Goal: Task Accomplishment & Management: Manage account settings

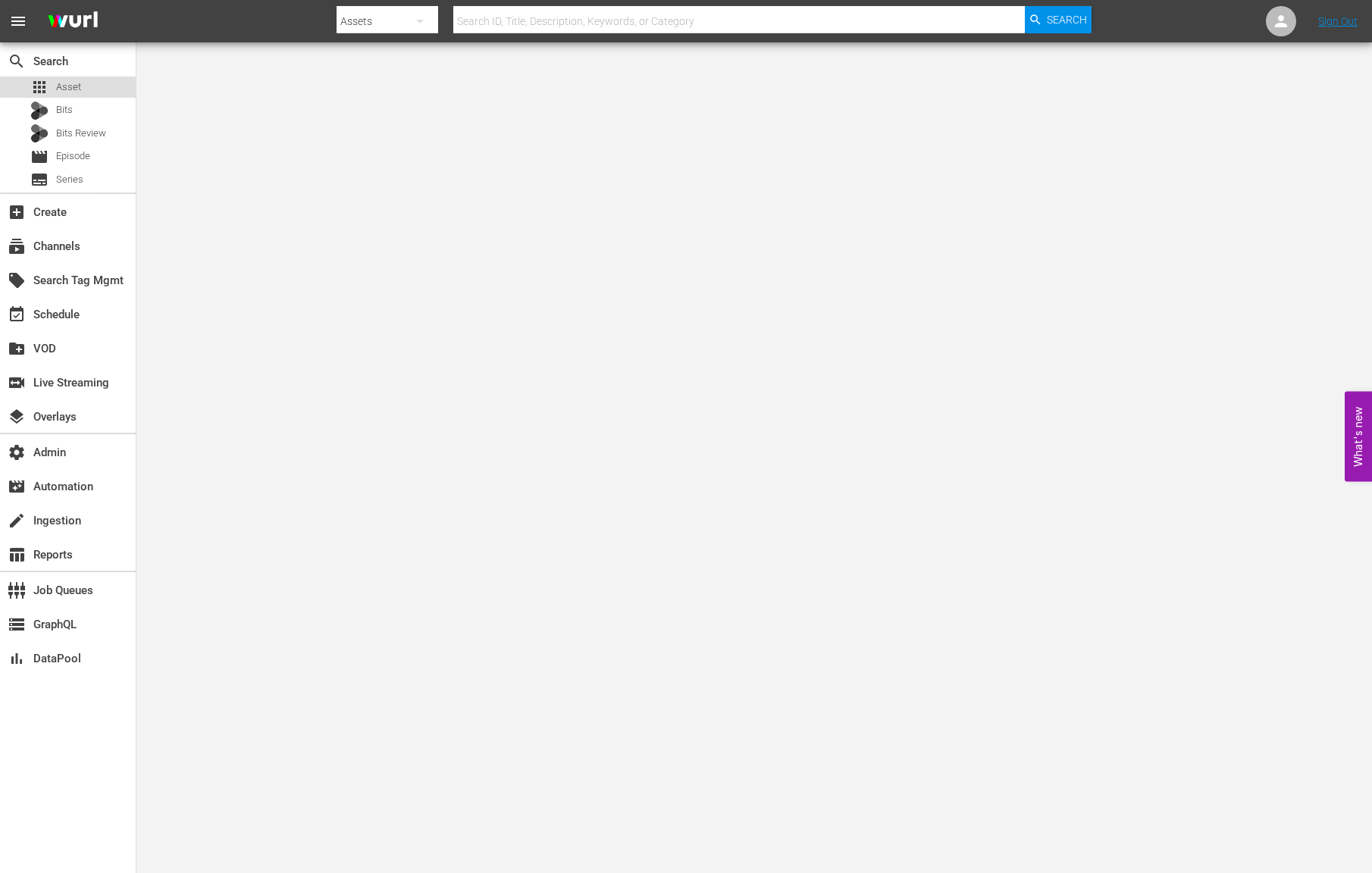
click at [65, 95] on div "apps Asset" at bounding box center [56, 87] width 51 height 21
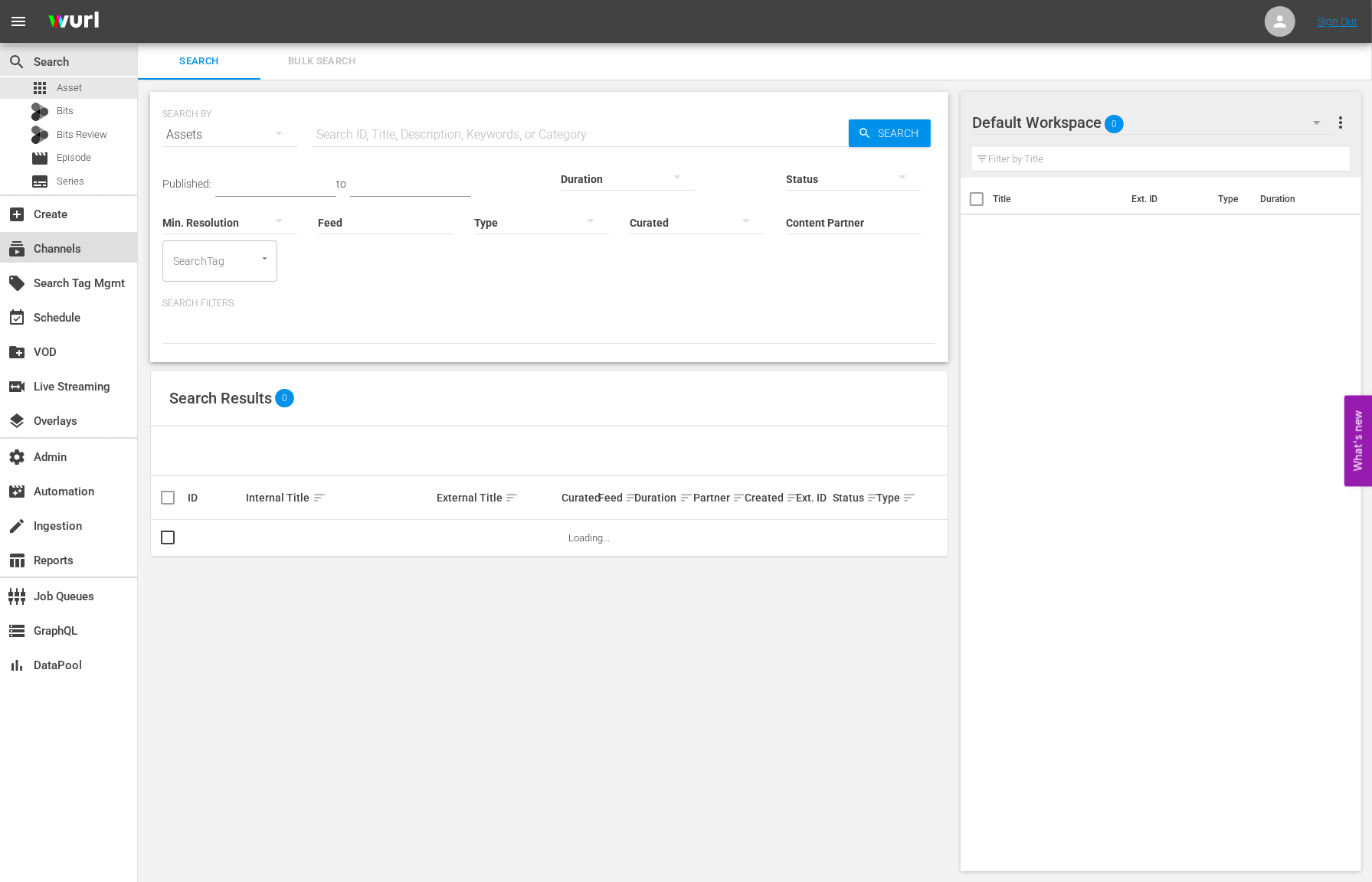
click at [72, 259] on div "subscriptions Channels" at bounding box center [68, 247] width 137 height 31
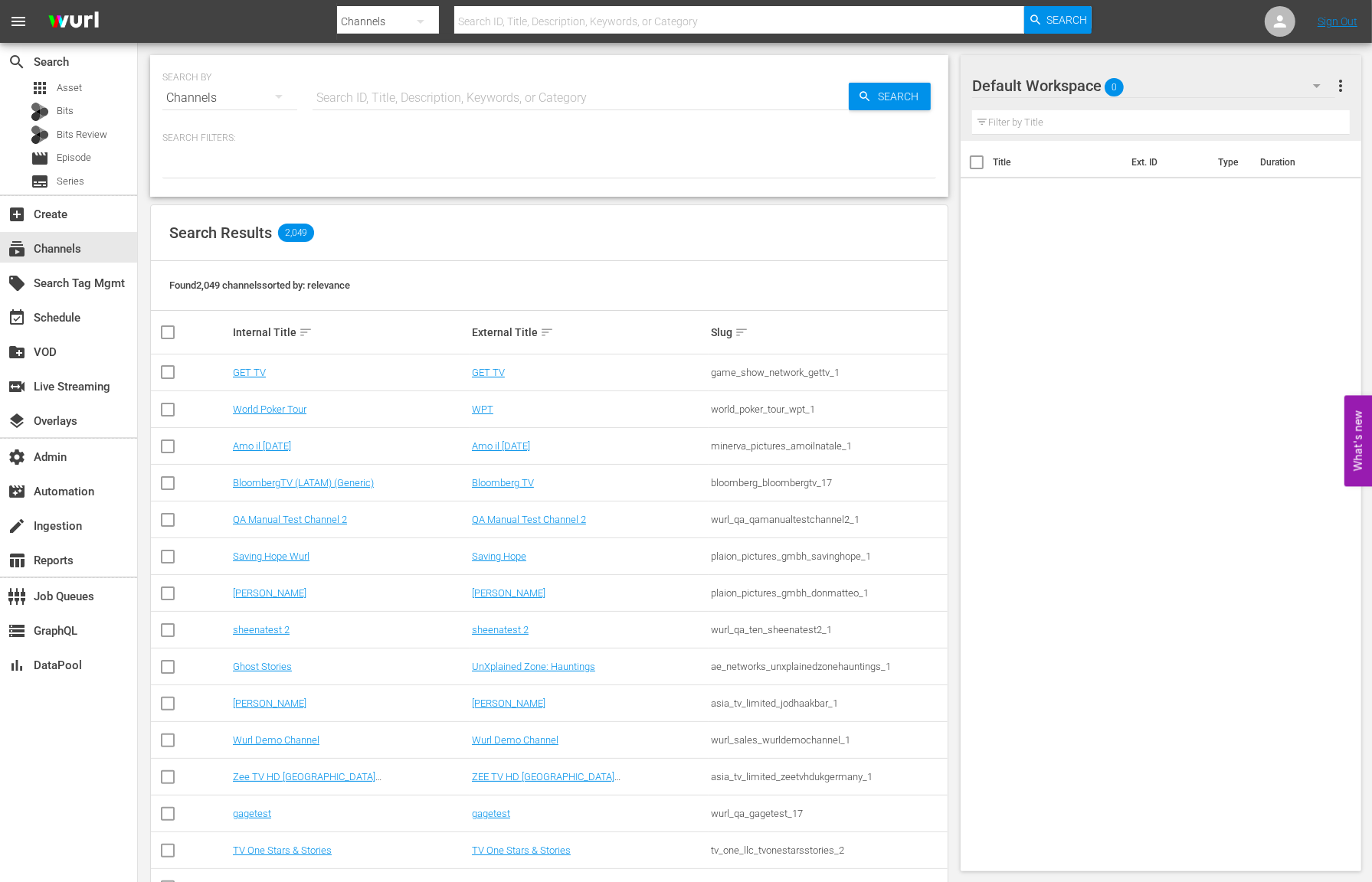
drag, startPoint x: 356, startPoint y: 93, endPoint x: 349, endPoint y: 74, distance: 20.2
click at [357, 93] on input "text" at bounding box center [580, 97] width 536 height 37
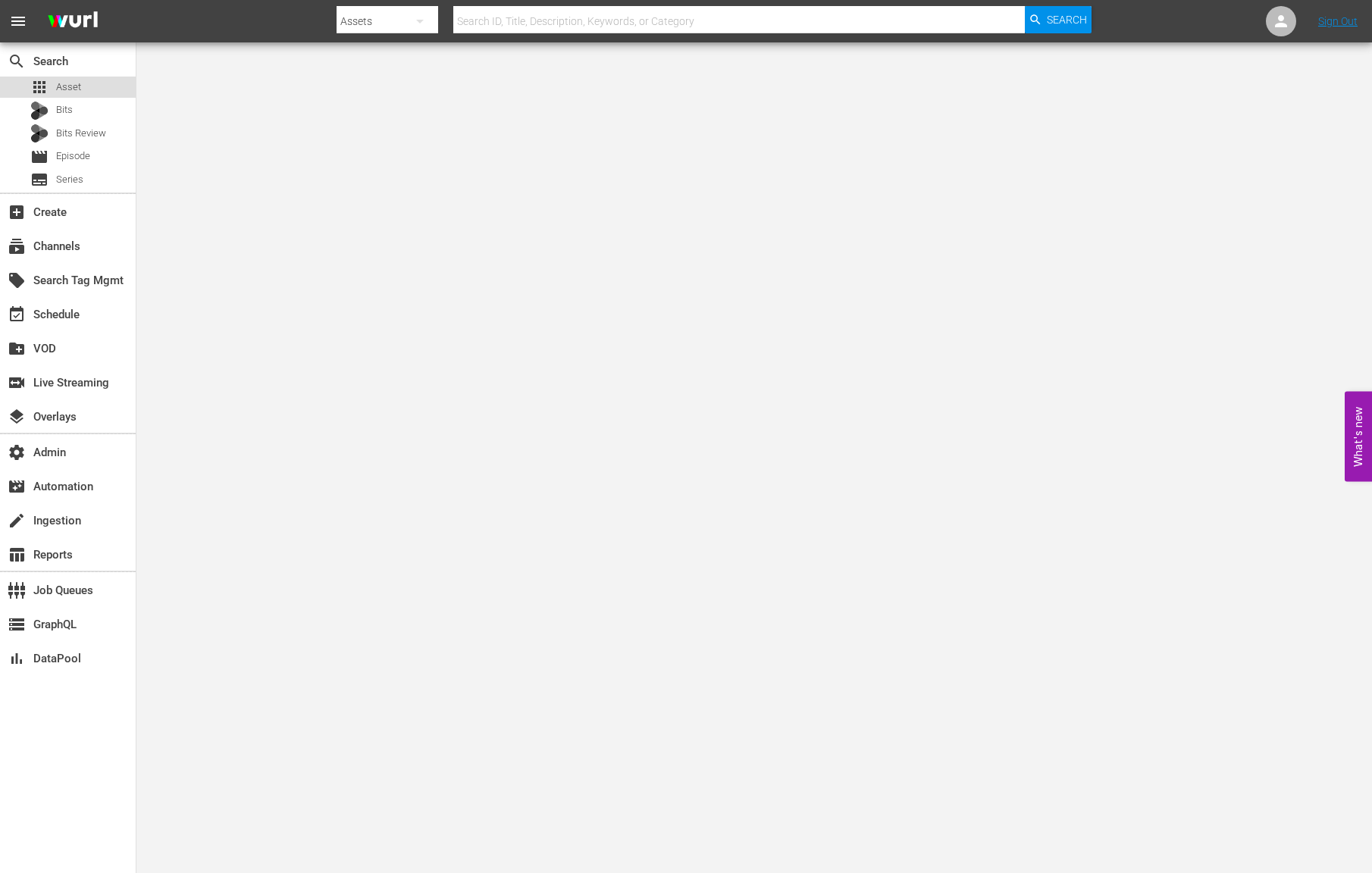
click at [78, 94] on span "Asset" at bounding box center [68, 87] width 25 height 15
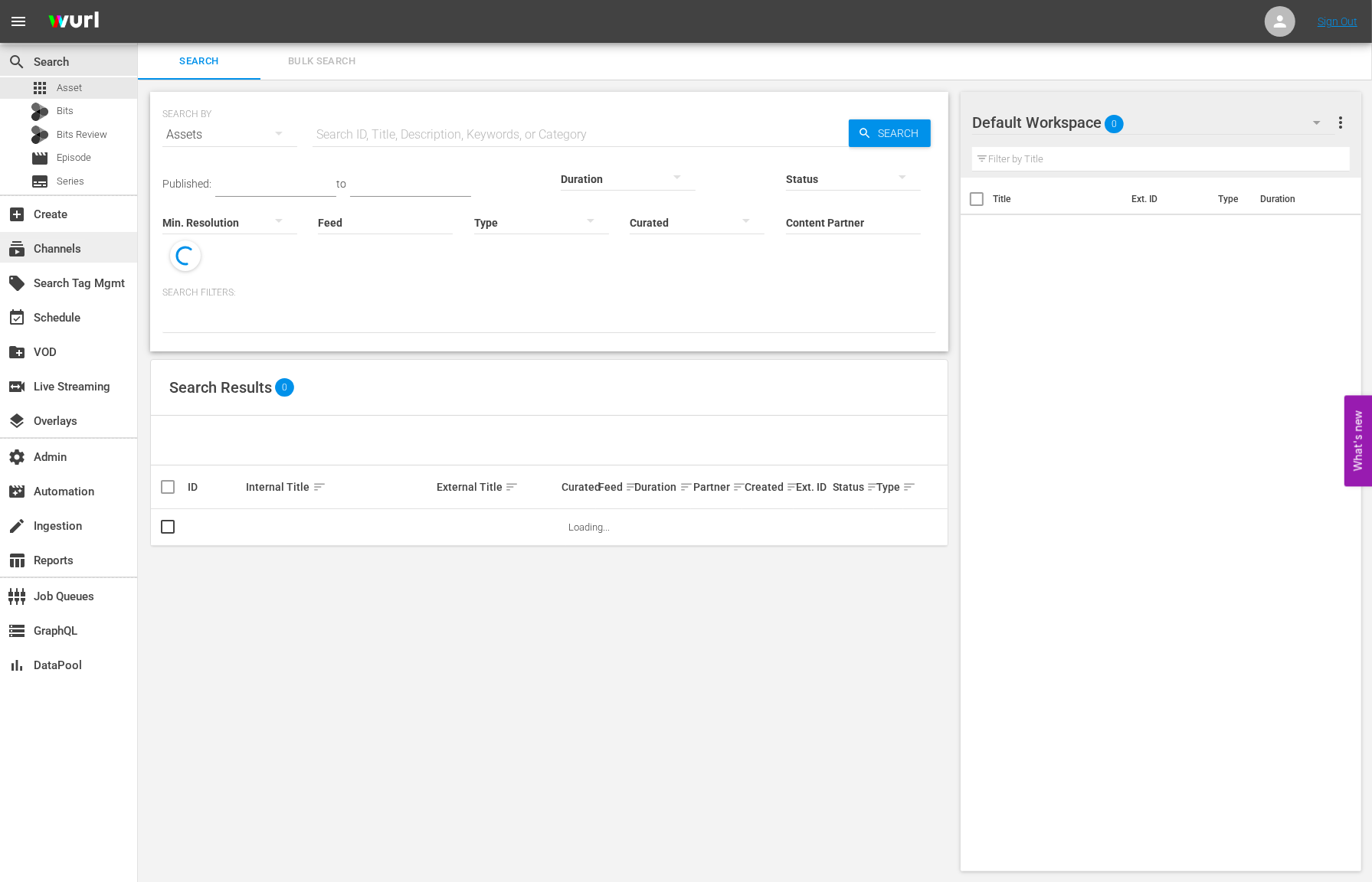
click at [83, 248] on div "subscriptions Channels" at bounding box center [43, 246] width 86 height 14
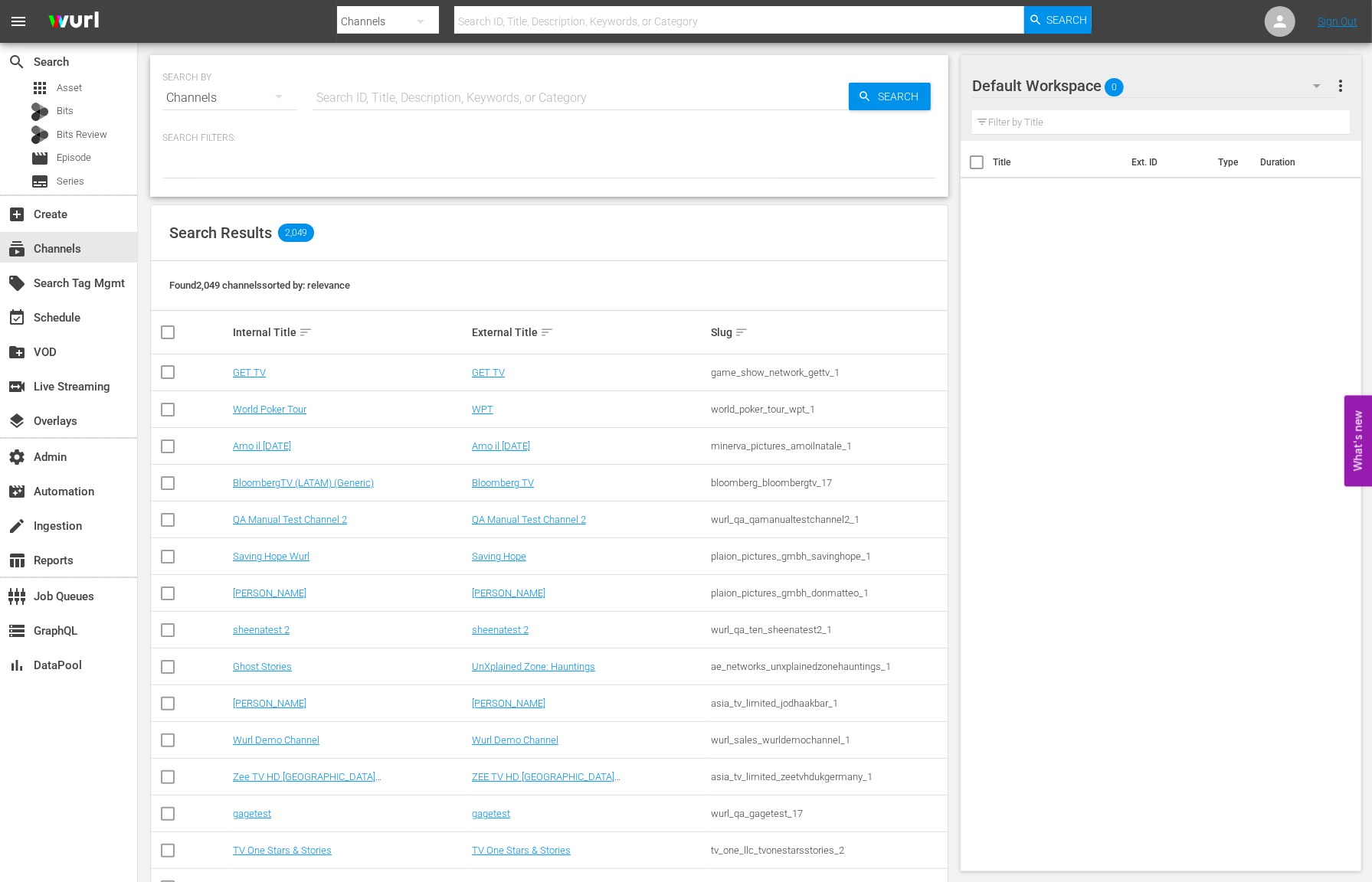
drag, startPoint x: 357, startPoint y: 96, endPoint x: 369, endPoint y: 93, distance: 12.4
click at [361, 96] on input "text" at bounding box center [580, 97] width 536 height 37
type input "todo"
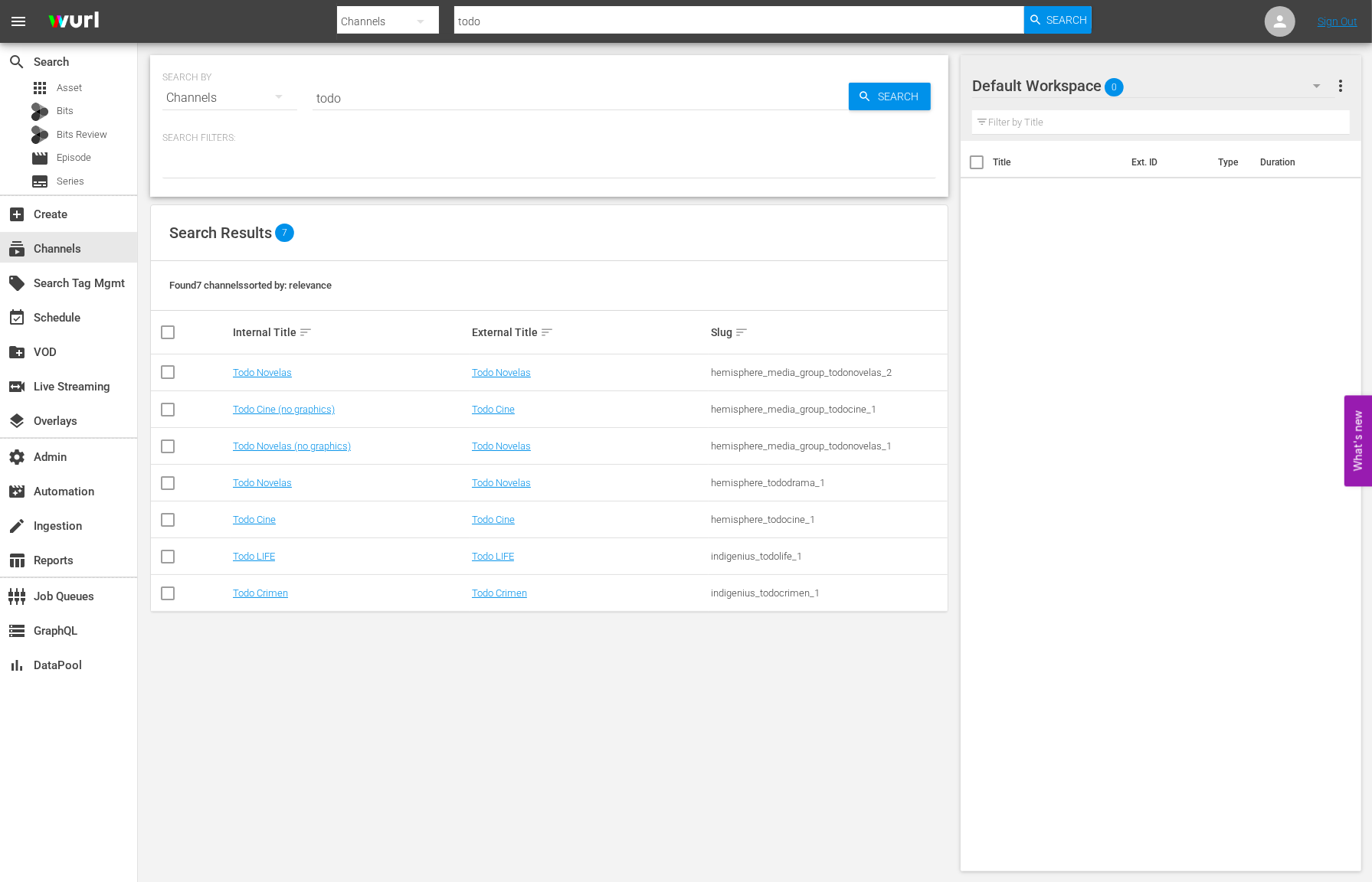
click at [542, 661] on div "SEARCH BY Search By Channels Search ID, Title, Description, Keywords, or Catego…" at bounding box center [549, 463] width 823 height 841
click at [516, 372] on link "Todo Novelas" at bounding box center [501, 372] width 59 height 11
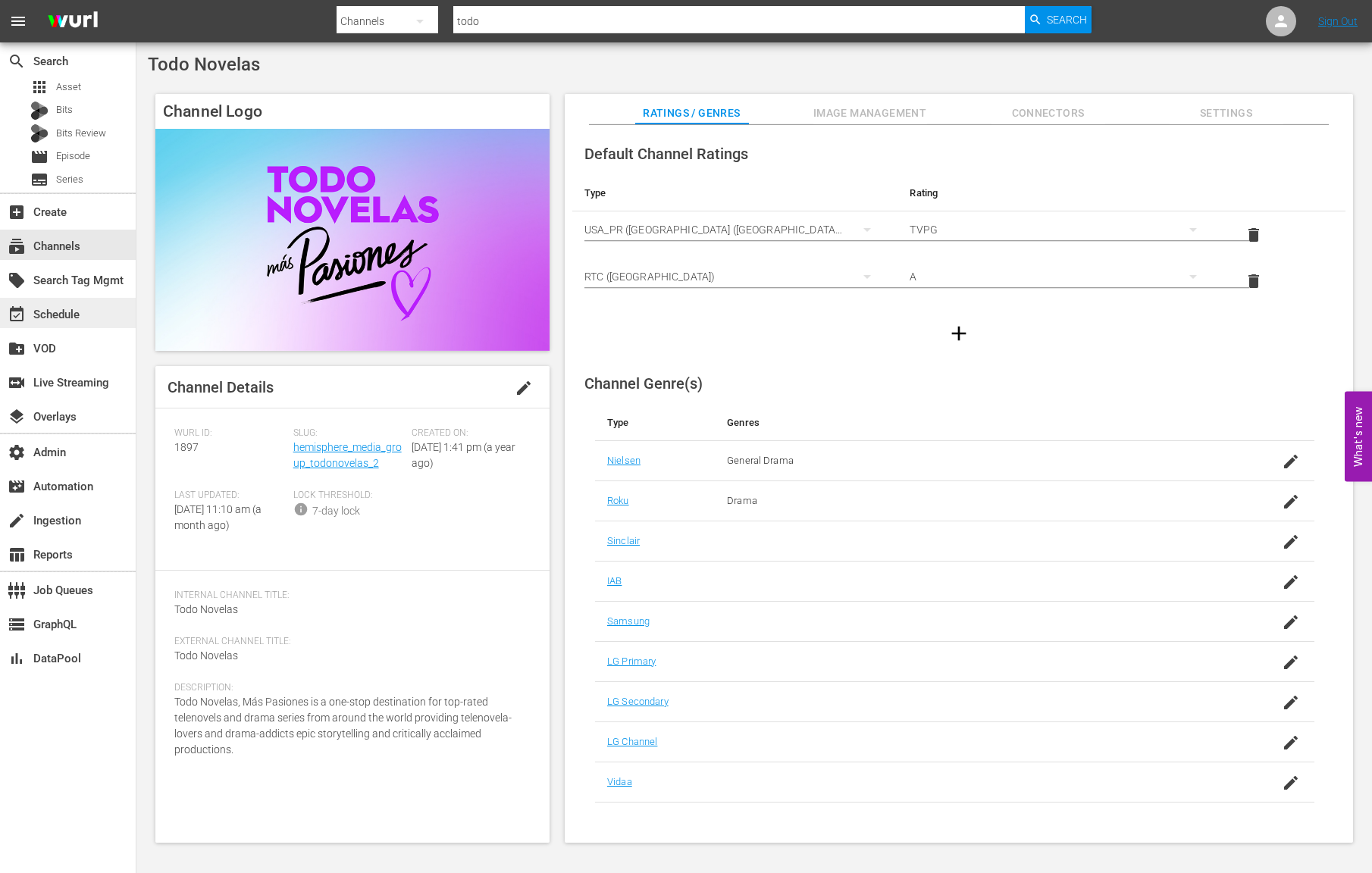
click at [58, 305] on div "event_available Schedule" at bounding box center [43, 312] width 85 height 14
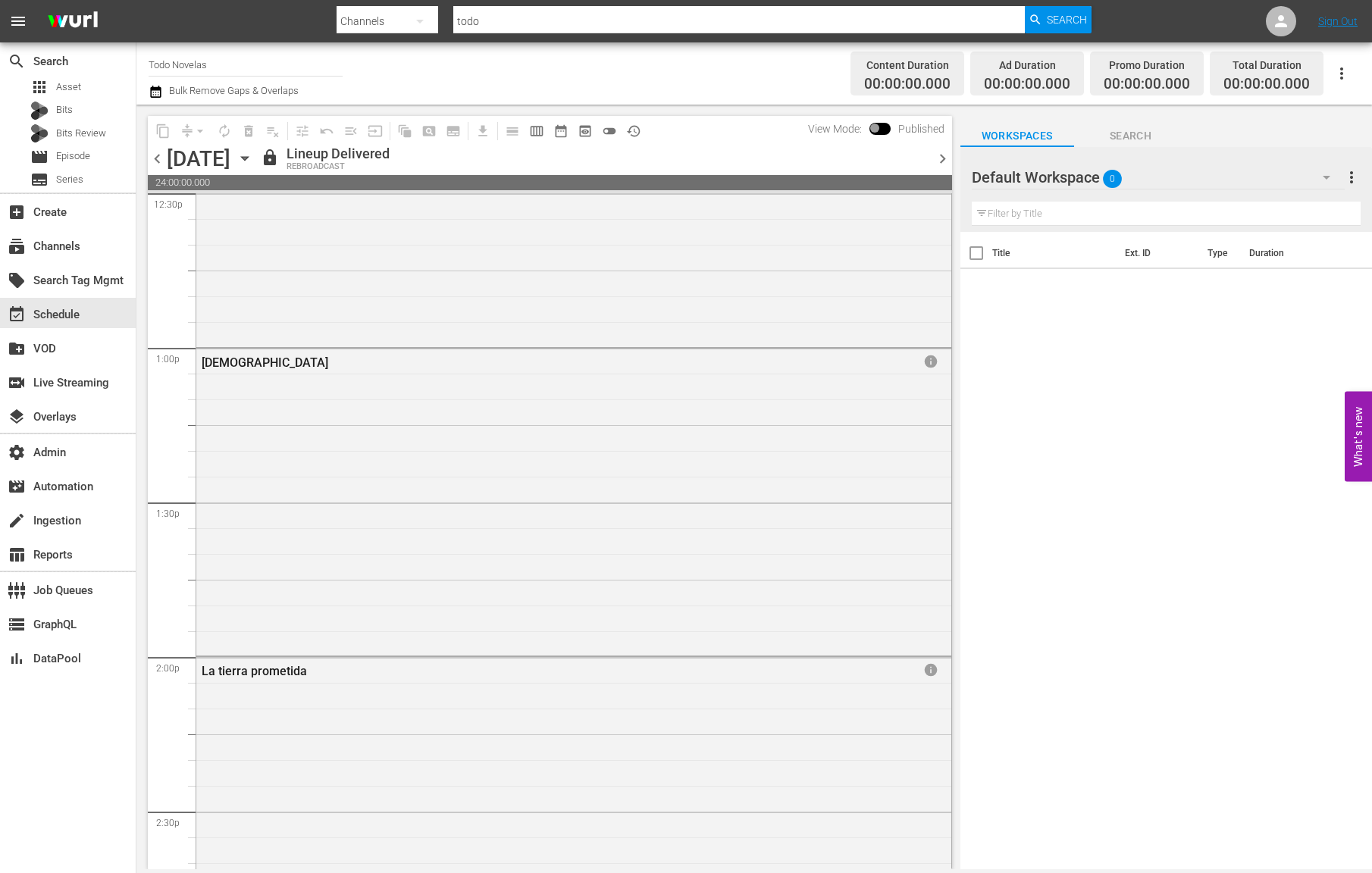
scroll to position [6745, 0]
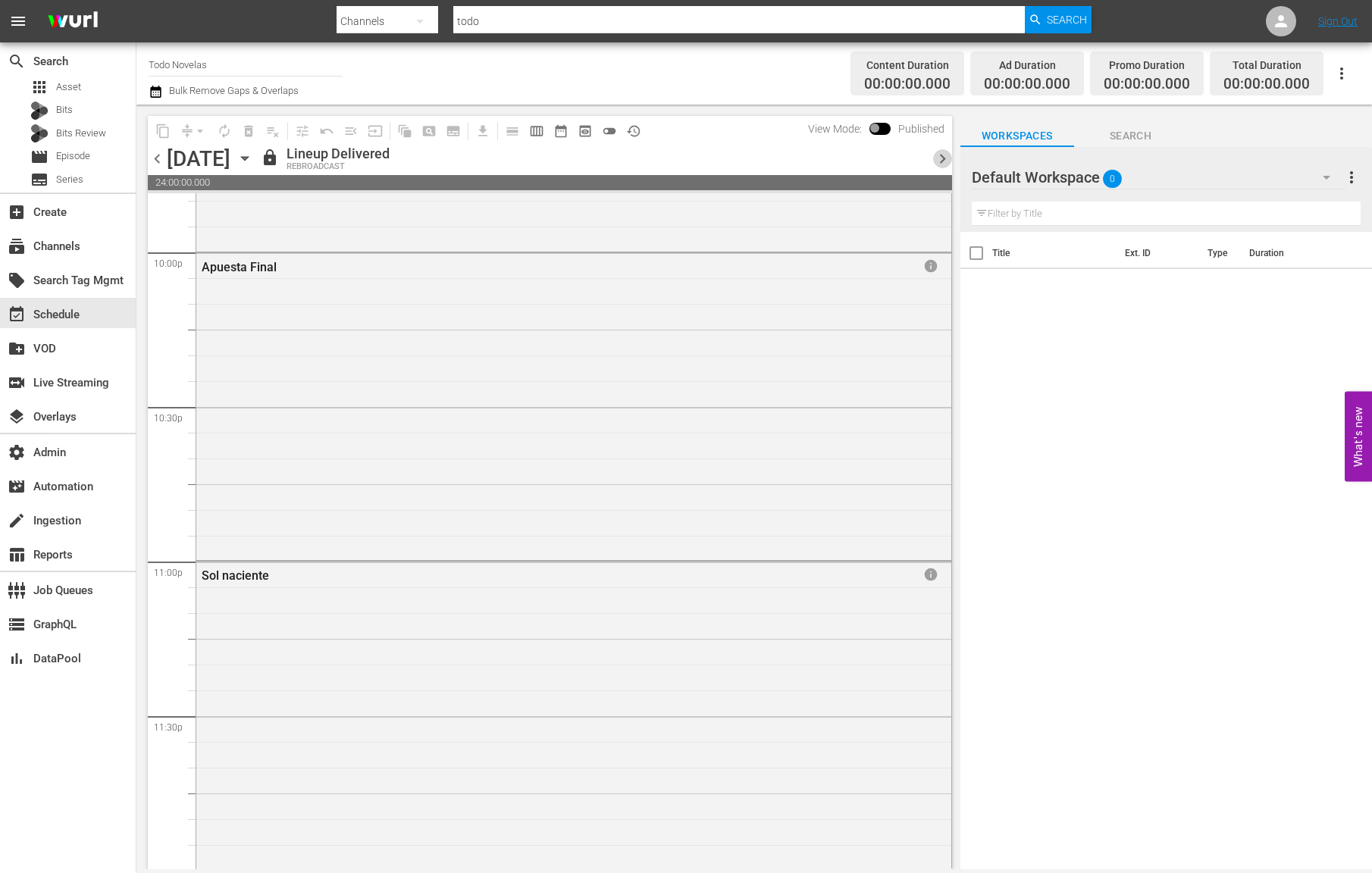
click at [945, 157] on span "chevron_right" at bounding box center [943, 159] width 19 height 19
click at [945, 158] on span "chevron_right" at bounding box center [943, 159] width 19 height 19
click at [944, 158] on span "chevron_right" at bounding box center [943, 159] width 19 height 19
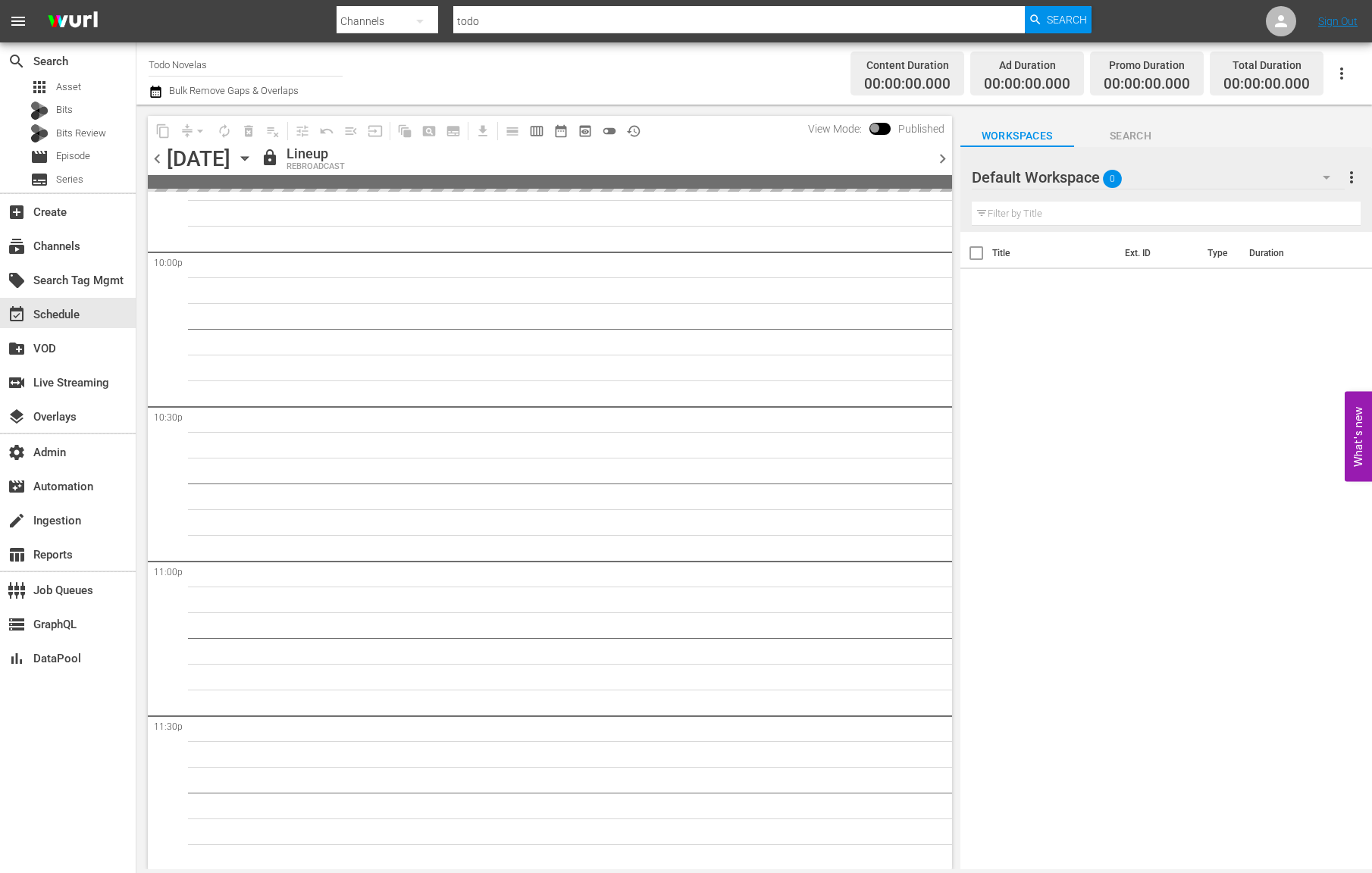
scroll to position [6745, 0]
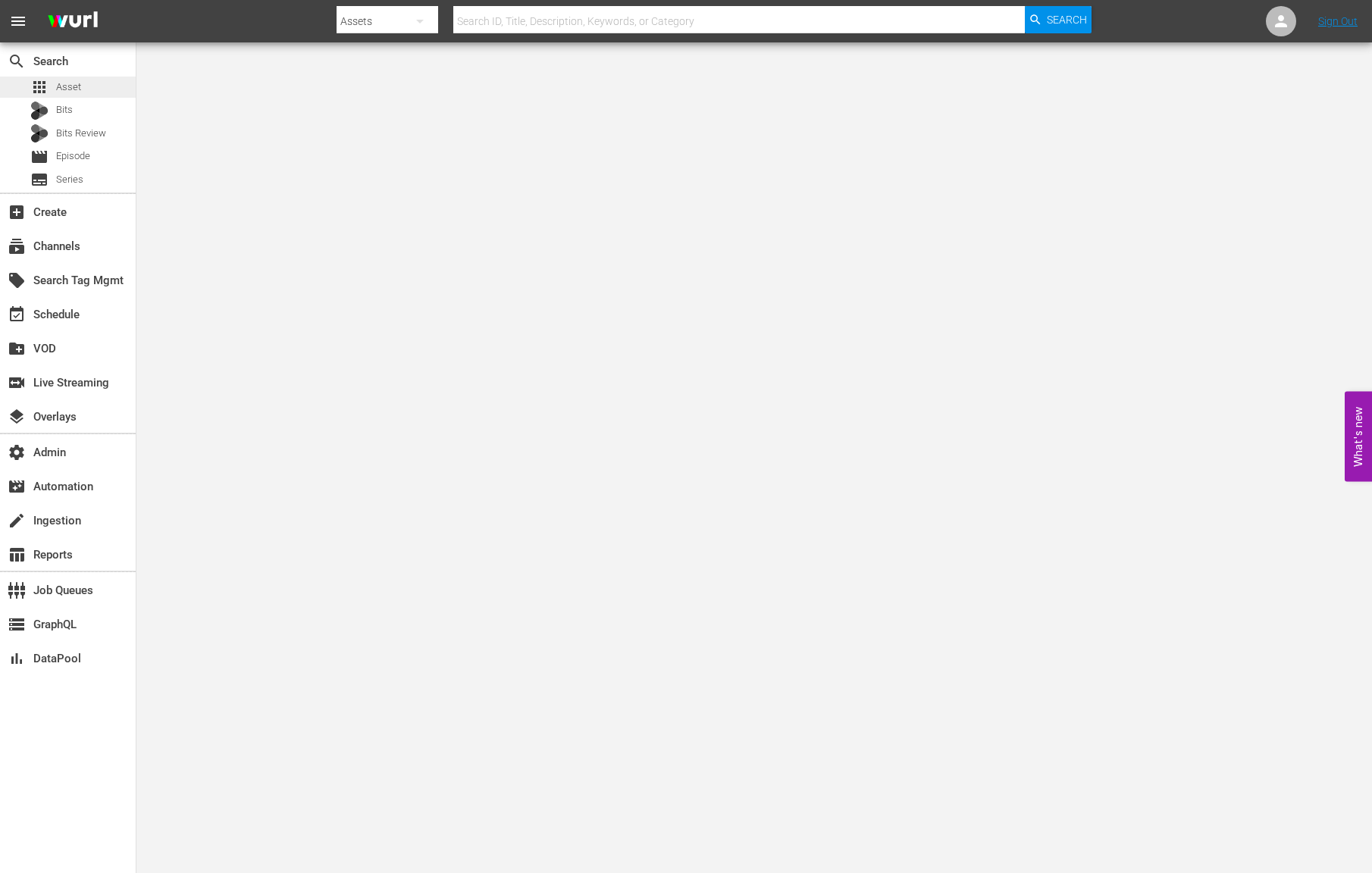
click at [78, 88] on span "Asset" at bounding box center [68, 87] width 25 height 15
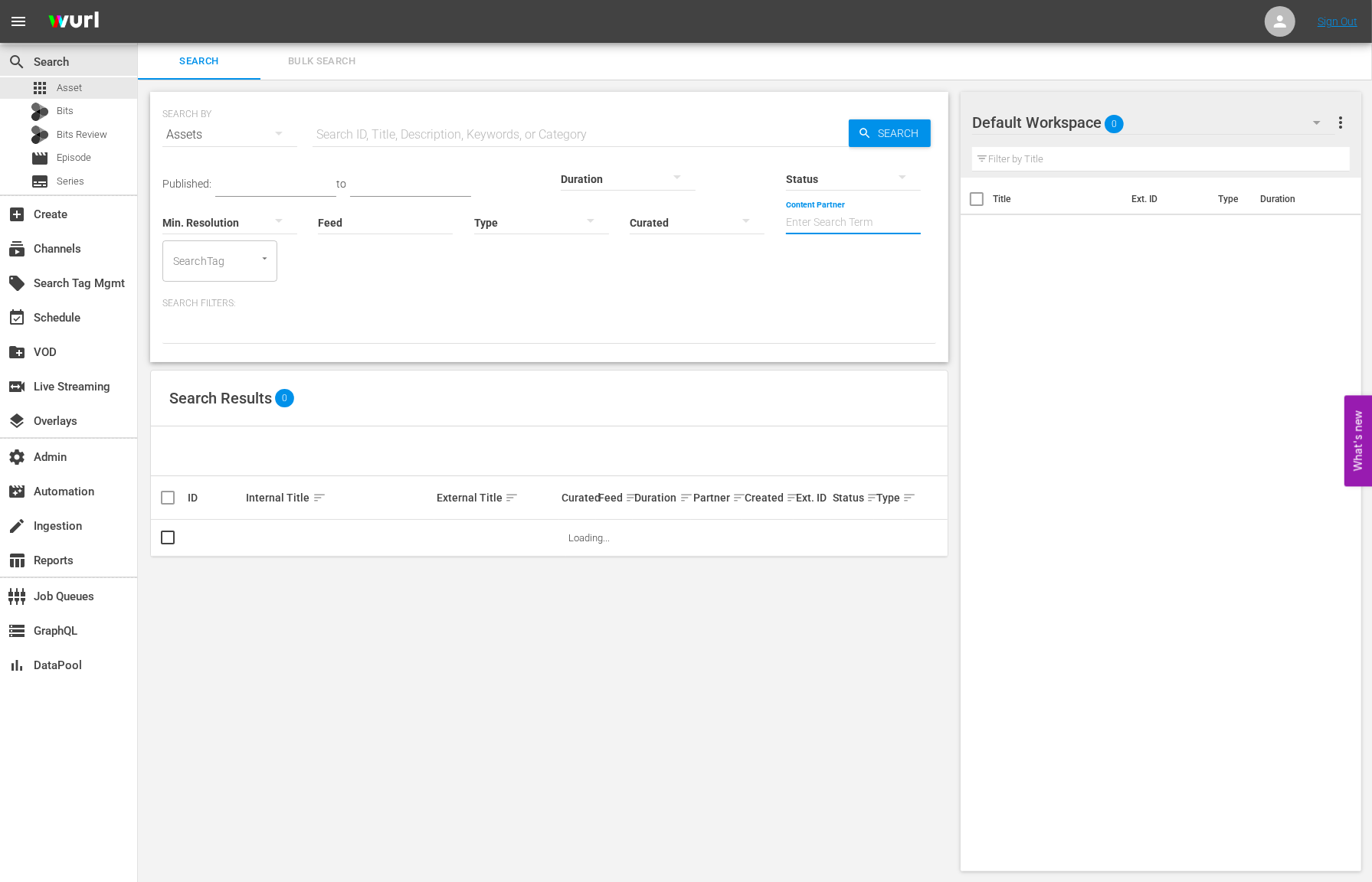
drag, startPoint x: 674, startPoint y: 226, endPoint x: 643, endPoint y: 227, distance: 31.0
click at [785, 227] on input "Content Partner" at bounding box center [853, 224] width 135 height 55
click at [657, 278] on div "LOL (241)" at bounding box center [737, 264] width 225 height 37
type input "LOL (241)"
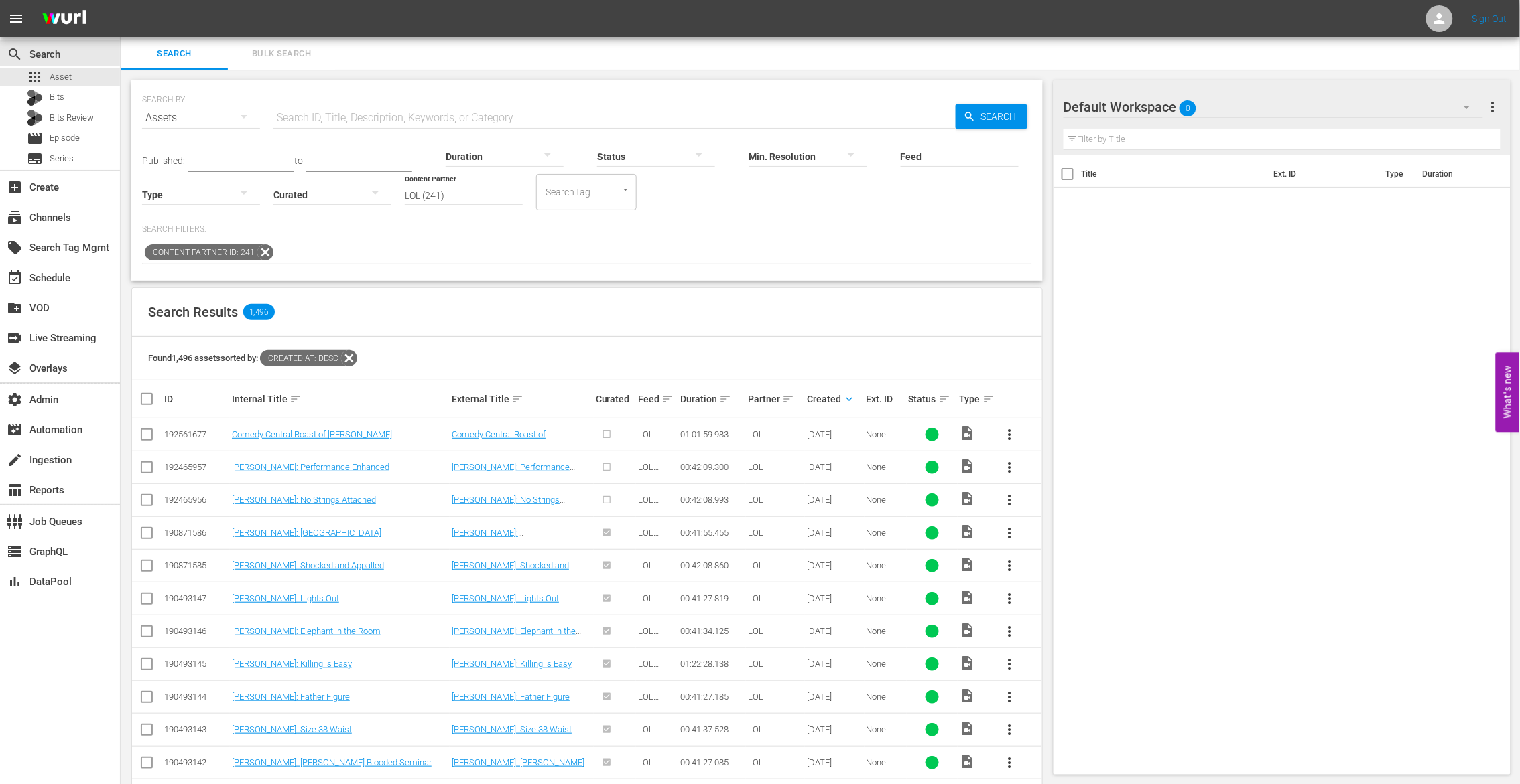
click at [644, 438] on span "LOL Network - [PERSON_NAME]" at bounding box center [656, 449] width 36 height 40
copy span "LOL"
click at [641, 434] on span "LOL Network - [PERSON_NAME]" at bounding box center [656, 449] width 36 height 40
click at [641, 434] on span "LOL Network - Wurl" at bounding box center [656, 449] width 36 height 40
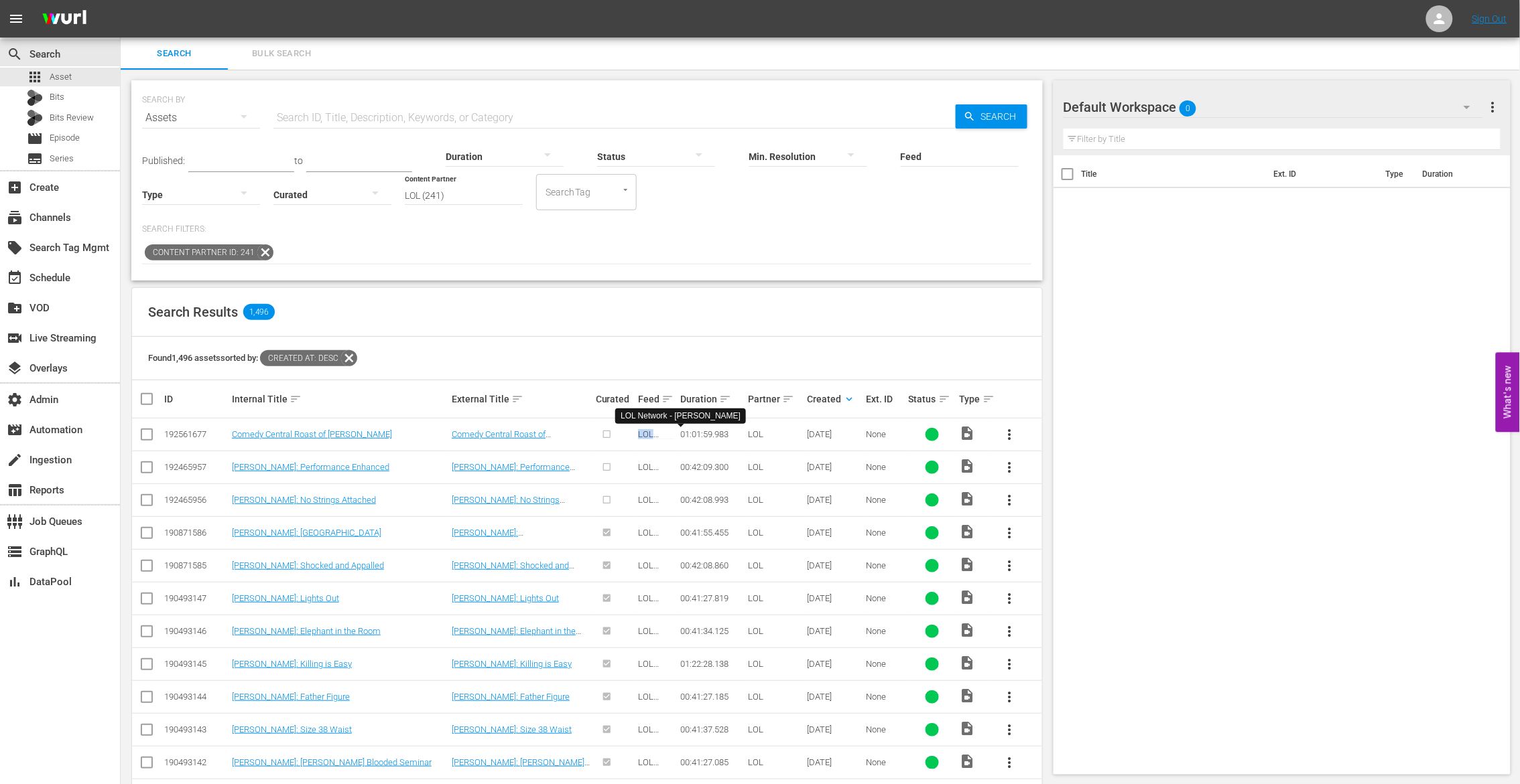
click at [641, 434] on span "LOL Network - Wurl" at bounding box center [656, 449] width 36 height 40
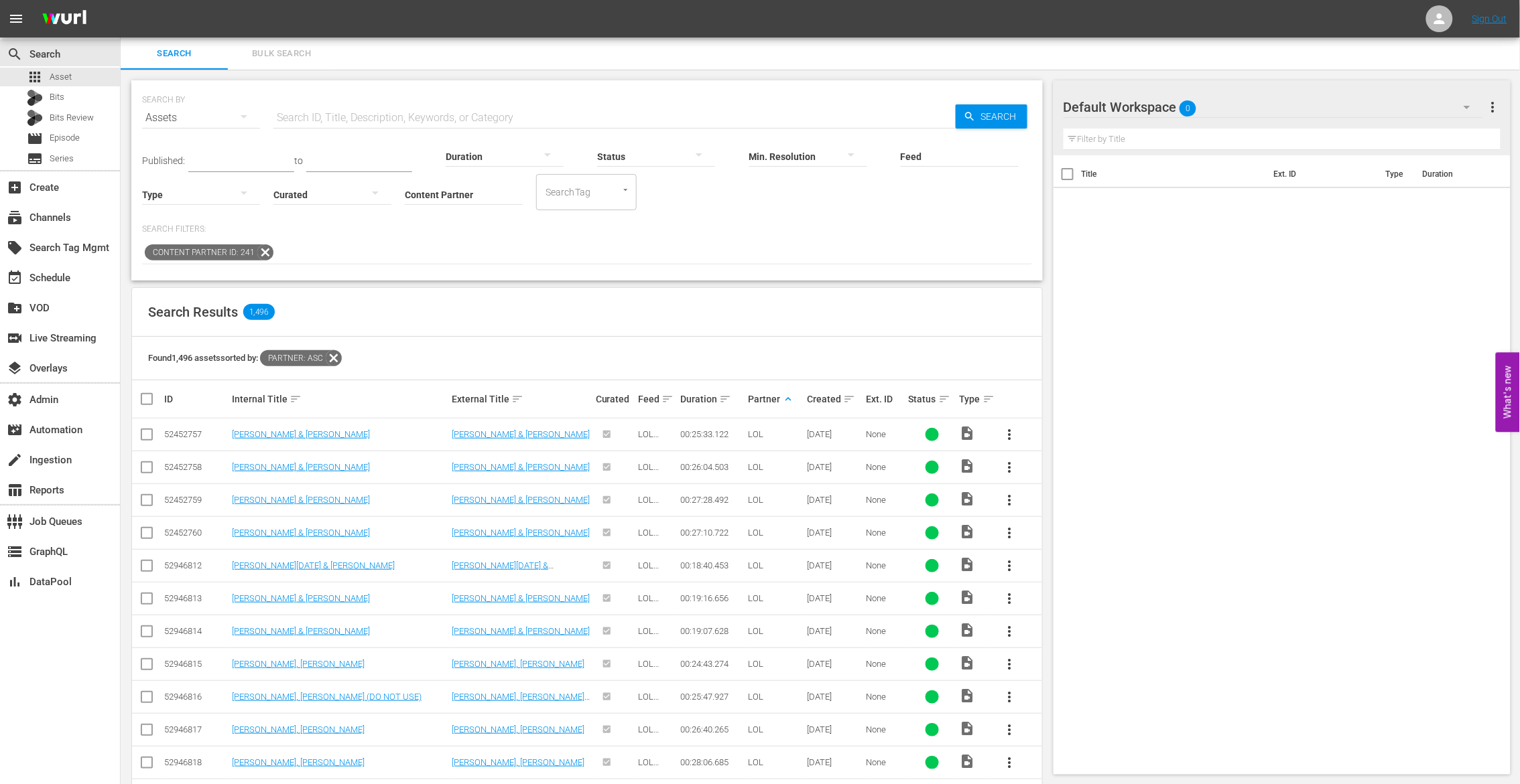
click at [855, 398] on div "Created sort" at bounding box center [834, 398] width 55 height 16
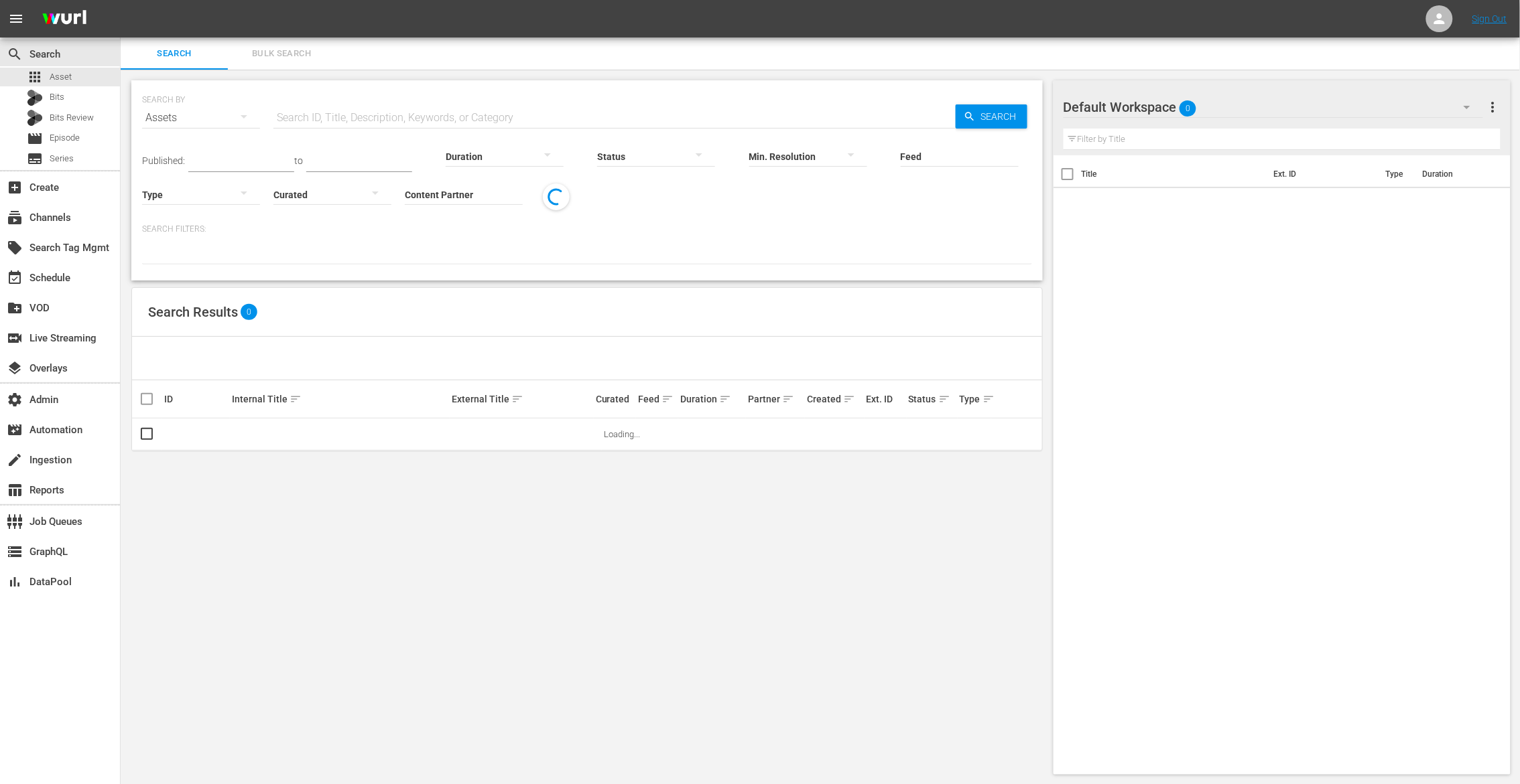
drag, startPoint x: 493, startPoint y: 188, endPoint x: 452, endPoint y: 197, distance: 42.0
click at [493, 189] on input "Content Partner" at bounding box center [463, 196] width 118 height 48
click at [518, 227] on div "LOL (241)" at bounding box center [513, 231] width 197 height 32
type input "LOL (241)"
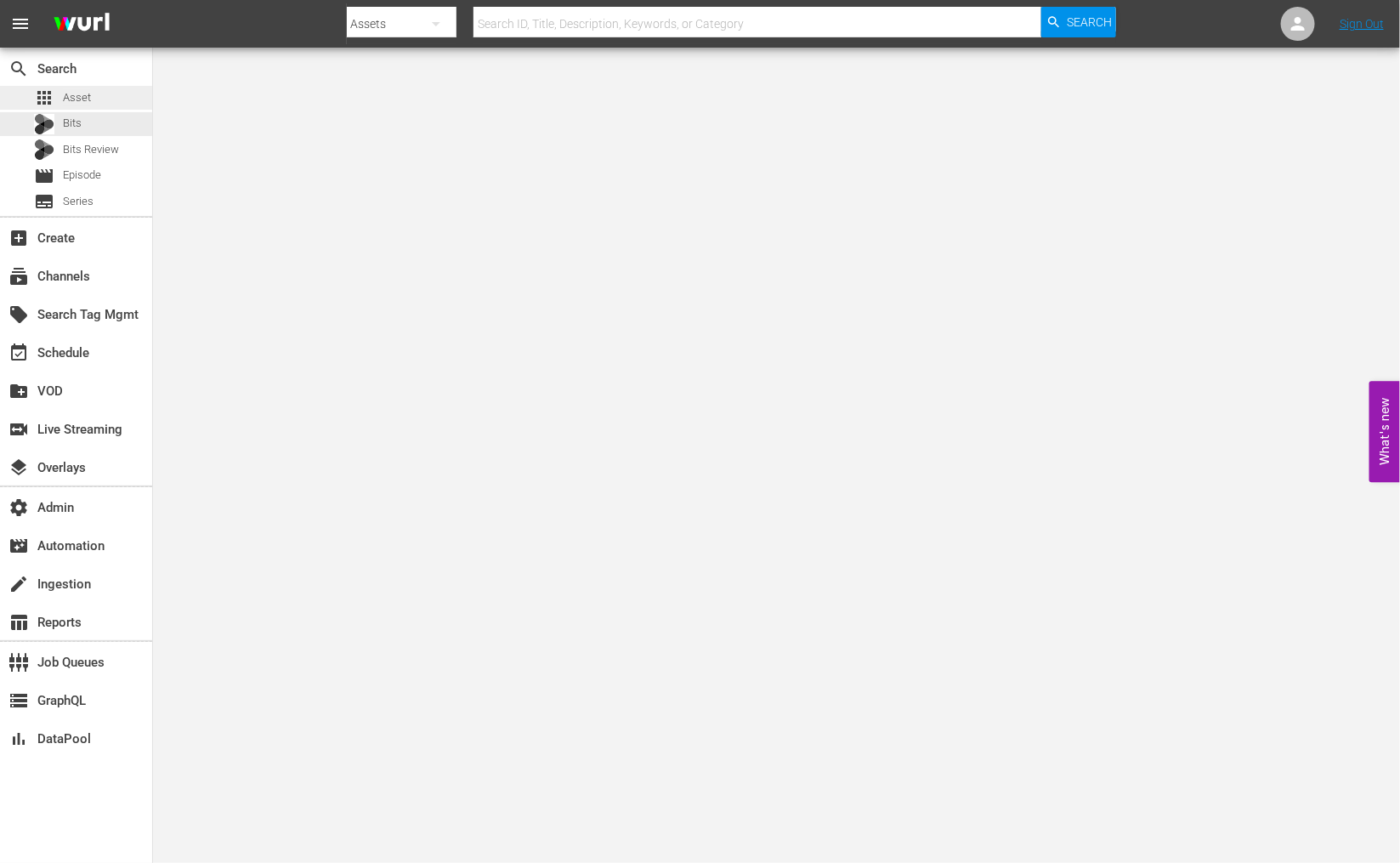
click at [70, 94] on span "Asset" at bounding box center [76, 97] width 28 height 17
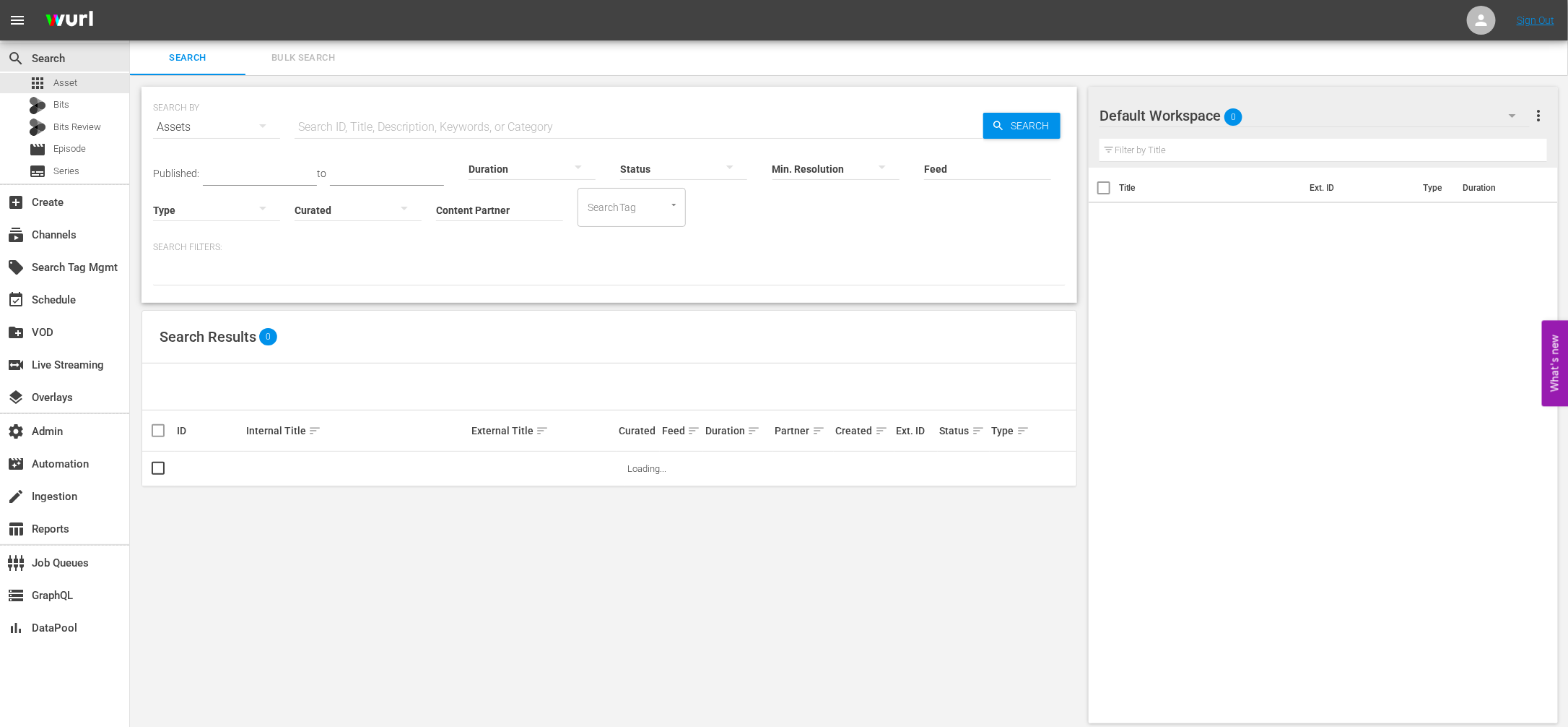
click at [570, 210] on div "Published: to Duration Status Min. Resolution Feed Feed Title Type Curated Cont…" at bounding box center [610, 185] width 913 height 82
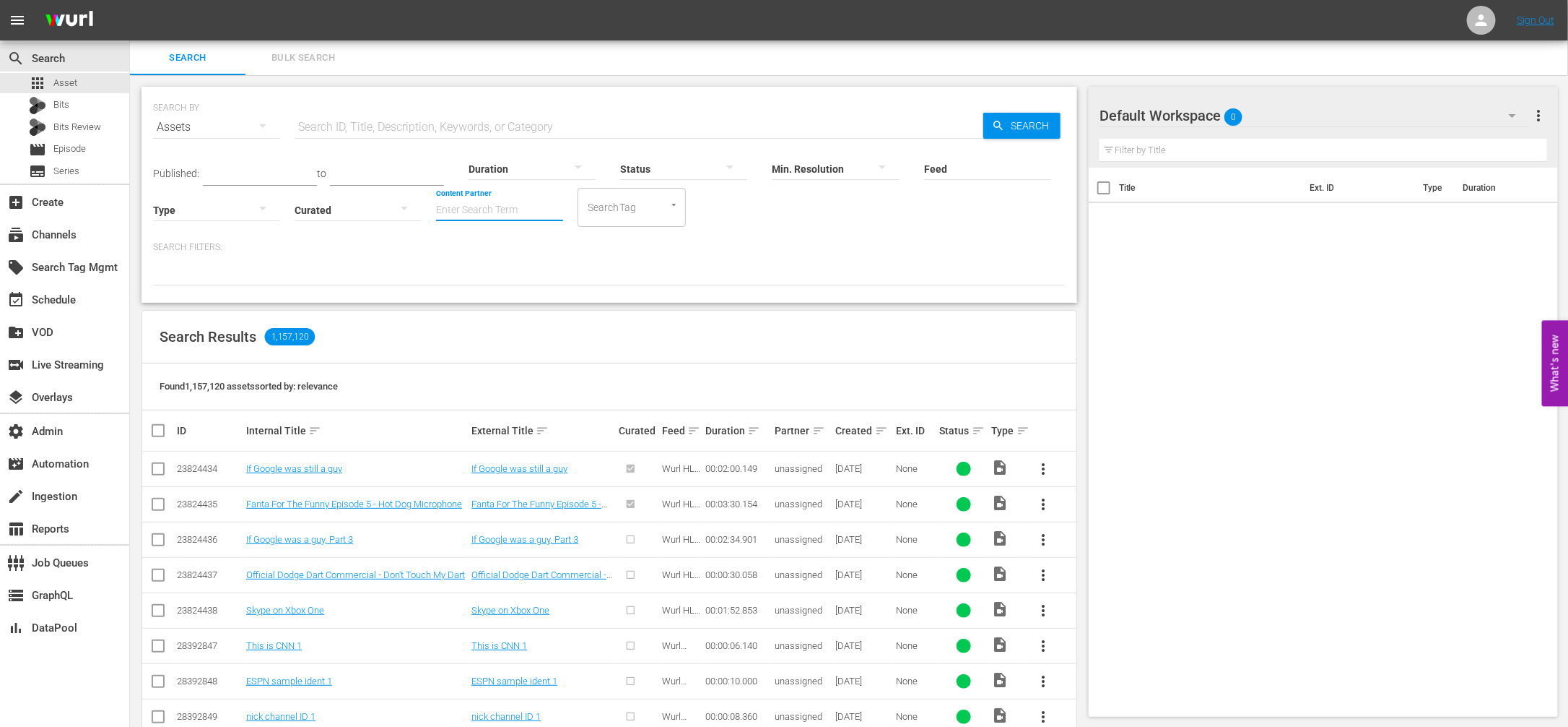
click at [529, 220] on div "Content Partner Enter Search Term" at bounding box center [499, 201] width 127 height 52
click at [521, 241] on div "LOL (241)" at bounding box center [553, 249] width 212 height 35
type input "LOL (241)"
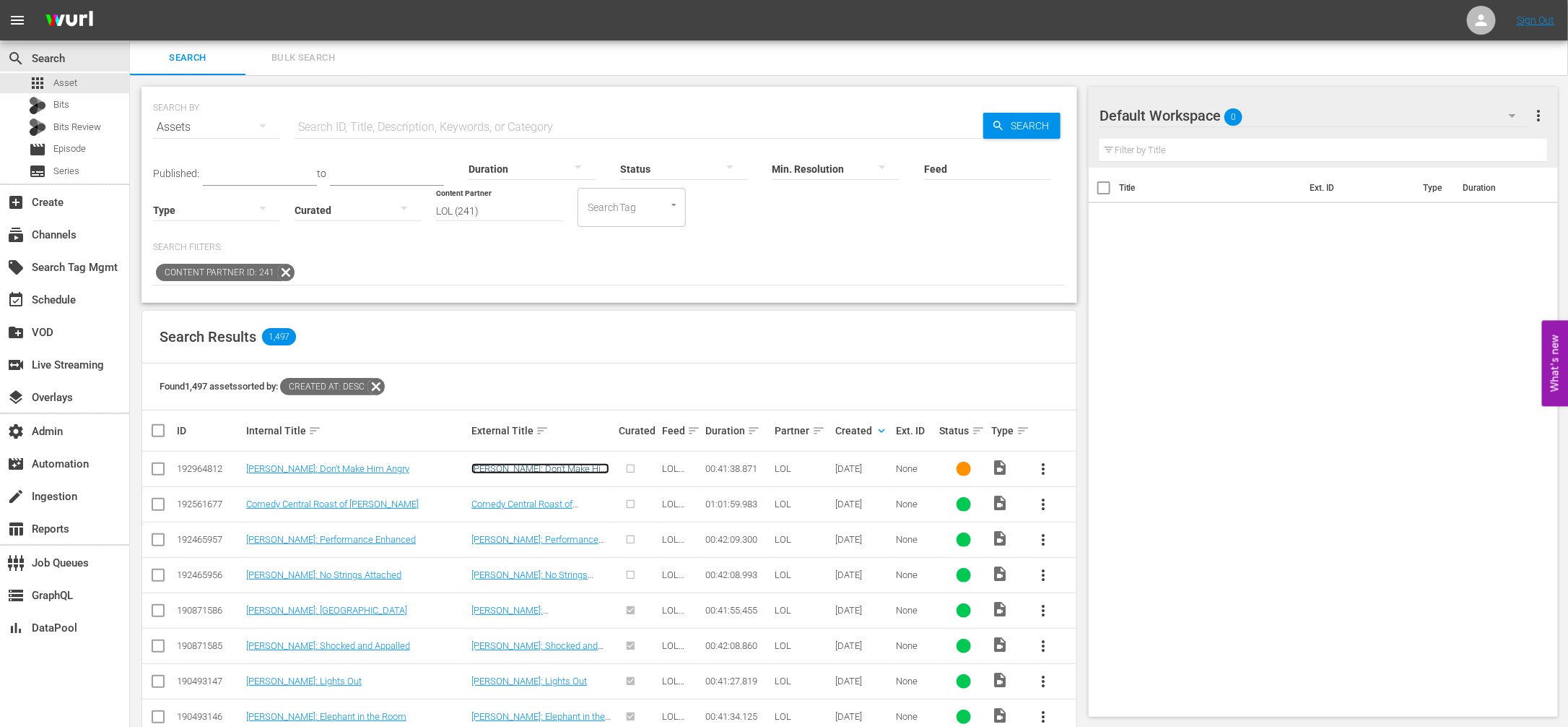
click at [555, 466] on link "Jo Koy: Don't Make Him Angry" at bounding box center [541, 474] width 138 height 22
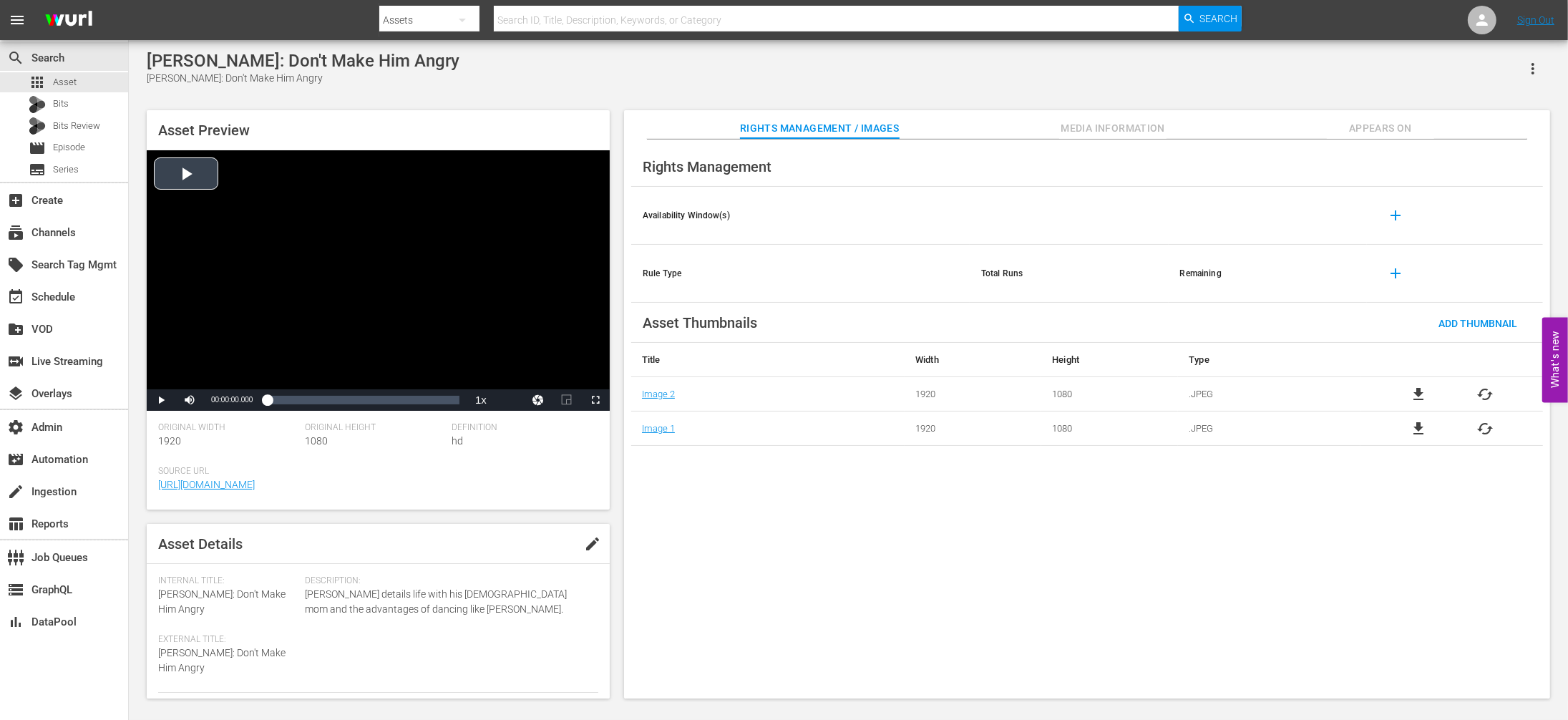
click at [192, 178] on div "Video Player" at bounding box center [378, 269] width 463 height 239
click at [279, 402] on div "Loaded : 0.42% 00:02:37.921 00:00:08.233" at bounding box center [363, 400] width 192 height 14
click at [320, 403] on div "Loaded : 6.50% 00:11:36.711 00:02:38.614" at bounding box center [363, 400] width 192 height 14
click at [362, 403] on div "00:20:35.501" at bounding box center [362, 400] width 1 height 14
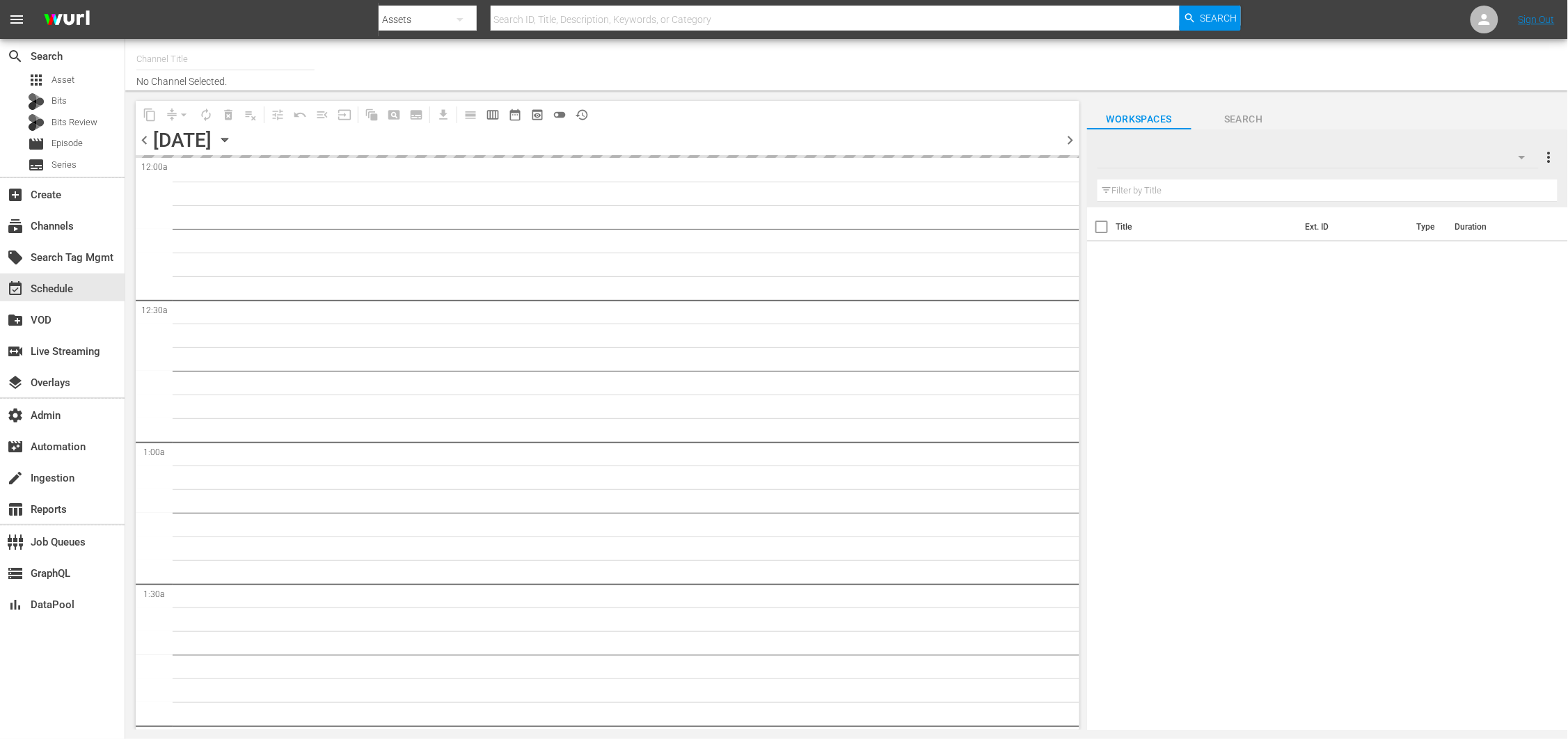
type input "Love After Lockup We TV (2043)"
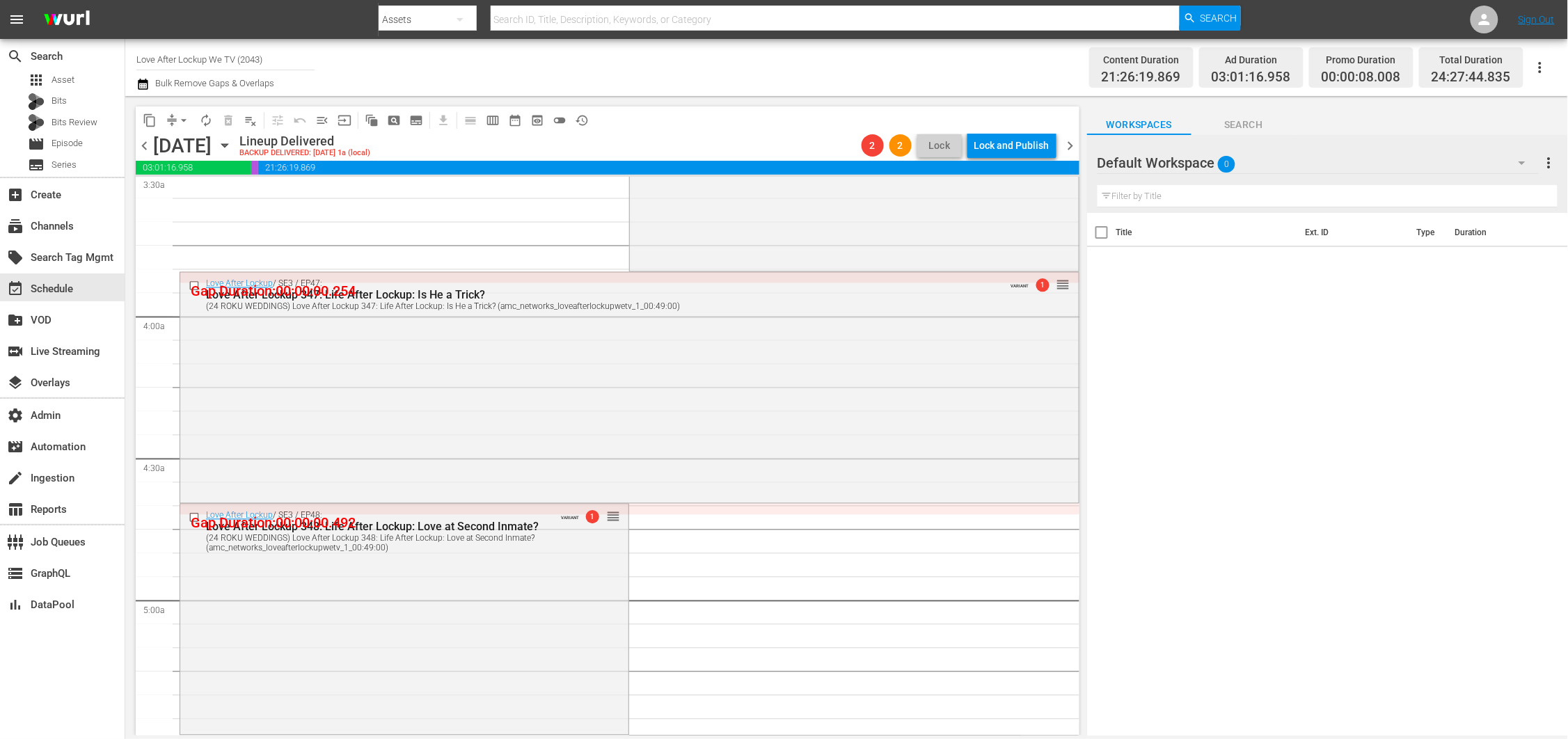
scroll to position [898, 0]
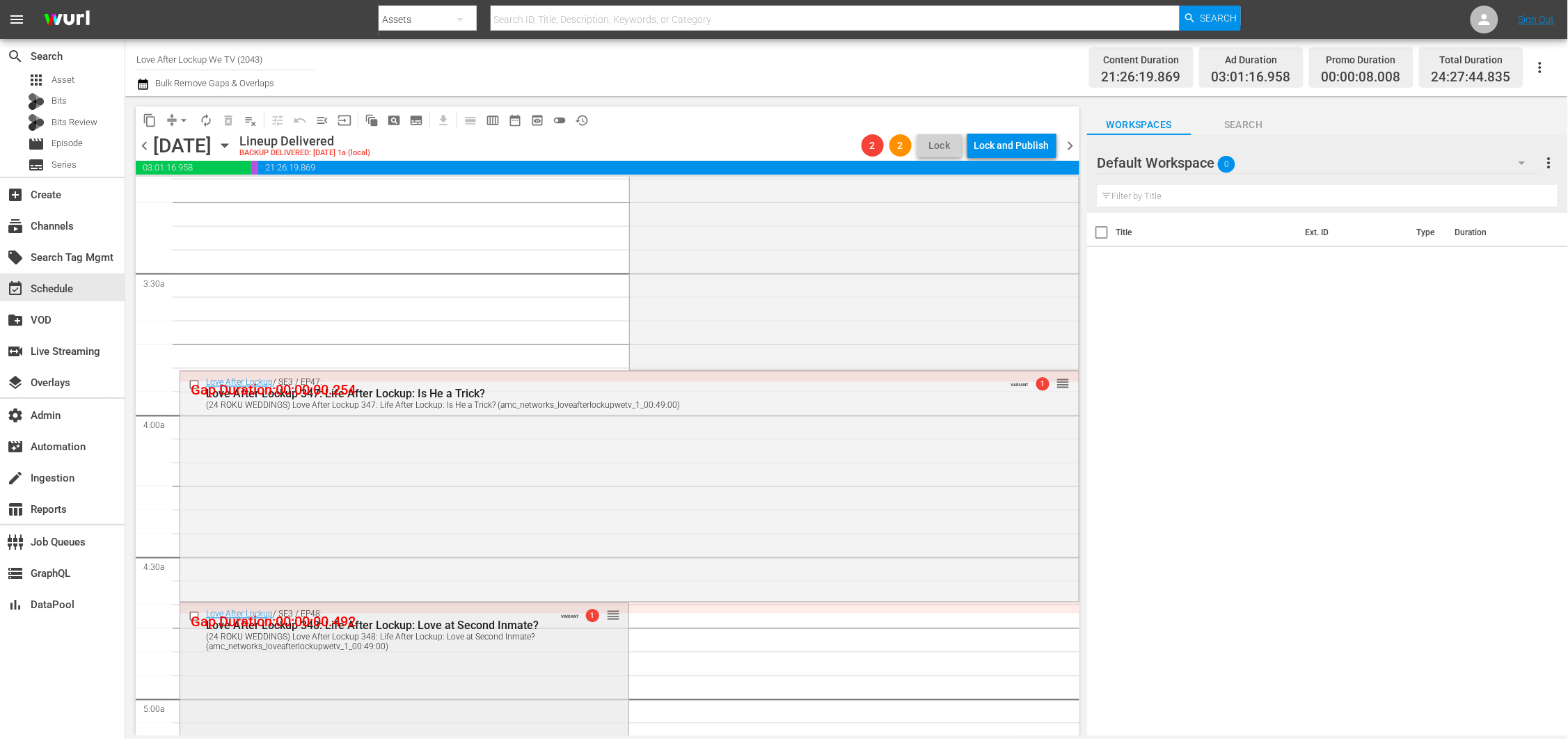
click at [572, 664] on div "Love After Lockup / SE3 / EP48: Love After Lockup 348: Life After Lockup: Love …" at bounding box center [404, 717] width 449 height 228
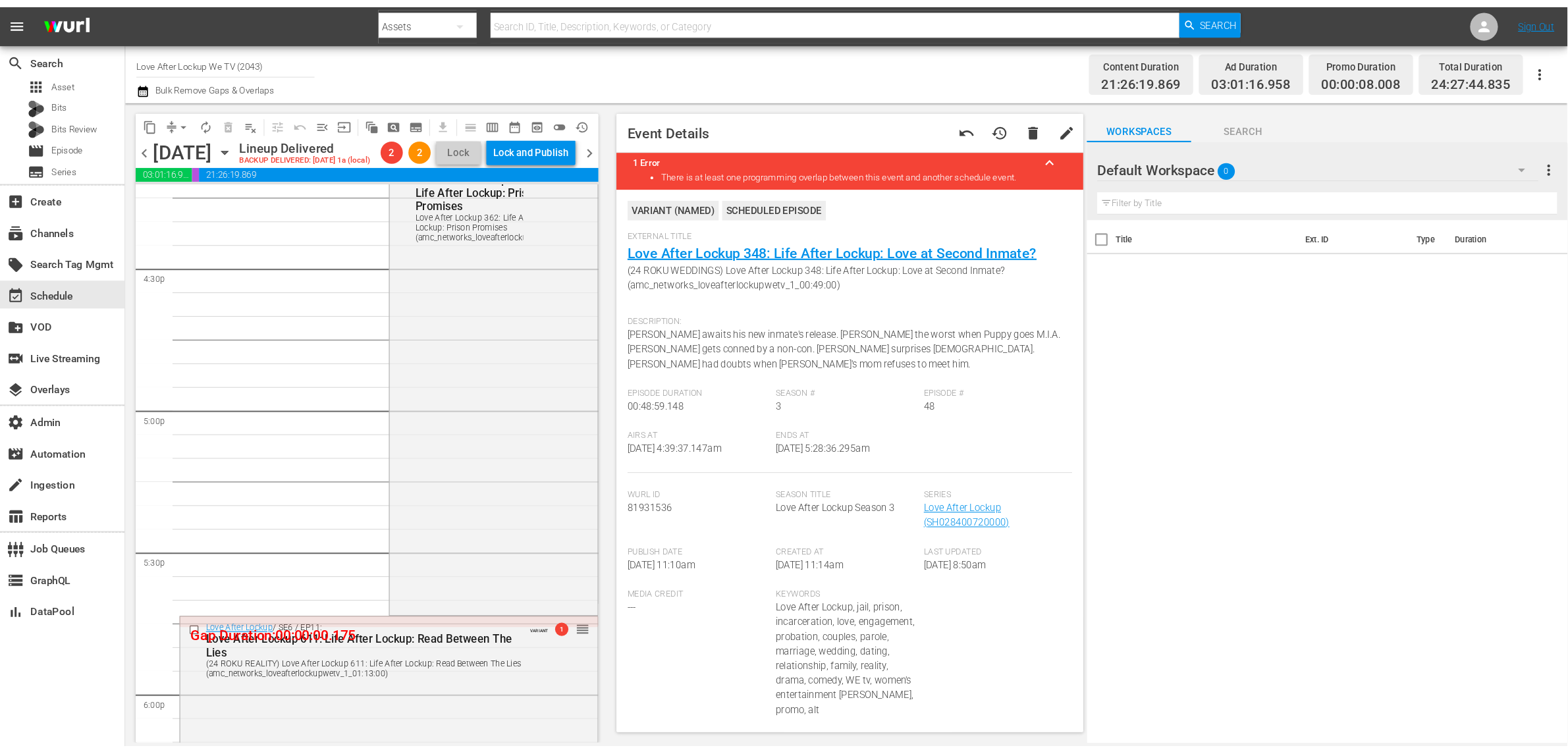
scroll to position [4822, 0]
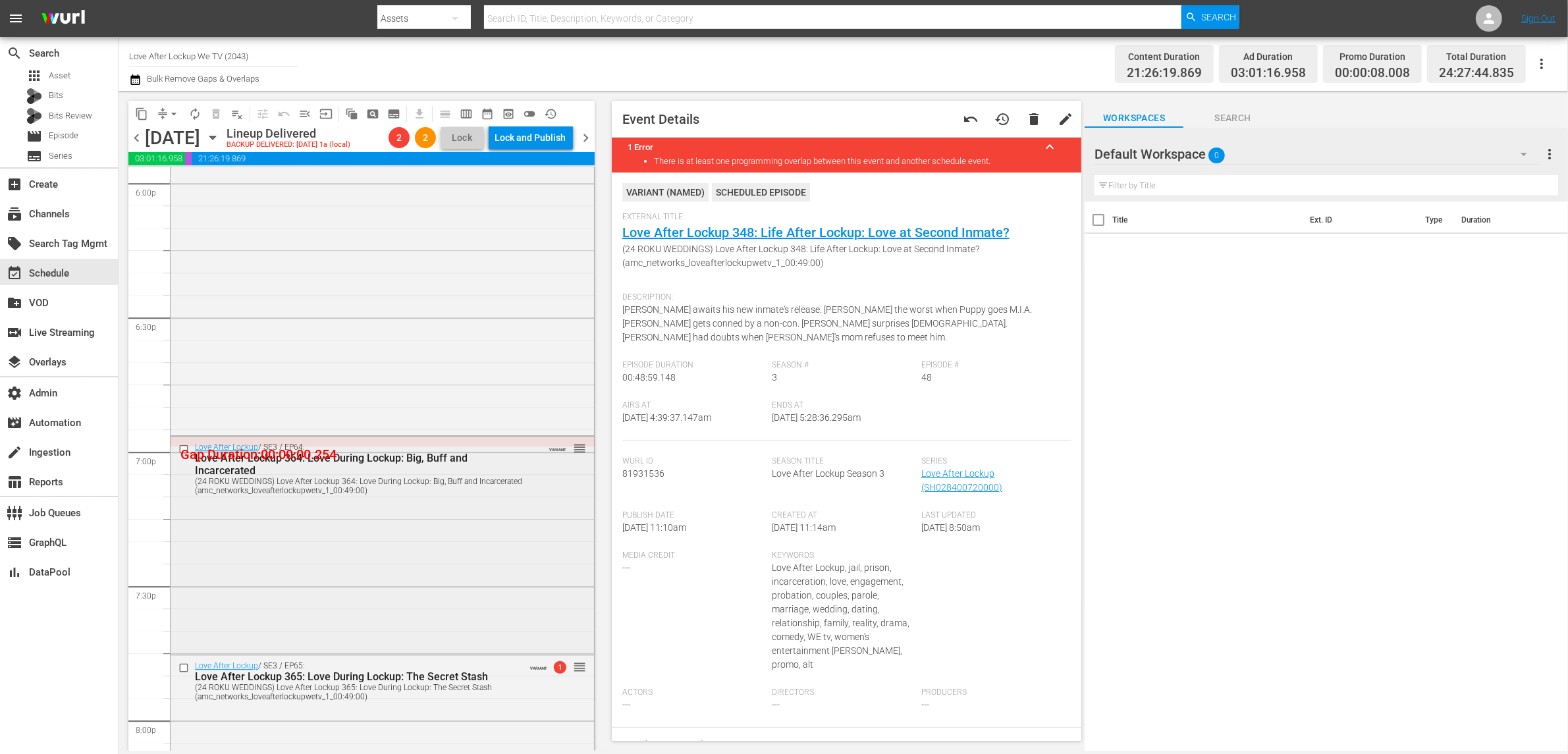
click at [425, 520] on div "Love After Lockup / SE3 / EP64: Love After Lockup 364: Love During Lockup: Big,…" at bounding box center [382, 544] width 424 height 216
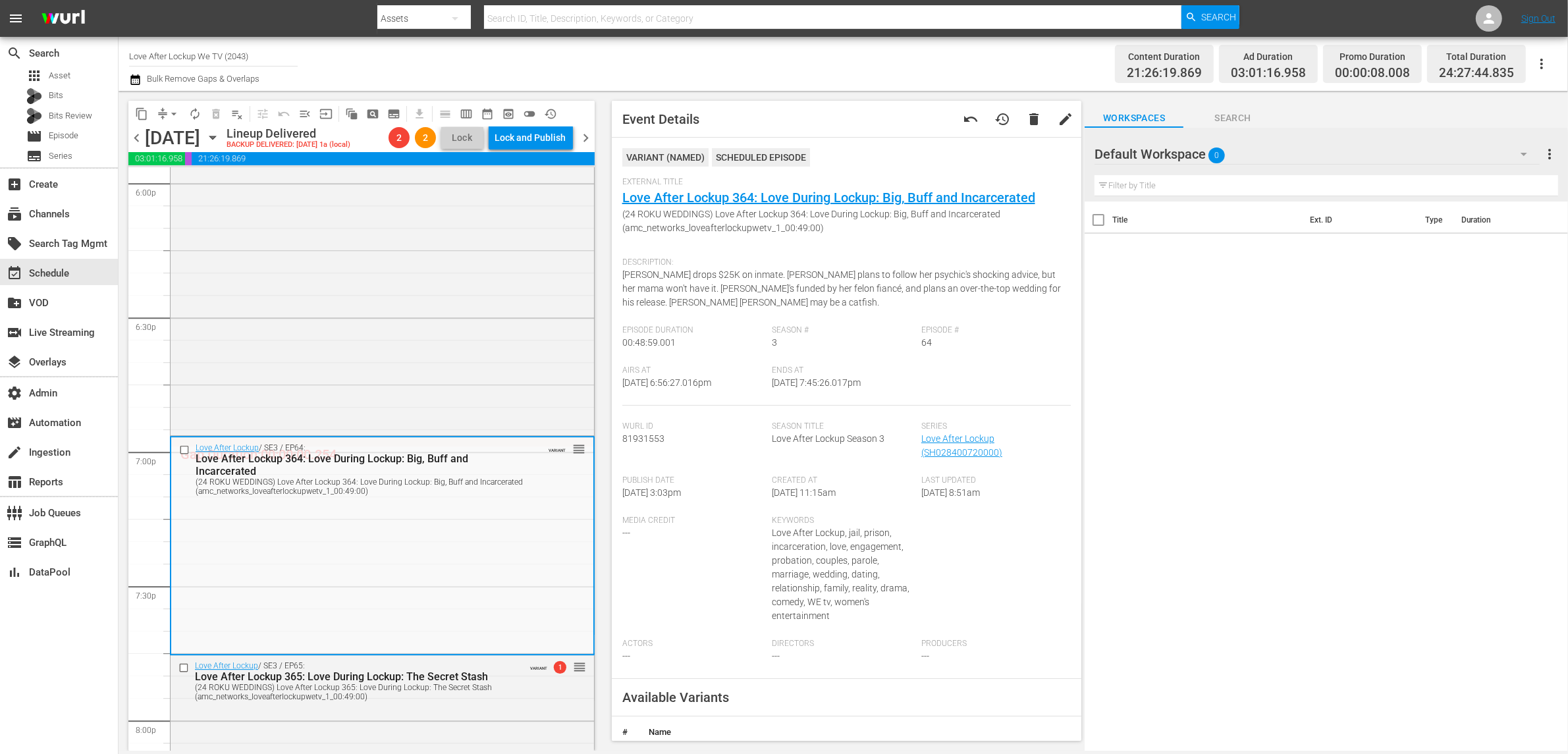
click at [589, 146] on span "chevron_right" at bounding box center [587, 138] width 16 height 16
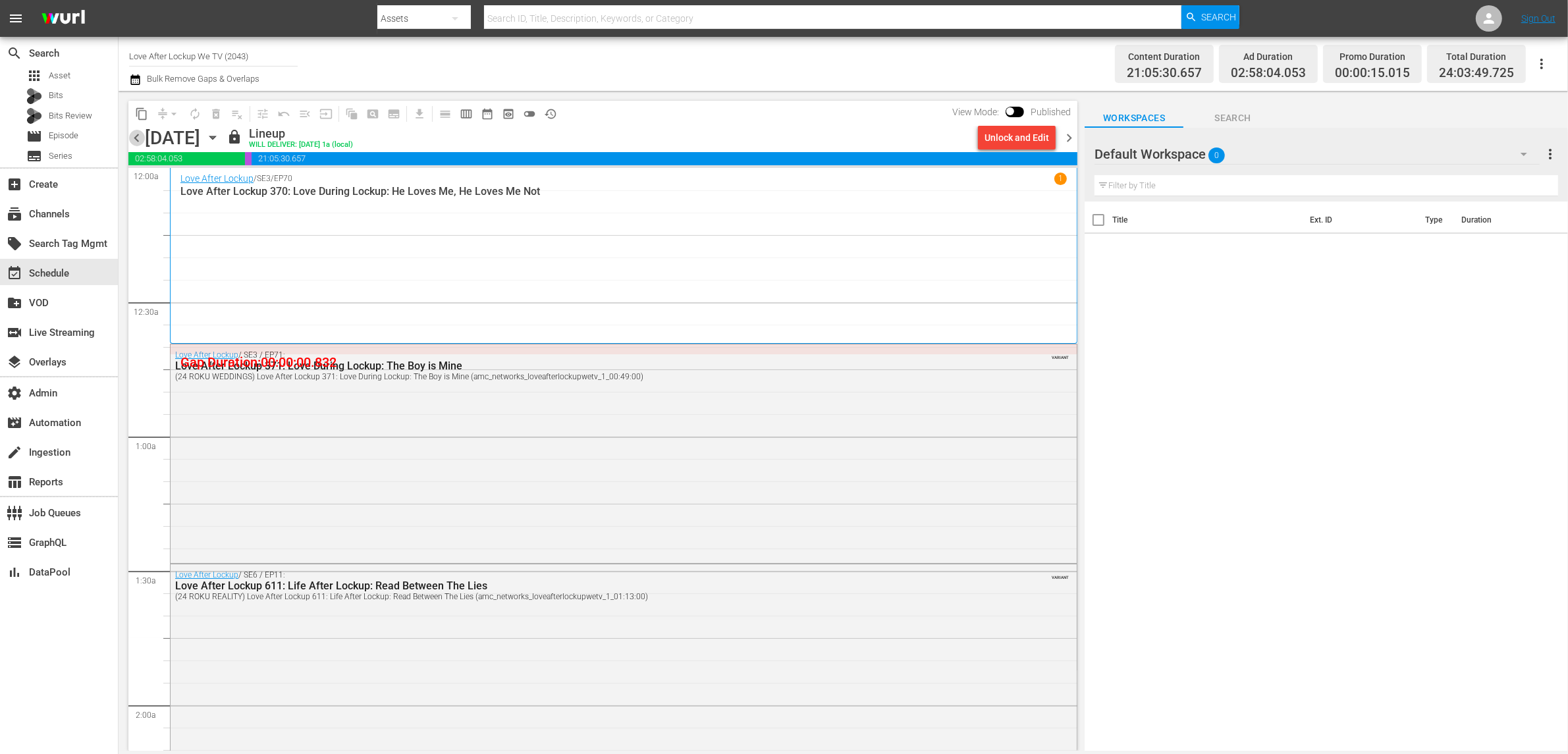
click at [137, 141] on span "chevron_left" at bounding box center [136, 138] width 16 height 16
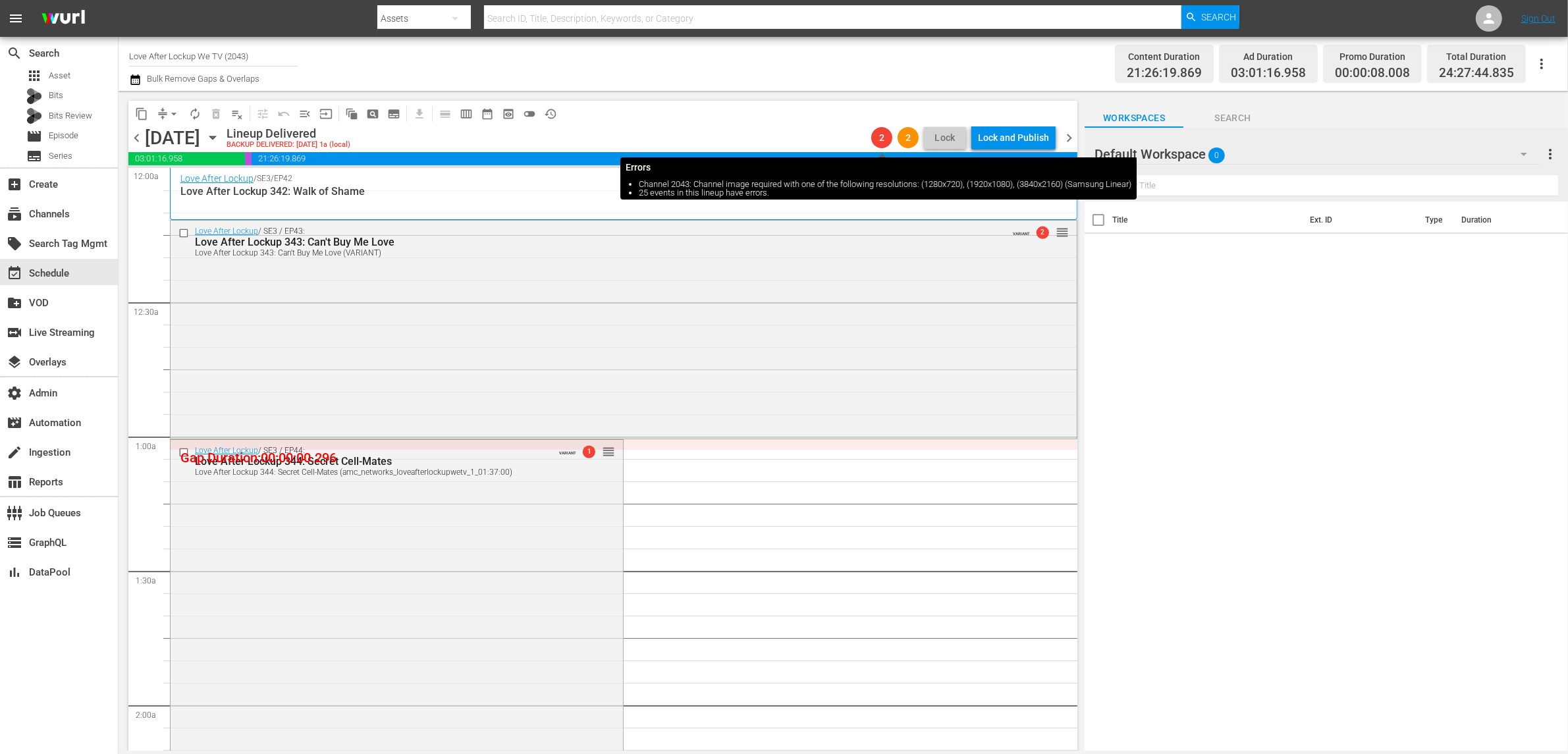
click at [883, 135] on span "2" at bounding box center [881, 138] width 21 height 10
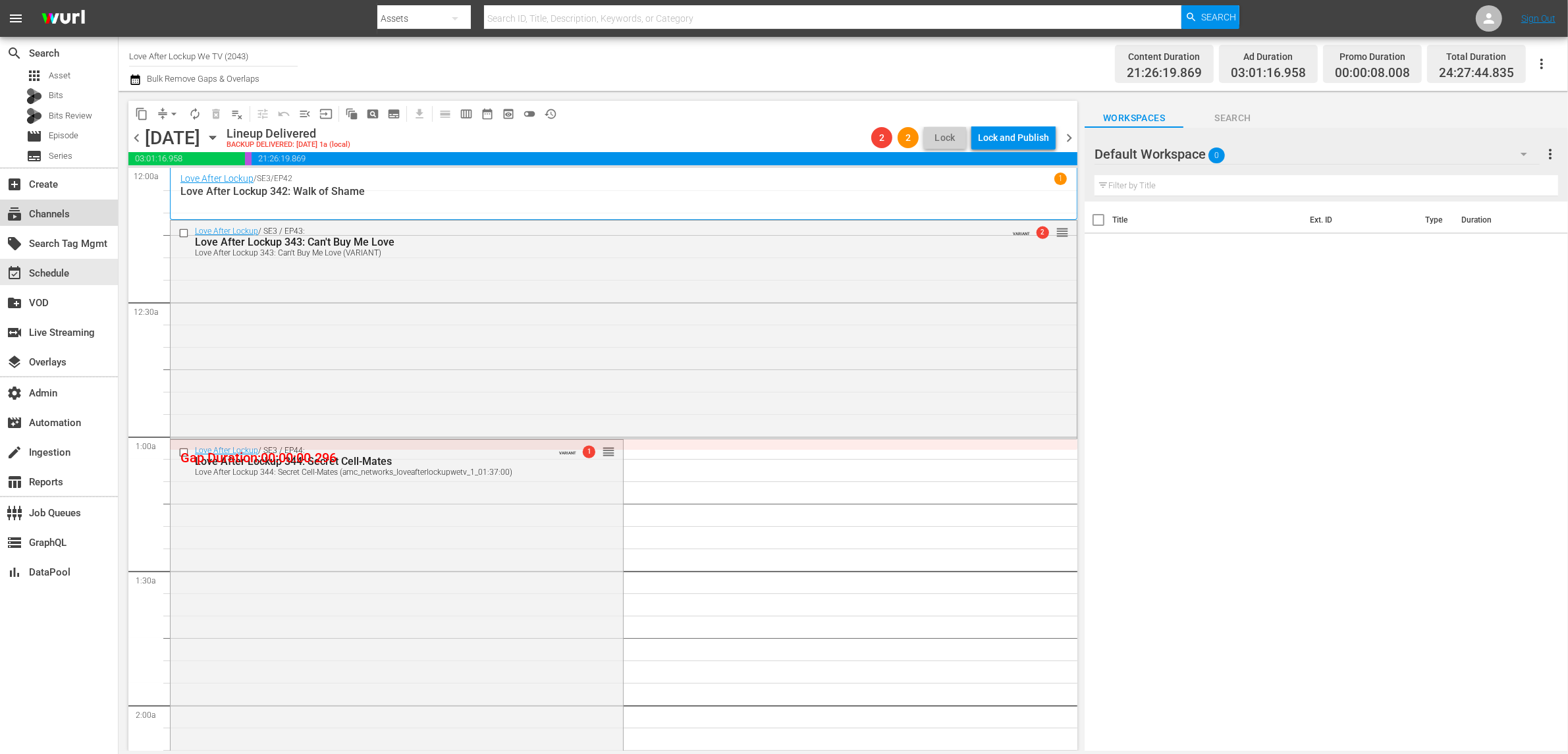
click at [79, 211] on div "subscriptions Channels" at bounding box center [59, 213] width 118 height 27
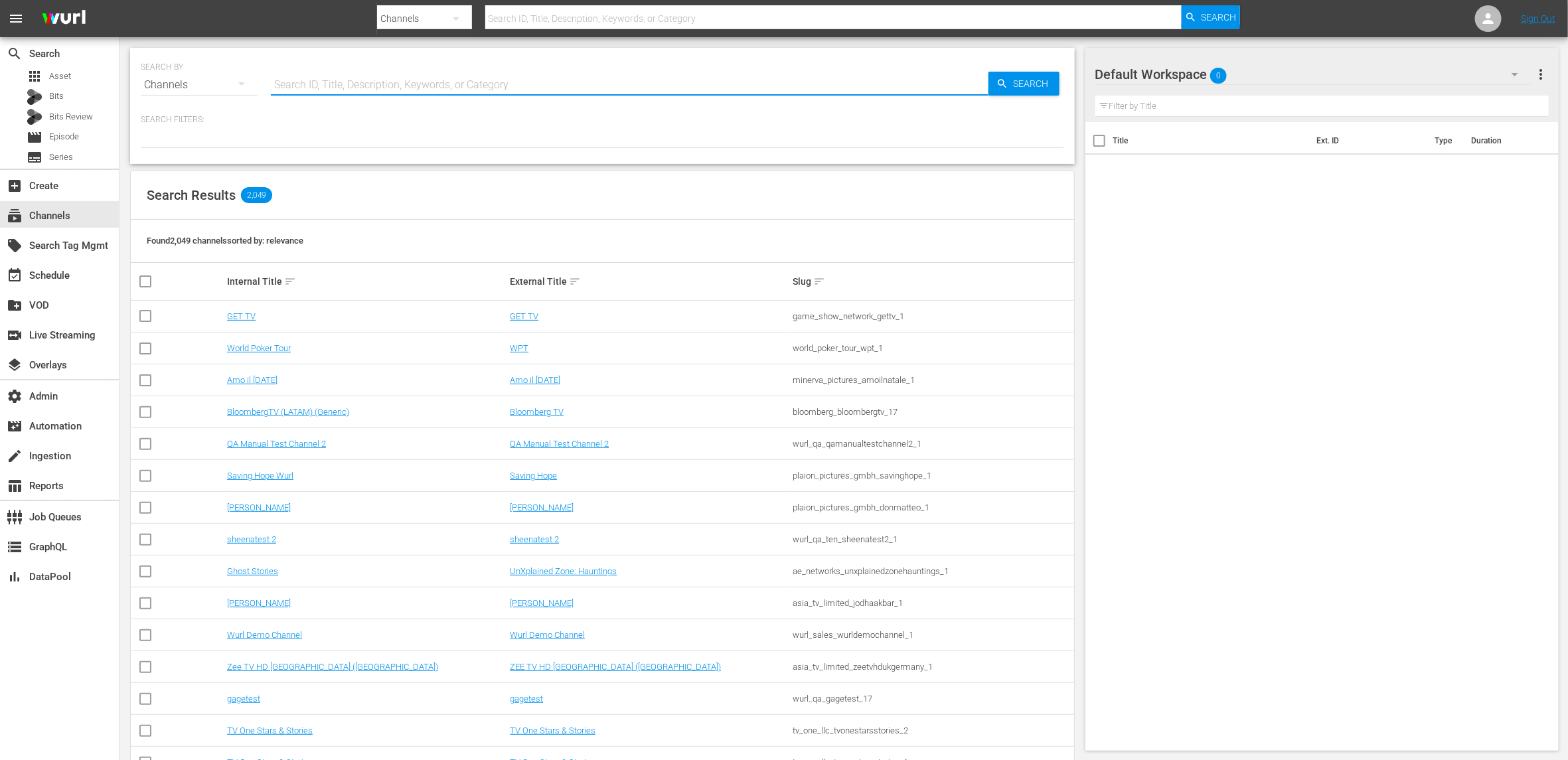
click at [422, 88] on input "text" at bounding box center [629, 84] width 718 height 32
type input "love"
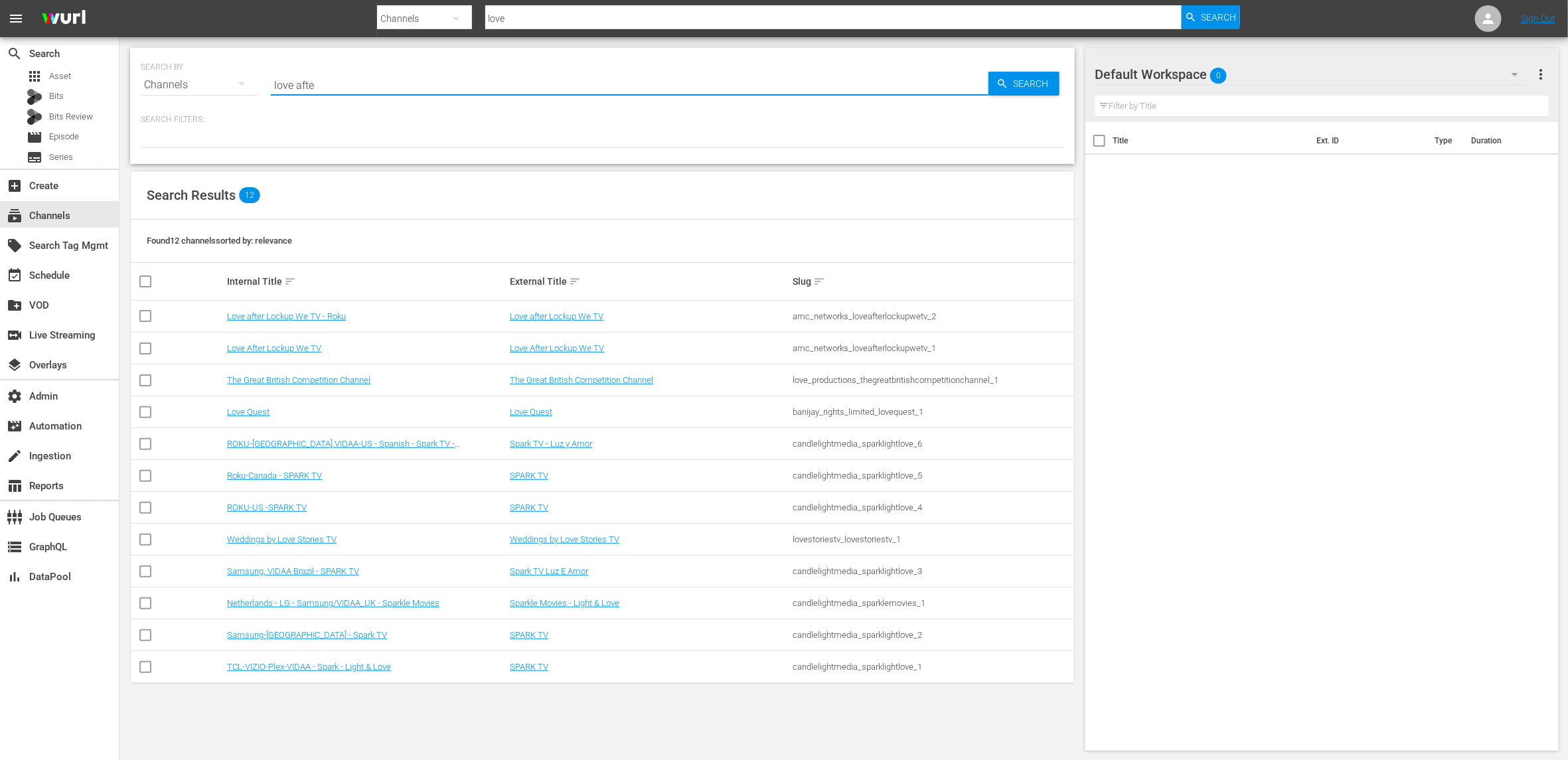
type input "love after"
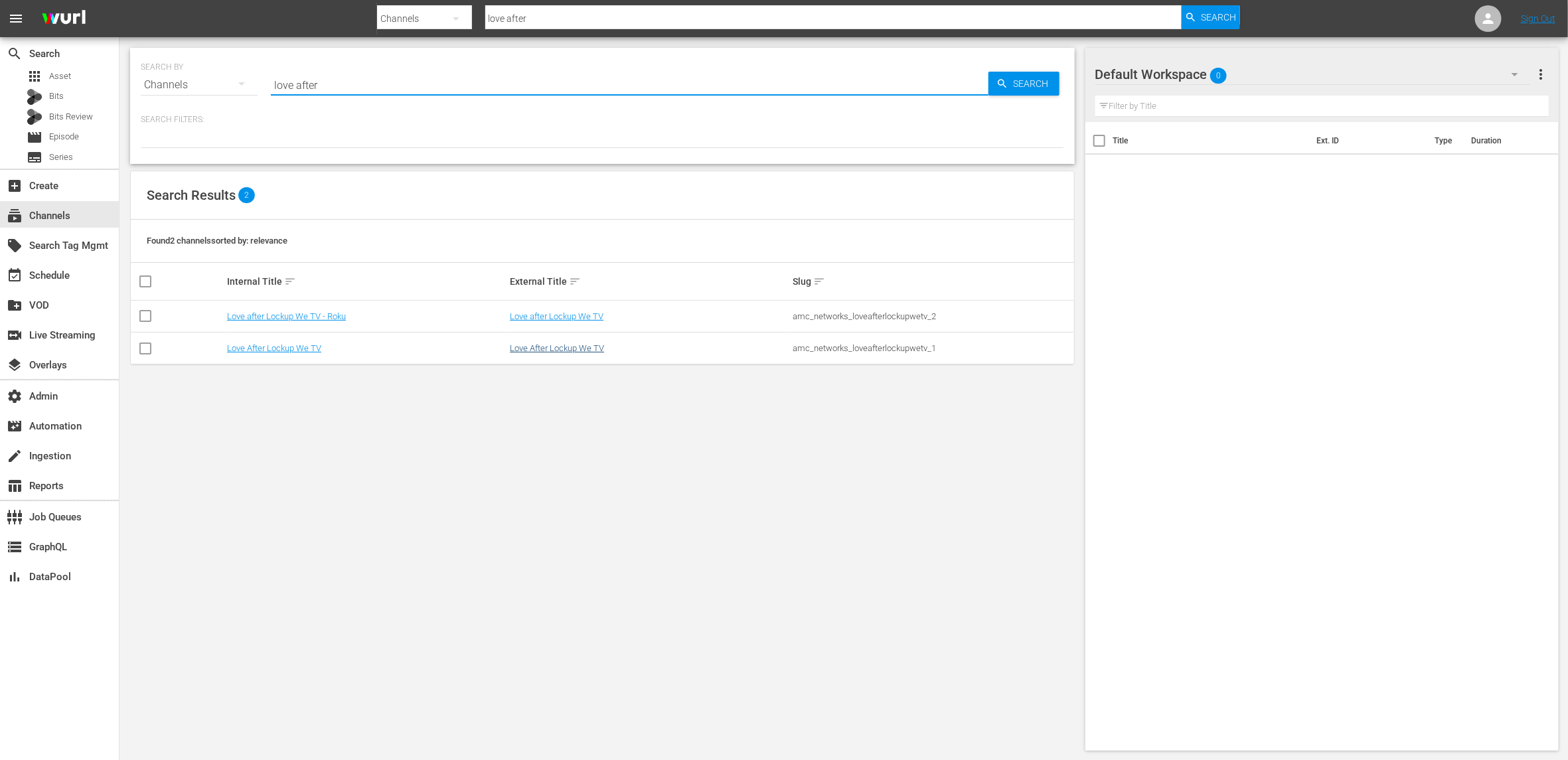
type input "love after"
click at [538, 349] on link "Love After Lockup We TV" at bounding box center [557, 348] width 94 height 10
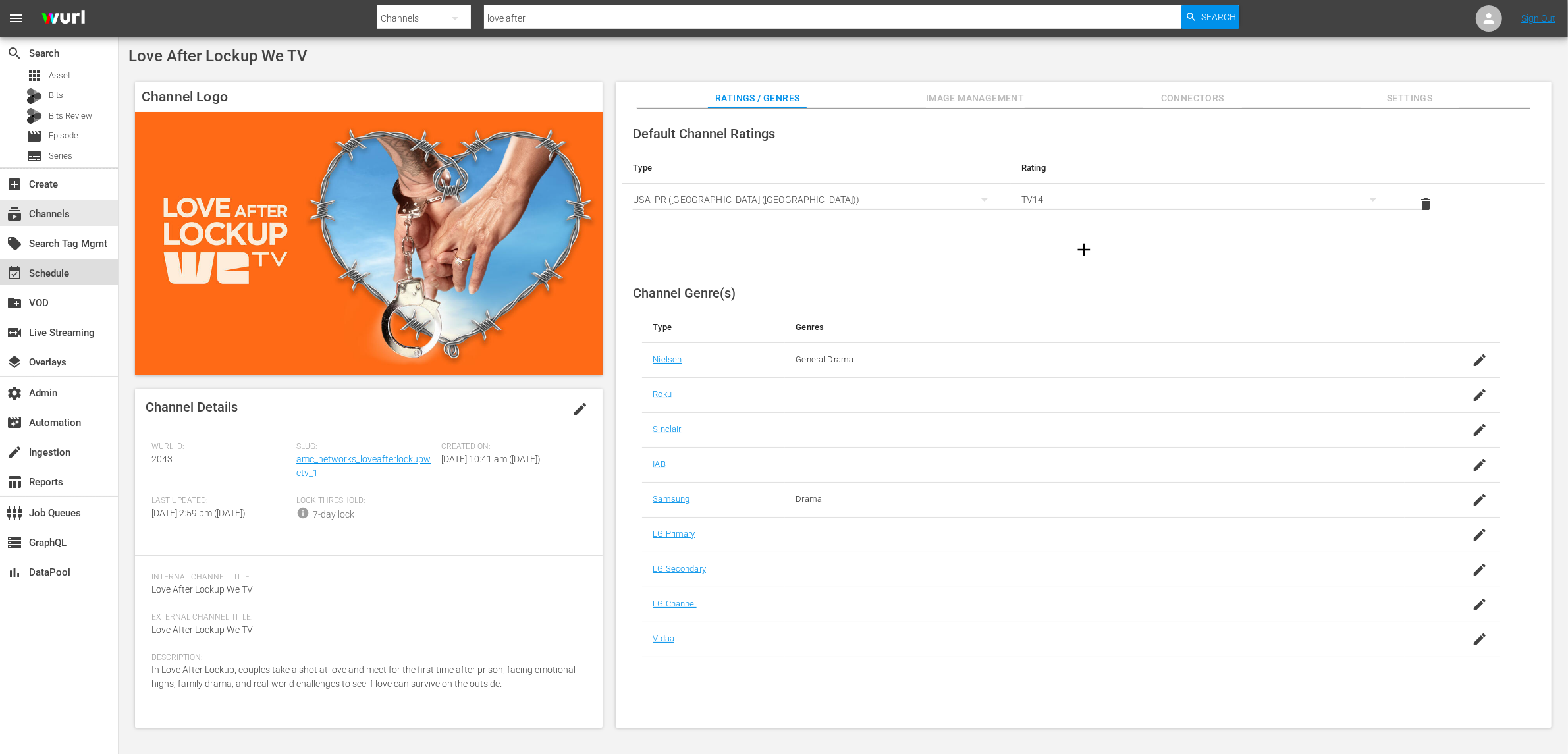
click at [74, 273] on div "event_available Schedule" at bounding box center [59, 272] width 118 height 27
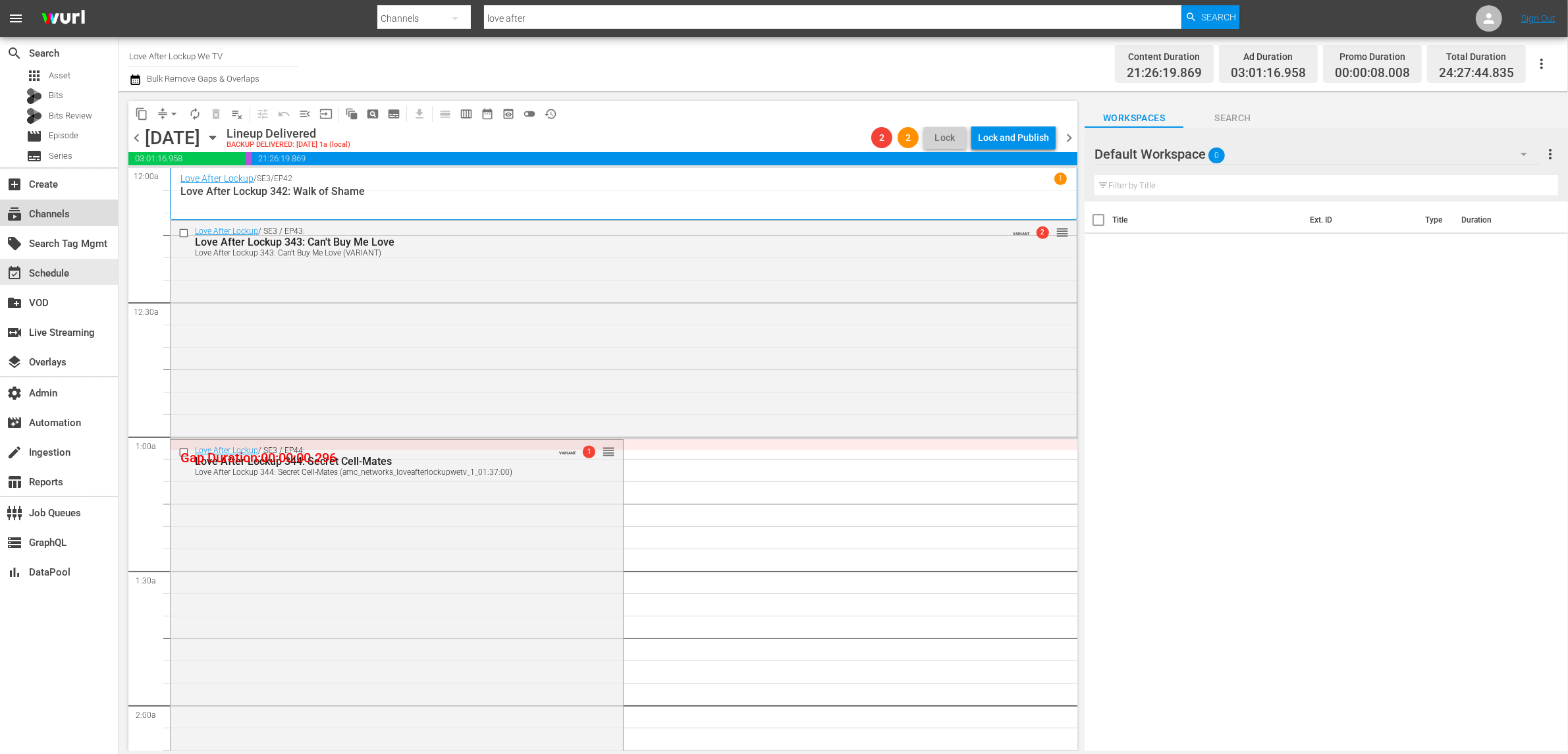
click at [74, 213] on div "subscriptions Channels" at bounding box center [59, 213] width 118 height 27
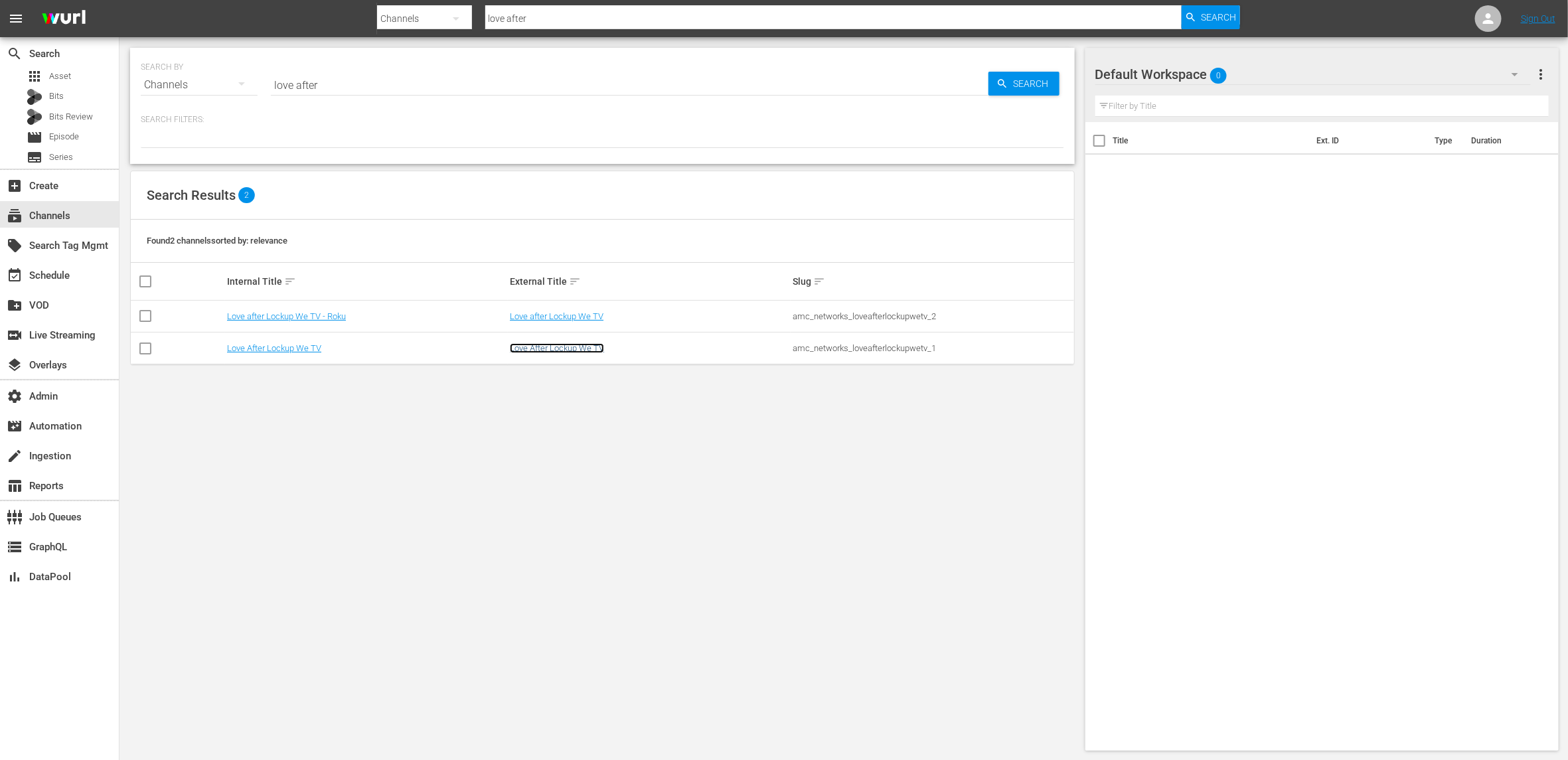
click at [532, 353] on link "Love After Lockup We TV" at bounding box center [557, 348] width 94 height 10
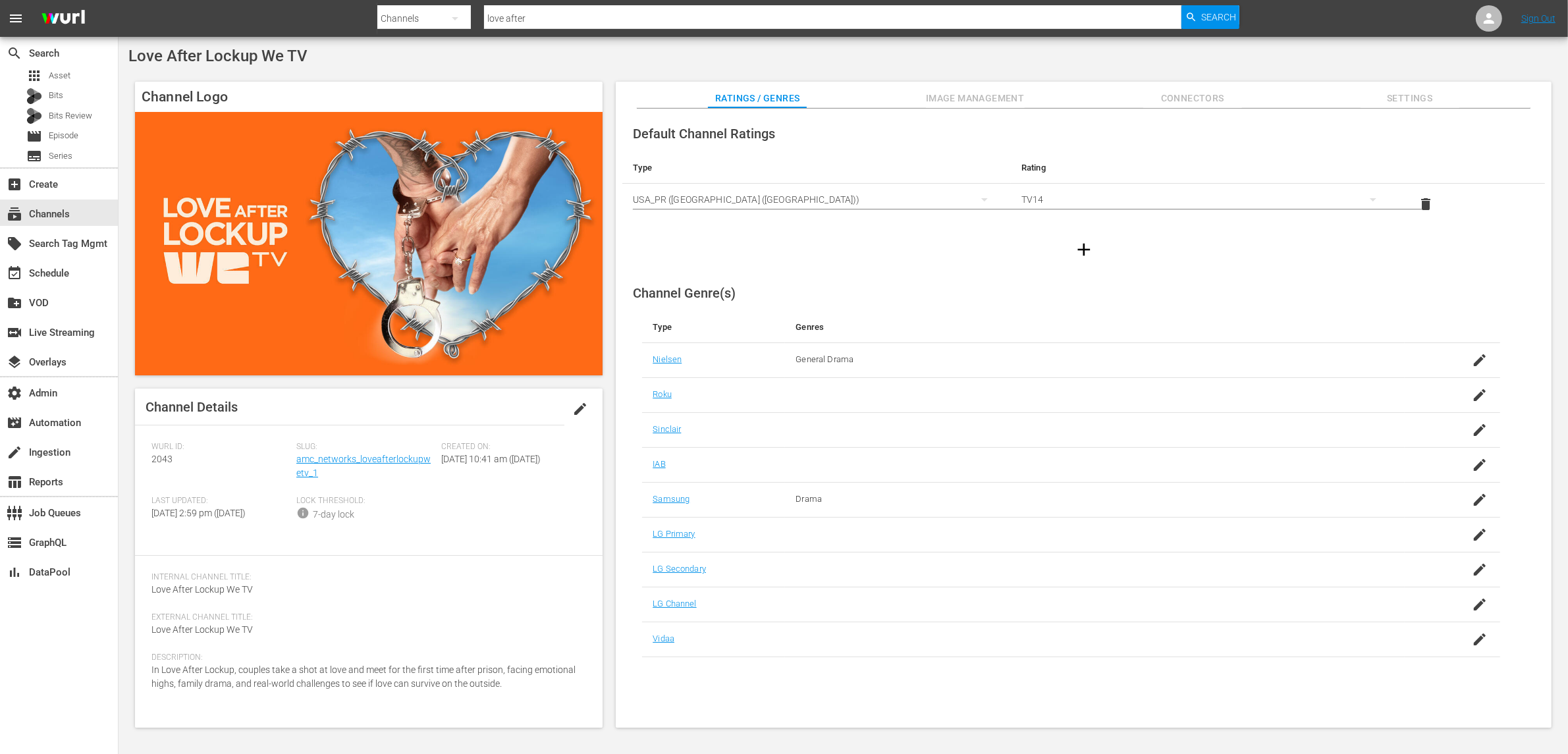
click at [967, 93] on span "Image Management" at bounding box center [975, 99] width 99 height 16
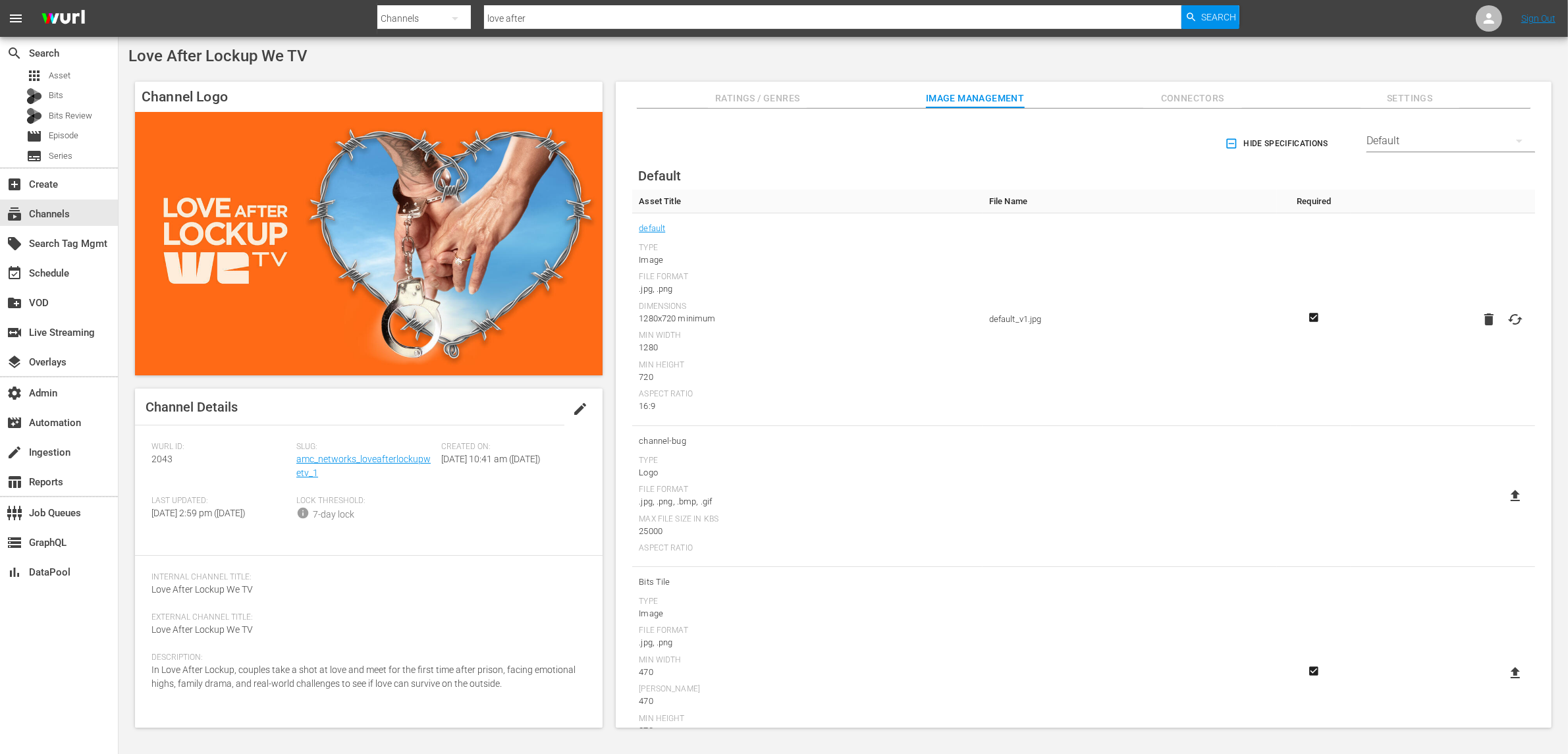
click at [1447, 133] on div "Default" at bounding box center [1451, 141] width 169 height 37
click at [1400, 199] on div "Samsung" at bounding box center [1447, 196] width 137 height 21
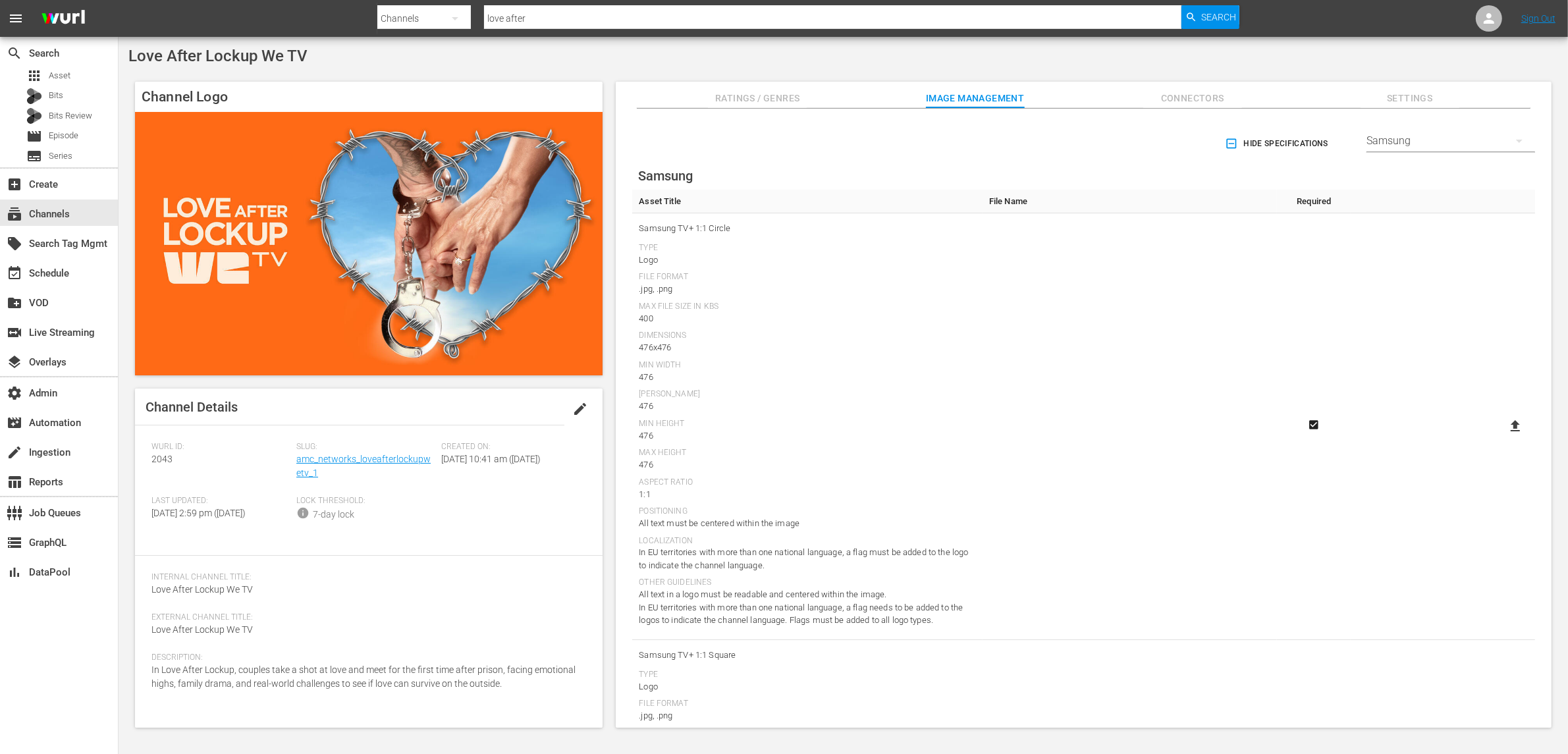
click at [1400, 140] on div "Samsung" at bounding box center [1451, 141] width 169 height 37
click at [61, 273] on div "Enabled Streamers Default Samsung All Streamers Anoki Canela TV Free Movies Plu…" at bounding box center [784, 377] width 1568 height 754
click at [48, 275] on div "Enabled Streamers Default Samsung All Streamers Anoki Canela TV Free Movies Plu…" at bounding box center [784, 377] width 1568 height 754
click at [63, 277] on div "event_available Schedule" at bounding box center [37, 271] width 74 height 12
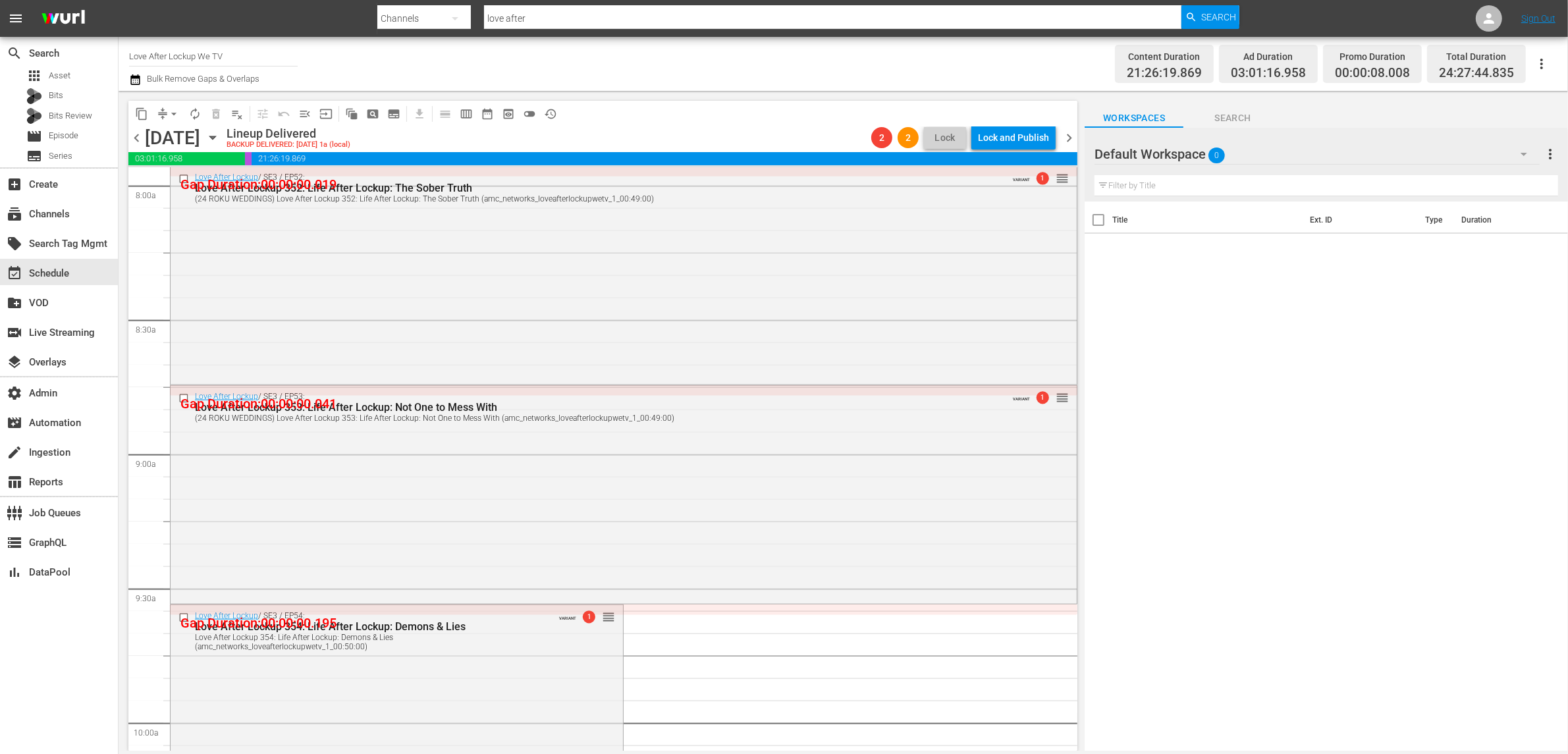
scroll to position [2880, 0]
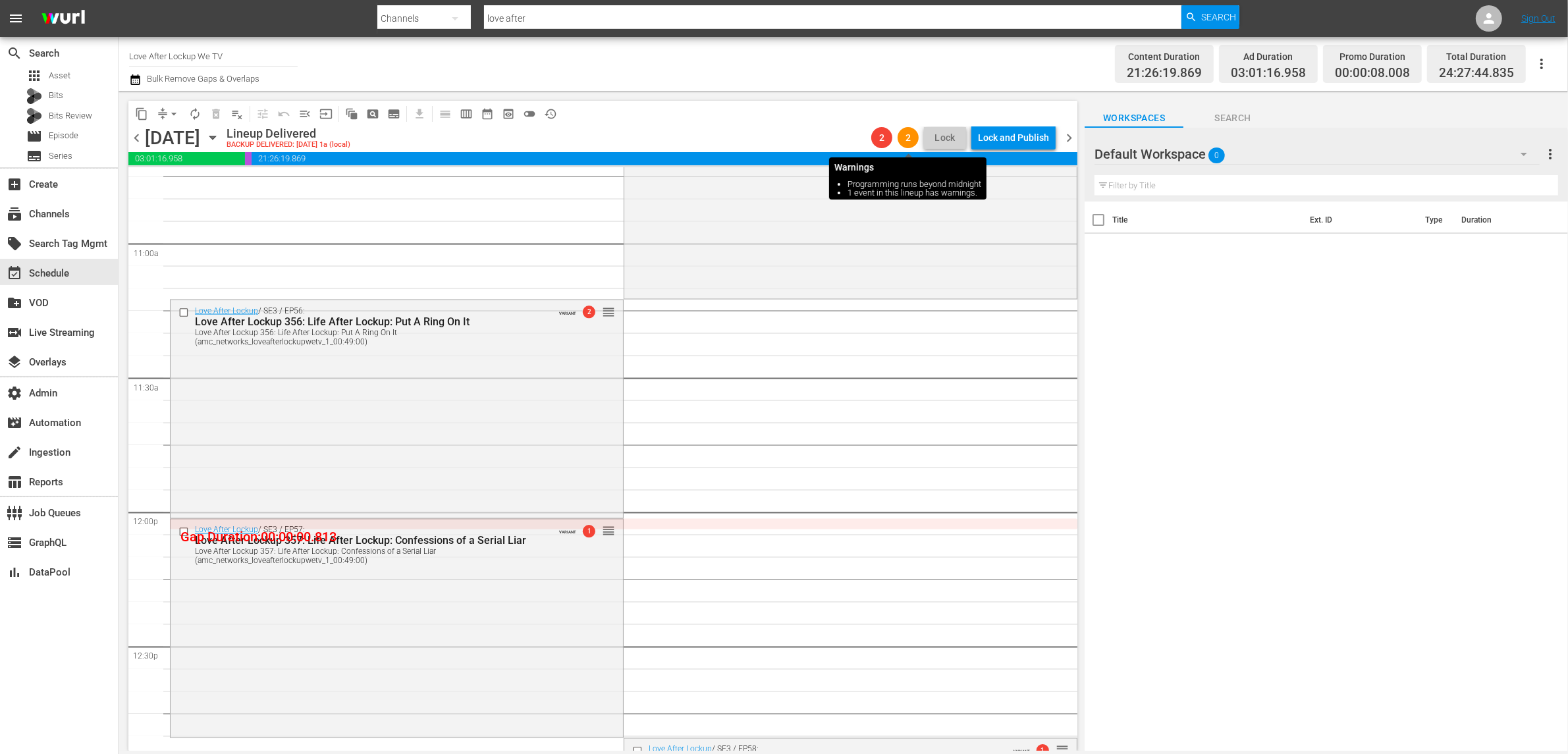
click at [907, 136] on span "2" at bounding box center [908, 138] width 21 height 10
click at [562, 357] on div "Love After Lockup / SE3 / EP56: Love After Lockup 356: Life After Lockup: Put A…" at bounding box center [396, 407] width 453 height 216
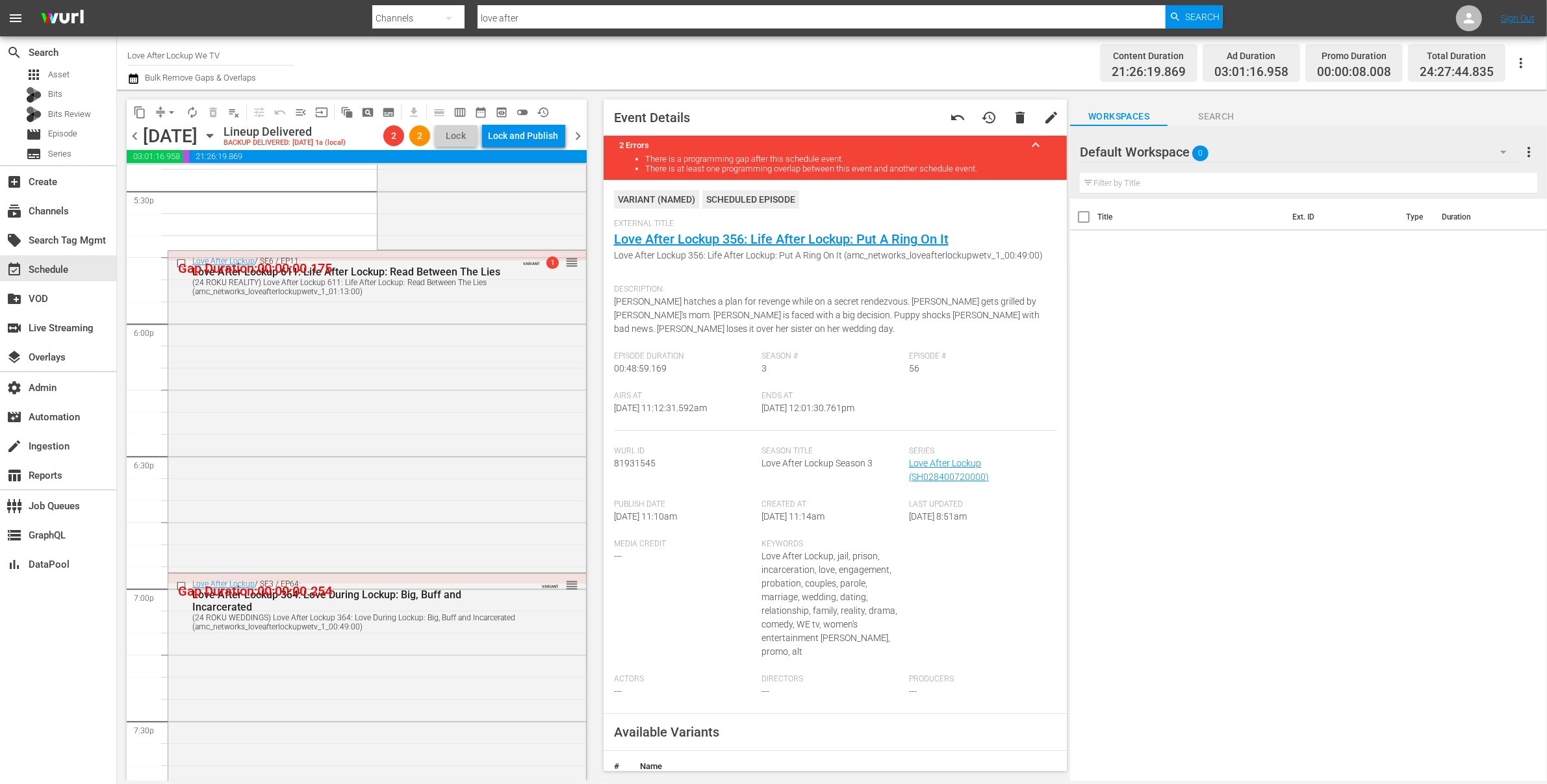
scroll to position [5939, 0]
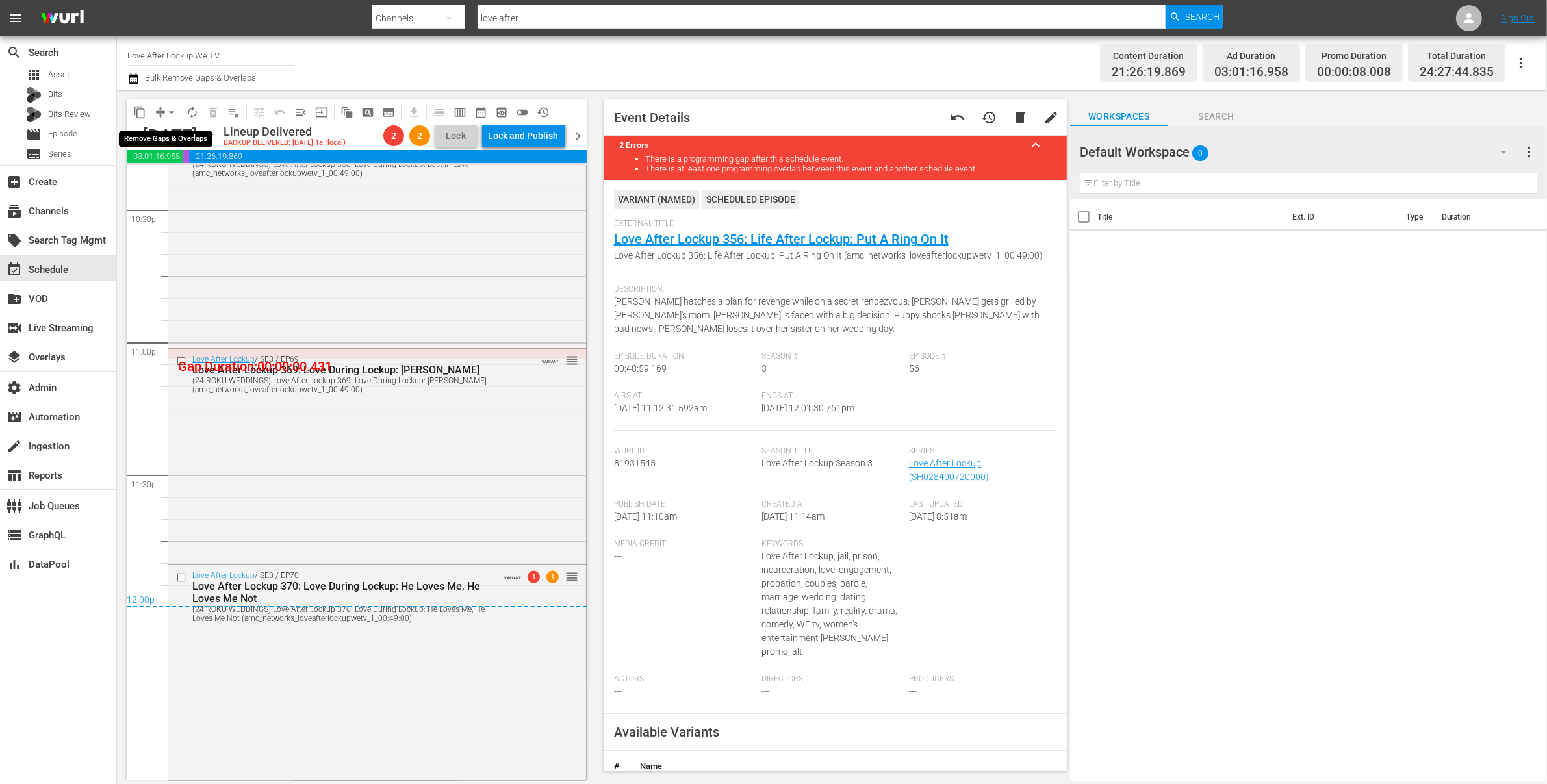
click at [177, 112] on span "arrow_drop_down" at bounding box center [172, 113] width 13 height 13
click at [186, 93] on div "content_copy compress arrow_drop_down autorenew_outlined delete_forever_outline…" at bounding box center [353, 435] width 473 height 691
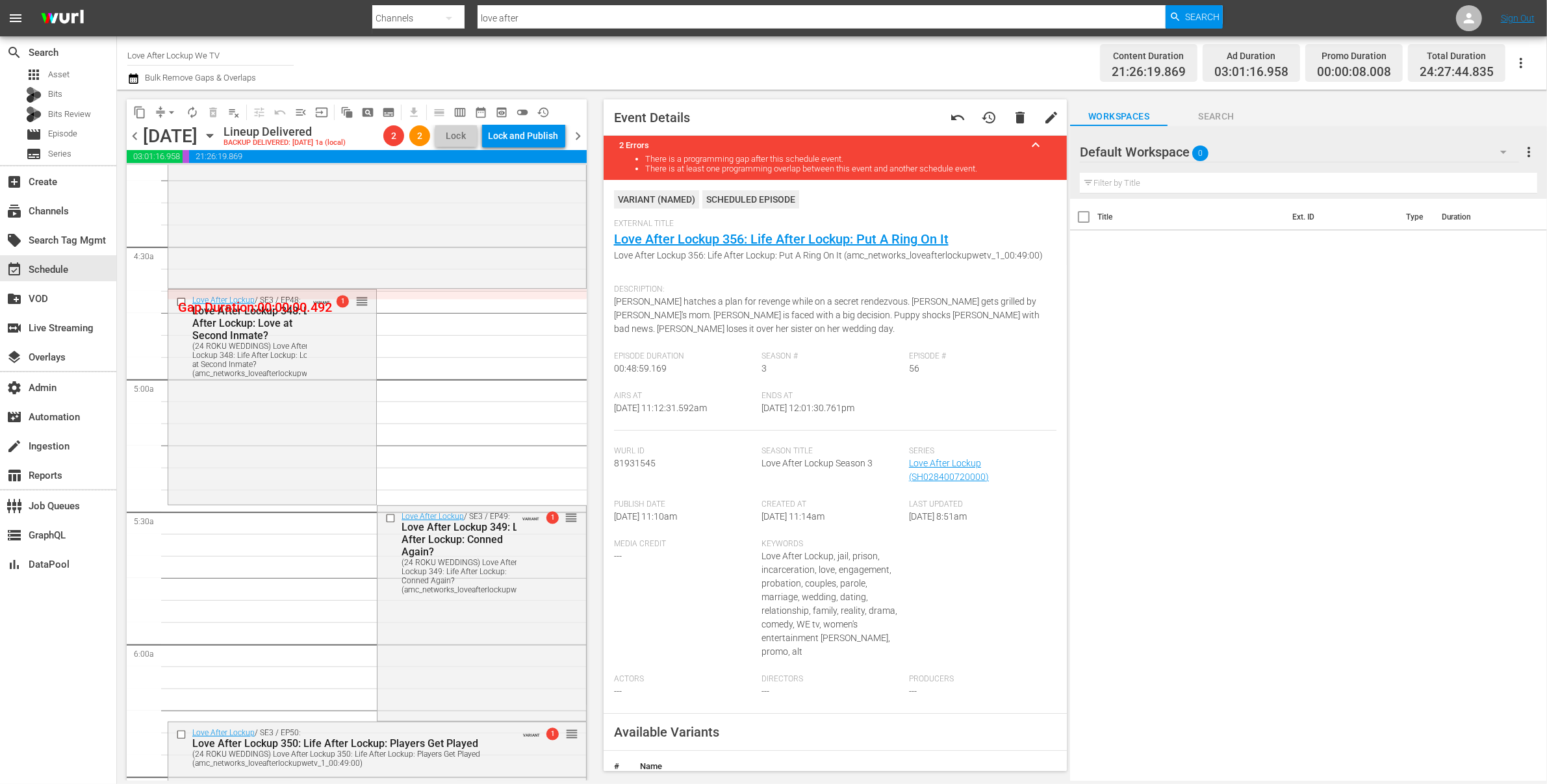
scroll to position [0, 0]
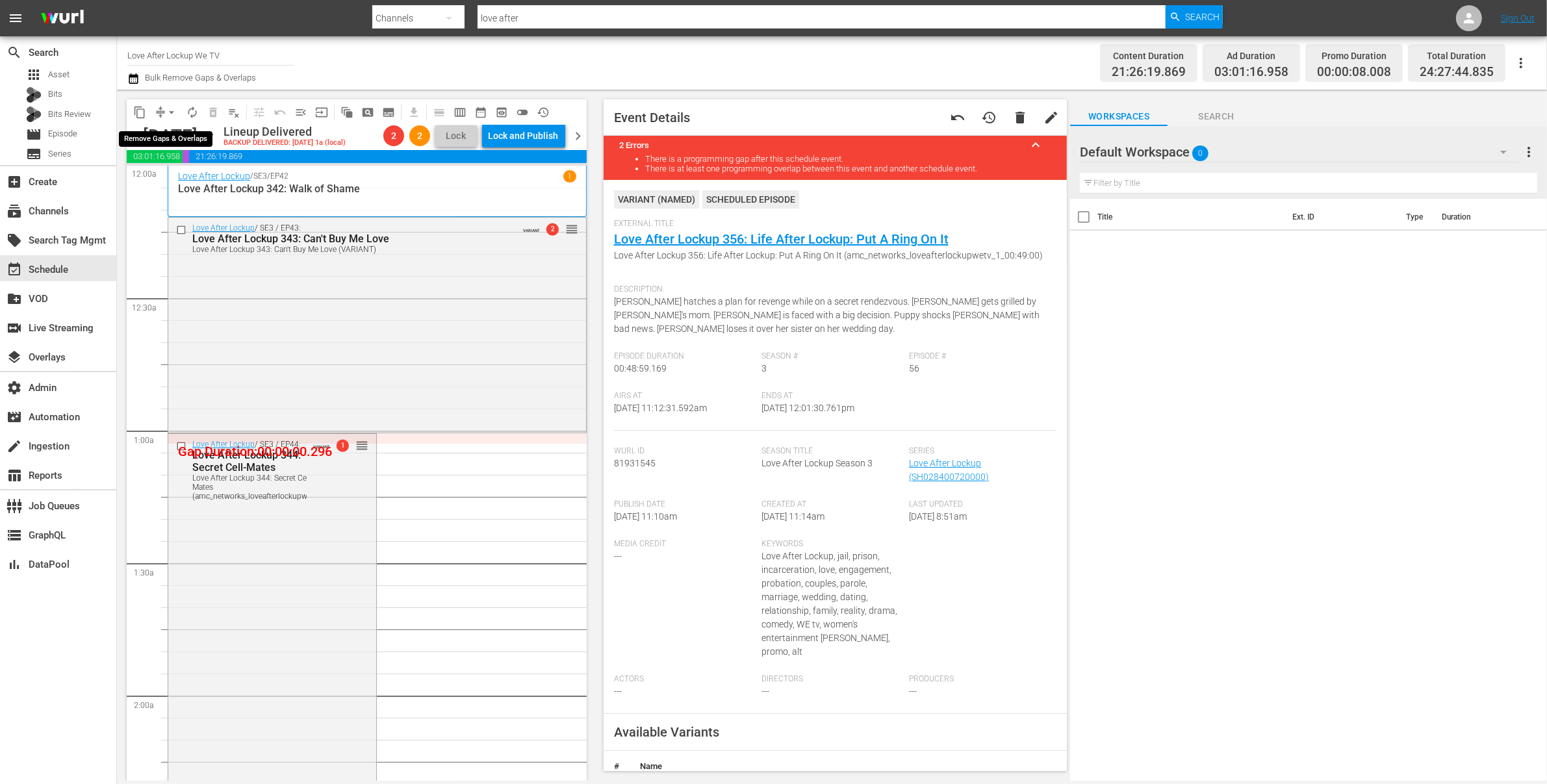
click at [170, 112] on span "arrow_drop_down" at bounding box center [172, 113] width 13 height 13
click at [202, 189] on li "Align to End of Previous Day" at bounding box center [172, 180] width 137 height 21
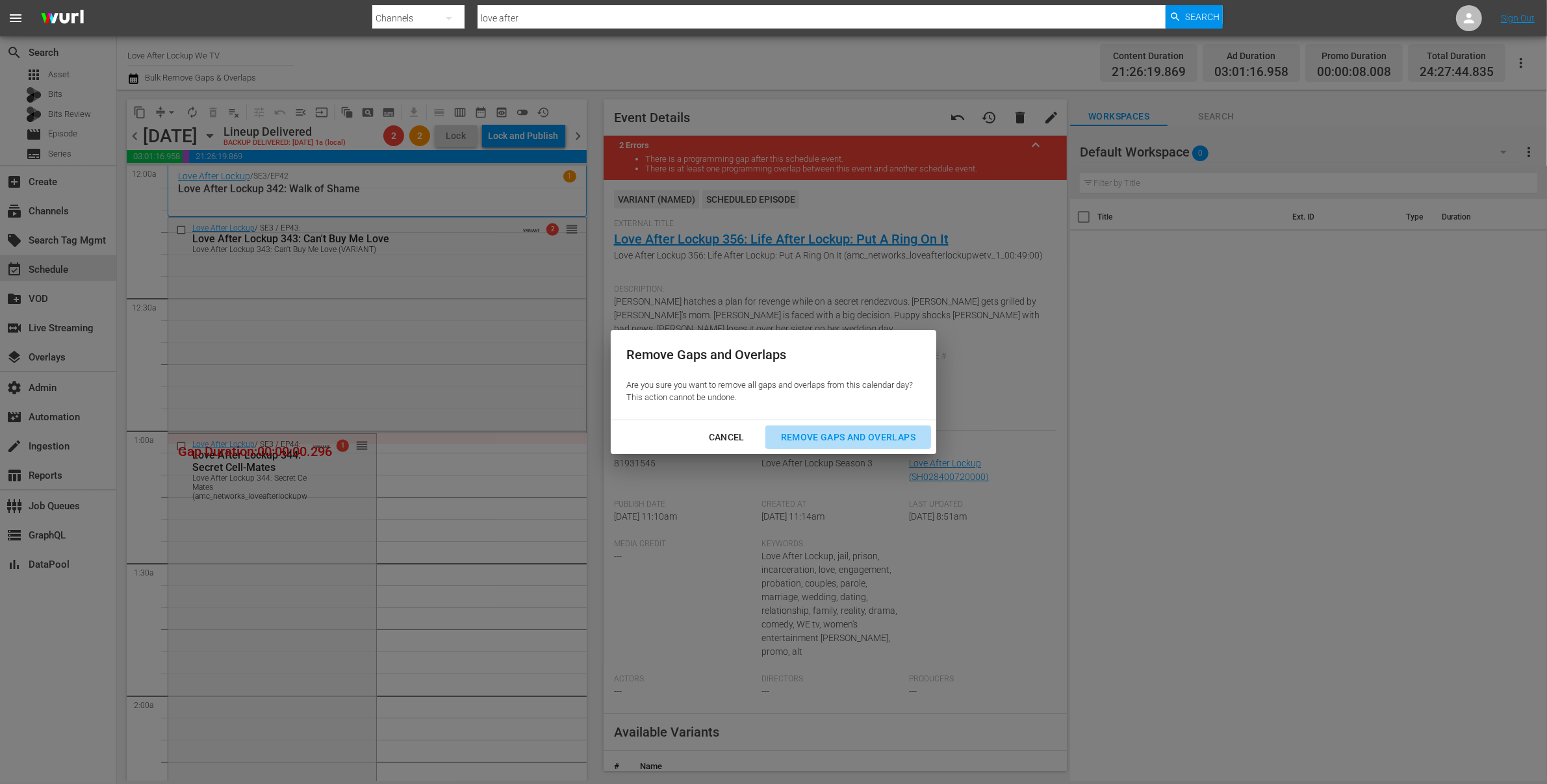
click at [843, 439] on div "Remove Gaps and Overlaps" at bounding box center [848, 438] width 156 height 16
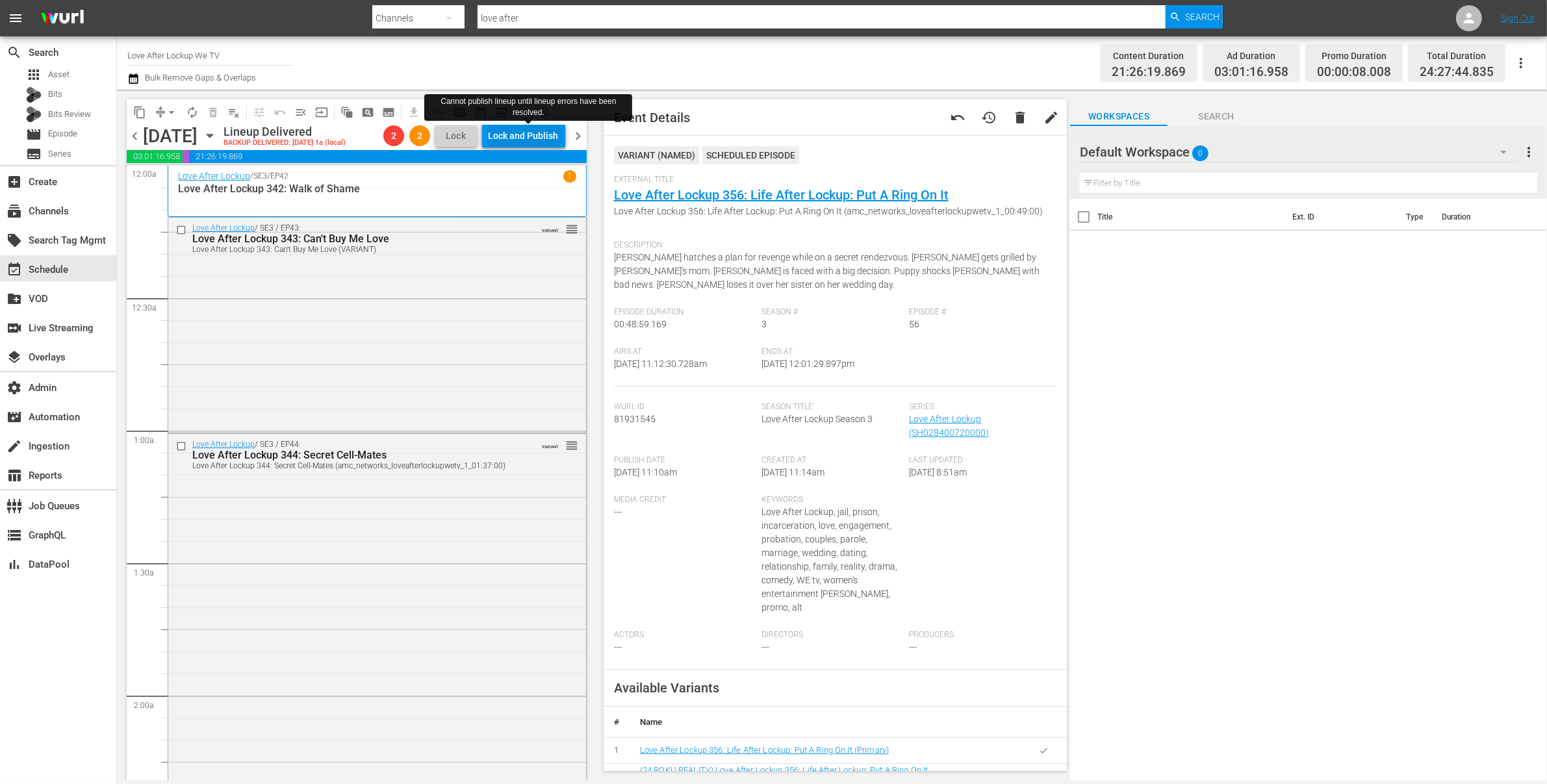
click at [544, 134] on div "Lock and Publish" at bounding box center [524, 136] width 70 height 23
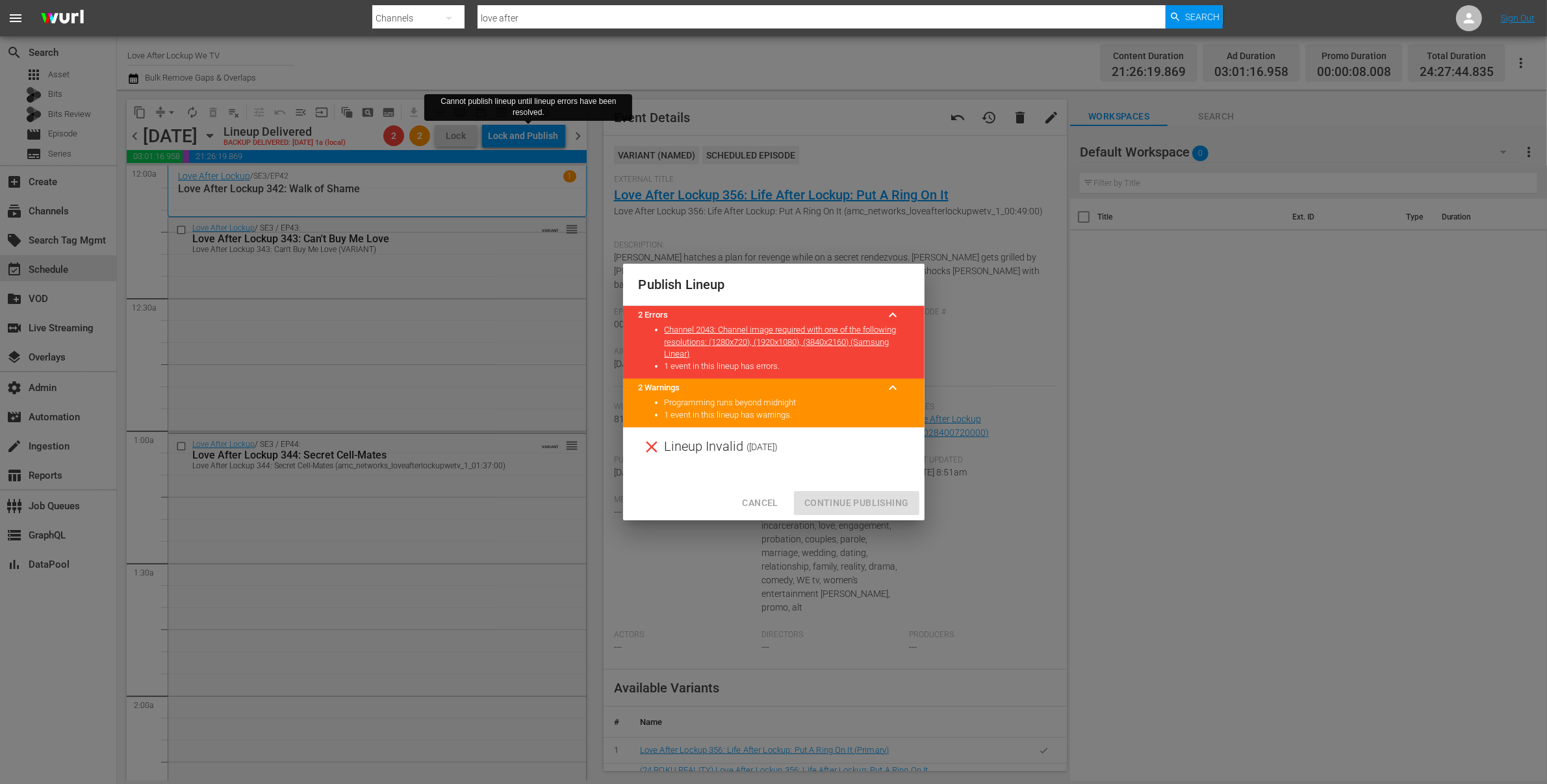
drag, startPoint x: 311, startPoint y: 159, endPoint x: 294, endPoint y: 151, distance: 18.8
click at [311, 159] on div "Publish Lineup 2 Errors keyboard_arrow_up Channel 2043: Channel image required …" at bounding box center [773, 392] width 1547 height 784
click at [762, 501] on span "Cancel" at bounding box center [759, 503] width 36 height 16
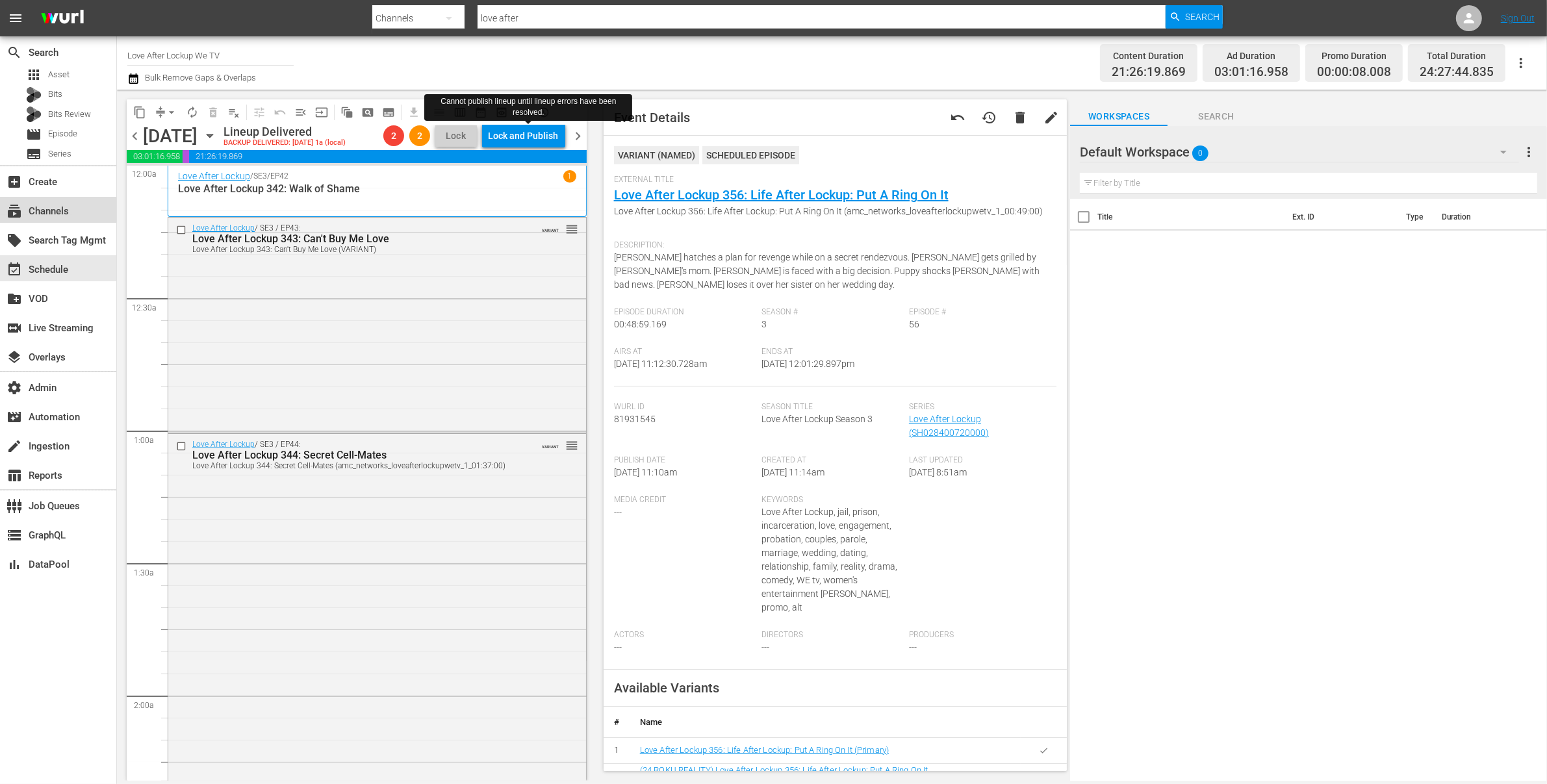
click at [72, 213] on div "subscriptions Channels" at bounding box center [37, 209] width 73 height 12
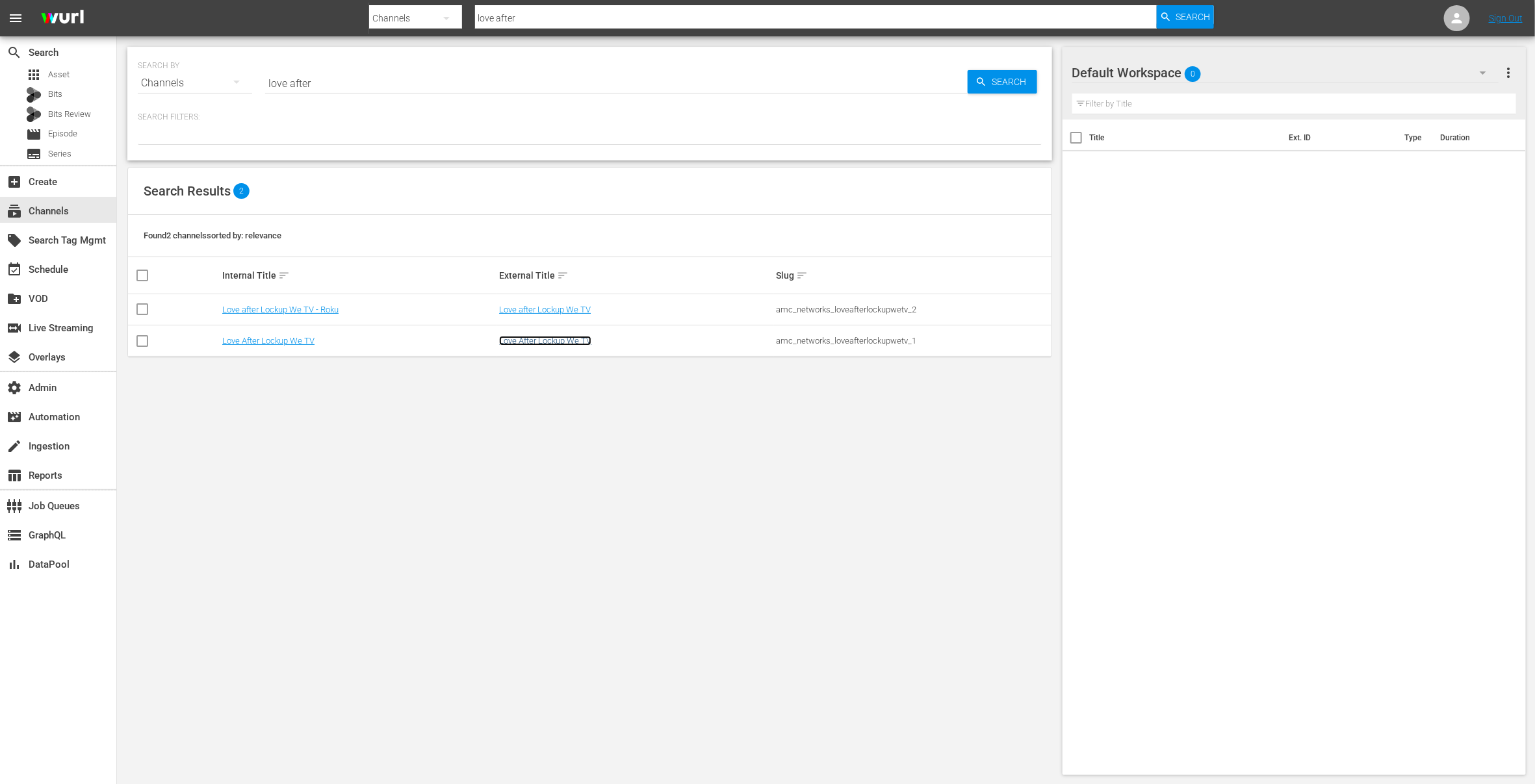
click at [514, 337] on link "Love After Lockup We TV" at bounding box center [545, 340] width 92 height 9
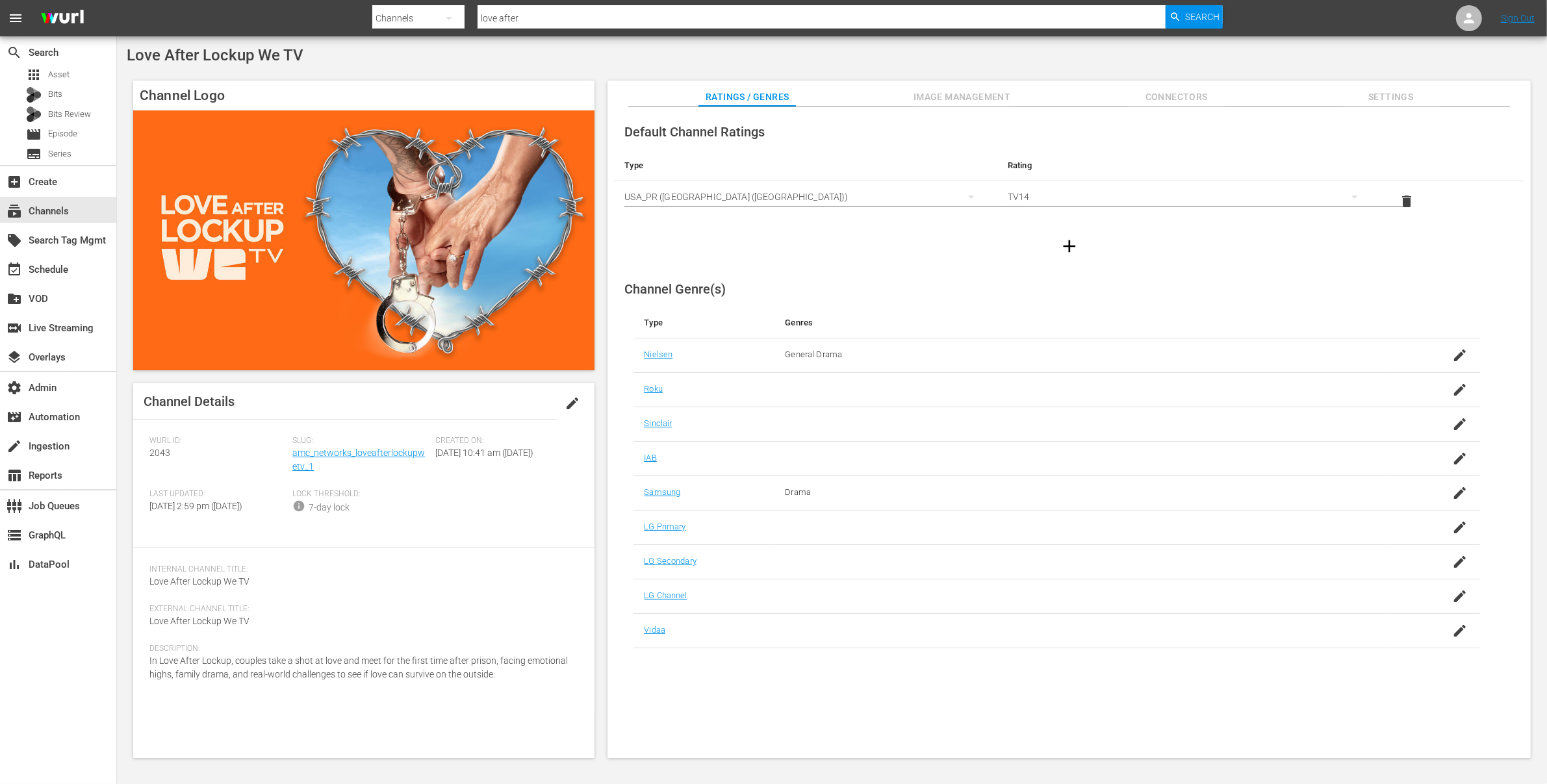
click at [755, 88] on button "Ratings / Genres" at bounding box center [747, 94] width 97 height 26
click at [949, 89] on span "Image Management" at bounding box center [962, 97] width 97 height 16
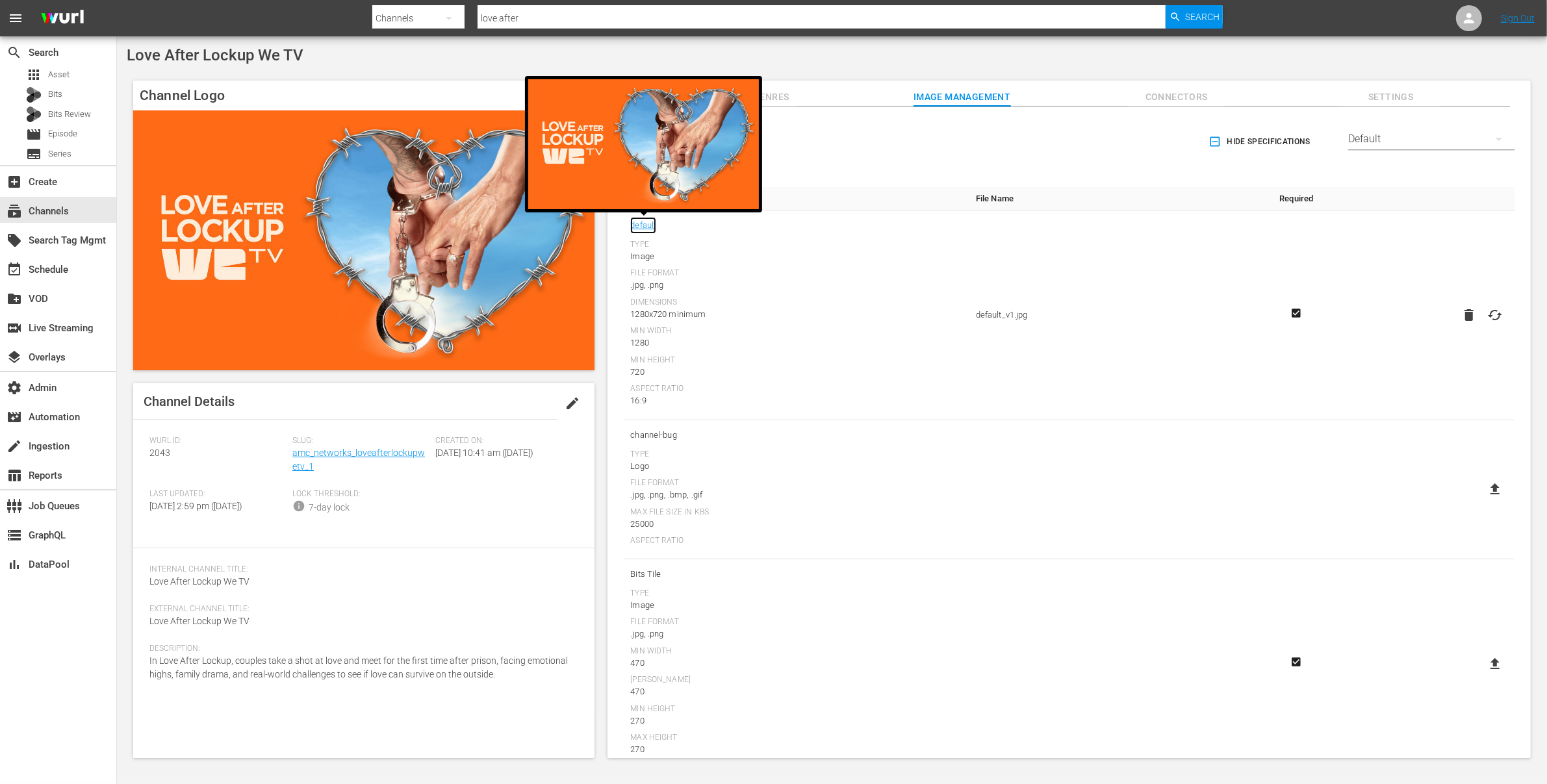
click at [646, 223] on link "default" at bounding box center [644, 225] width 26 height 17
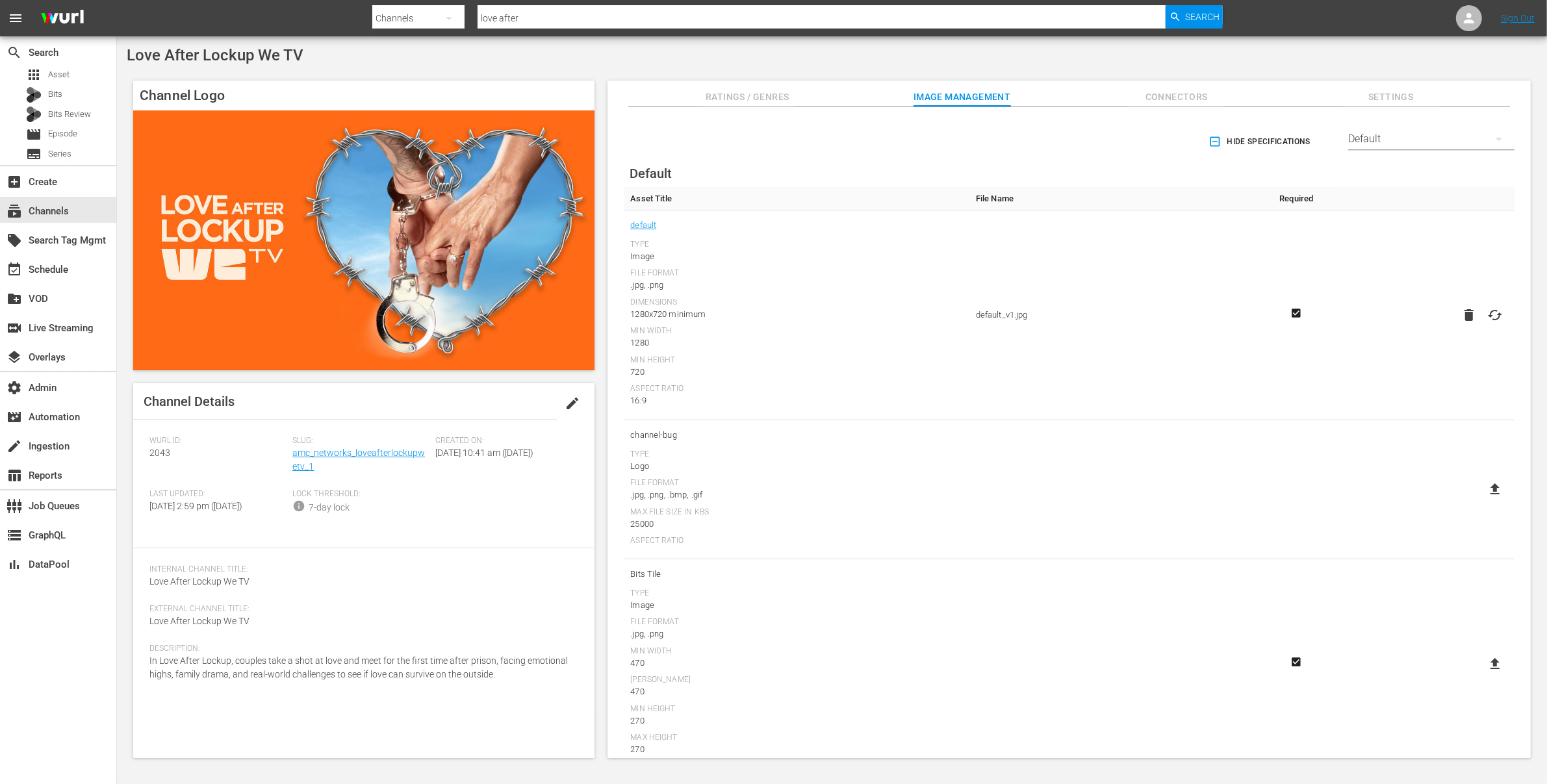
click at [1417, 93] on span "Settings" at bounding box center [1391, 97] width 97 height 16
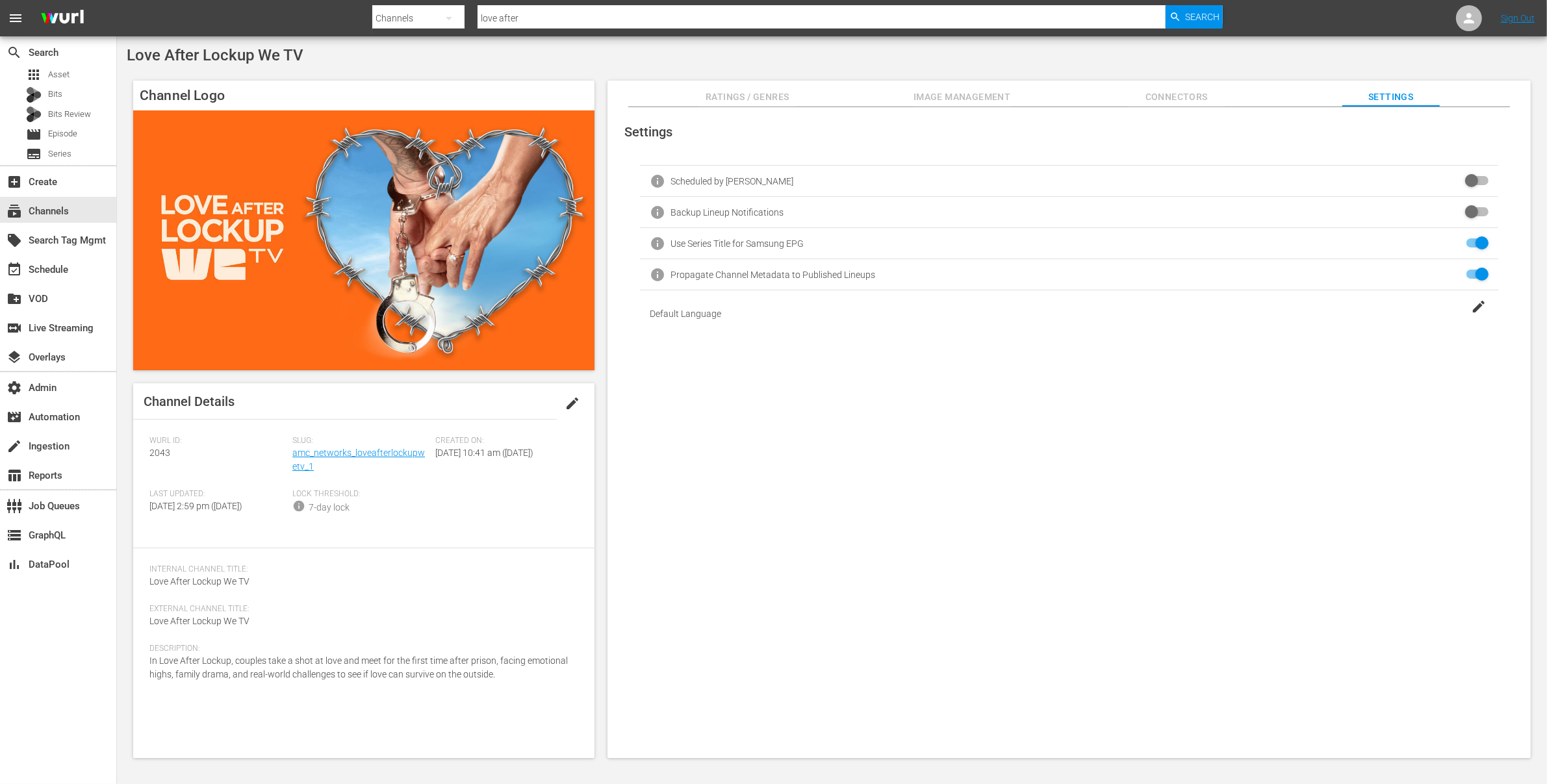
click at [988, 92] on span "Image Management" at bounding box center [962, 97] width 97 height 16
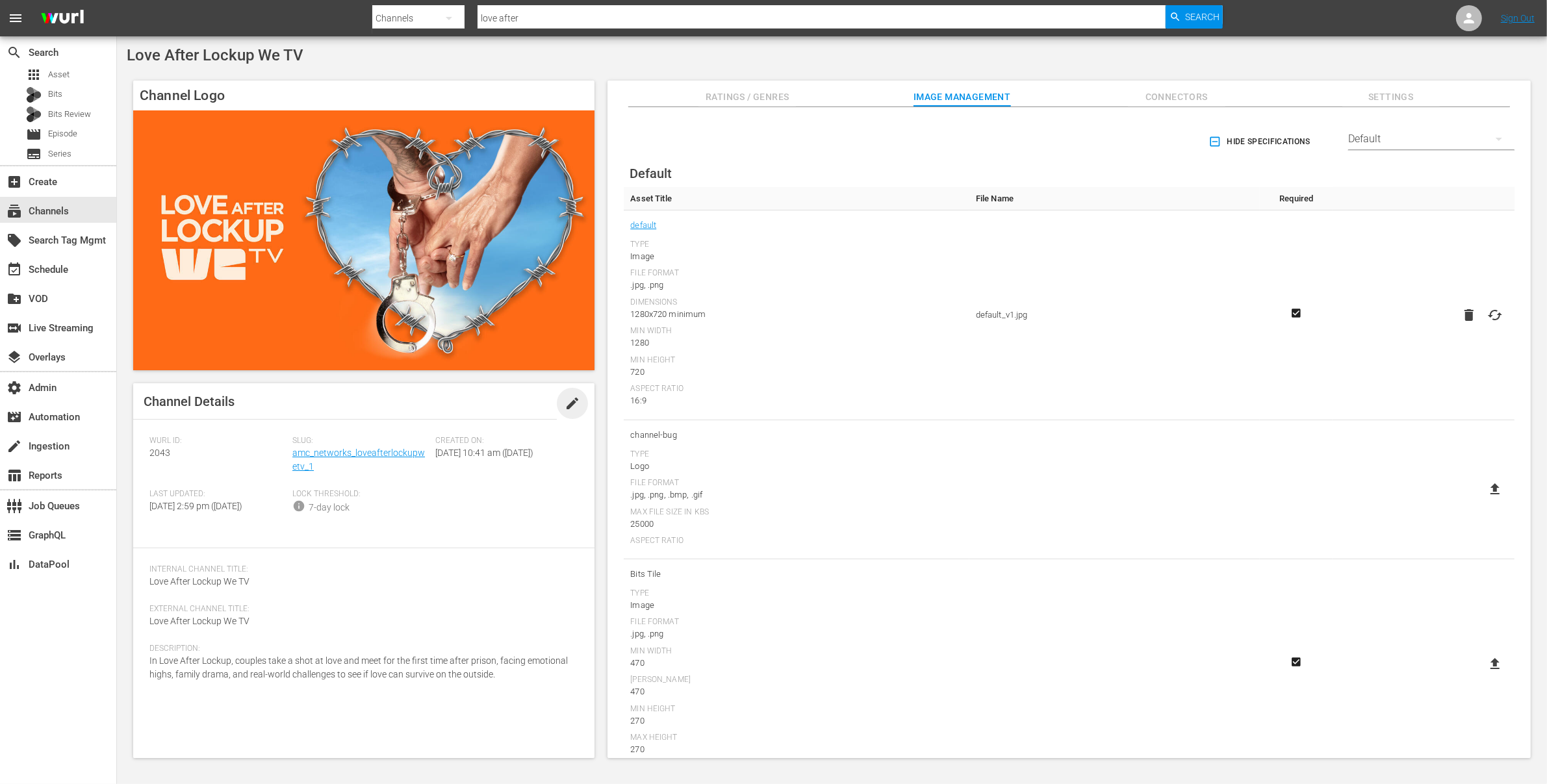
click at [573, 403] on span "edit" at bounding box center [572, 403] width 15 height 15
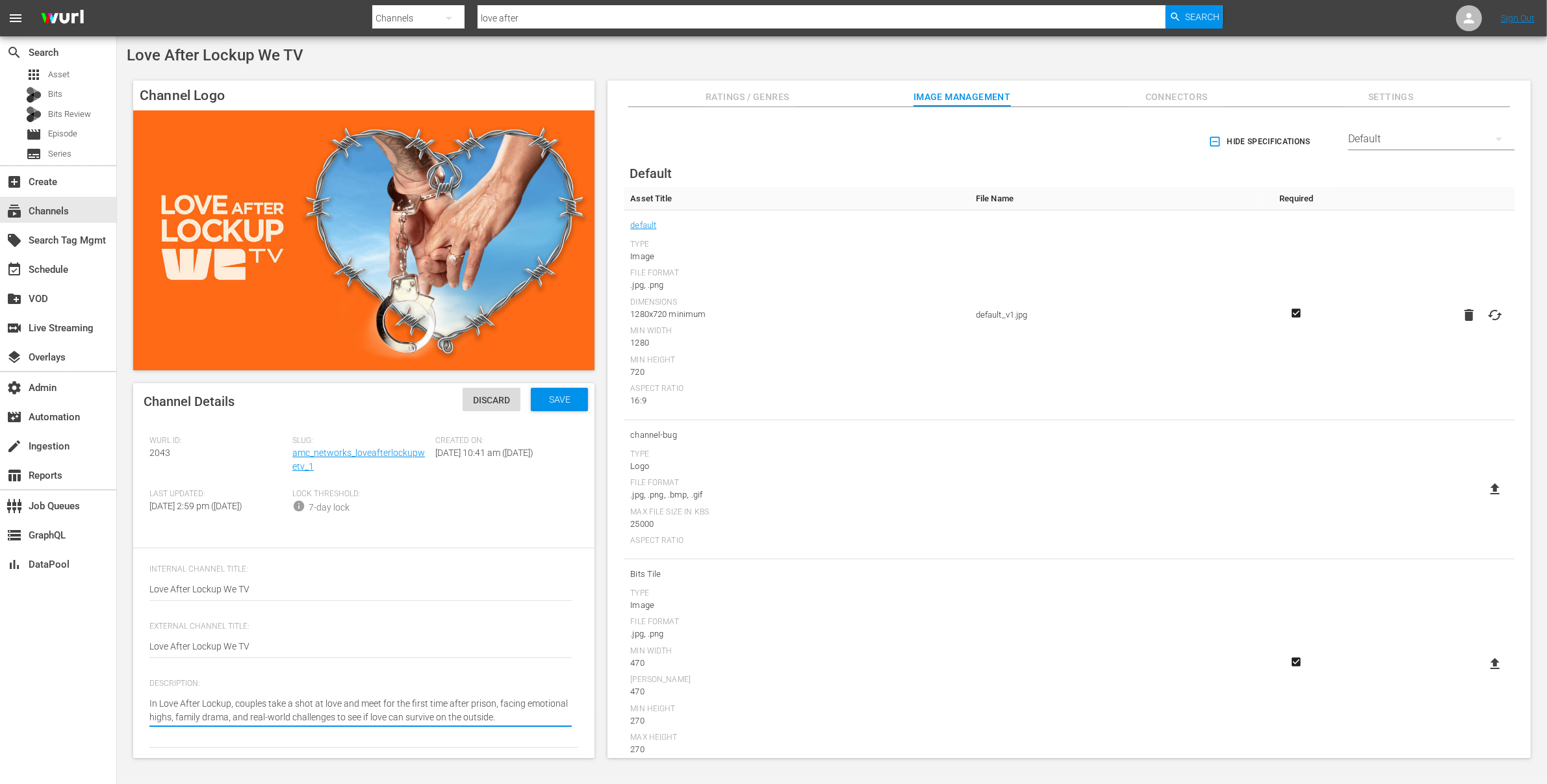
type textarea "In Love After Lockup, couples take a shot at love and meet for the first time a…"
click at [551, 400] on span "Save" at bounding box center [560, 400] width 42 height 10
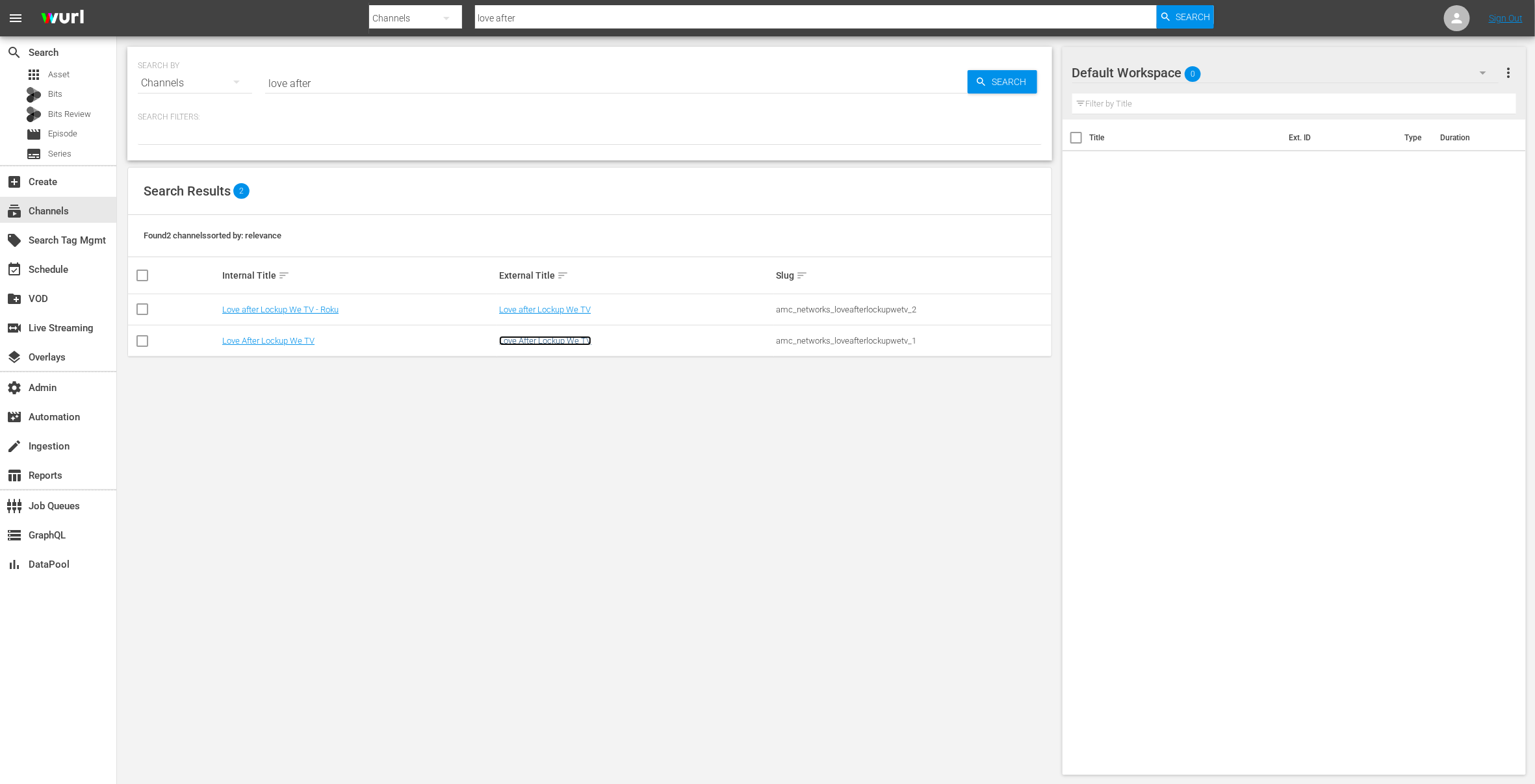
click at [523, 340] on link "Love After Lockup We TV" at bounding box center [545, 340] width 92 height 9
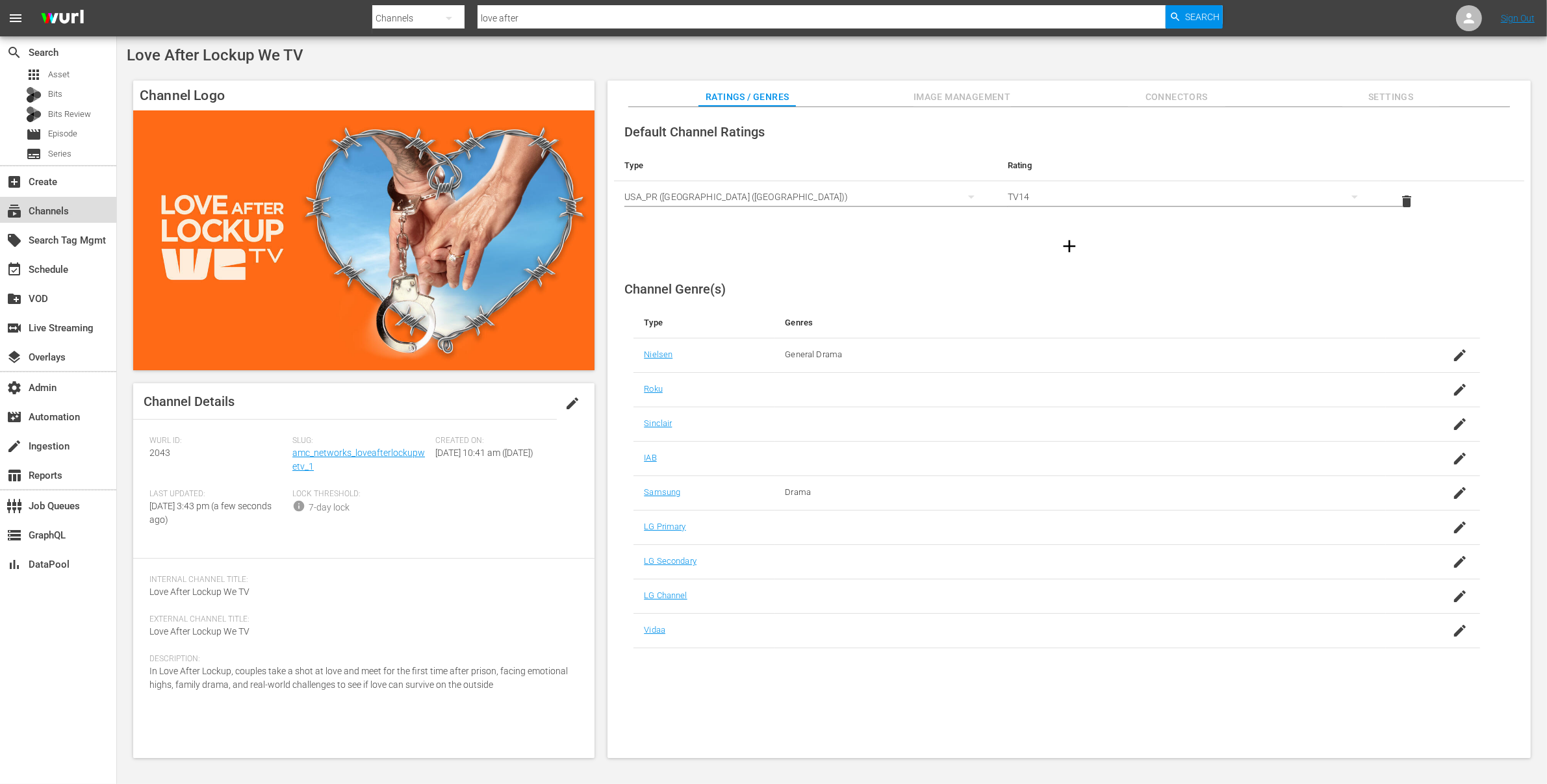
click at [67, 208] on div "subscriptions Channels" at bounding box center [37, 209] width 73 height 12
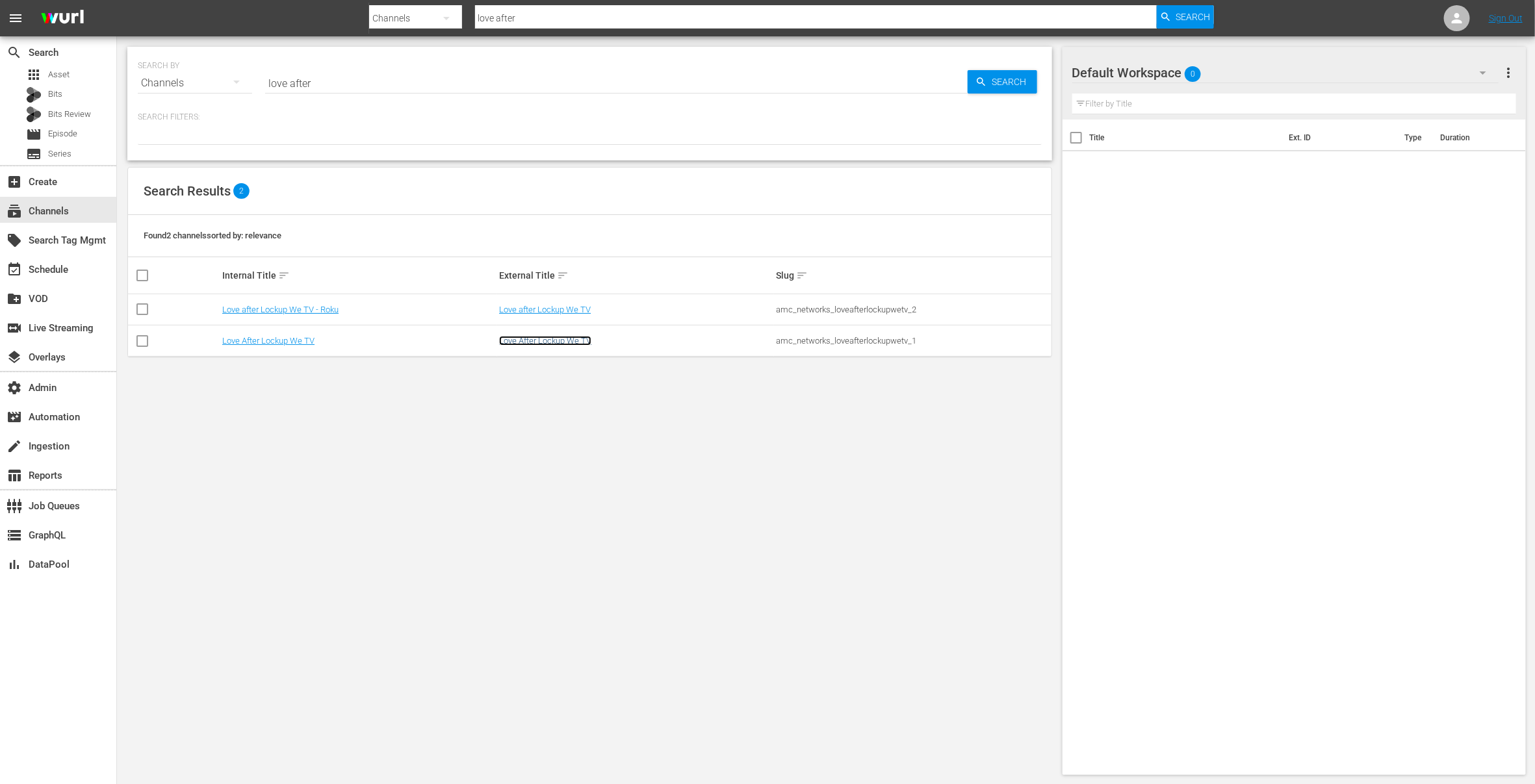
click at [531, 342] on link "Love After Lockup We TV" at bounding box center [545, 340] width 92 height 9
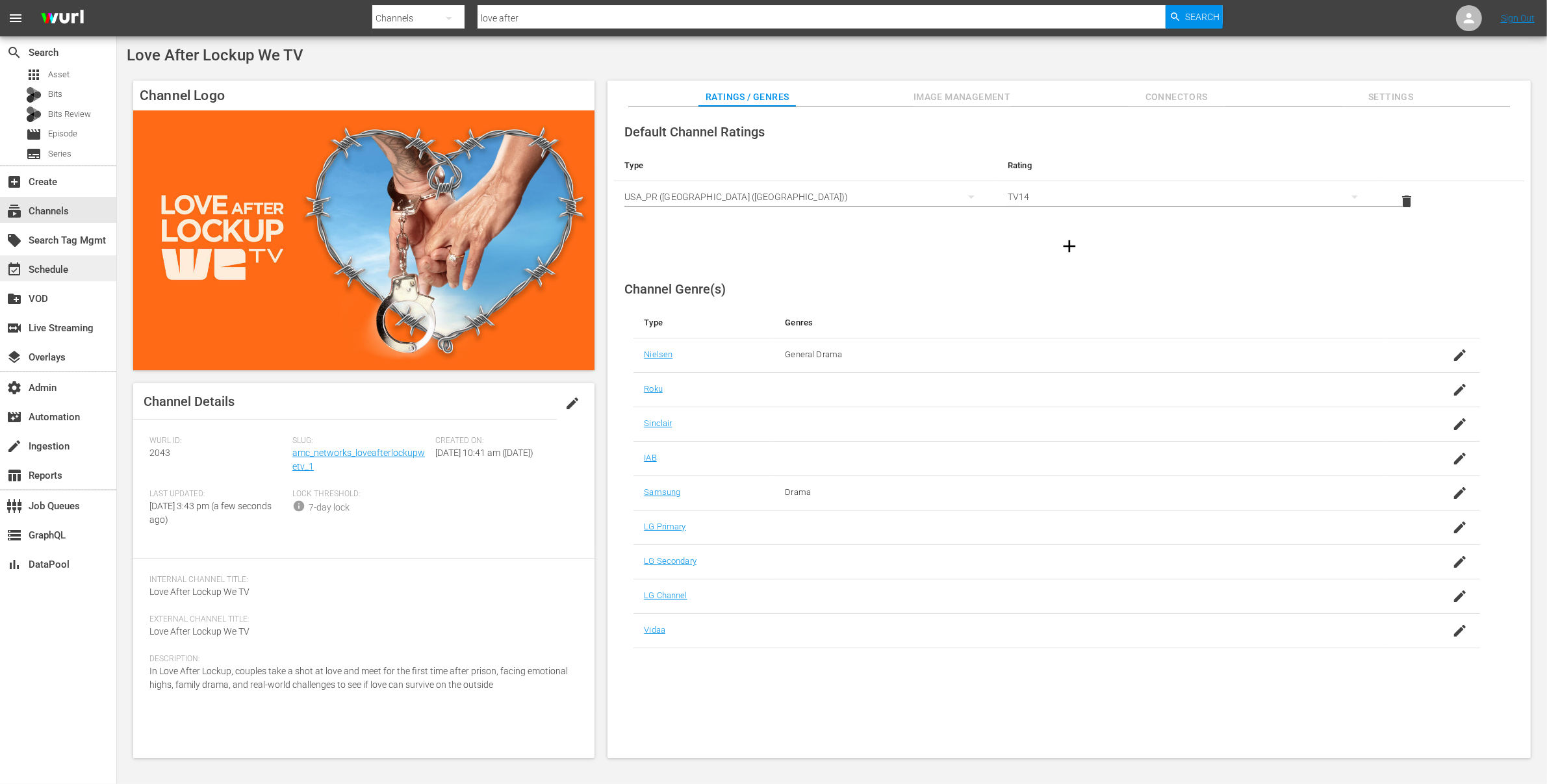
click at [65, 273] on div "event_available Schedule" at bounding box center [37, 267] width 73 height 12
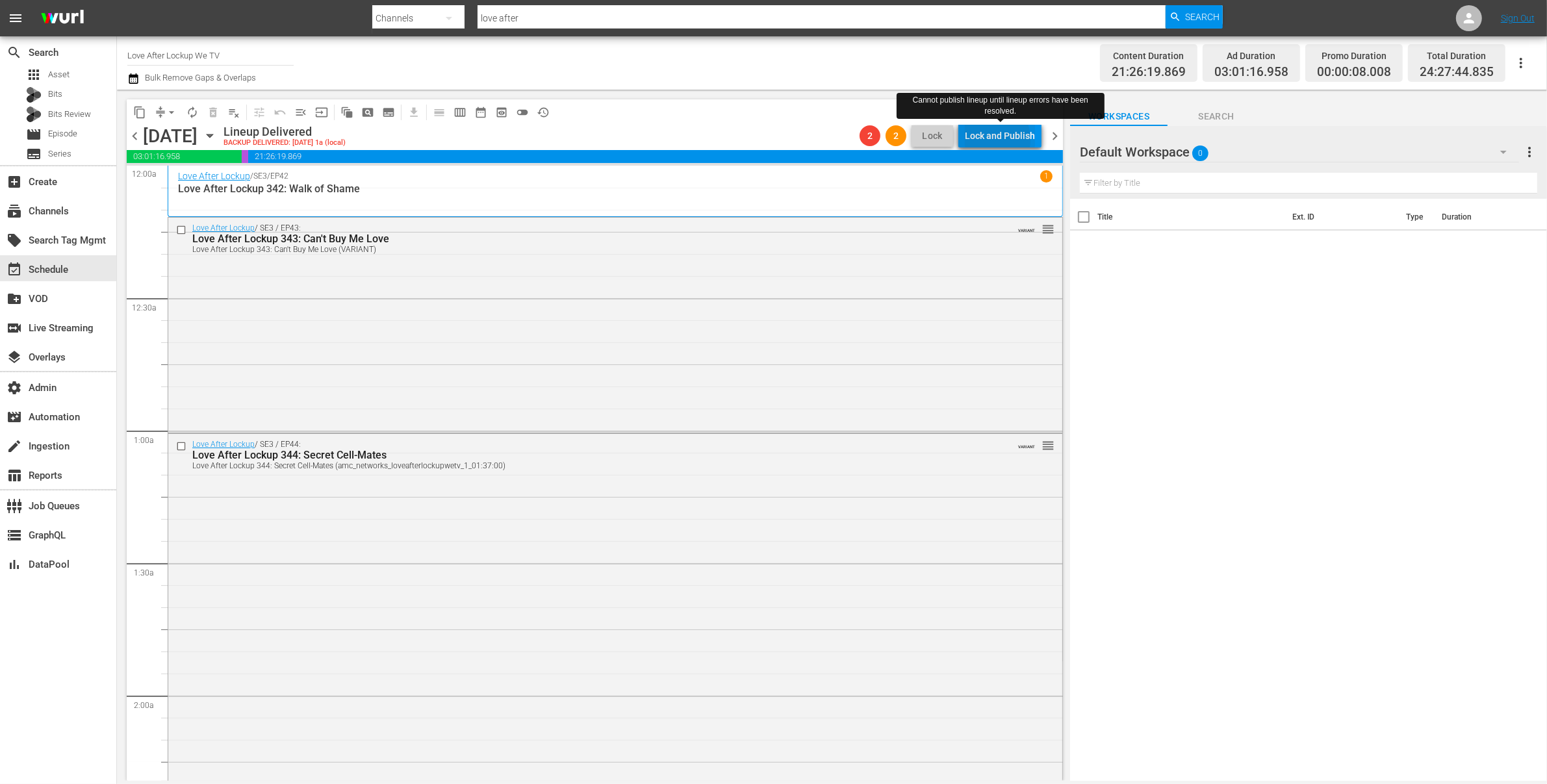
click at [986, 139] on div "Lock and Publish" at bounding box center [1000, 136] width 70 height 23
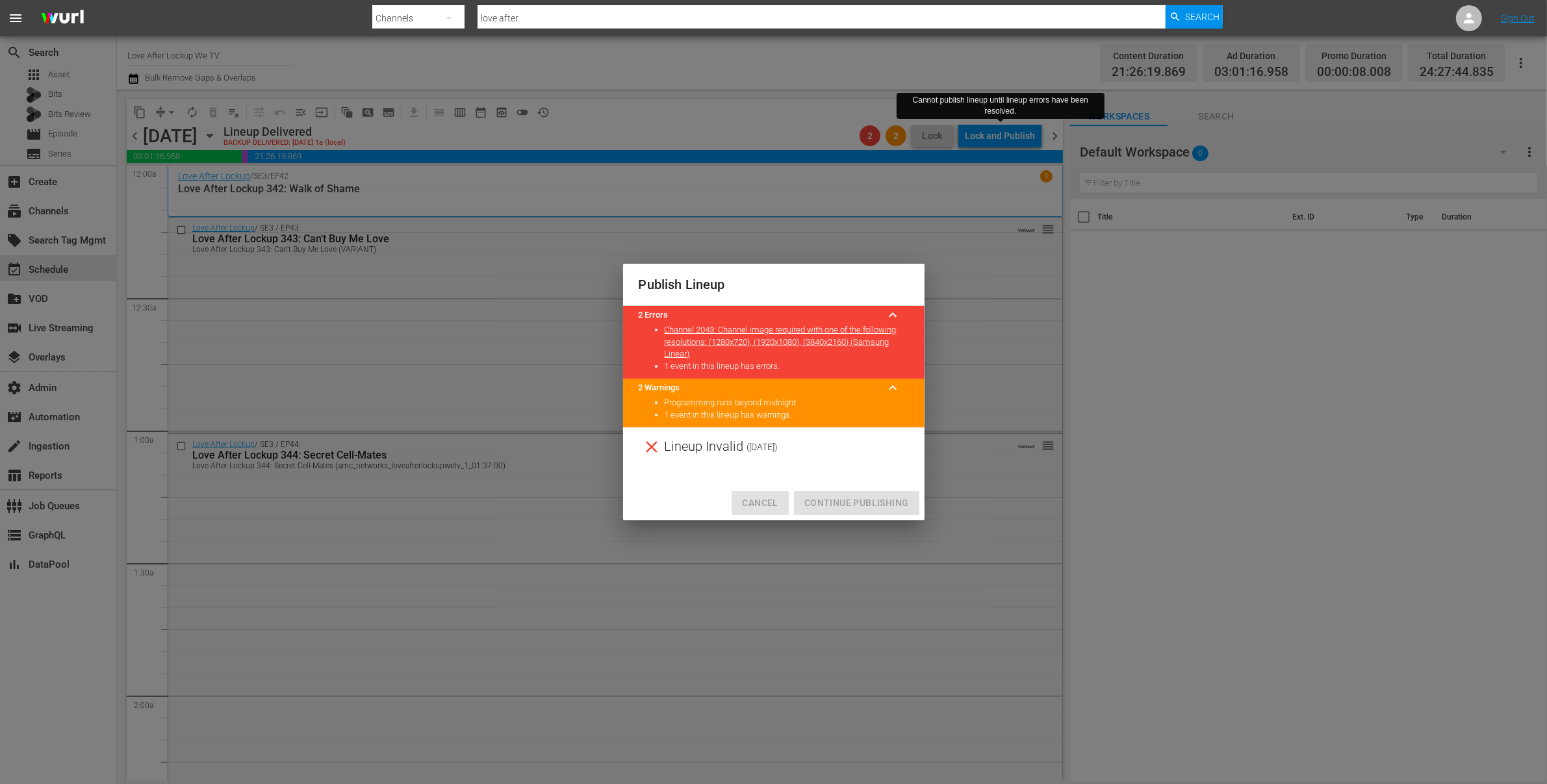
click at [753, 503] on span "Cancel" at bounding box center [759, 503] width 36 height 16
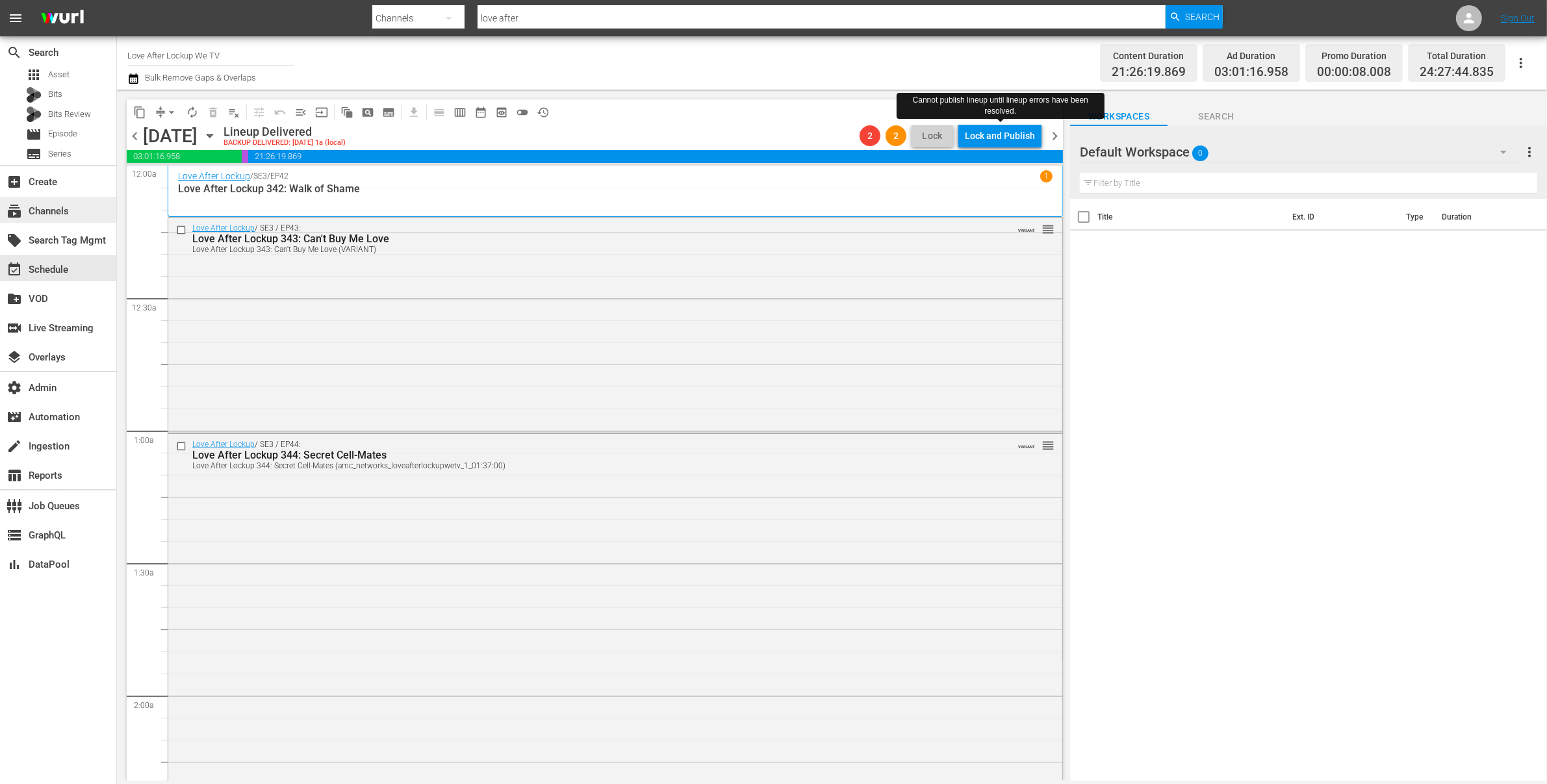
click at [71, 208] on div "subscriptions Channels" at bounding box center [37, 209] width 73 height 12
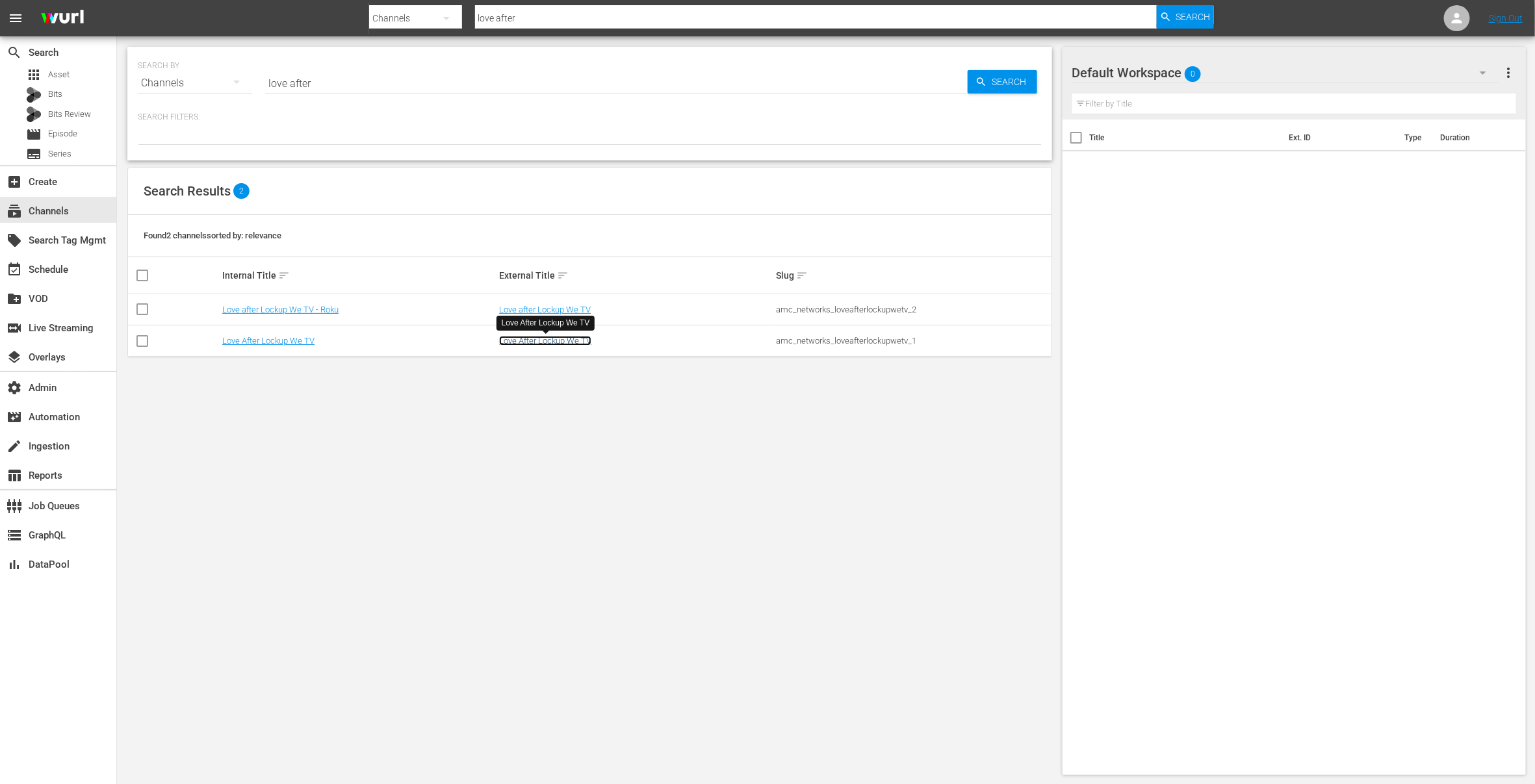
click at [568, 340] on link "Love After Lockup We TV" at bounding box center [545, 340] width 92 height 9
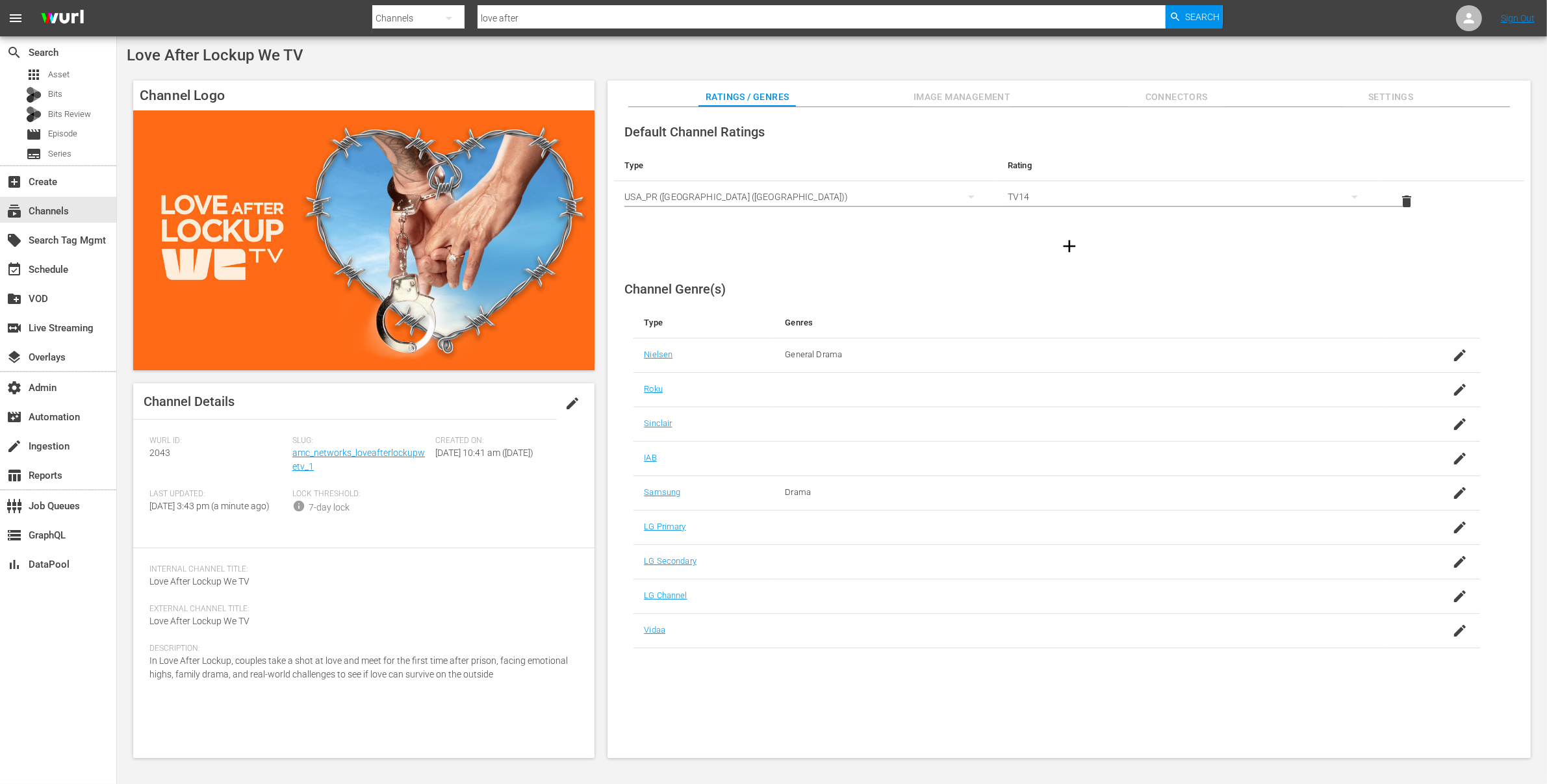
click at [932, 94] on span "Image Management" at bounding box center [962, 97] width 97 height 16
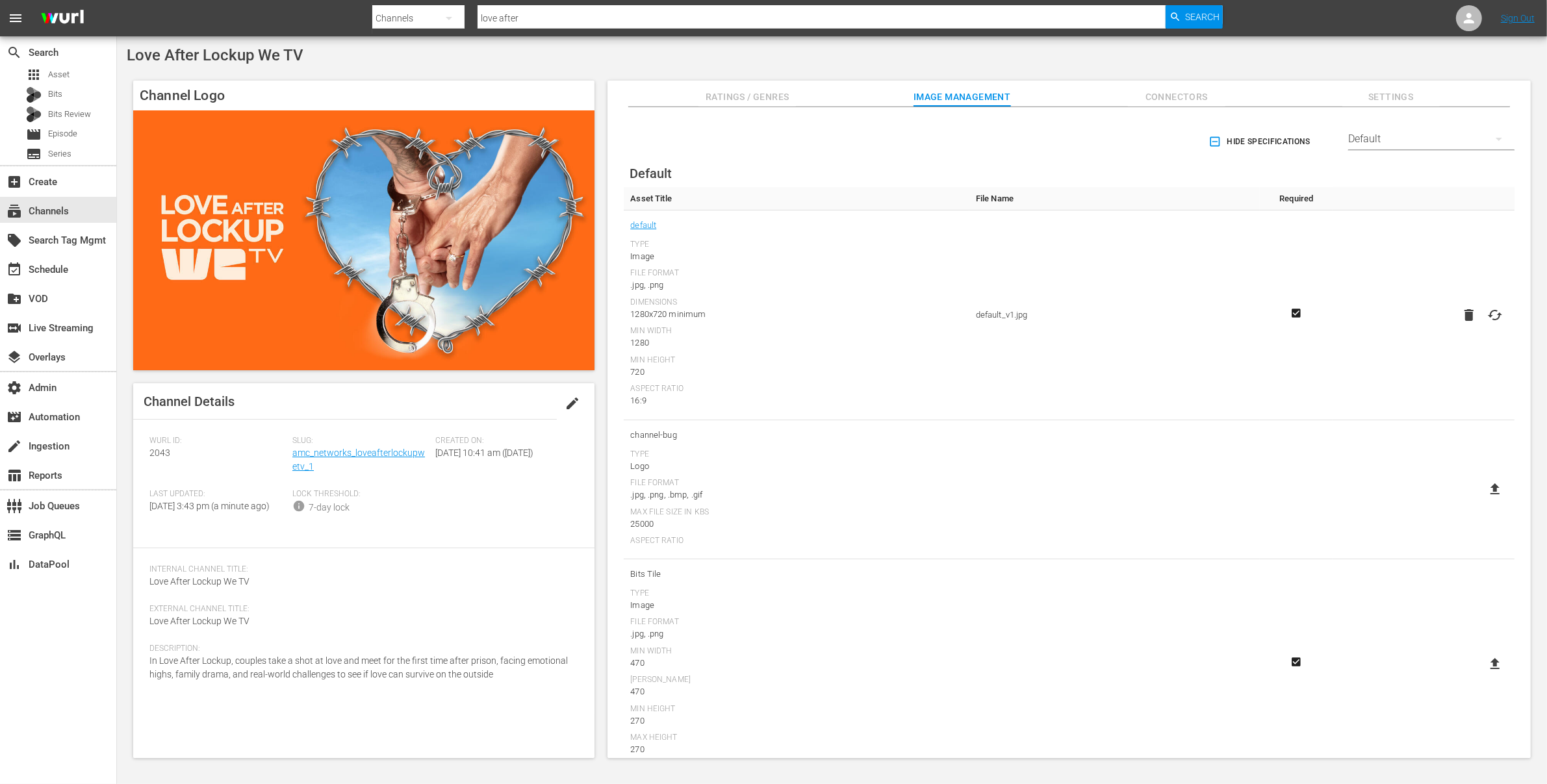
click at [1192, 101] on span "Connectors" at bounding box center [1177, 97] width 97 height 16
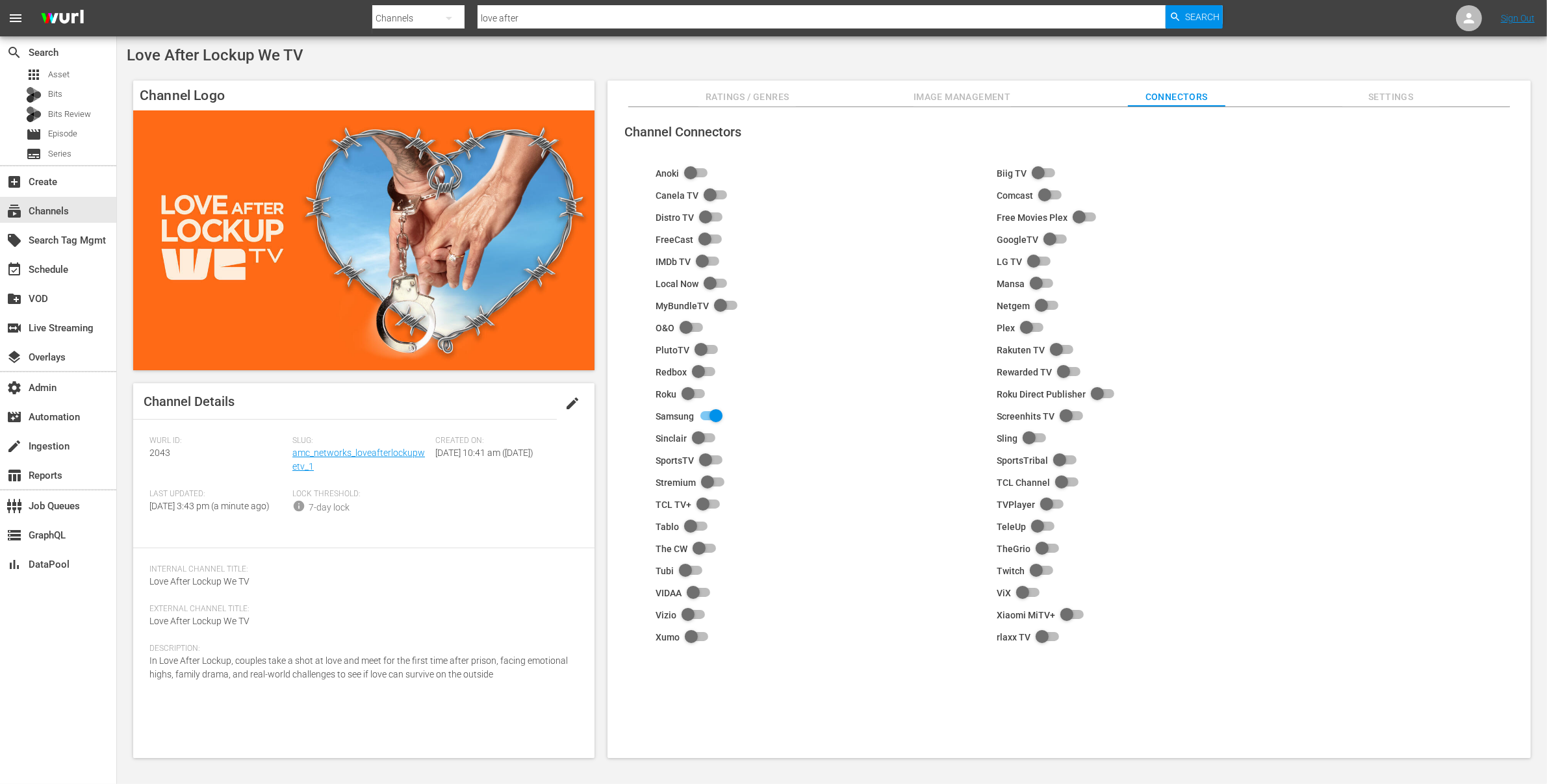
click at [711, 416] on input "checkbox" at bounding box center [708, 416] width 28 height 15
checkbox input "false"
drag, startPoint x: 1379, startPoint y: 96, endPoint x: 1372, endPoint y: 96, distance: 7.0
click at [1378, 96] on span "Settings" at bounding box center [1391, 97] width 97 height 16
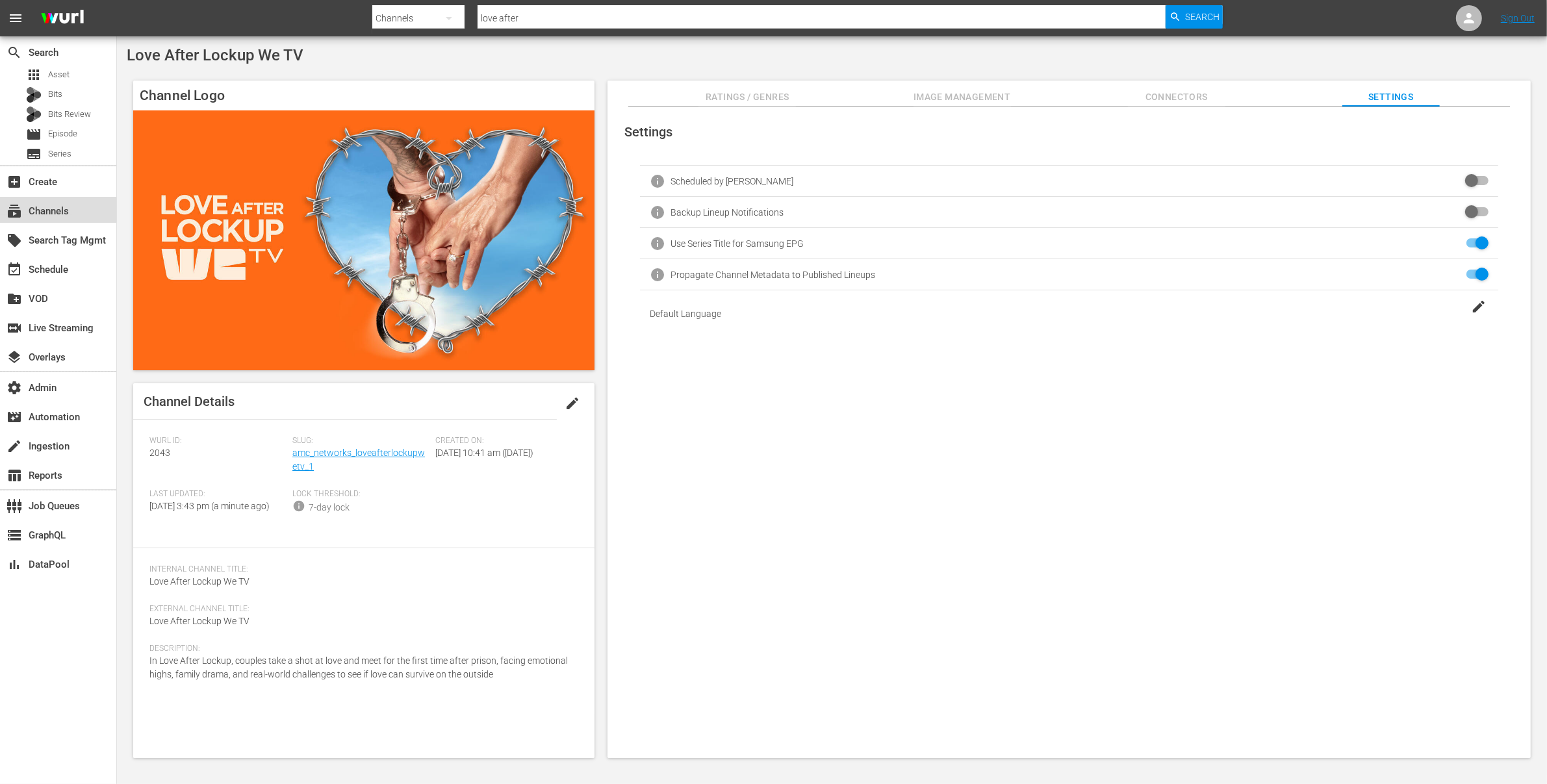
click at [51, 211] on div "subscriptions Channels" at bounding box center [37, 209] width 73 height 12
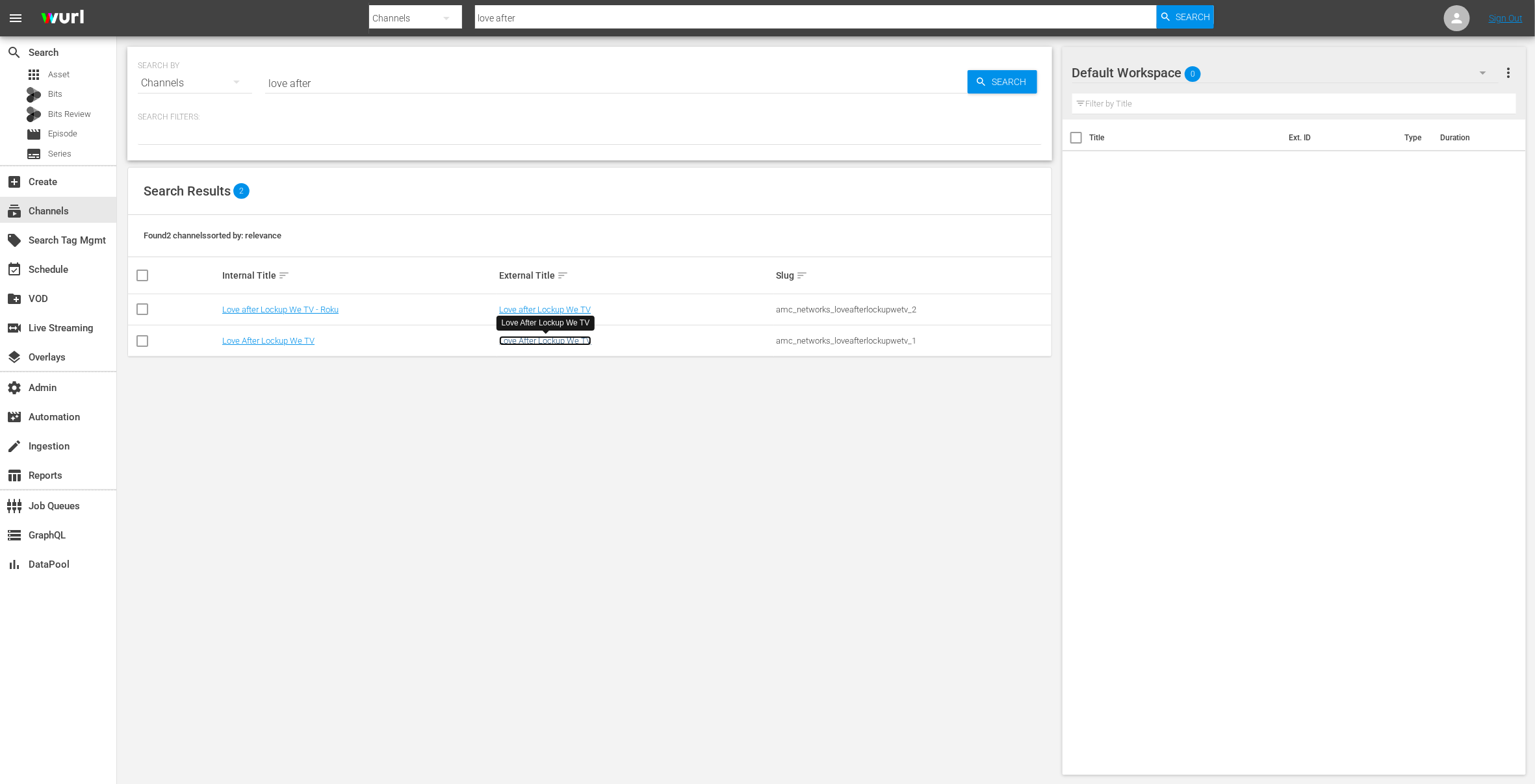
click at [549, 343] on link "Love After Lockup We TV" at bounding box center [545, 340] width 92 height 9
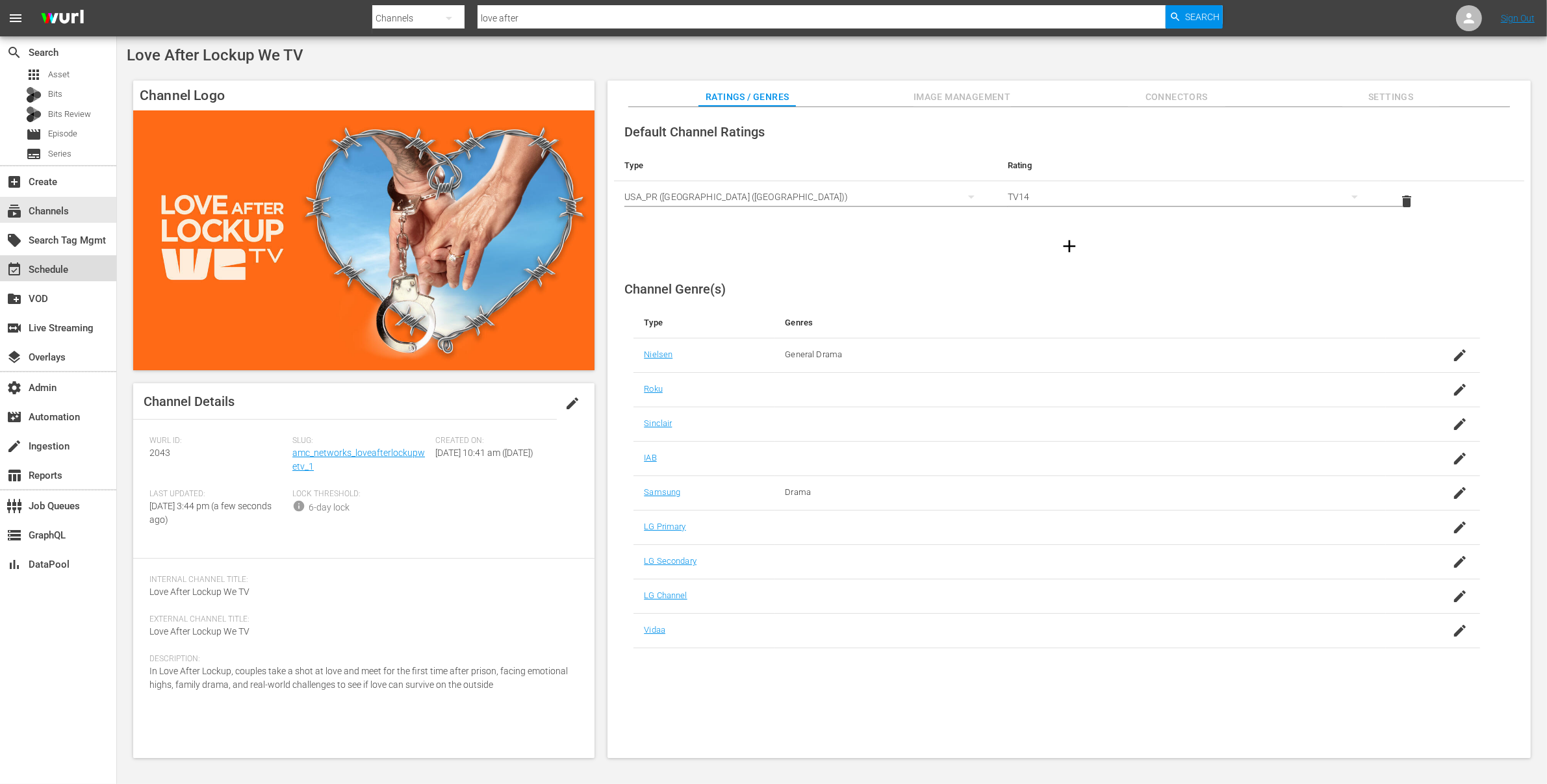
click at [77, 262] on div "event_available Schedule" at bounding box center [58, 268] width 116 height 26
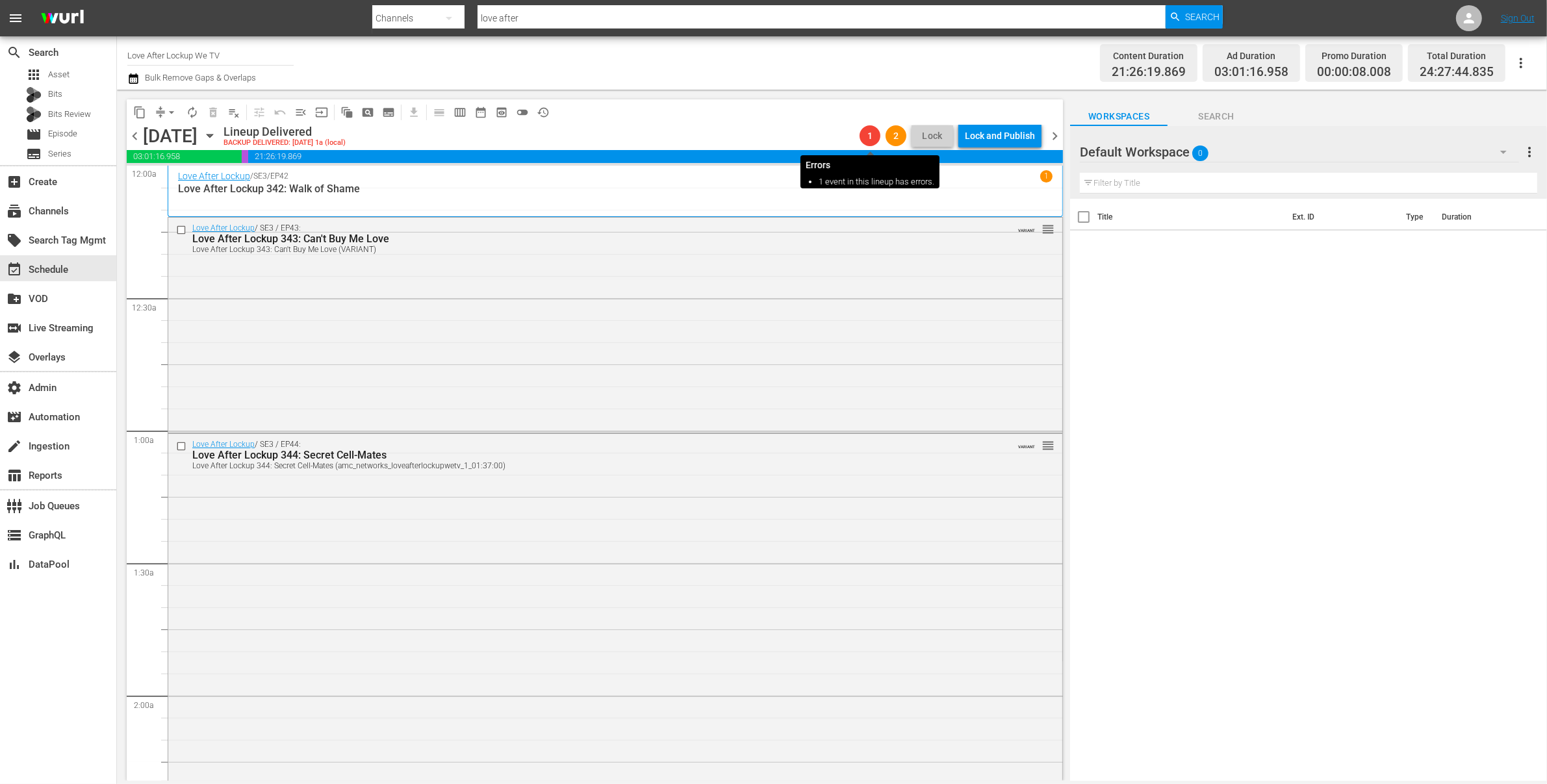
click at [870, 138] on span "1" at bounding box center [870, 136] width 20 height 10
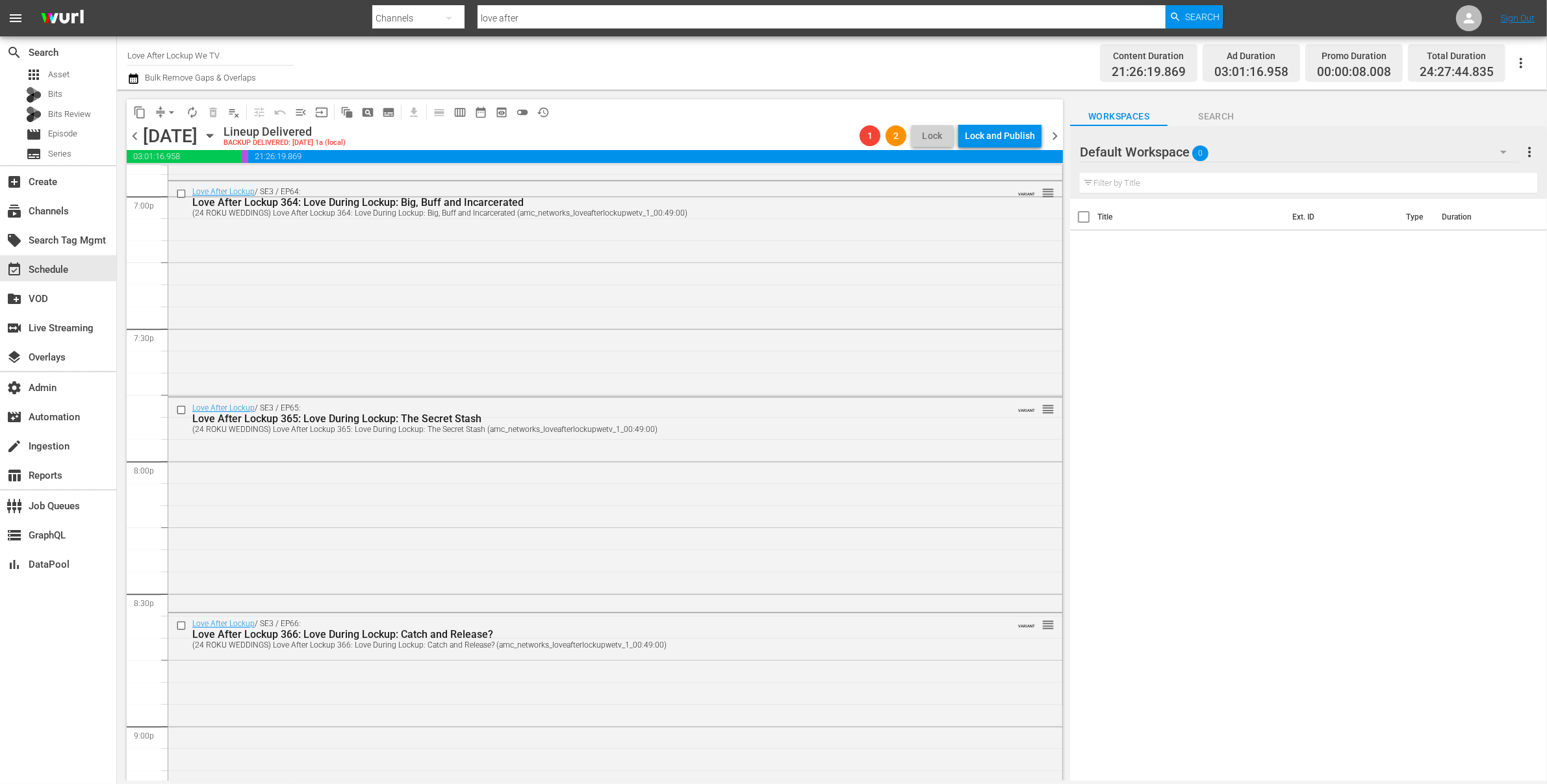
scroll to position [5920, 0]
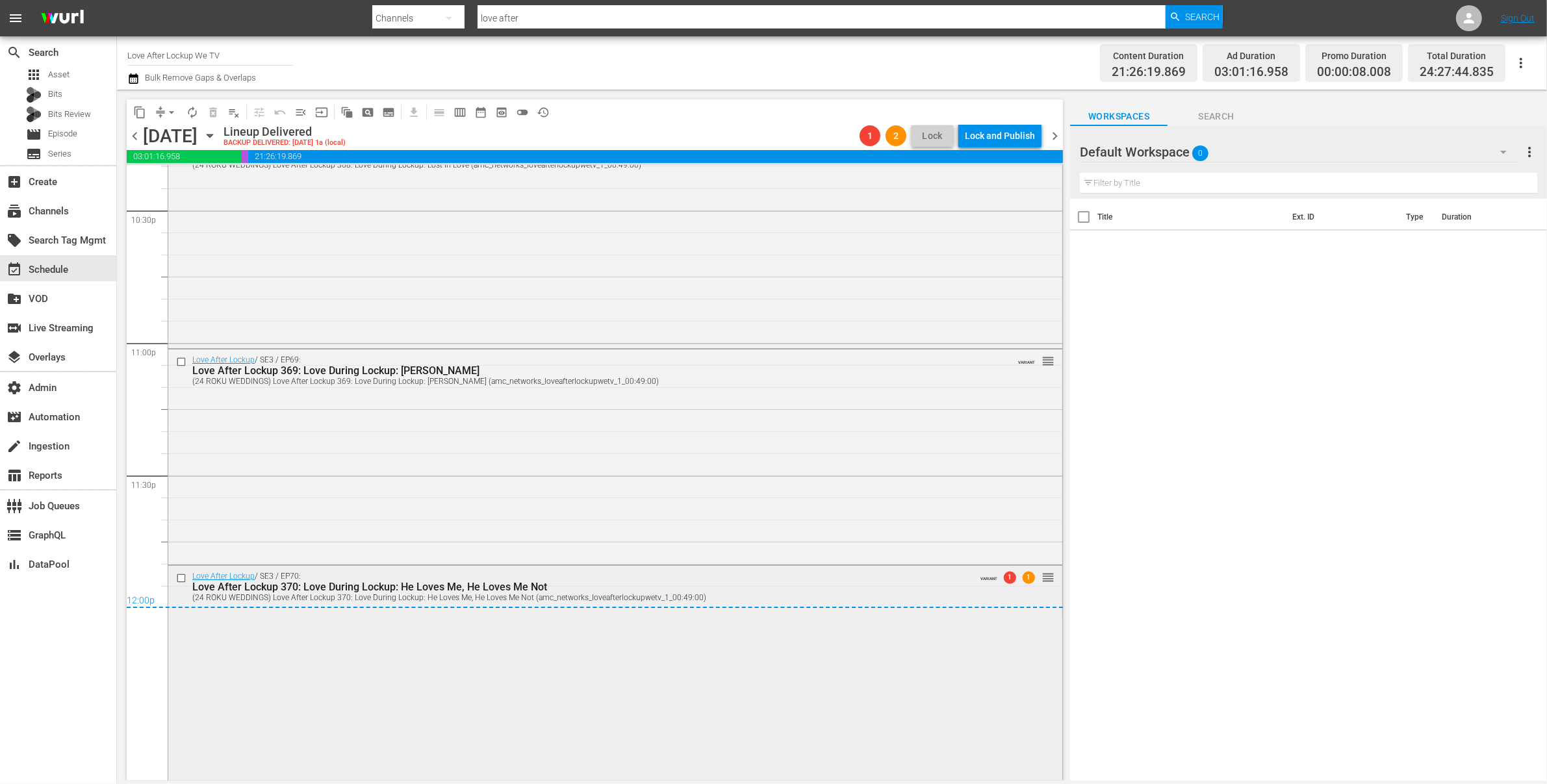
click at [738, 584] on div "Love After Lockup 370: Love During Lockup: He Loves Me, He Loves Me Not" at bounding box center [588, 587] width 791 height 12
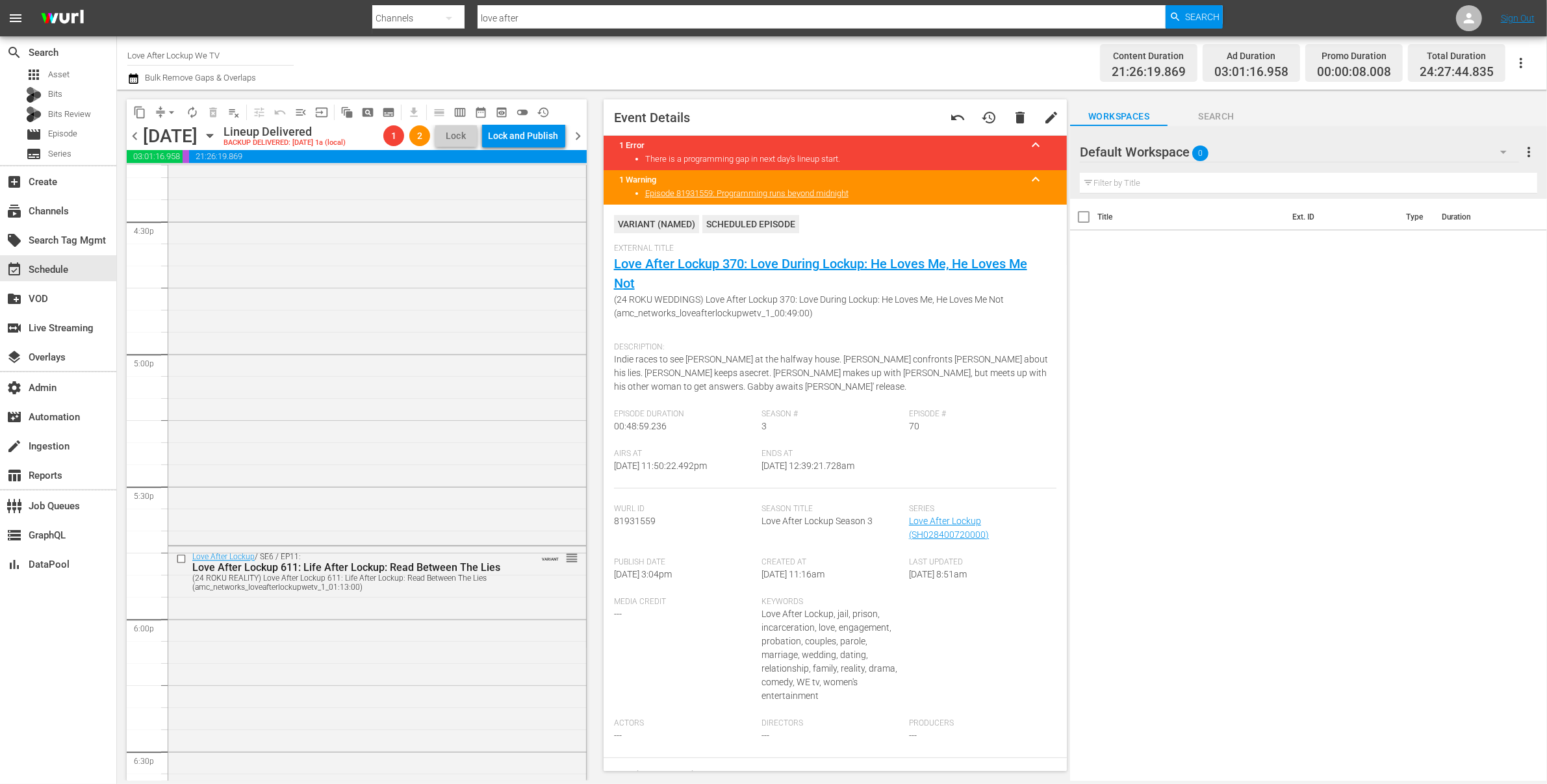
scroll to position [5939, 0]
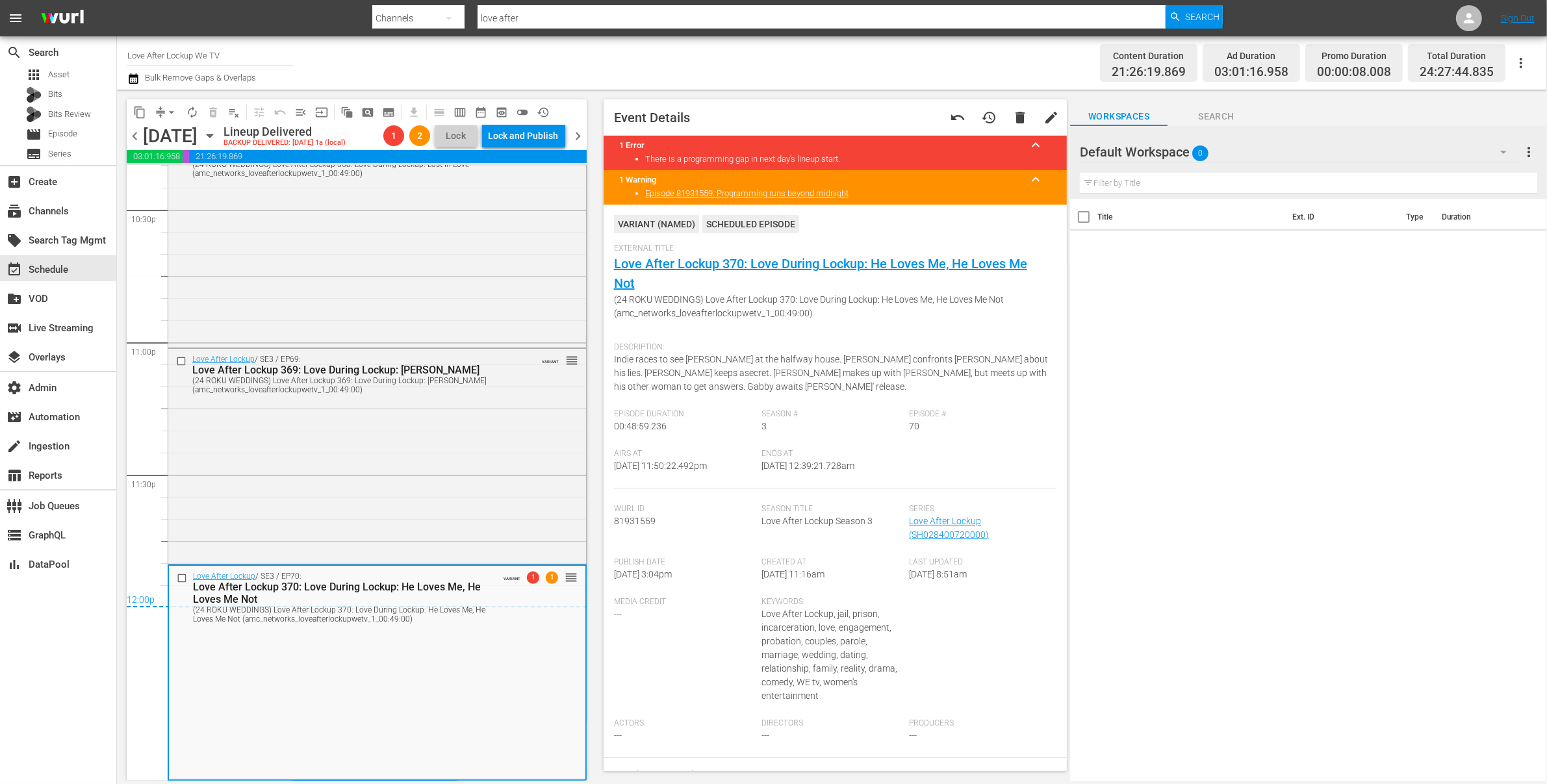
drag, startPoint x: 578, startPoint y: 138, endPoint x: 581, endPoint y: 144, distance: 6.7
click at [580, 138] on span "chevron_right" at bounding box center [579, 136] width 16 height 16
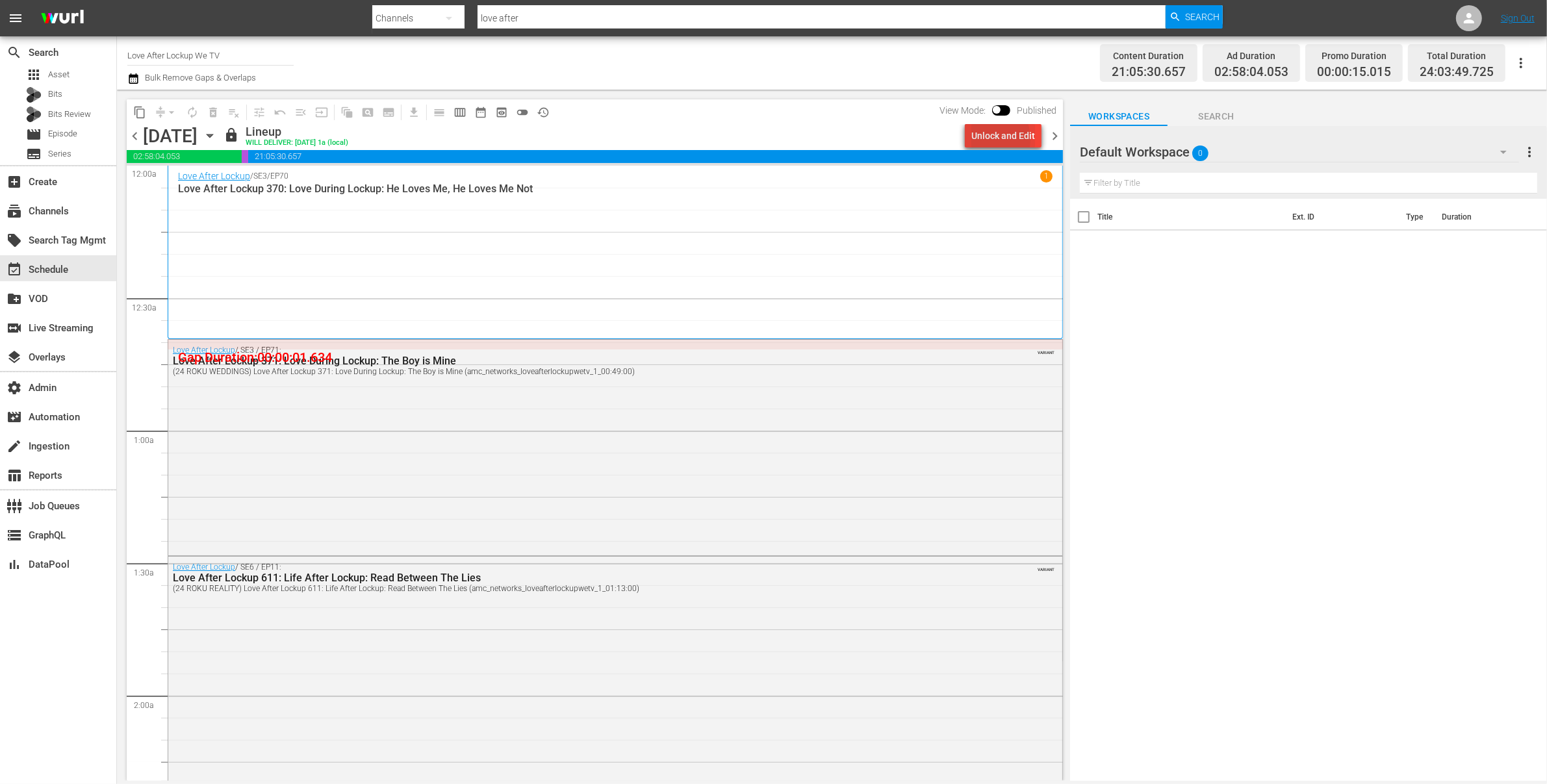
click at [985, 139] on div "Unlock and Edit" at bounding box center [1003, 136] width 64 height 23
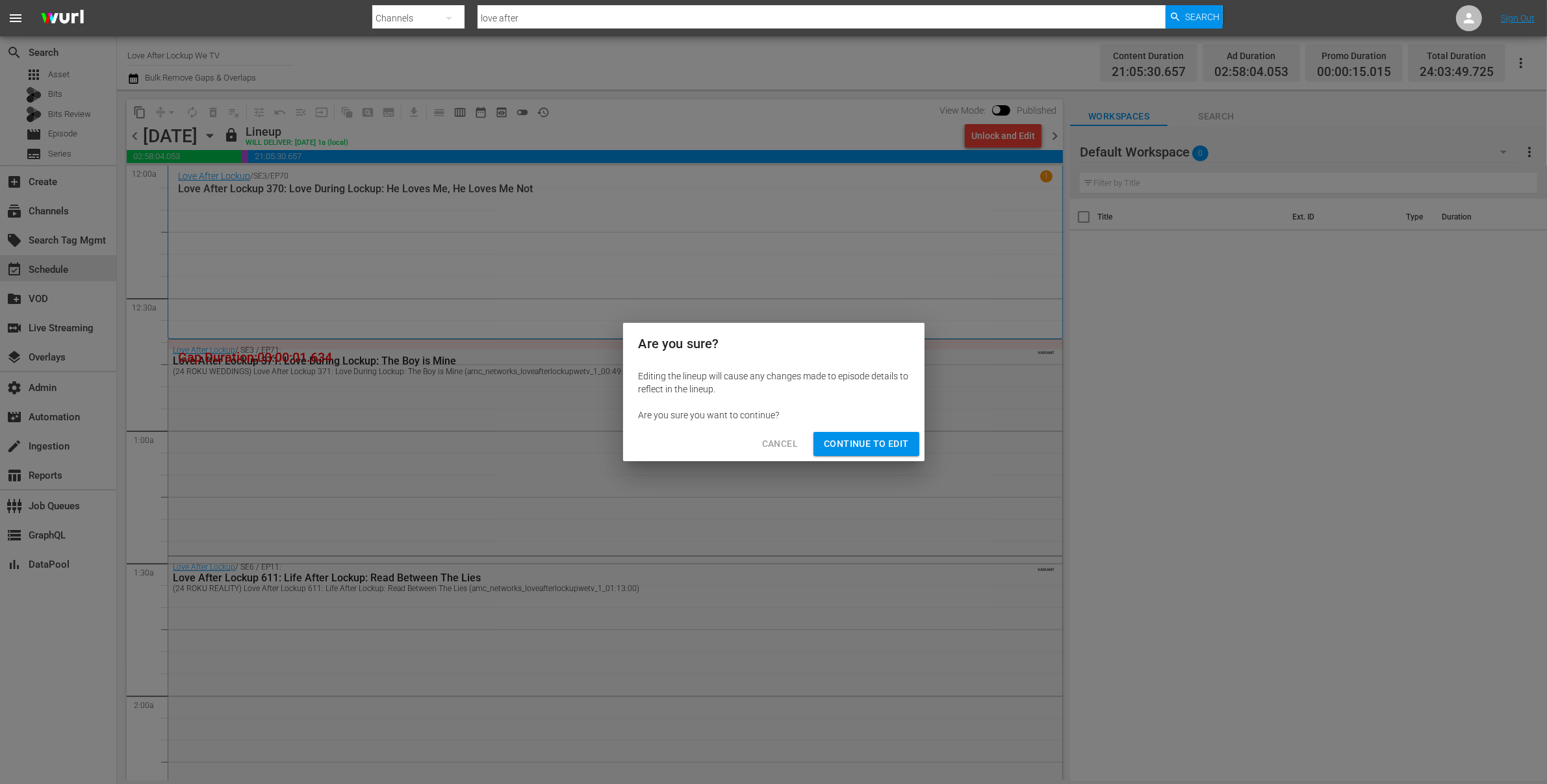
drag, startPoint x: 830, startPoint y: 443, endPoint x: 1088, endPoint y: 270, distance: 310.6
click at [1115, 308] on div "Are you sure? Editing the lineup will cause any changes made to episode details…" at bounding box center [773, 392] width 1547 height 784
click at [778, 443] on span "Cancel" at bounding box center [780, 444] width 36 height 16
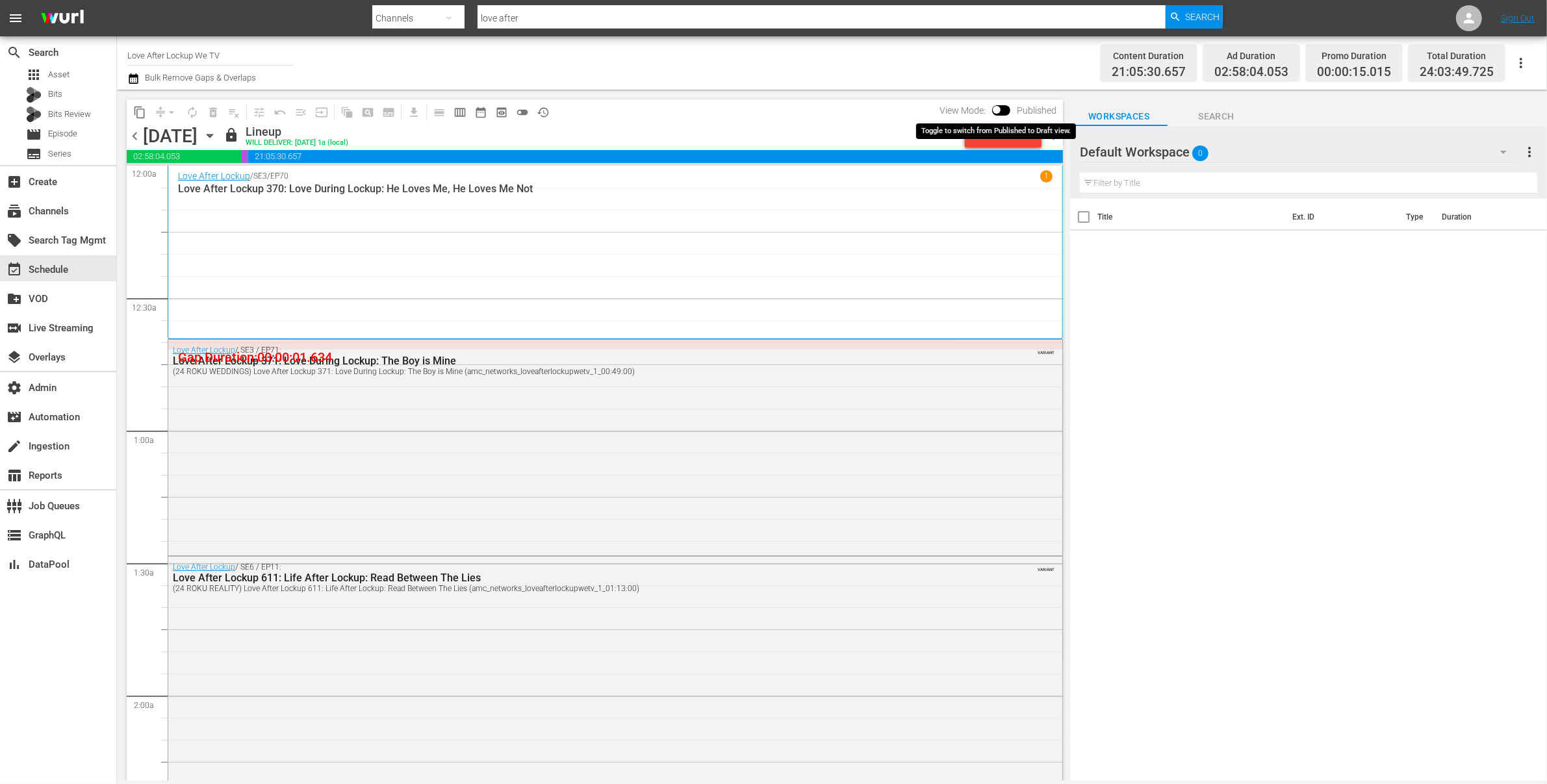
click at [1003, 108] on input "checkbox" at bounding box center [996, 113] width 27 height 9
checkbox input "true"
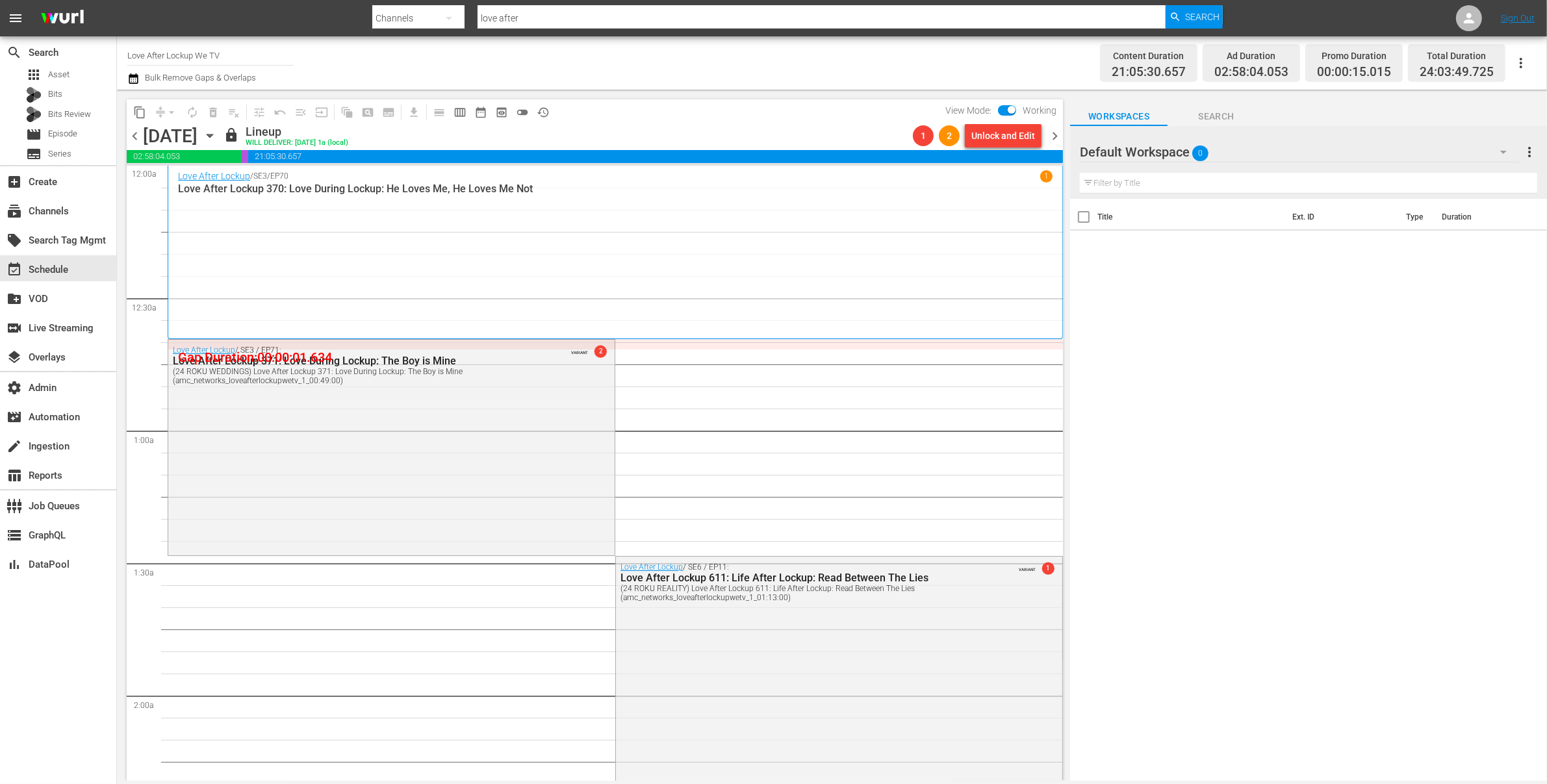
click at [132, 135] on span "chevron_left" at bounding box center [134, 136] width 16 height 16
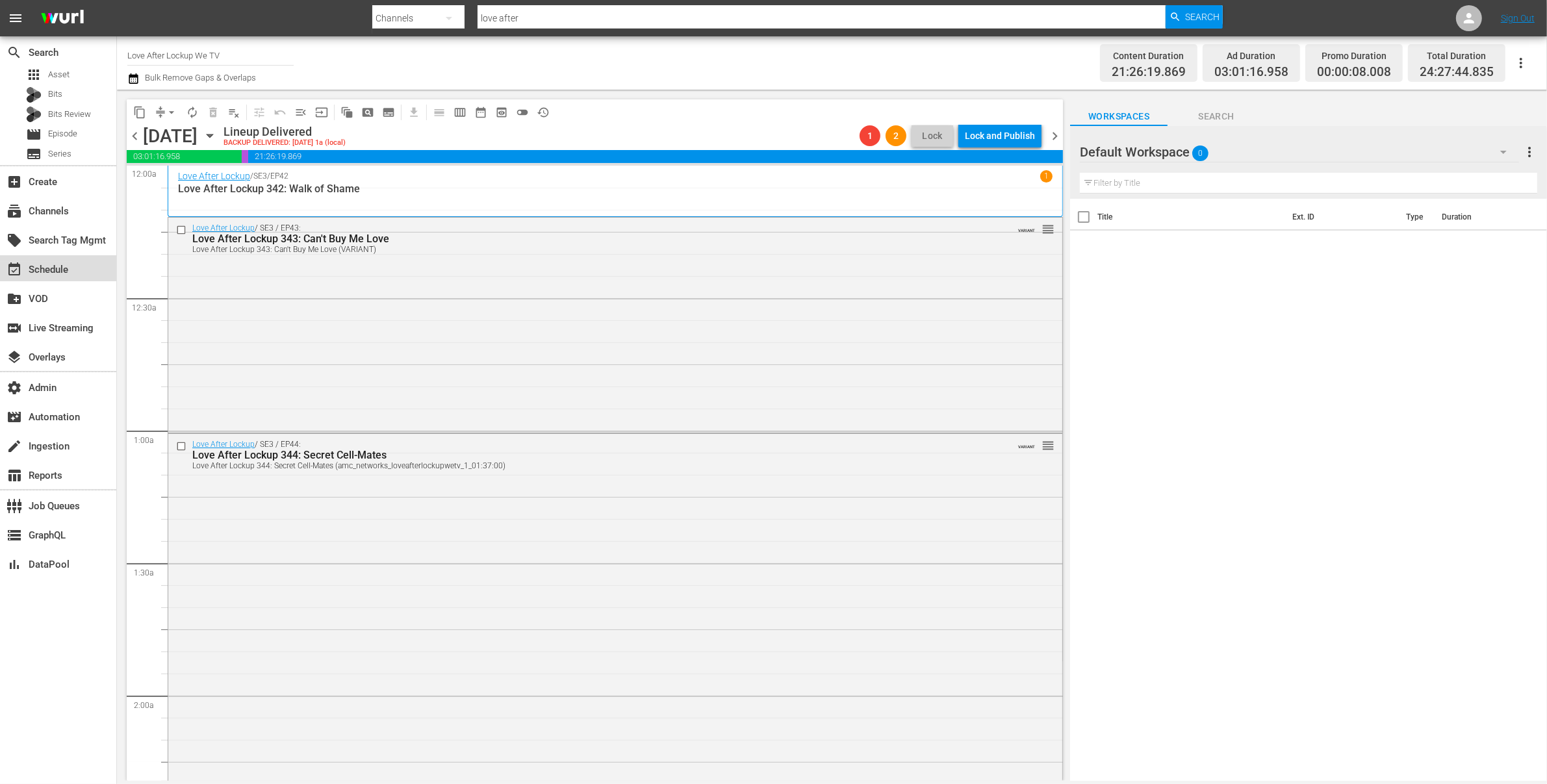
click at [72, 267] on div "event_available Schedule" at bounding box center [37, 267] width 73 height 12
click at [1054, 137] on span "chevron_right" at bounding box center [1055, 136] width 16 height 16
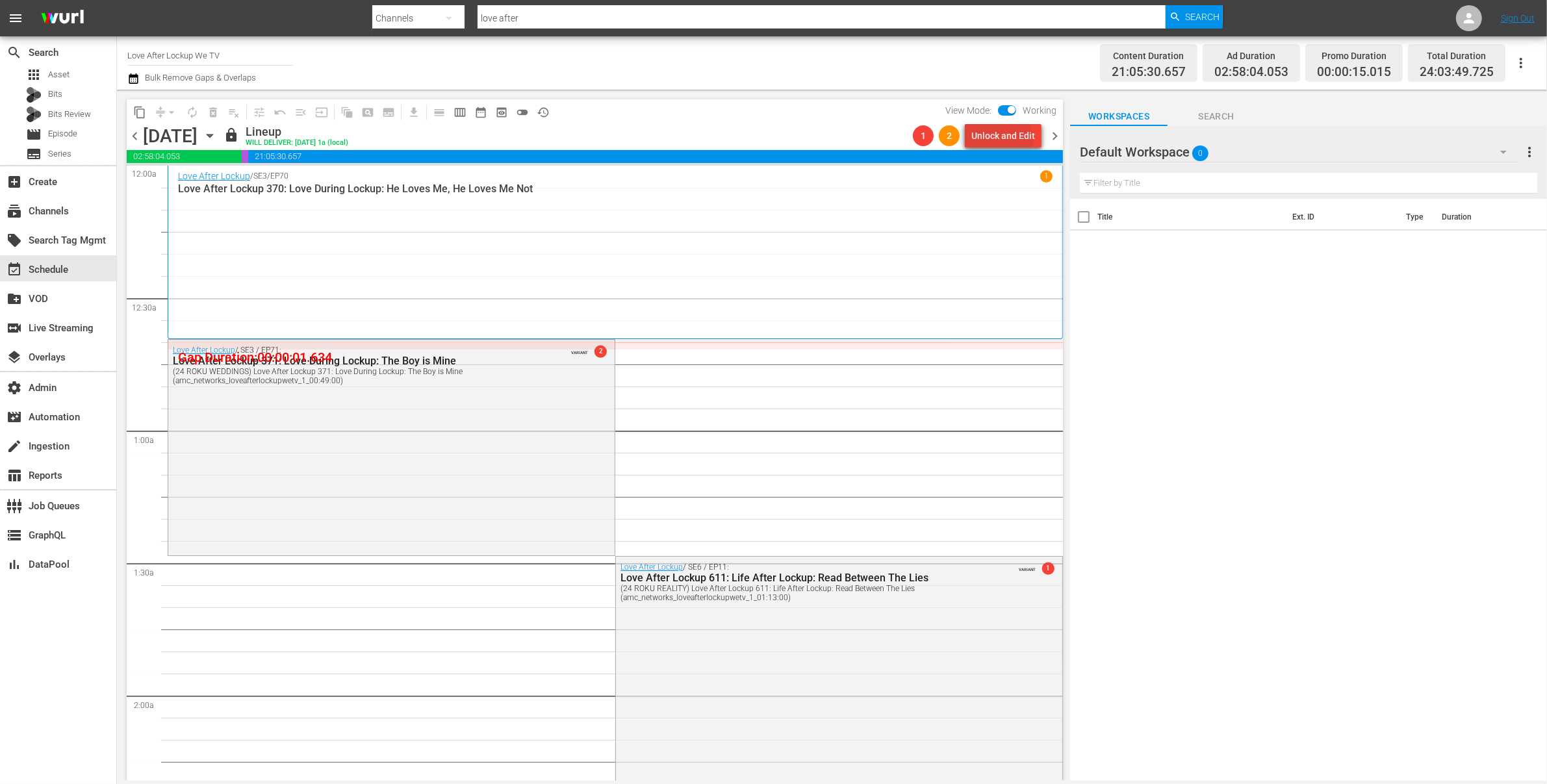
click at [1004, 141] on div "Unlock and Edit" at bounding box center [1003, 136] width 64 height 23
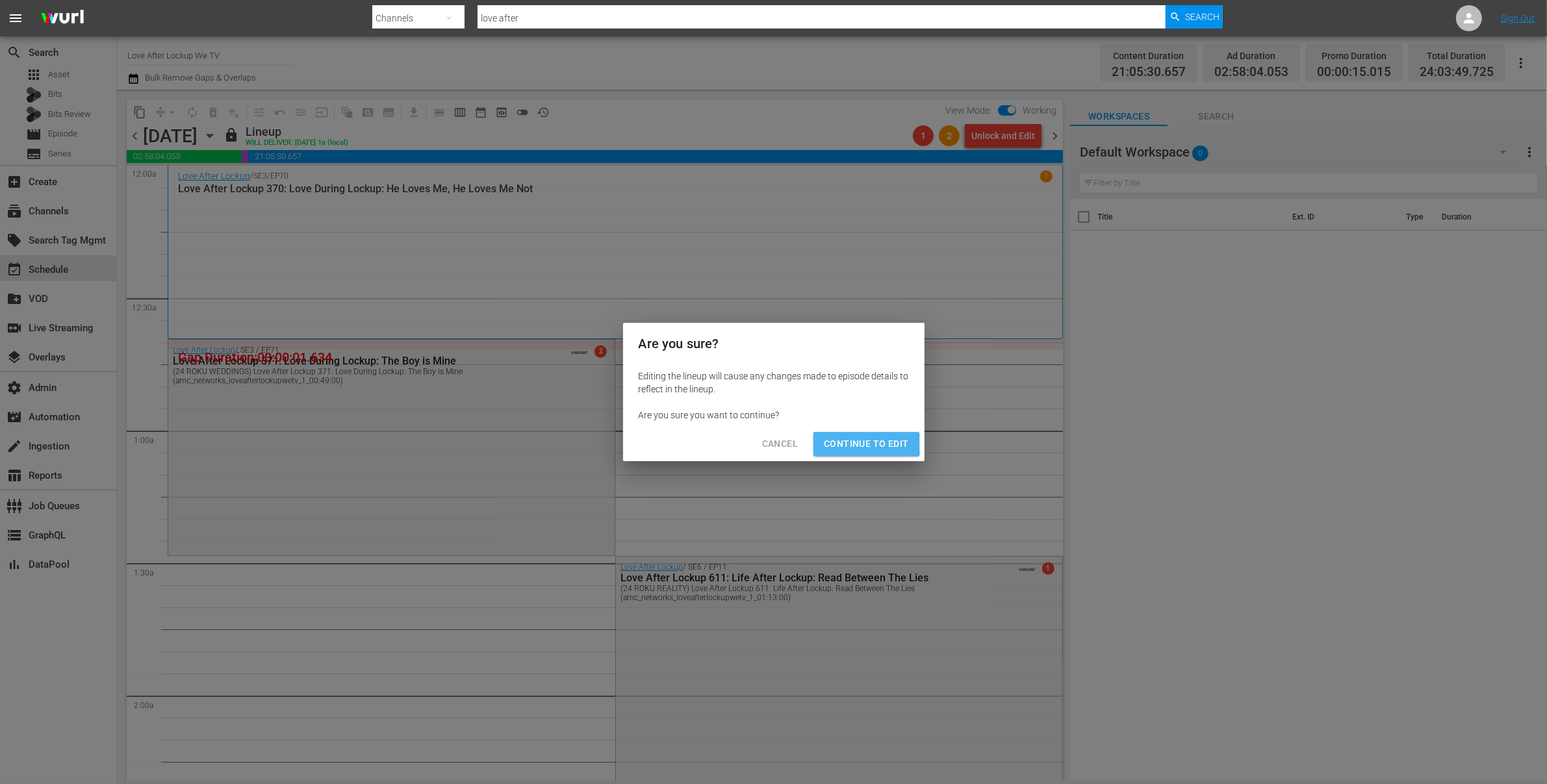
drag, startPoint x: 826, startPoint y: 441, endPoint x: 805, endPoint y: 427, distance: 25.2
click at [826, 441] on span "Continue to Edit" at bounding box center [867, 444] width 85 height 16
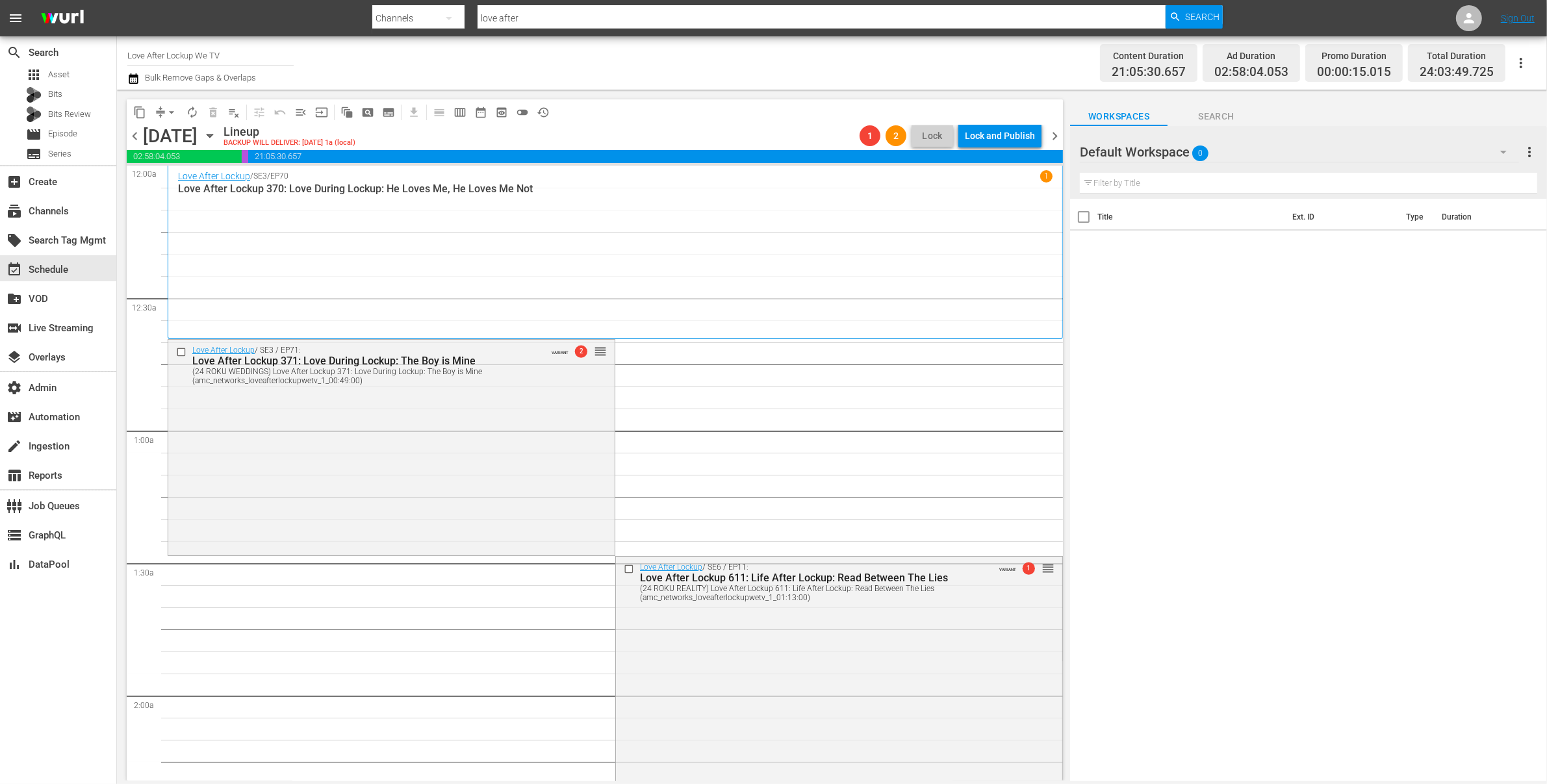
click at [132, 136] on span "chevron_left" at bounding box center [134, 136] width 16 height 16
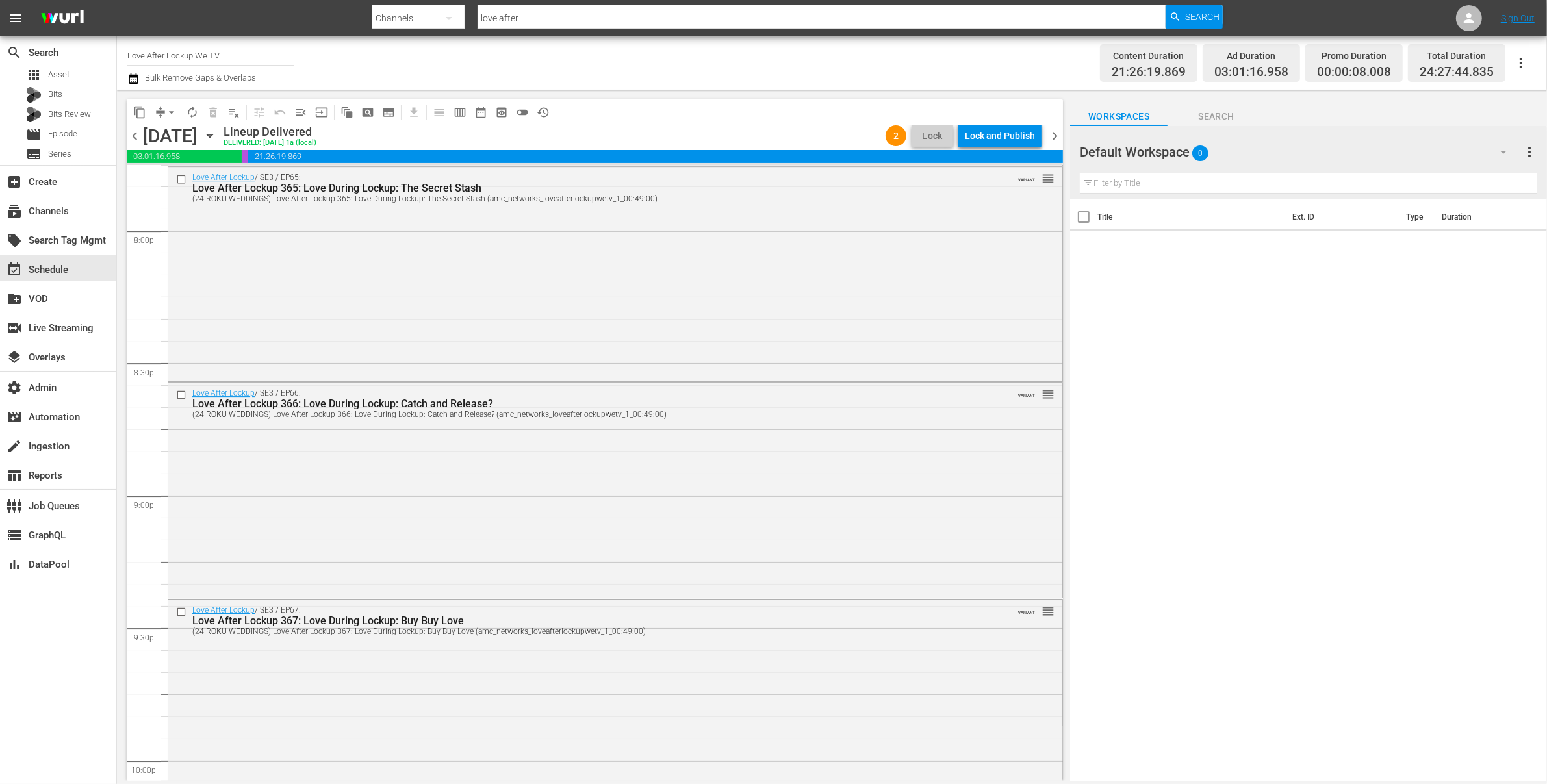
scroll to position [5920, 0]
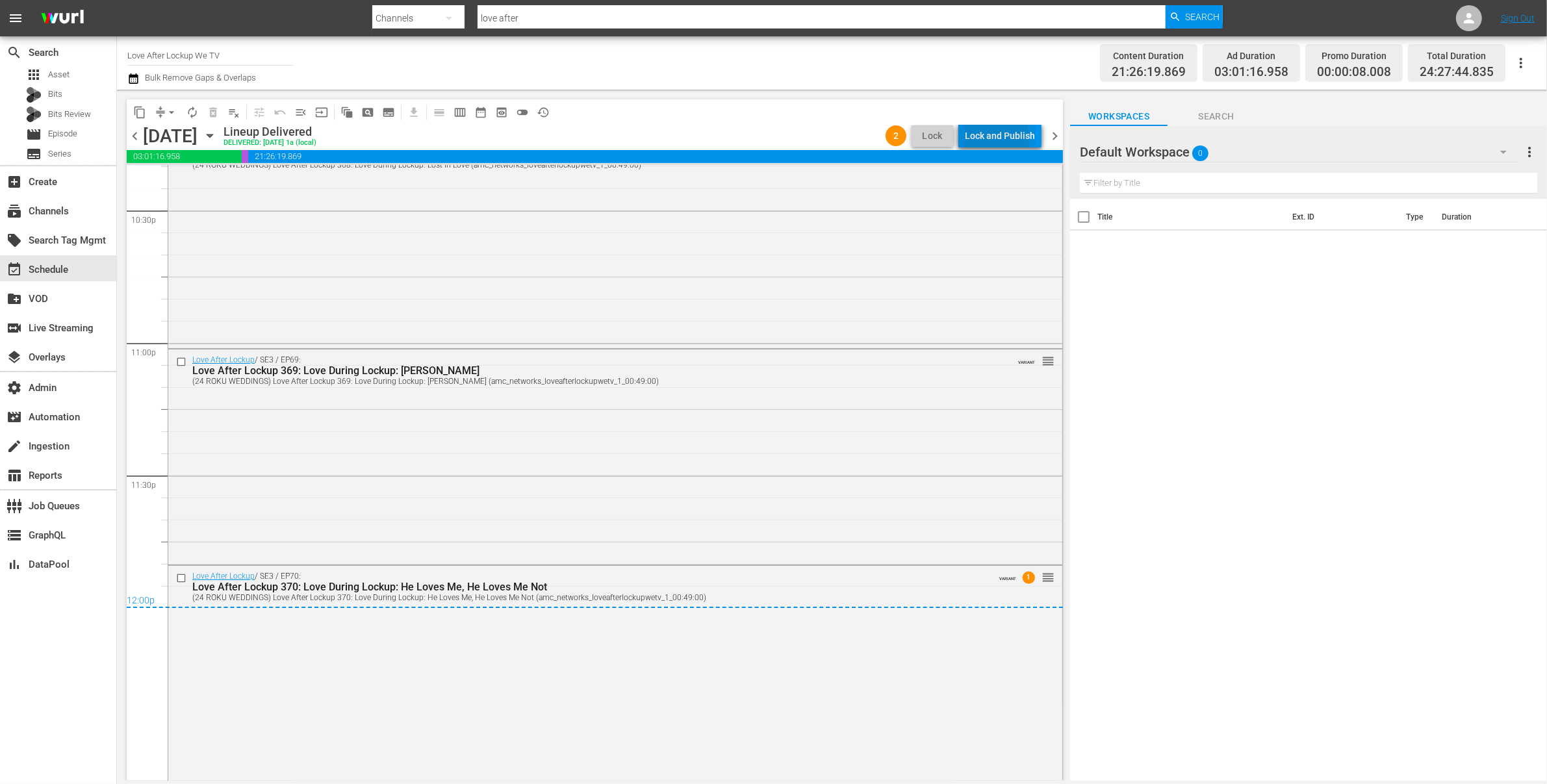
click at [975, 137] on div "Lock and Publish" at bounding box center [1000, 136] width 70 height 23
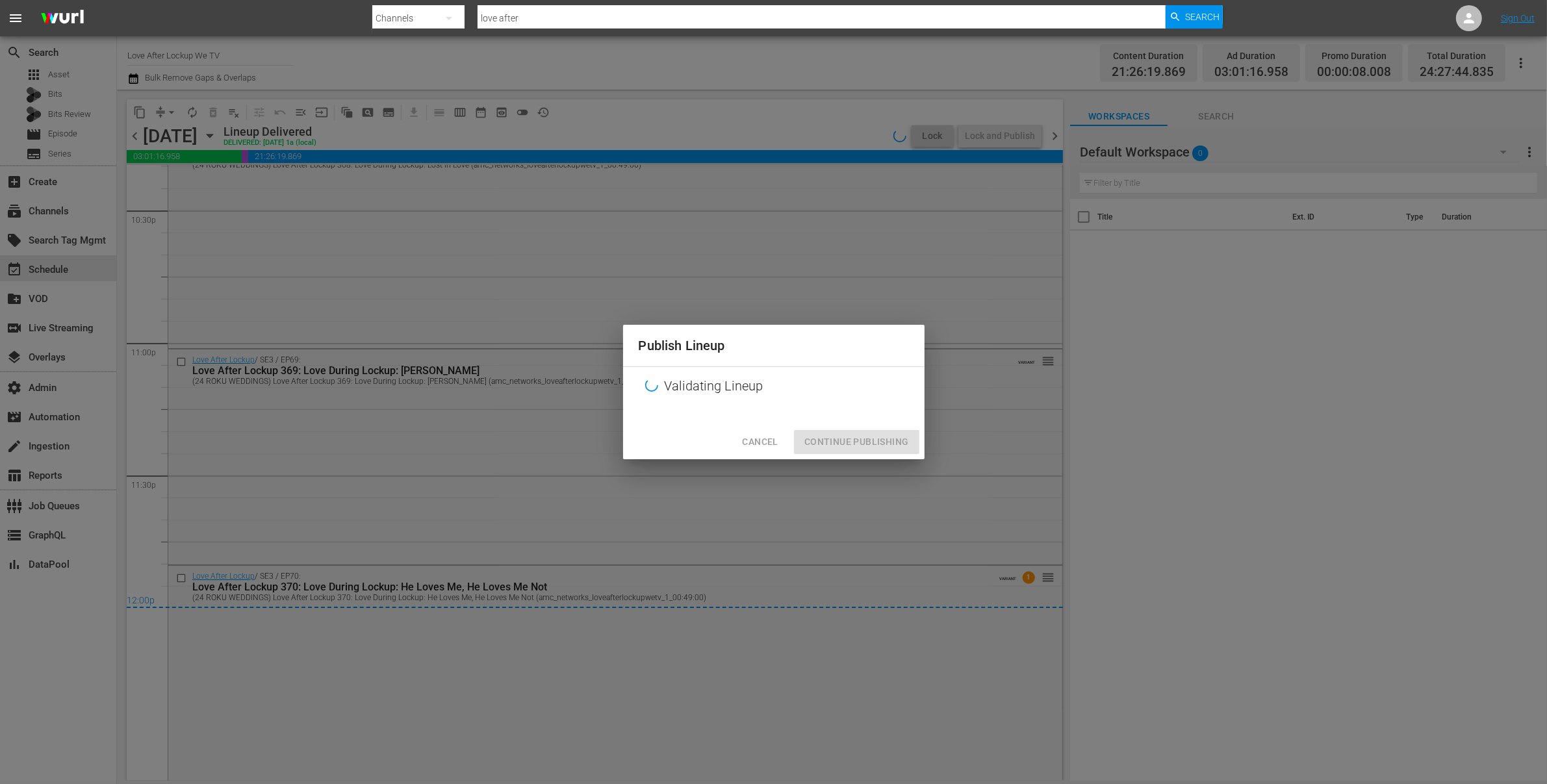
click at [62, 209] on div "Publish Lineup Validating Lineup Cancel Continue Publishing" at bounding box center [773, 392] width 1547 height 784
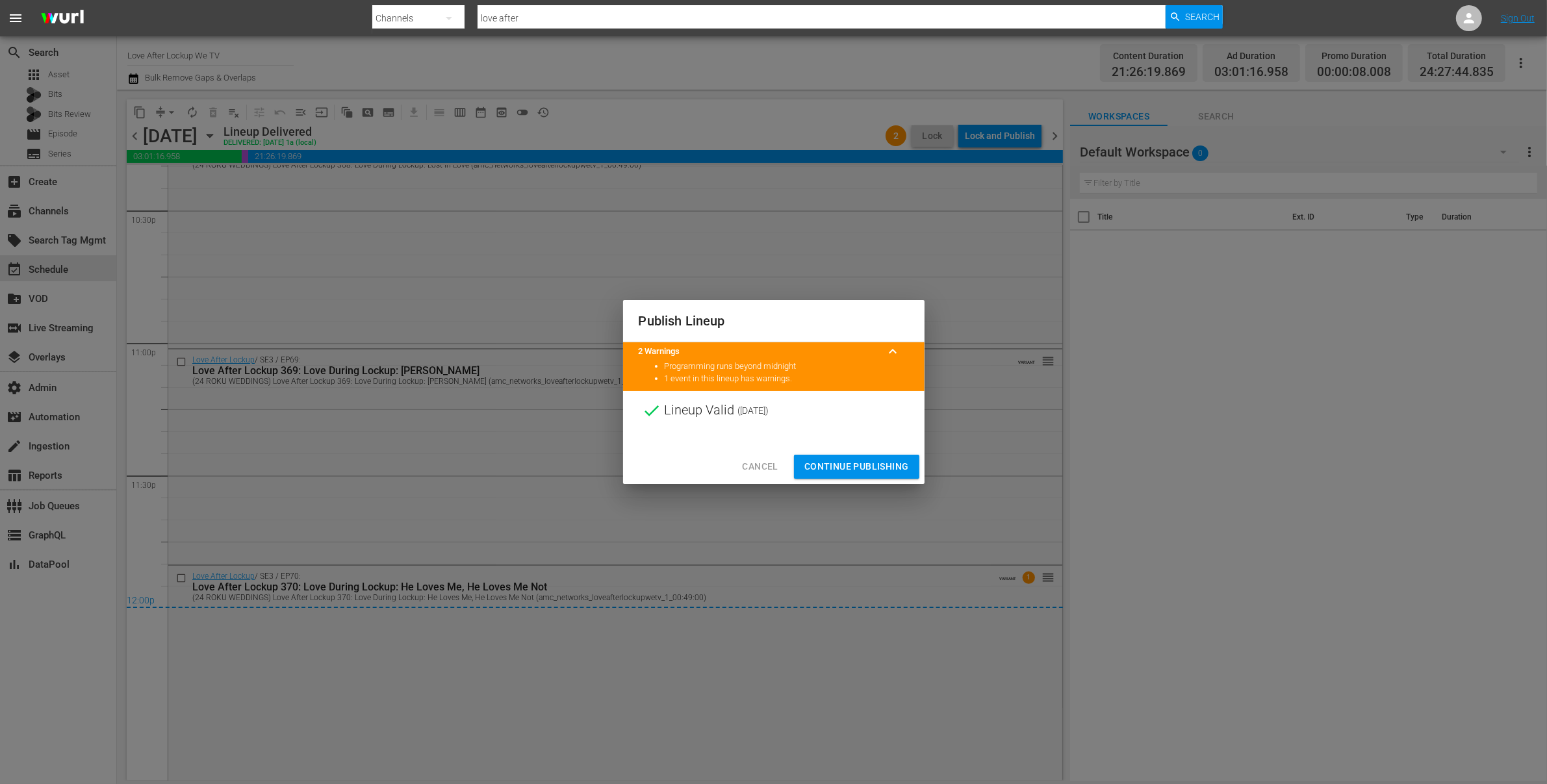
drag, startPoint x: 802, startPoint y: 466, endPoint x: 672, endPoint y: 406, distance: 143.2
click at [802, 466] on button "Continue Publishing" at bounding box center [857, 466] width 126 height 24
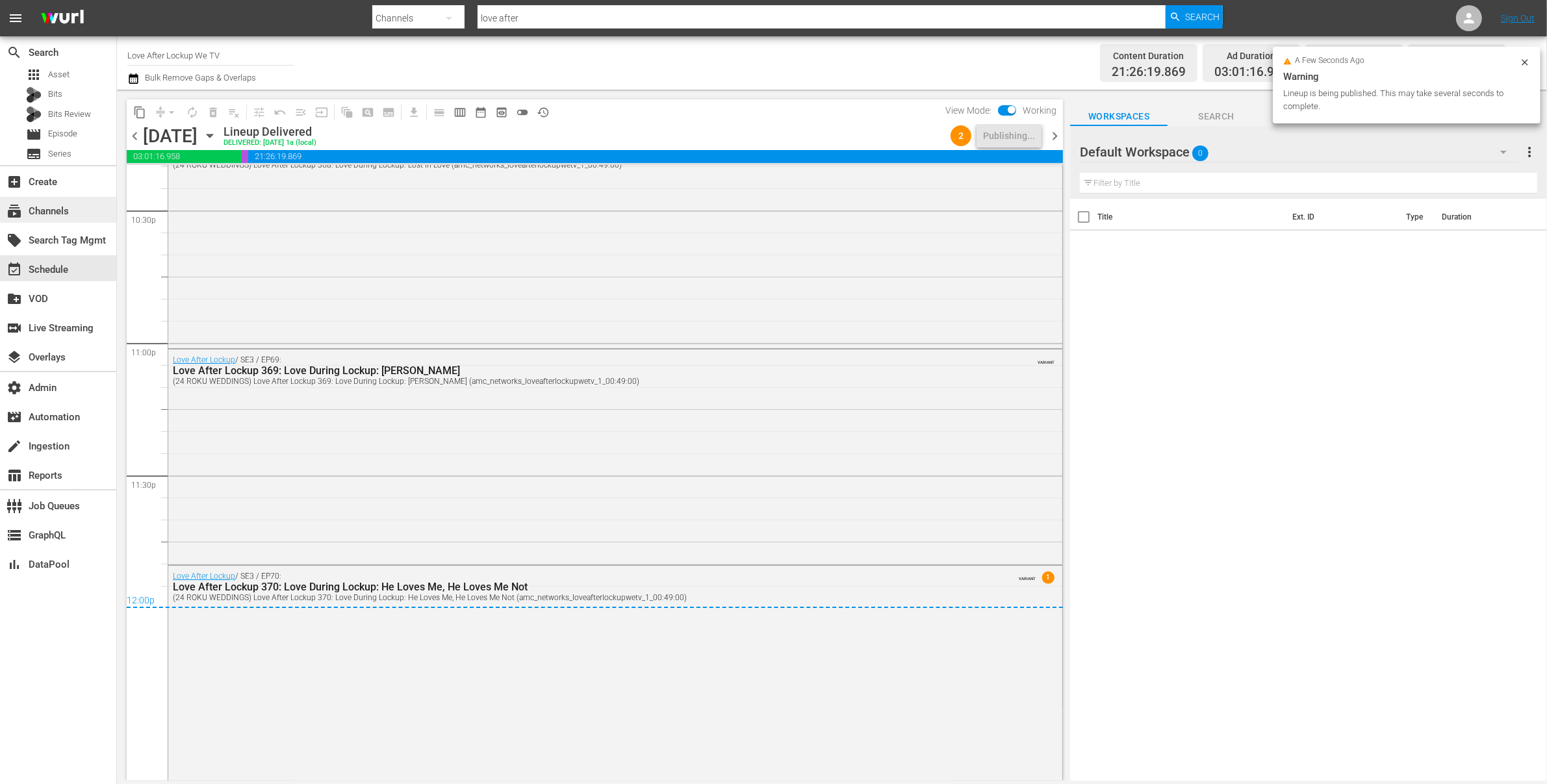
click at [54, 215] on div "subscriptions Channels" at bounding box center [37, 209] width 73 height 12
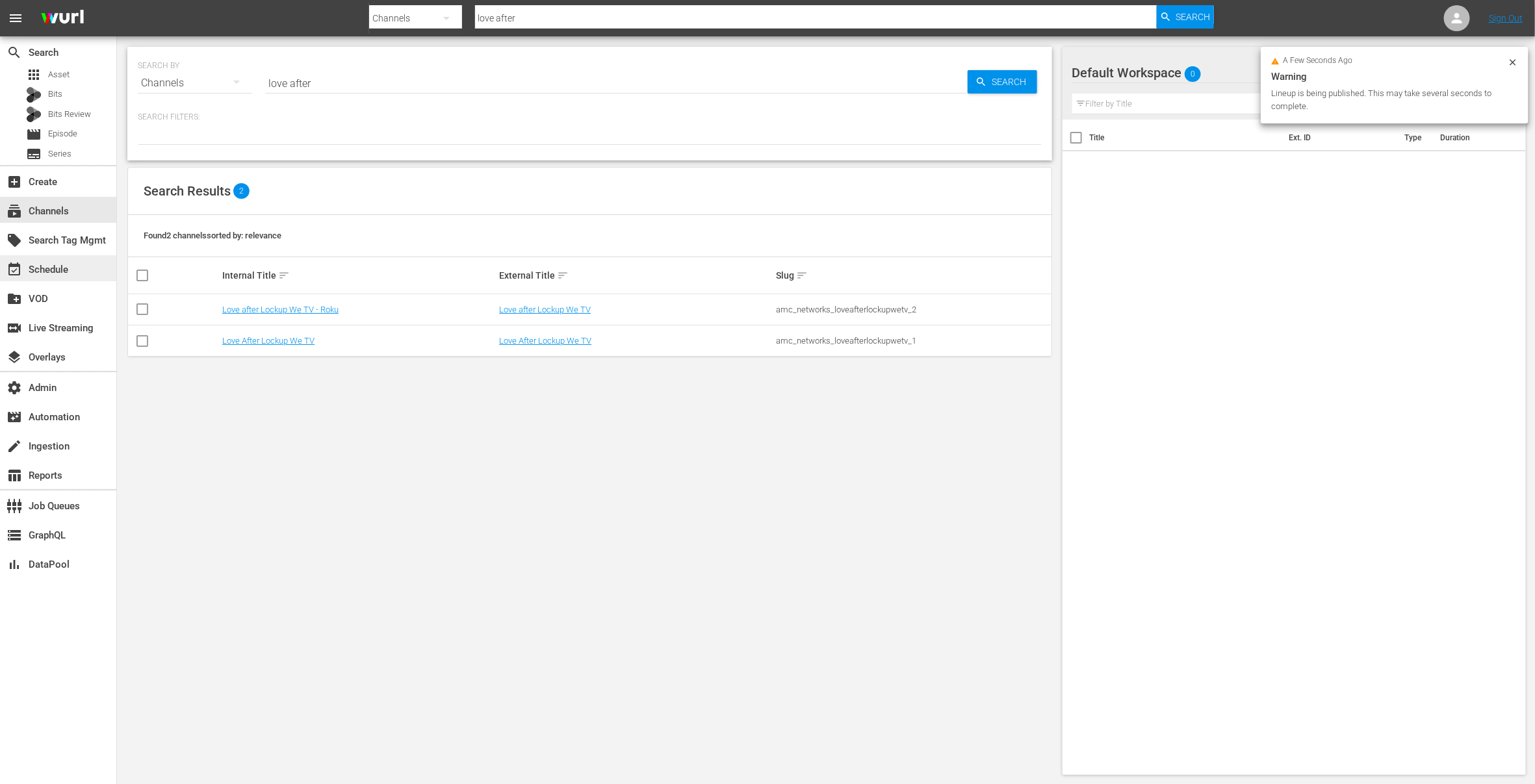
click at [73, 265] on div "event_available Schedule" at bounding box center [58, 268] width 116 height 26
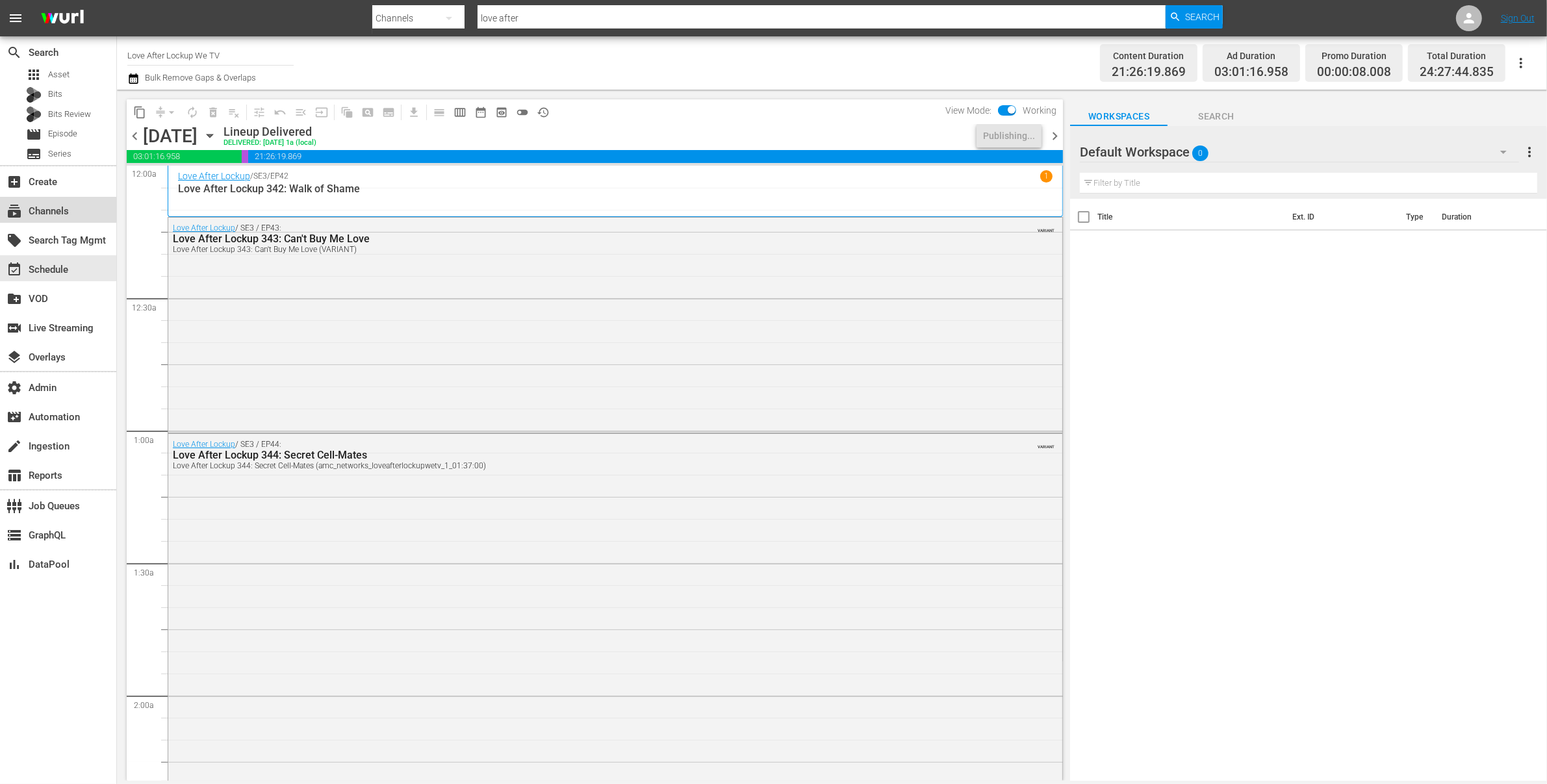
click at [68, 208] on div "subscriptions Channels" at bounding box center [37, 209] width 73 height 12
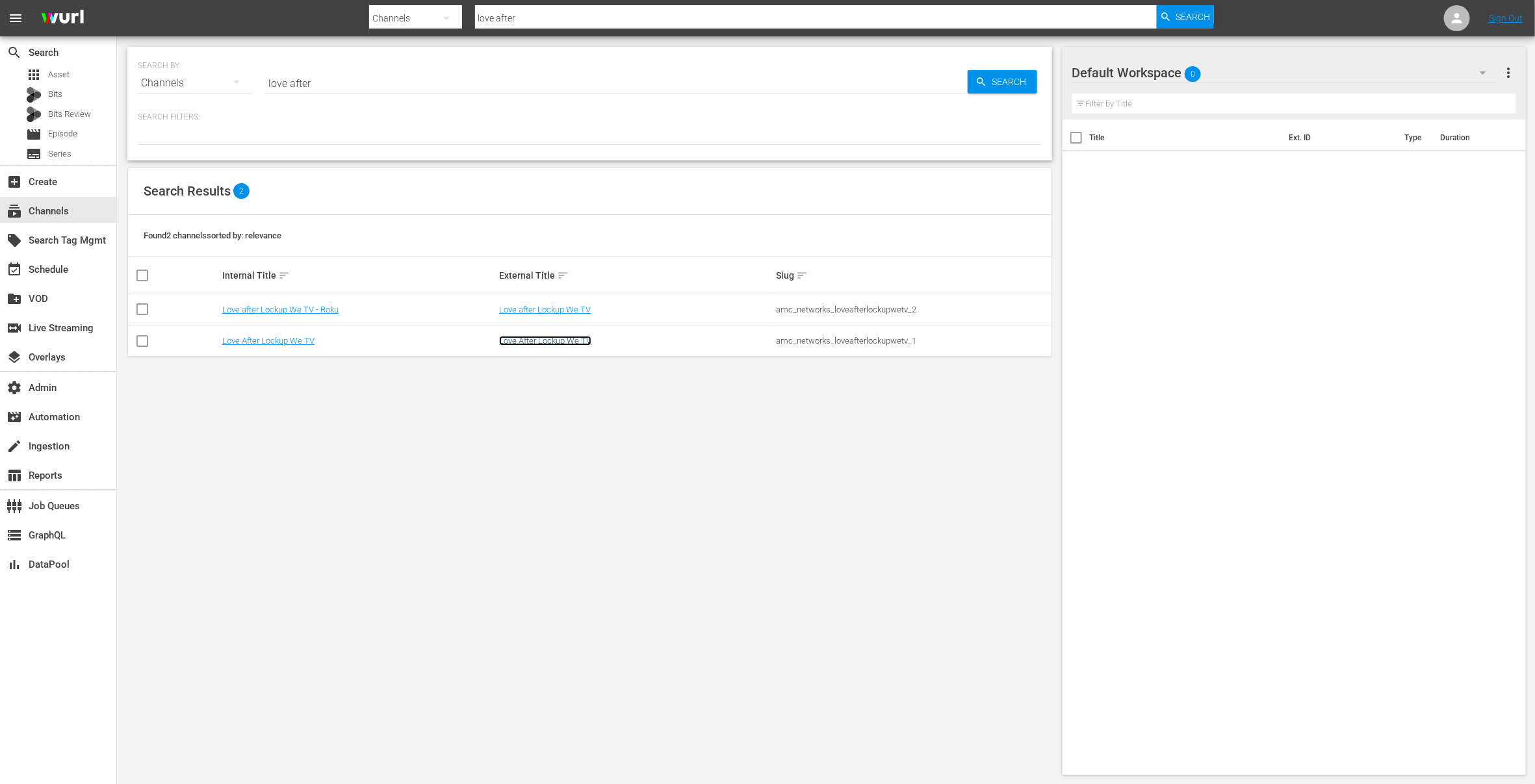
click at [537, 338] on link "Love After Lockup We TV" at bounding box center [545, 340] width 92 height 9
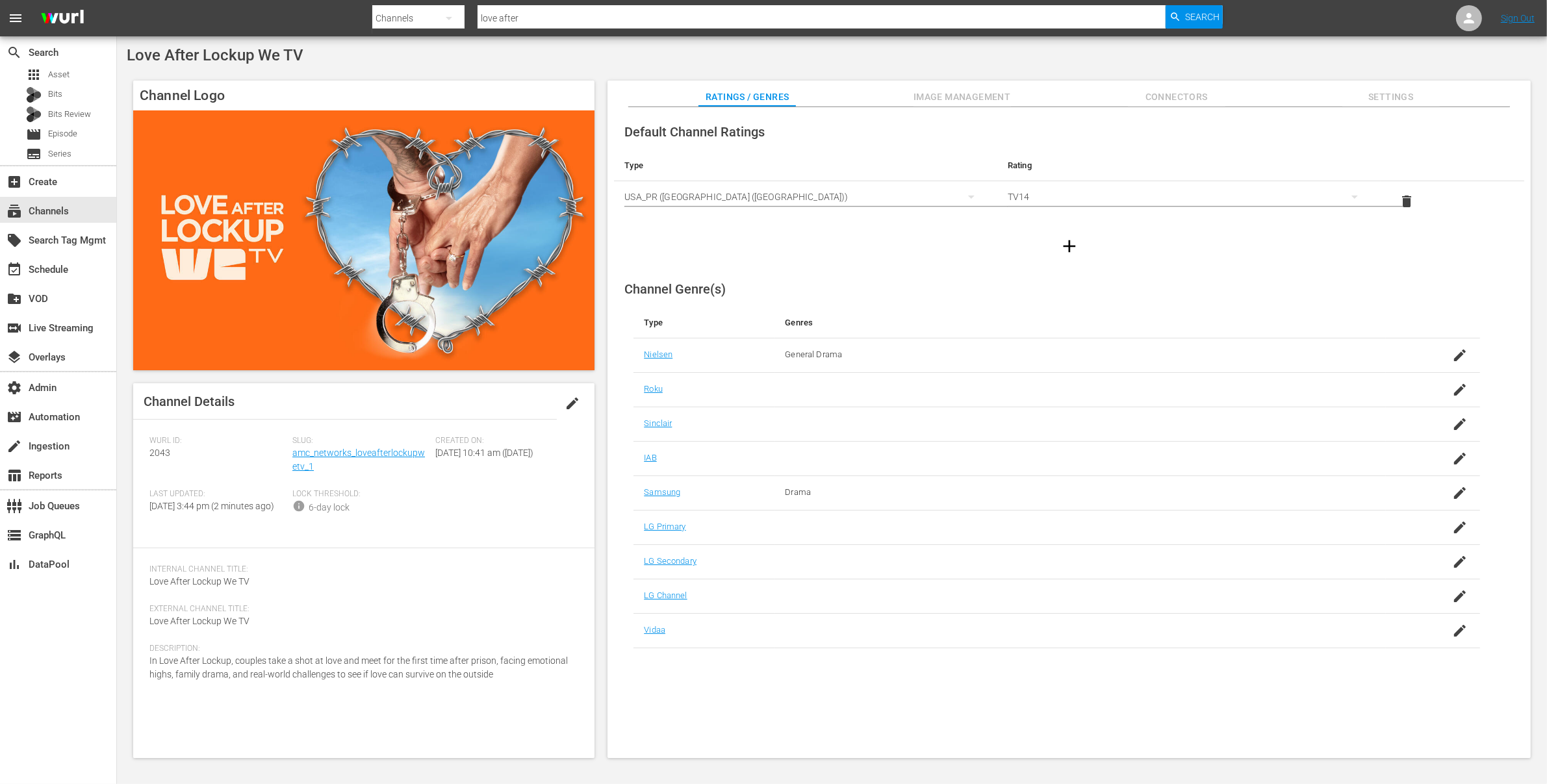
click at [973, 102] on span "Image Management" at bounding box center [962, 97] width 97 height 16
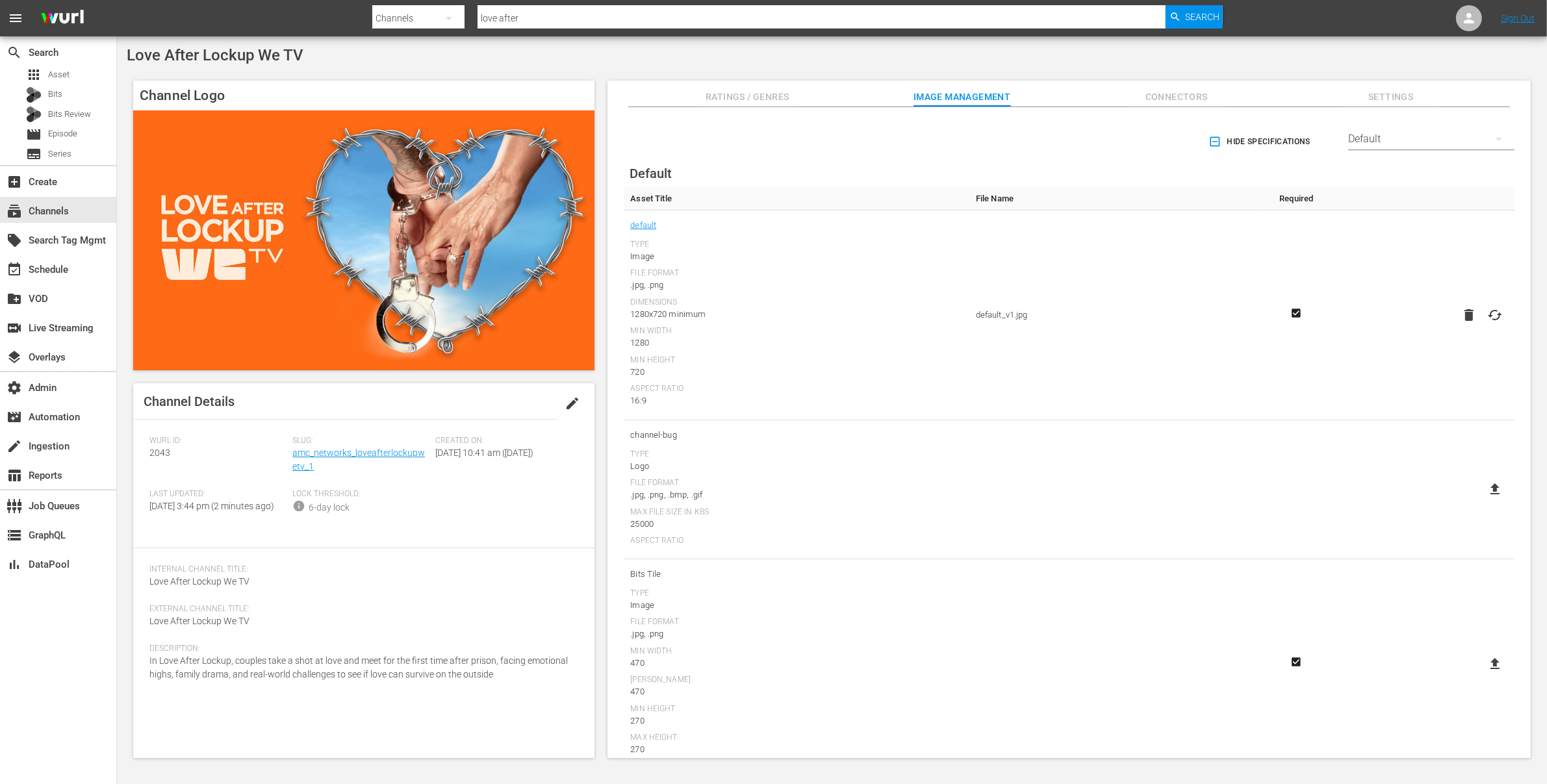
click at [1174, 94] on span "Connectors" at bounding box center [1177, 97] width 97 height 16
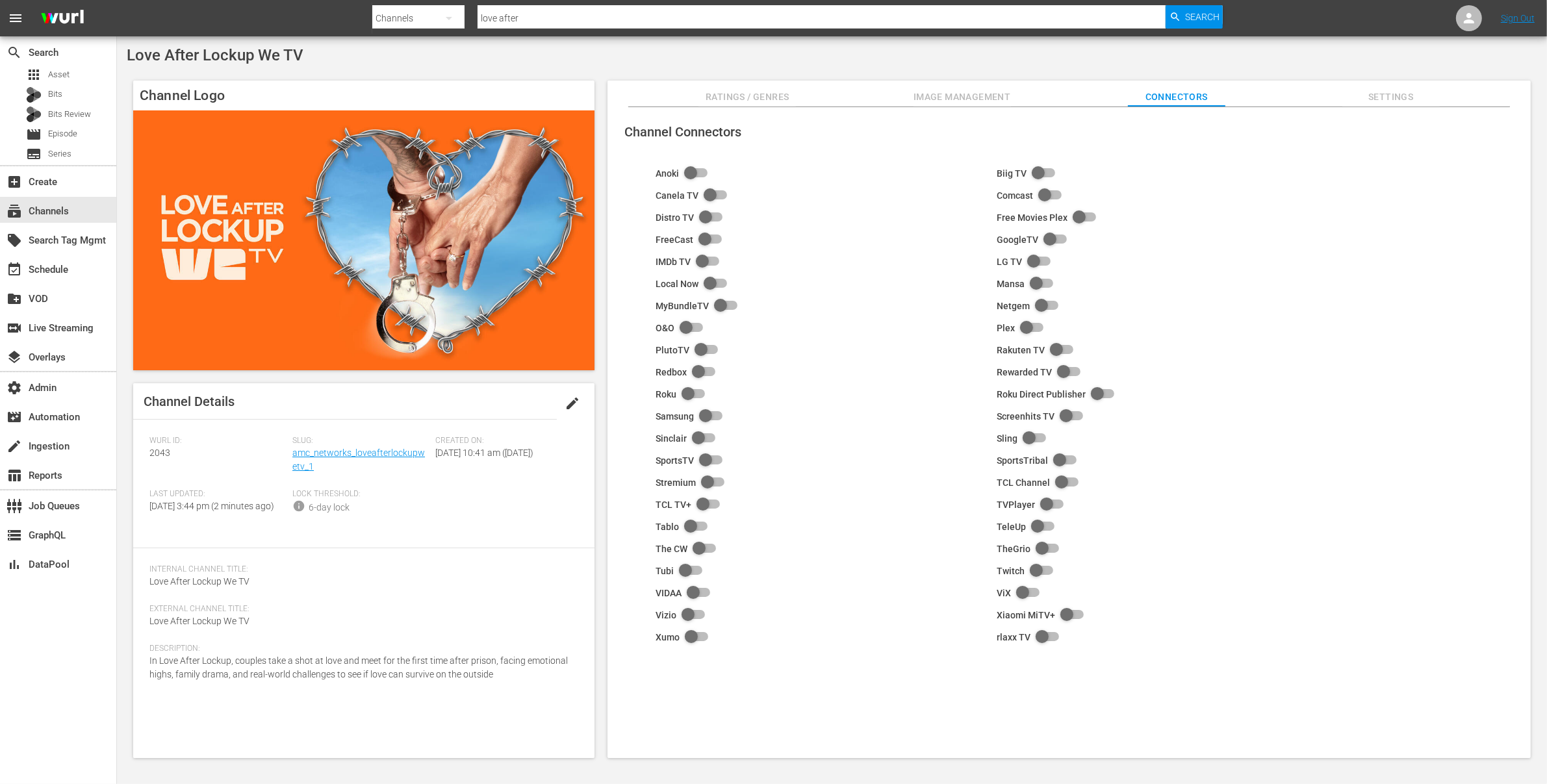
click at [704, 416] on input "checkbox" at bounding box center [708, 416] width 28 height 15
checkbox input "true"
click at [72, 210] on div "subscriptions Channels" at bounding box center [37, 209] width 73 height 12
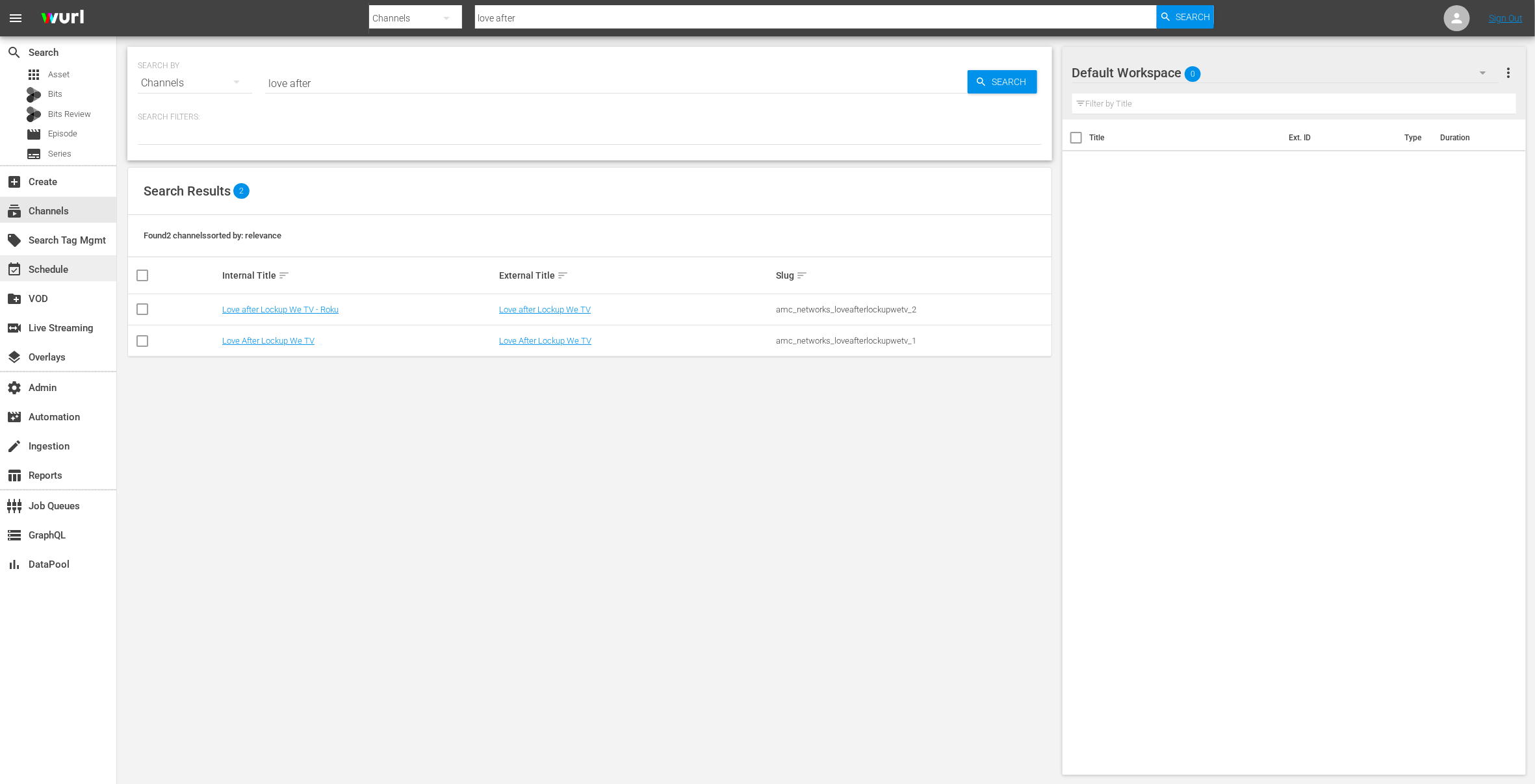
click at [48, 273] on div "event_available Schedule" at bounding box center [37, 267] width 73 height 12
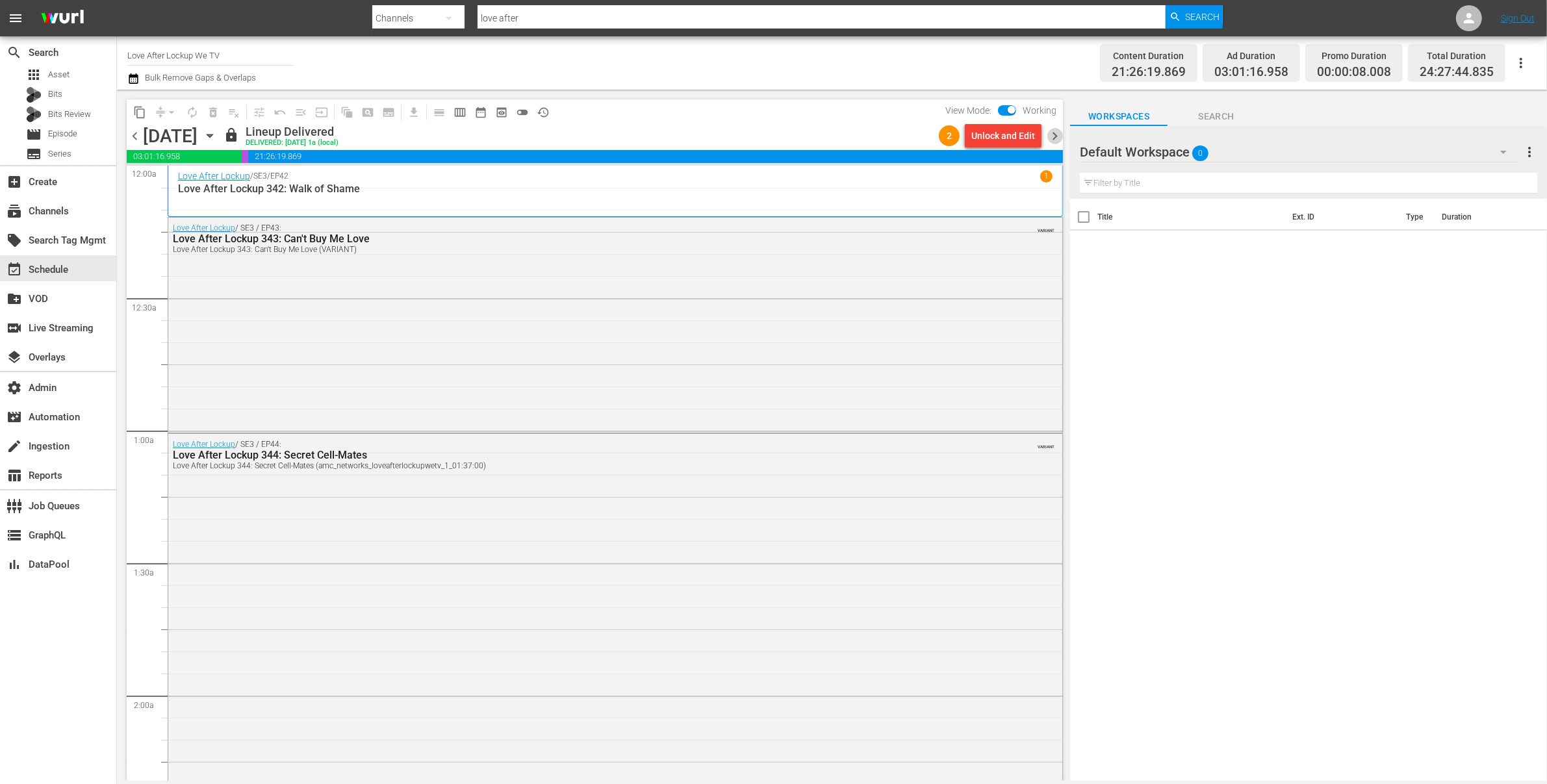
click at [1051, 138] on span "chevron_right" at bounding box center [1055, 136] width 16 height 16
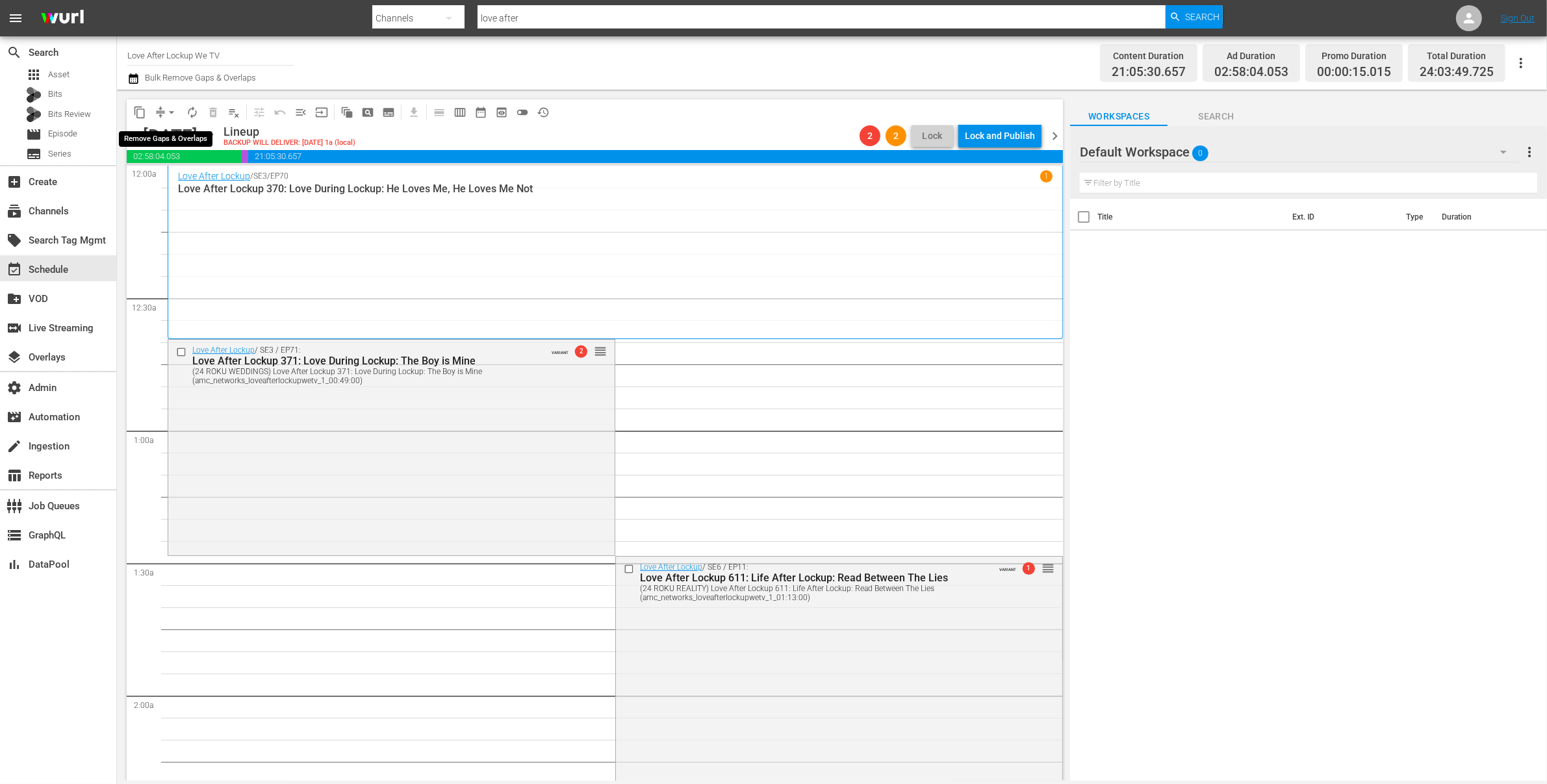
click at [171, 111] on span "arrow_drop_down" at bounding box center [172, 113] width 13 height 13
click at [192, 185] on li "Align to End of Previous Day" at bounding box center [172, 180] width 137 height 21
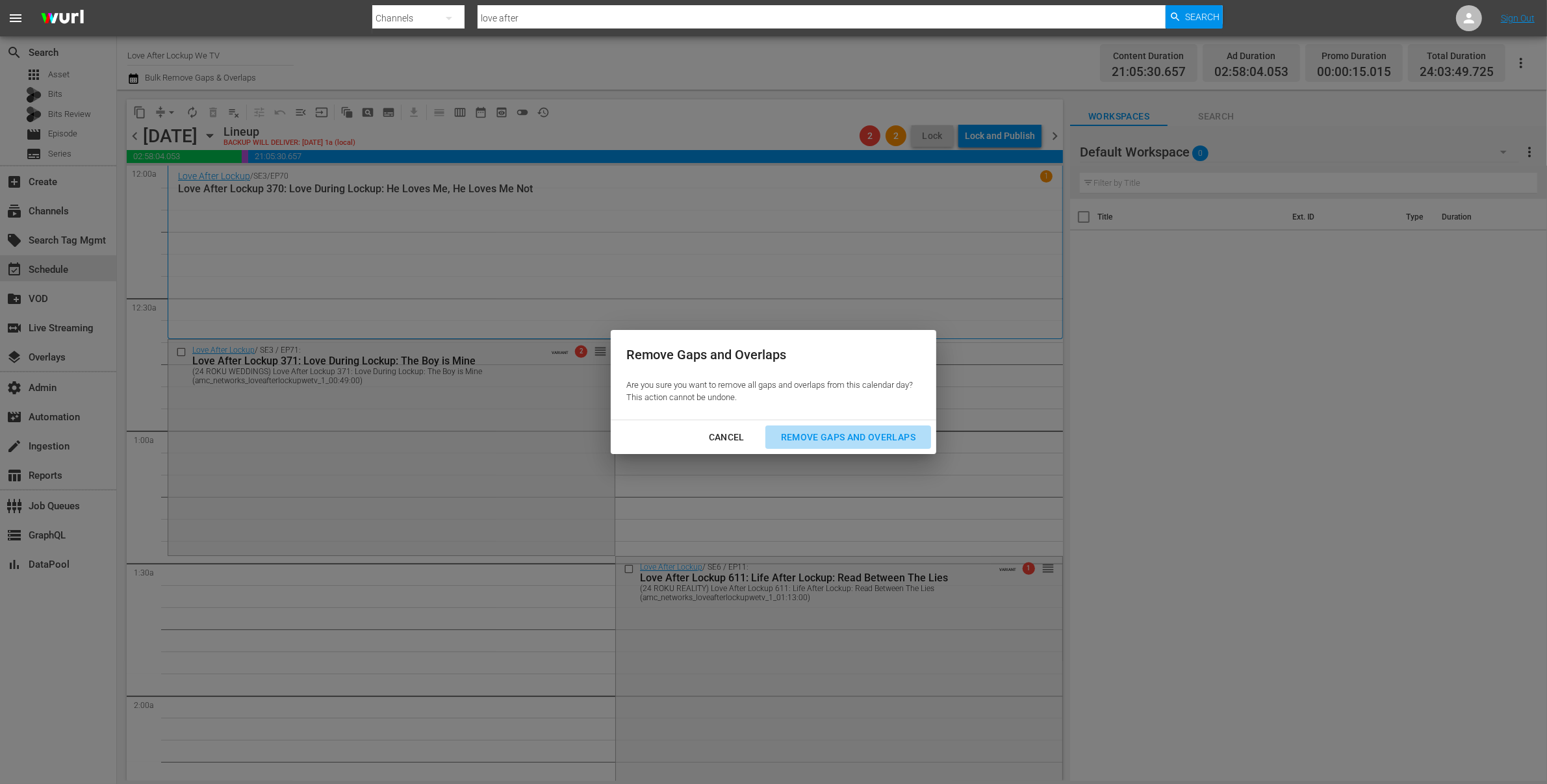
click at [897, 434] on div "Remove Gaps and Overlaps" at bounding box center [848, 438] width 156 height 16
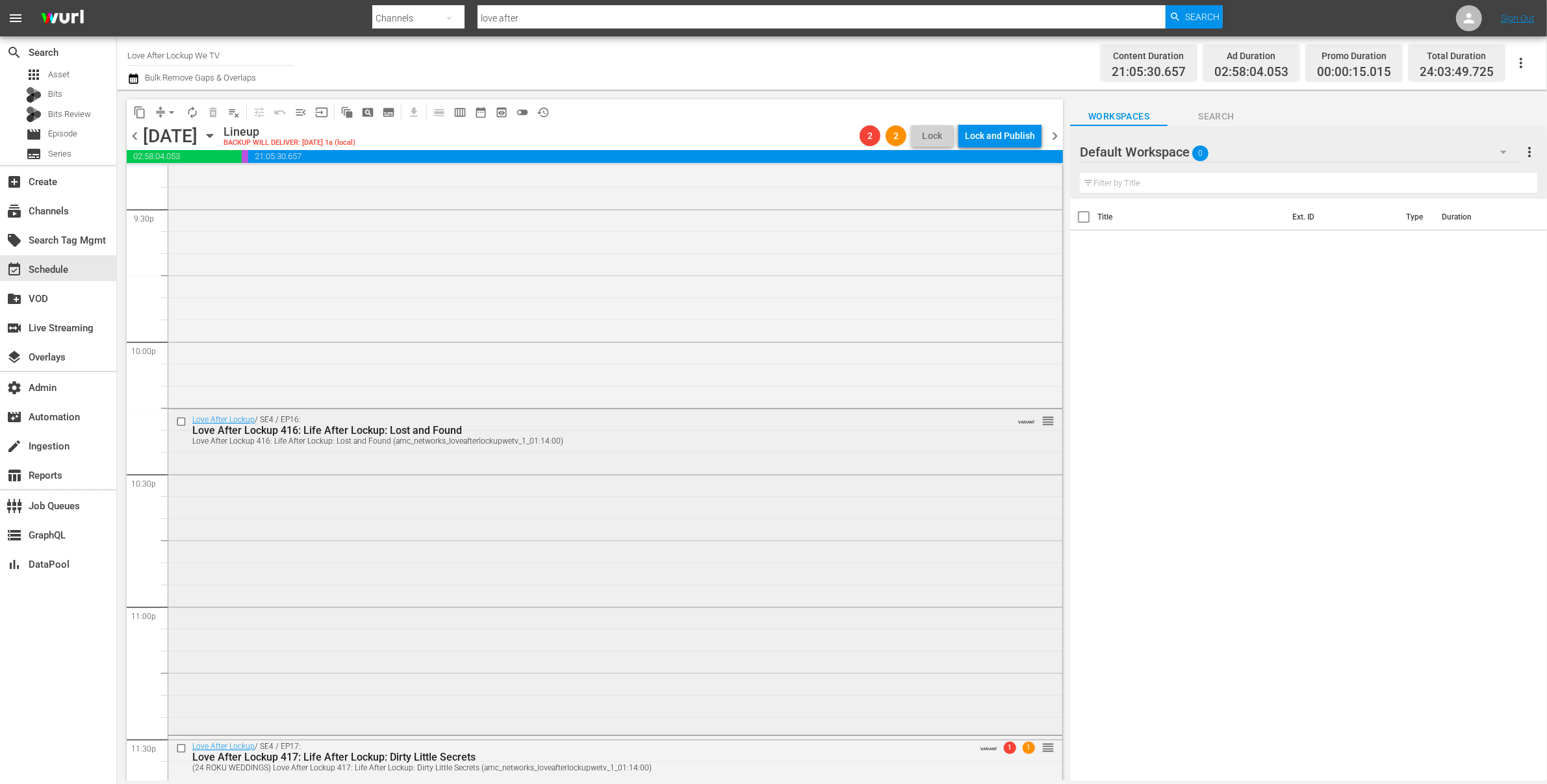
scroll to position [5937, 0]
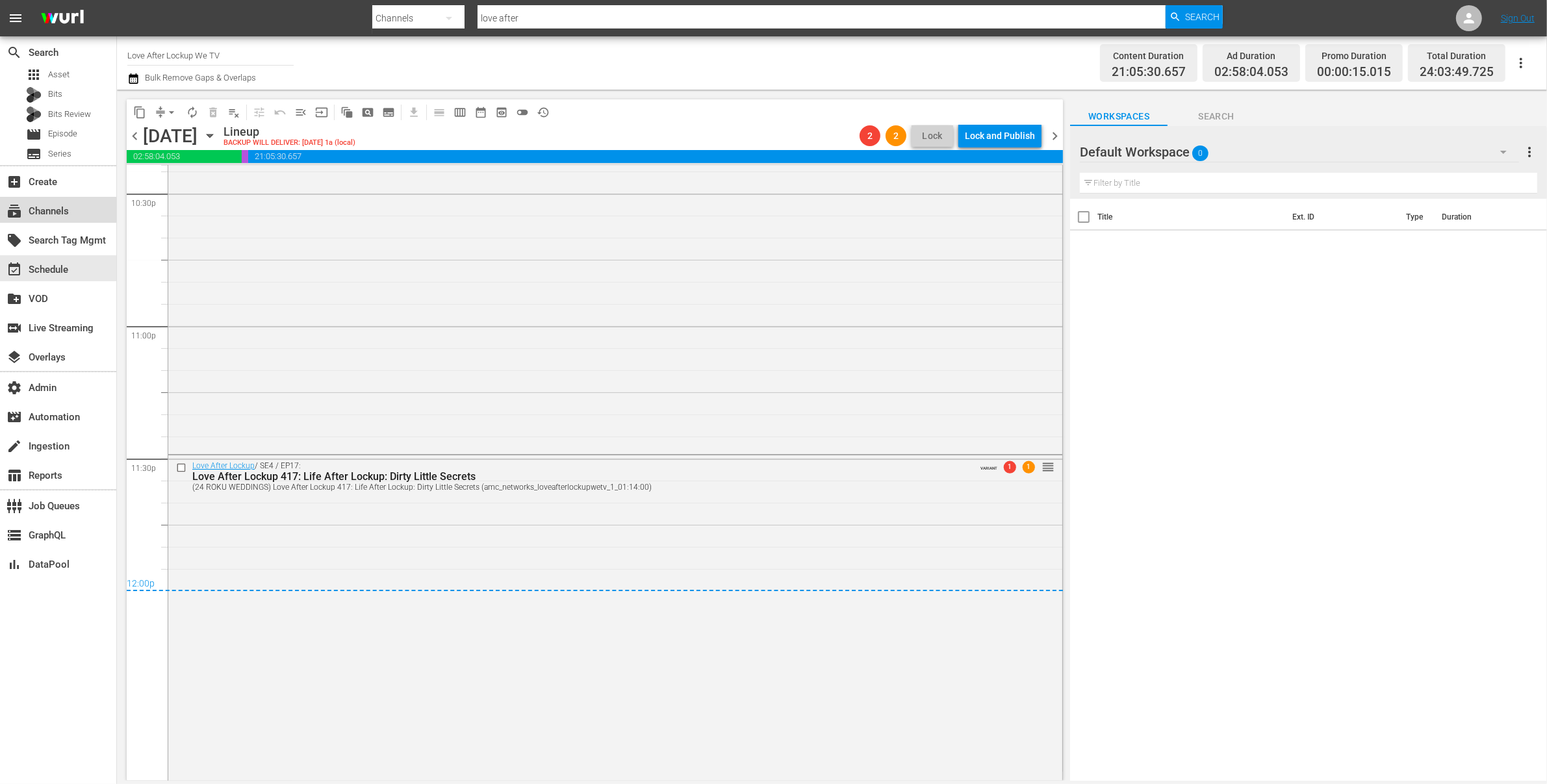
click at [45, 214] on div "subscriptions Channels" at bounding box center [37, 209] width 73 height 12
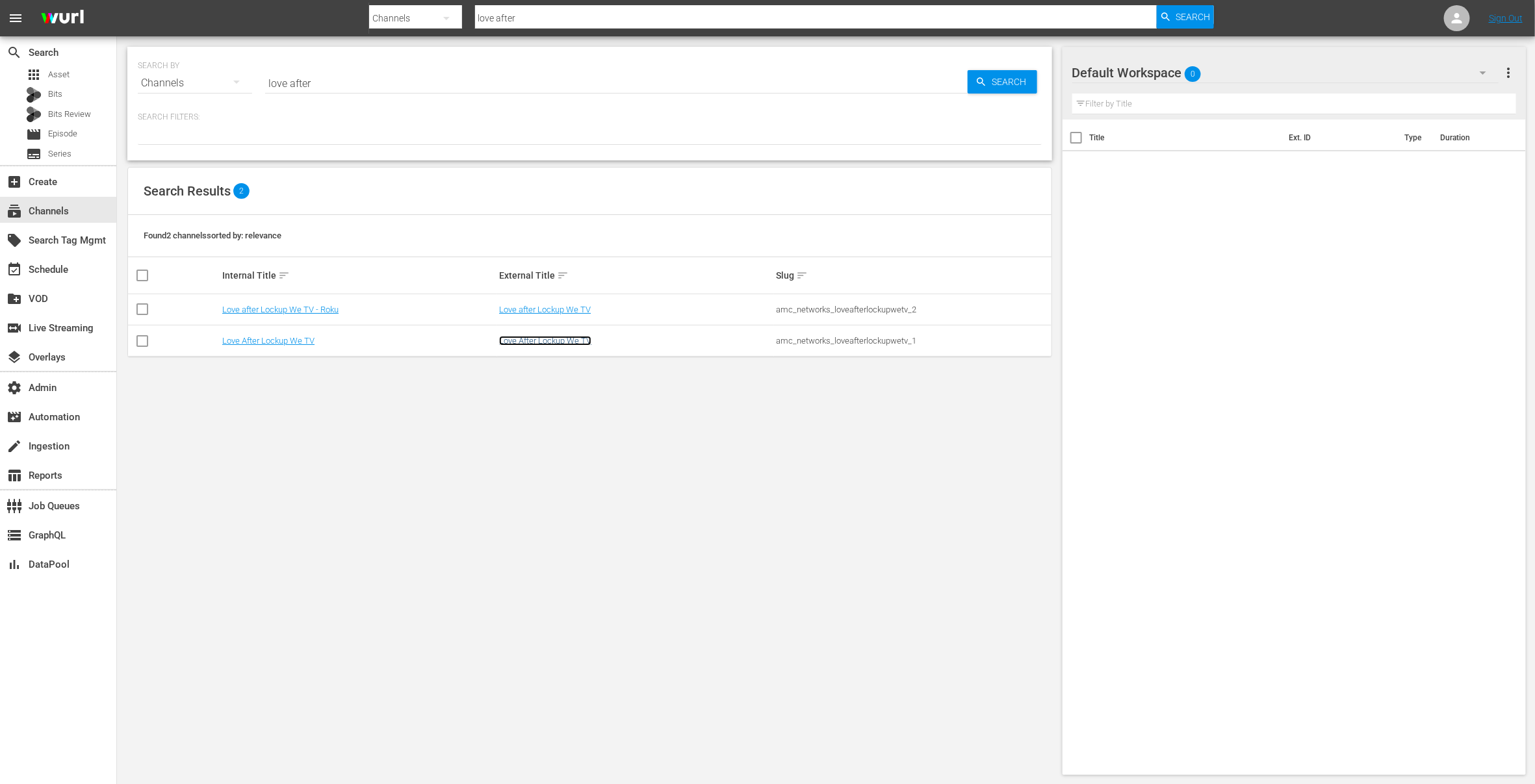
click at [522, 340] on link "Love After Lockup We TV" at bounding box center [545, 340] width 92 height 9
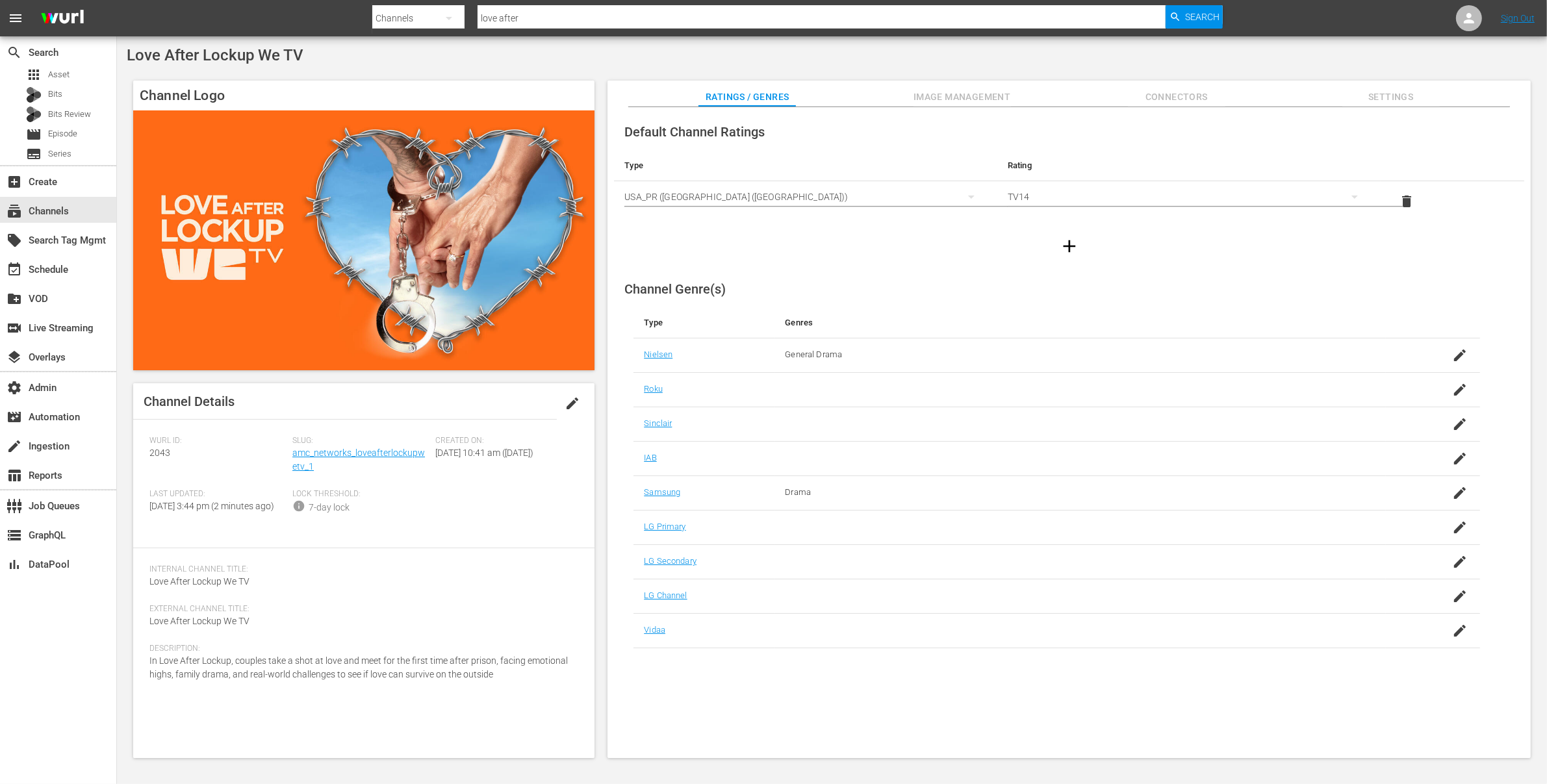
click at [1177, 98] on span "Connectors" at bounding box center [1177, 97] width 97 height 16
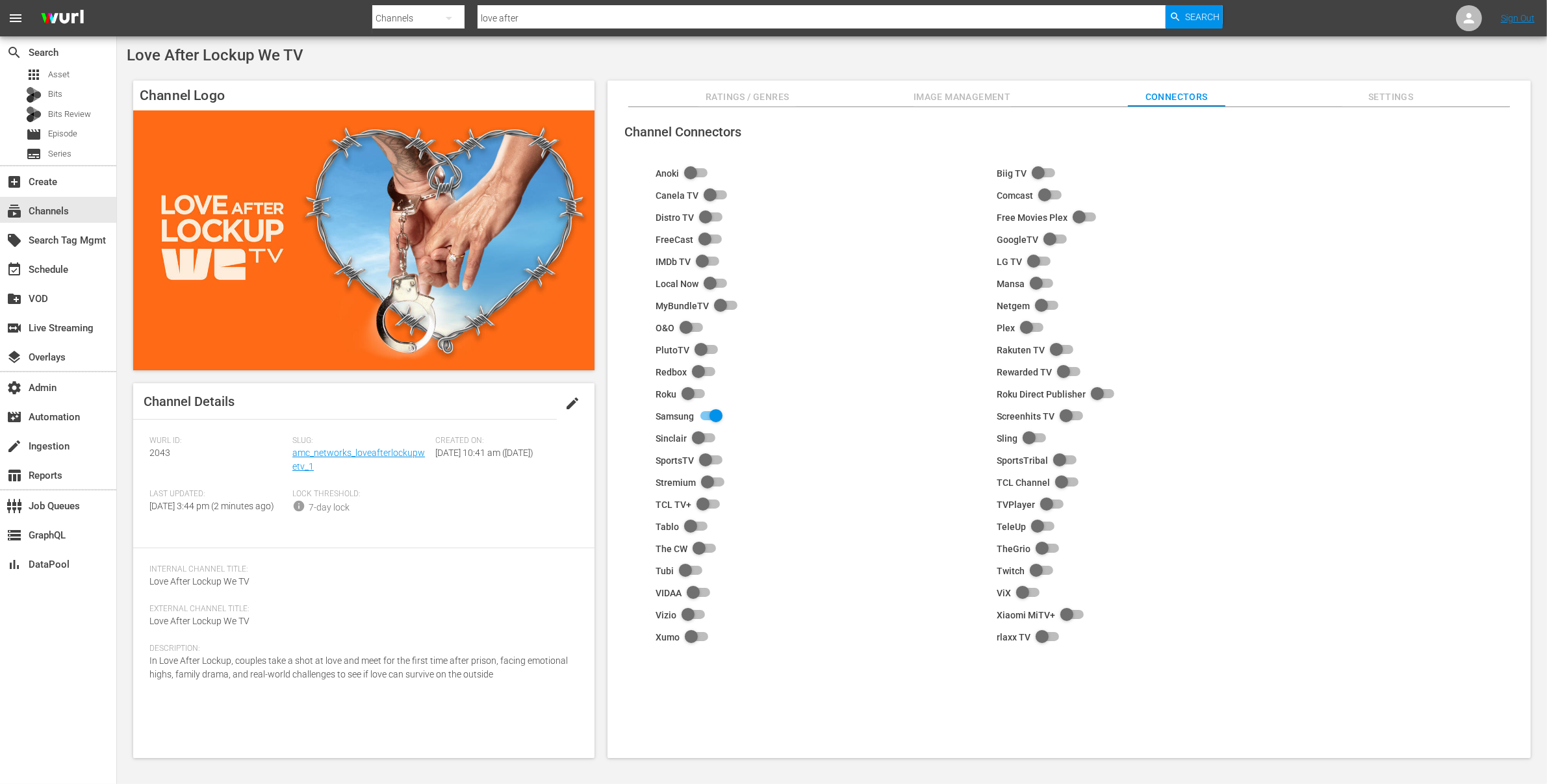
click at [715, 411] on input "checkbox" at bounding box center [708, 416] width 28 height 15
click at [80, 207] on div "subscriptions Channels" at bounding box center [58, 210] width 116 height 26
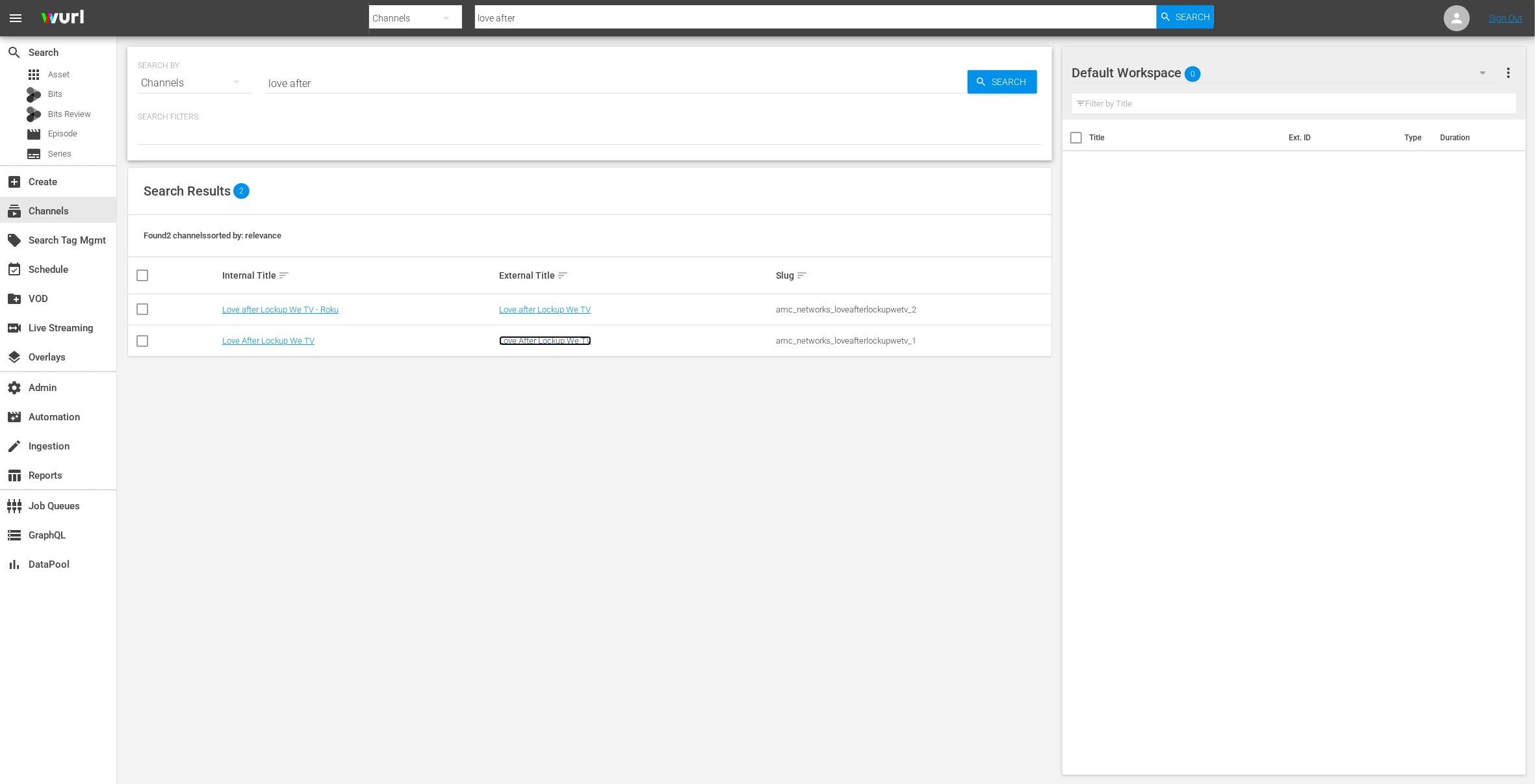
click at [531, 339] on link "Love After Lockup We TV" at bounding box center [545, 340] width 92 height 9
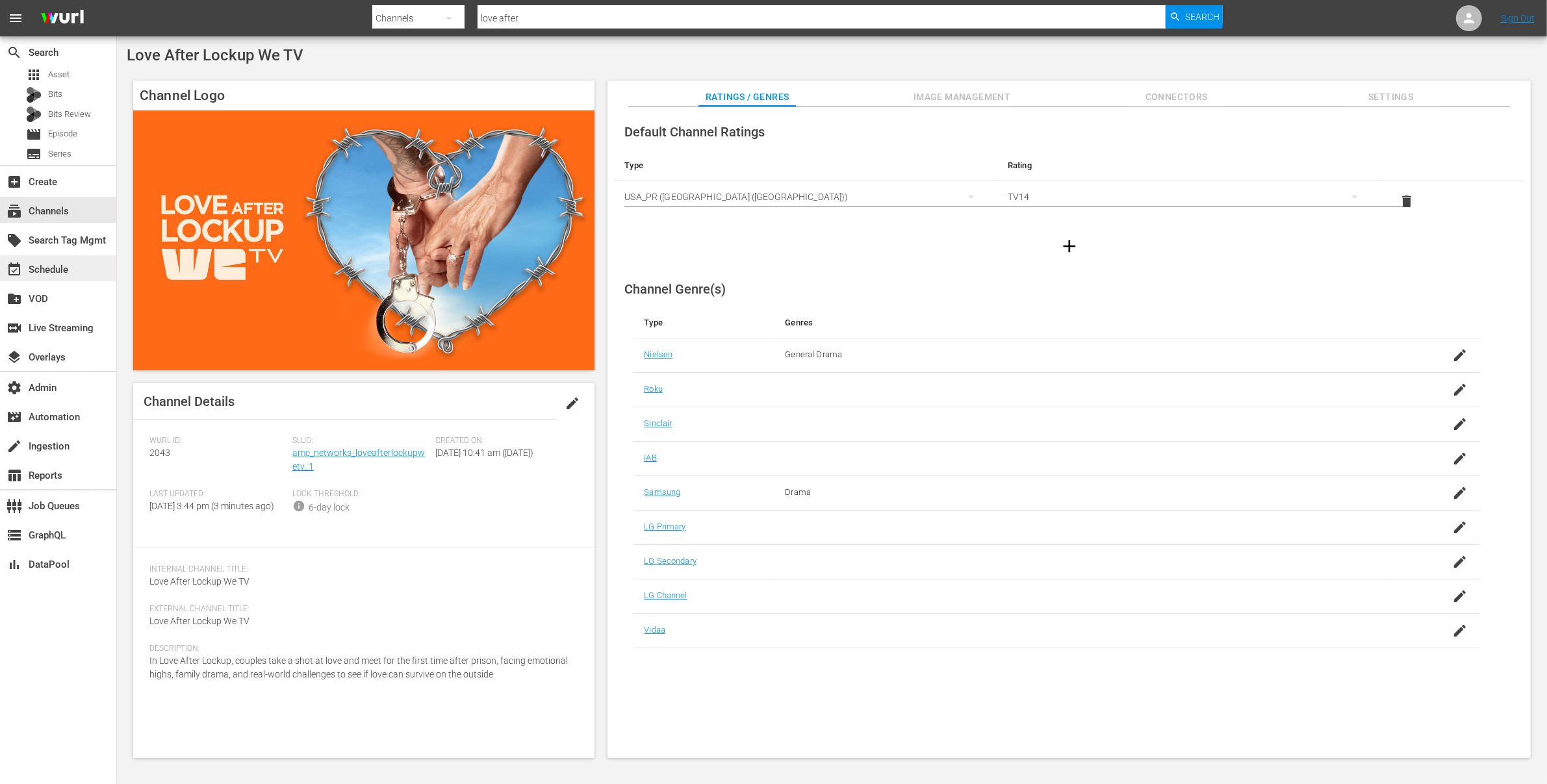
click at [72, 259] on div "event_available Schedule" at bounding box center [58, 268] width 116 height 26
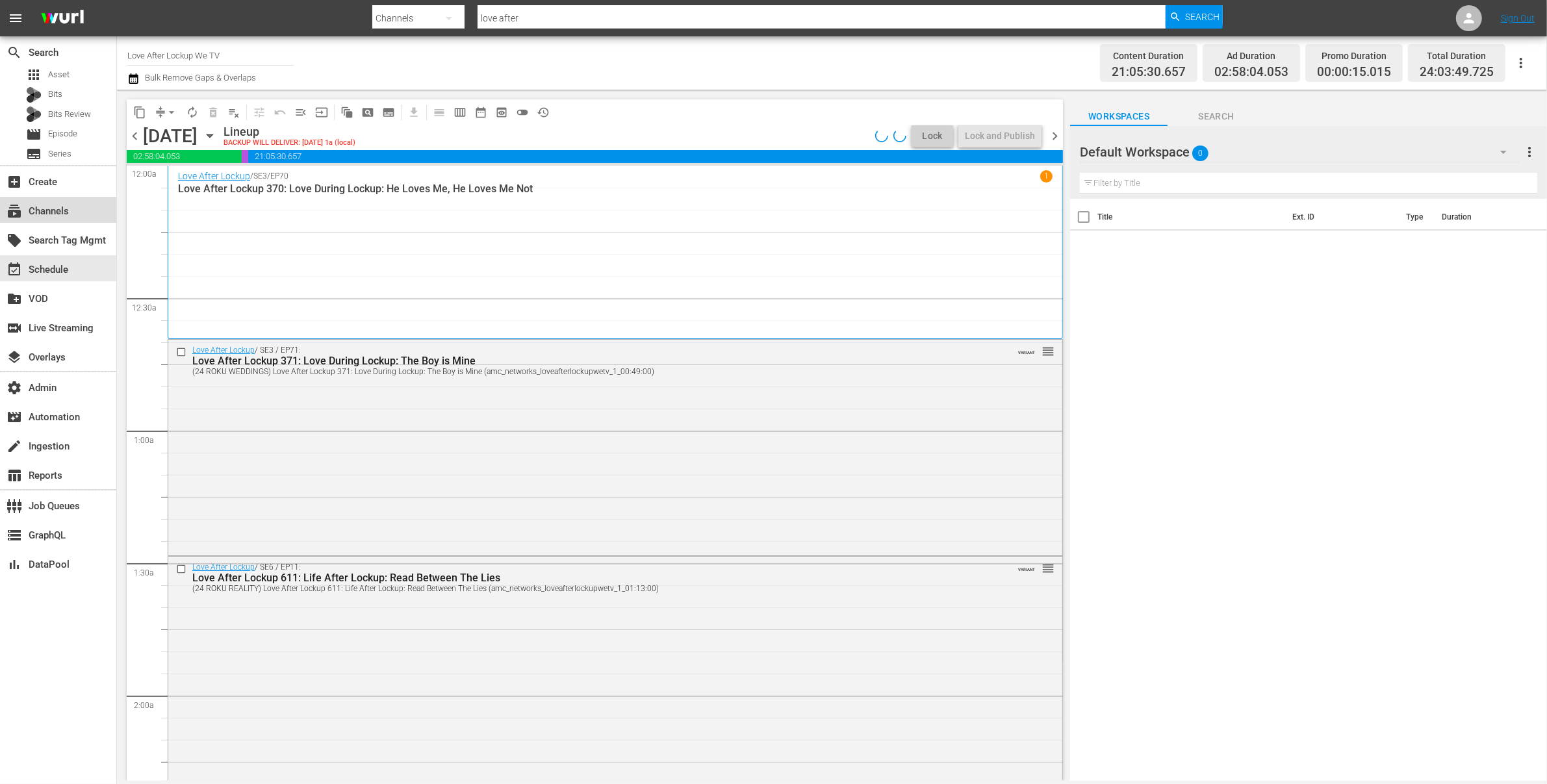
click at [59, 213] on div "subscriptions Channels" at bounding box center [37, 209] width 73 height 12
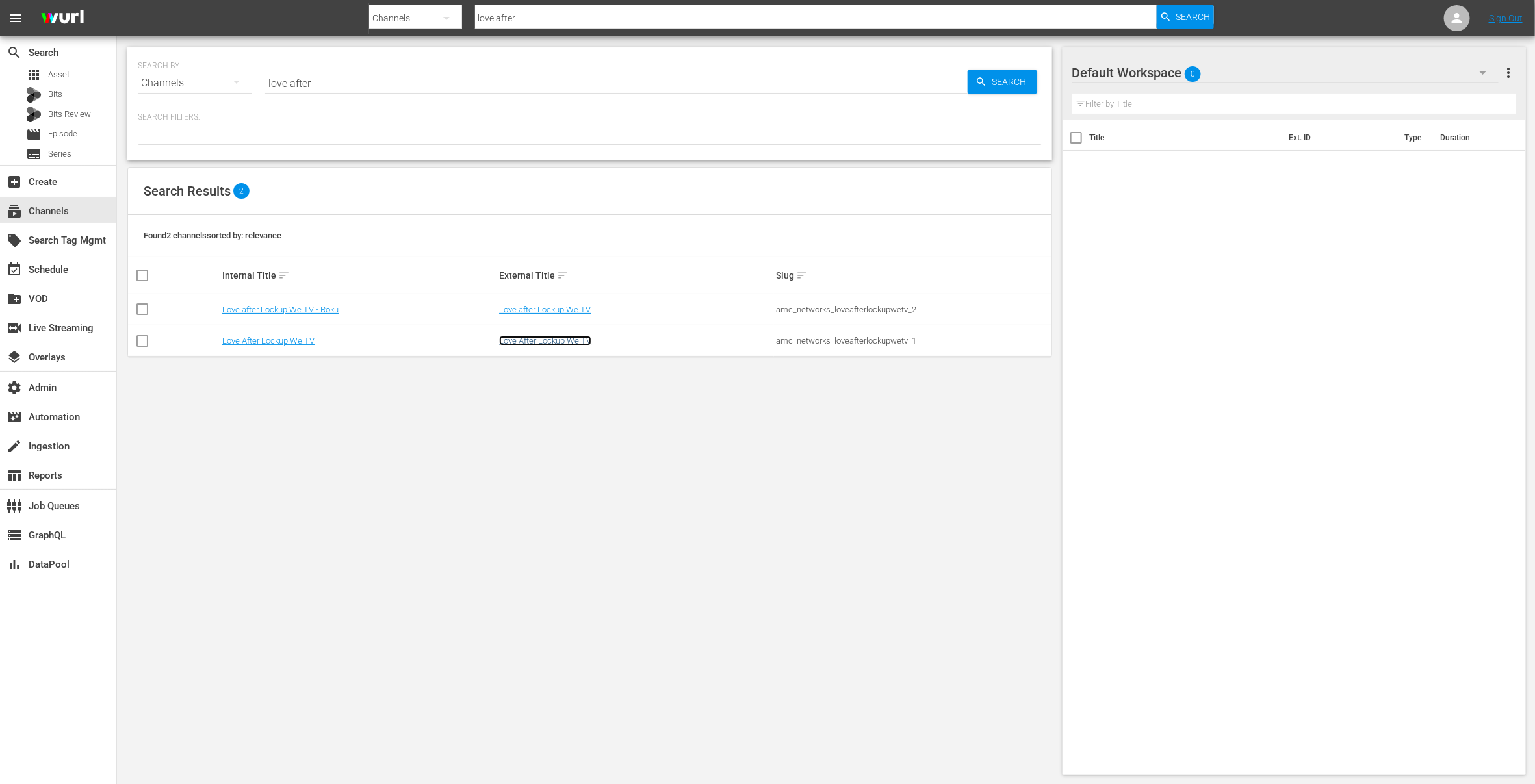
click at [535, 343] on link "Love After Lockup We TV" at bounding box center [545, 340] width 92 height 9
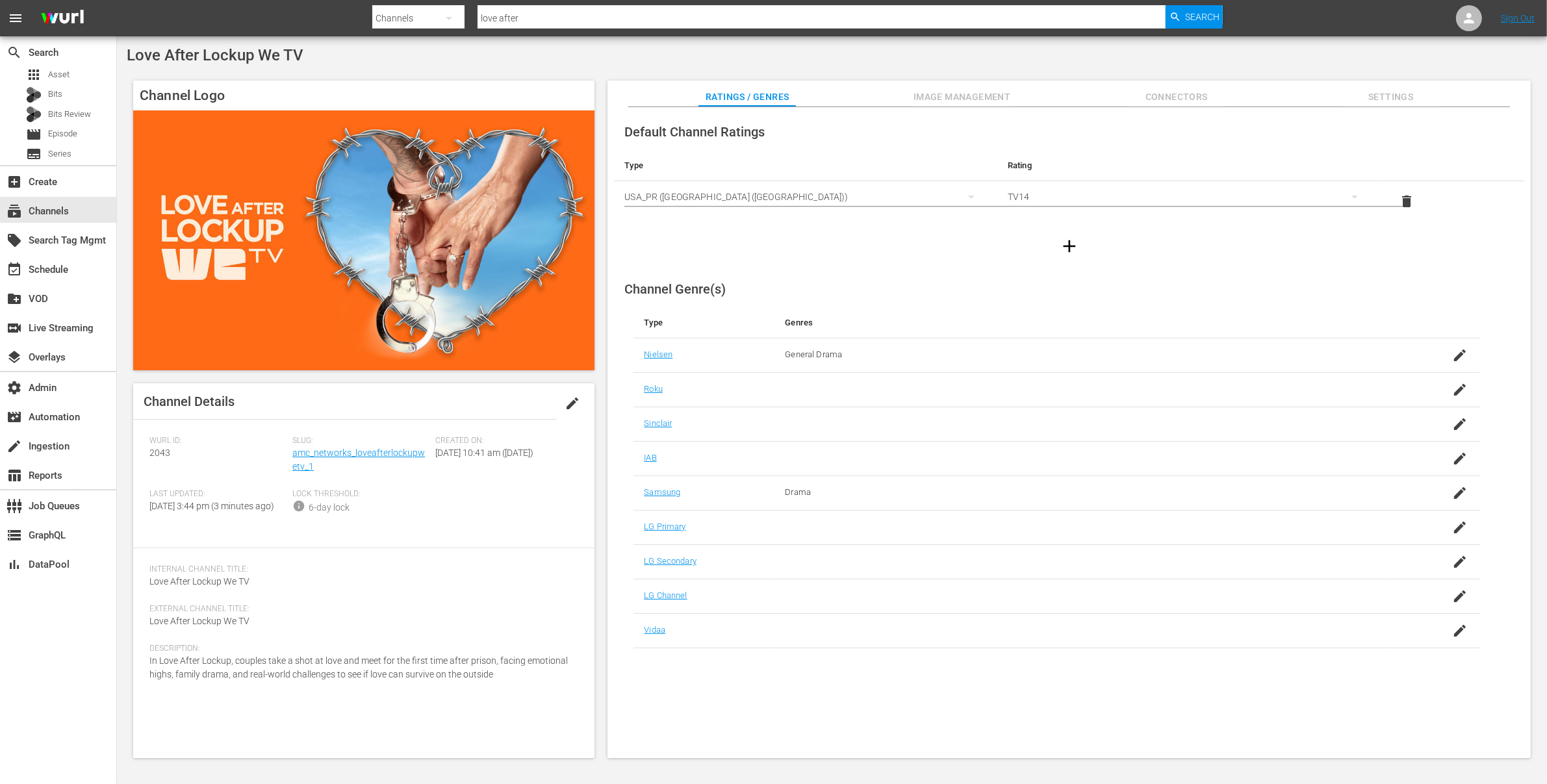
click at [1204, 93] on span "Connectors" at bounding box center [1177, 97] width 97 height 16
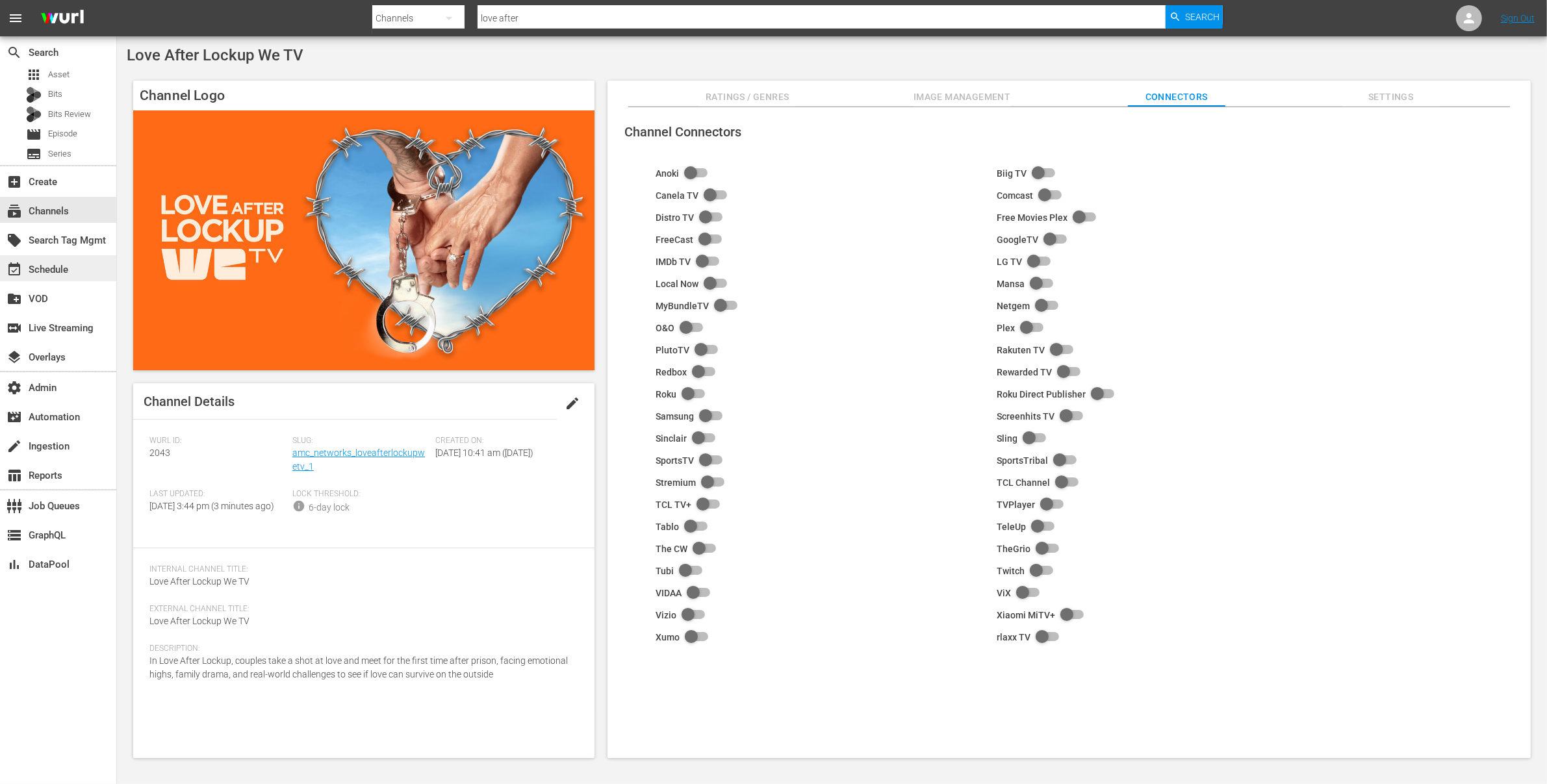
click at [67, 268] on div "event_available Schedule" at bounding box center [37, 267] width 73 height 12
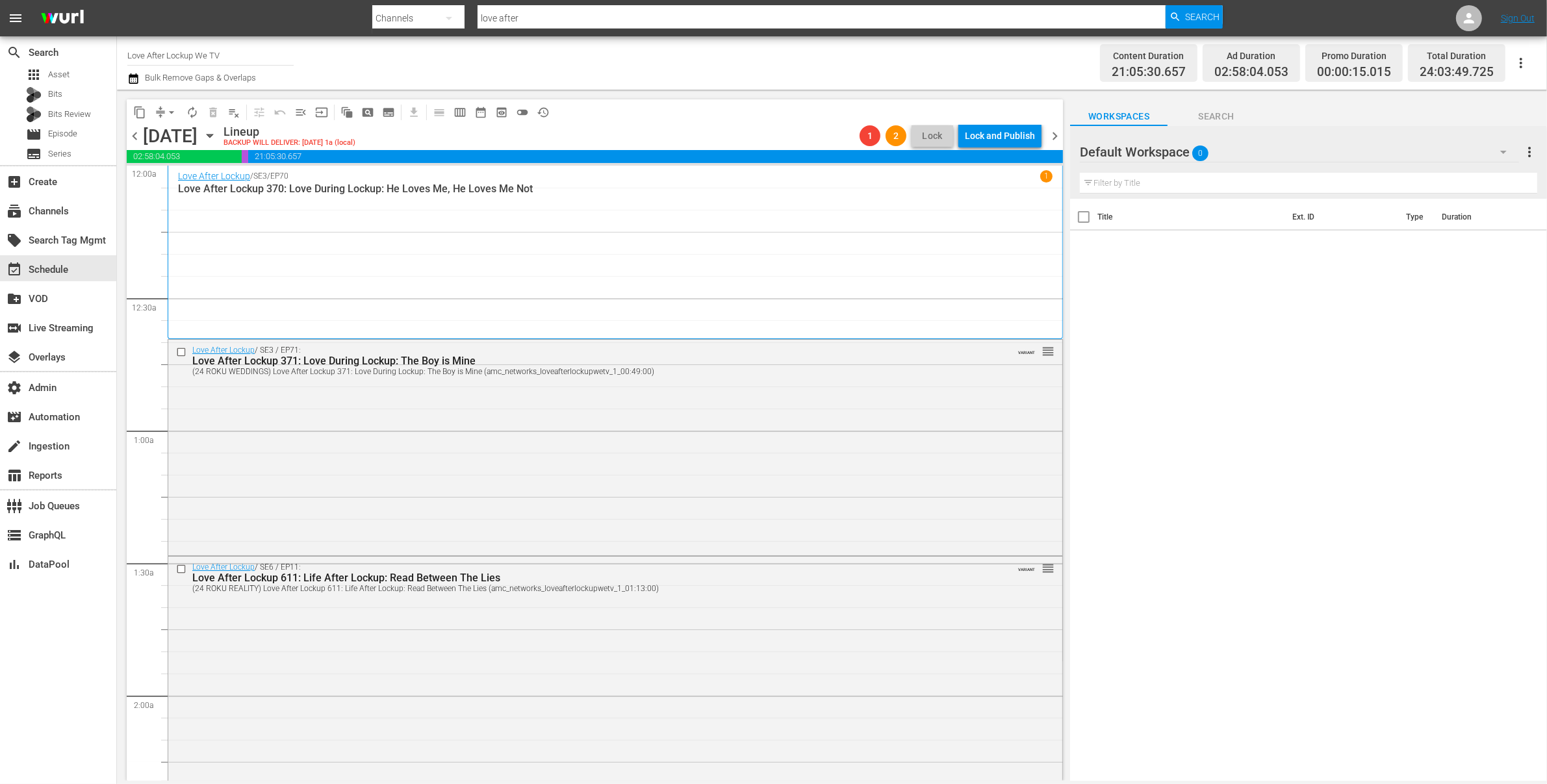
click at [1052, 137] on span "chevron_right" at bounding box center [1055, 136] width 16 height 16
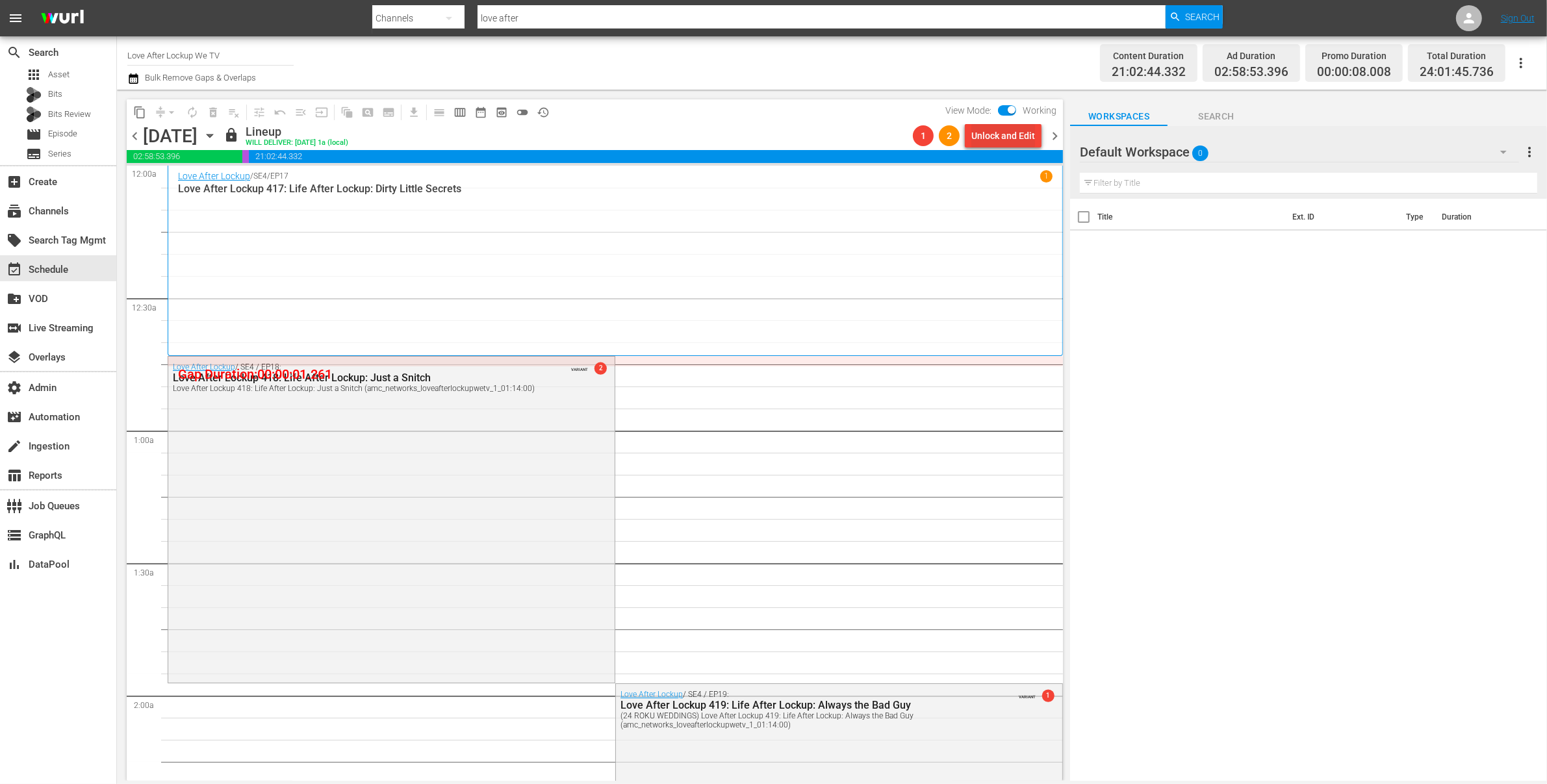
click at [1002, 136] on div "Unlock and Edit" at bounding box center [1003, 136] width 64 height 23
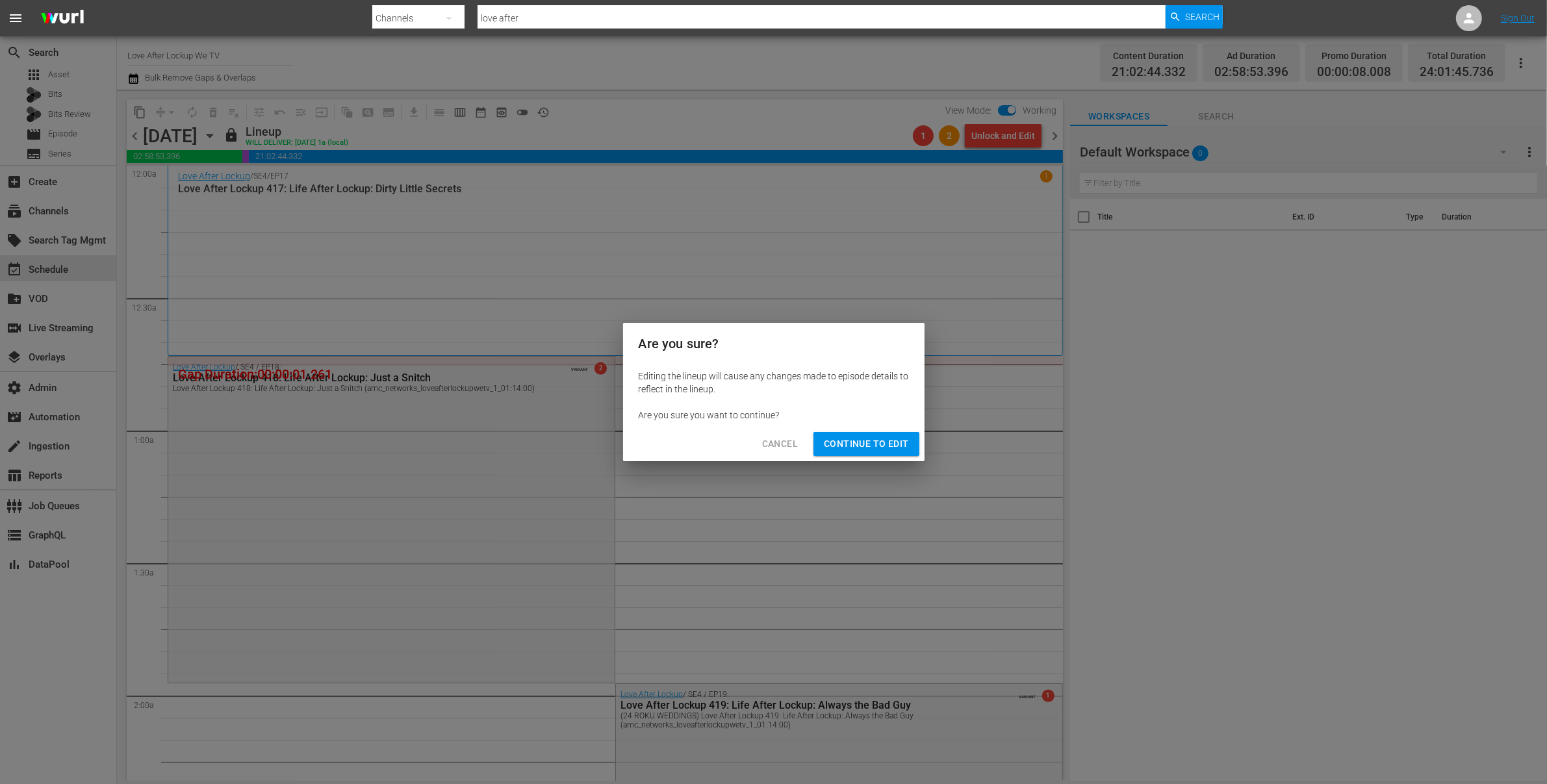
click at [850, 436] on span "Continue to Edit" at bounding box center [867, 444] width 85 height 16
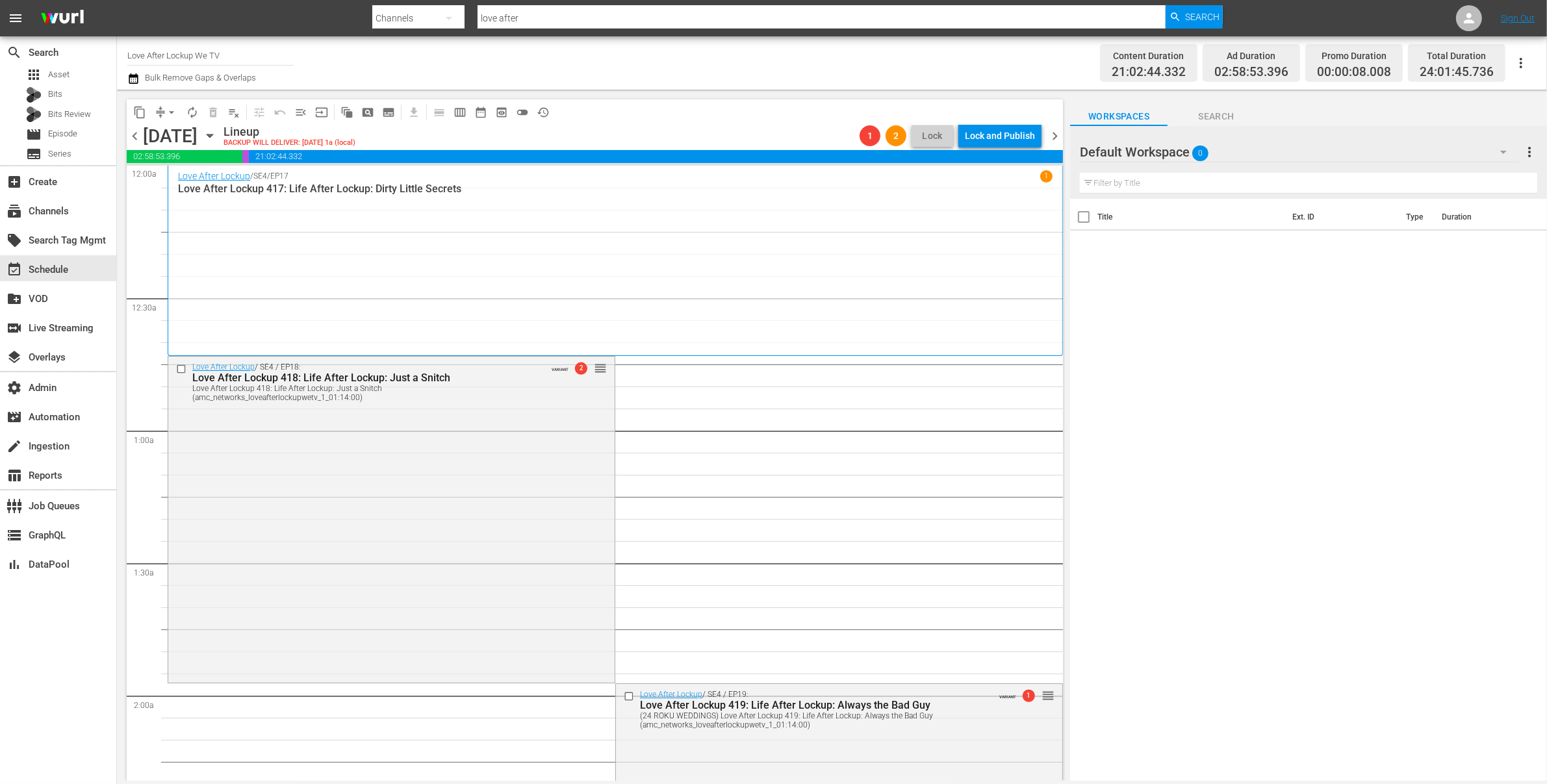
click at [137, 136] on span "chevron_left" at bounding box center [134, 136] width 16 height 16
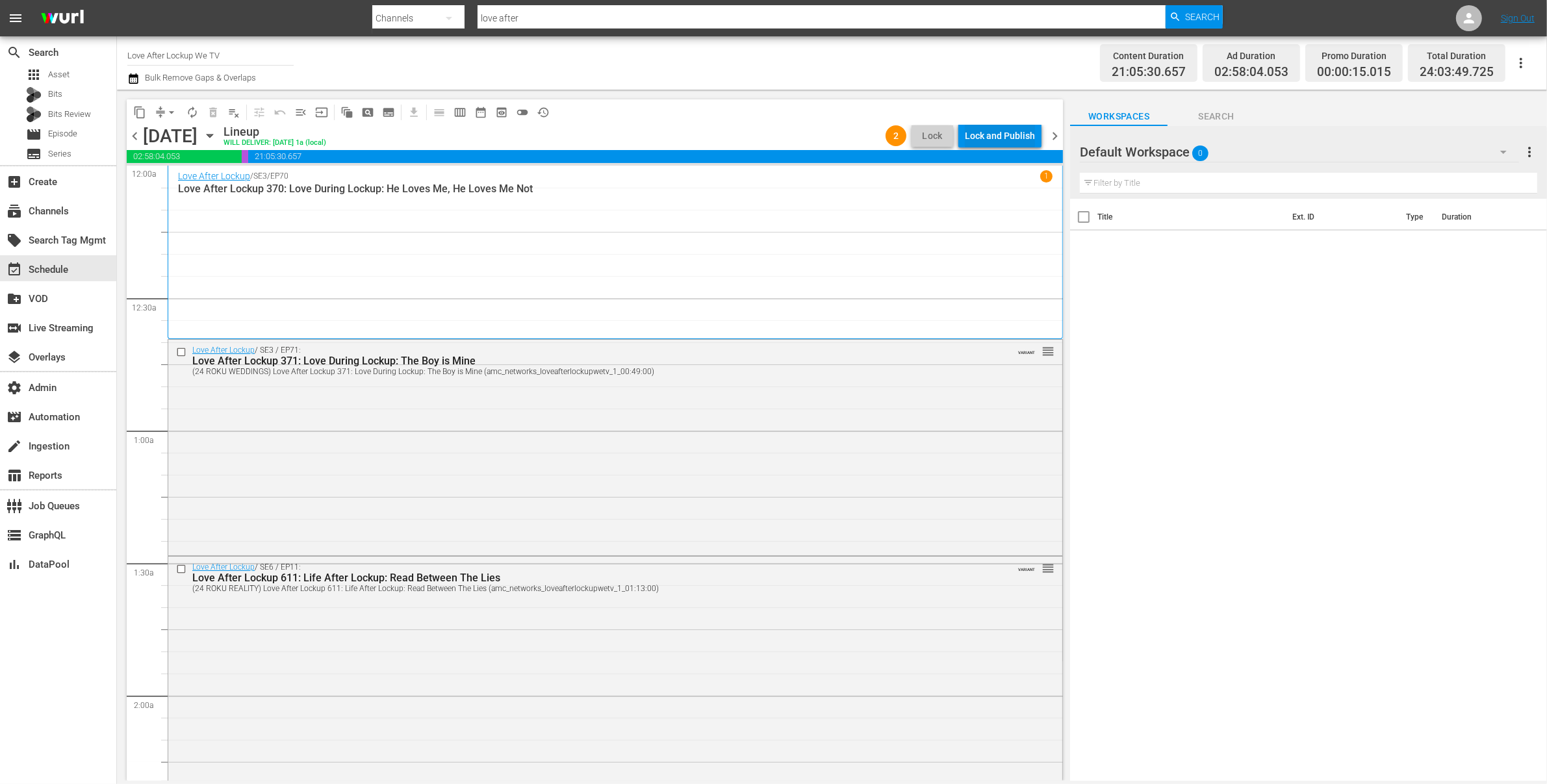
click at [1001, 132] on div "Lock and Publish" at bounding box center [1000, 136] width 70 height 23
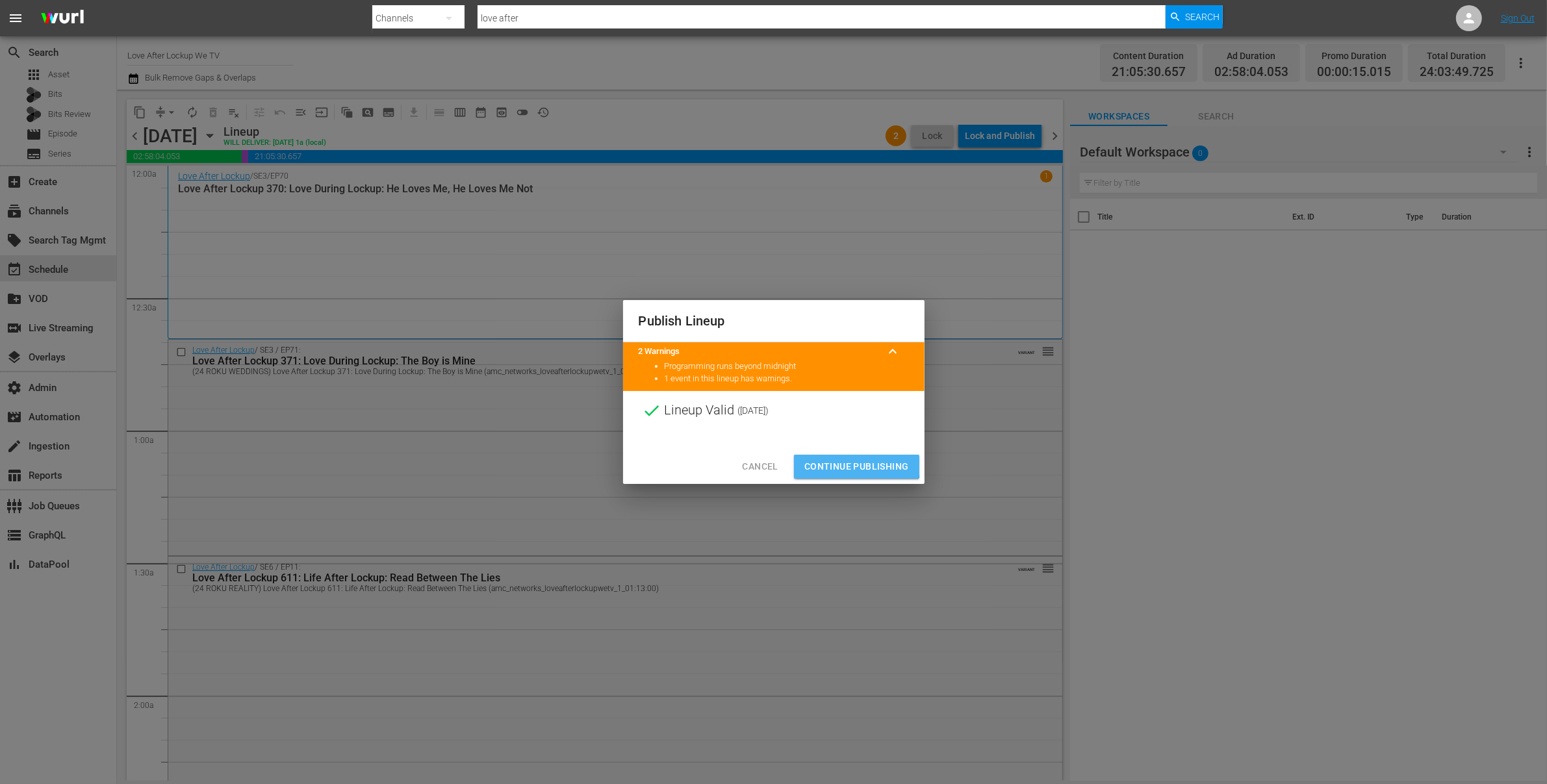
click at [829, 460] on span "Continue Publishing" at bounding box center [856, 467] width 104 height 16
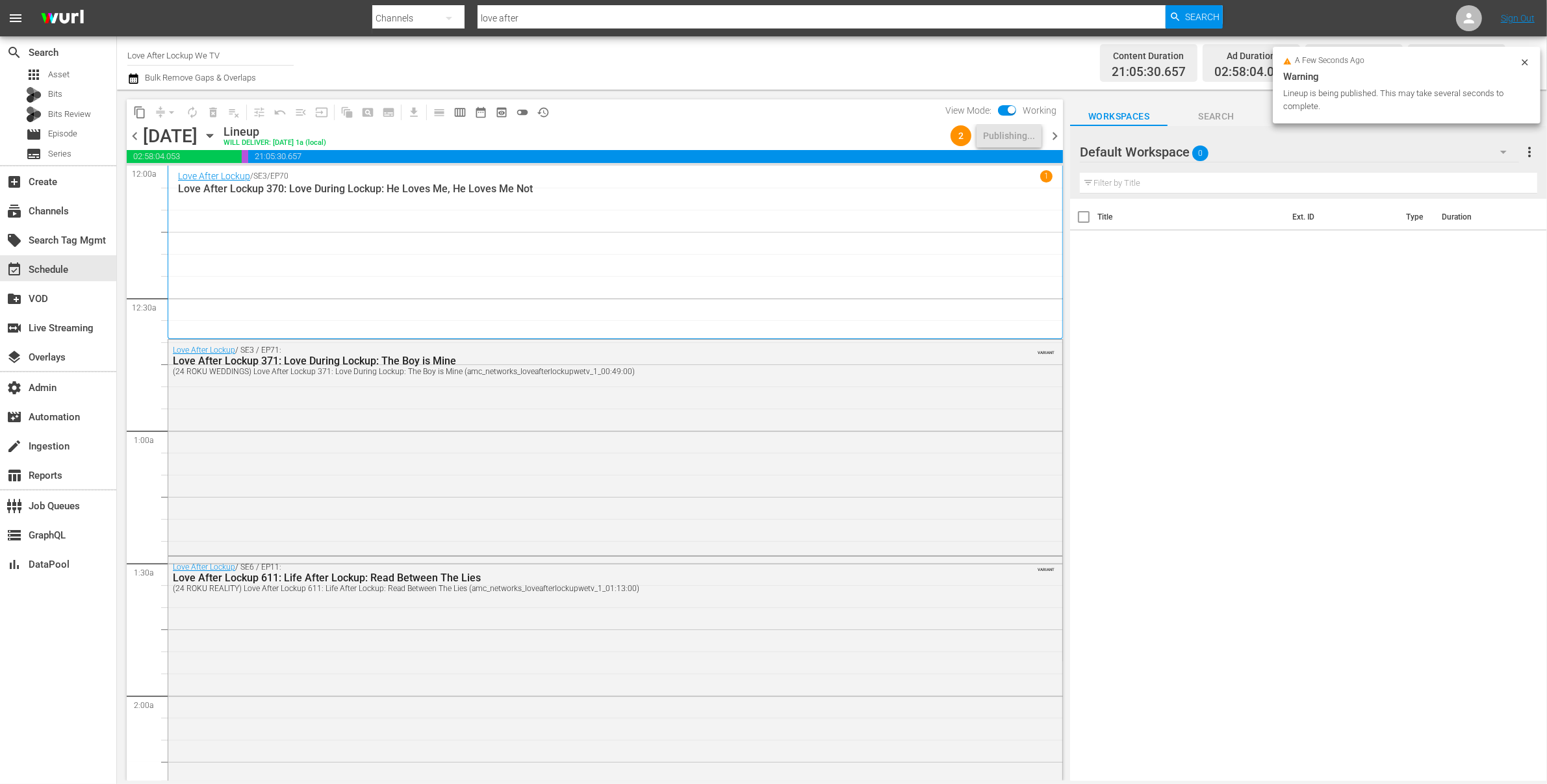
click at [1057, 137] on span "chevron_right" at bounding box center [1055, 136] width 16 height 16
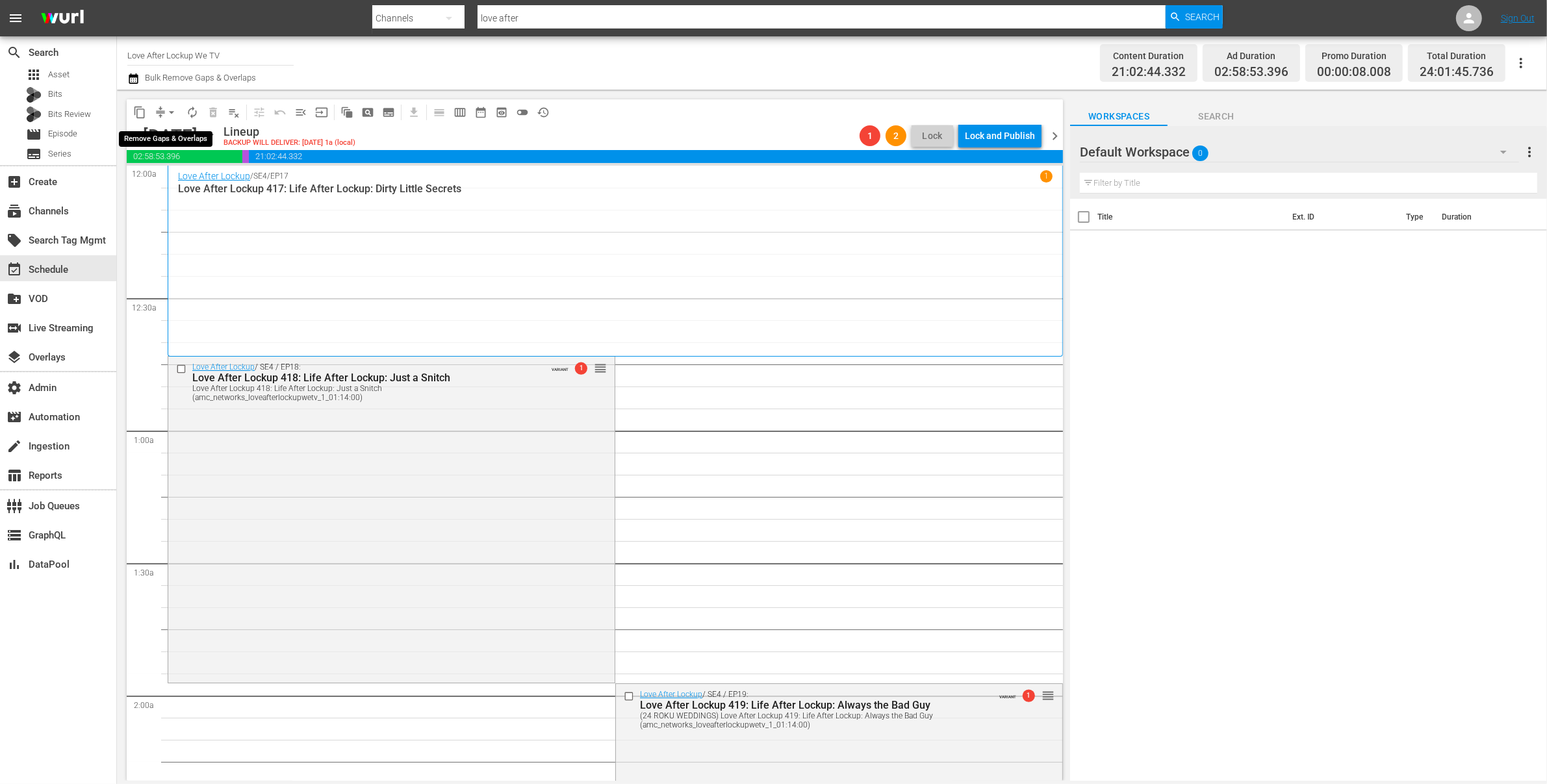
click at [171, 109] on span "arrow_drop_down" at bounding box center [172, 113] width 13 height 13
click at [205, 183] on li "Align to End of Previous Day" at bounding box center [172, 180] width 137 height 21
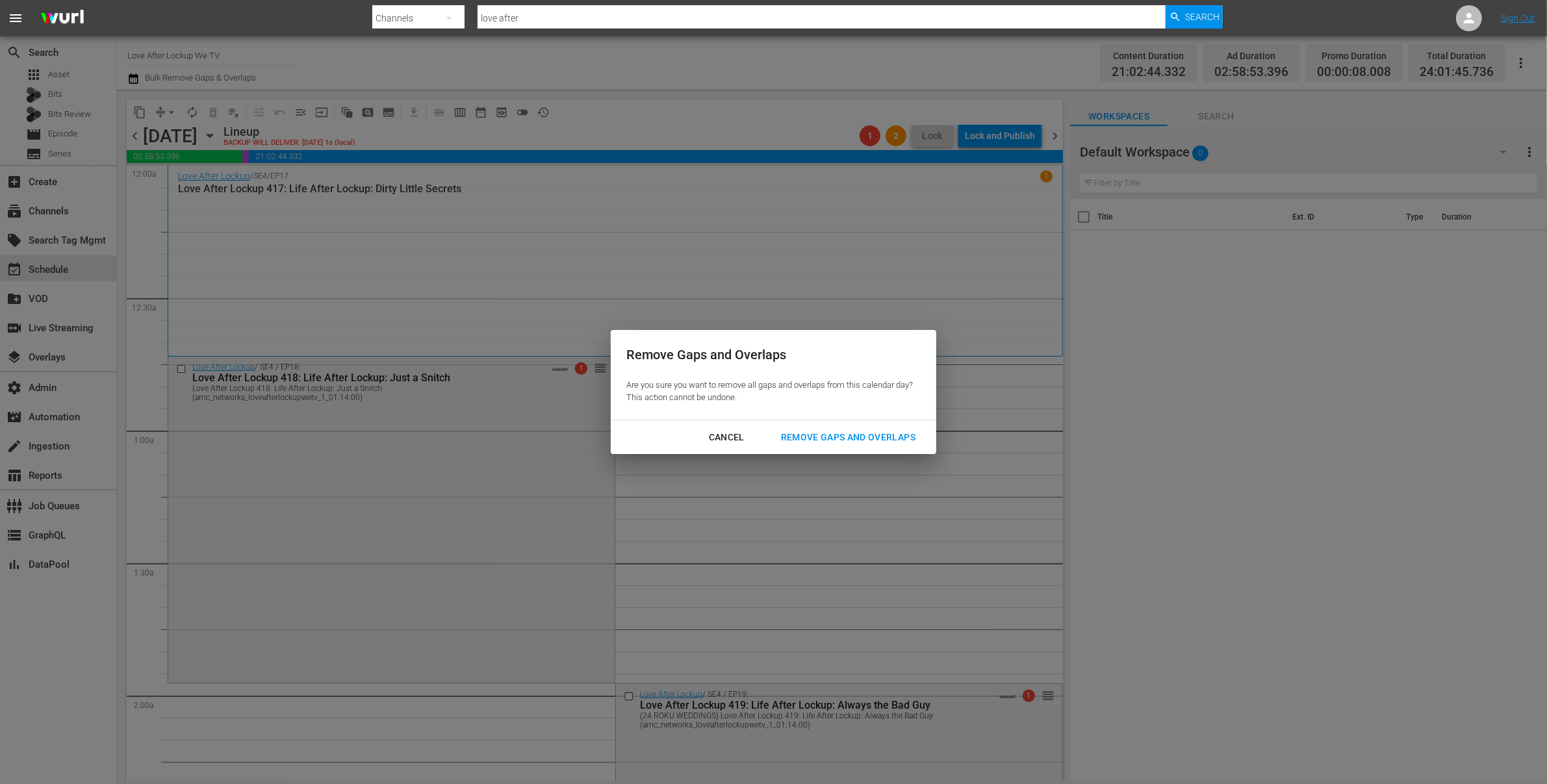
click at [854, 435] on div "Remove Gaps and Overlaps" at bounding box center [848, 438] width 156 height 16
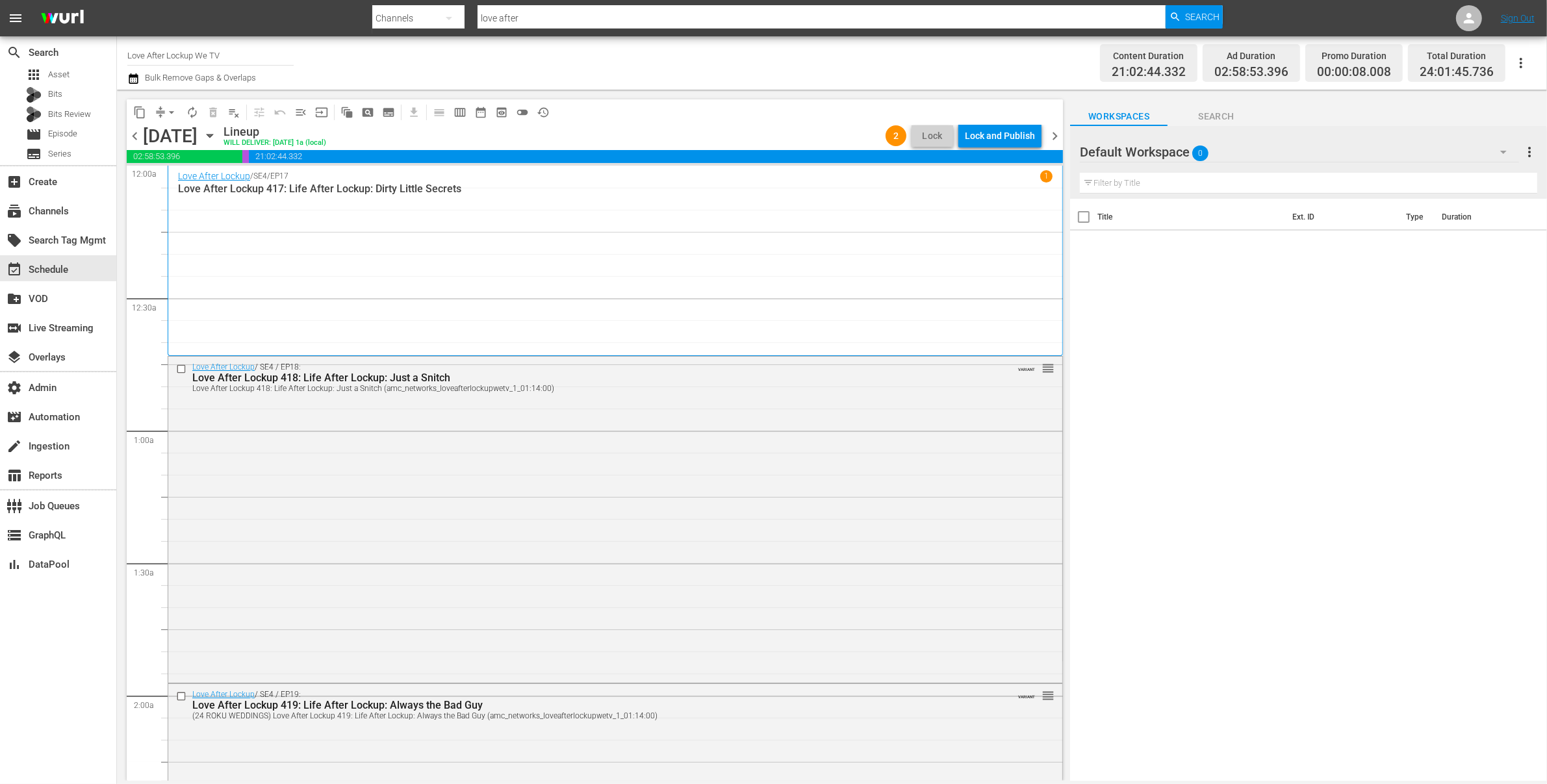
drag, startPoint x: 1008, startPoint y: 140, endPoint x: 959, endPoint y: 158, distance: 52.2
click at [841, 184] on div "content_copy compress arrow_drop_down autorenew_outlined delete_forever_outline…" at bounding box center [594, 440] width 936 height 682
click at [1016, 132] on div "Lock and Publish" at bounding box center [1000, 136] width 70 height 23
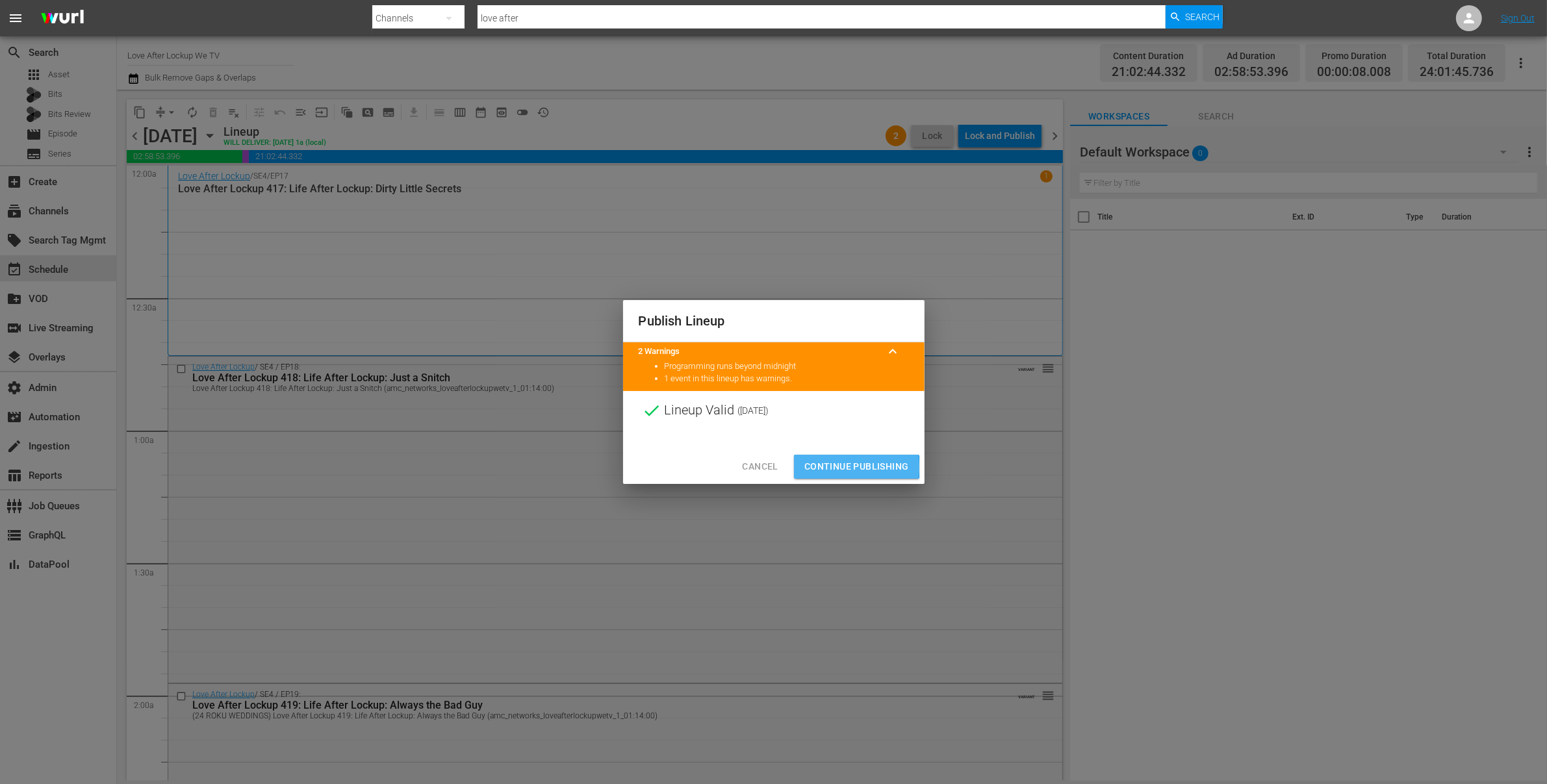
click at [835, 468] on span "Continue Publishing" at bounding box center [856, 467] width 104 height 16
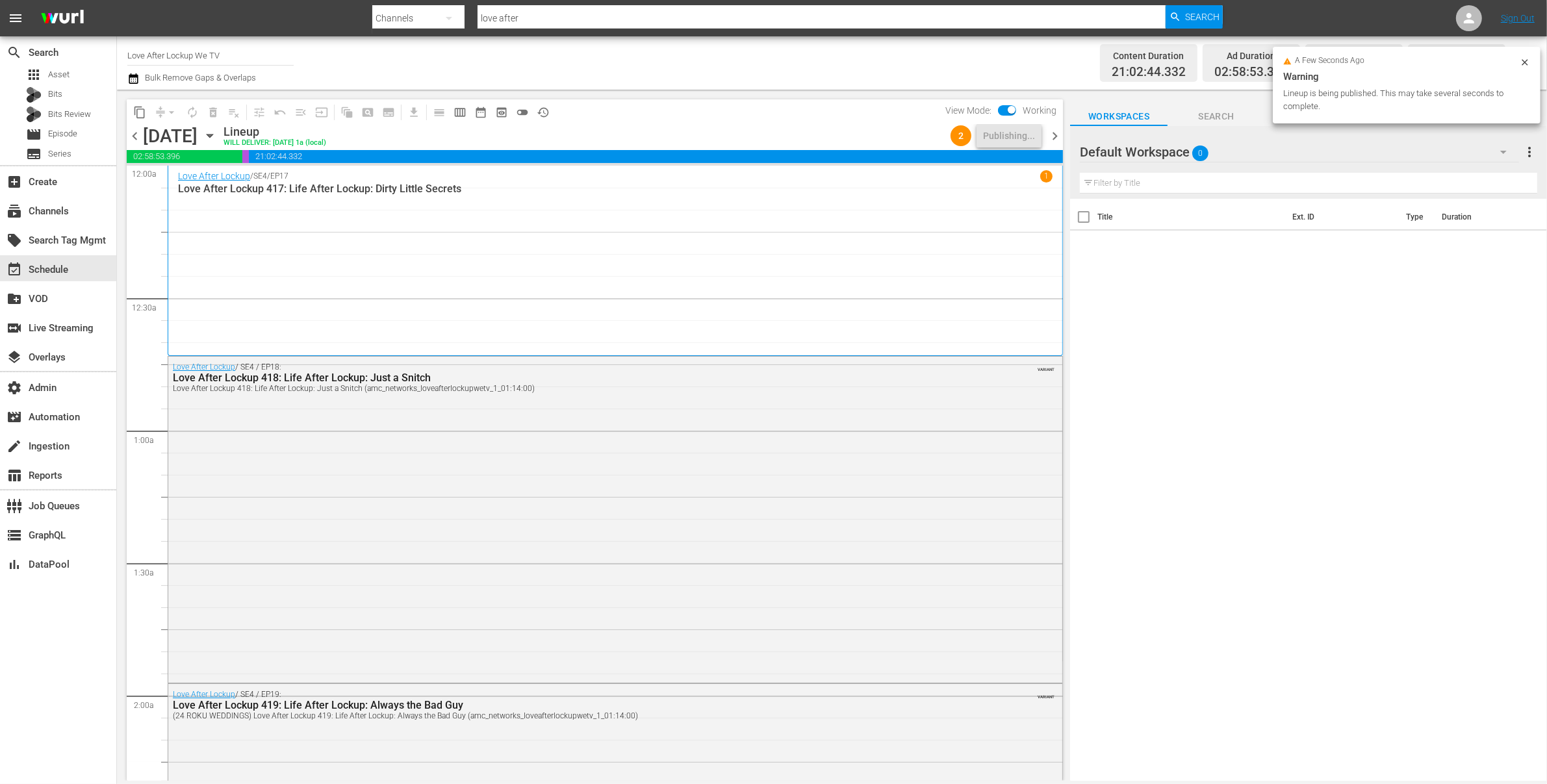
click at [136, 137] on span "chevron_left" at bounding box center [134, 136] width 16 height 16
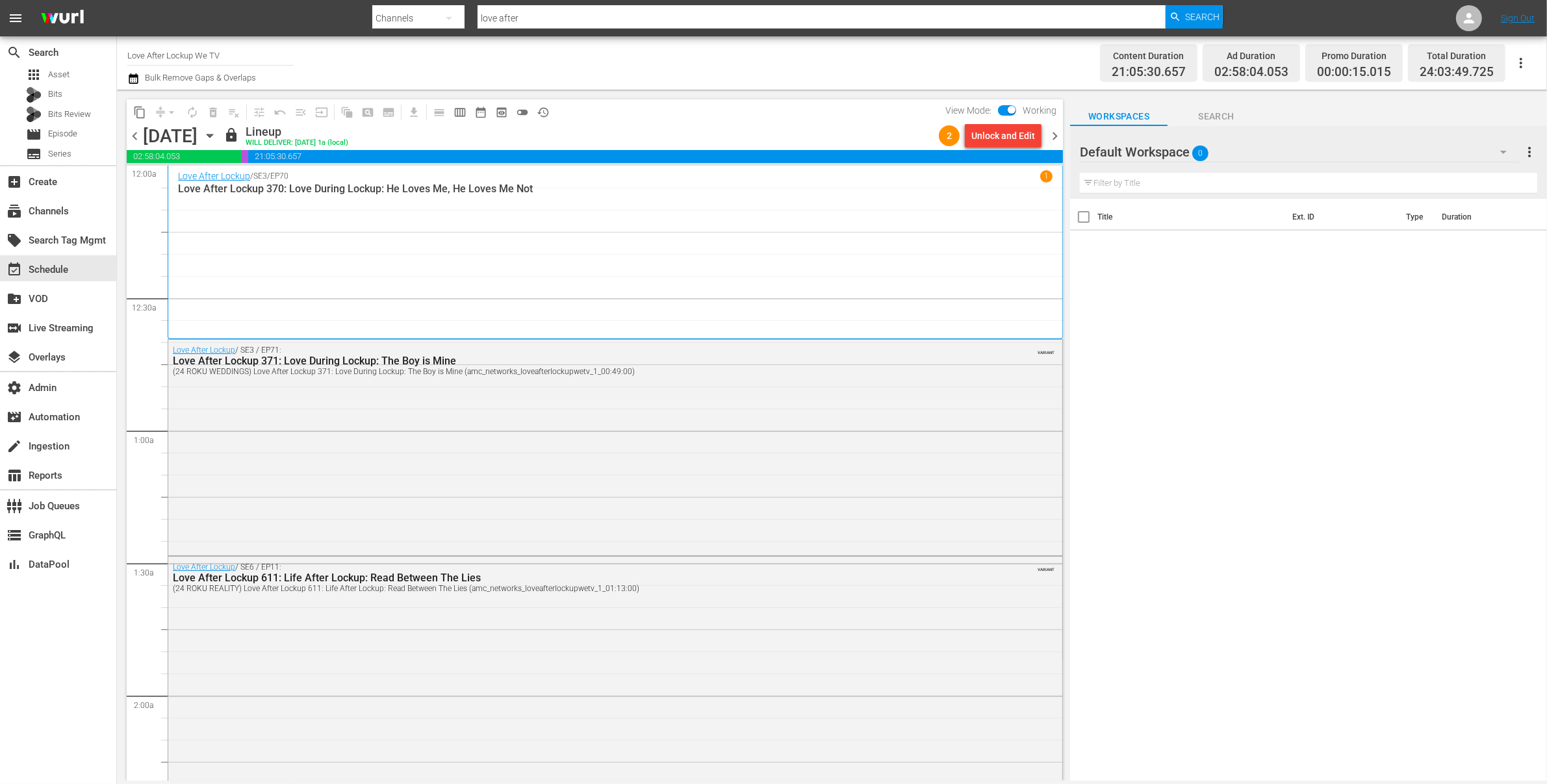
click at [1055, 135] on span "chevron_right" at bounding box center [1055, 136] width 16 height 16
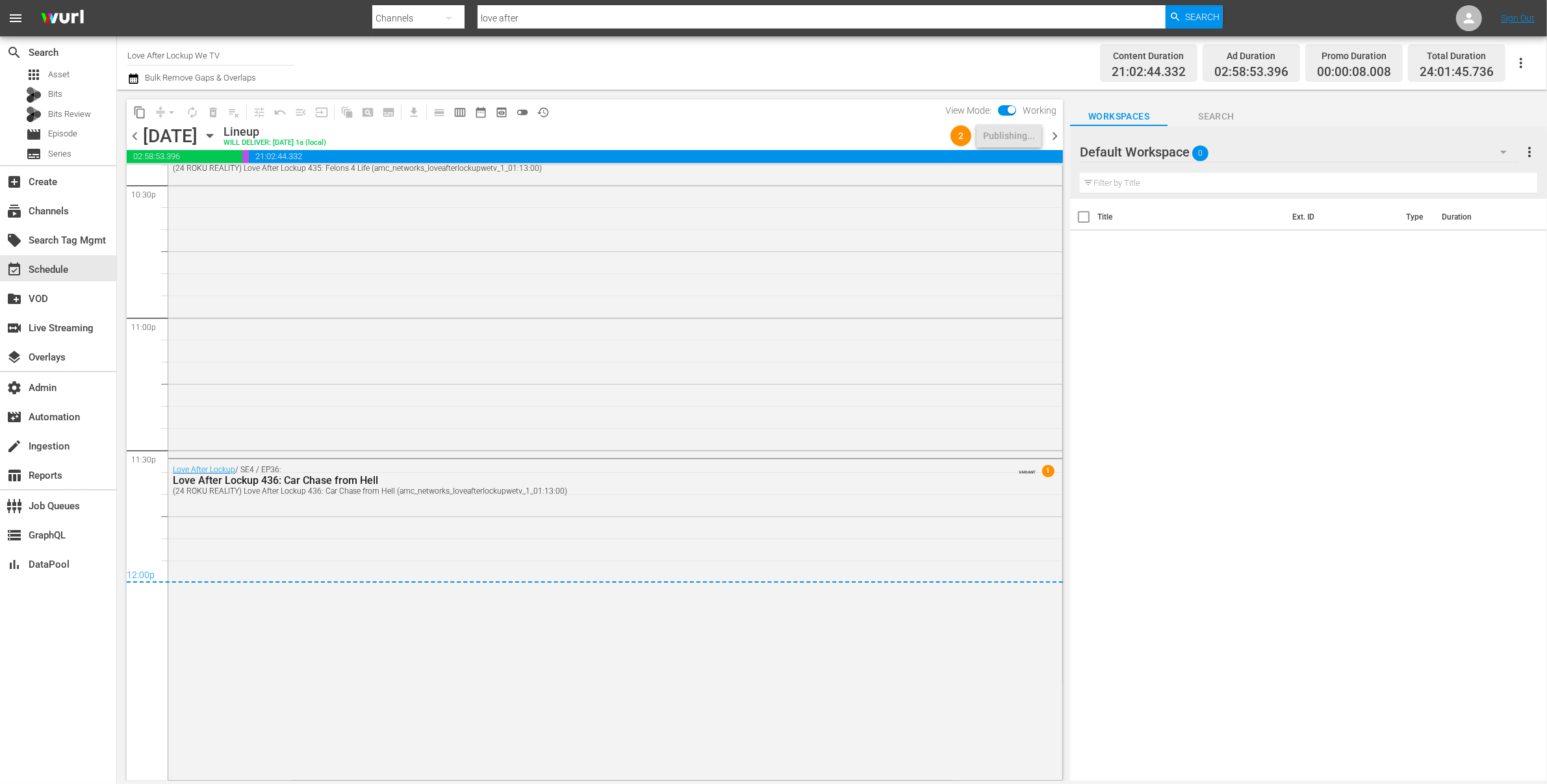
scroll to position [5411, 0]
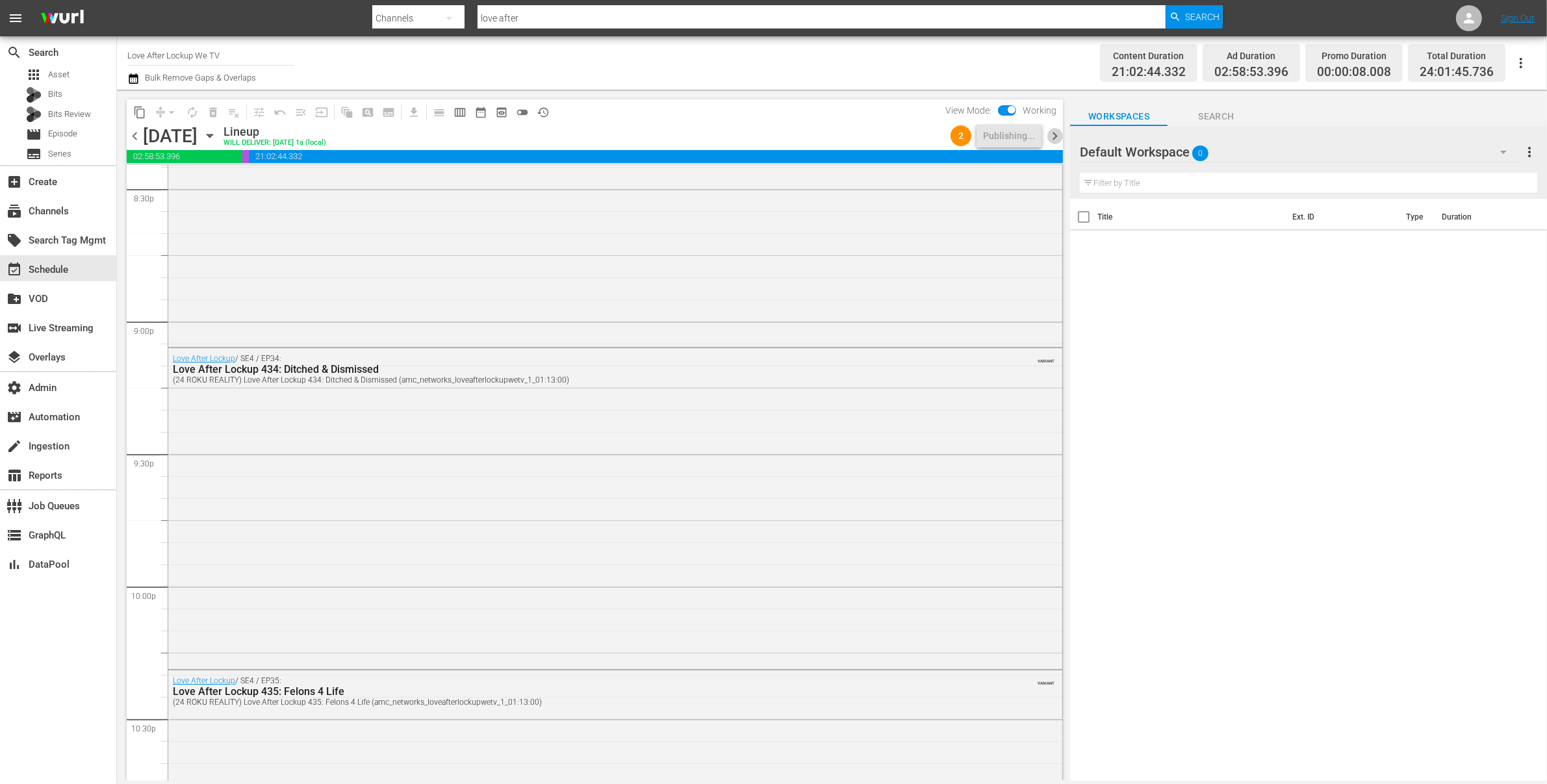
click at [1054, 134] on span "chevron_right" at bounding box center [1055, 136] width 16 height 16
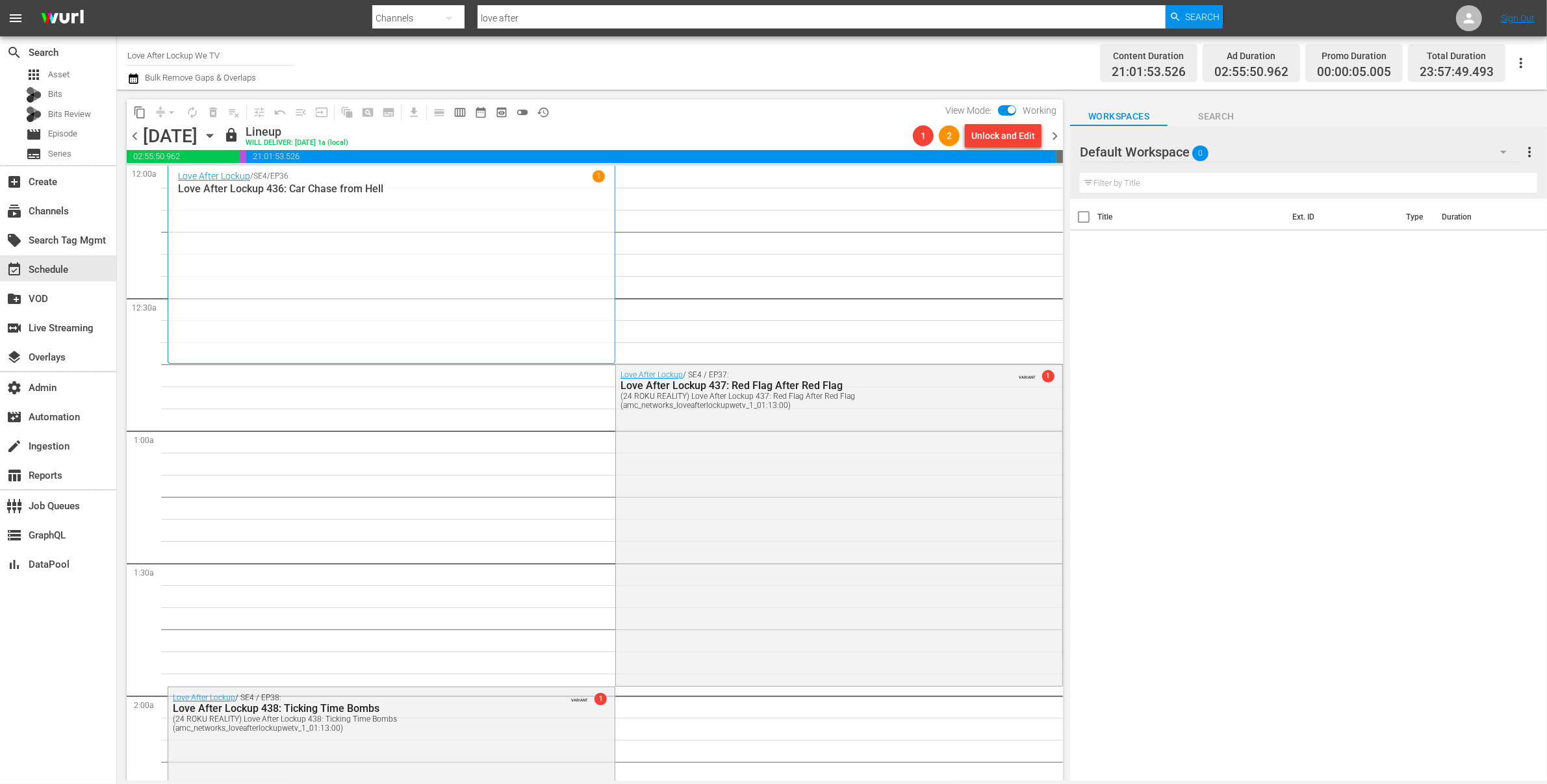
click at [132, 138] on span "chevron_left" at bounding box center [134, 136] width 16 height 16
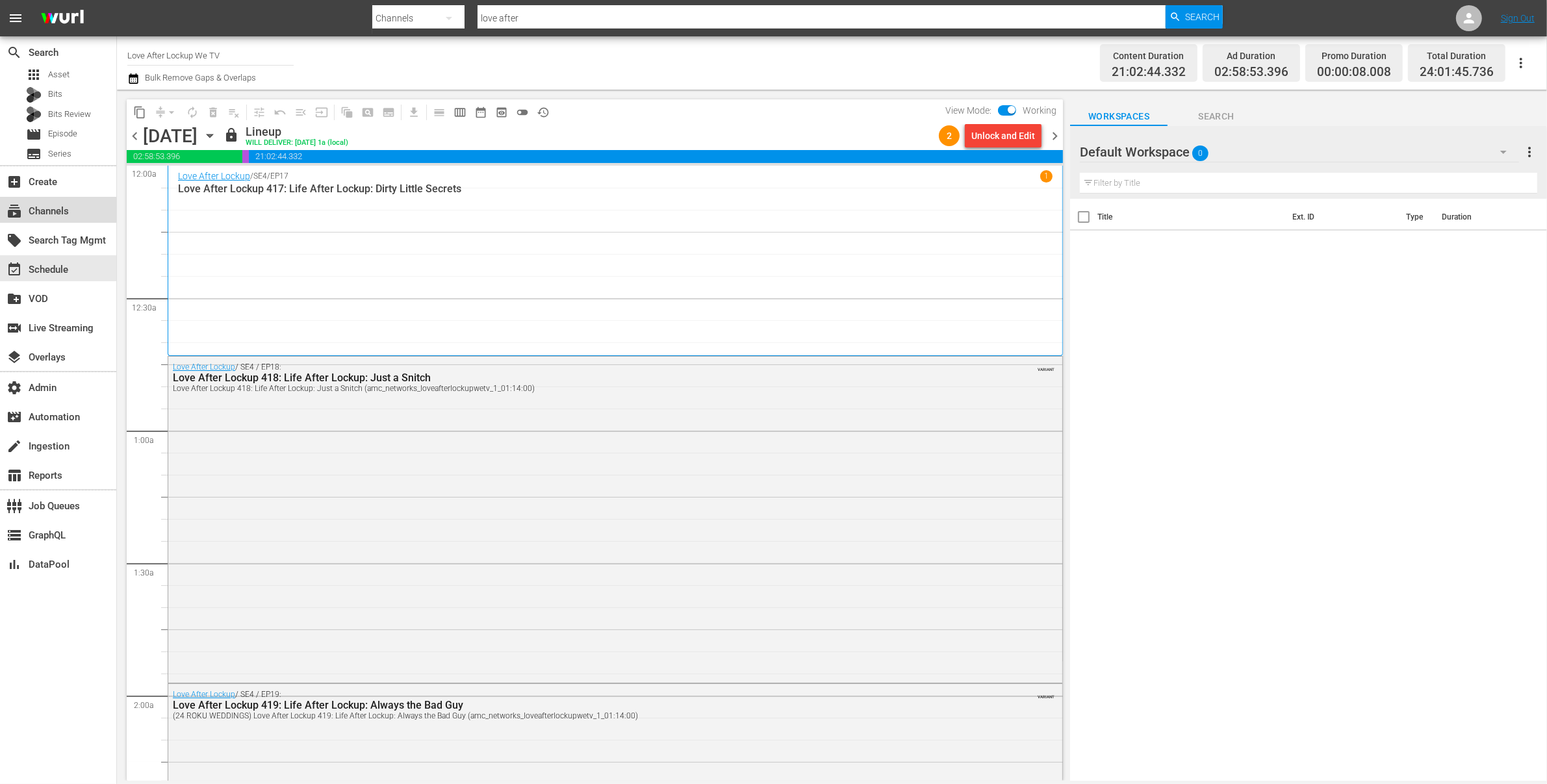
click at [74, 216] on div "subscriptions Channels" at bounding box center [58, 210] width 116 height 26
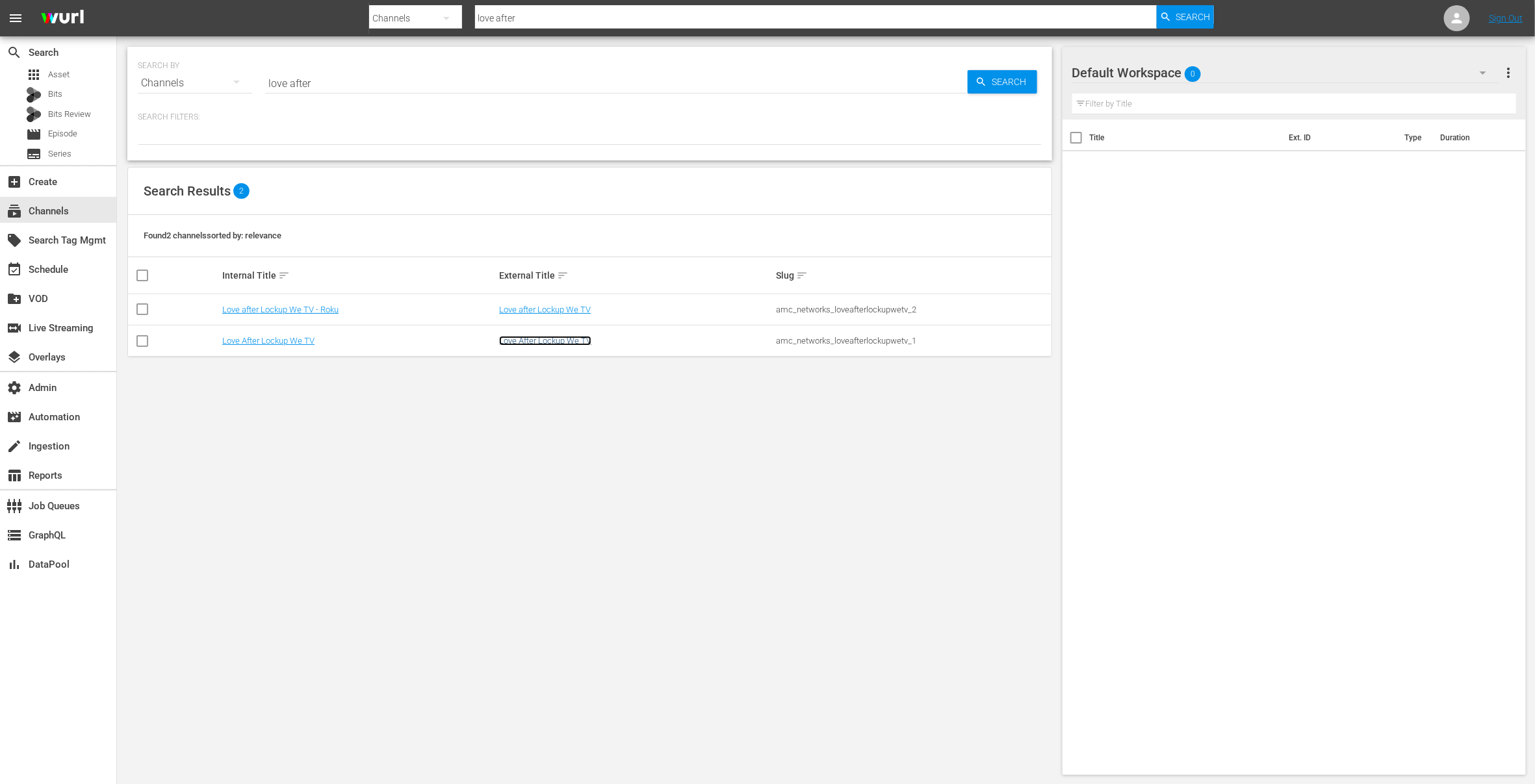
click at [537, 343] on link "Love After Lockup We TV" at bounding box center [545, 340] width 92 height 9
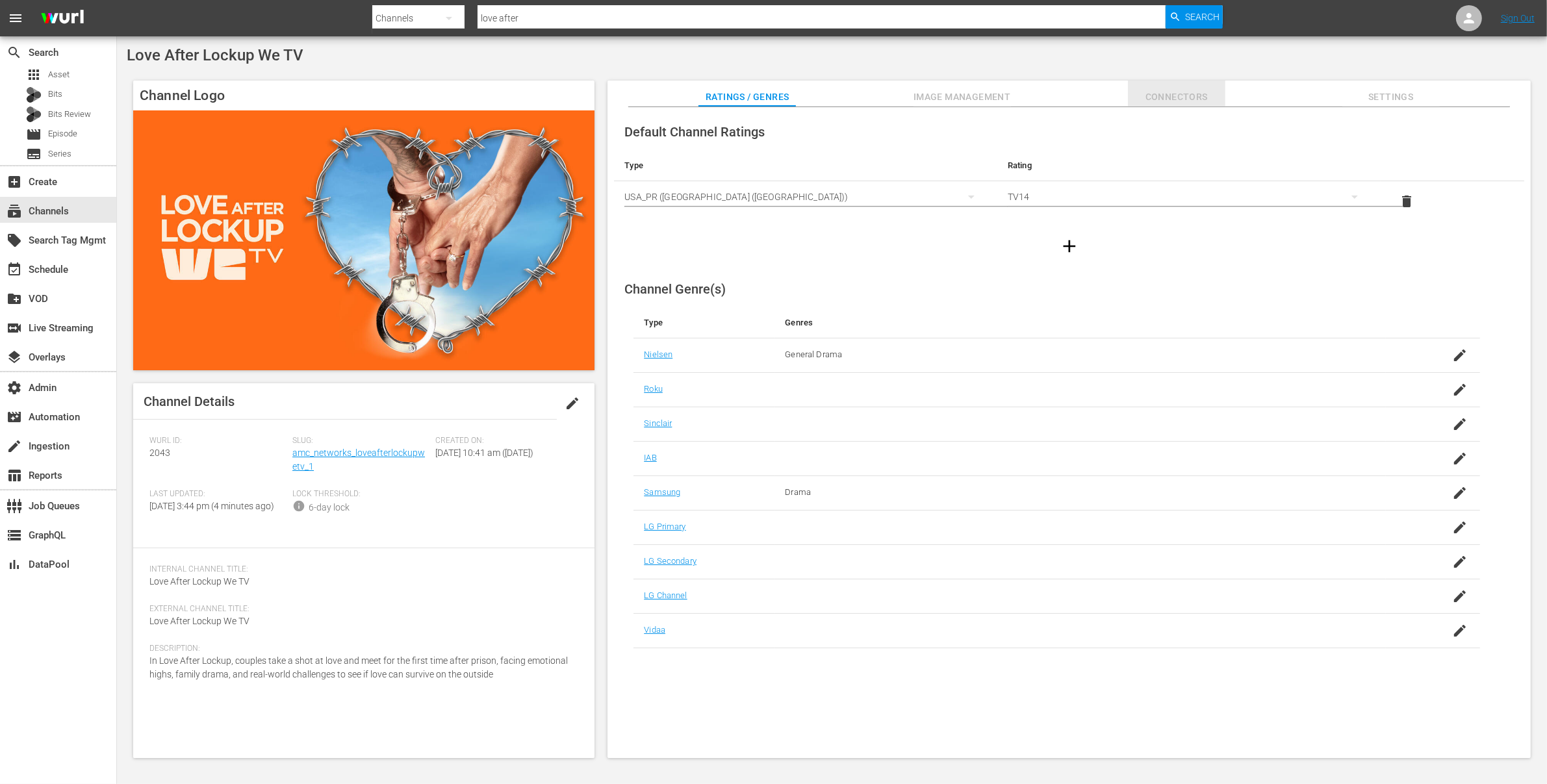
click at [1155, 99] on span "Connectors" at bounding box center [1177, 97] width 97 height 16
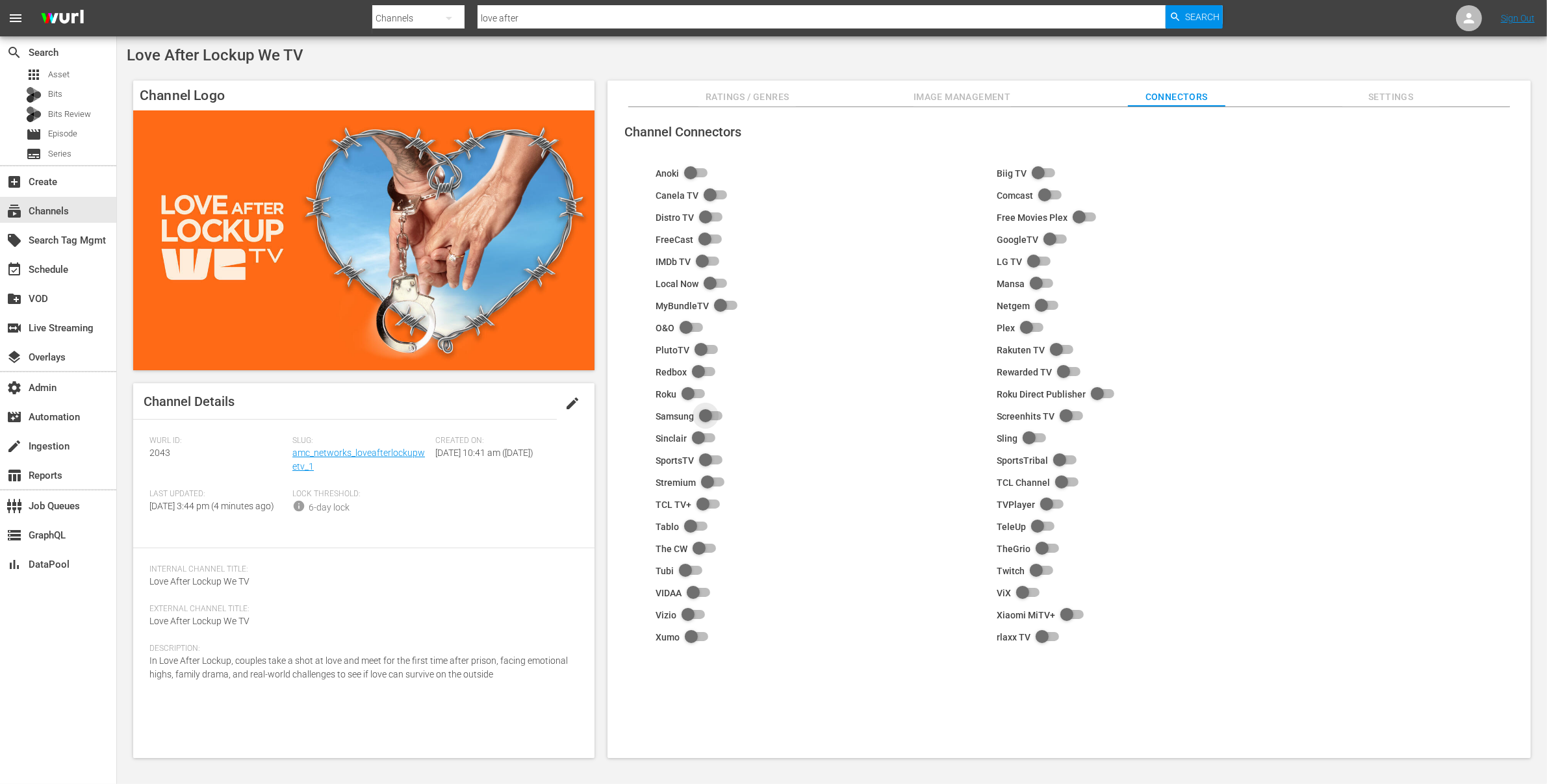
click at [700, 419] on input "checkbox" at bounding box center [708, 416] width 28 height 15
checkbox input "true"
click at [59, 272] on div "event_available Schedule" at bounding box center [37, 267] width 73 height 12
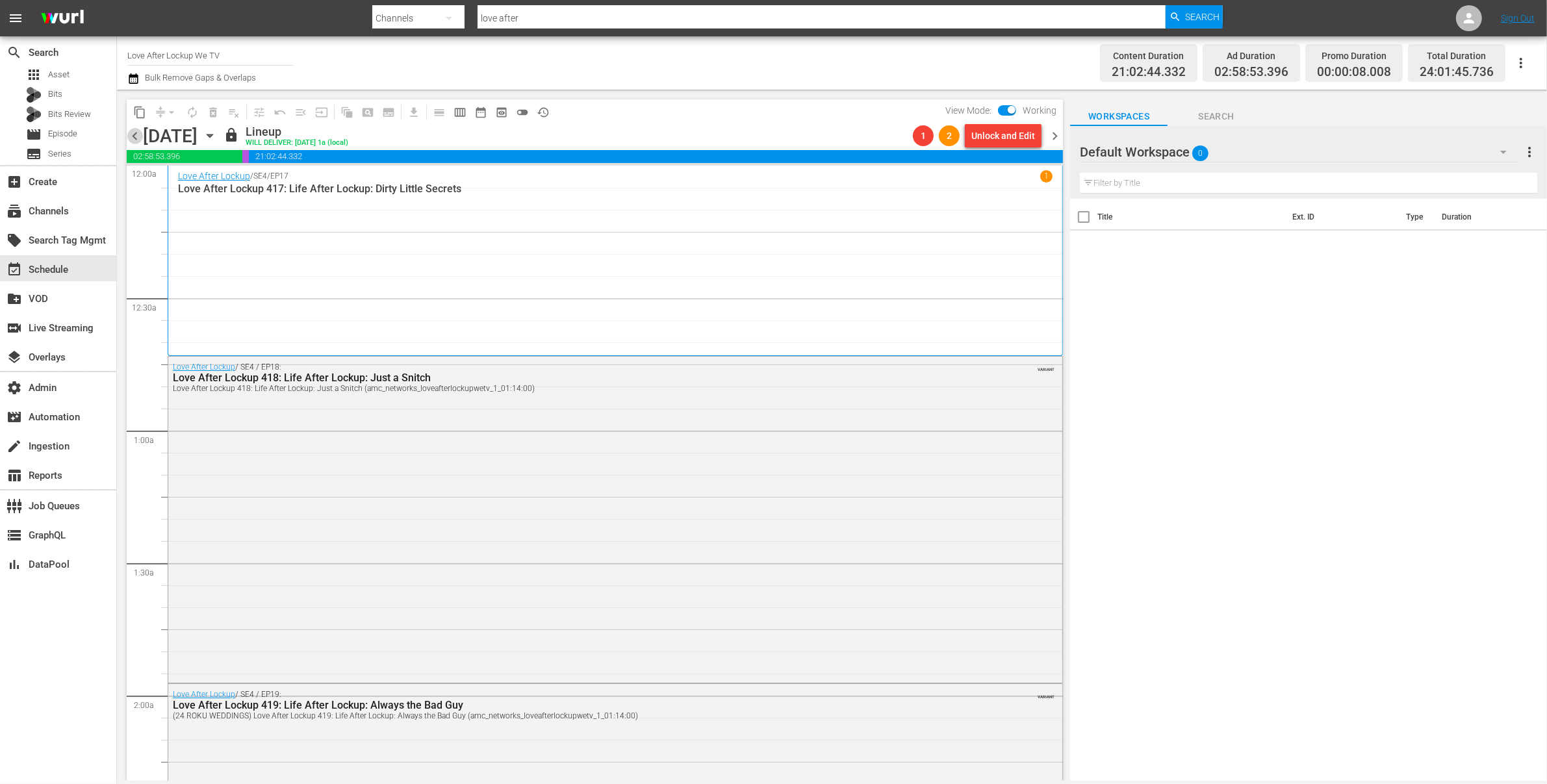
click at [133, 137] on span "chevron_left" at bounding box center [134, 136] width 16 height 16
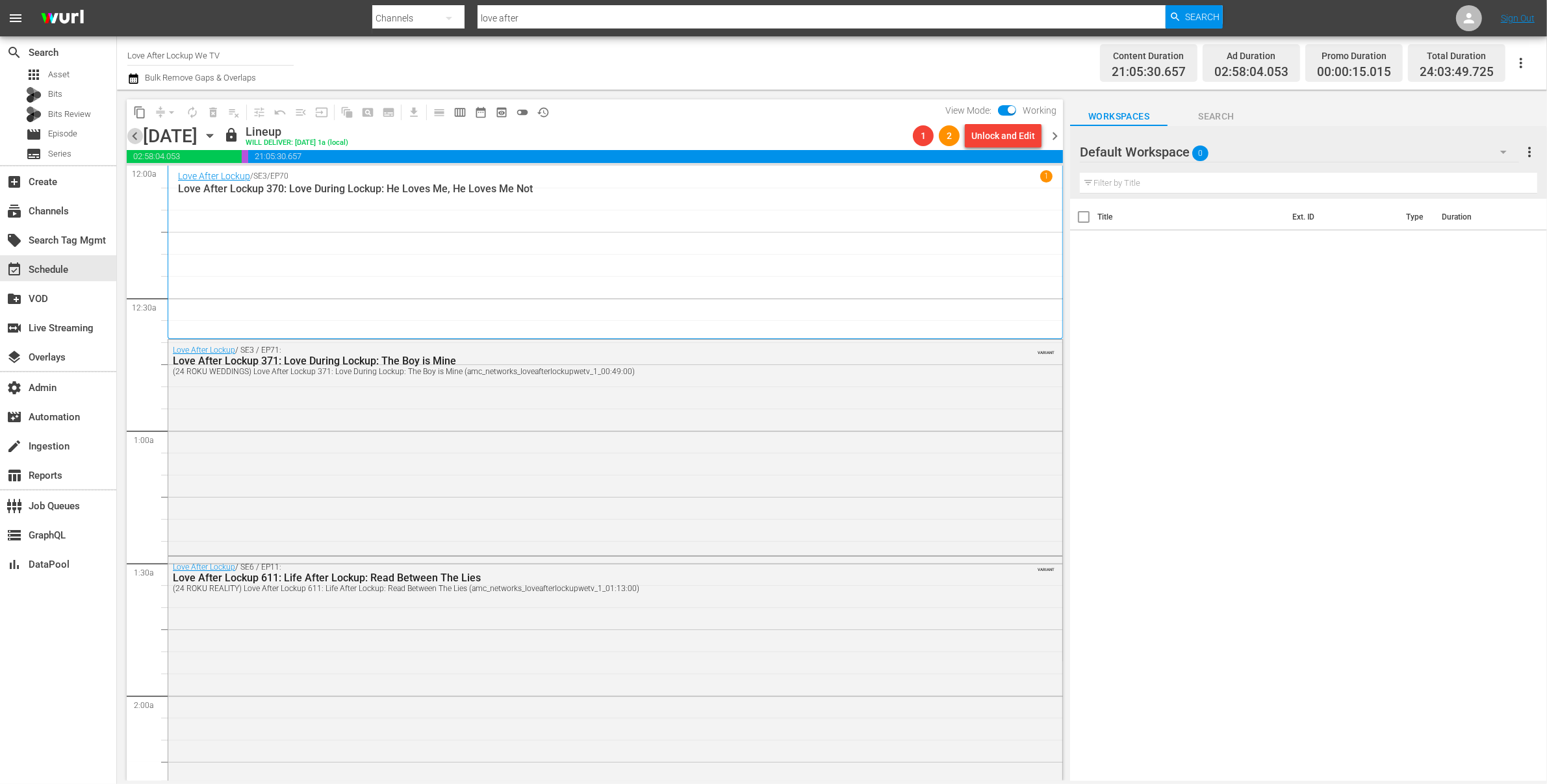
click at [136, 138] on span "chevron_left" at bounding box center [134, 136] width 16 height 16
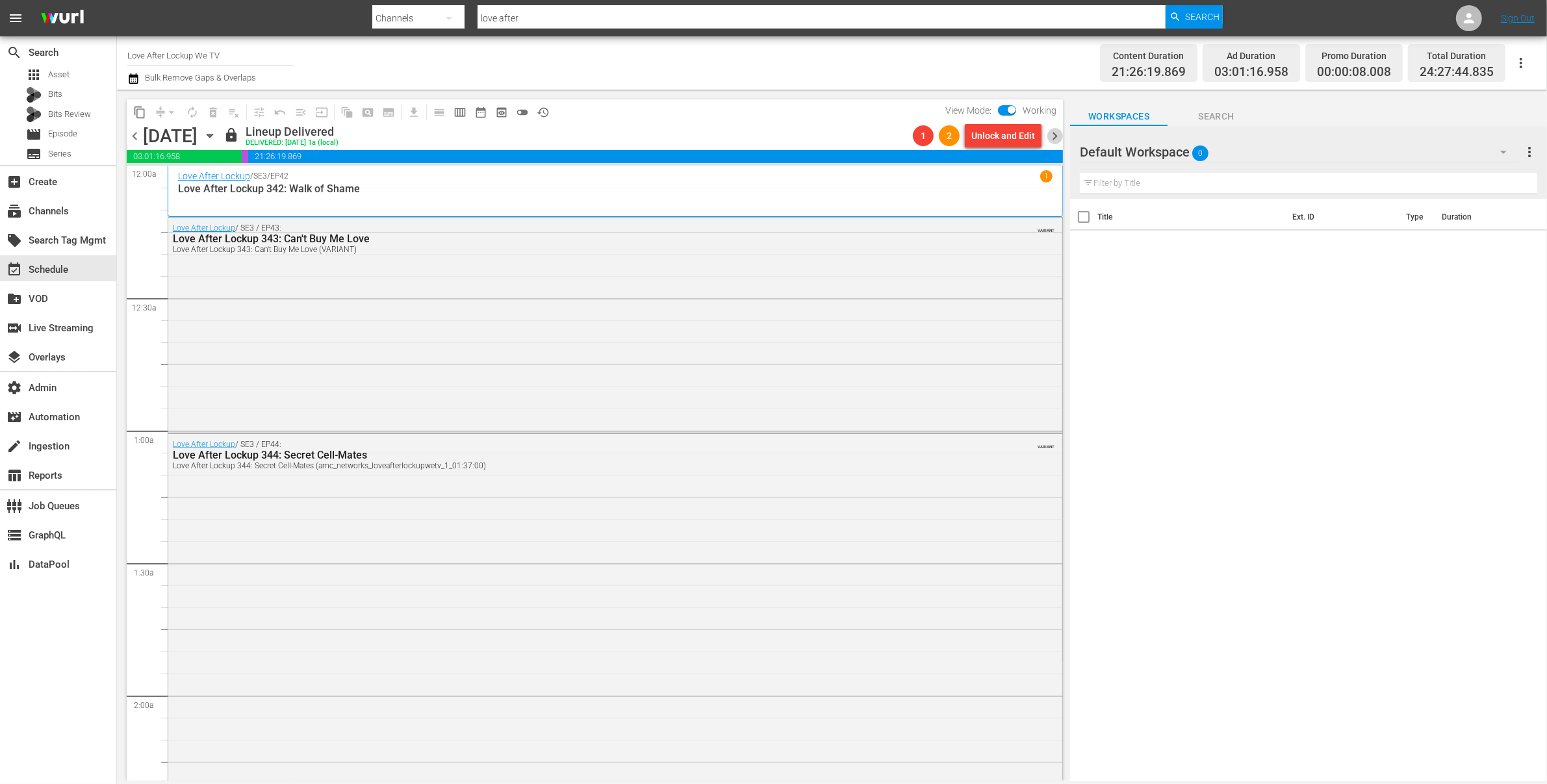
click at [1057, 137] on span "chevron_right" at bounding box center [1055, 136] width 16 height 16
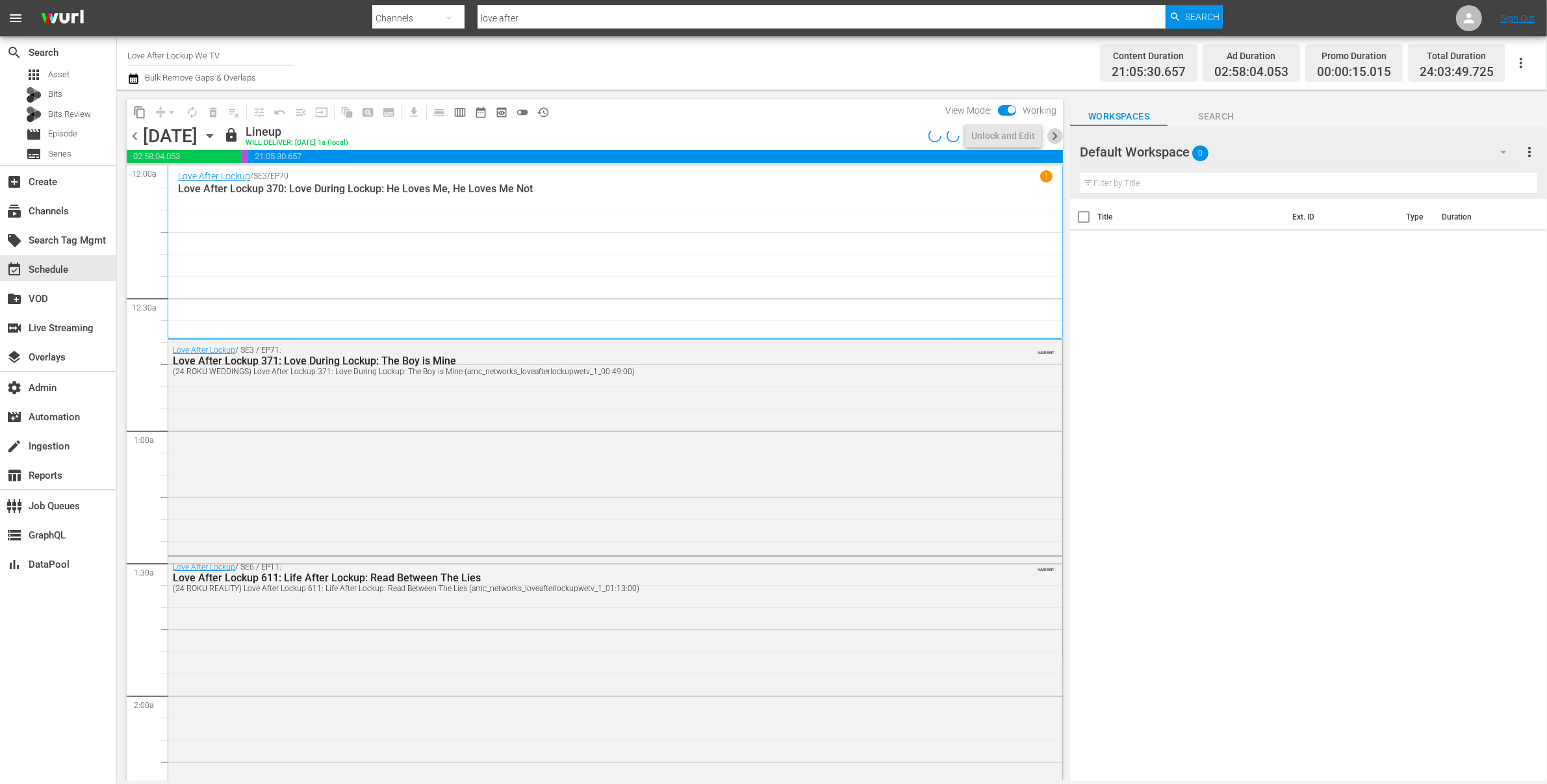
click at [1058, 137] on span "chevron_right" at bounding box center [1055, 136] width 16 height 16
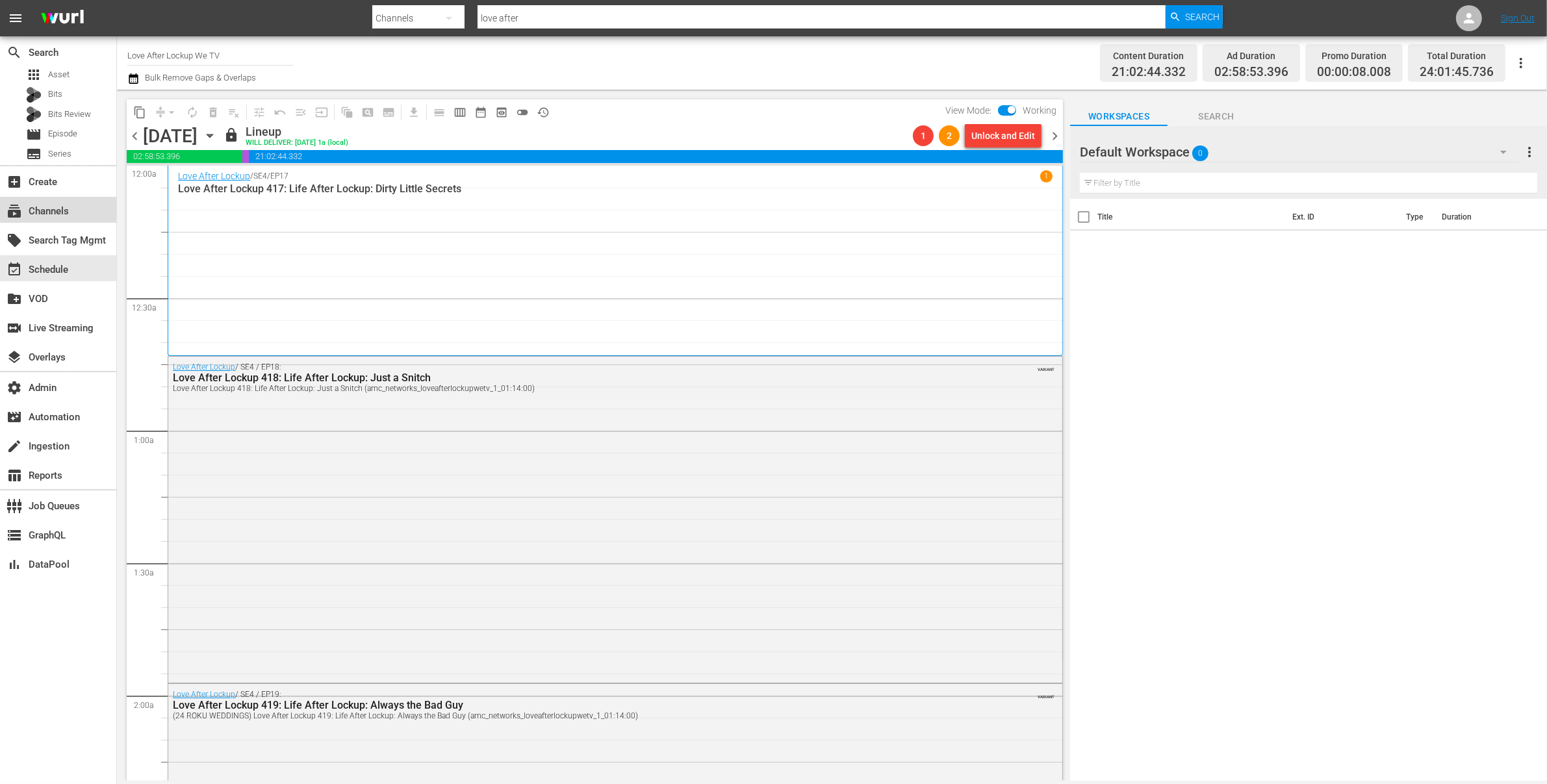
click at [67, 210] on div "subscriptions Channels" at bounding box center [37, 209] width 73 height 12
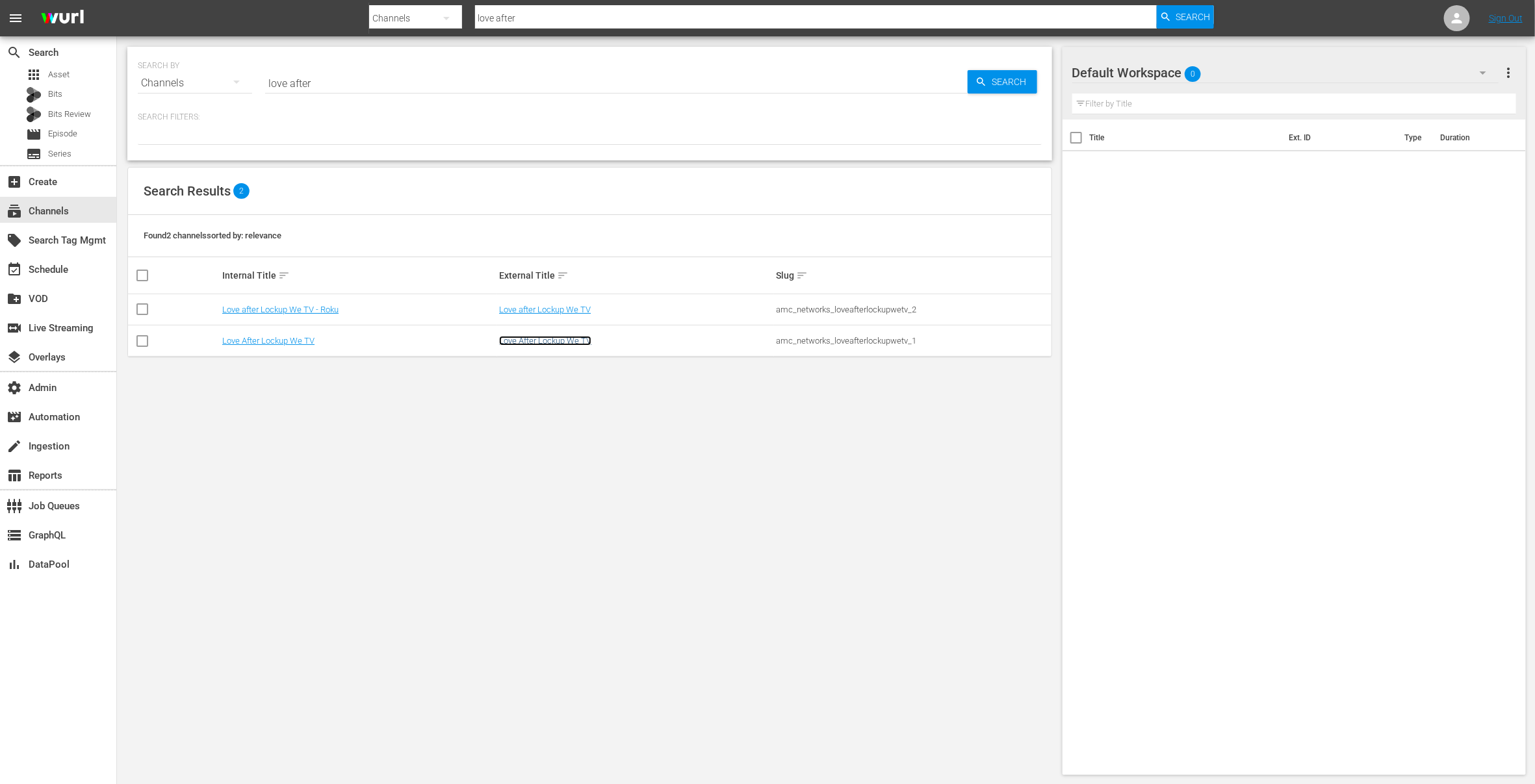
click at [561, 339] on link "Love After Lockup We TV" at bounding box center [545, 340] width 92 height 9
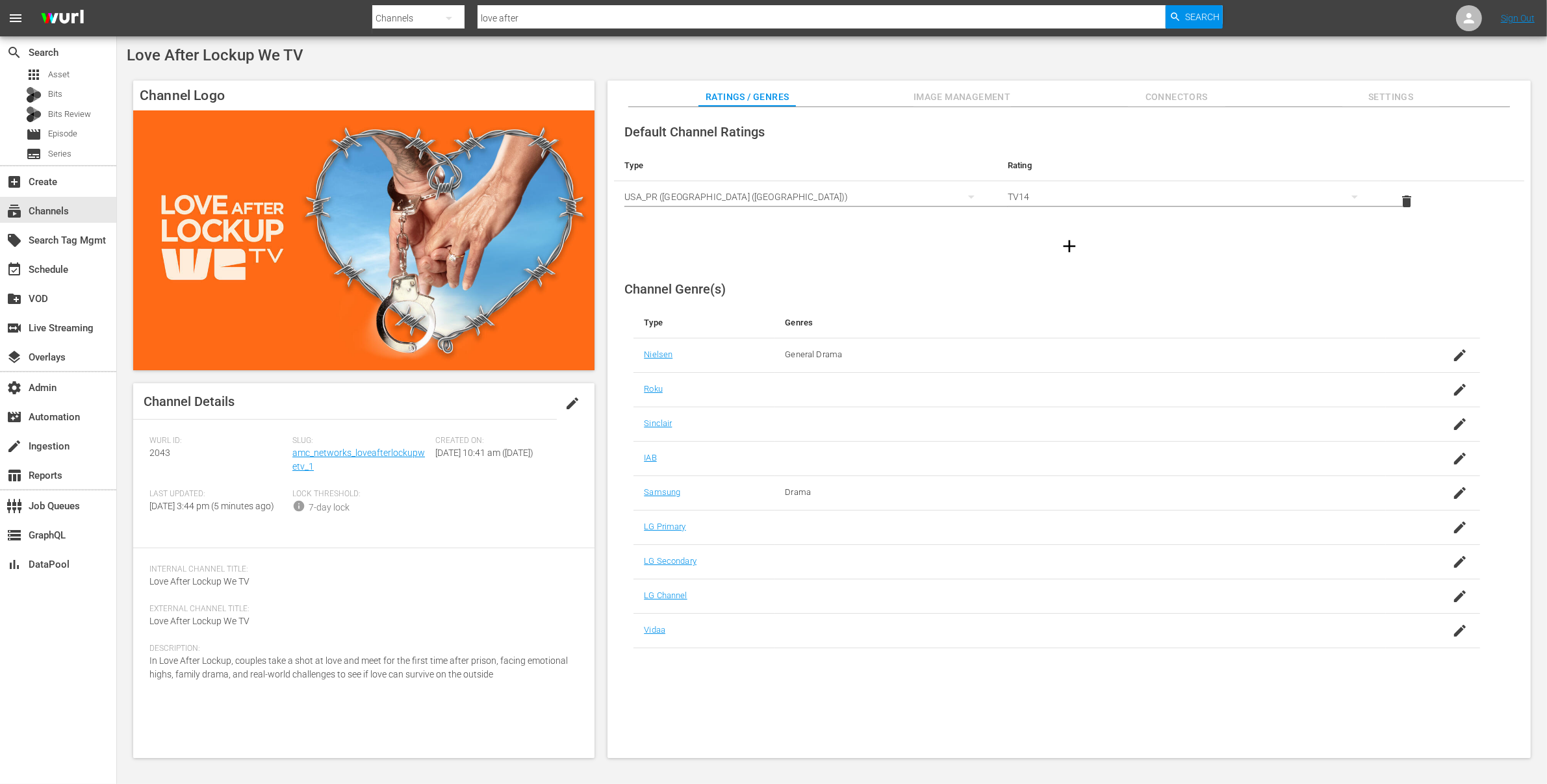
click at [1399, 97] on span "Settings" at bounding box center [1391, 97] width 97 height 16
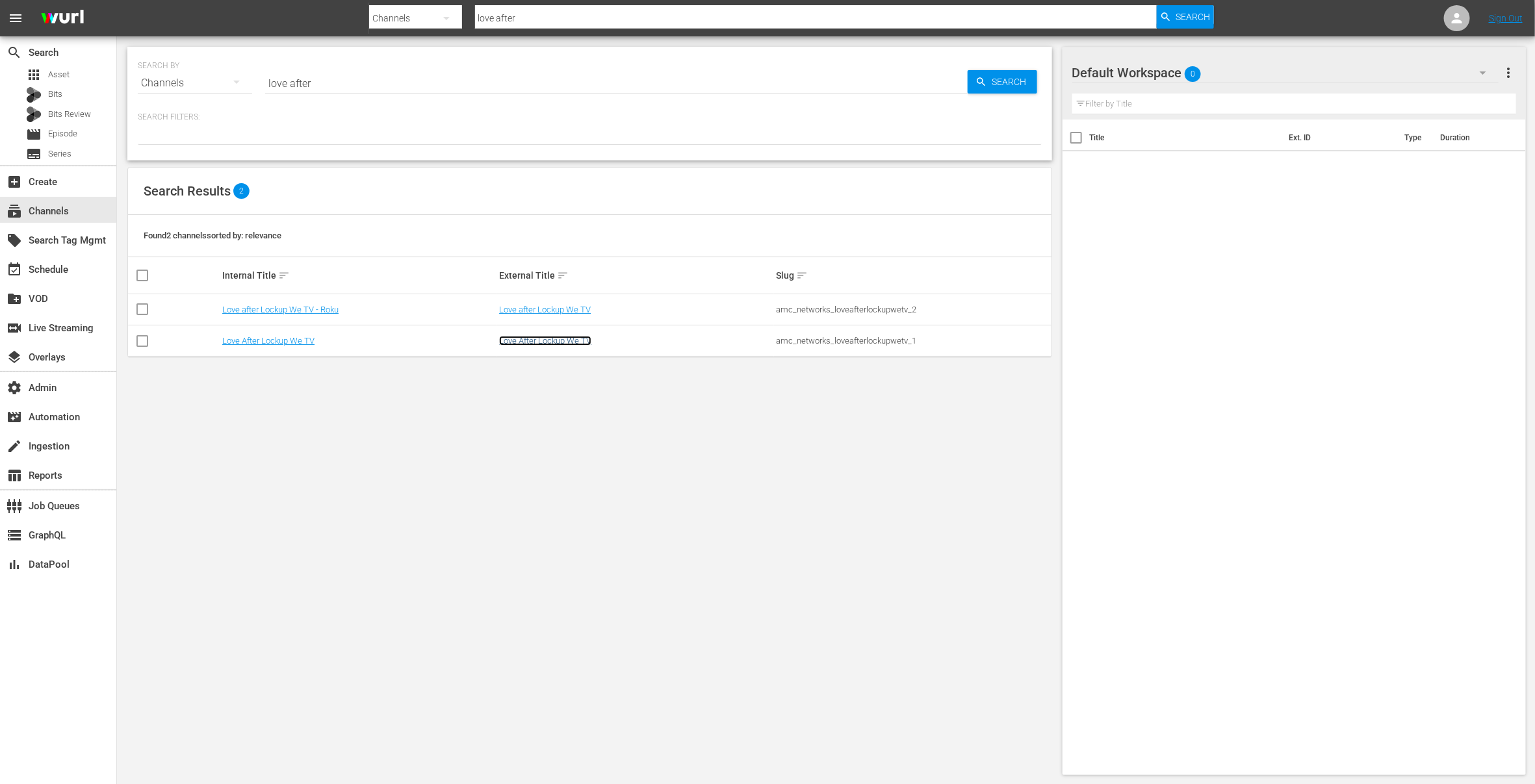
click at [527, 340] on link "Love After Lockup We TV" at bounding box center [545, 340] width 92 height 9
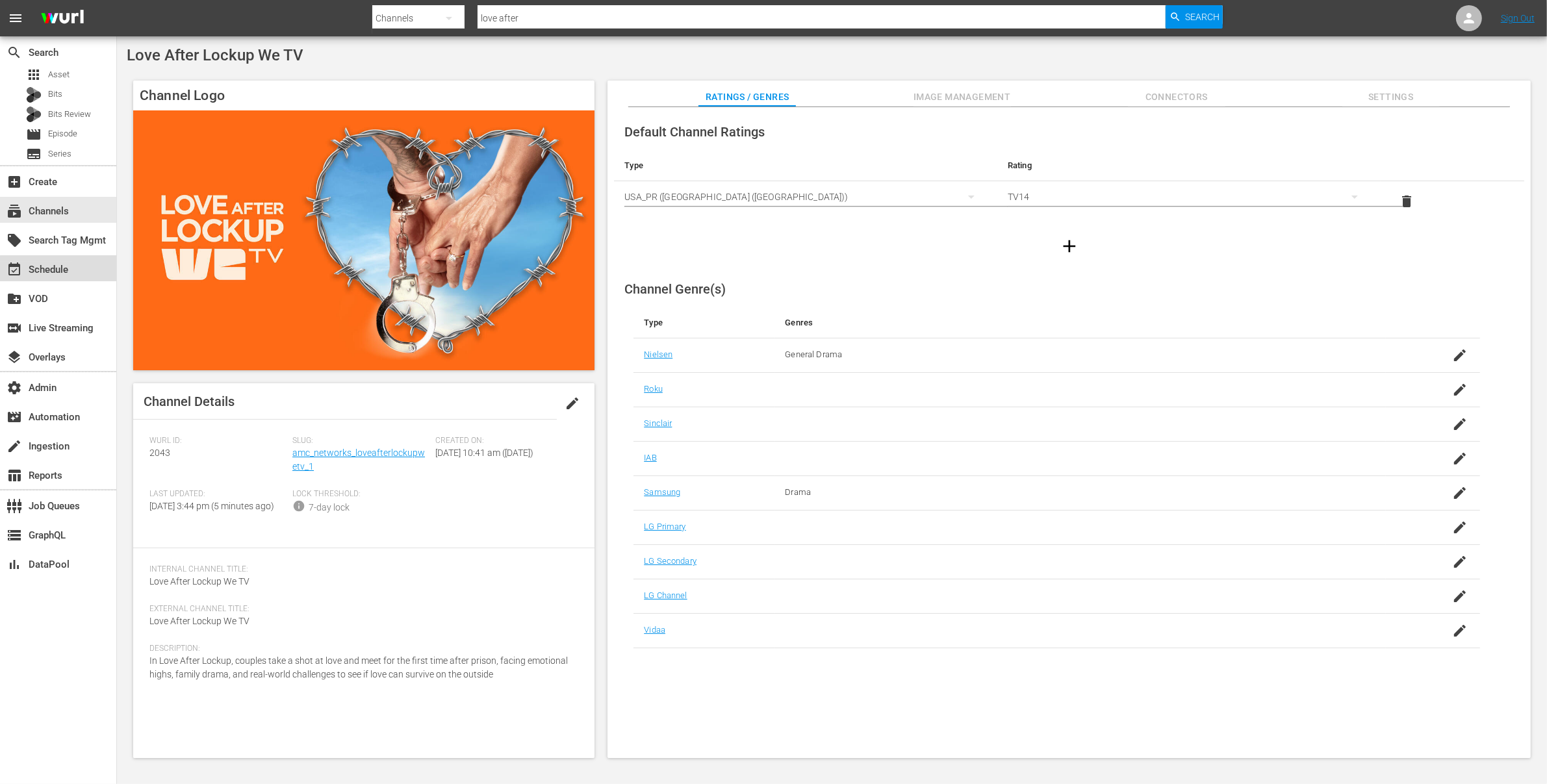
click at [60, 268] on div "event_available Schedule" at bounding box center [37, 267] width 73 height 12
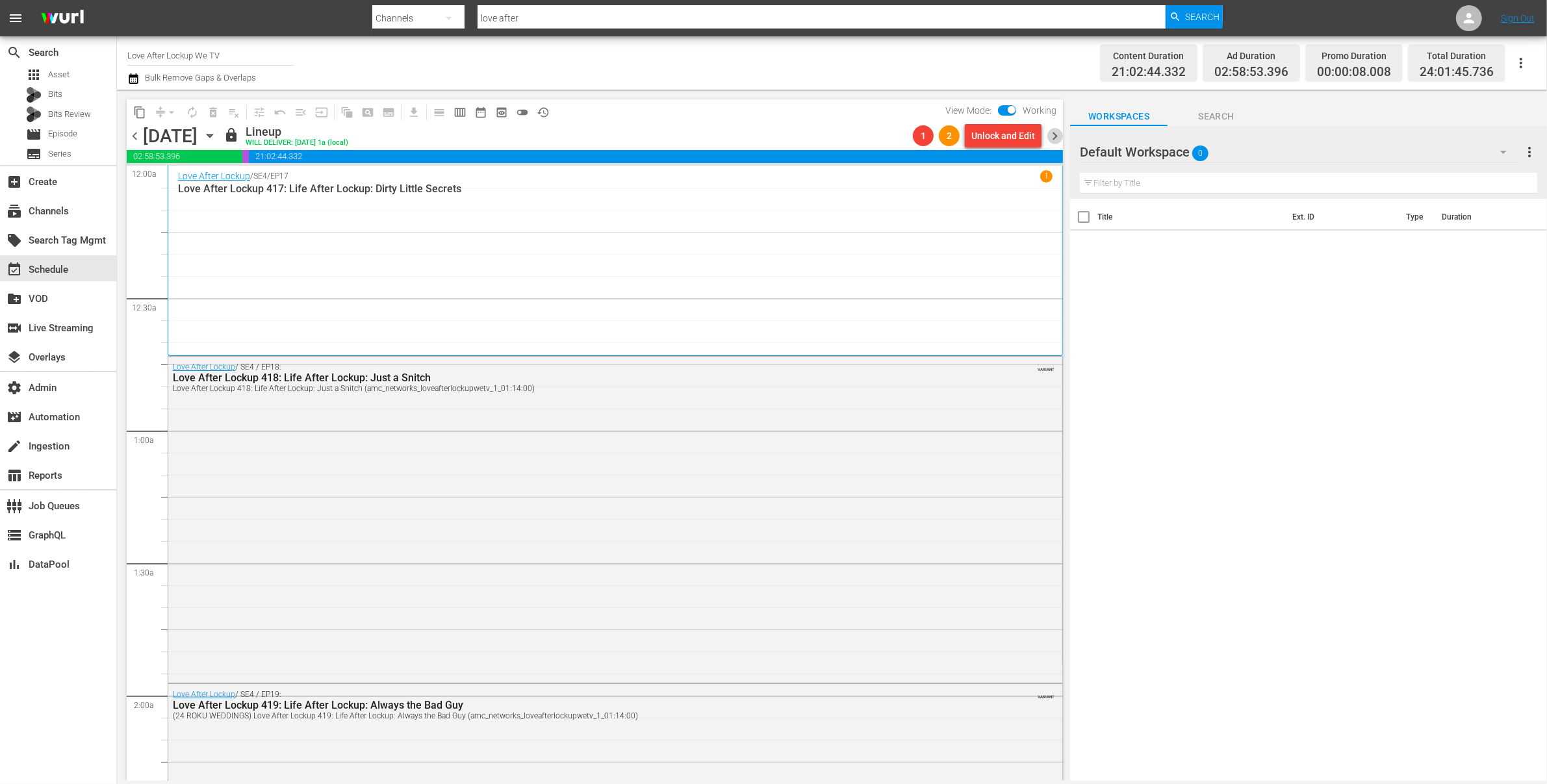
click at [1057, 134] on span "chevron_right" at bounding box center [1055, 136] width 16 height 16
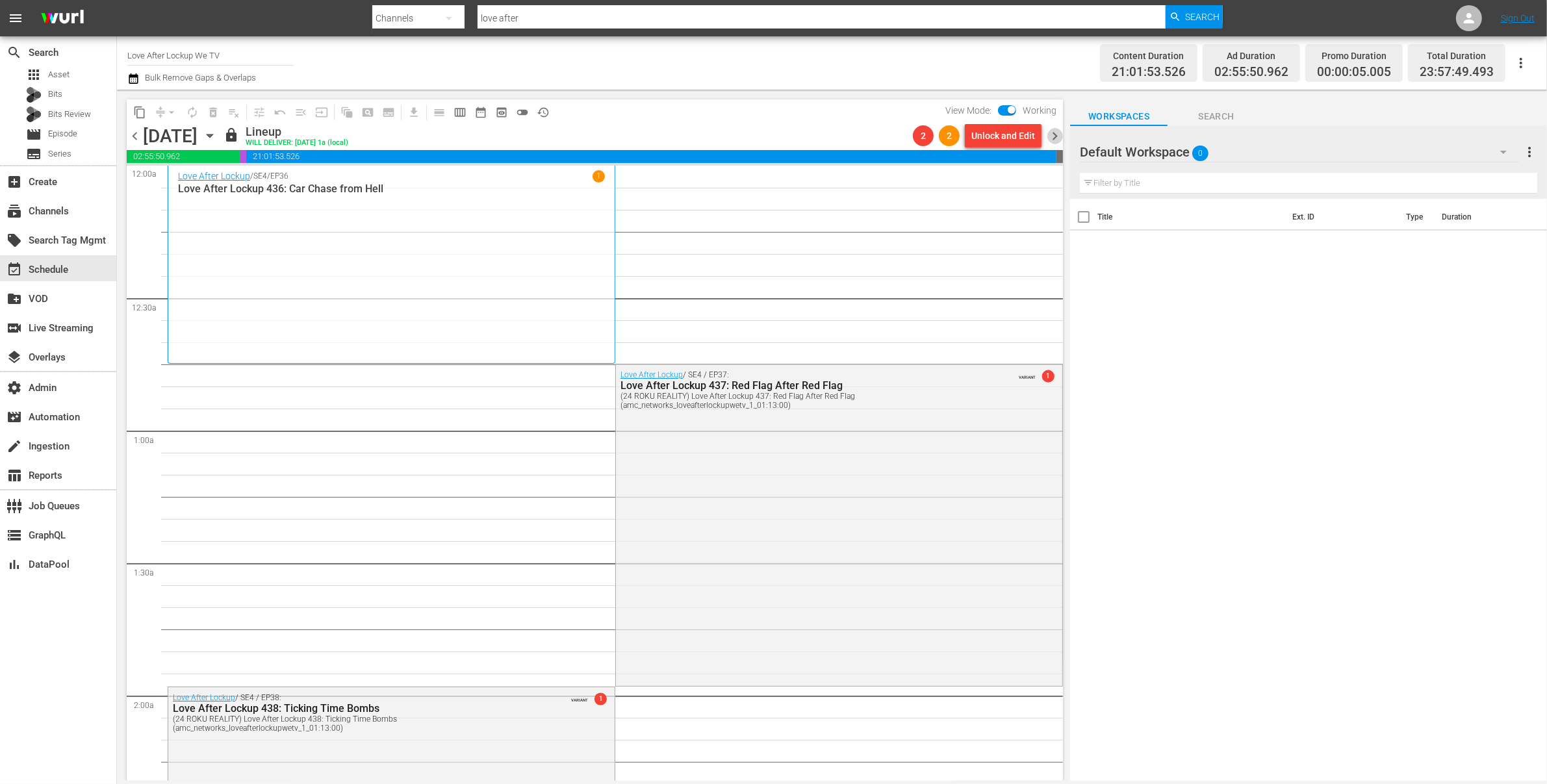
click at [1058, 134] on span "chevron_right" at bounding box center [1055, 136] width 16 height 16
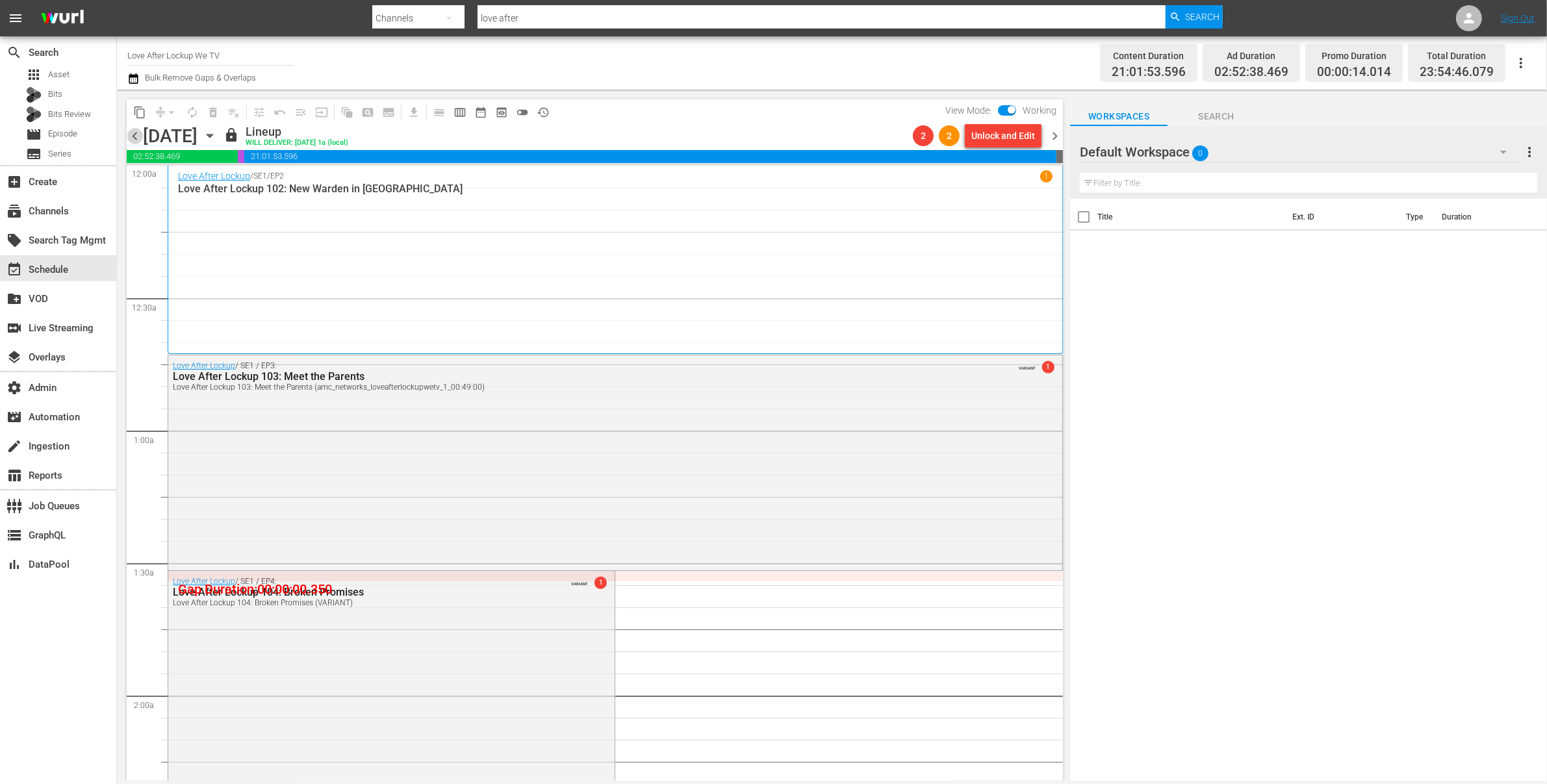
click at [132, 135] on span "chevron_left" at bounding box center [134, 136] width 16 height 16
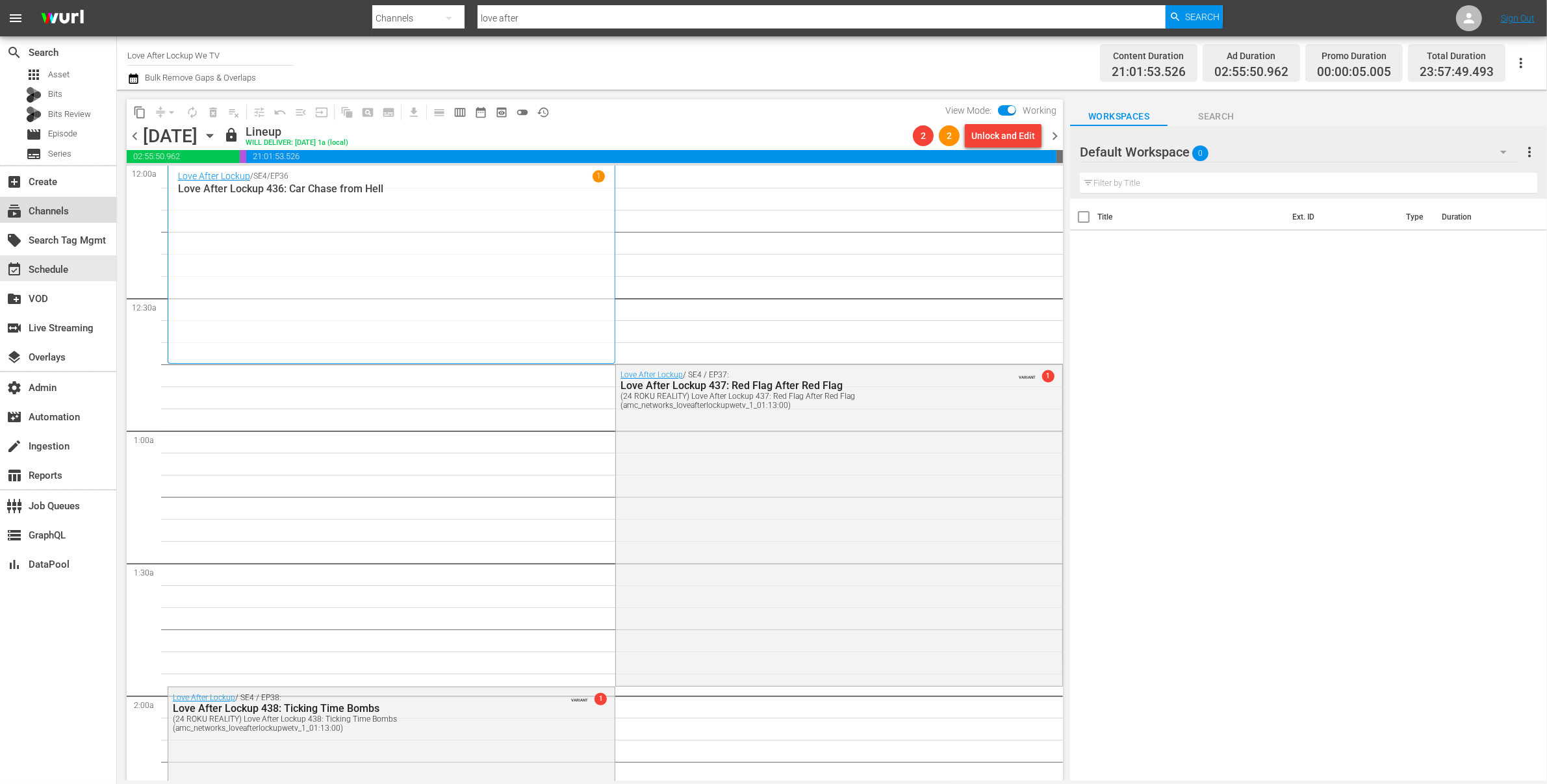
click at [62, 213] on div "subscriptions Channels" at bounding box center [37, 209] width 73 height 12
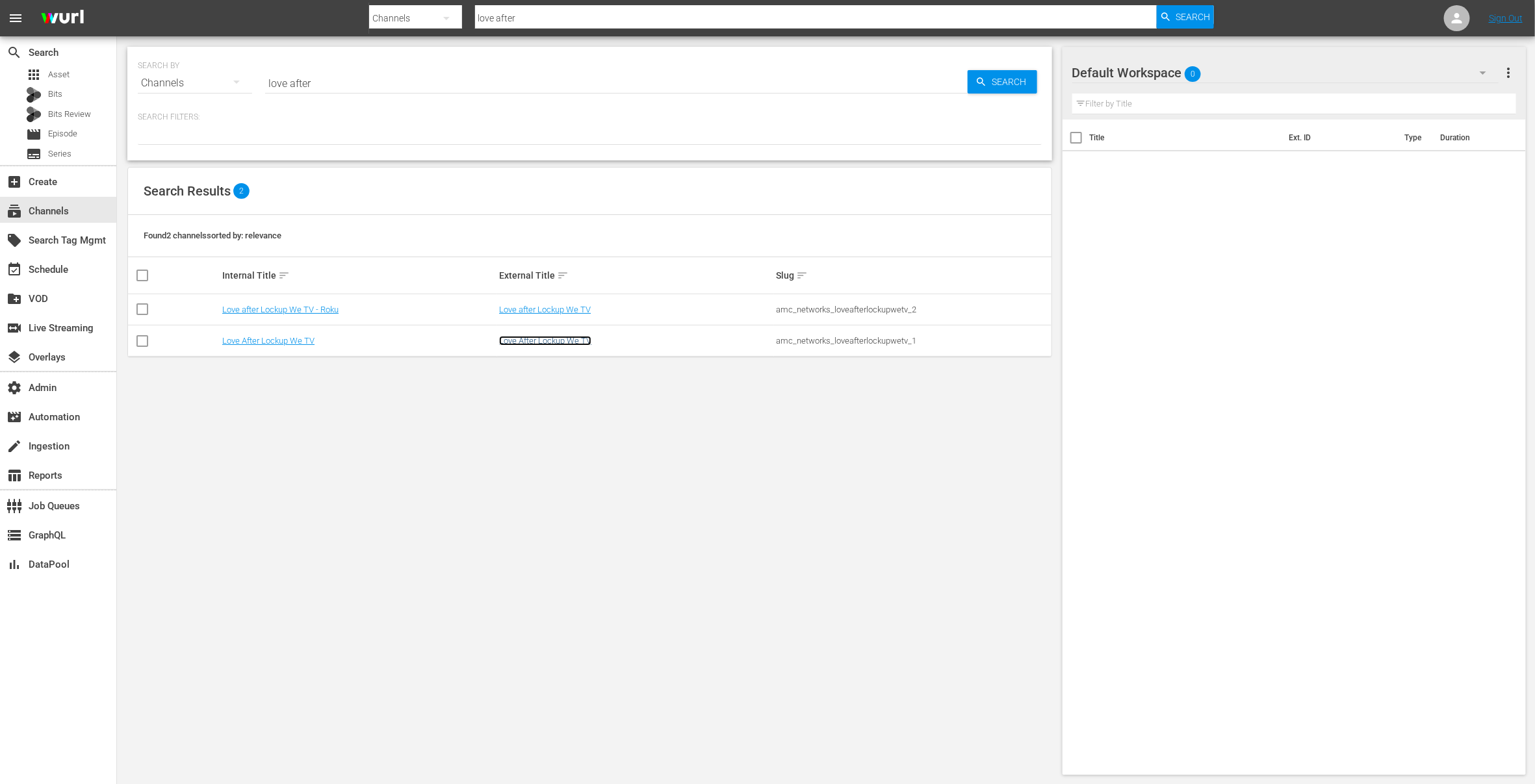
click at [544, 345] on link "Love After Lockup We TV" at bounding box center [545, 340] width 92 height 9
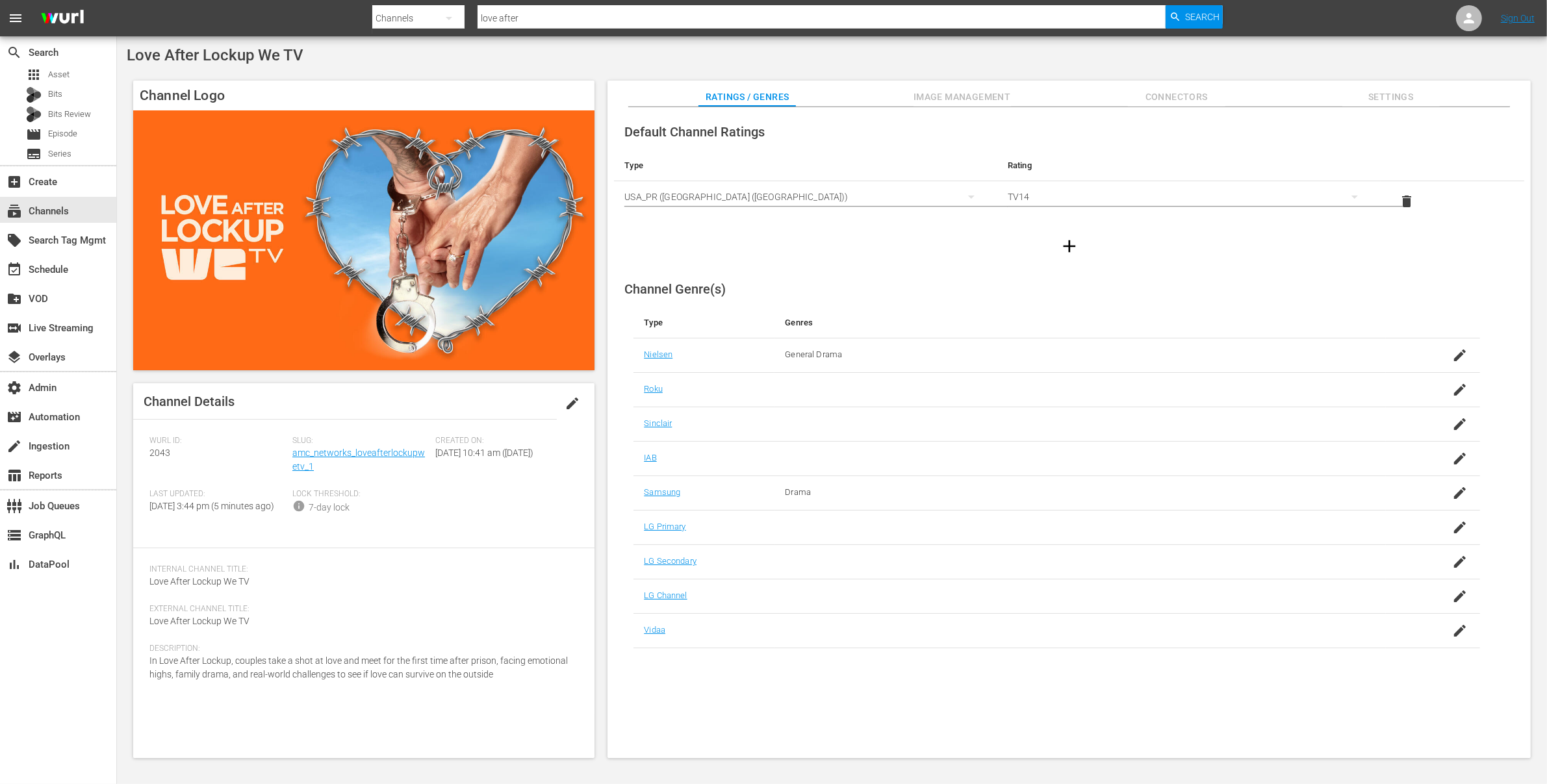
click at [1000, 94] on span "Image Management" at bounding box center [962, 97] width 97 height 16
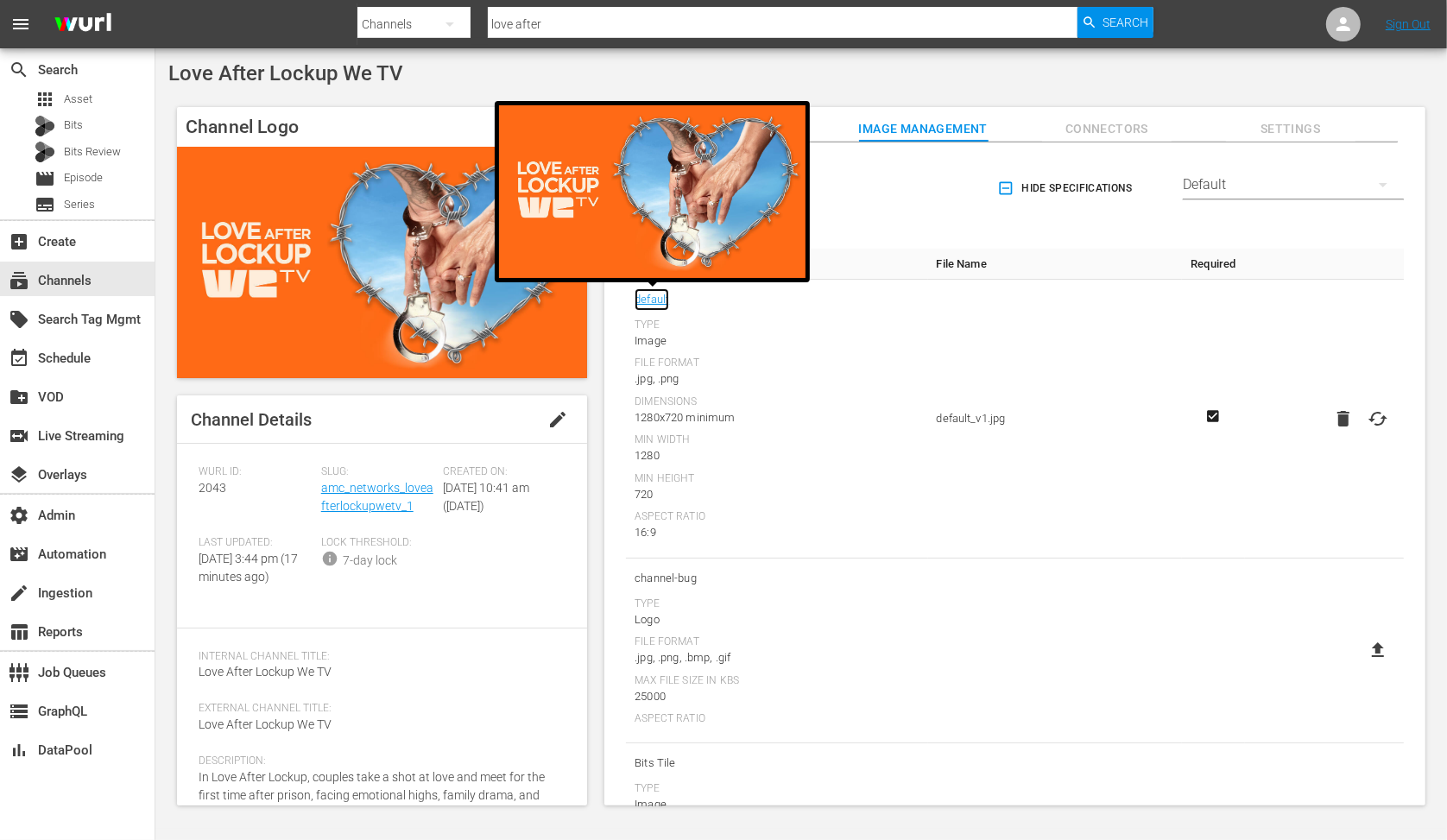
click at [644, 300] on link "default" at bounding box center [653, 299] width 35 height 22
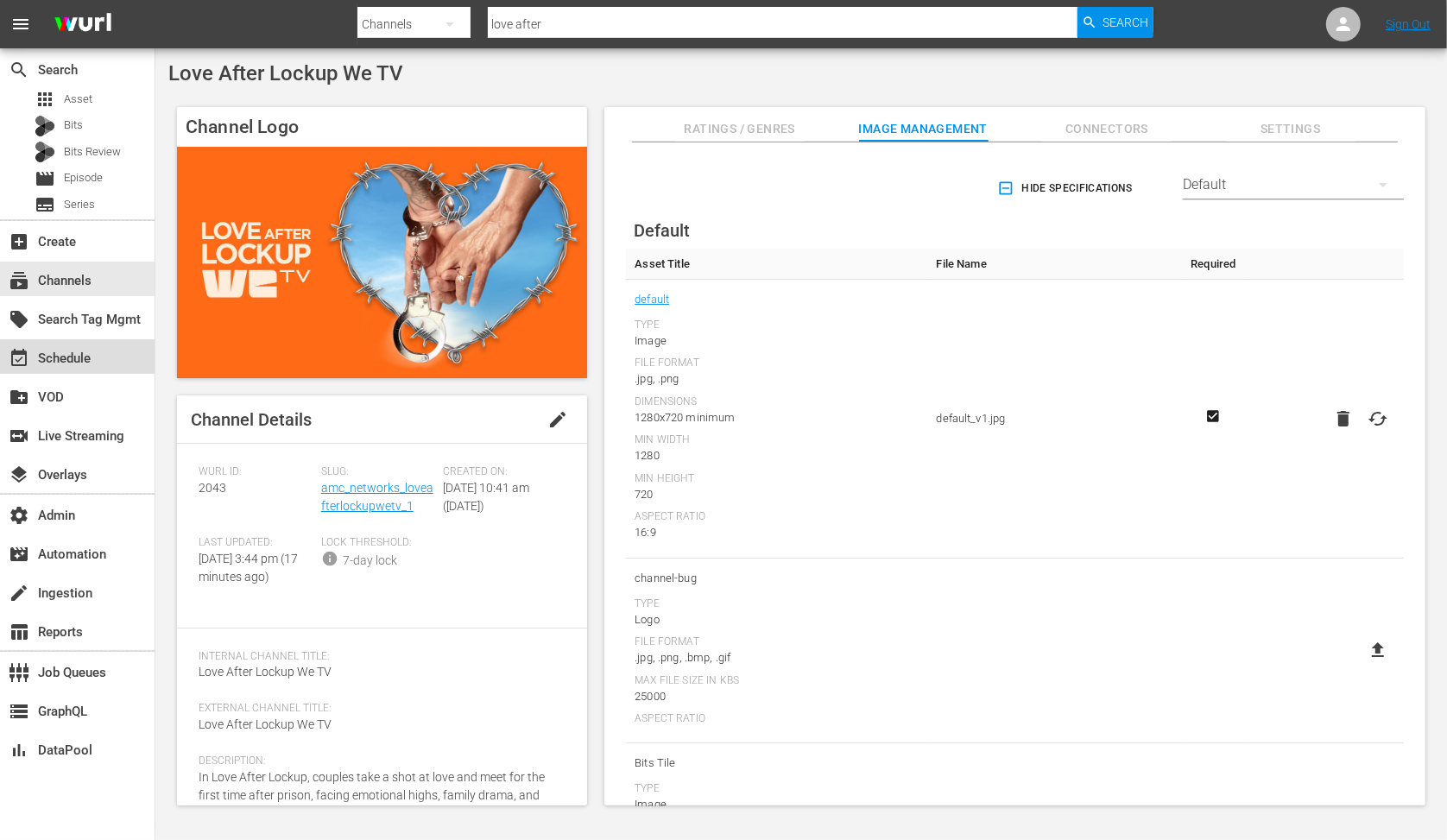
click at [61, 362] on div "event_available Schedule" at bounding box center [49, 355] width 97 height 16
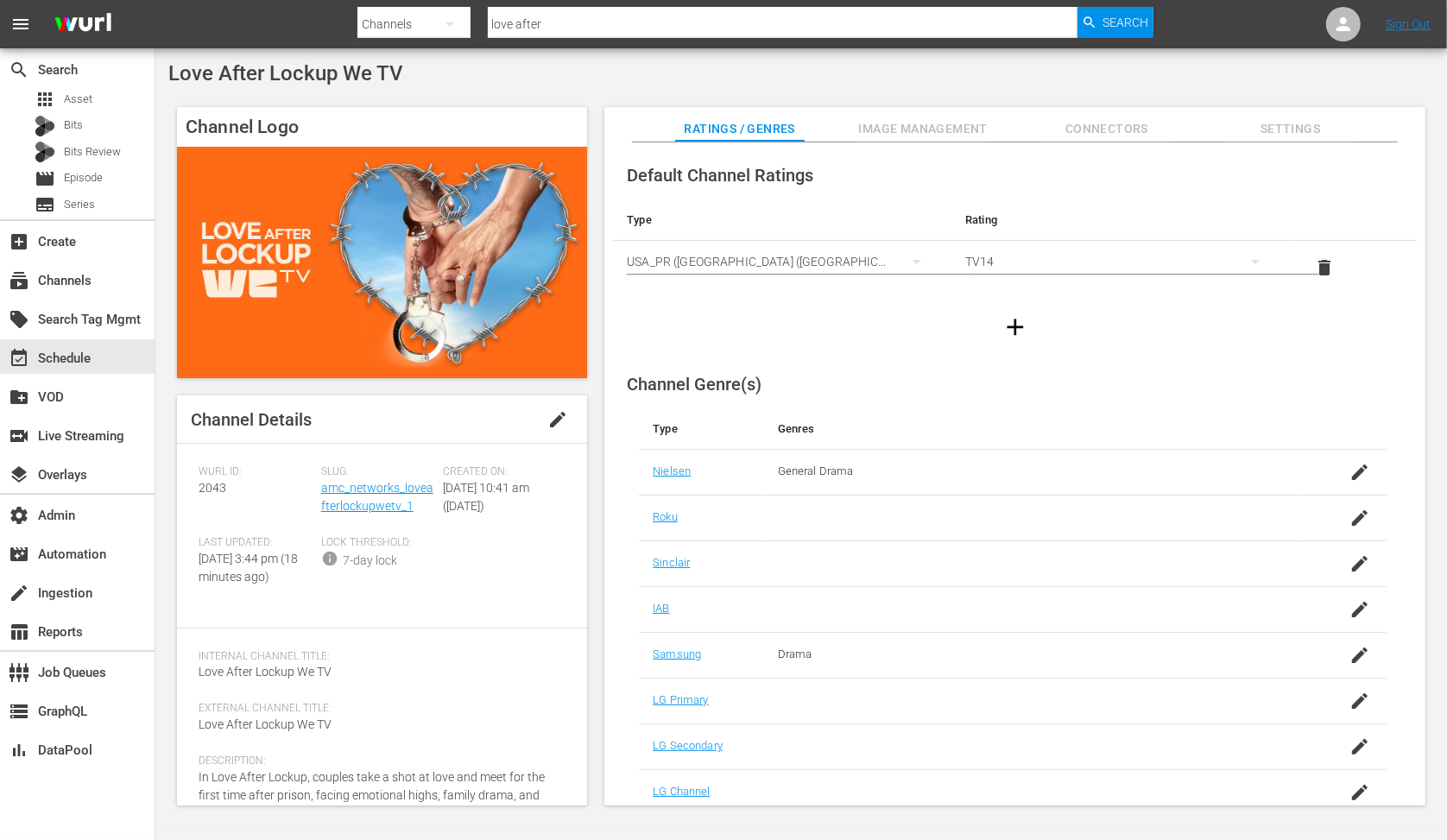
scroll to position [74, 0]
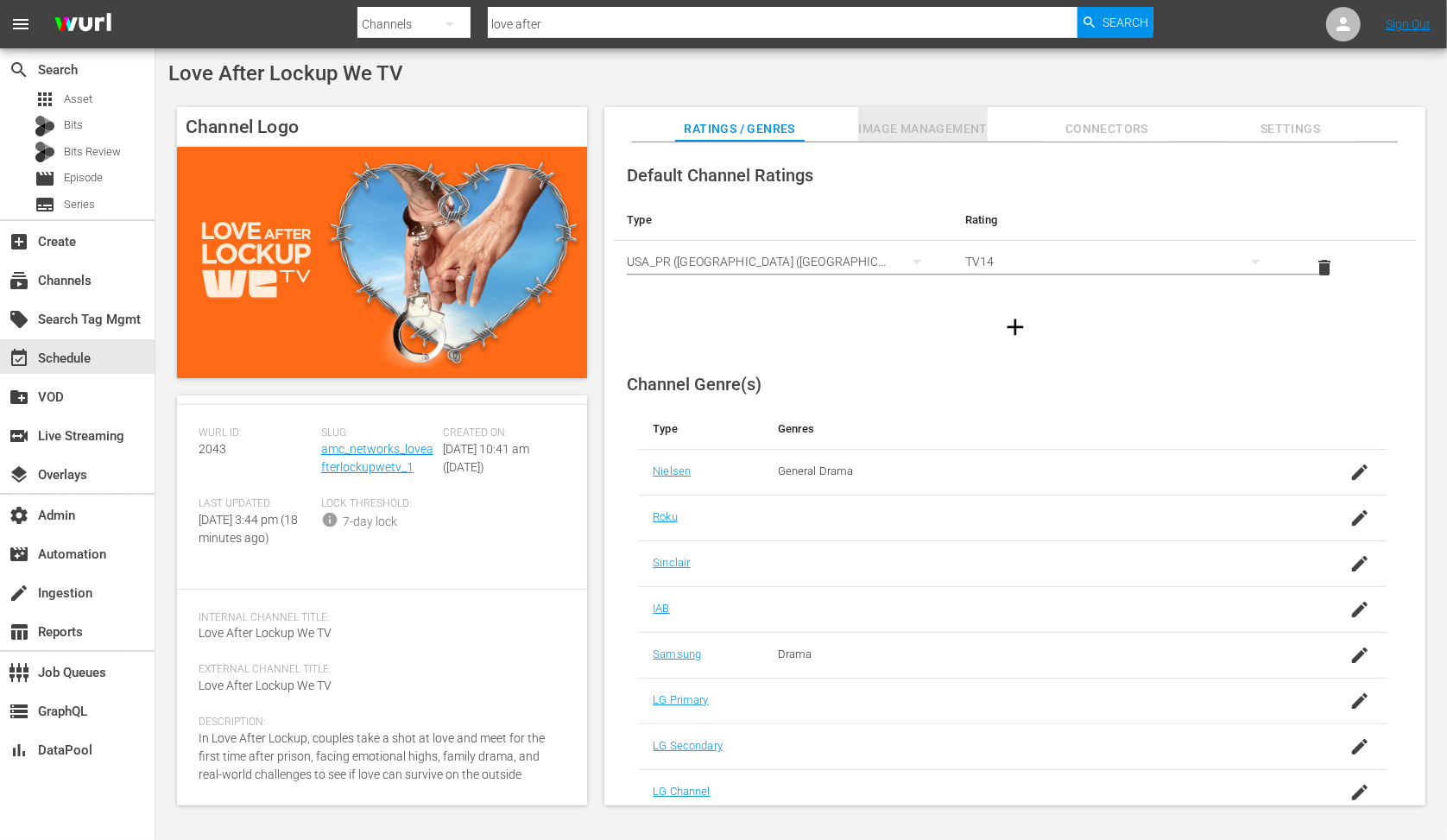
click at [926, 116] on button "Image Management" at bounding box center [923, 124] width 129 height 35
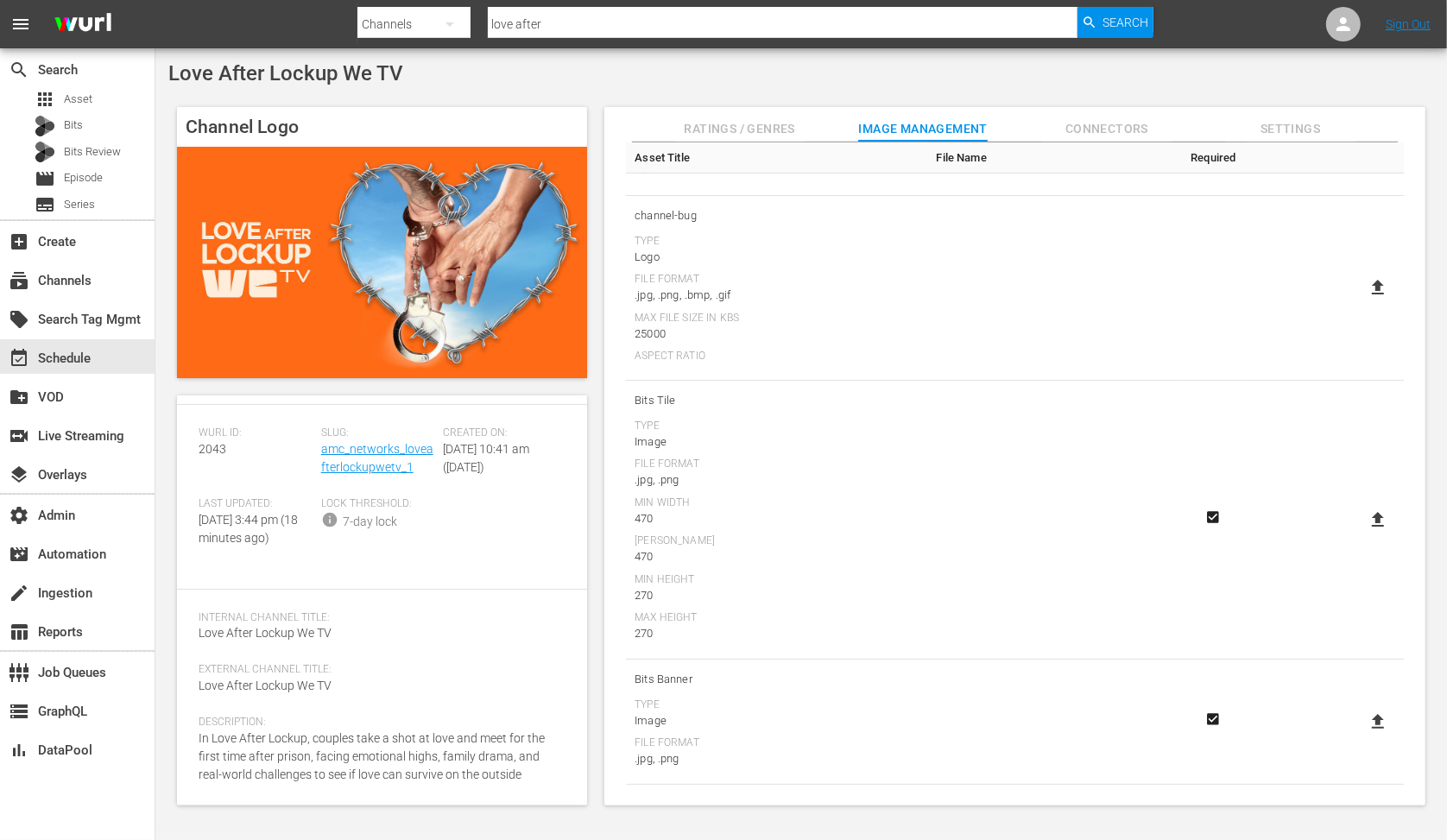
scroll to position [0, 0]
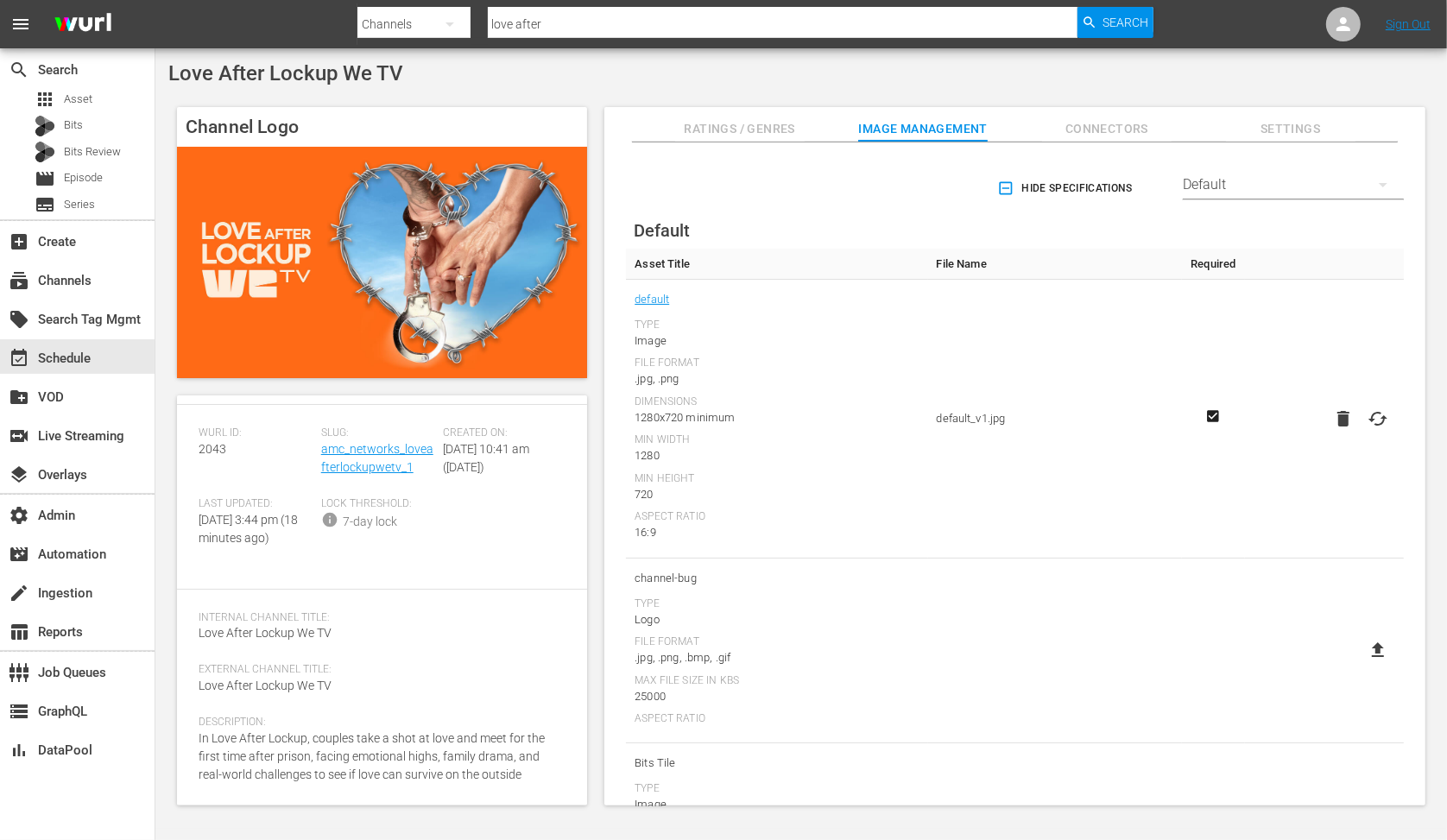
click at [1210, 195] on div "Default" at bounding box center [1294, 185] width 221 height 49
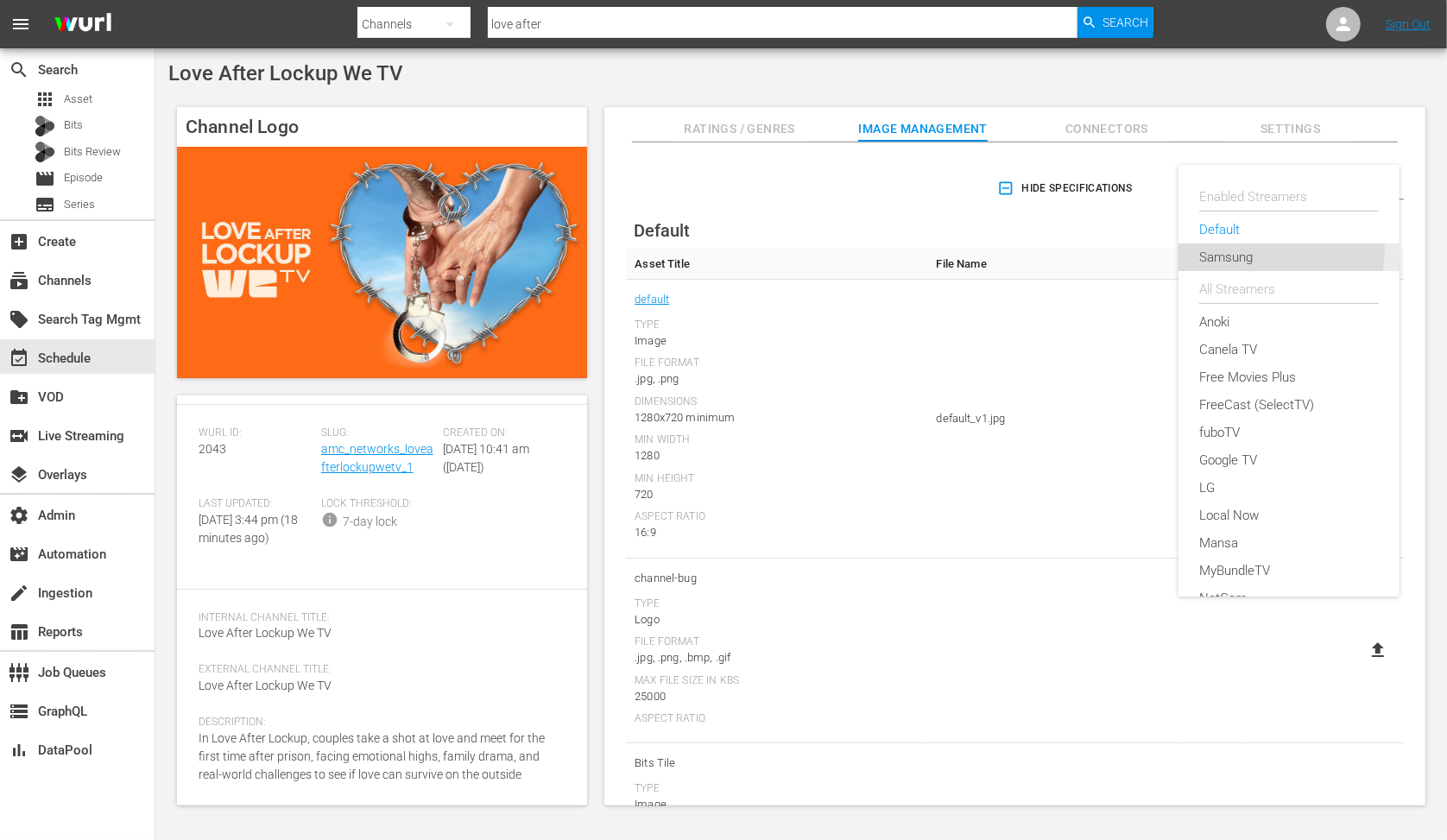
click at [1228, 249] on div "Samsung" at bounding box center [1289, 257] width 180 height 27
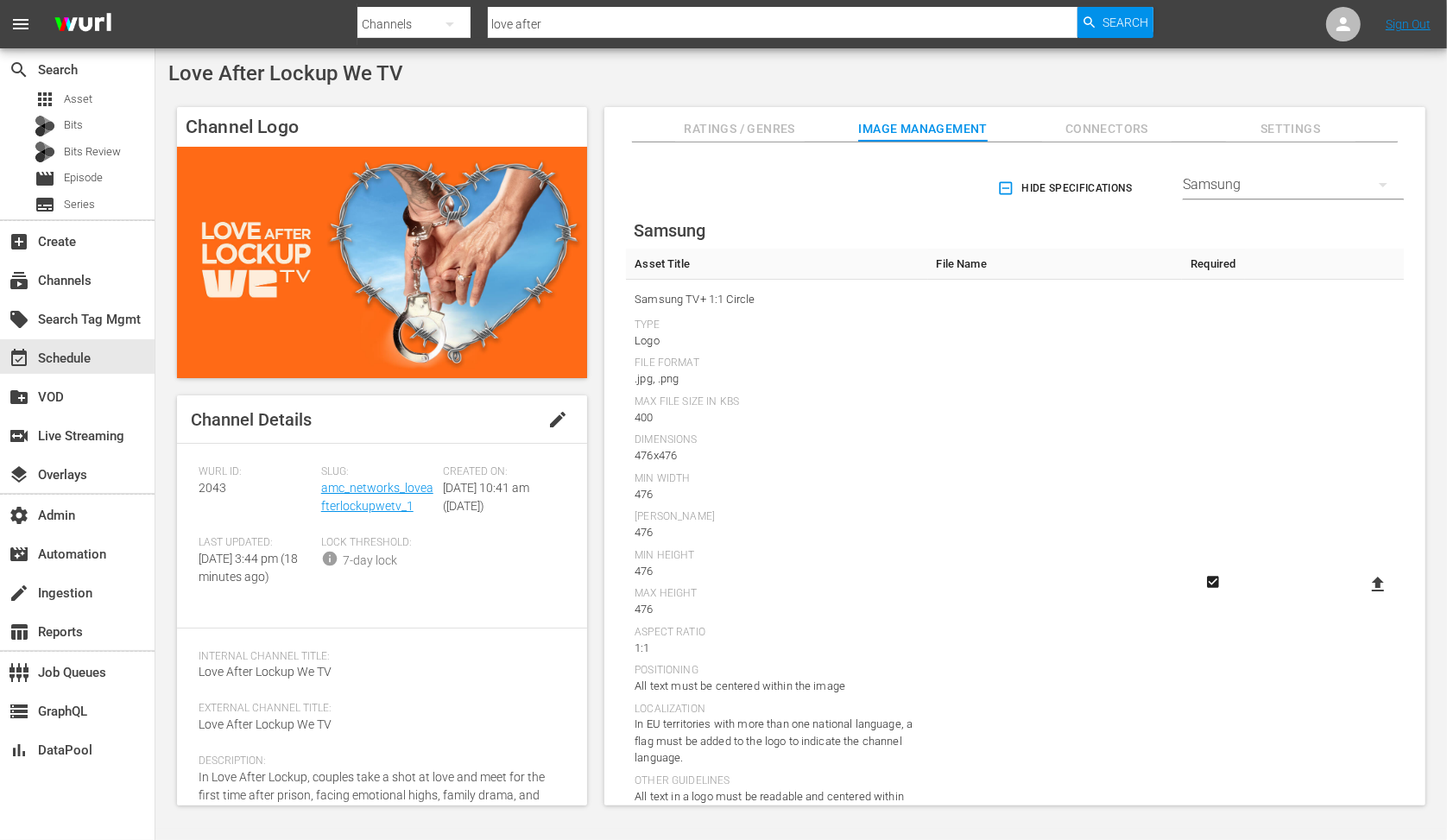
click at [781, 132] on span "Ratings / Genres" at bounding box center [739, 129] width 129 height 21
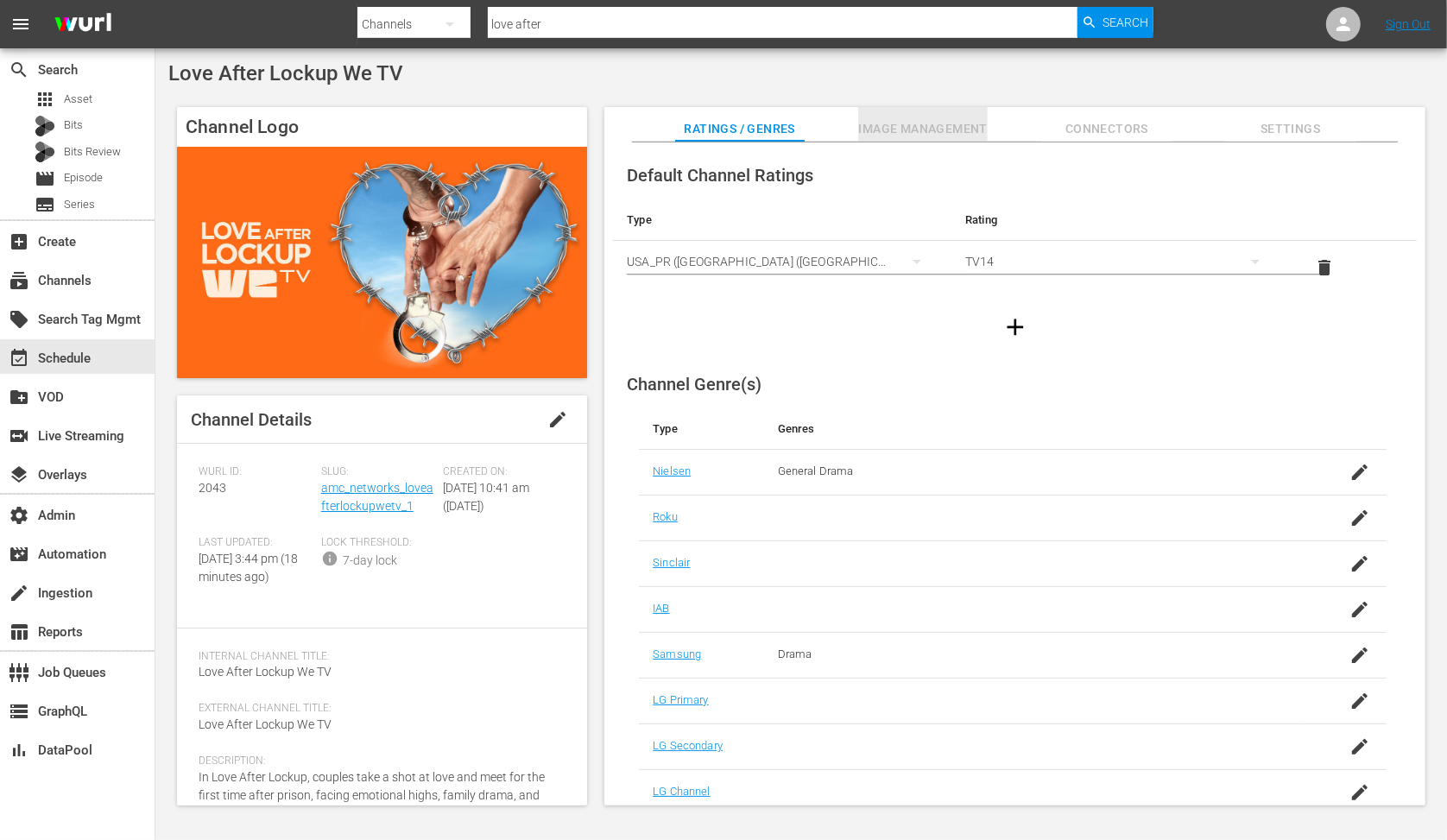
click at [957, 120] on span "Image Management" at bounding box center [923, 129] width 129 height 21
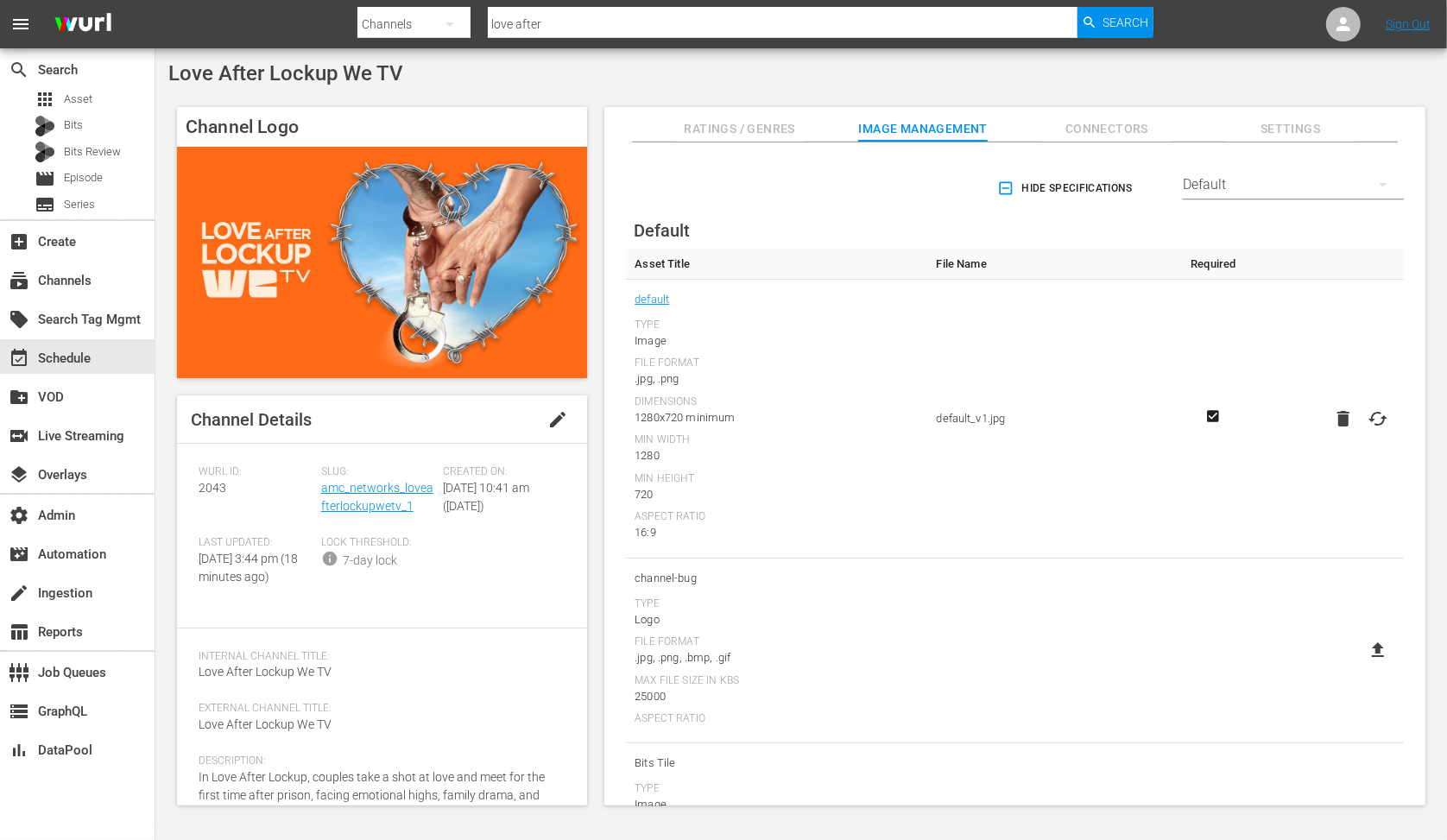
click at [1280, 188] on div "Default" at bounding box center [1294, 185] width 221 height 49
click at [767, 305] on div "Enabled Streamers Default Samsung All Streamers Anoki Canela TV Free Movies Plu…" at bounding box center [724, 420] width 1447 height 840
click at [1225, 181] on div "Default" at bounding box center [1294, 185] width 221 height 49
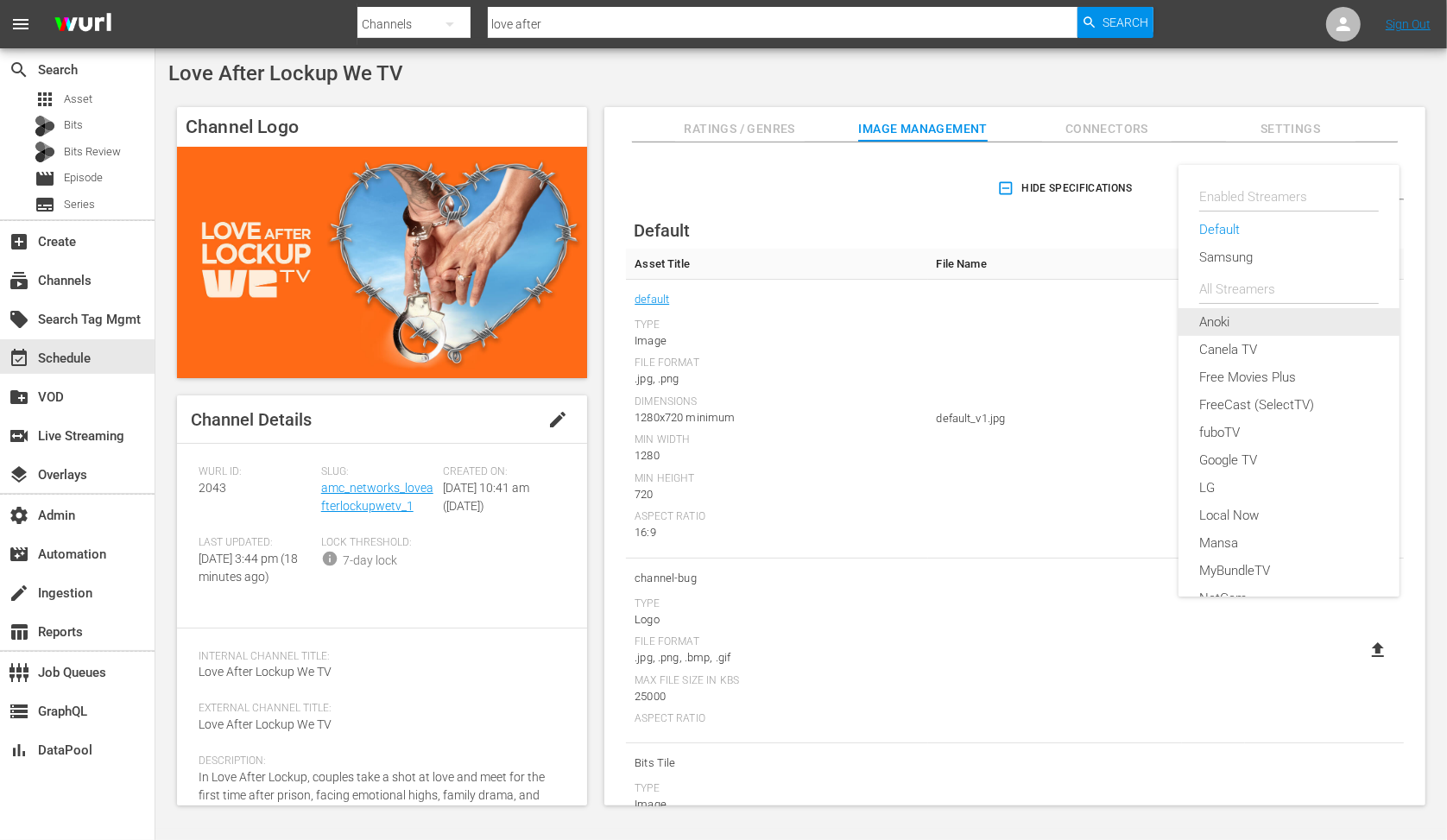
click at [1239, 319] on div "Anoki" at bounding box center [1289, 321] width 180 height 27
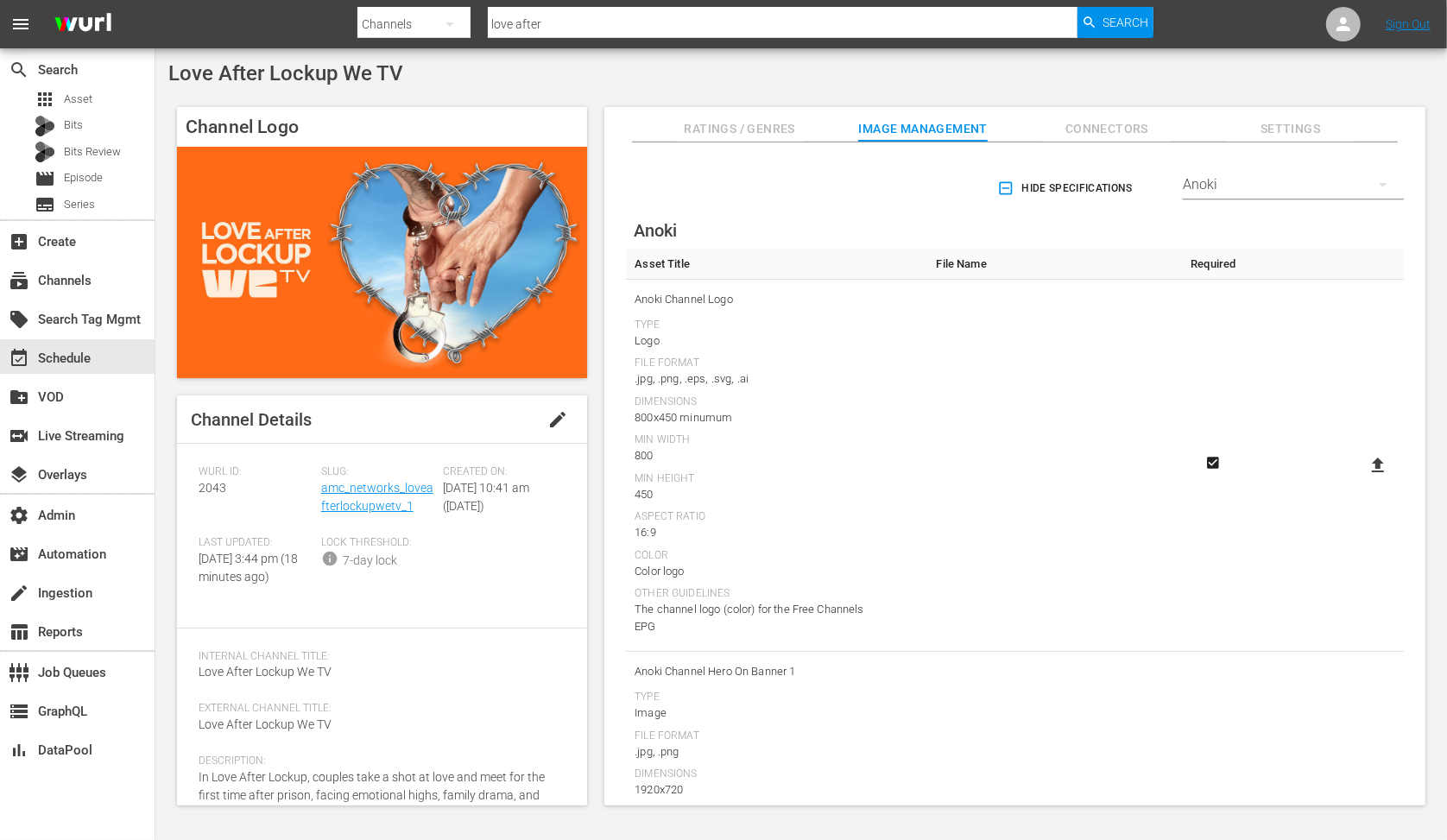
click at [1224, 182] on div "Anoki" at bounding box center [1294, 185] width 221 height 49
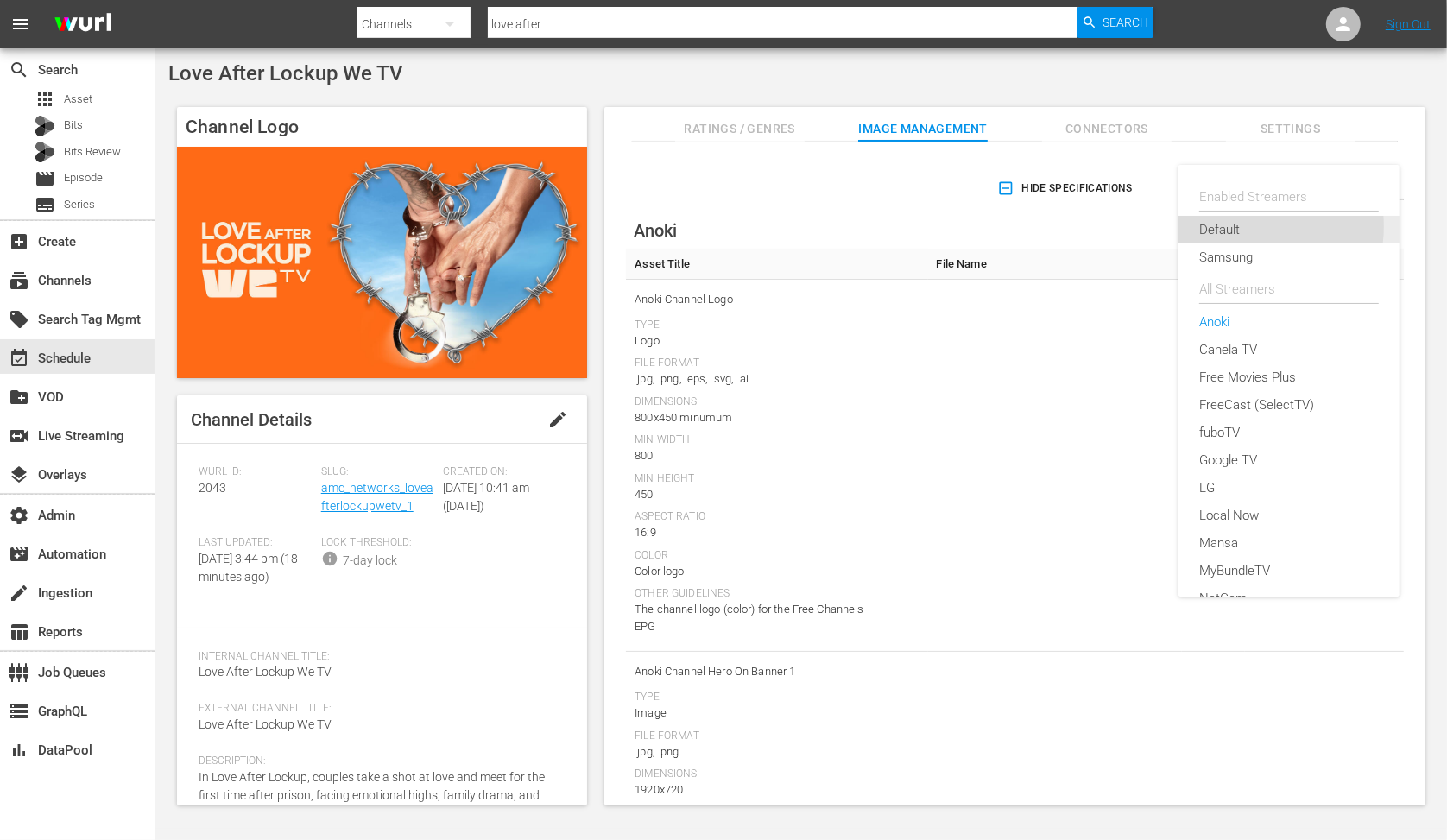
click at [1245, 227] on div "Default" at bounding box center [1289, 229] width 180 height 27
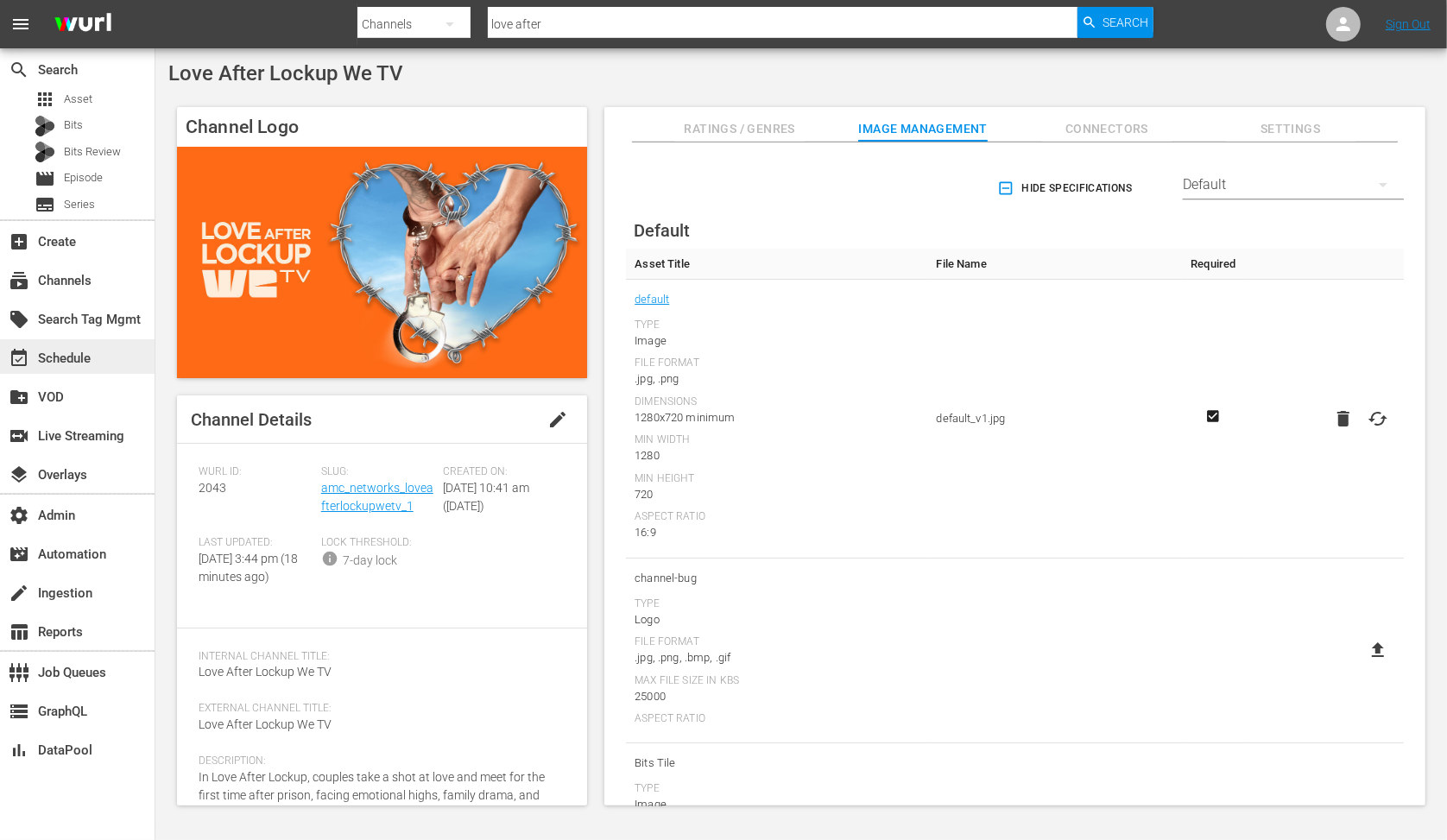
click at [65, 357] on div "event_available Schedule" at bounding box center [49, 355] width 97 height 16
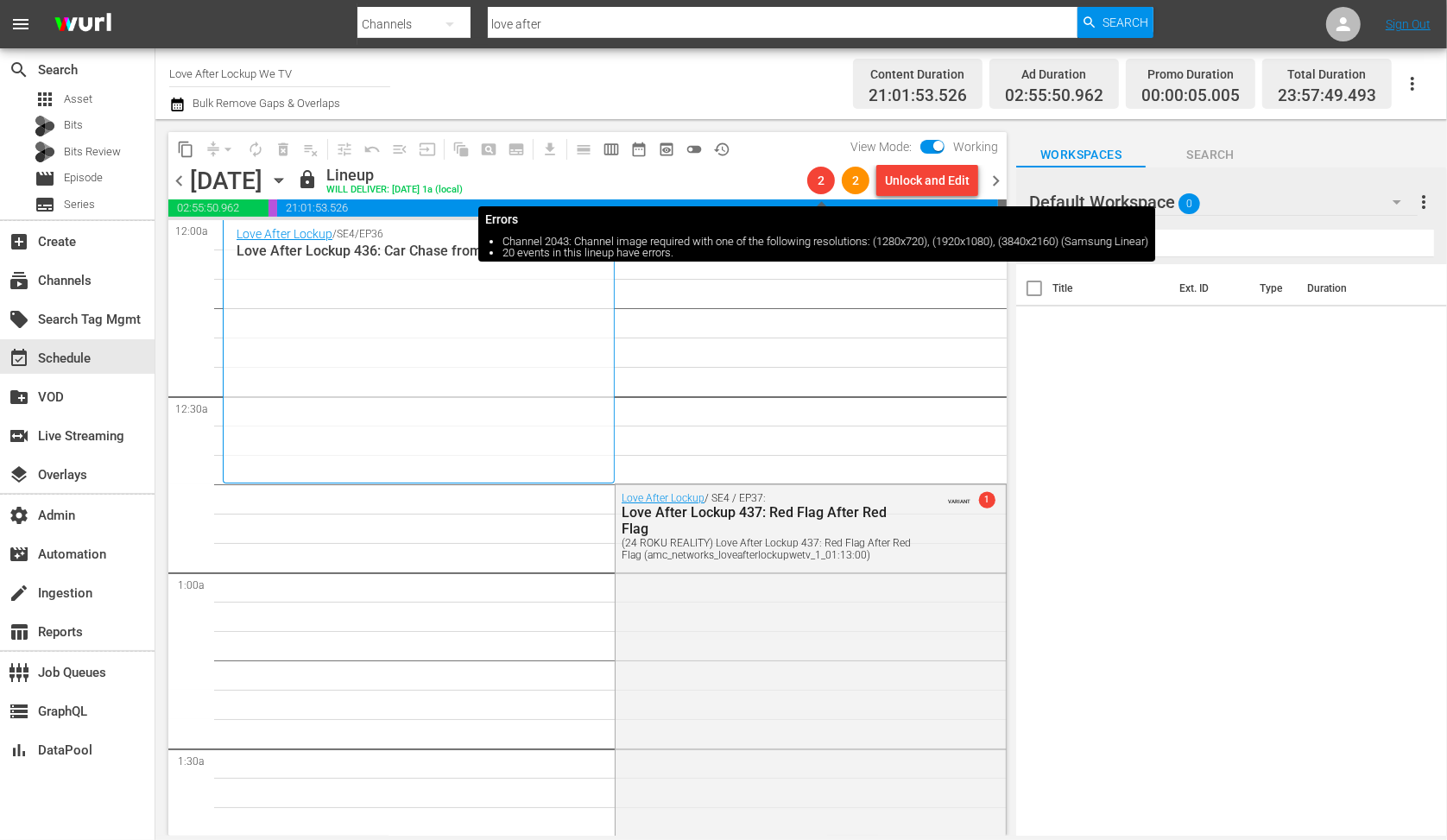
click at [823, 184] on span "2" at bounding box center [821, 181] width 27 height 14
click at [831, 179] on span "2" at bounding box center [821, 181] width 27 height 14
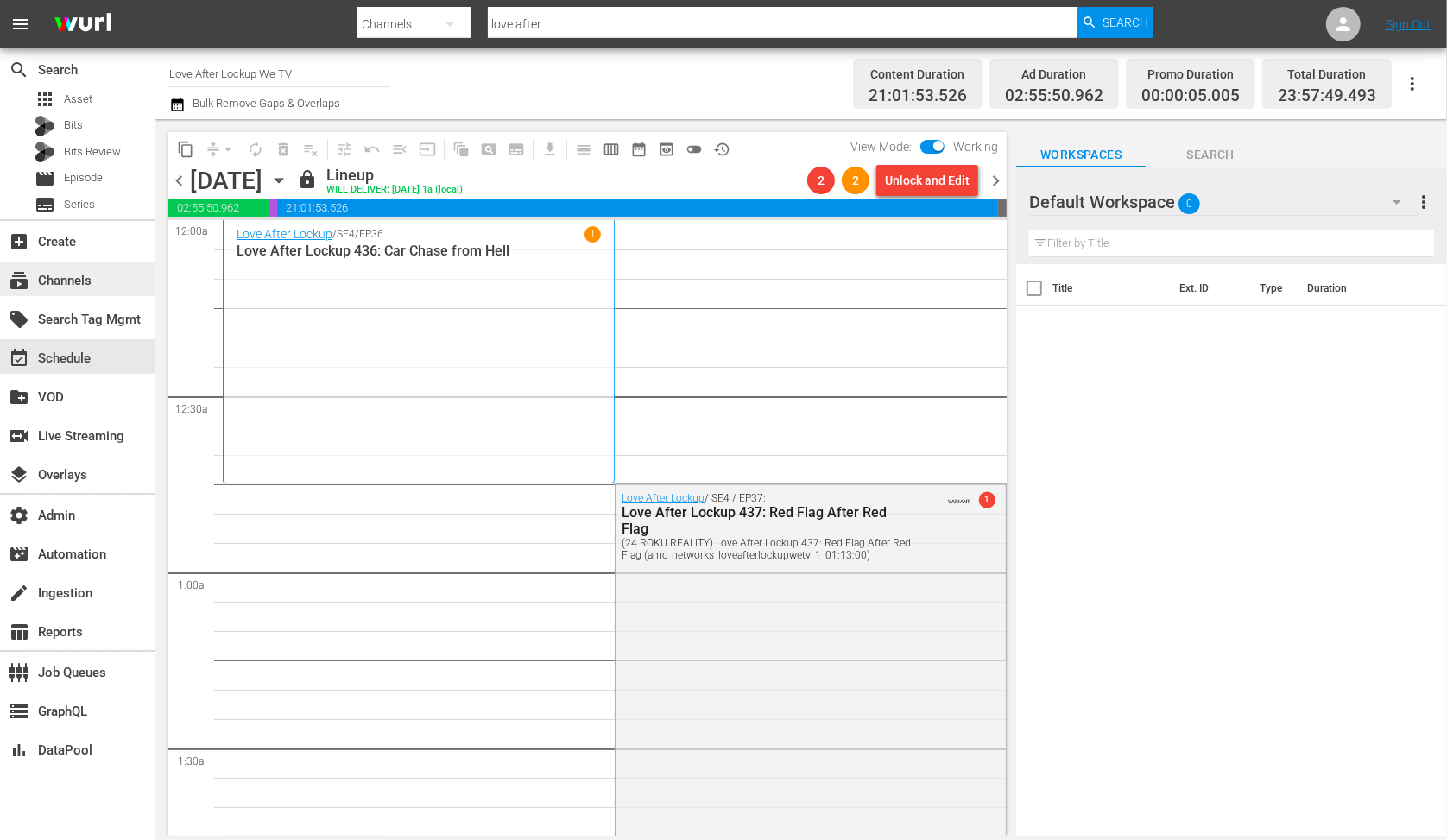
click at [73, 283] on div "subscriptions Channels" at bounding box center [49, 278] width 97 height 16
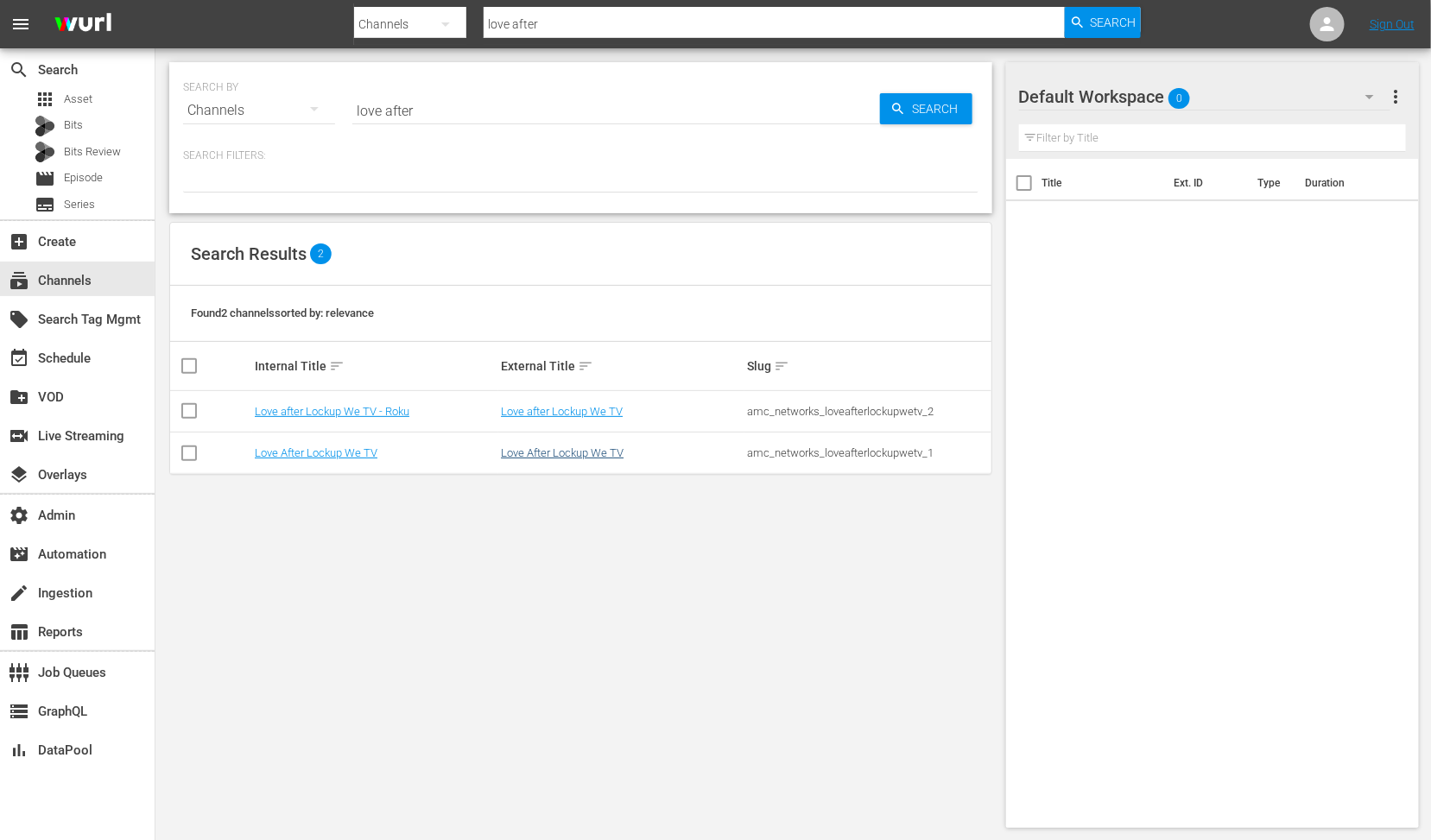
click at [534, 462] on td "Love After Lockup We TV" at bounding box center [621, 453] width 246 height 42
click at [532, 454] on link "Love After Lockup We TV" at bounding box center [562, 453] width 122 height 13
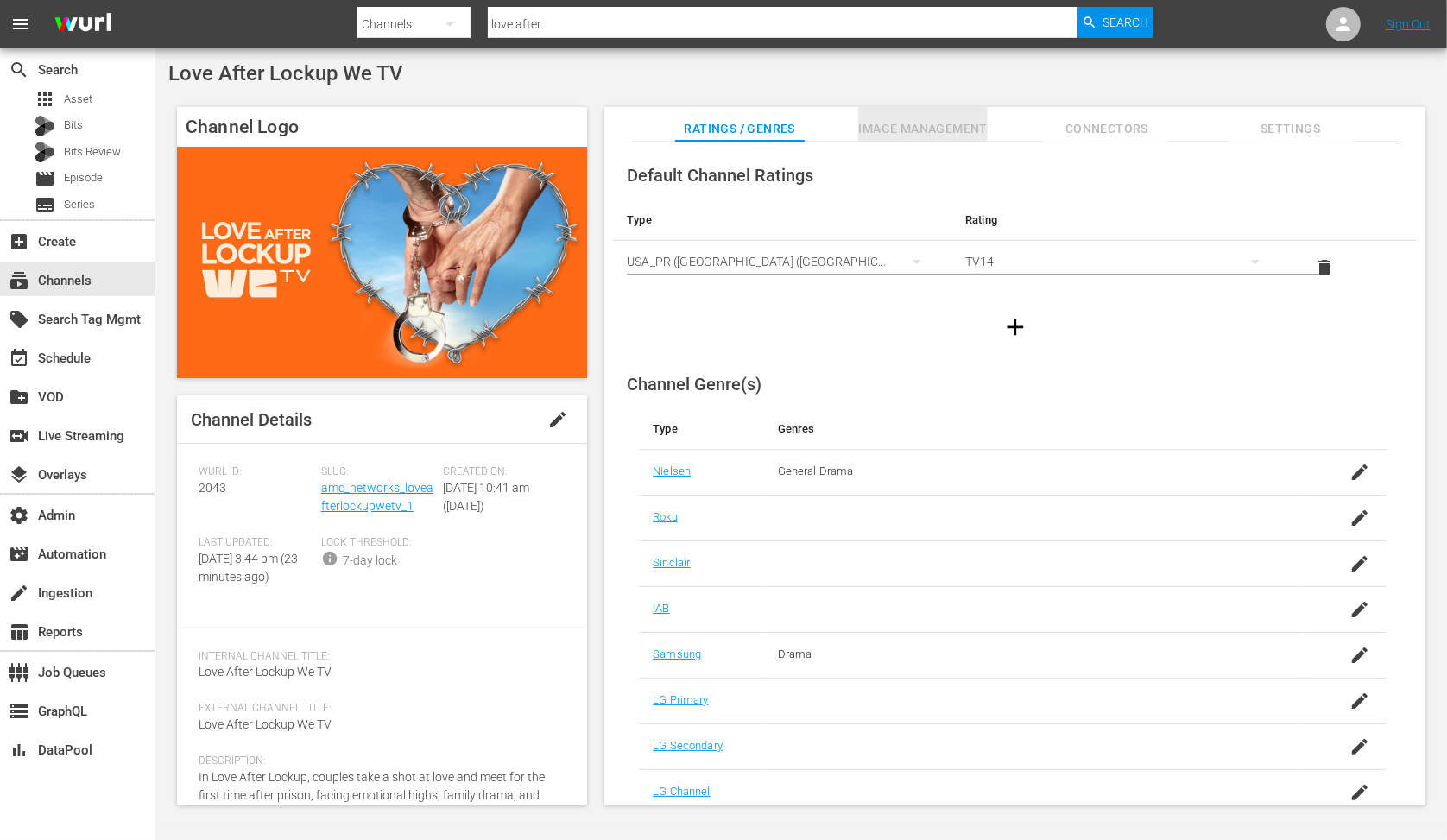
click at [904, 128] on span "Image Management" at bounding box center [923, 129] width 129 height 21
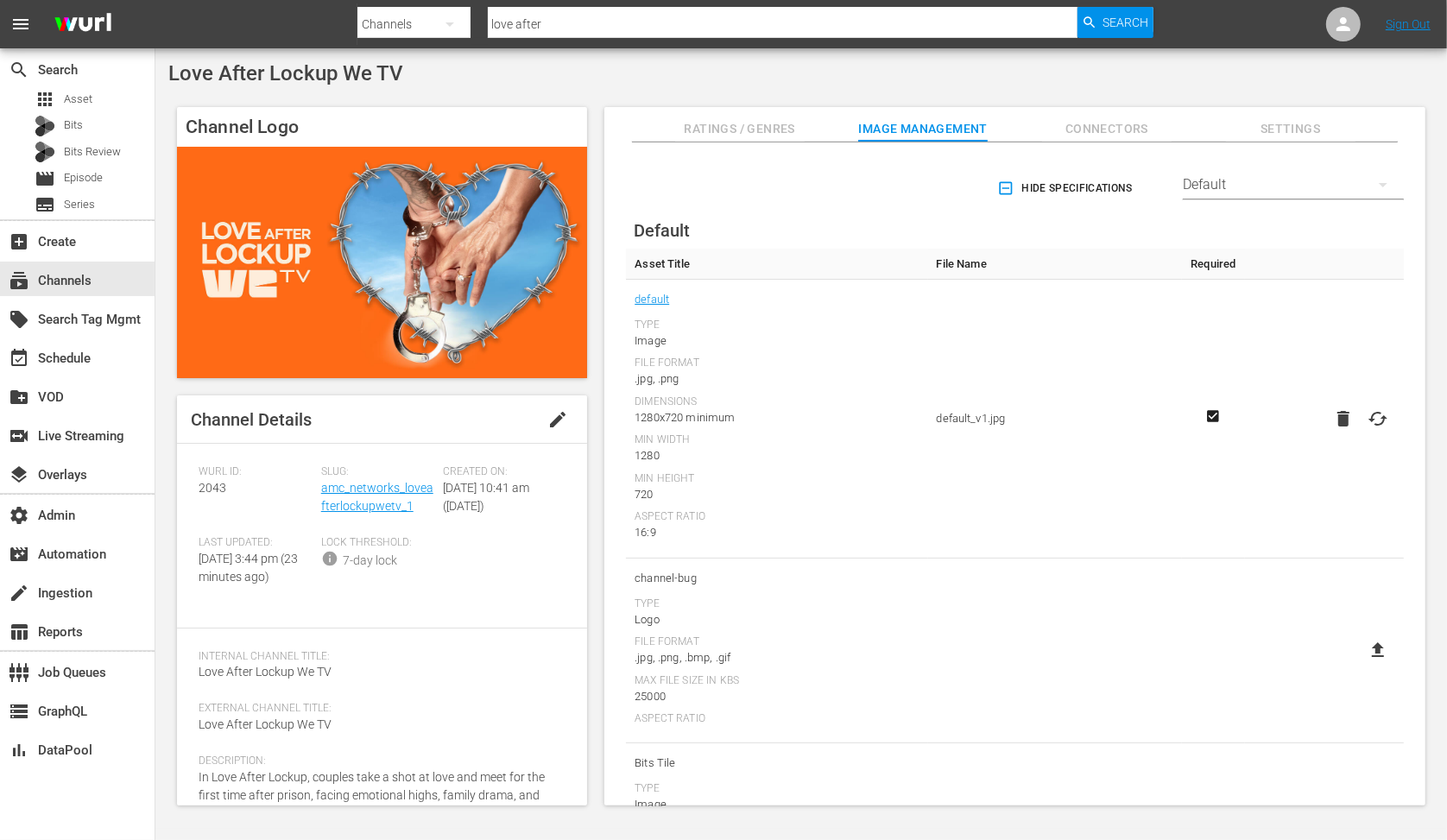
click at [1248, 182] on div "Default" at bounding box center [1294, 185] width 221 height 49
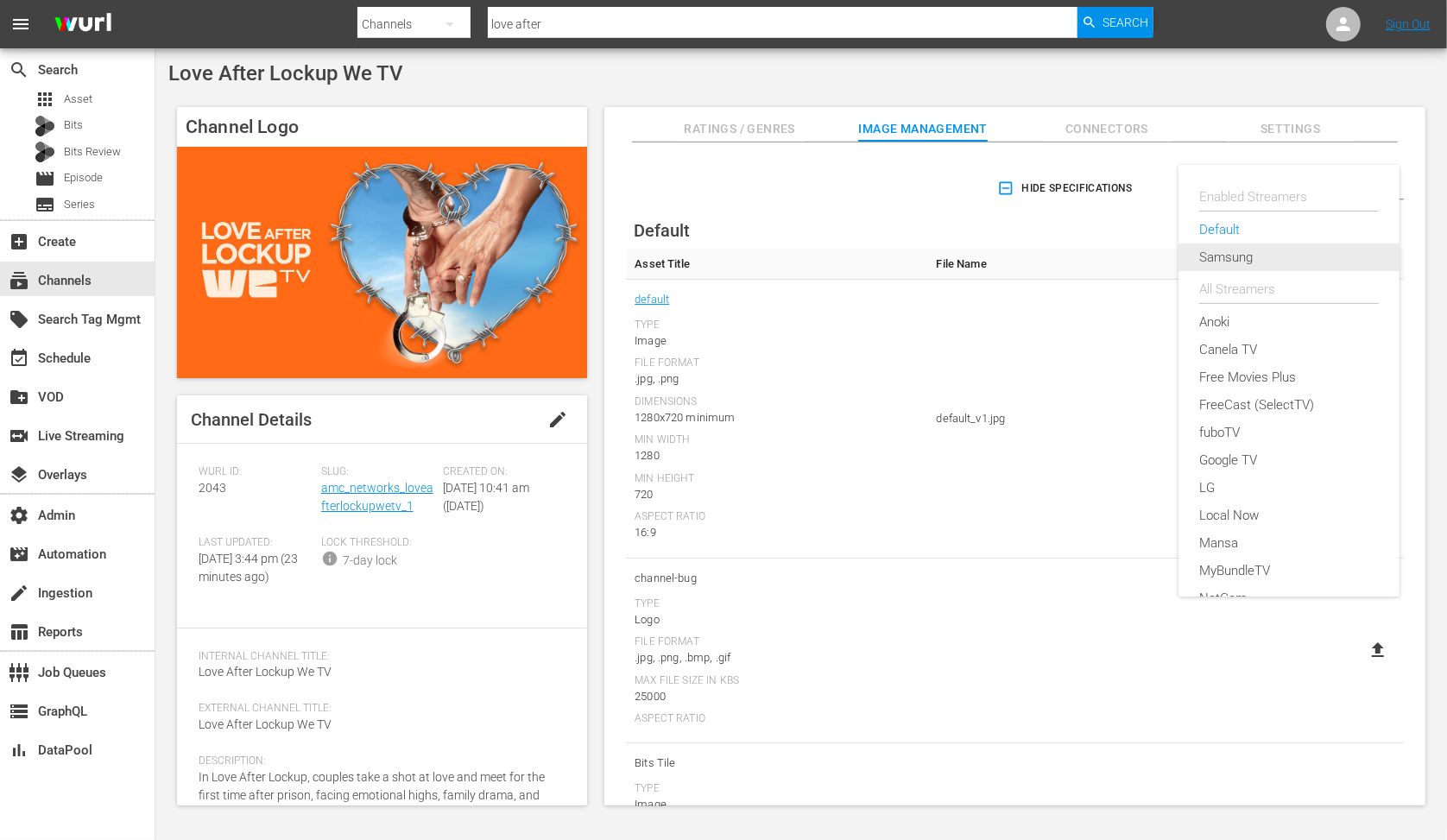
click at [1228, 263] on div "Samsung" at bounding box center [1289, 257] width 180 height 27
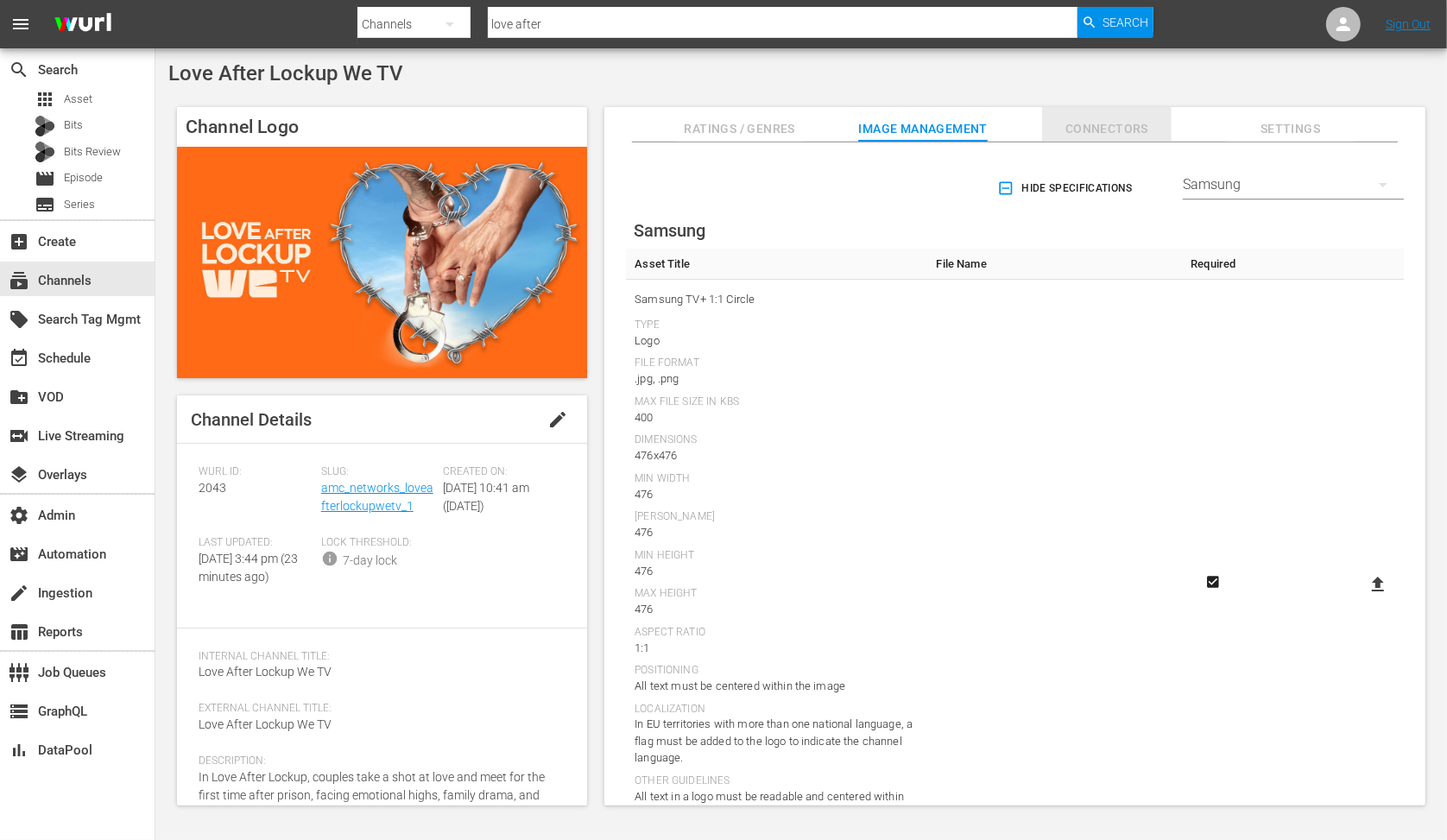
click at [1094, 134] on span "Connectors" at bounding box center [1106, 129] width 129 height 21
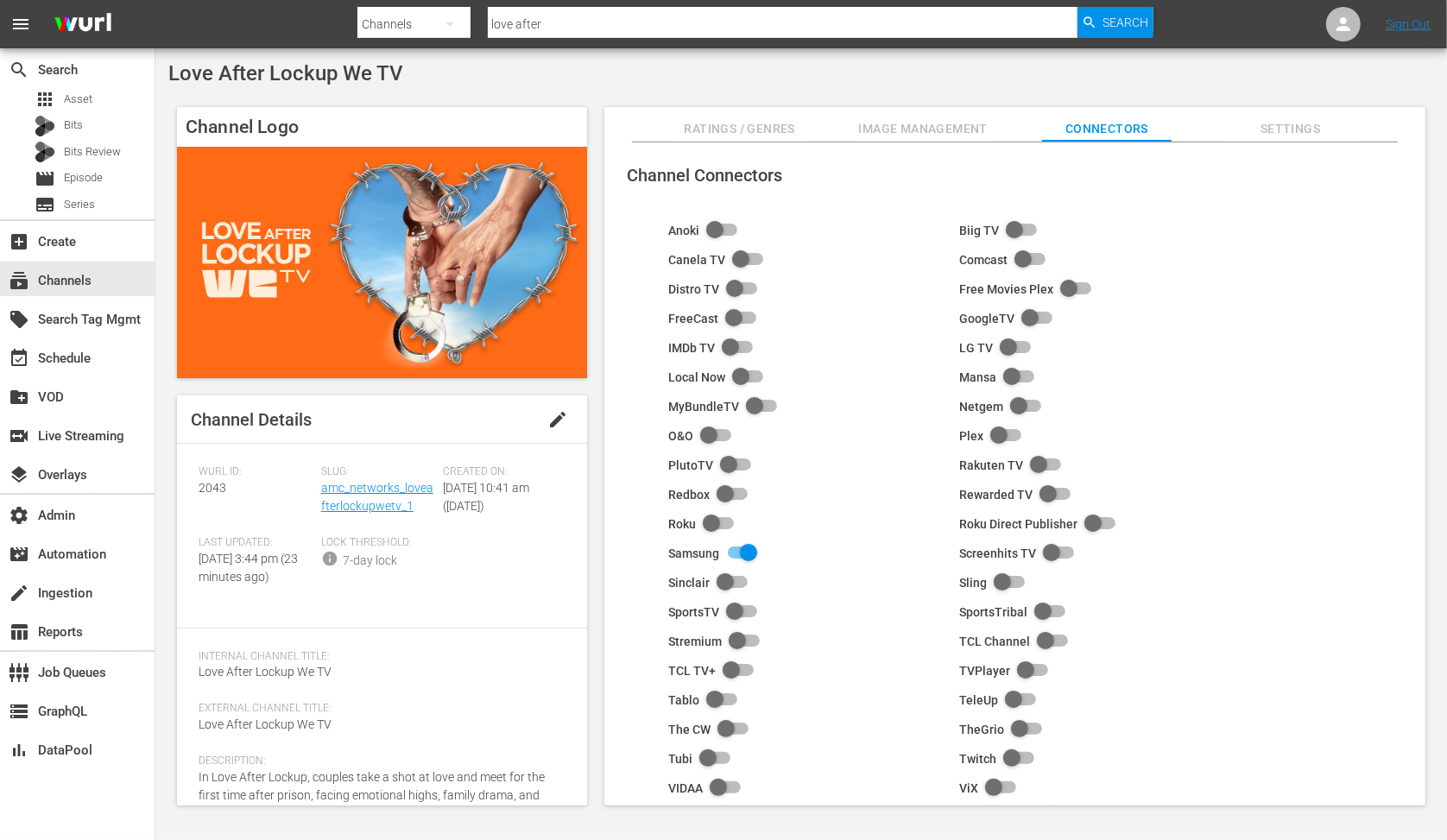
click at [888, 117] on button "Image Management" at bounding box center [923, 124] width 129 height 35
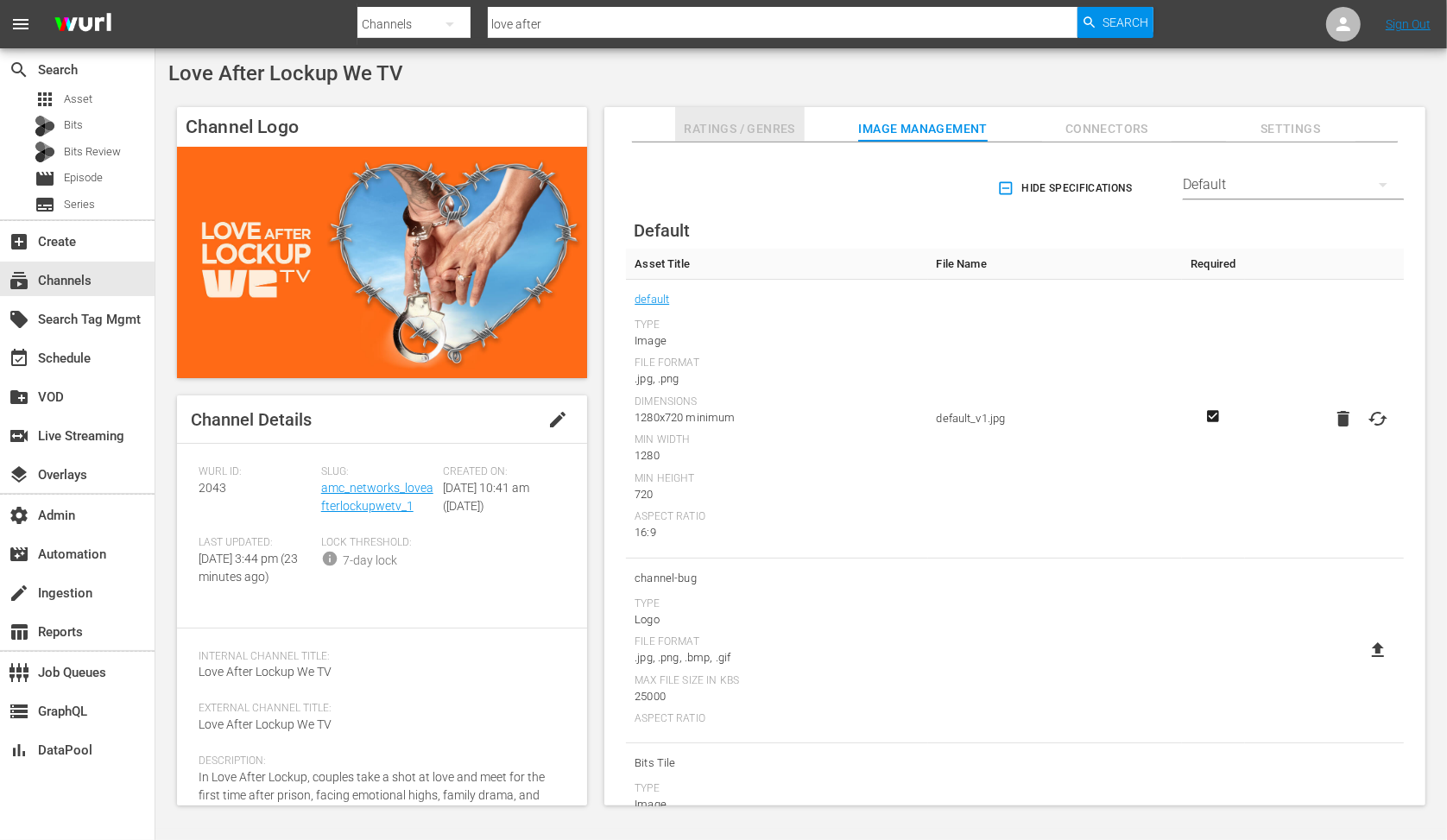
click at [712, 123] on span "Ratings / Genres" at bounding box center [739, 129] width 129 height 21
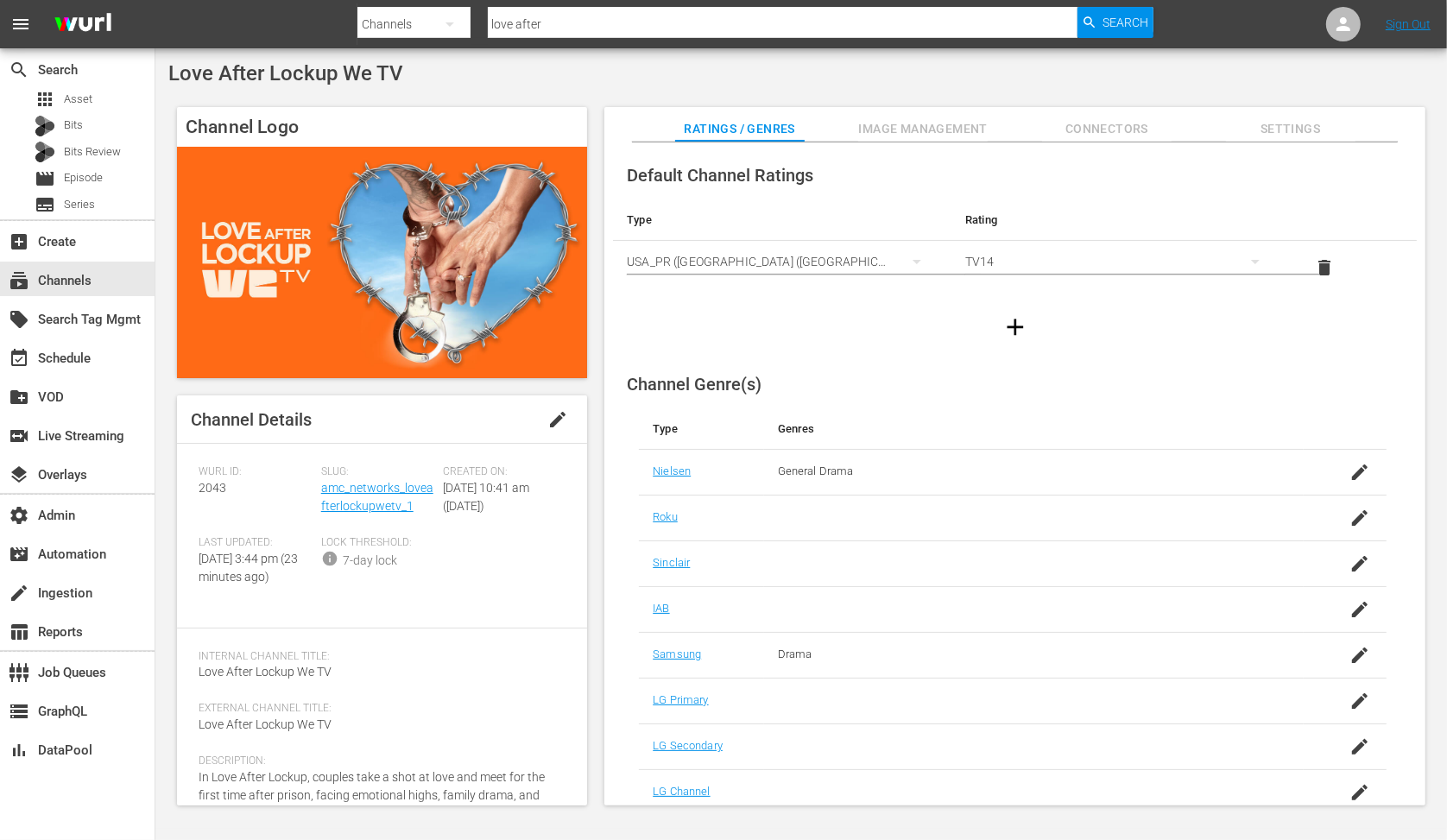
drag, startPoint x: 900, startPoint y: 120, endPoint x: 926, endPoint y: 134, distance: 29.5
click at [900, 120] on span "Image Management" at bounding box center [923, 129] width 129 height 21
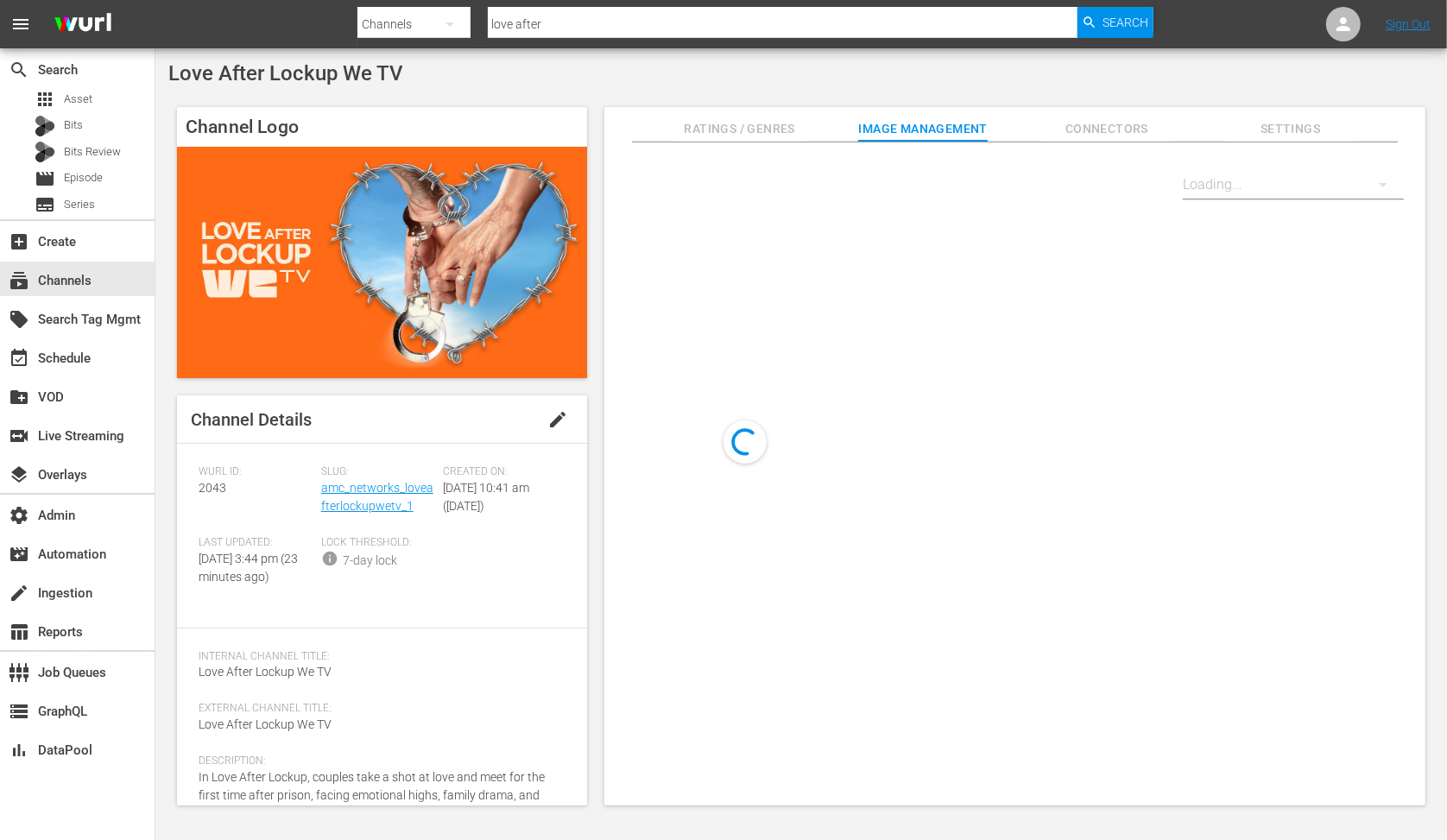
click at [1111, 125] on span "Connectors" at bounding box center [1106, 129] width 129 height 21
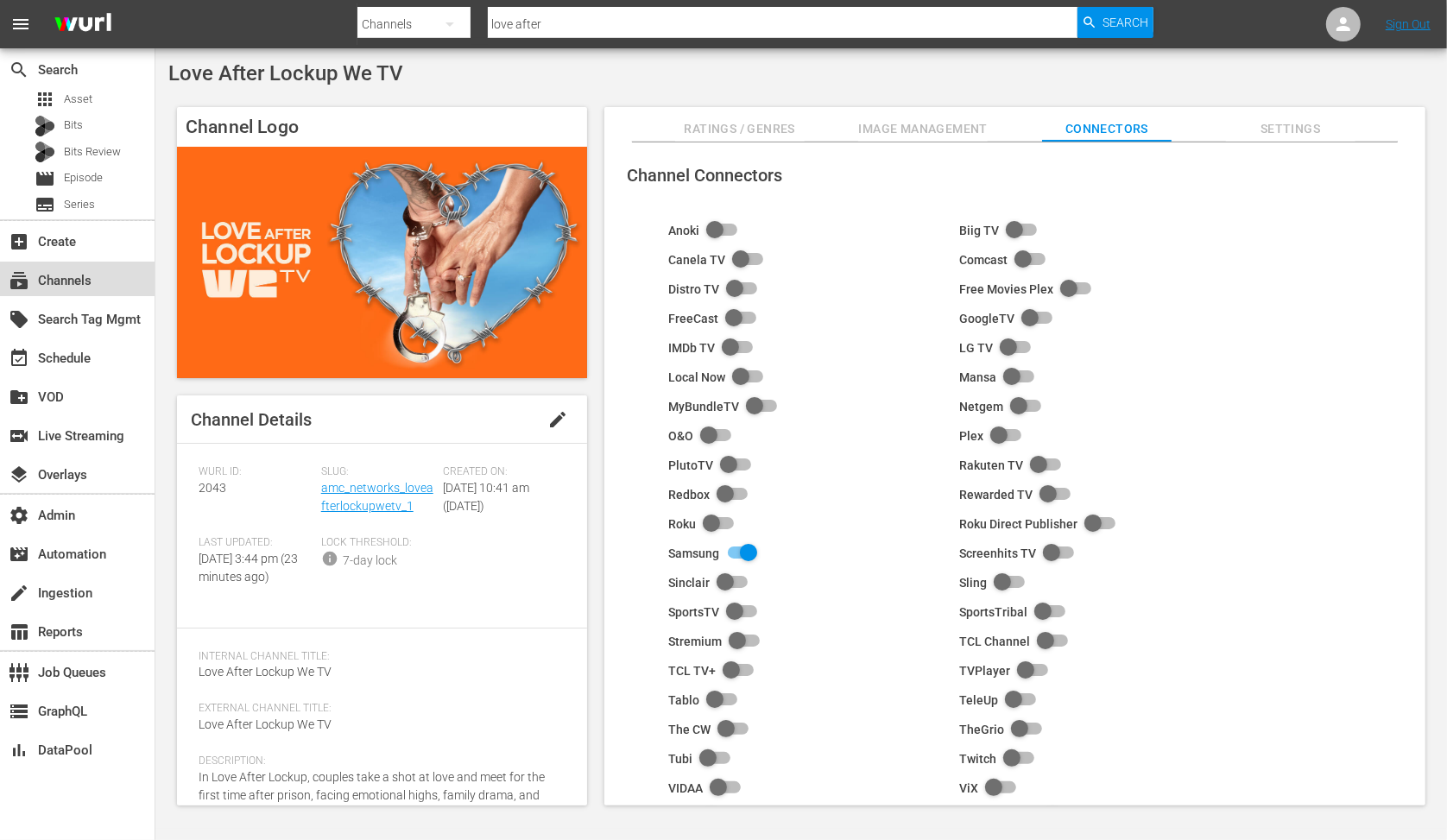
click at [112, 280] on div "subscriptions Channels" at bounding box center [77, 279] width 154 height 35
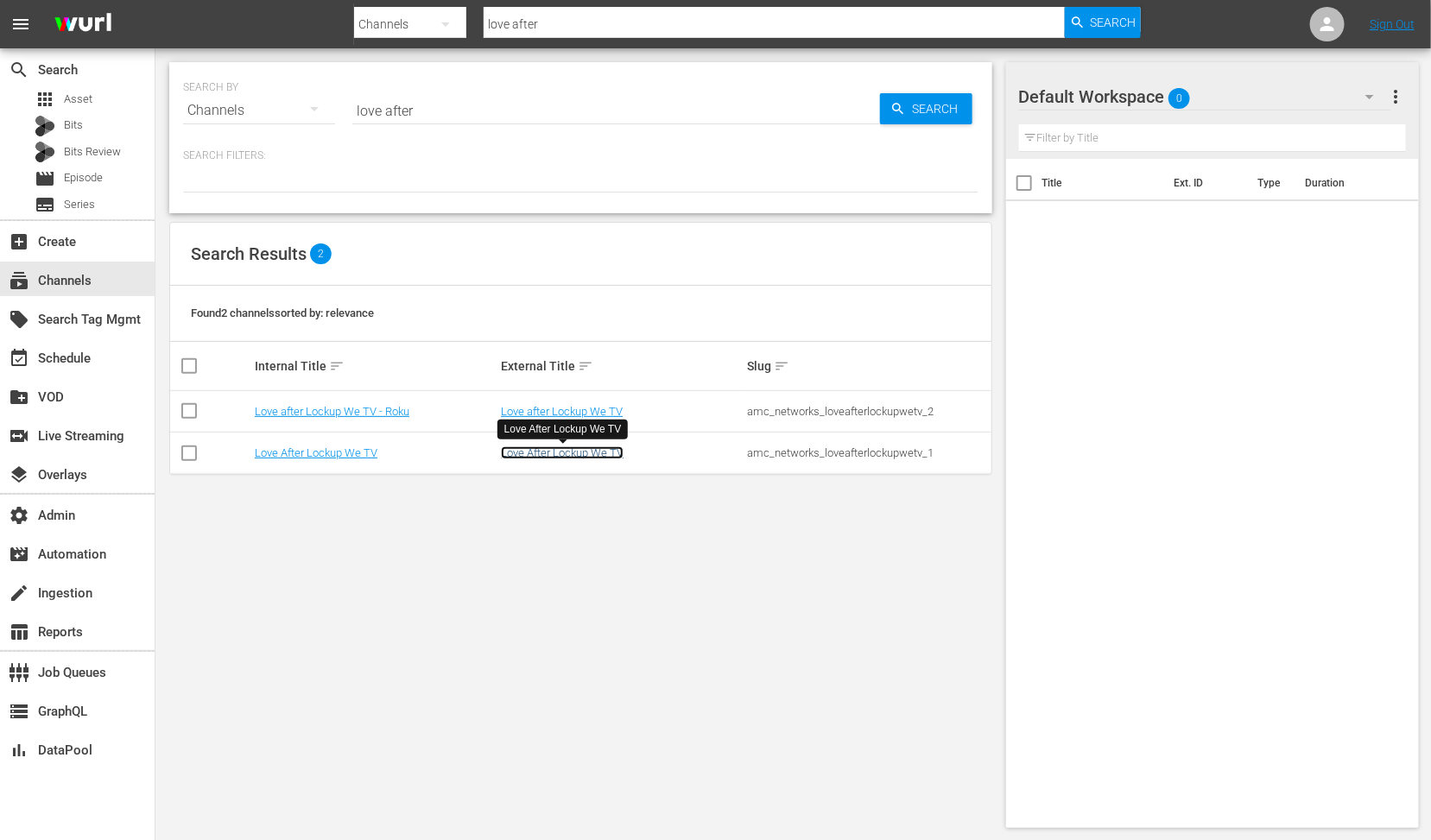
click at [584, 453] on link "Love After Lockup We TV" at bounding box center [562, 453] width 122 height 13
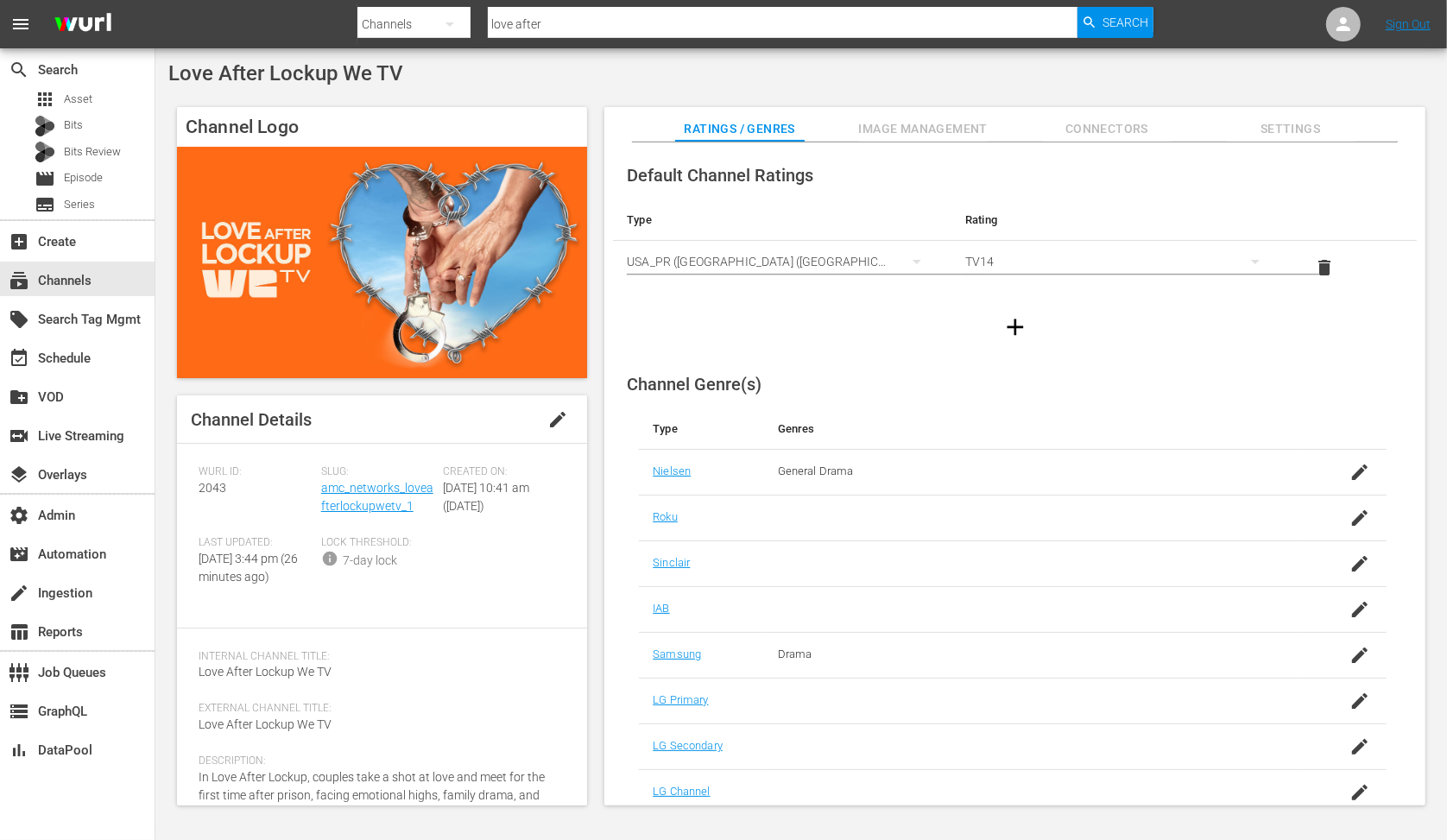
click at [917, 127] on span "Image Management" at bounding box center [923, 129] width 129 height 21
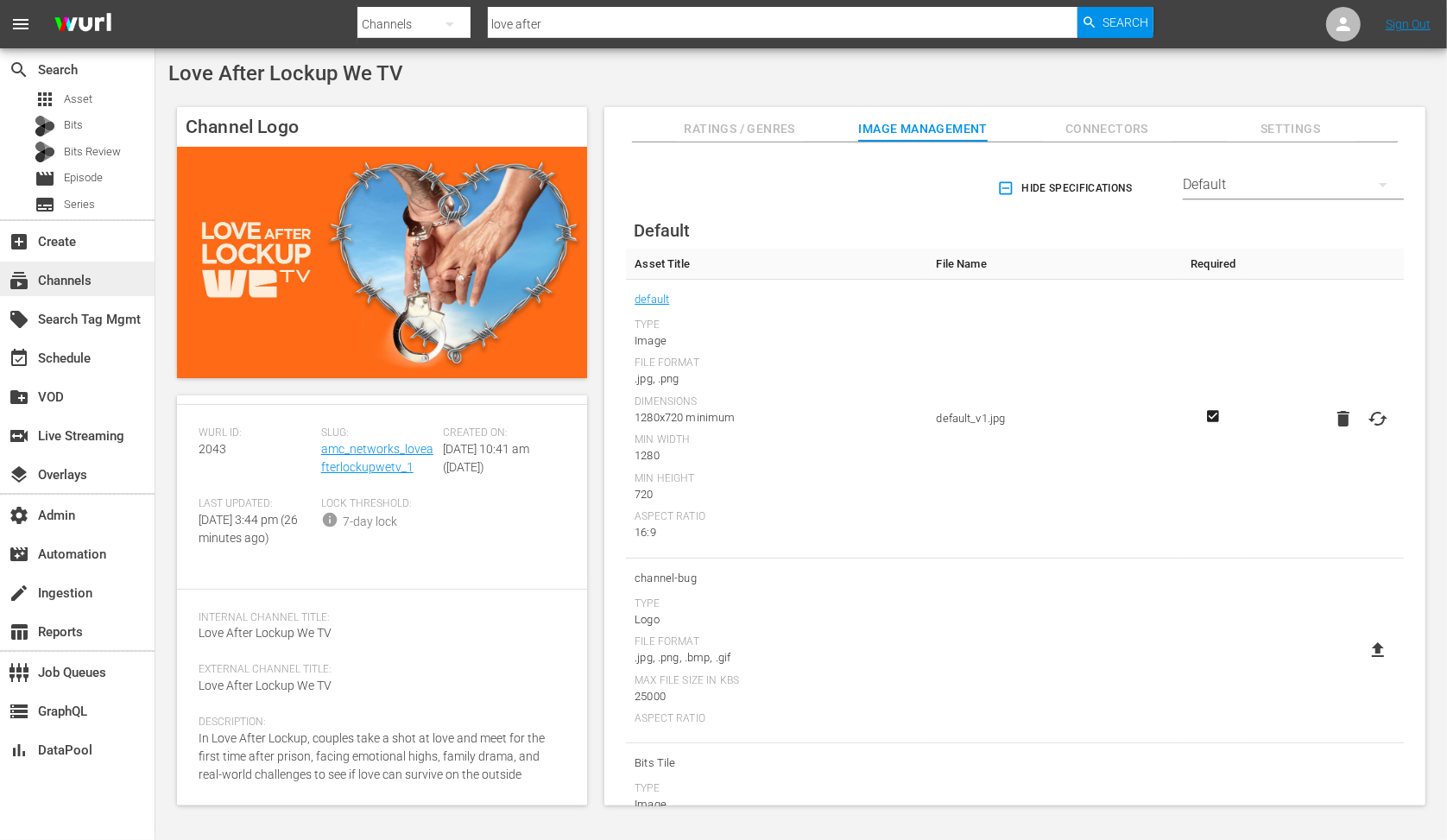
click at [68, 282] on div "subscriptions Channels" at bounding box center [49, 278] width 97 height 16
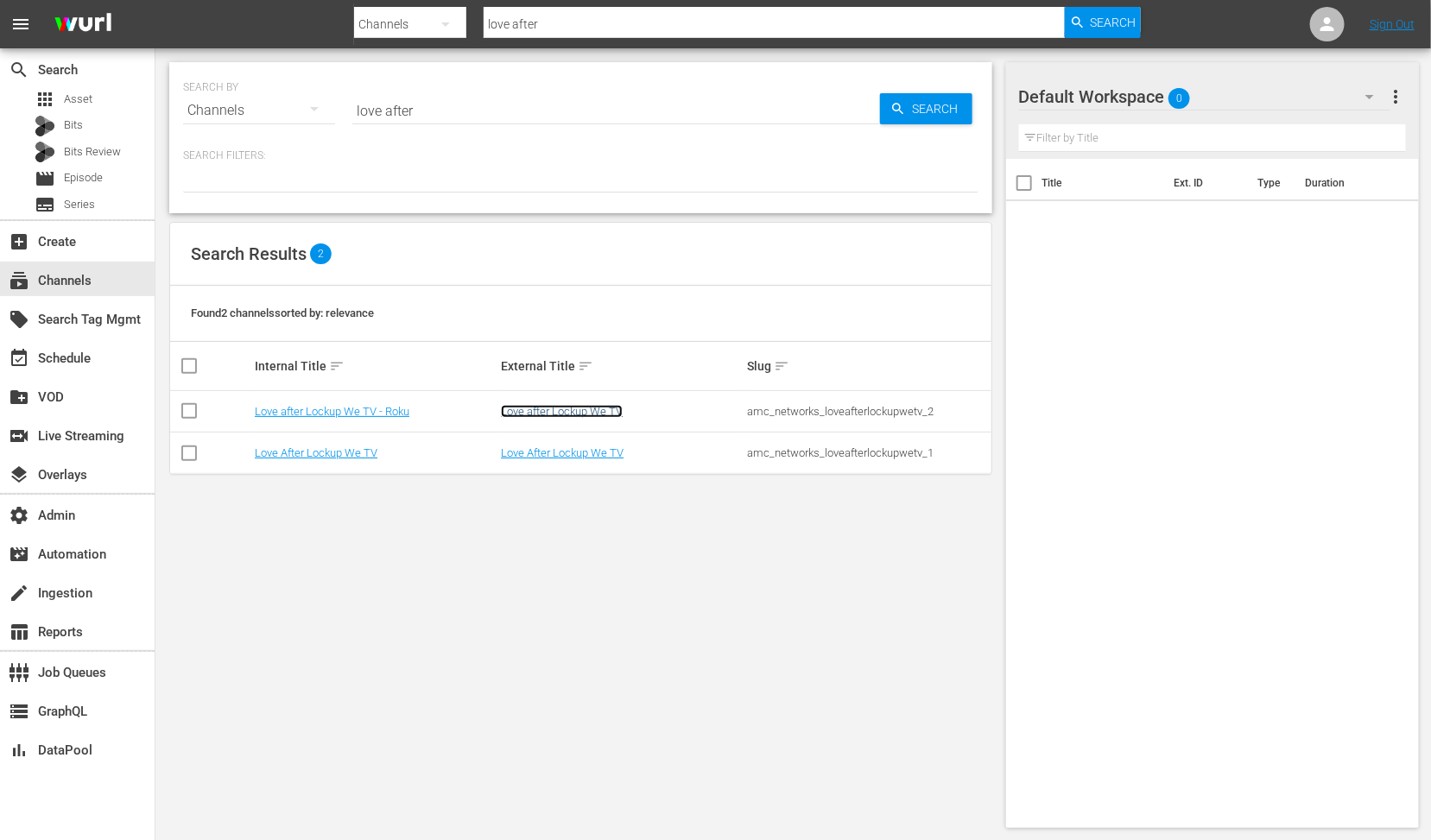
click at [561, 408] on link "Love after Lockup We TV" at bounding box center [562, 411] width 121 height 13
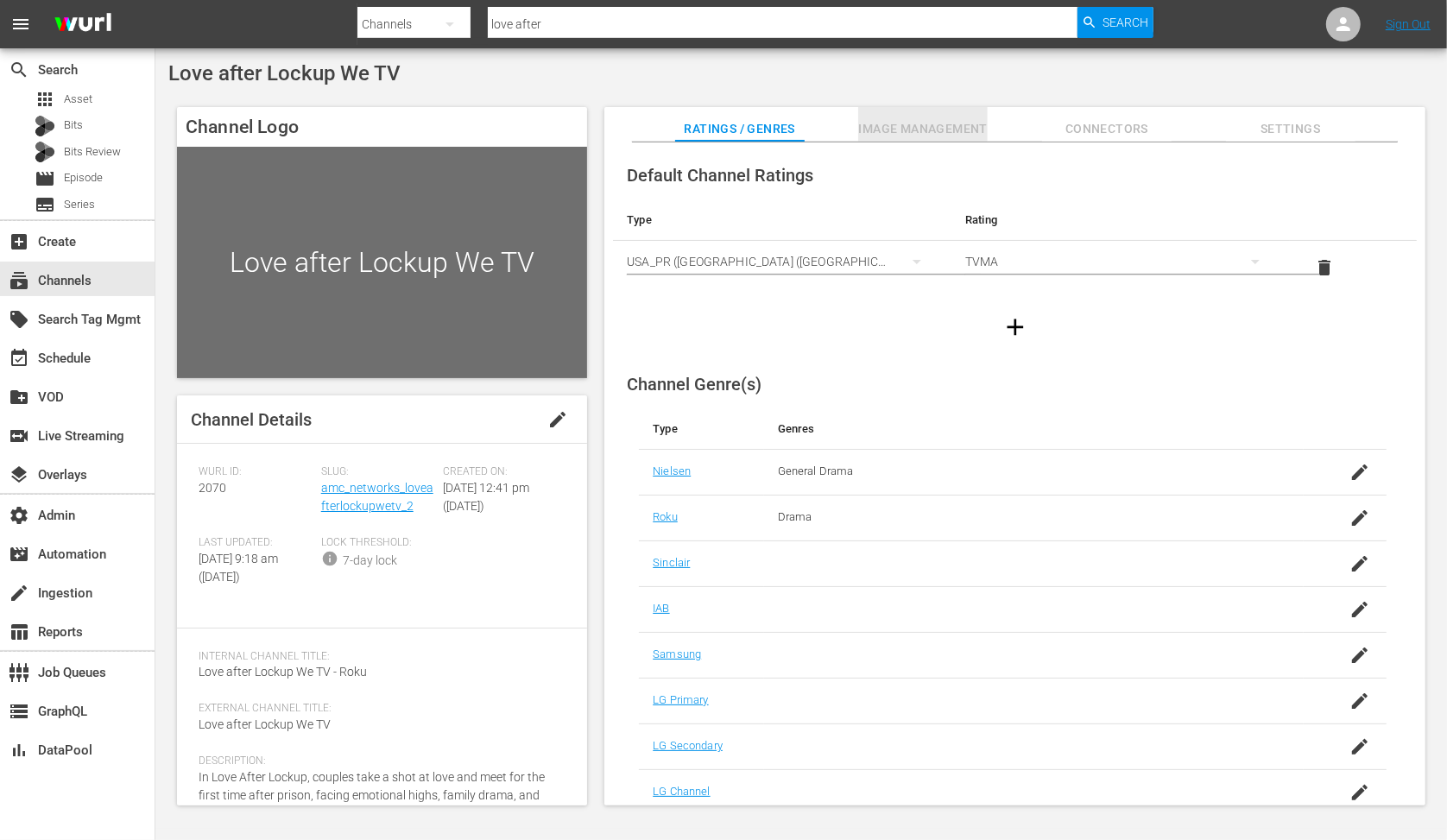
click at [933, 127] on span "Image Management" at bounding box center [923, 129] width 129 height 21
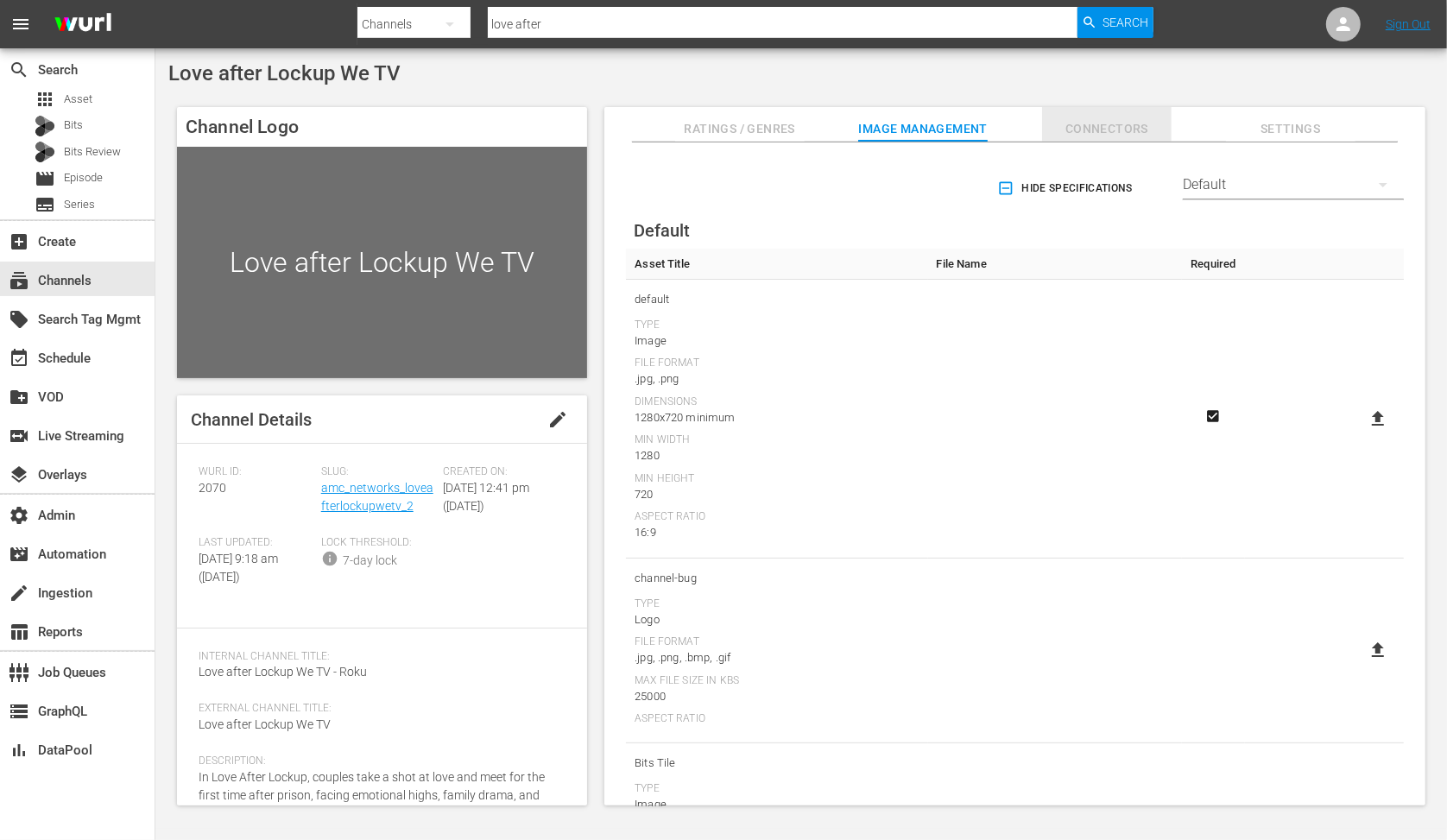
click at [1087, 125] on span "Connectors" at bounding box center [1106, 129] width 129 height 21
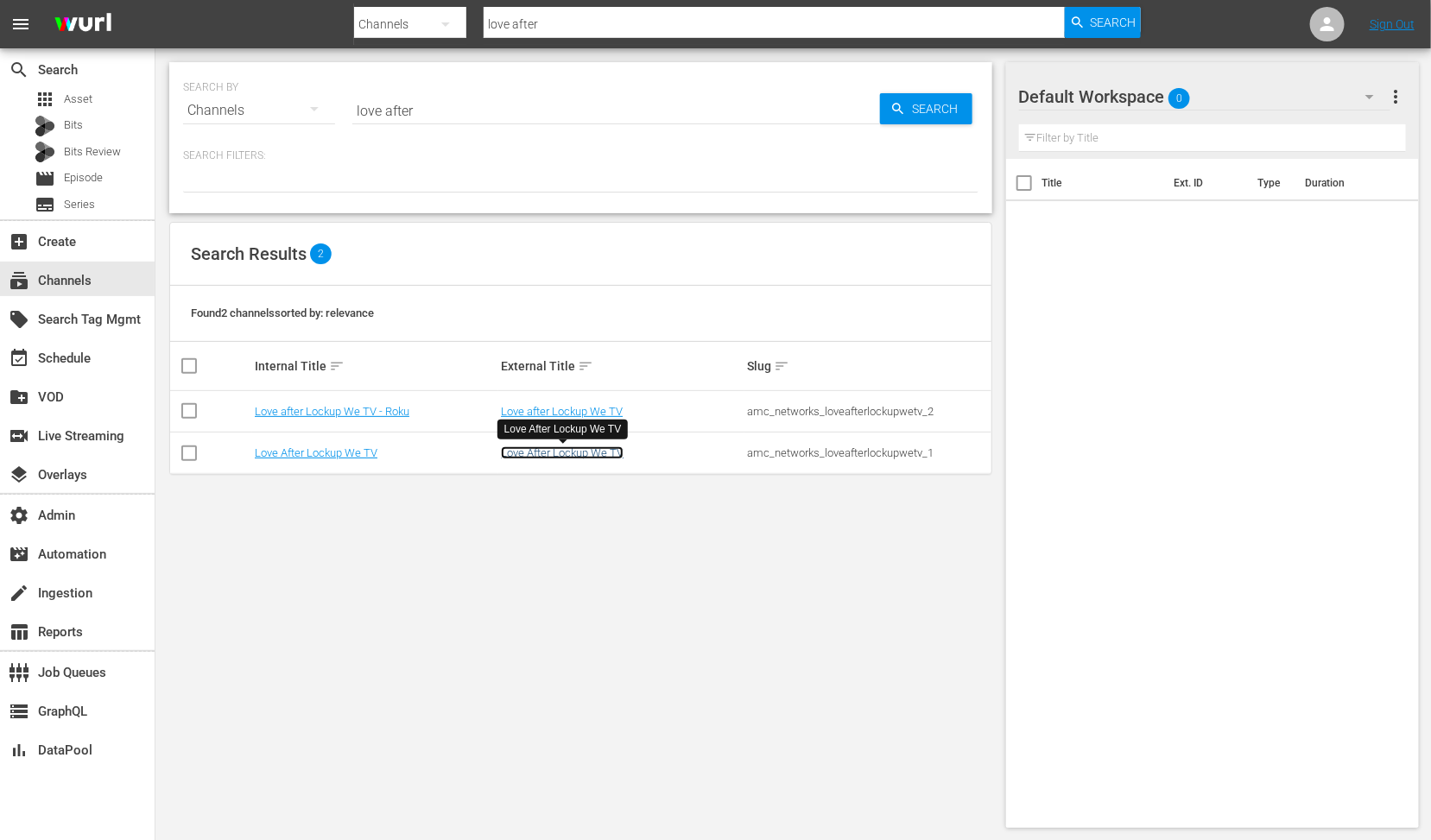
click at [540, 453] on link "Love After Lockup We TV" at bounding box center [562, 453] width 122 height 13
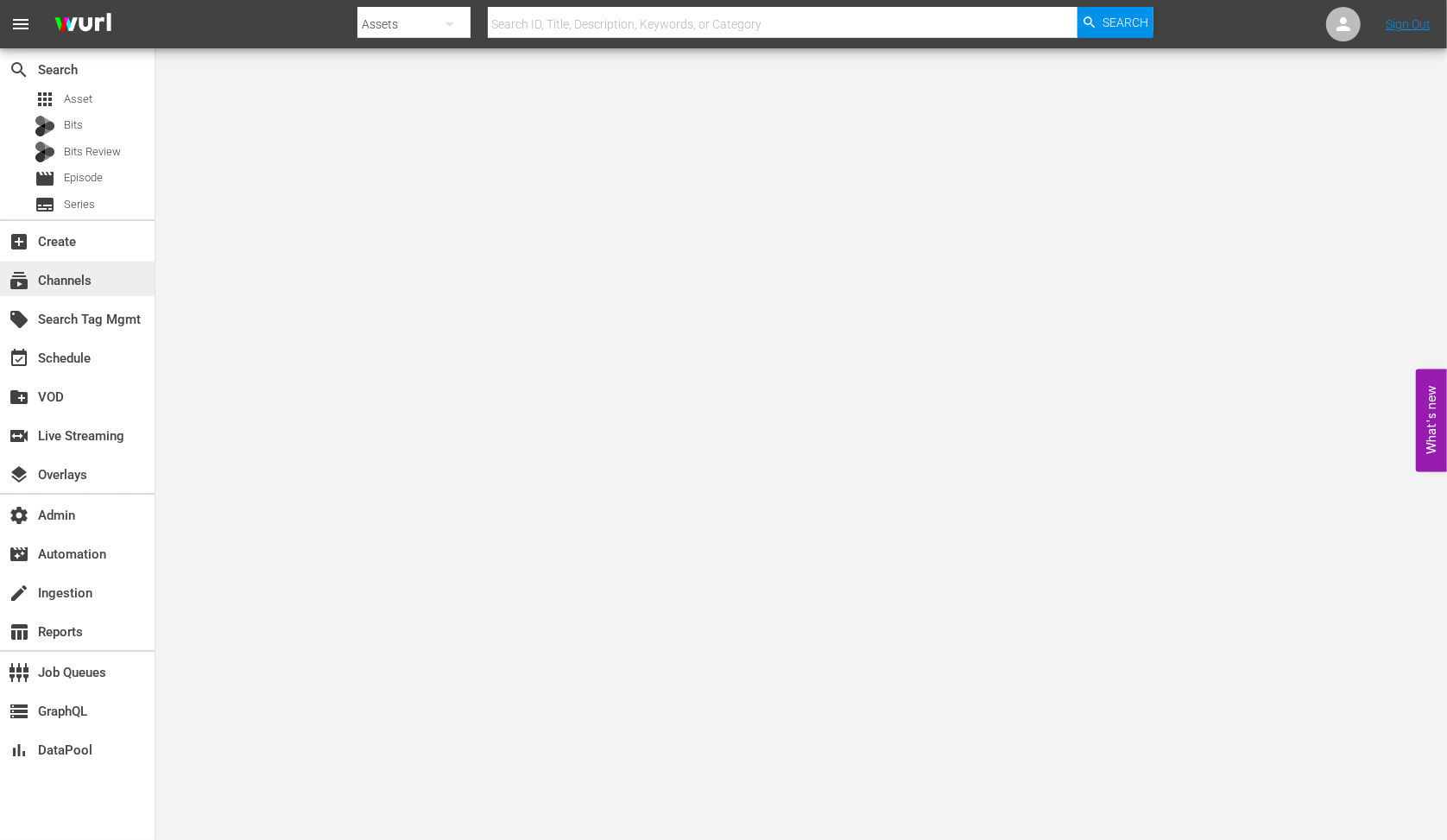
click at [106, 267] on div "subscriptions Channels" at bounding box center [77, 279] width 154 height 35
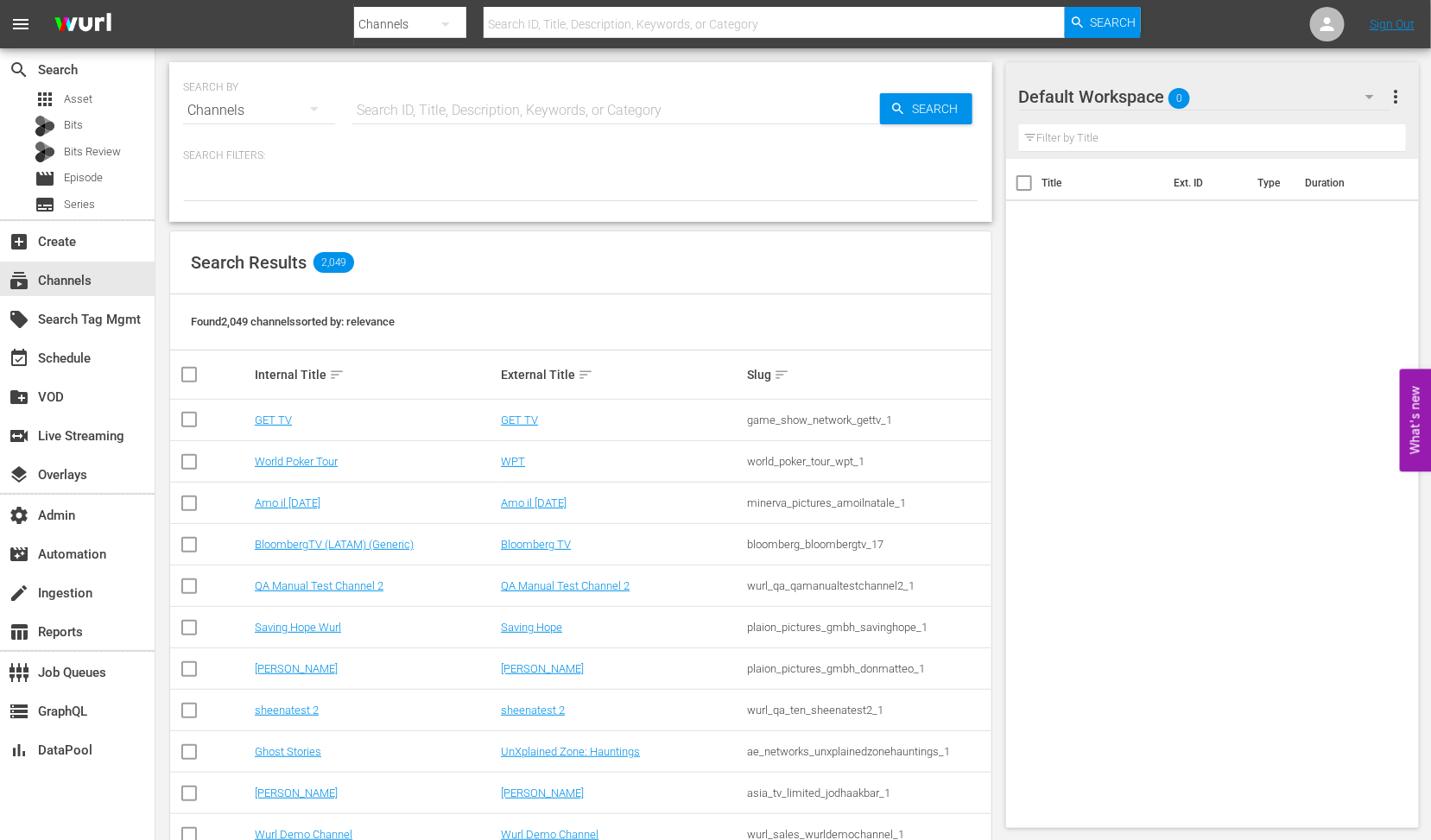
click at [416, 117] on input "text" at bounding box center [616, 110] width 528 height 42
type input "msg"
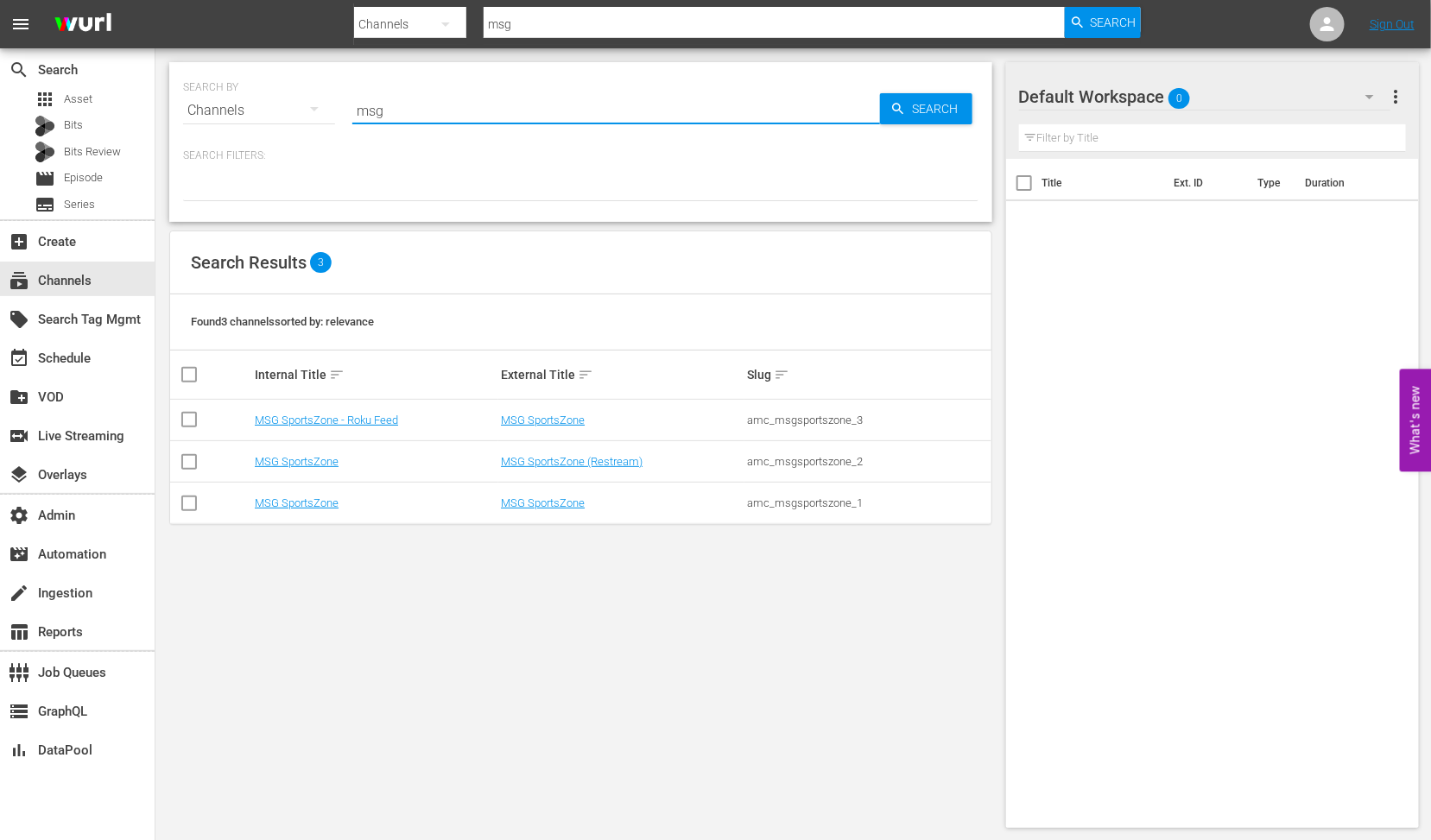
type input "msg"
click at [428, 609] on div "SEARCH BY Search By Channels Search ID, Title, Description, Keywords, or Catego…" at bounding box center [581, 445] width 851 height 793
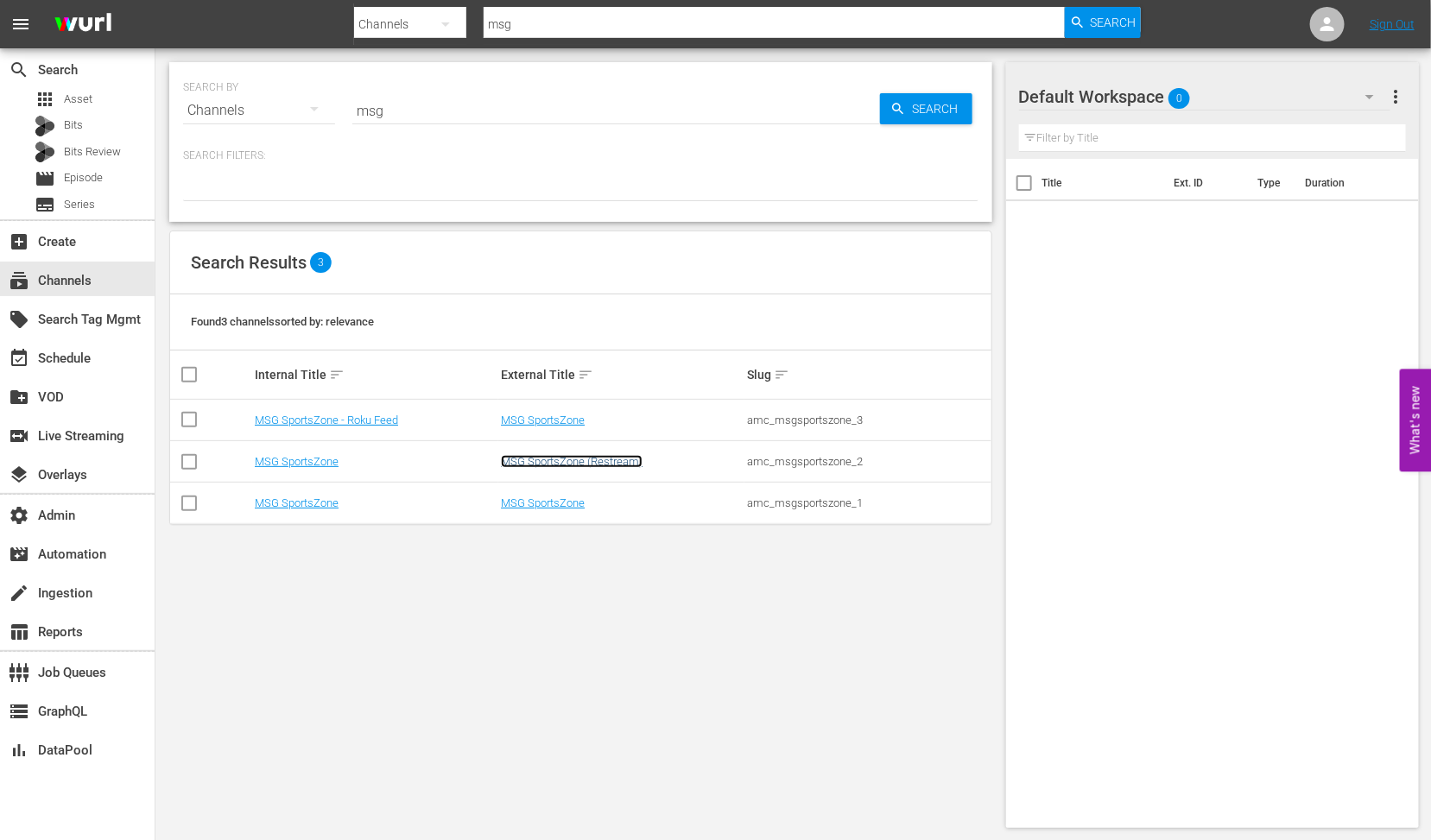
click at [558, 466] on link "MSG SportsZone (Restream)" at bounding box center [572, 461] width 142 height 13
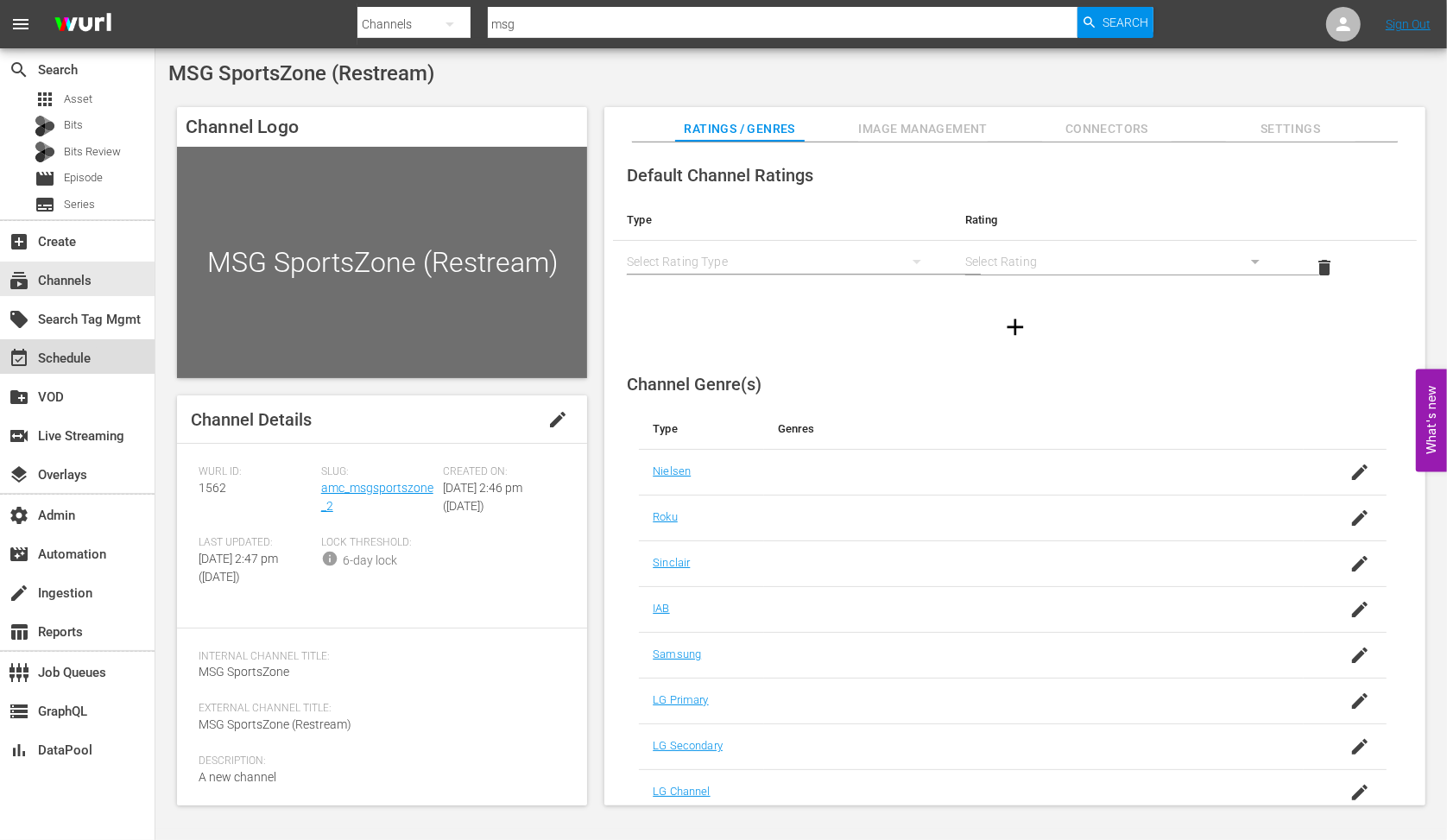
click at [82, 359] on div "event_available Schedule" at bounding box center [49, 355] width 97 height 16
click at [82, 283] on div "subscriptions Channels" at bounding box center [49, 278] width 97 height 16
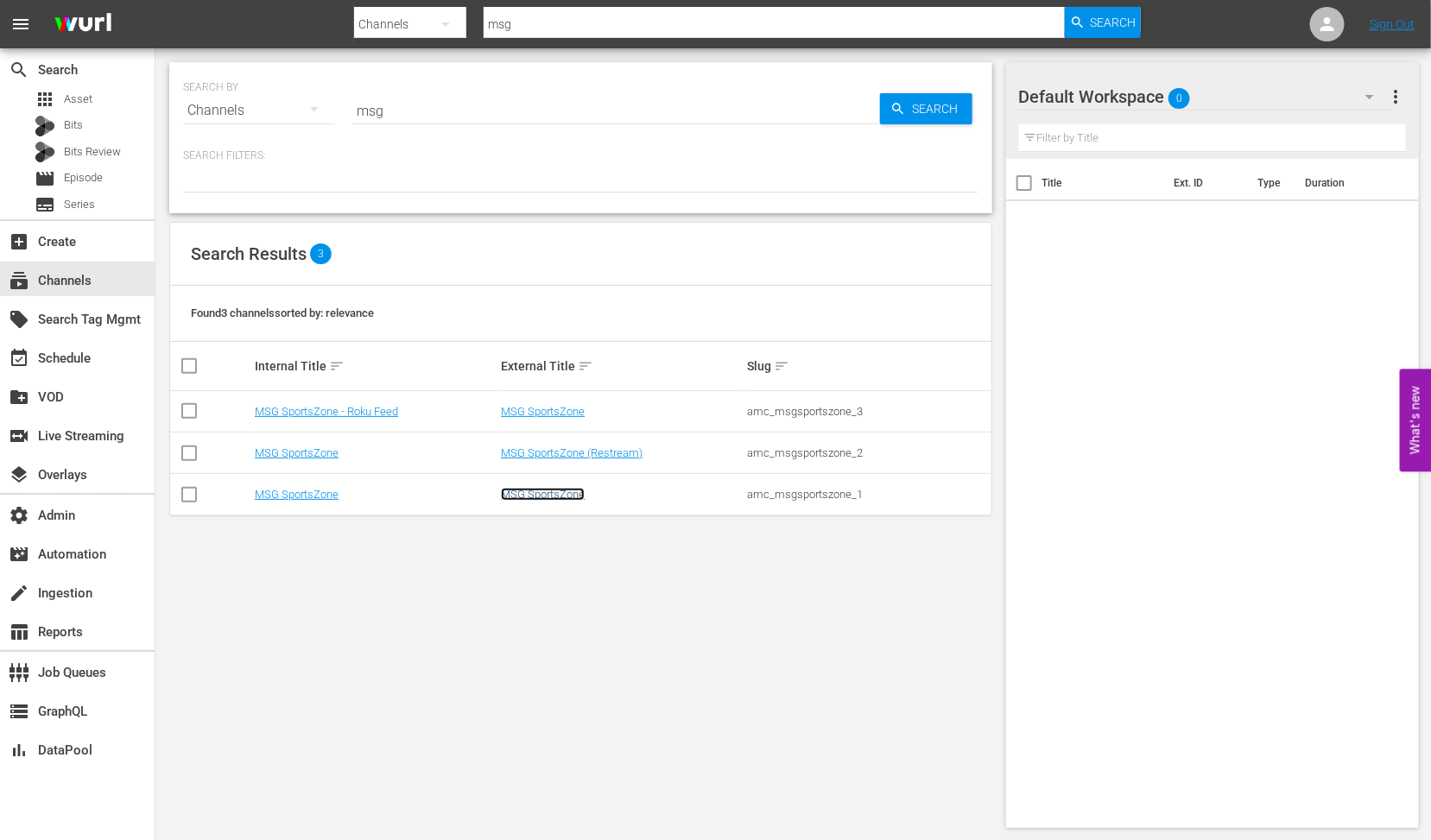
click at [547, 491] on link "MSG SportsZone" at bounding box center [543, 493] width 84 height 13
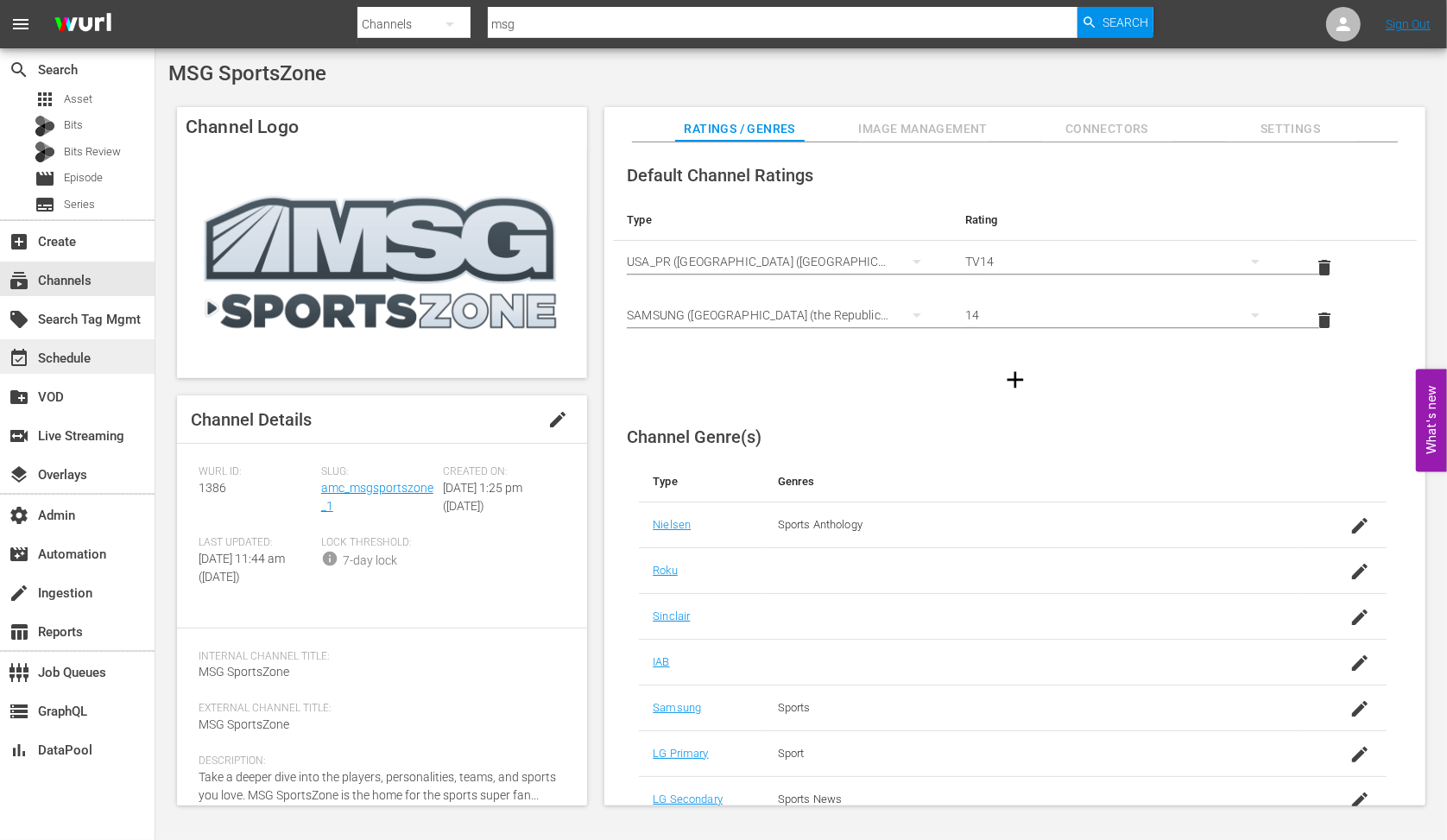
click at [82, 359] on div "event_available Schedule" at bounding box center [49, 355] width 97 height 16
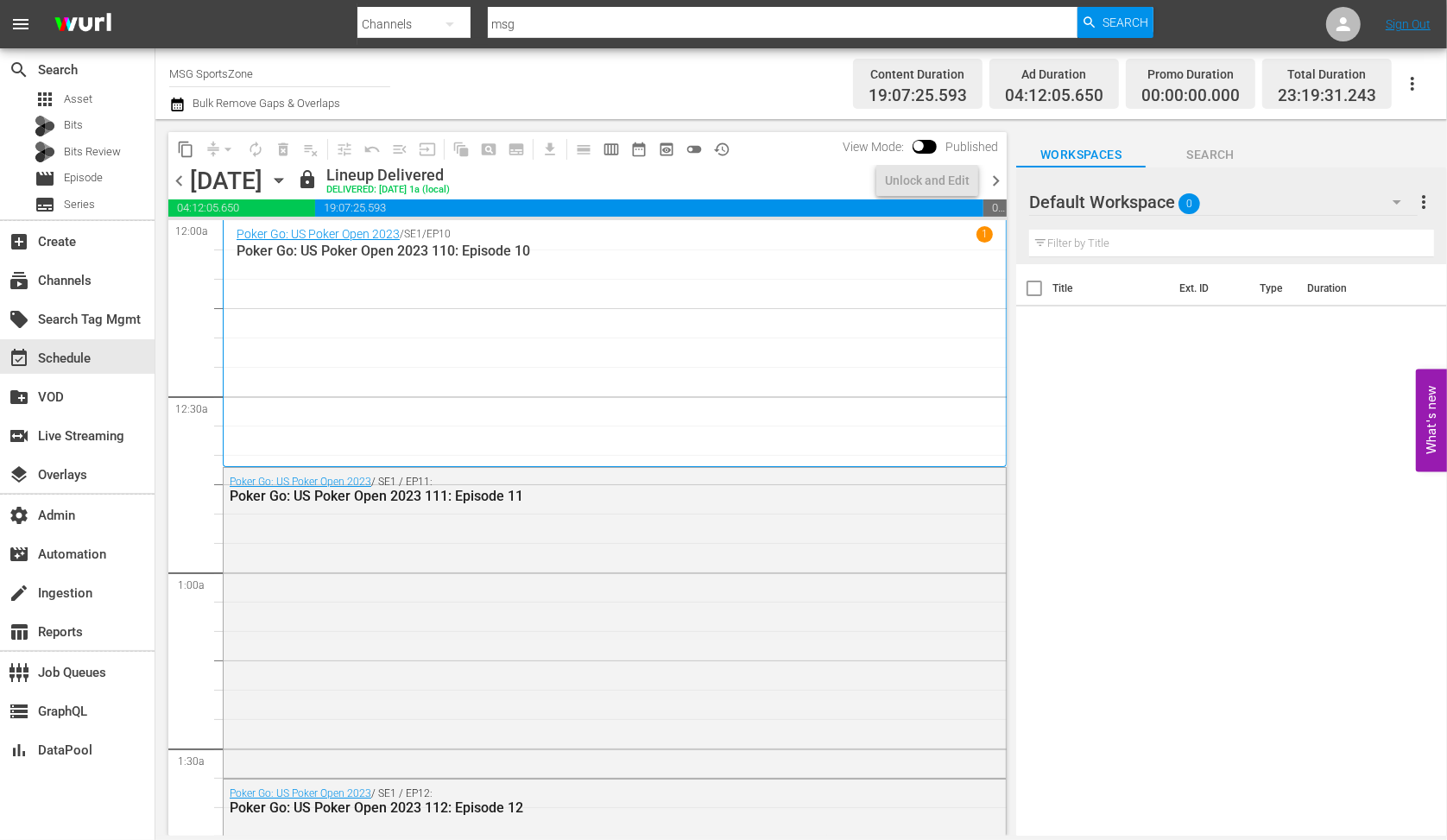
click at [999, 180] on span "chevron_right" at bounding box center [996, 181] width 21 height 21
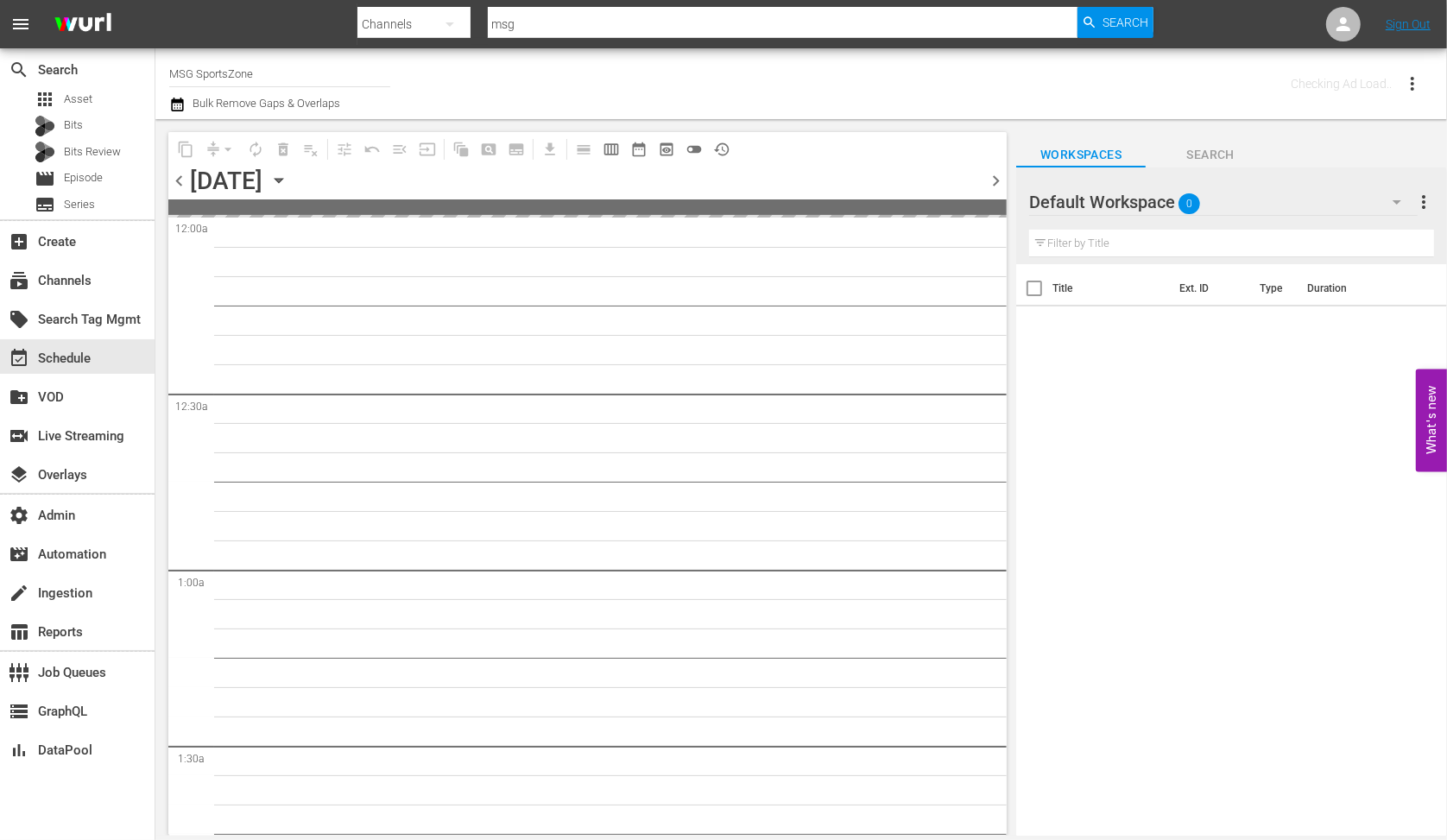
click at [999, 180] on span "chevron_right" at bounding box center [996, 181] width 21 height 21
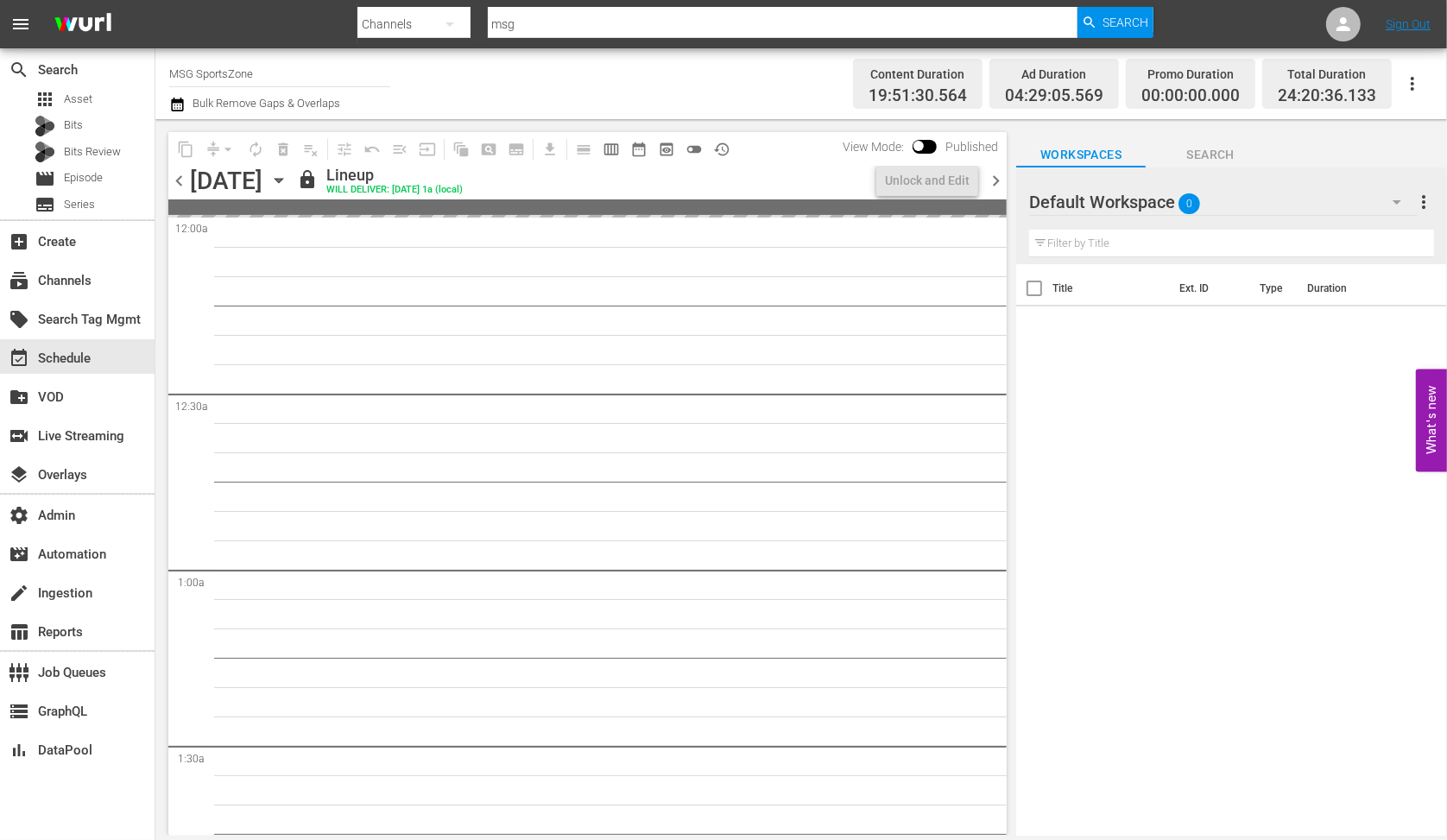
click at [999, 180] on span "chevron_right" at bounding box center [996, 181] width 21 height 21
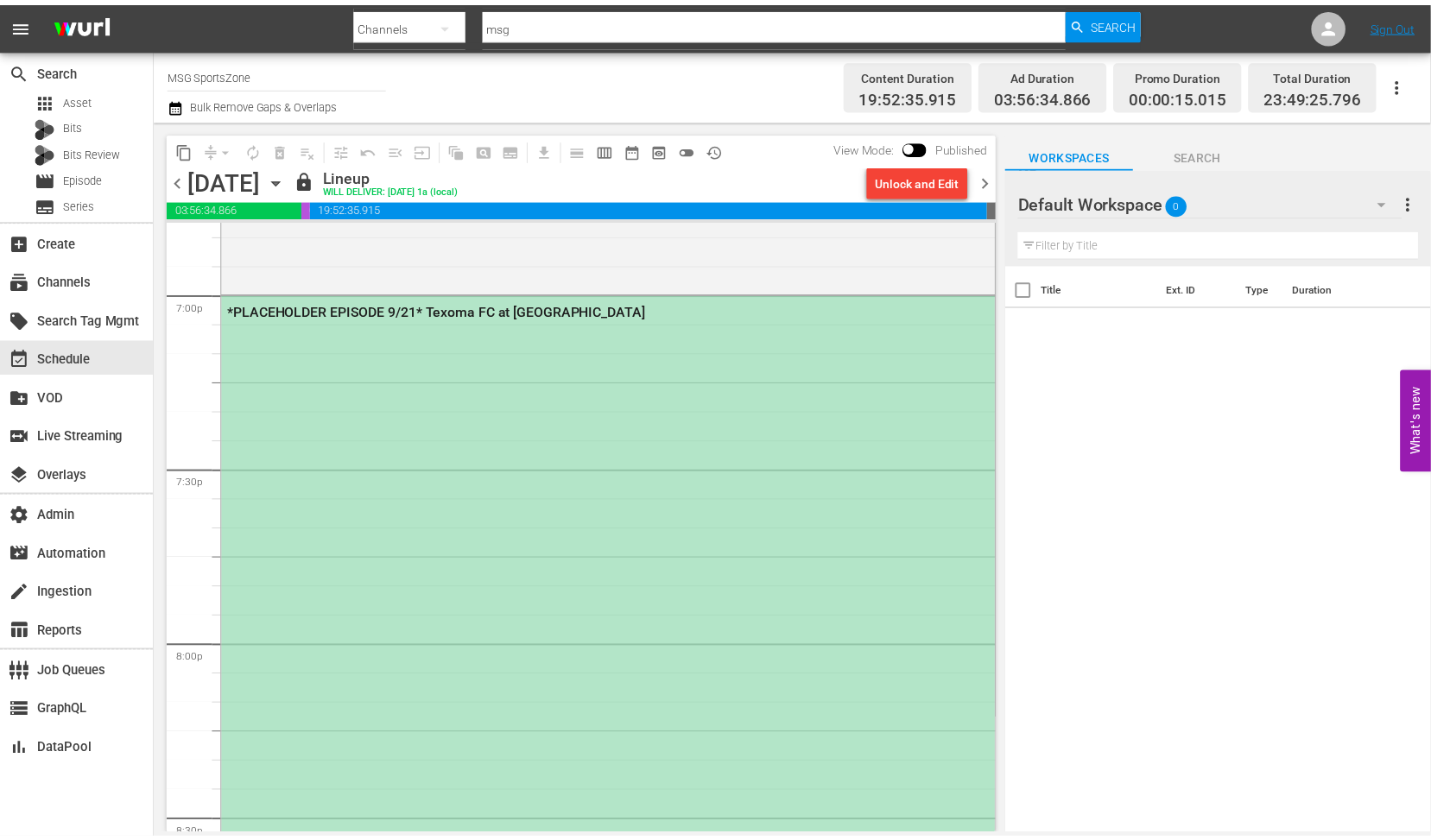
scroll to position [6498, 0]
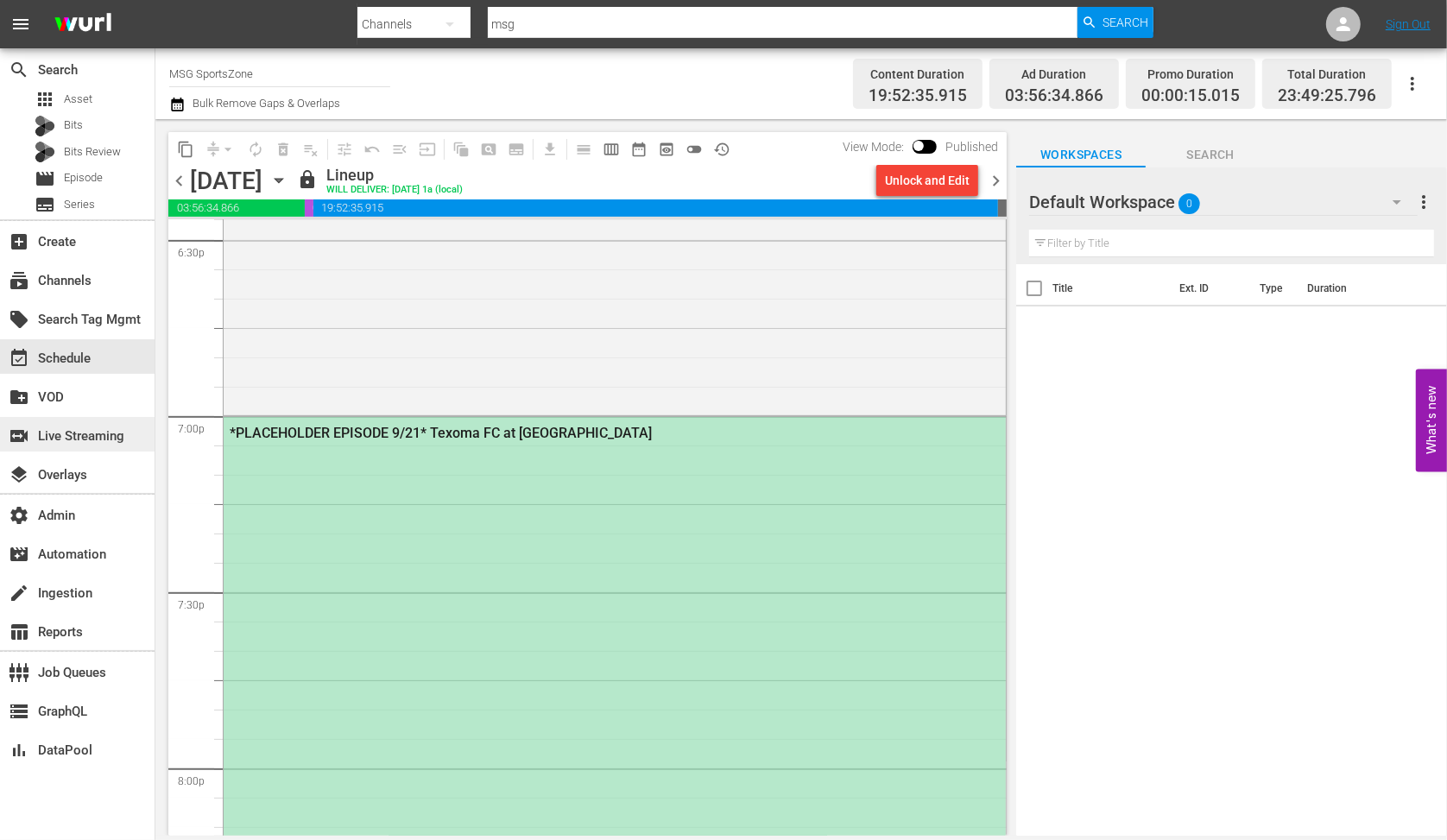
click at [87, 438] on div "switch_video Live Streaming" at bounding box center [49, 433] width 97 height 16
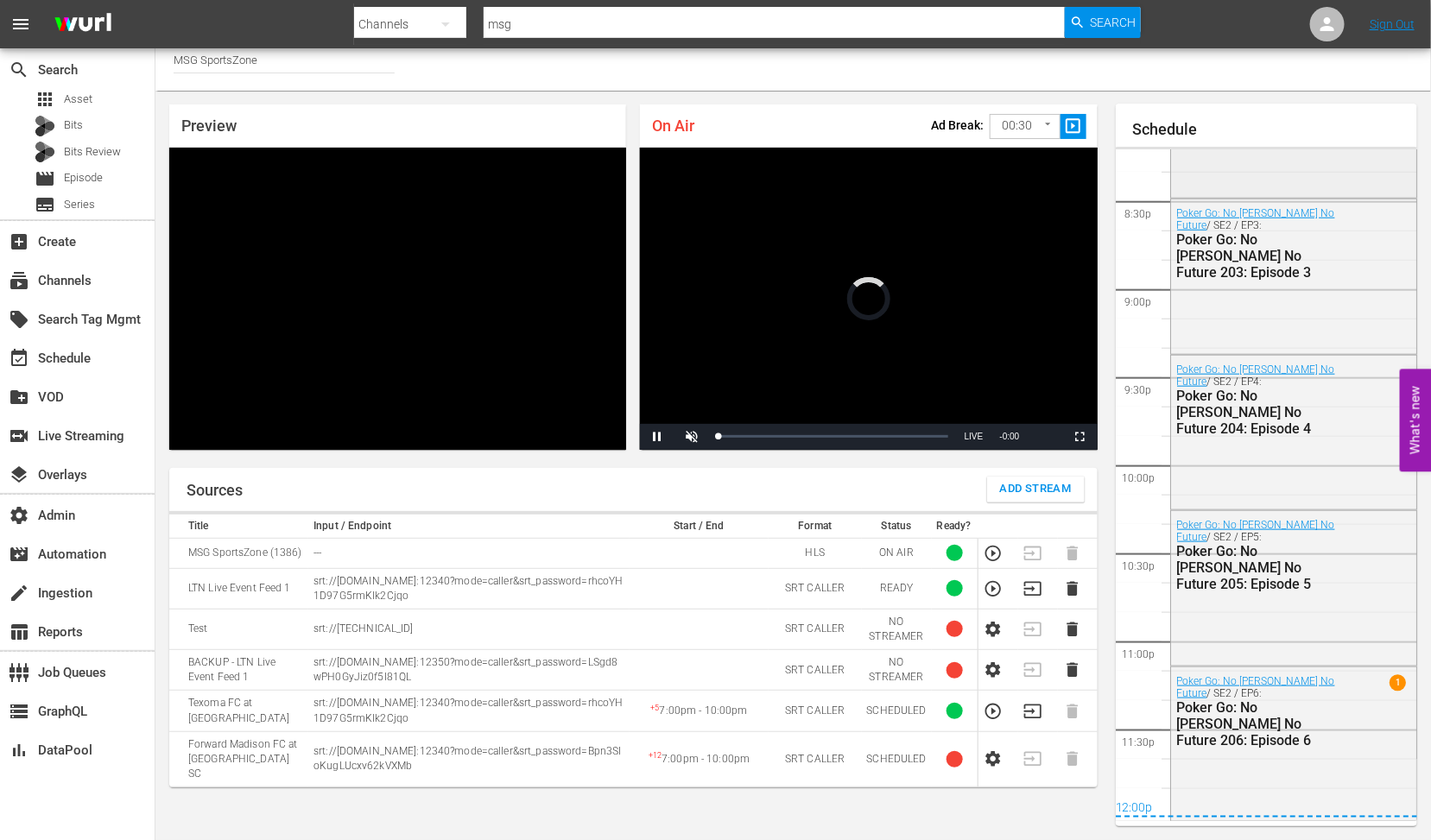
scroll to position [3061, 0]
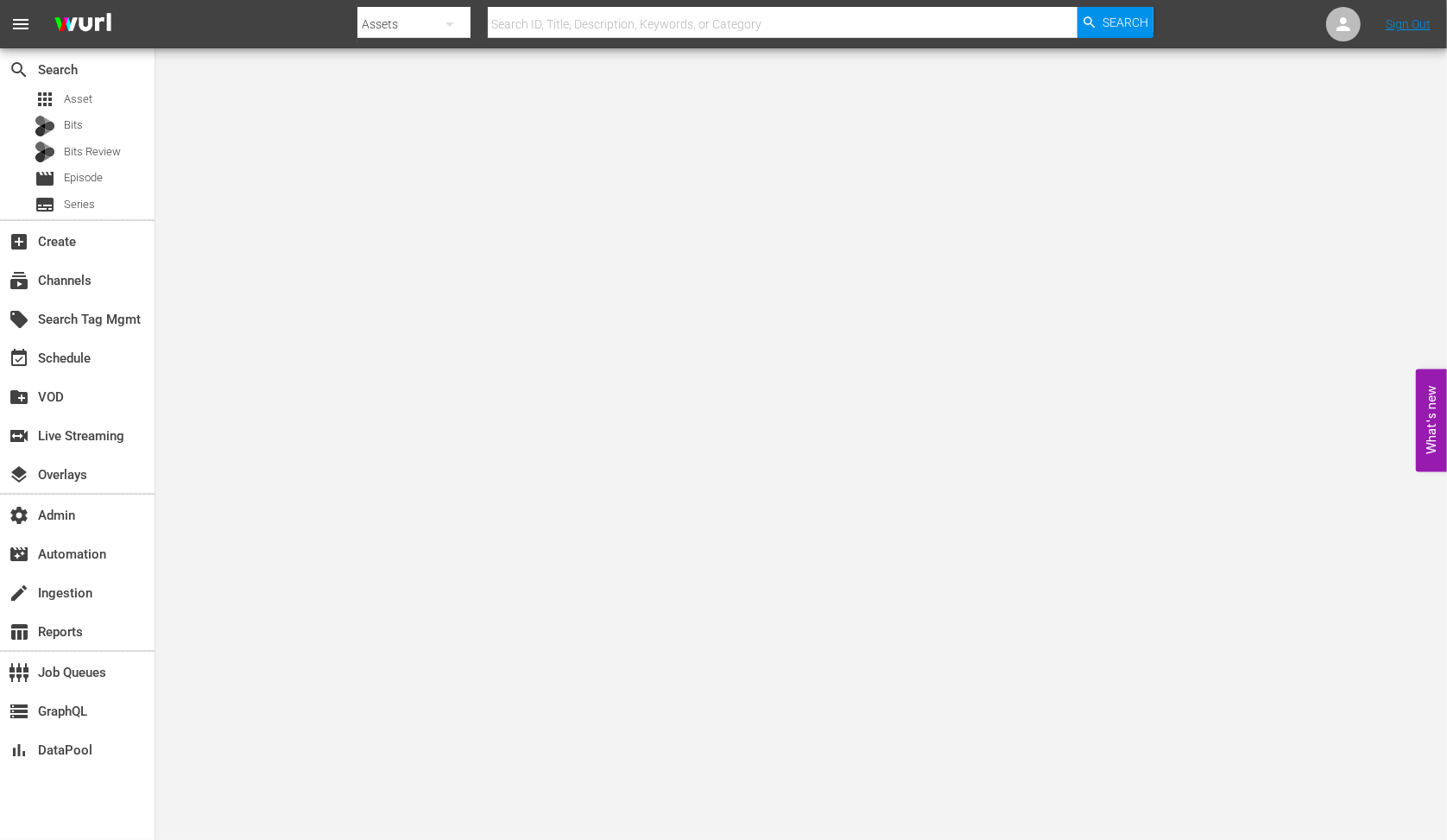
click at [386, 184] on body "menu Search By Assets Search ID, Title, Description, Keywords, or Category Sear…" at bounding box center [724, 420] width 1447 height 840
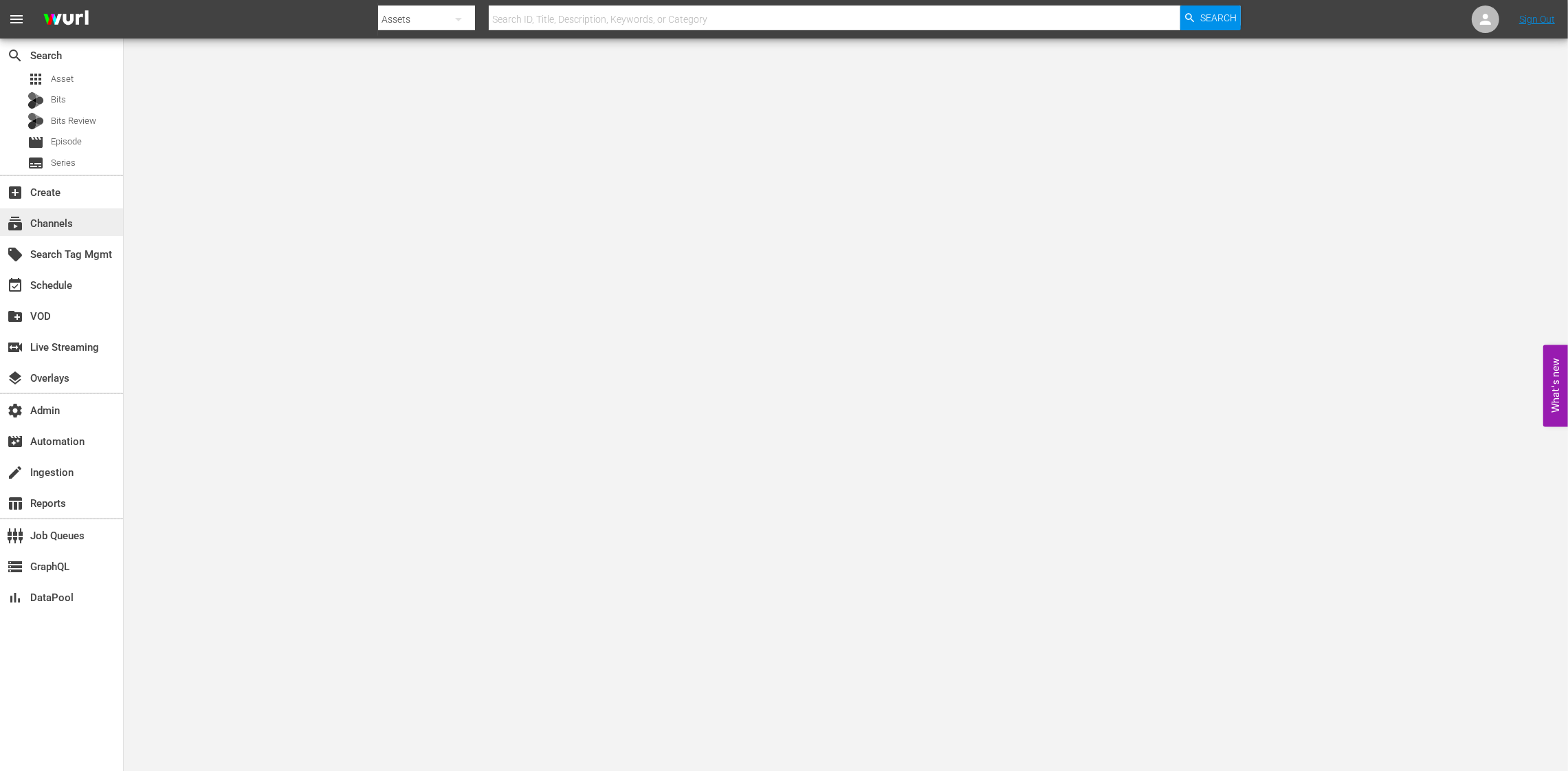
click at [88, 214] on div "subscriptions Channels" at bounding box center [61, 222] width 123 height 28
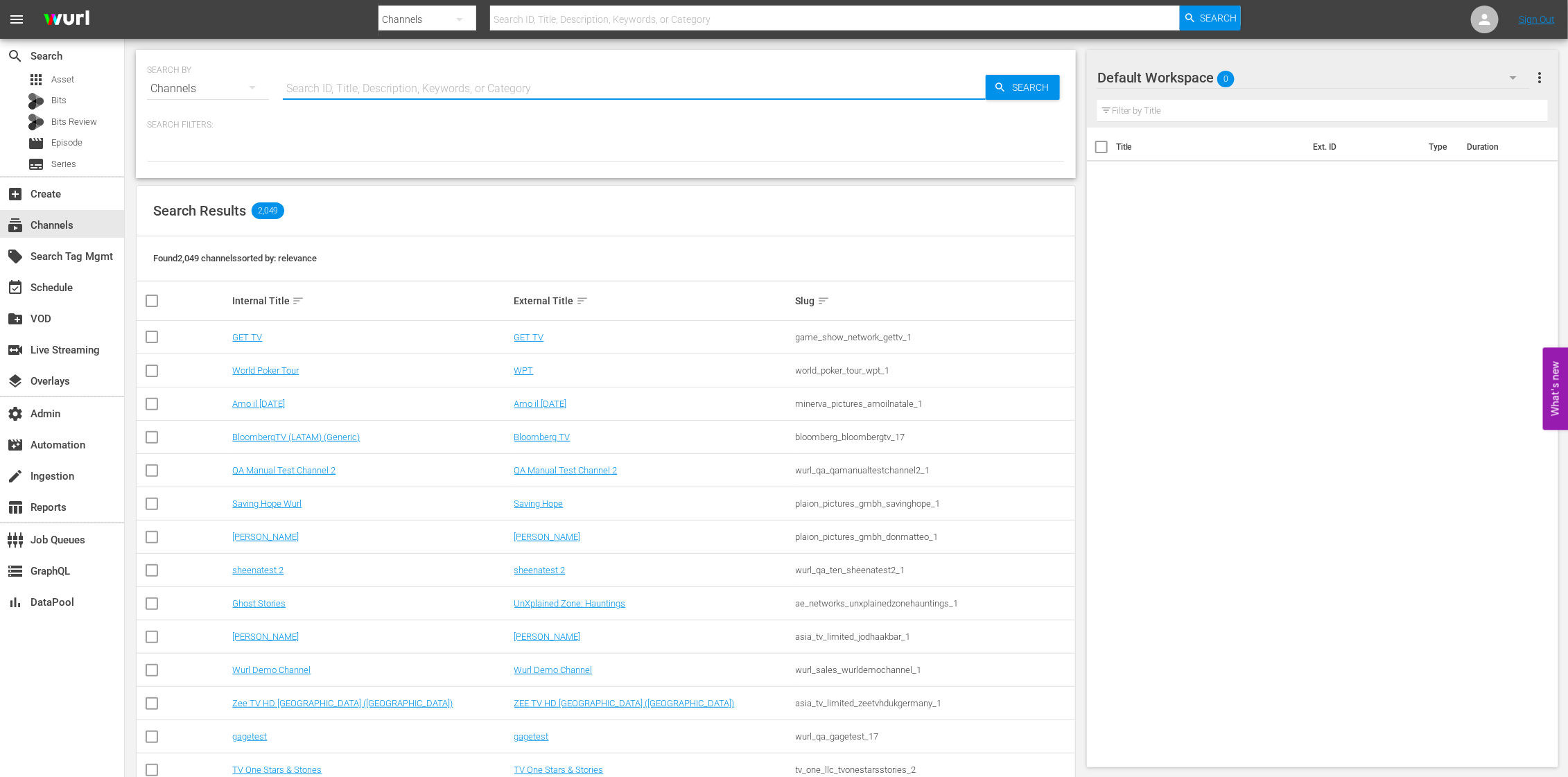
click at [363, 88] on input "text" at bounding box center [635, 88] width 703 height 34
type input "love"
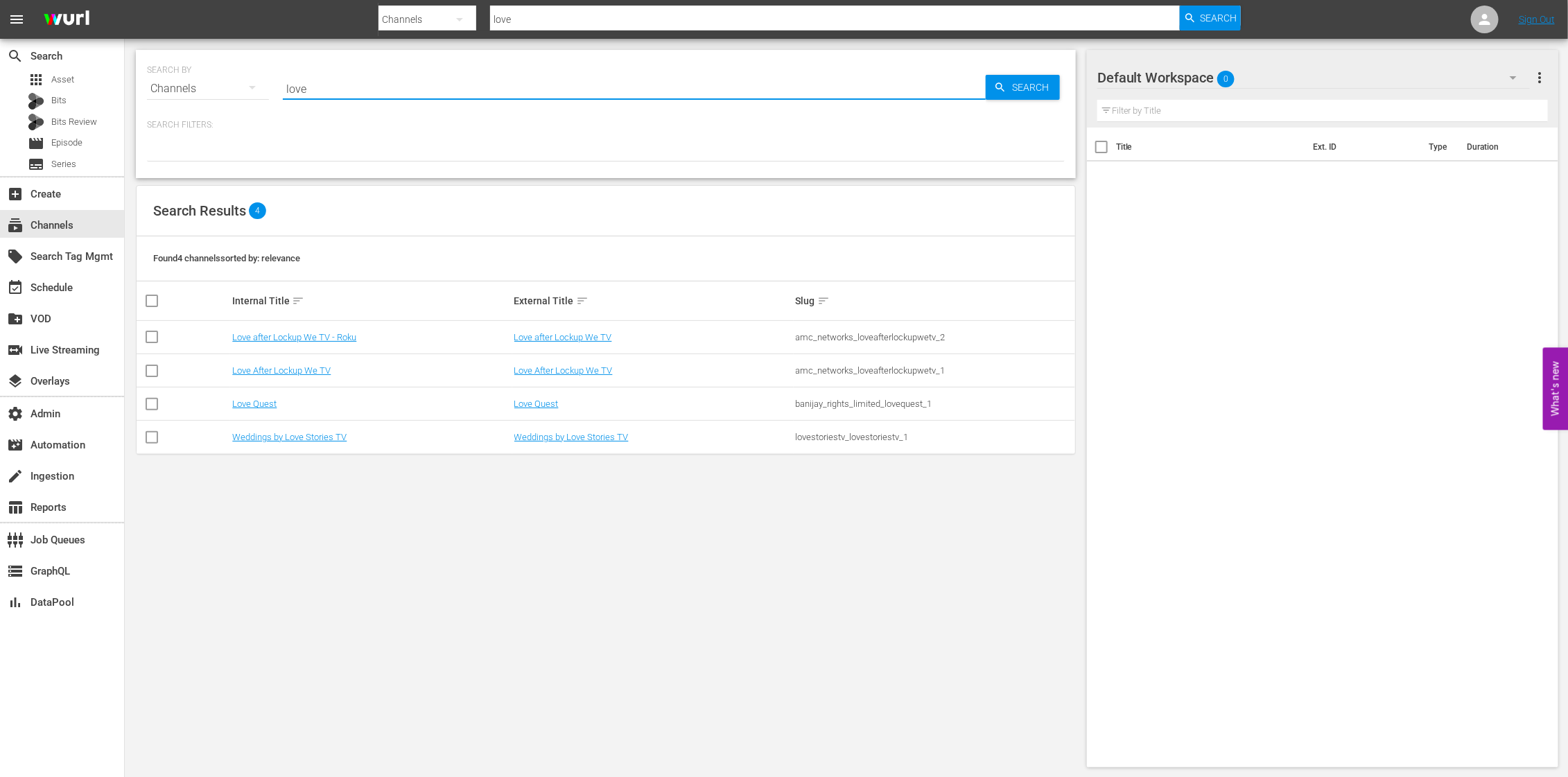
type input "love after"
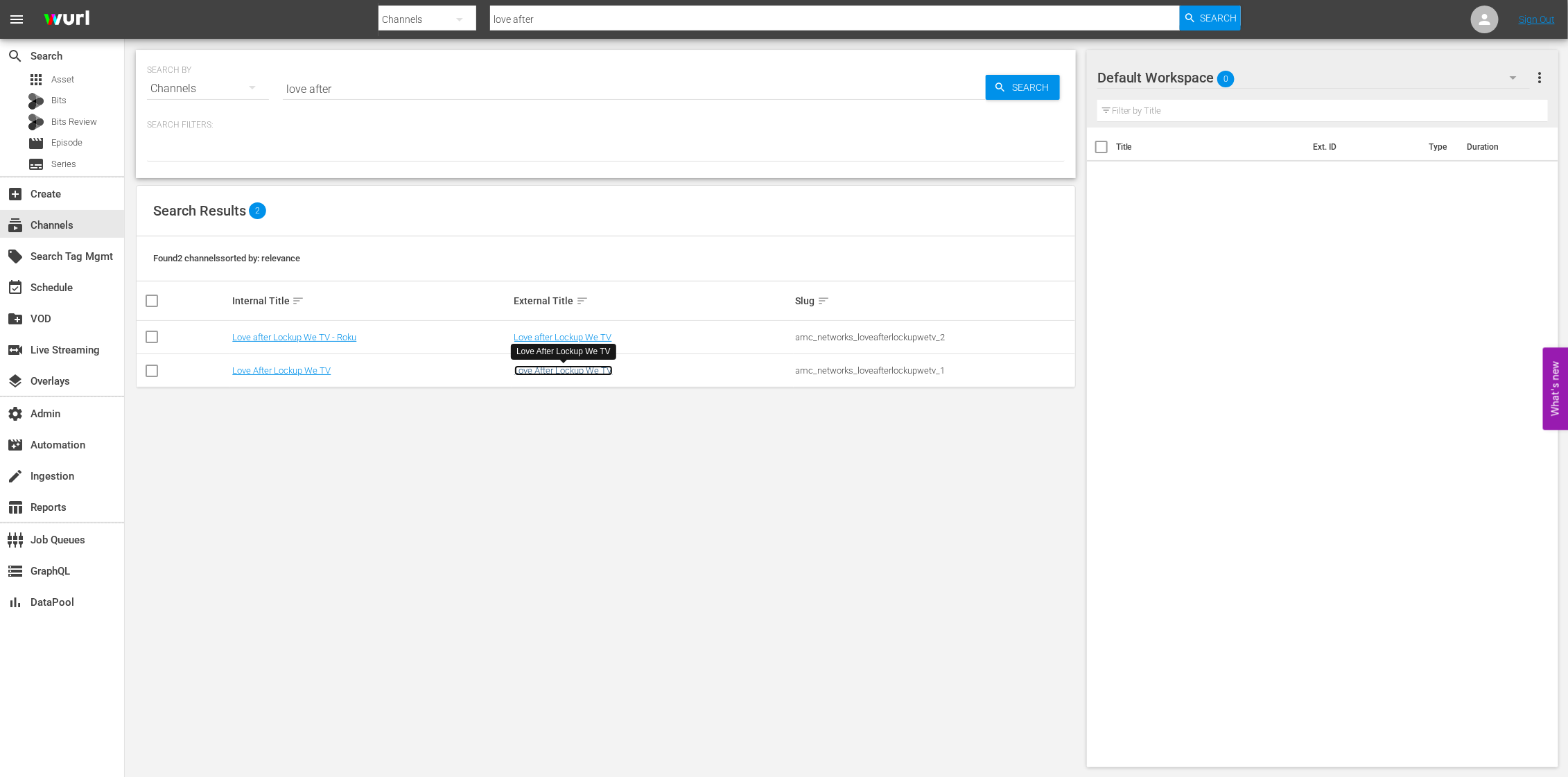
click at [561, 370] on link "Love After Lockup We TV" at bounding box center [564, 370] width 98 height 10
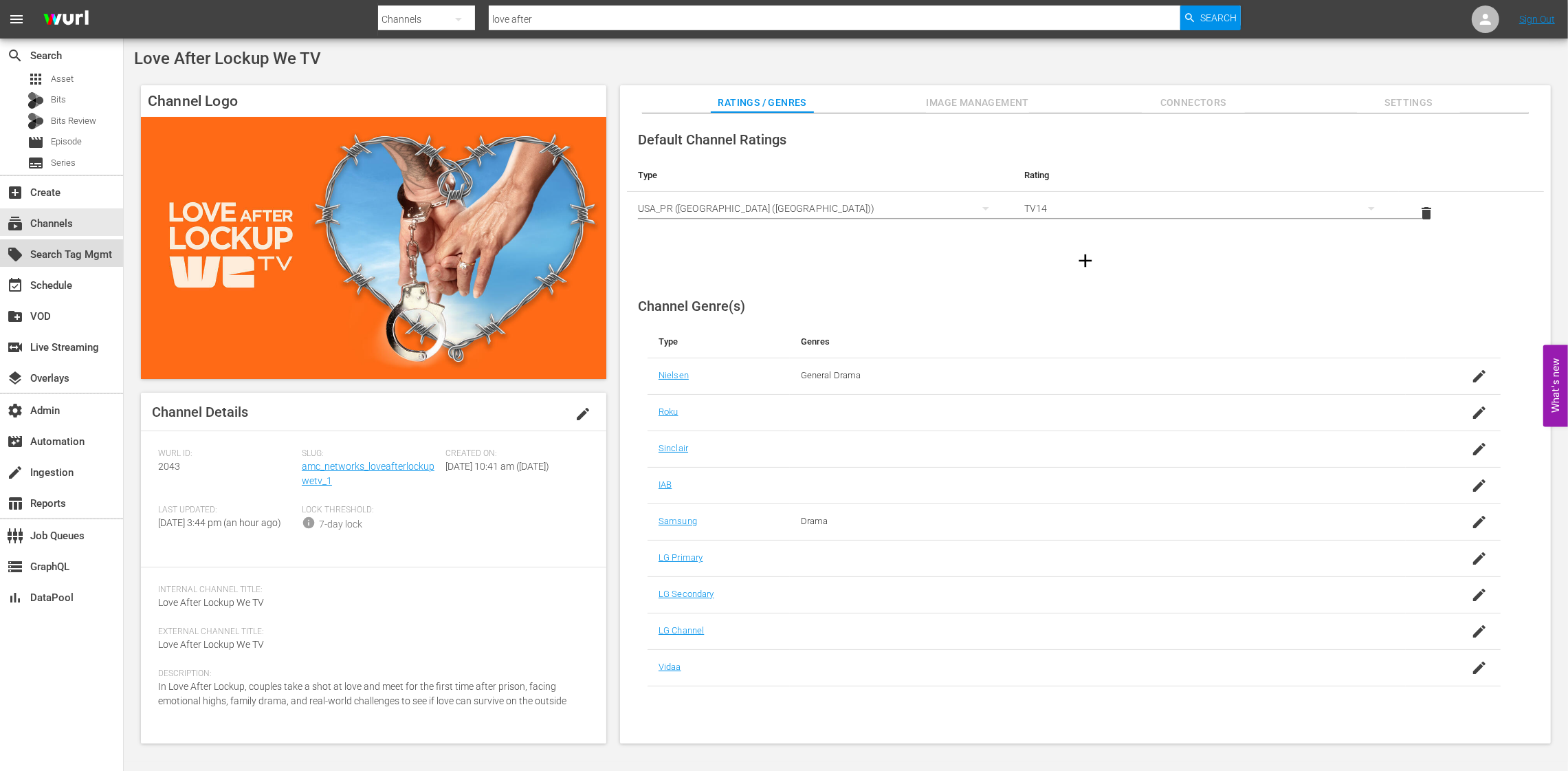
click at [77, 258] on div "local_offer Search Tag Mgmt" at bounding box center [39, 252] width 77 height 12
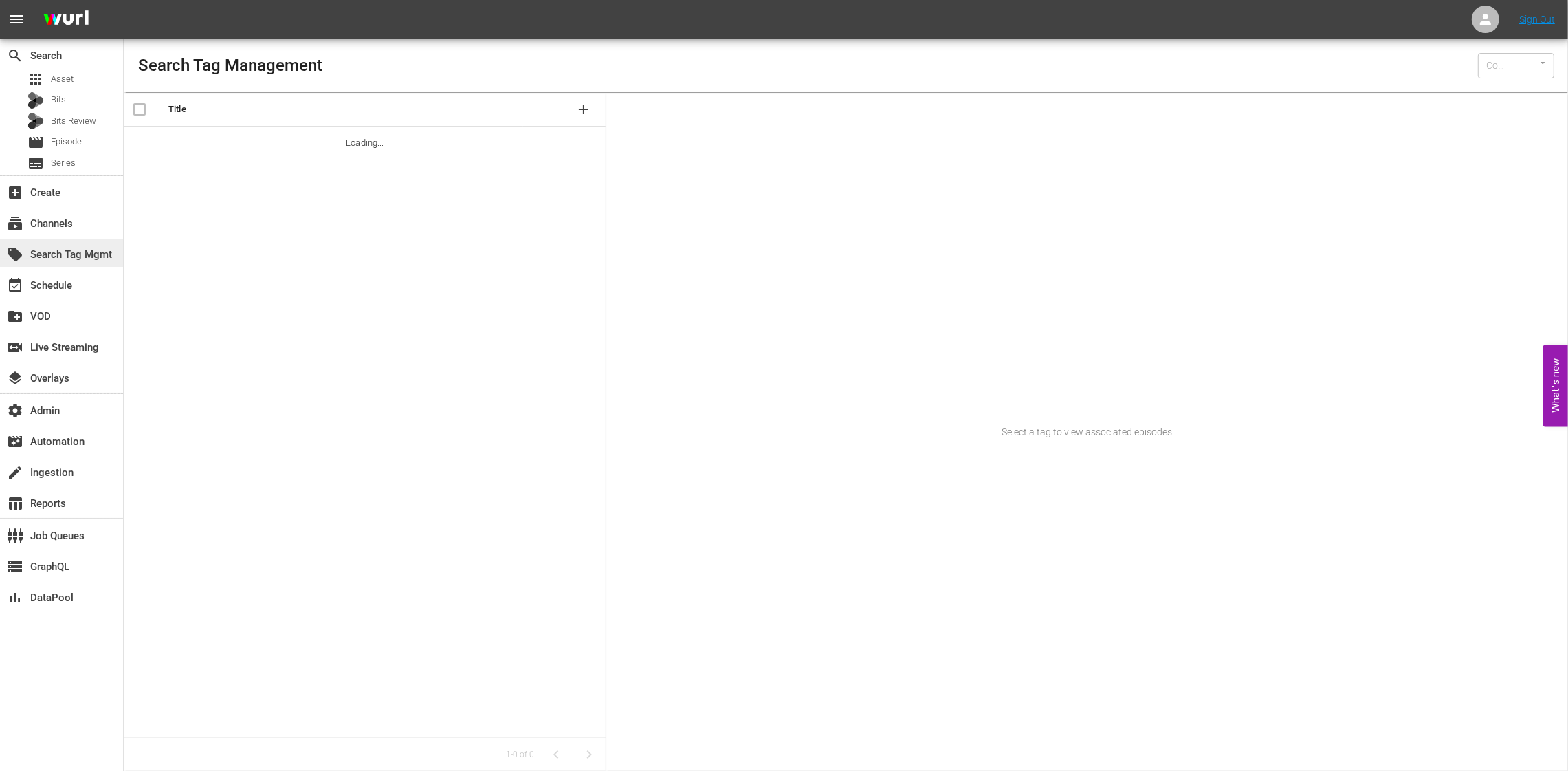
type input "Wurl (15)"
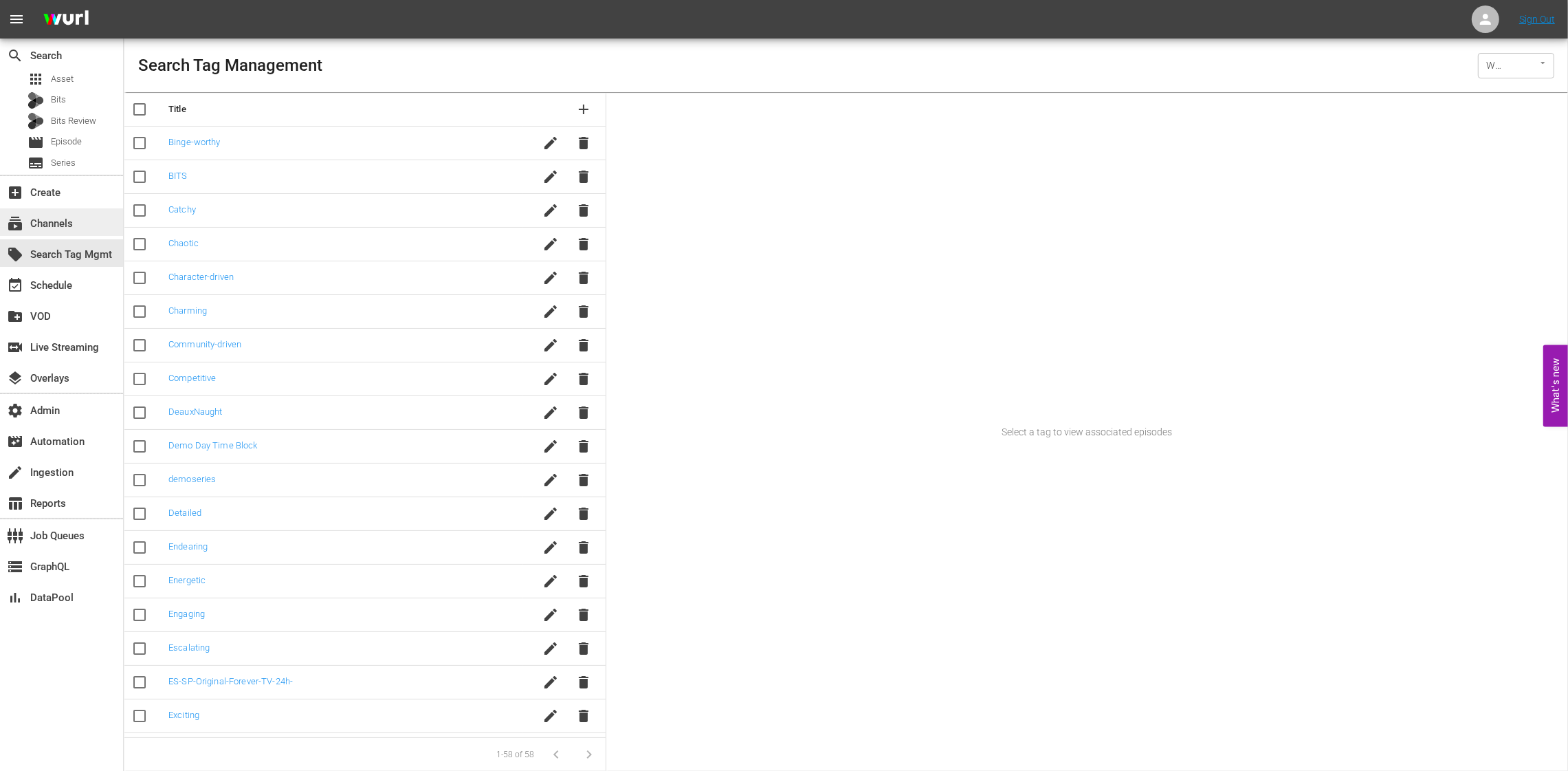
click at [72, 223] on div "subscriptions Channels" at bounding box center [39, 221] width 77 height 12
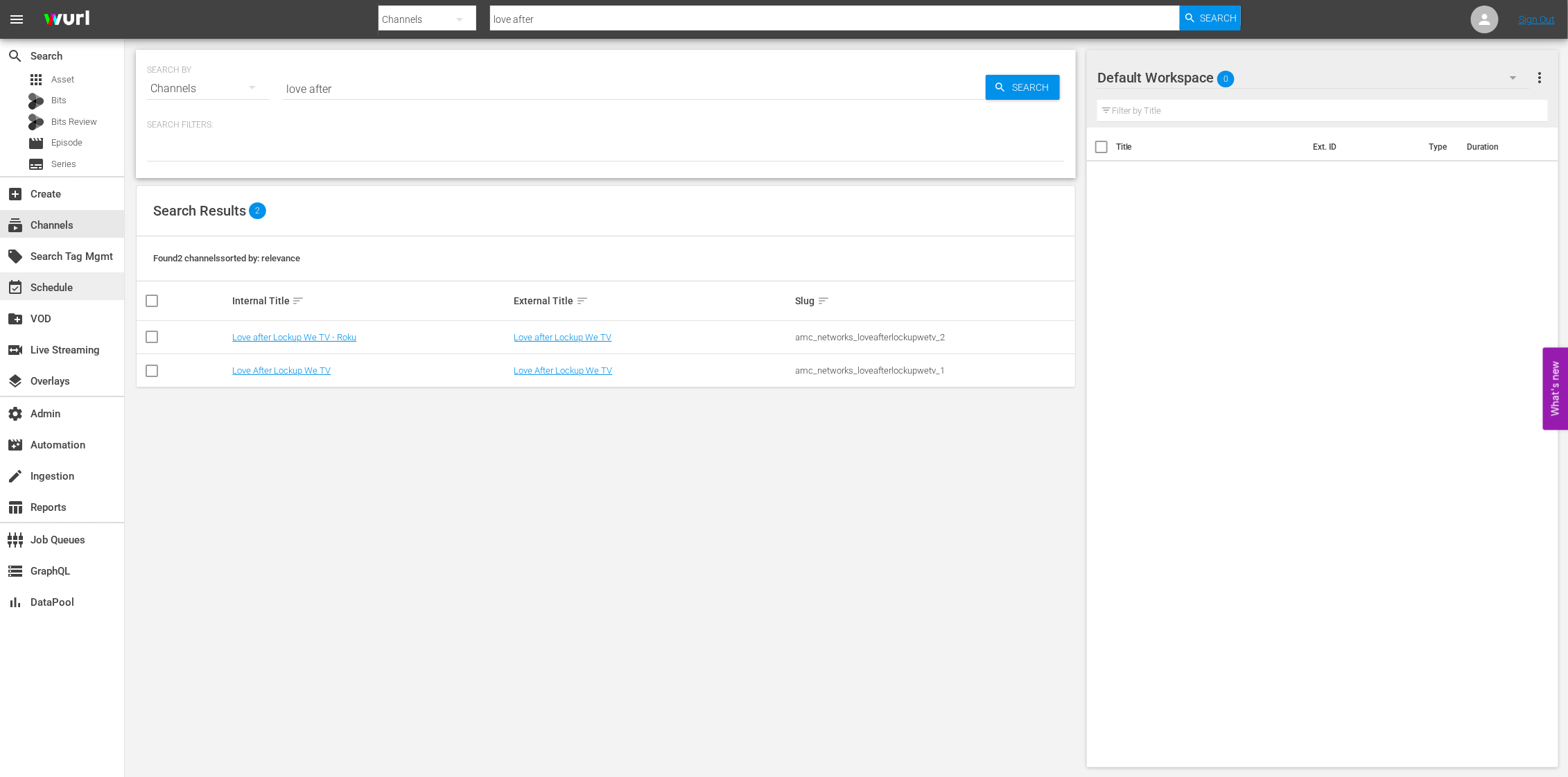
click at [71, 291] on div "event_available Schedule" at bounding box center [39, 285] width 78 height 12
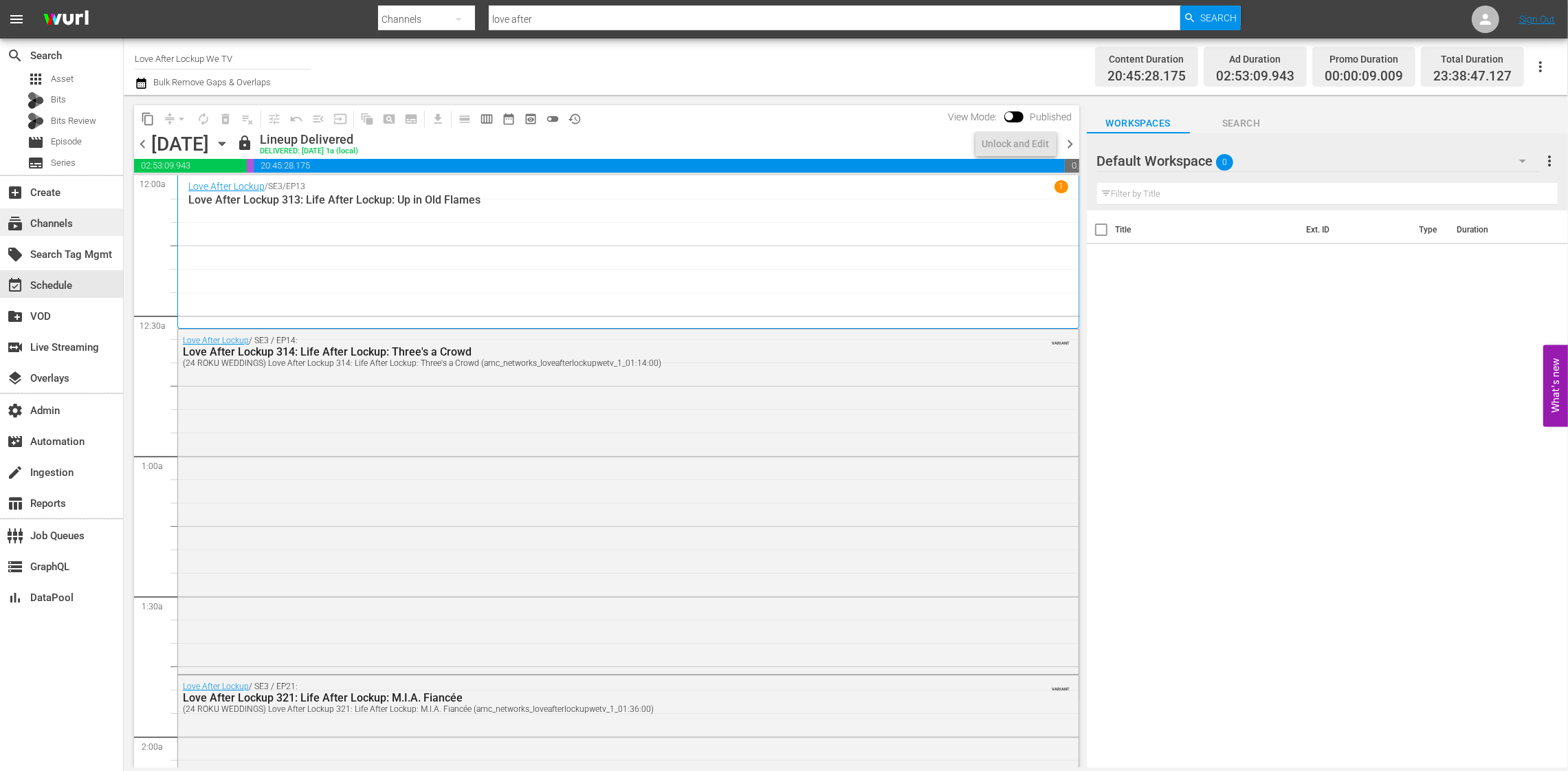
click at [76, 220] on div "subscriptions Channels" at bounding box center [39, 221] width 77 height 12
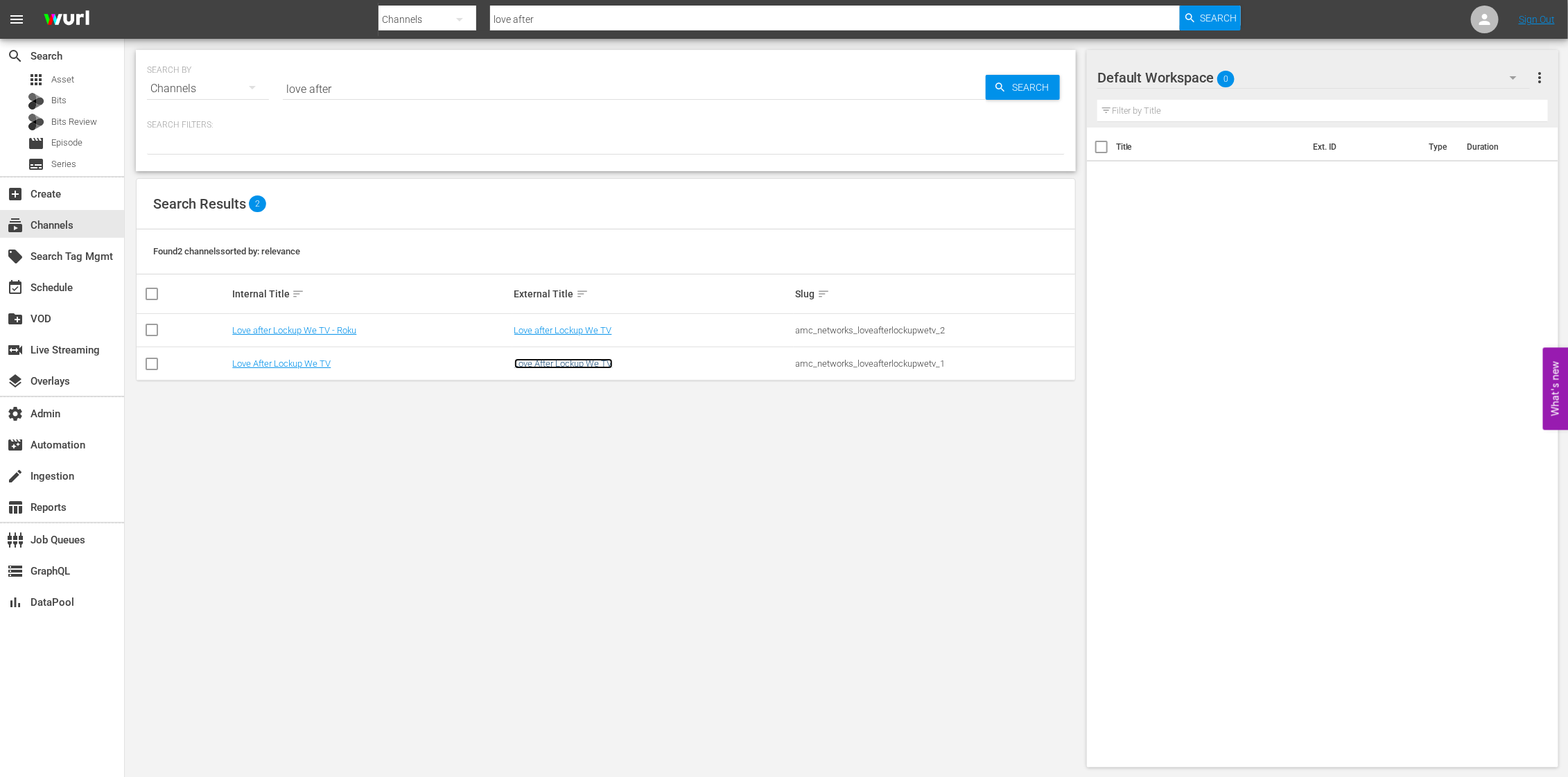
click at [550, 364] on link "Love After Lockup We TV" at bounding box center [564, 363] width 98 height 10
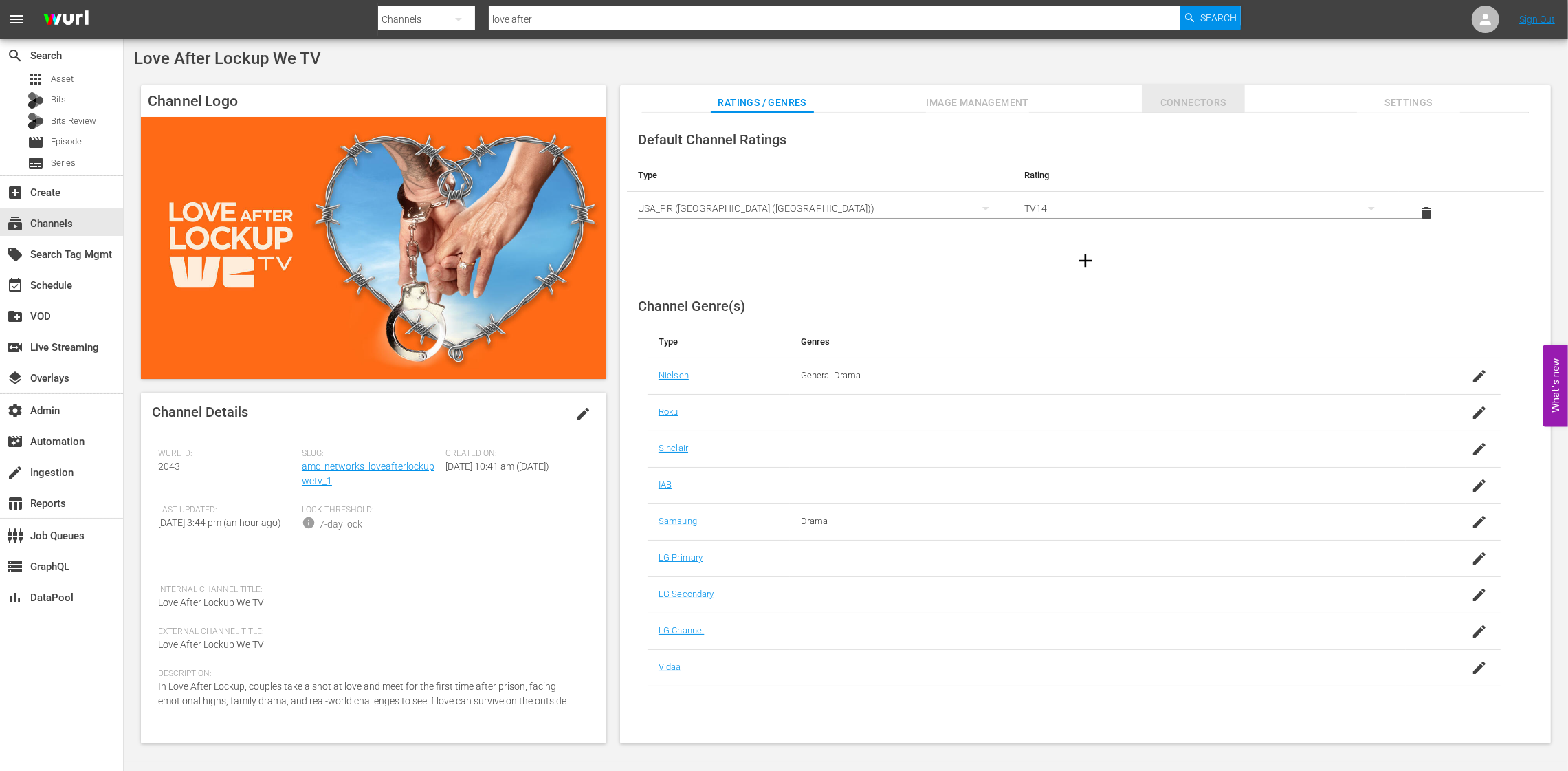
click at [1185, 102] on span "Connectors" at bounding box center [1193, 103] width 103 height 17
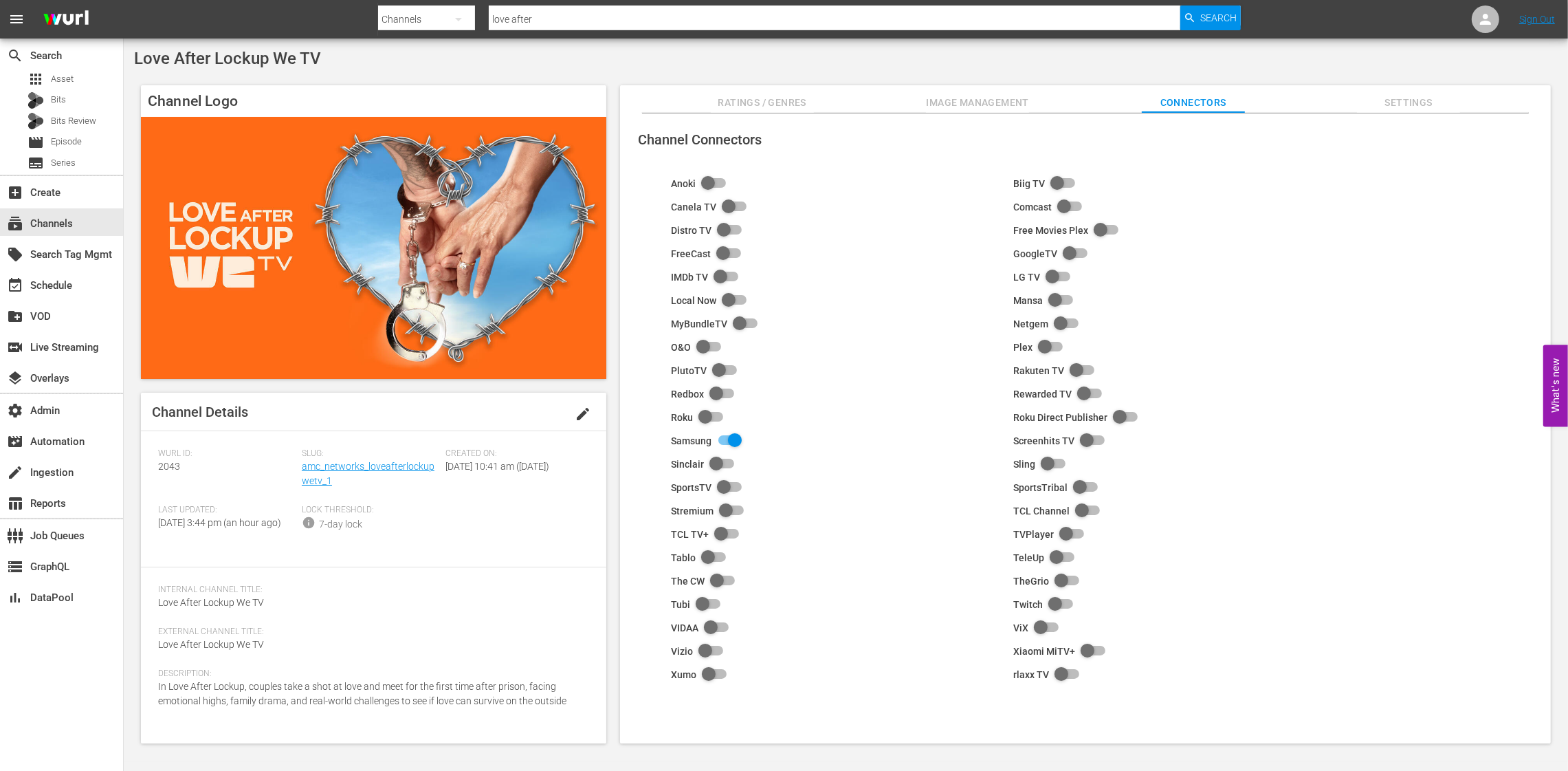
click at [736, 440] on input "checkbox" at bounding box center [726, 440] width 30 height 16
checkbox input "false"
click at [46, 281] on div "event_available Schedule" at bounding box center [39, 283] width 77 height 12
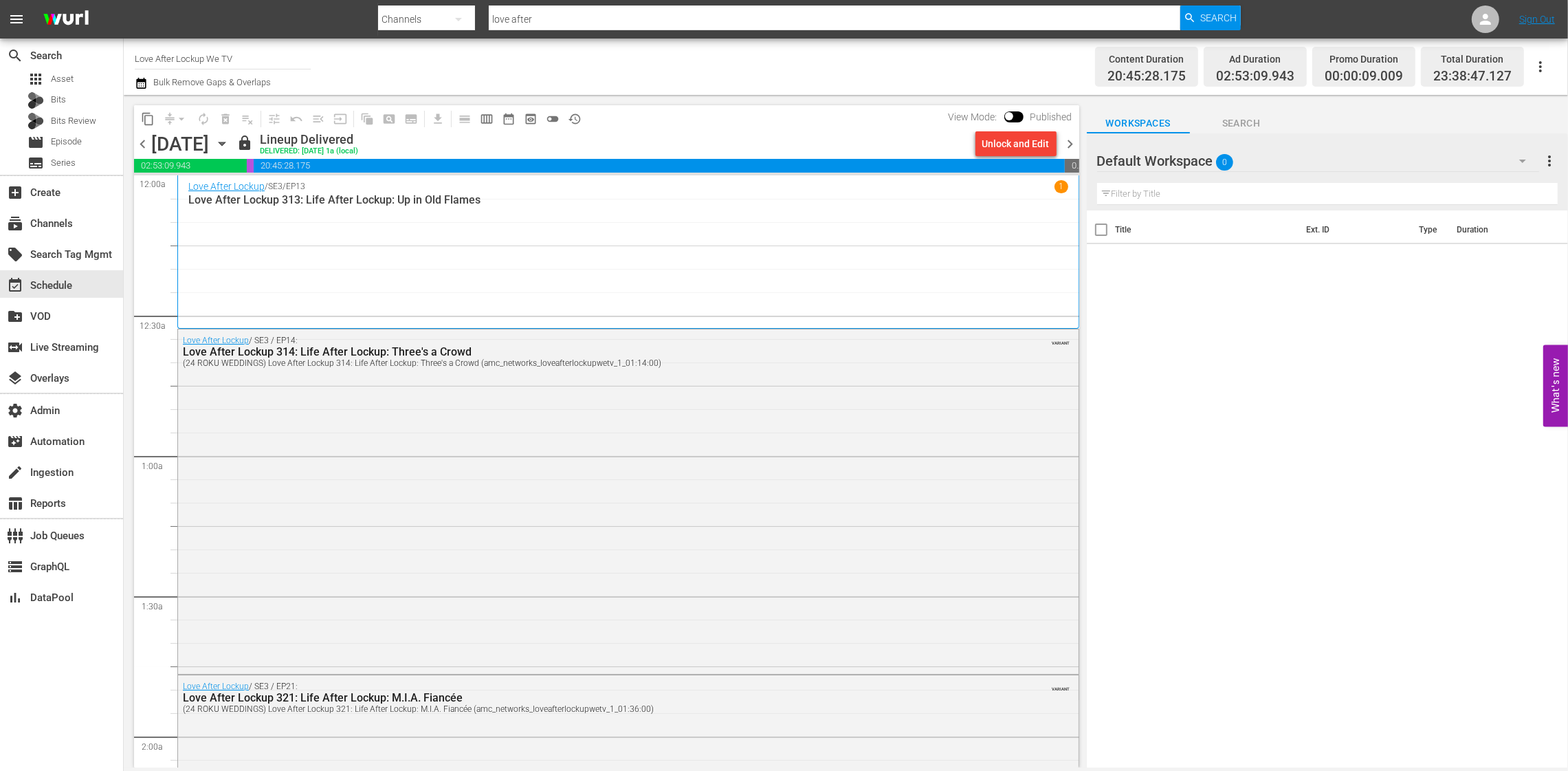
click at [1072, 149] on span "chevron_right" at bounding box center [1071, 144] width 17 height 17
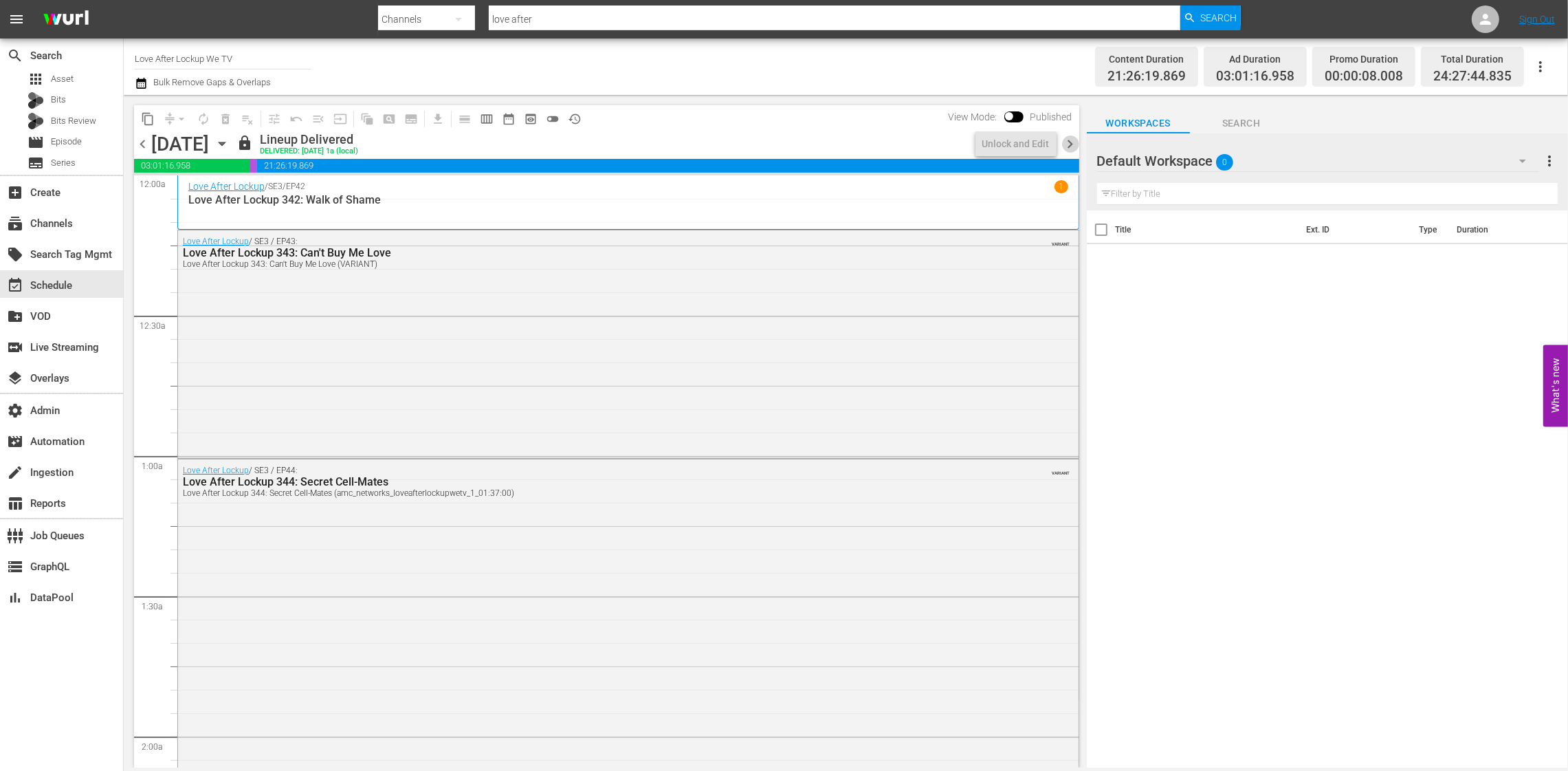
click at [1072, 148] on span "chevron_right" at bounding box center [1071, 144] width 17 height 17
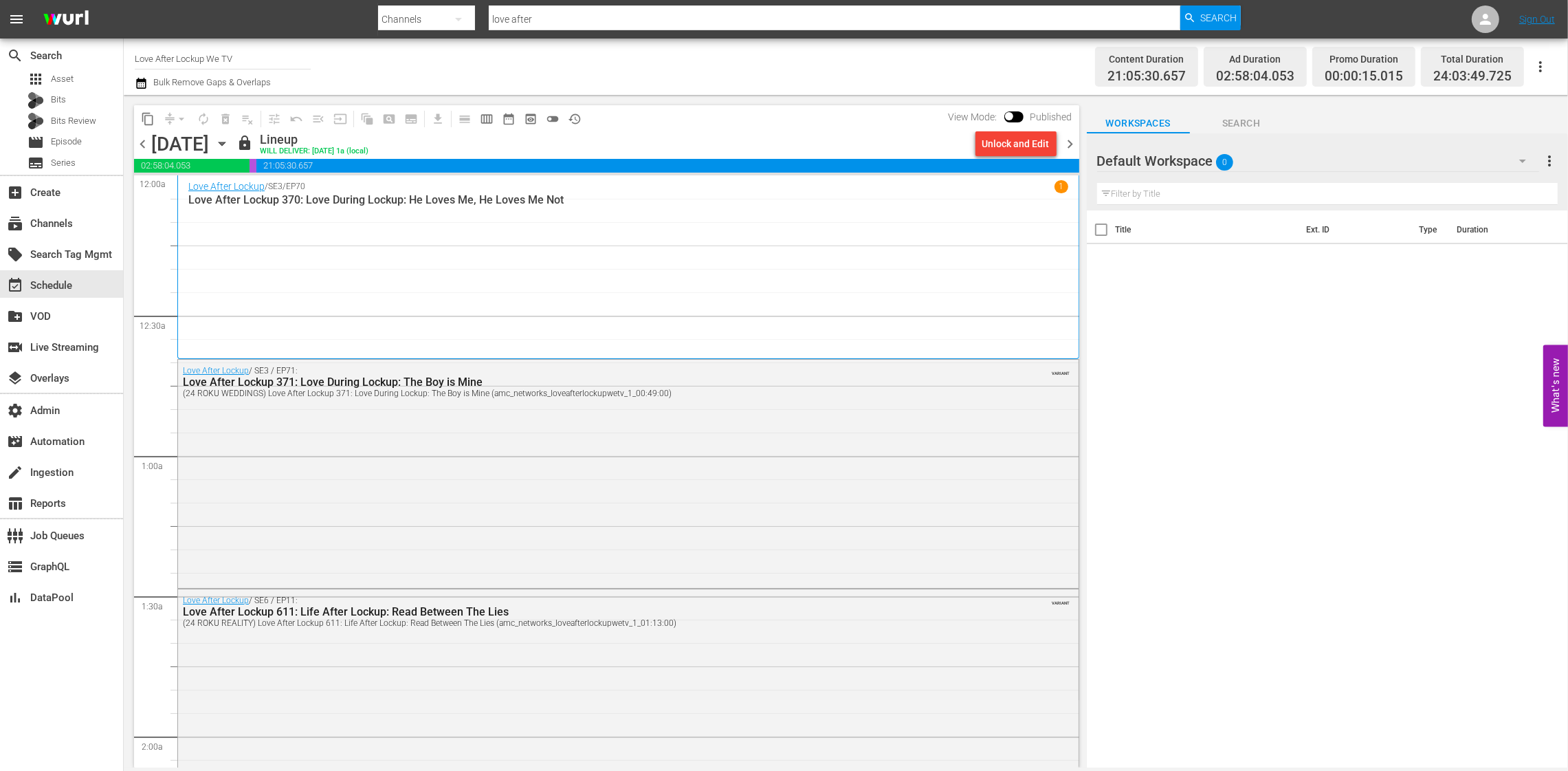
click at [1065, 145] on span "chevron_right" at bounding box center [1071, 144] width 17 height 17
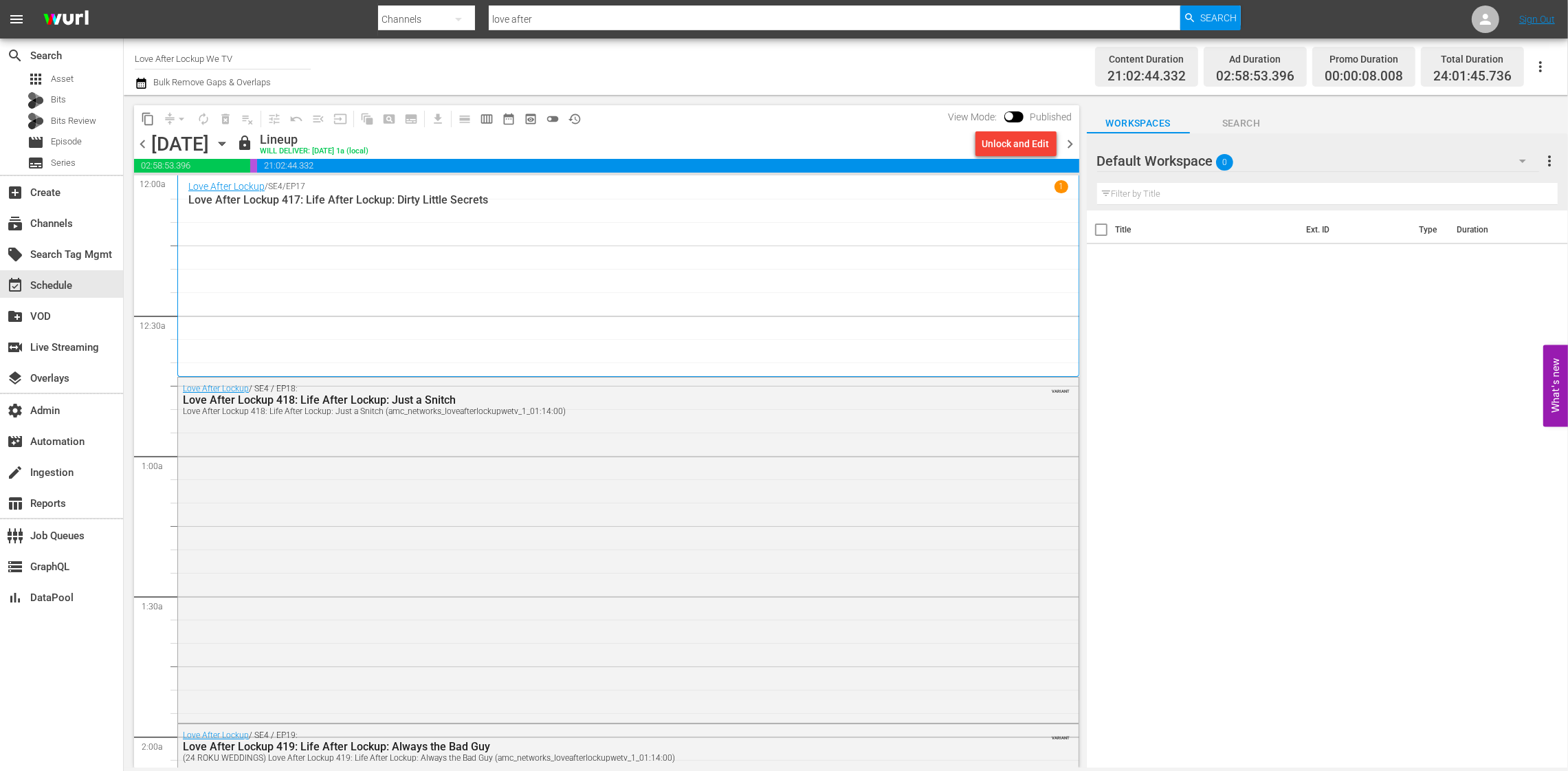
click at [1077, 143] on span "chevron_right" at bounding box center [1071, 144] width 17 height 17
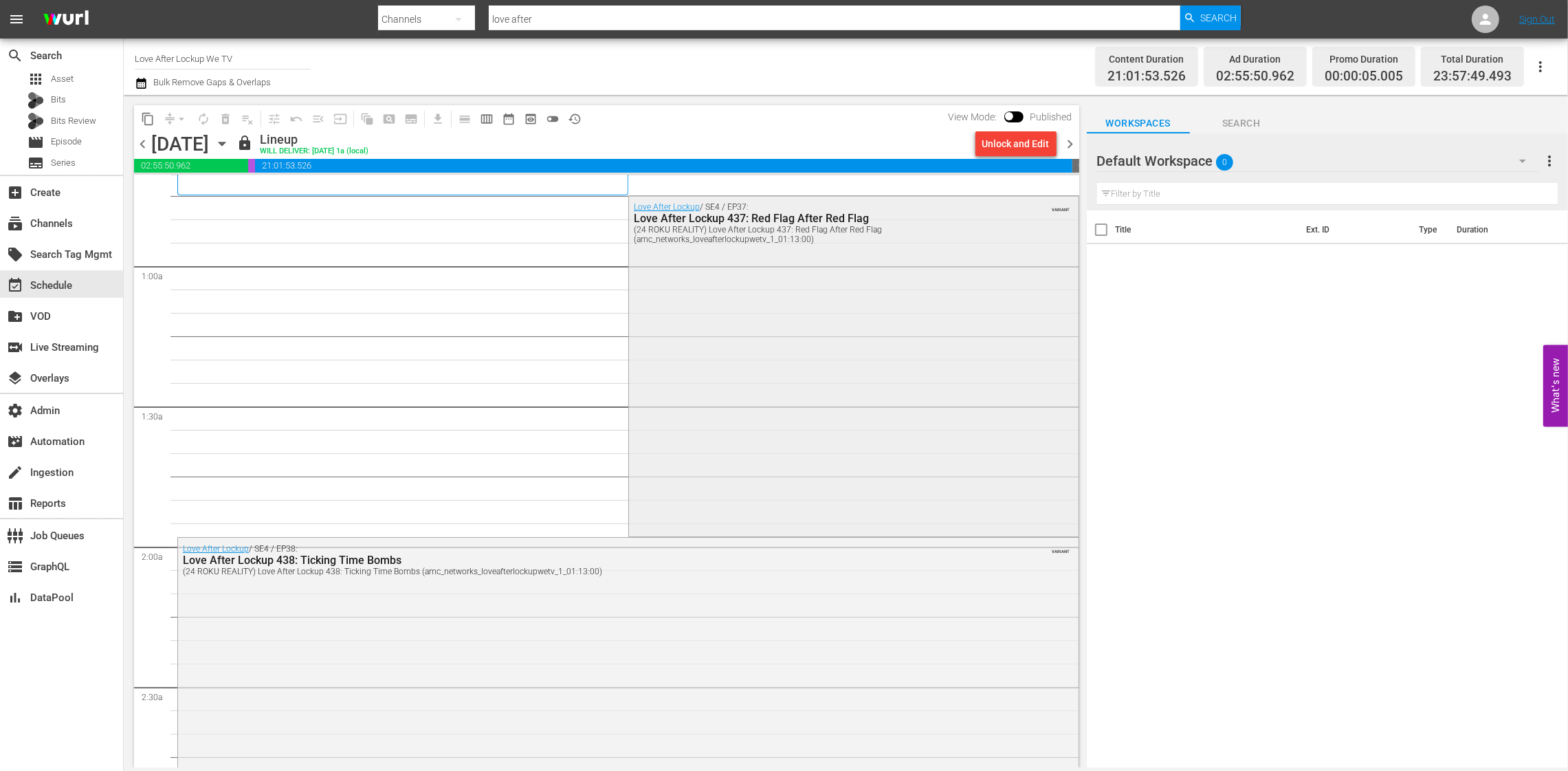
scroll to position [167, 0]
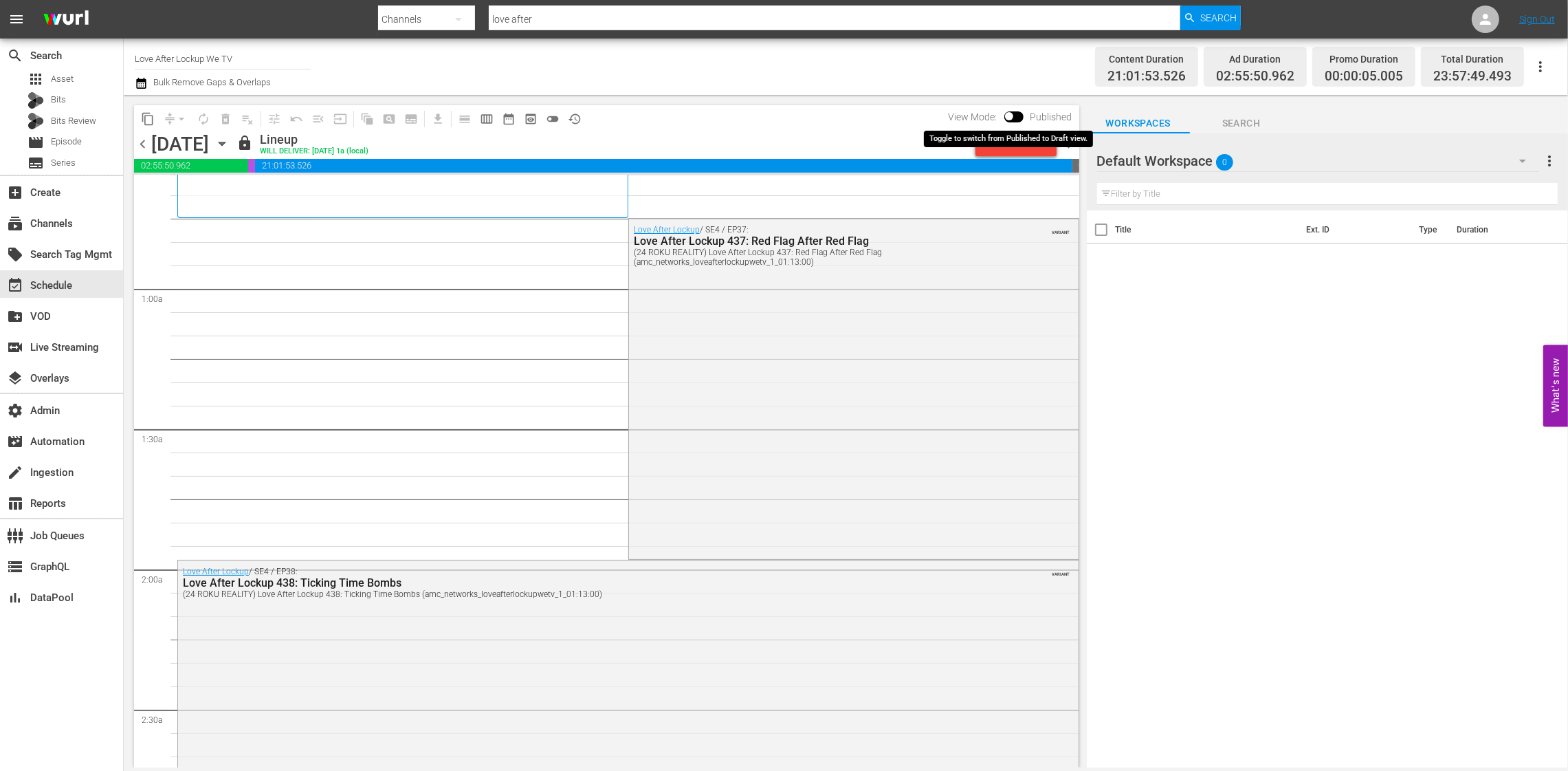
click at [1014, 109] on div "View Mode: Published" at bounding box center [1011, 117] width 138 height 23
click at [1013, 117] on input "checkbox" at bounding box center [1009, 119] width 29 height 9
checkbox input "true"
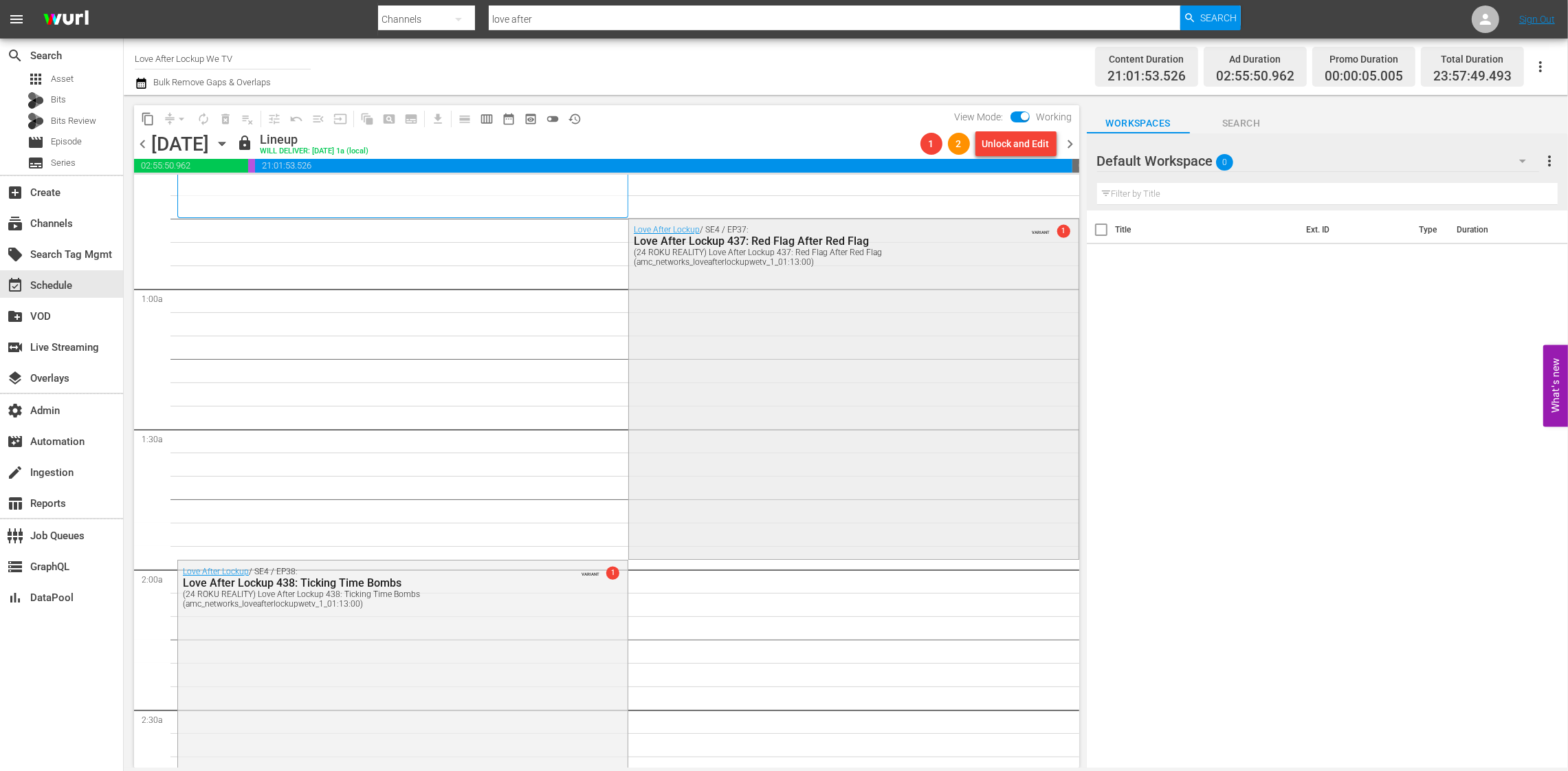
click at [807, 305] on div "Love After Lockup / SE4 / EP37: Love After Lockup 437: Red Flag After Red Flag …" at bounding box center [854, 387] width 450 height 337
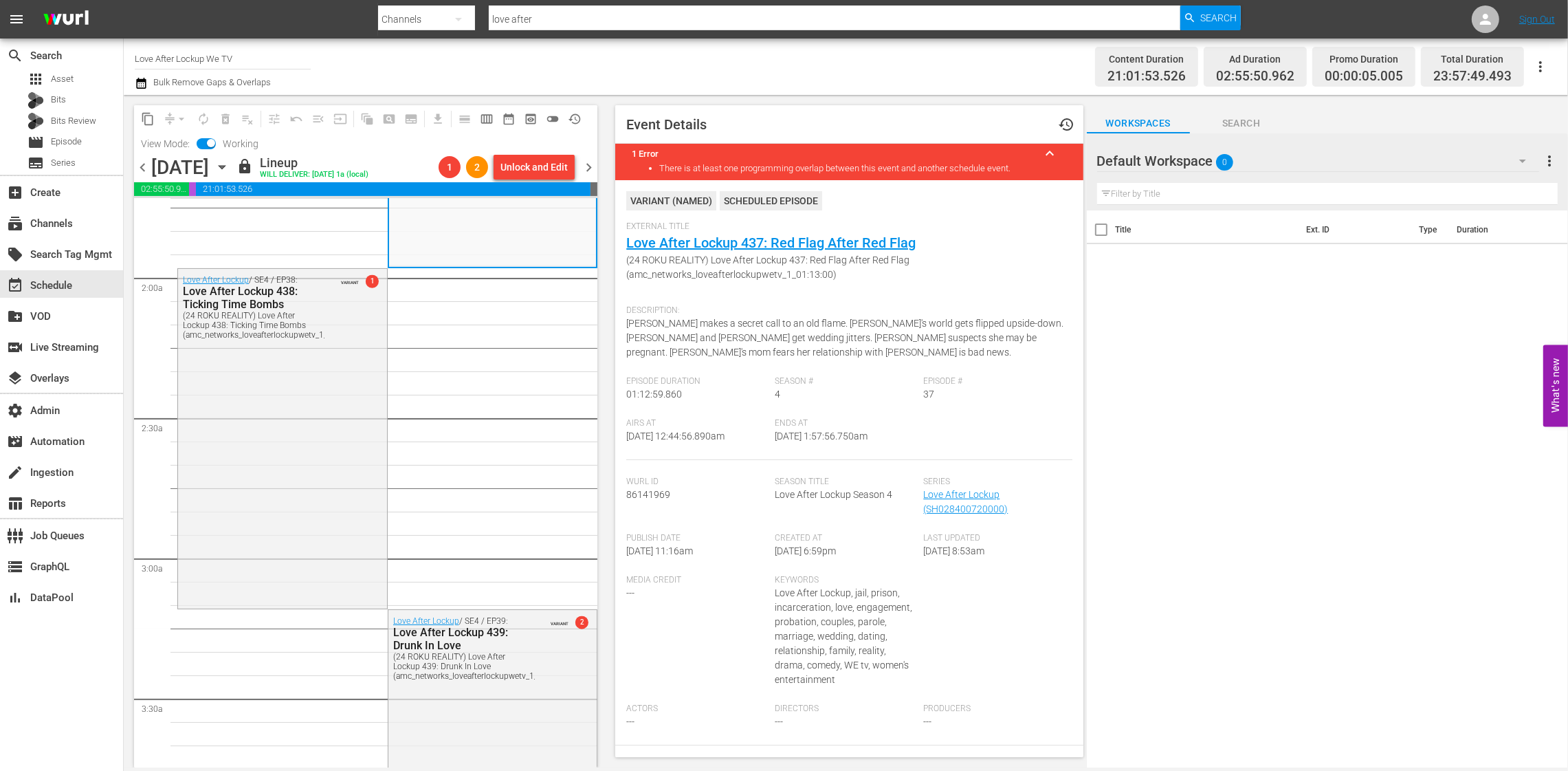
scroll to position [0, 0]
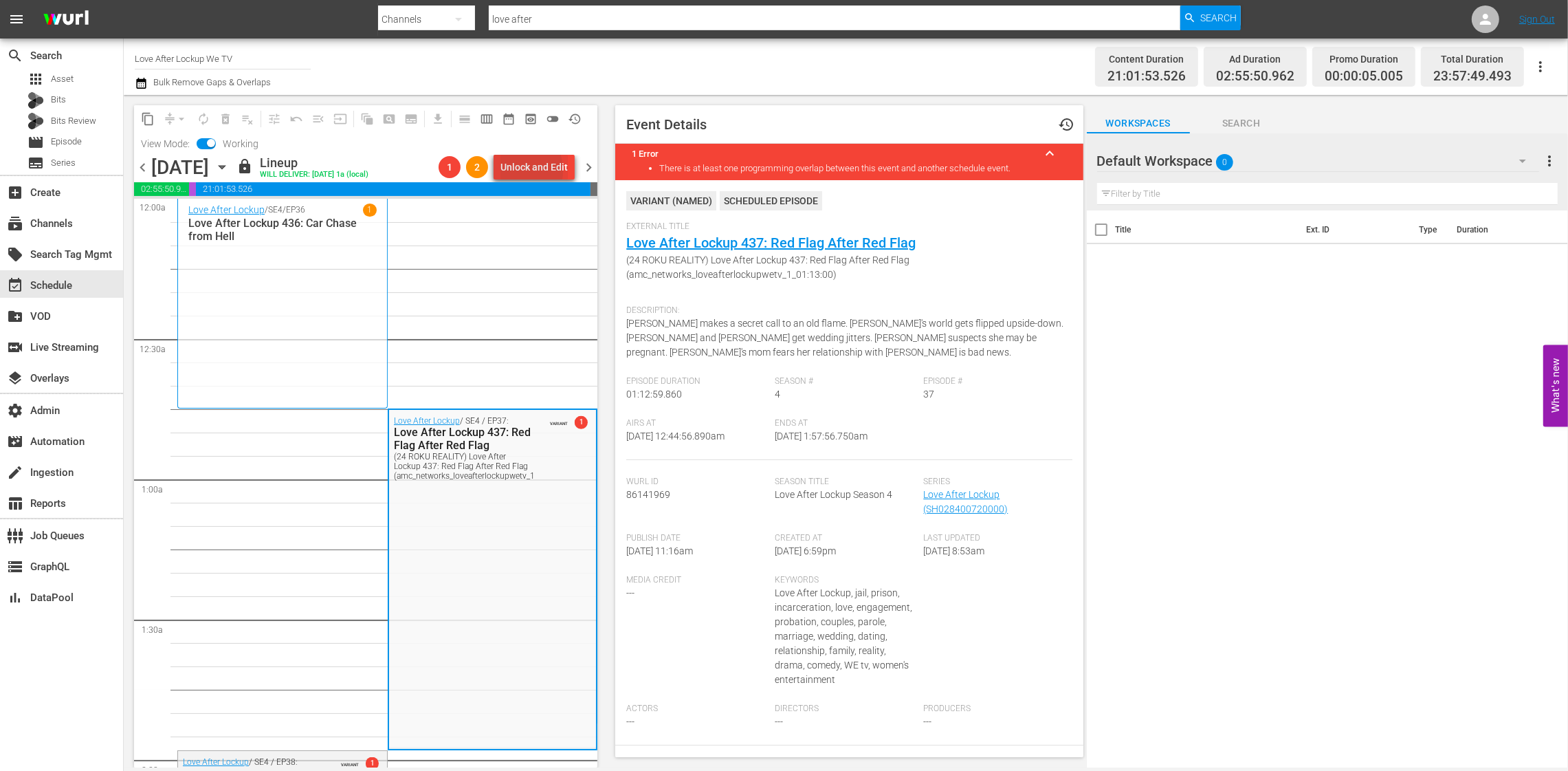
click at [513, 171] on div "Unlock and Edit" at bounding box center [533, 167] width 67 height 25
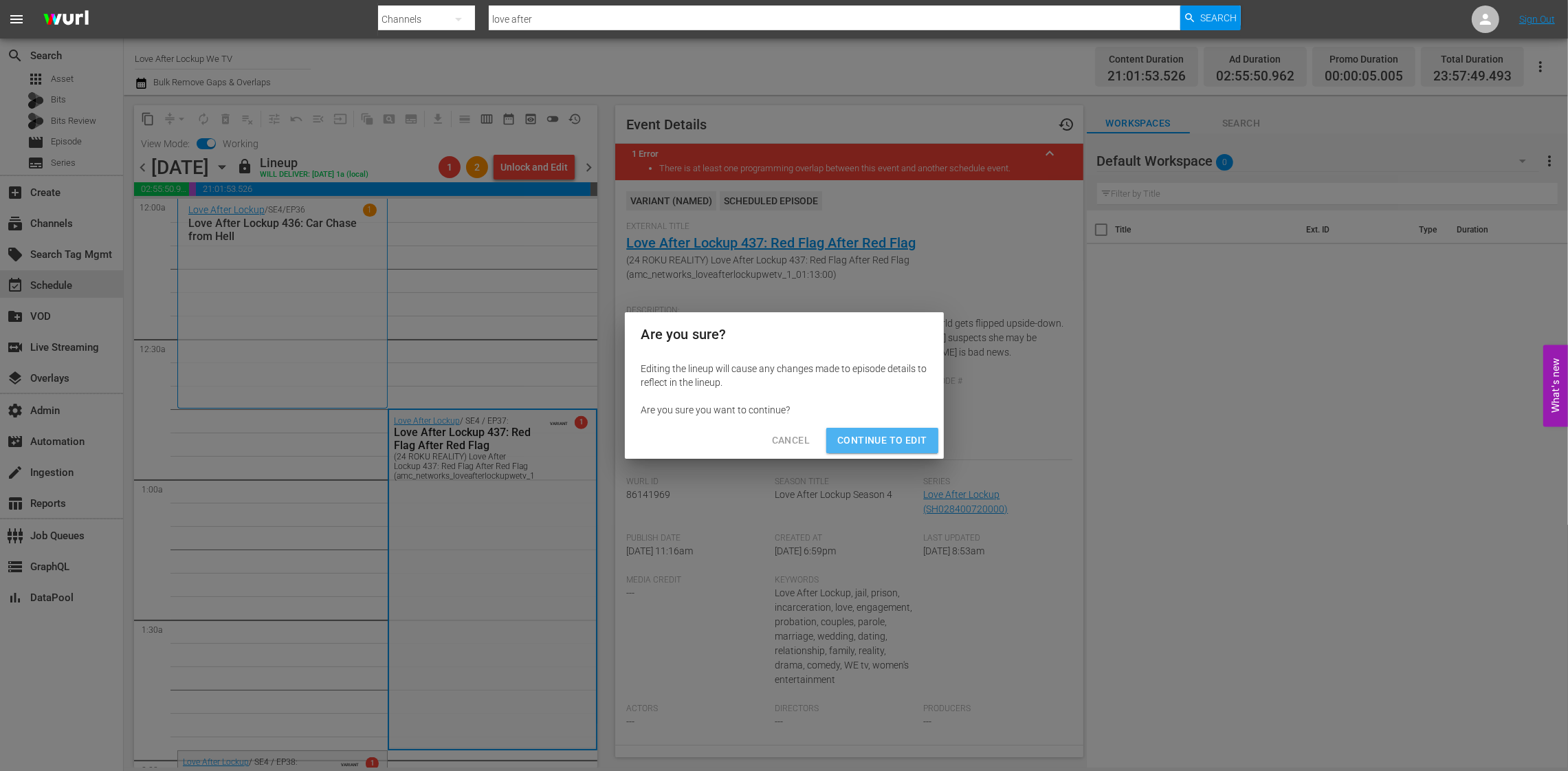
drag, startPoint x: 919, startPoint y: 437, endPoint x: 911, endPoint y: 433, distance: 8.9
click at [918, 435] on span "Continue to Edit" at bounding box center [882, 440] width 90 height 17
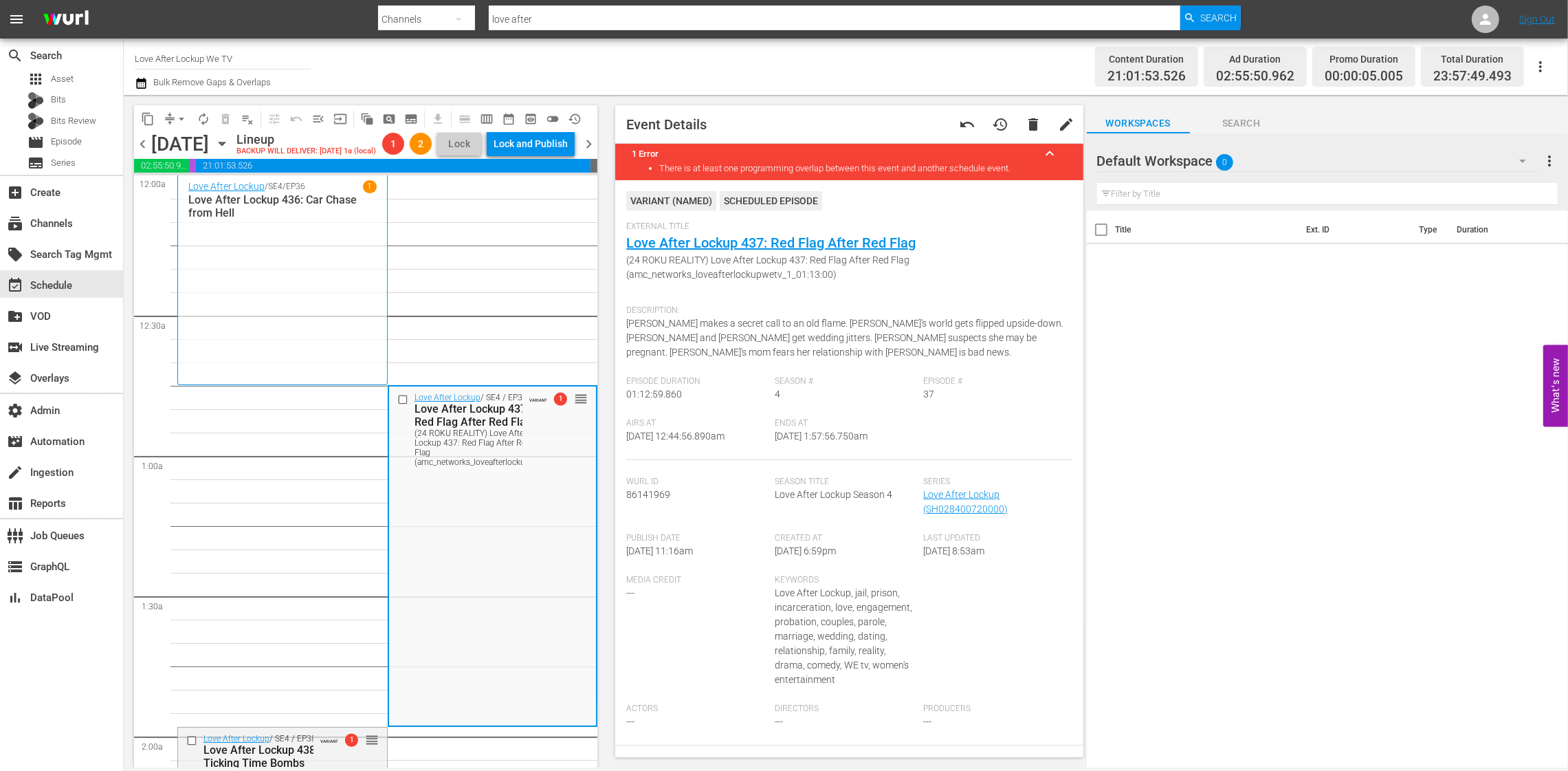
scroll to position [10, 0]
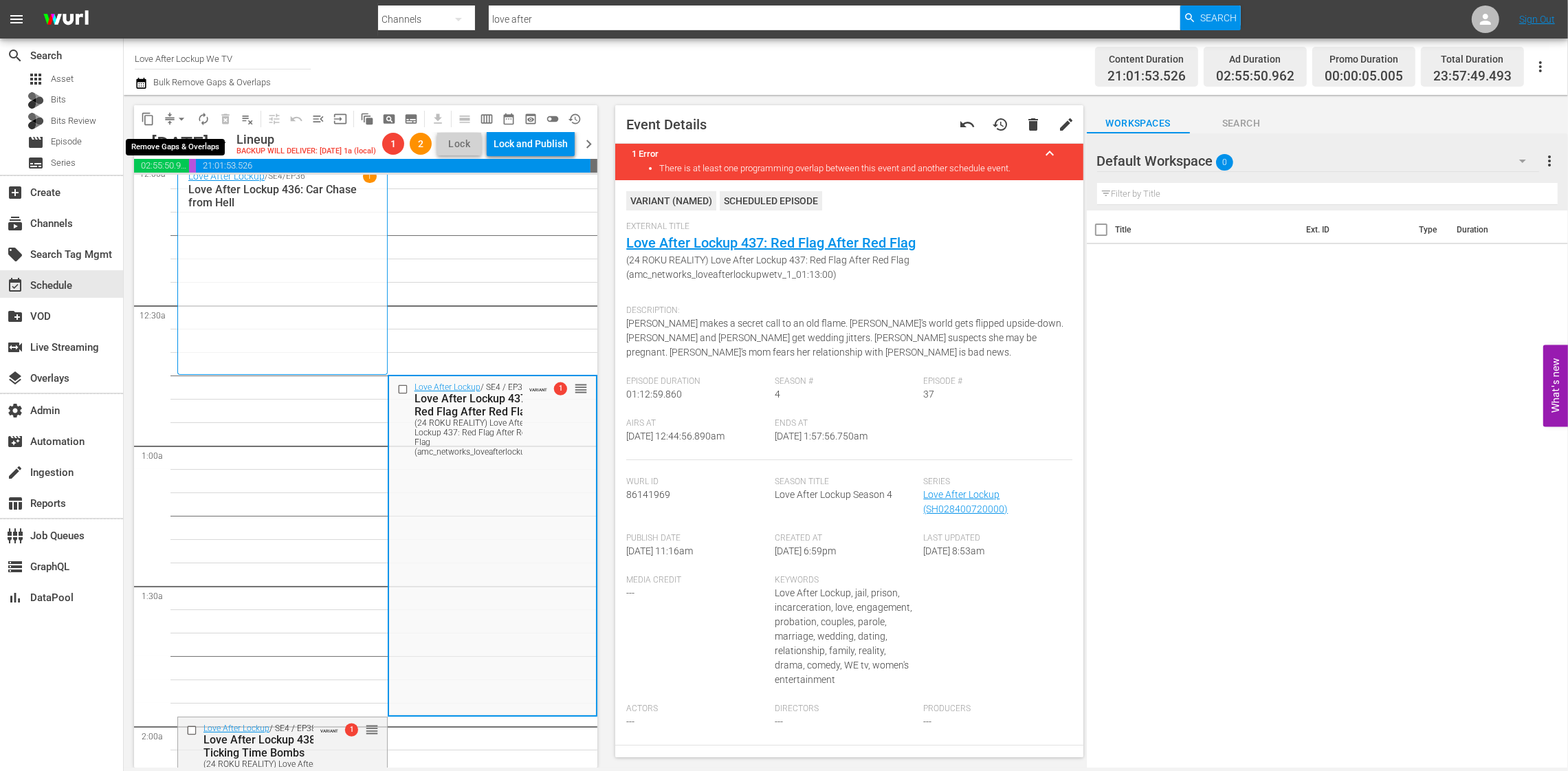
click at [183, 121] on span "arrow_drop_down" at bounding box center [182, 119] width 14 height 14
click at [223, 193] on li "Align to End of Previous Day" at bounding box center [182, 191] width 145 height 22
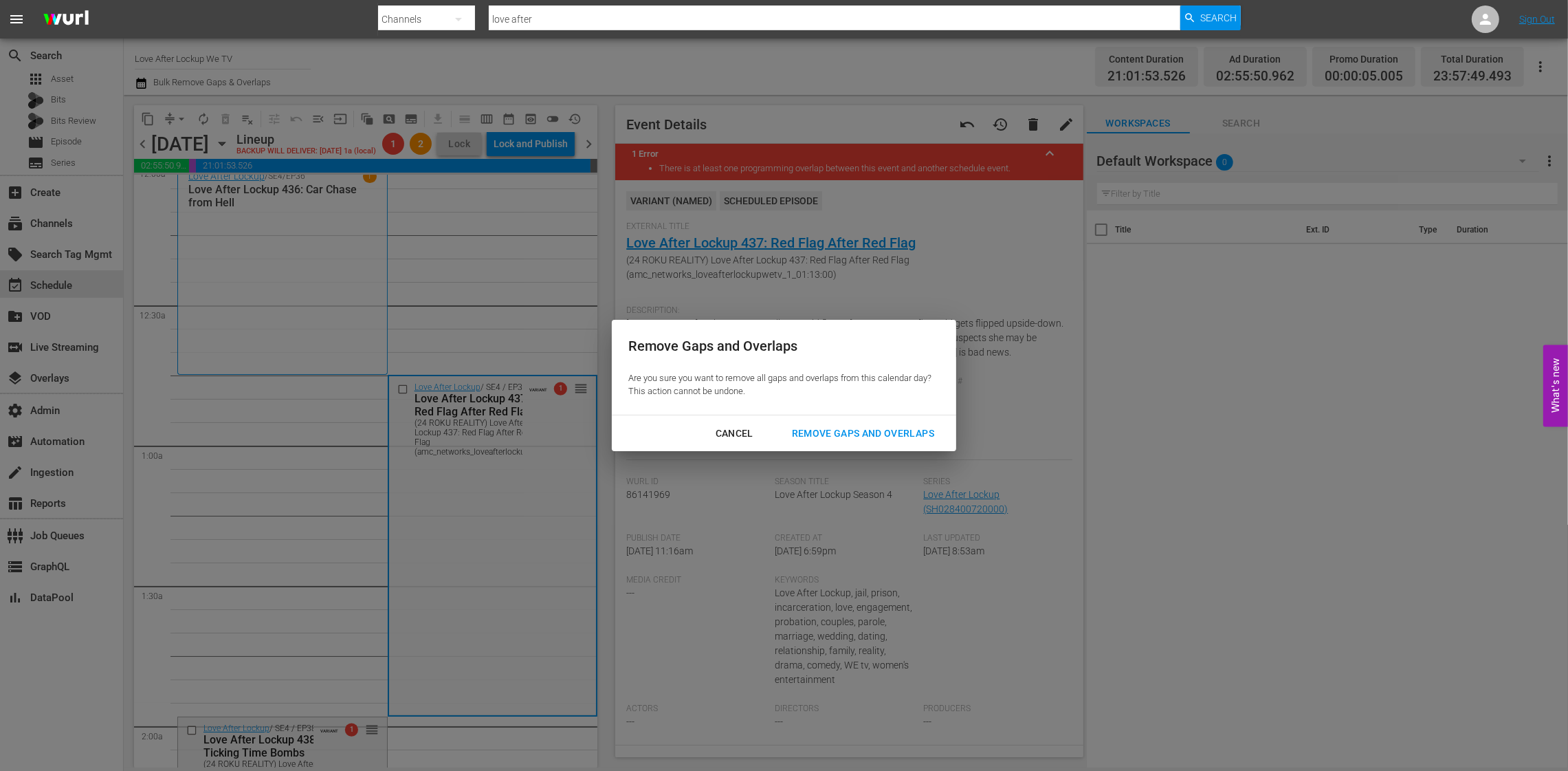
drag, startPoint x: 850, startPoint y: 436, endPoint x: 842, endPoint y: 435, distance: 8.1
click at [849, 436] on div "Remove Gaps and Overlaps" at bounding box center [863, 434] width 165 height 17
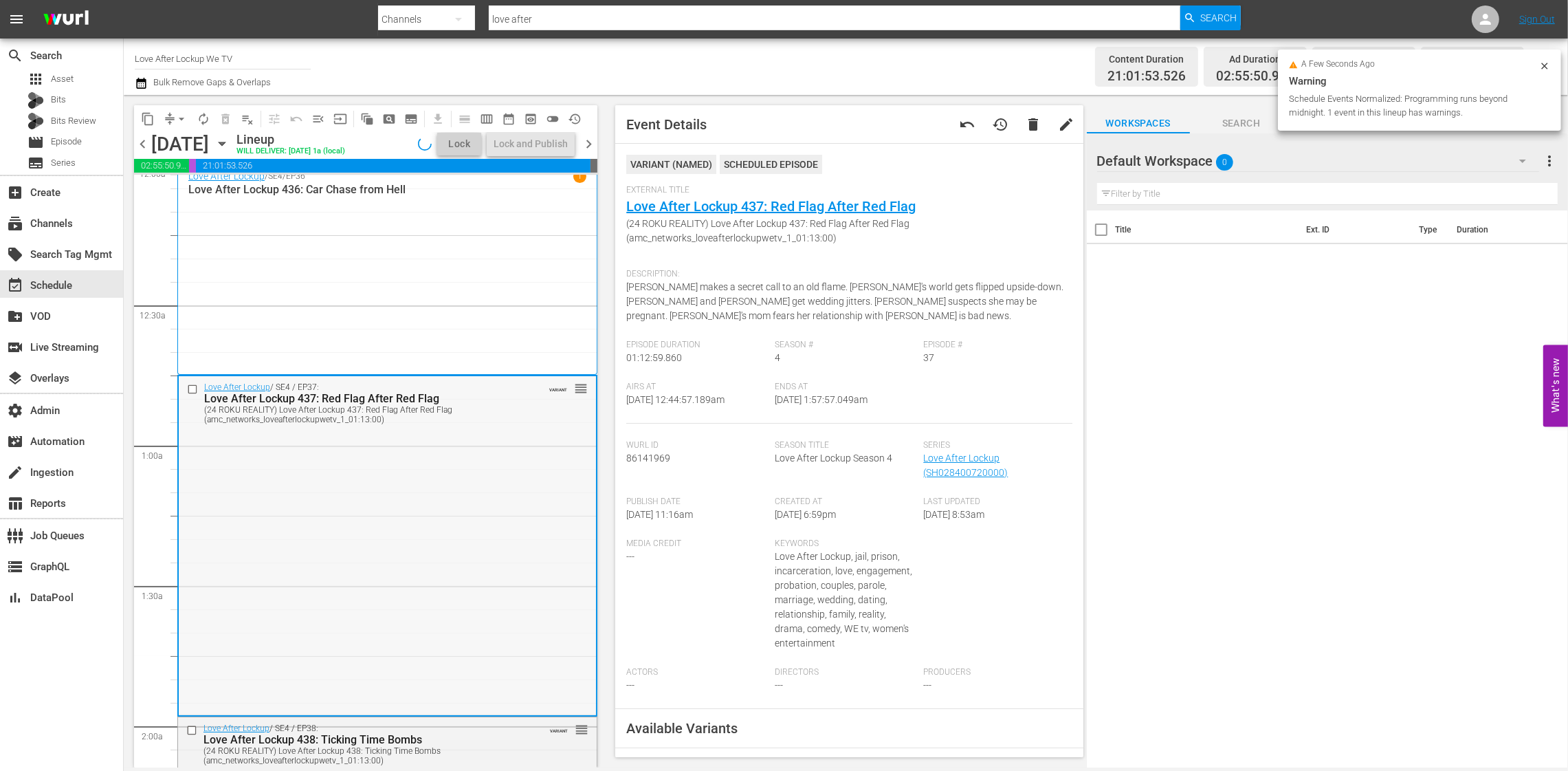
scroll to position [0, 0]
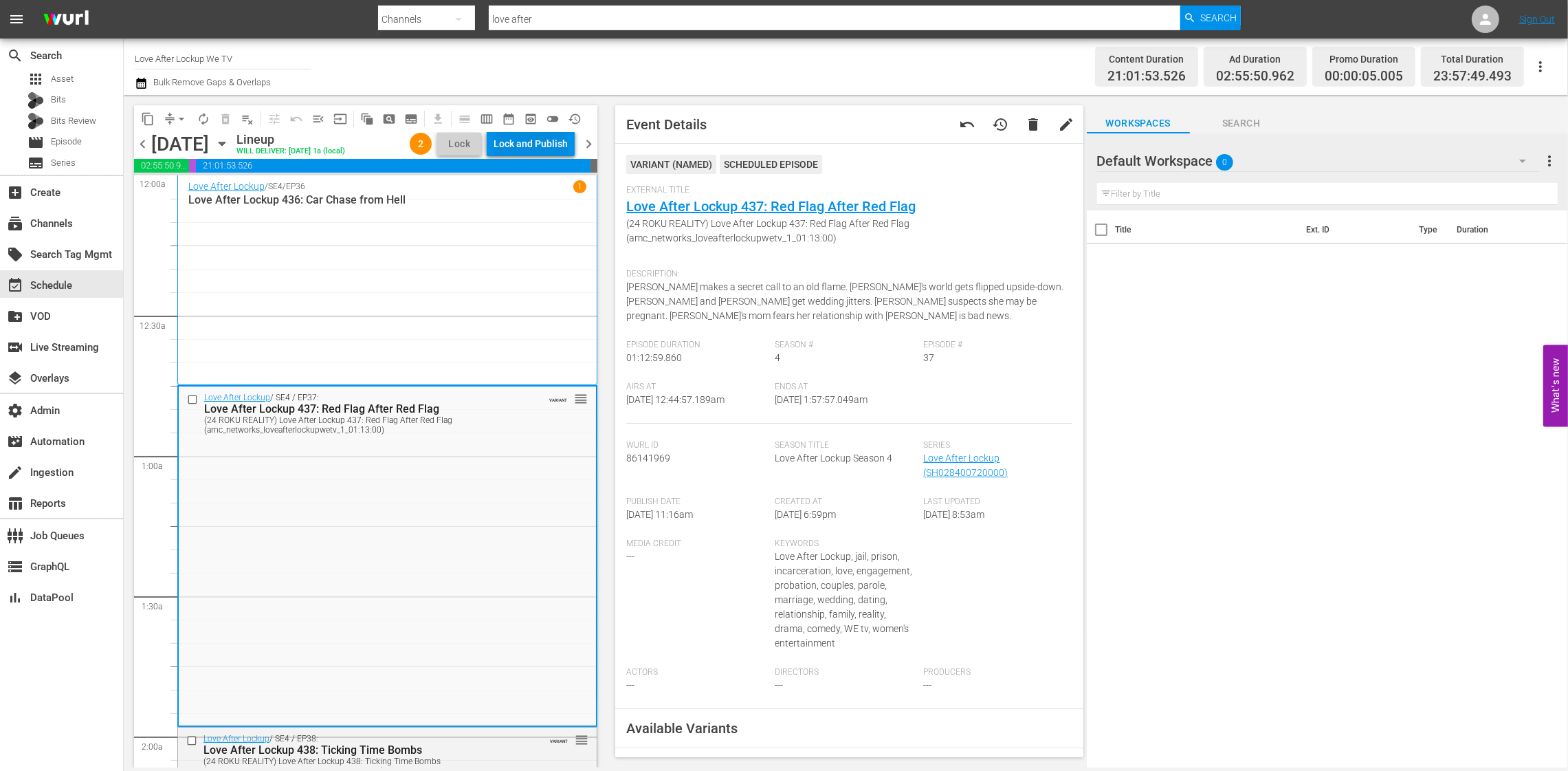
click at [538, 144] on div "Lock and Publish" at bounding box center [530, 144] width 74 height 25
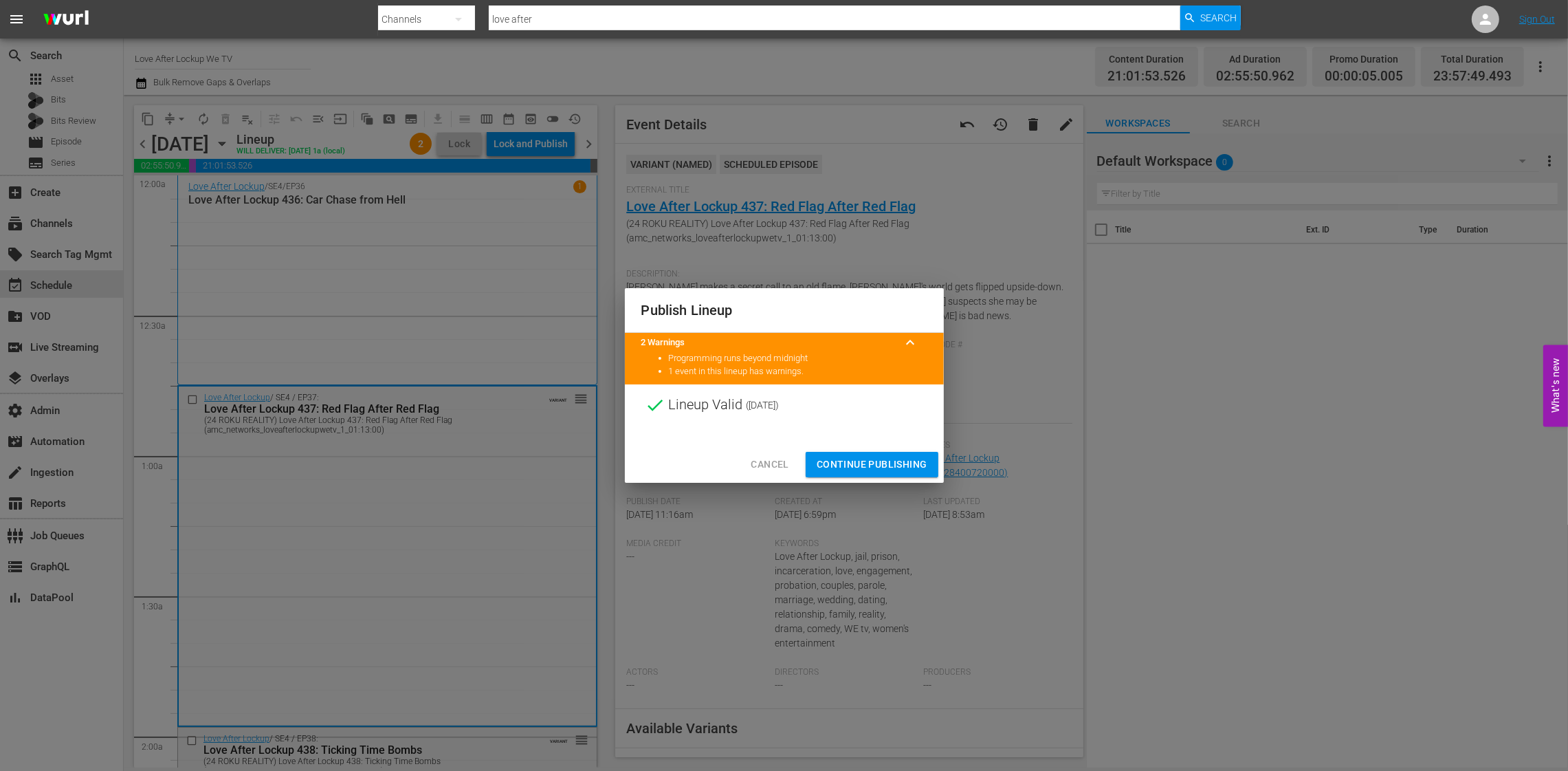
drag, startPoint x: 857, startPoint y: 459, endPoint x: 850, endPoint y: 452, distance: 9.9
click at [857, 458] on span "Continue Publishing" at bounding box center [871, 465] width 111 height 17
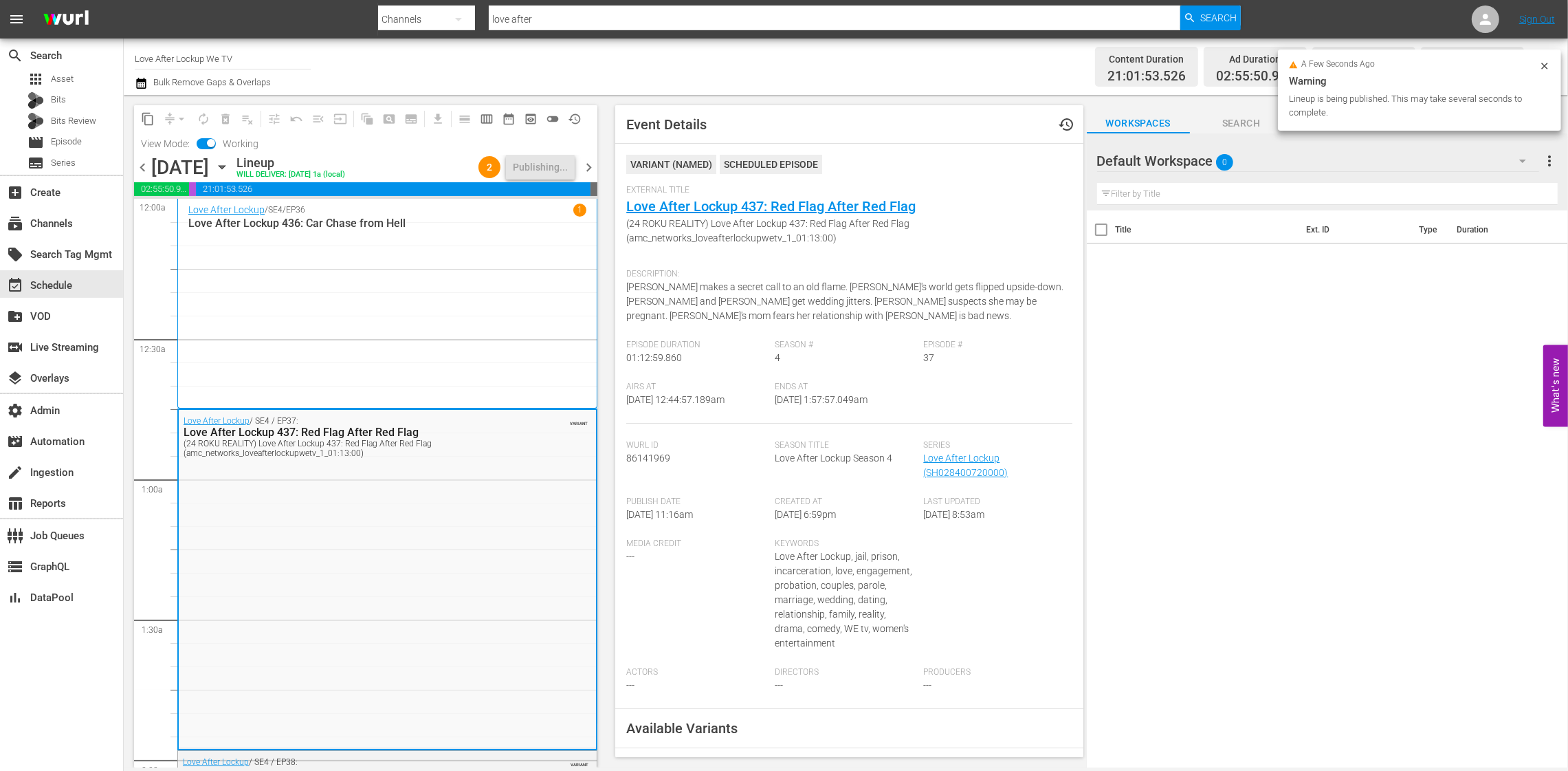
click at [589, 165] on span "chevron_right" at bounding box center [588, 167] width 17 height 17
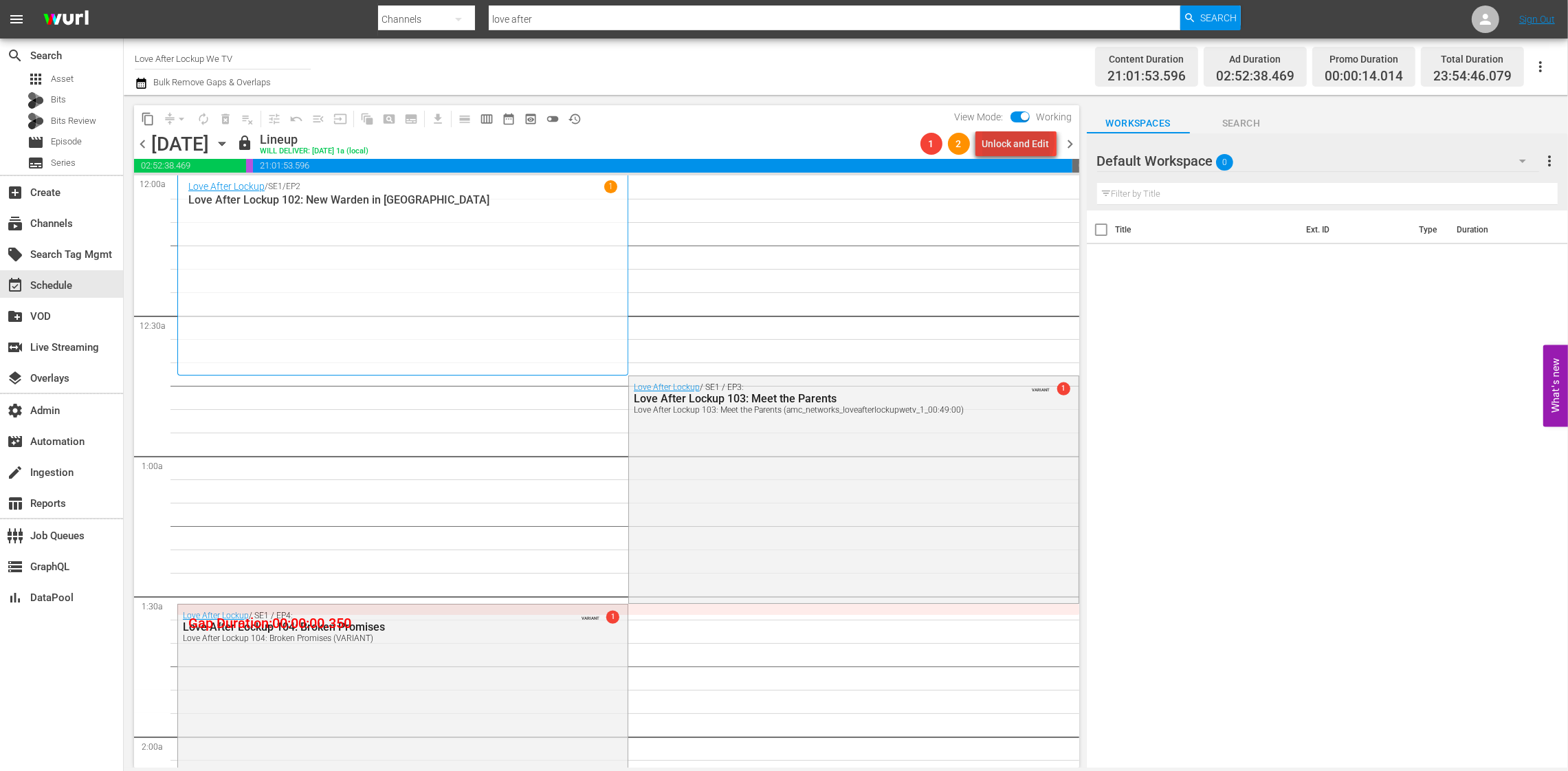
click at [1021, 141] on div "Unlock and Edit" at bounding box center [1016, 144] width 67 height 25
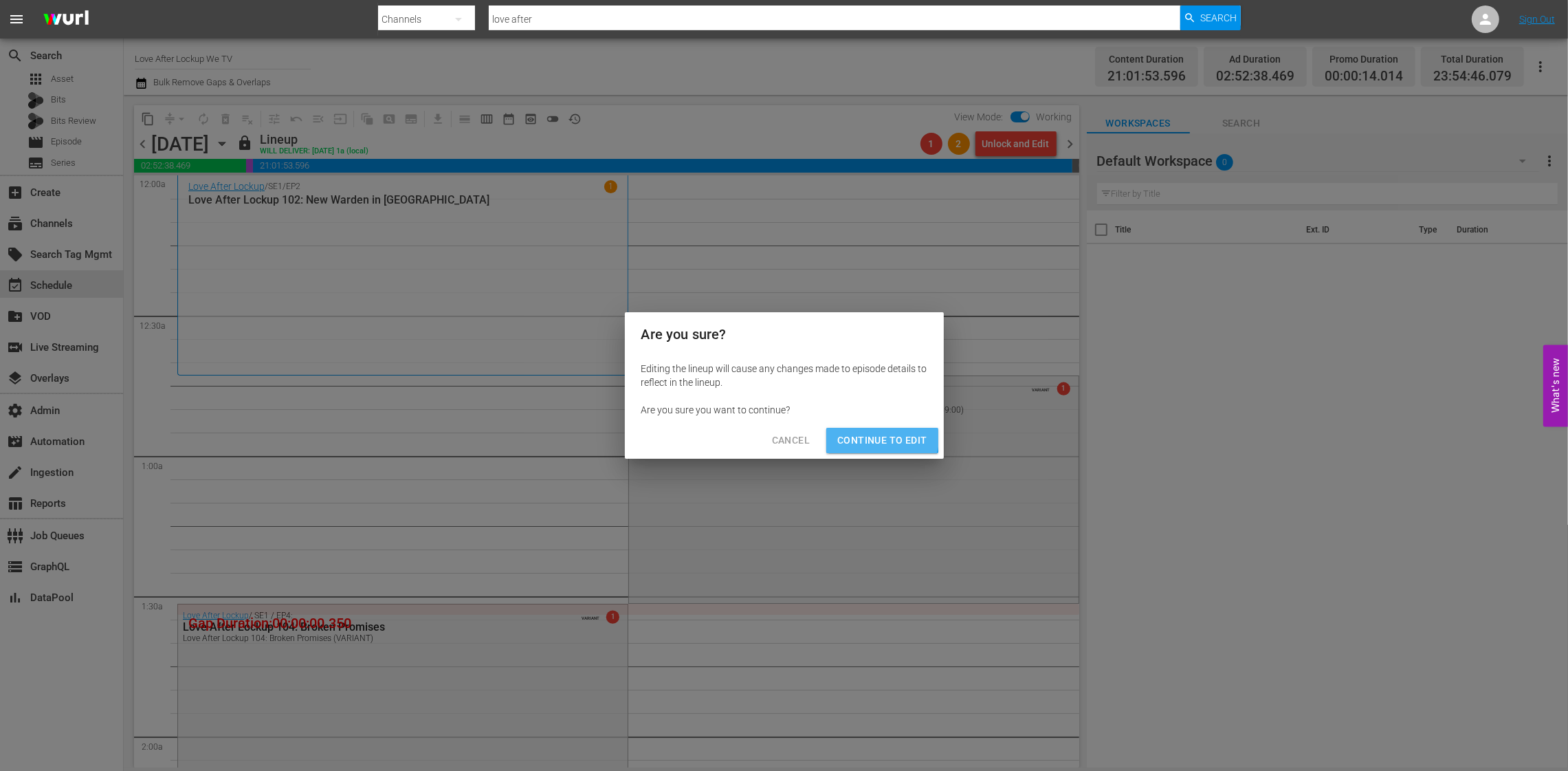
click at [860, 432] on span "Continue to Edit" at bounding box center [882, 440] width 90 height 17
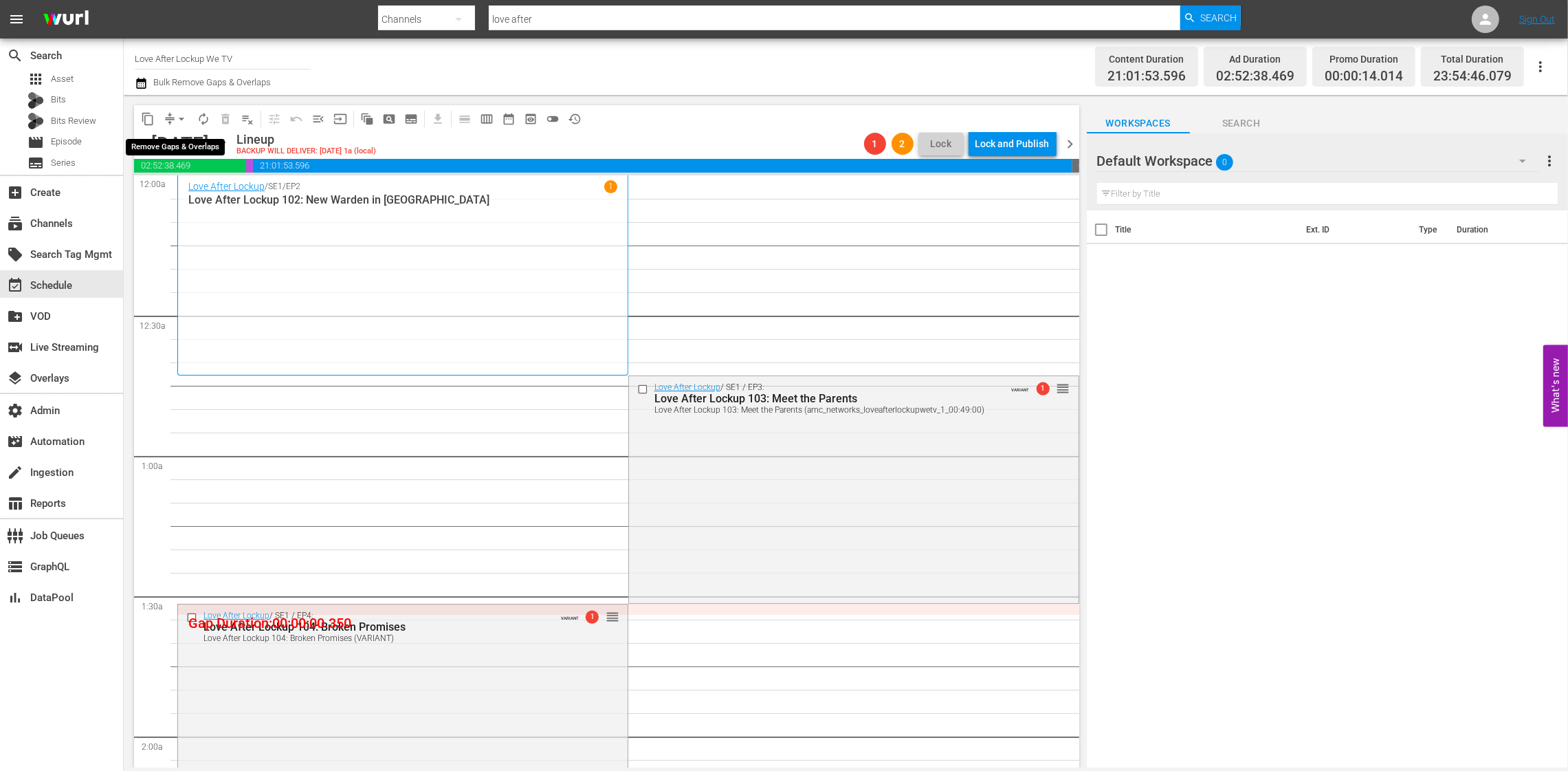
click at [183, 114] on span "arrow_drop_down" at bounding box center [182, 119] width 14 height 14
click at [188, 193] on li "Align to End of Previous Day" at bounding box center [182, 191] width 145 height 22
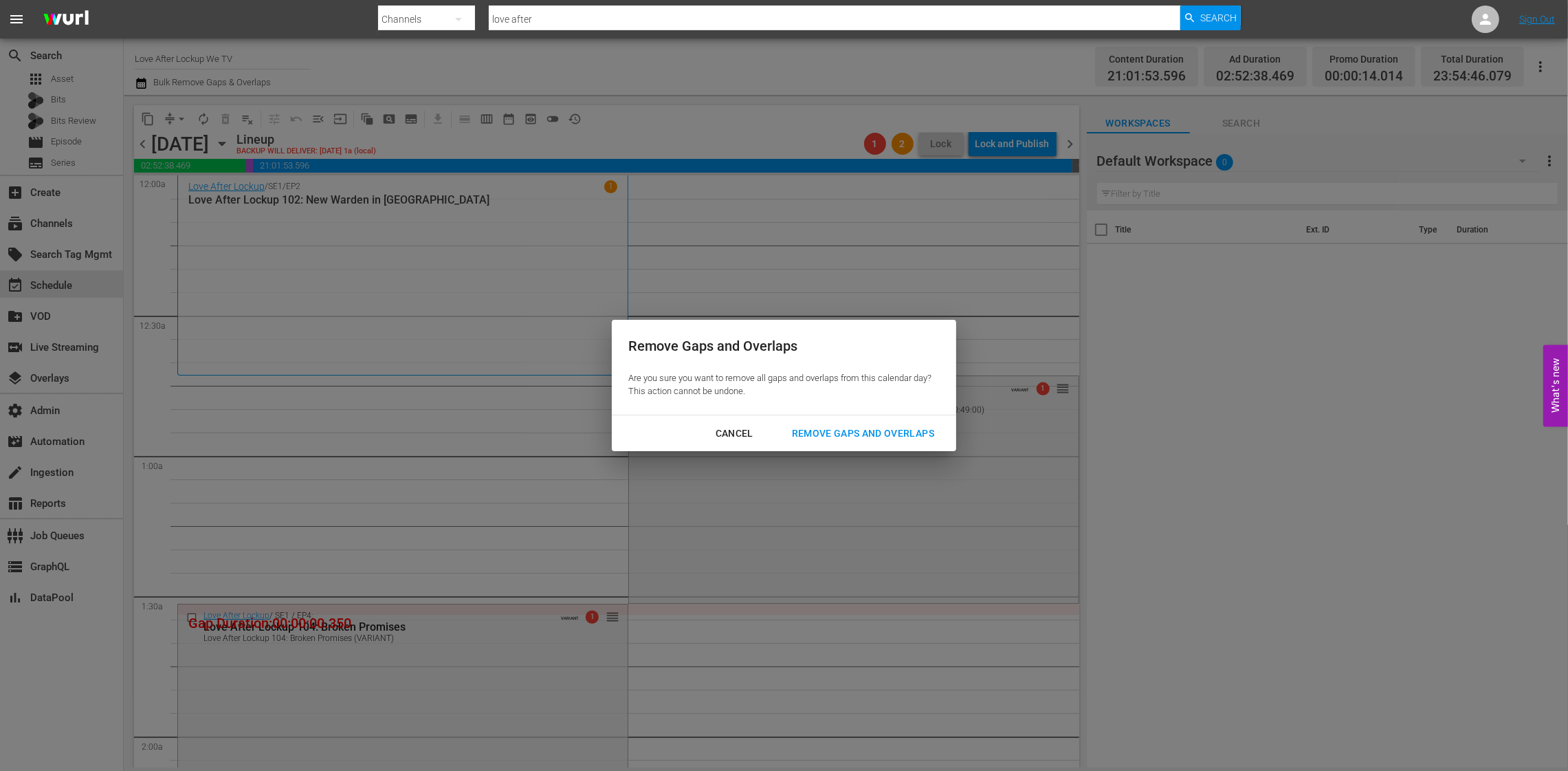
click at [829, 432] on div "Remove Gaps and Overlaps" at bounding box center [863, 434] width 165 height 17
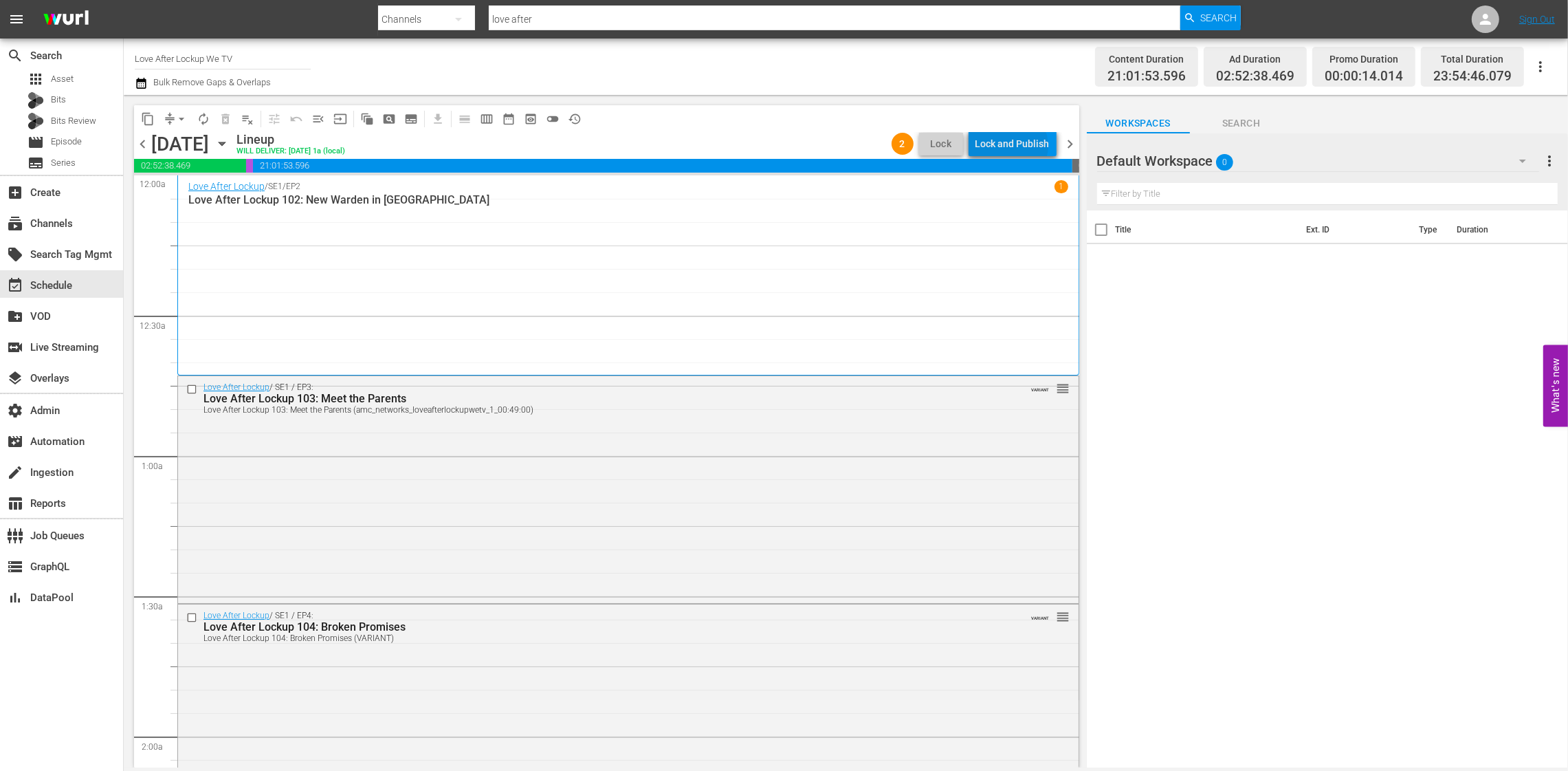
click at [1014, 146] on div "Lock and Publish" at bounding box center [1013, 144] width 74 height 25
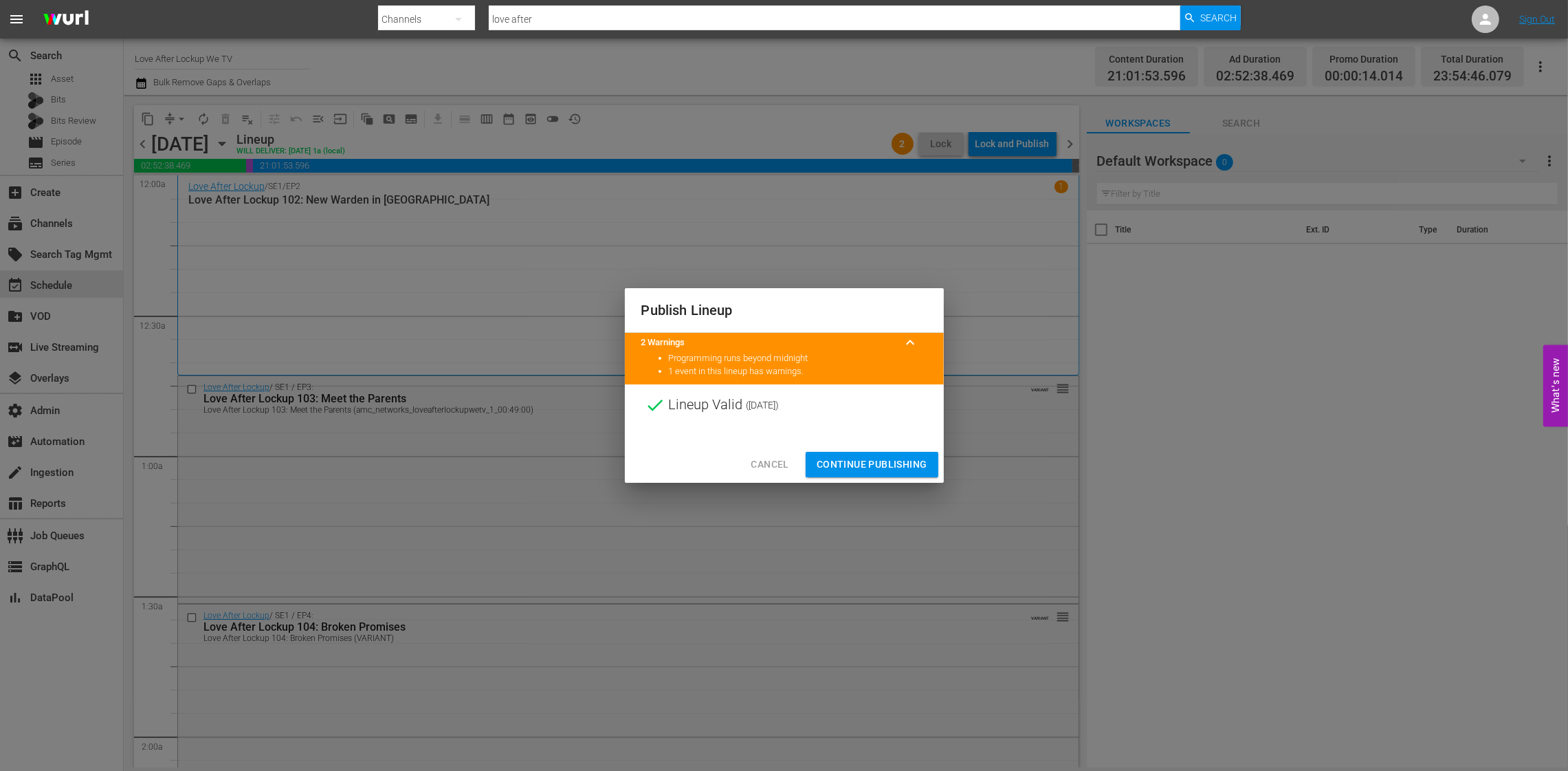
click at [861, 455] on button "Continue Publishing" at bounding box center [872, 464] width 133 height 26
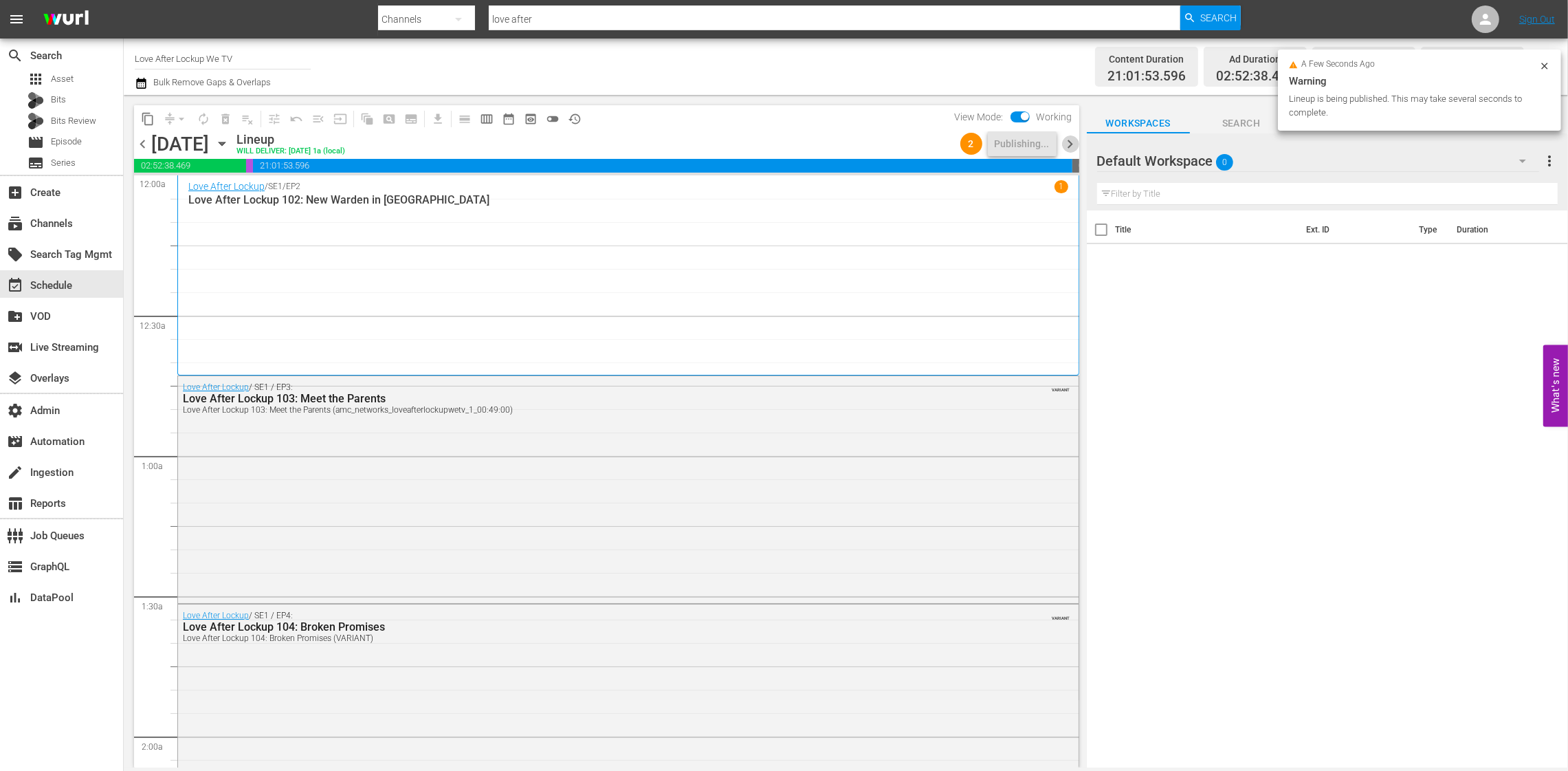
drag, startPoint x: 1072, startPoint y: 140, endPoint x: 1058, endPoint y: 146, distance: 15.2
click at [1072, 140] on span "chevron_right" at bounding box center [1071, 144] width 17 height 17
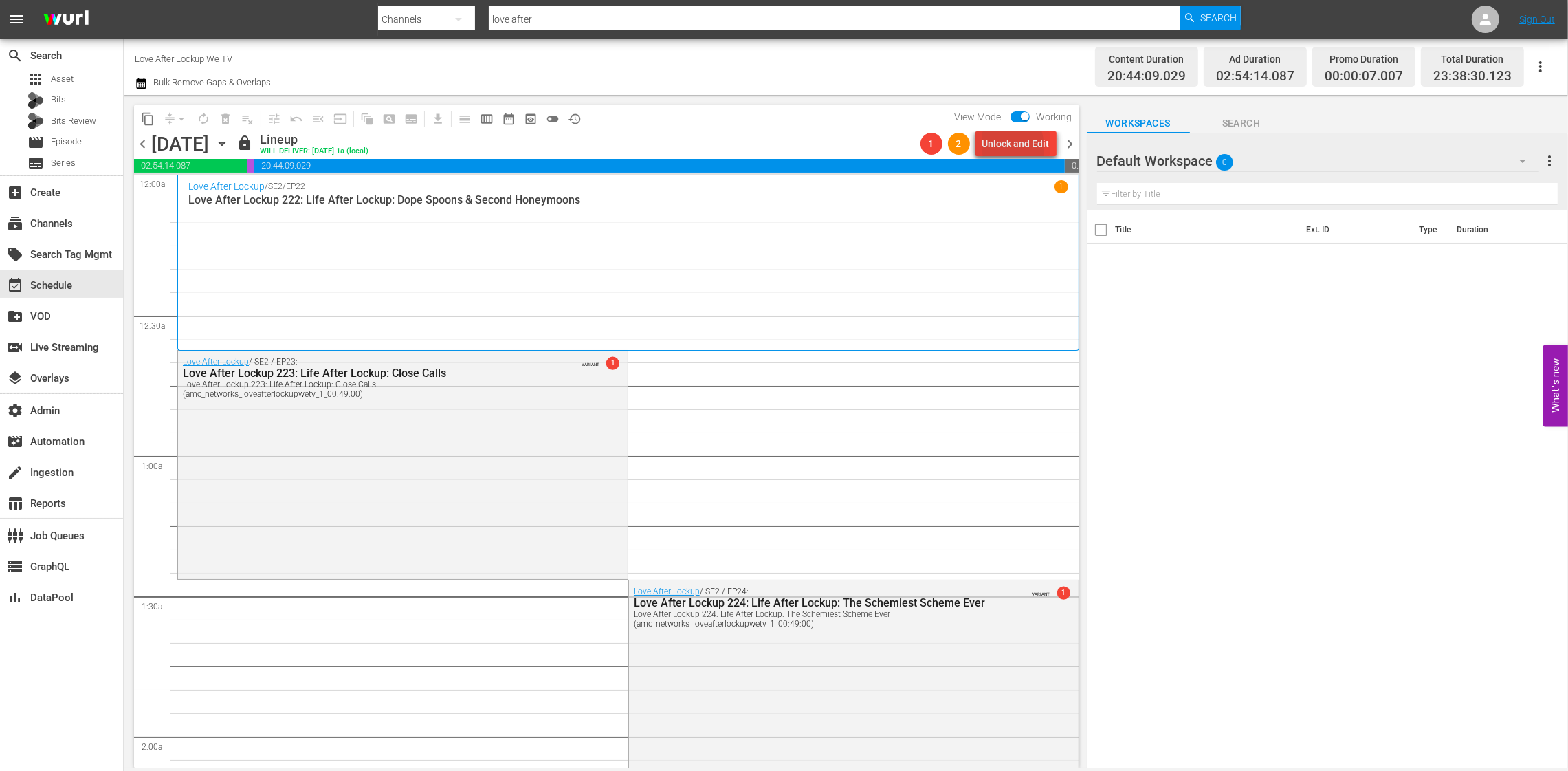
click at [999, 147] on div "Unlock and Edit" at bounding box center [1016, 144] width 67 height 25
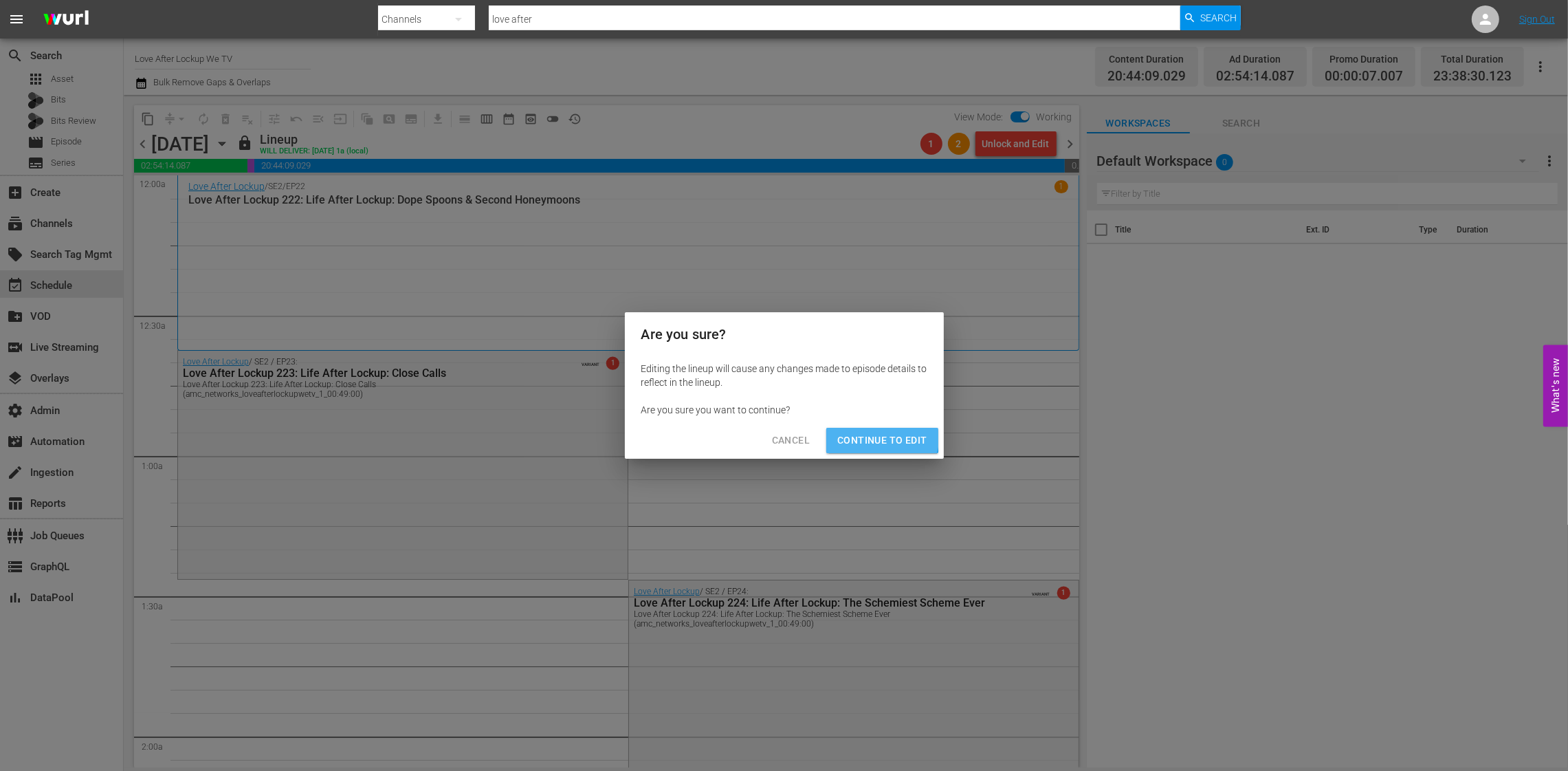
drag, startPoint x: 860, startPoint y: 432, endPoint x: 704, endPoint y: 336, distance: 183.2
click at [860, 432] on span "Continue to Edit" at bounding box center [882, 440] width 90 height 17
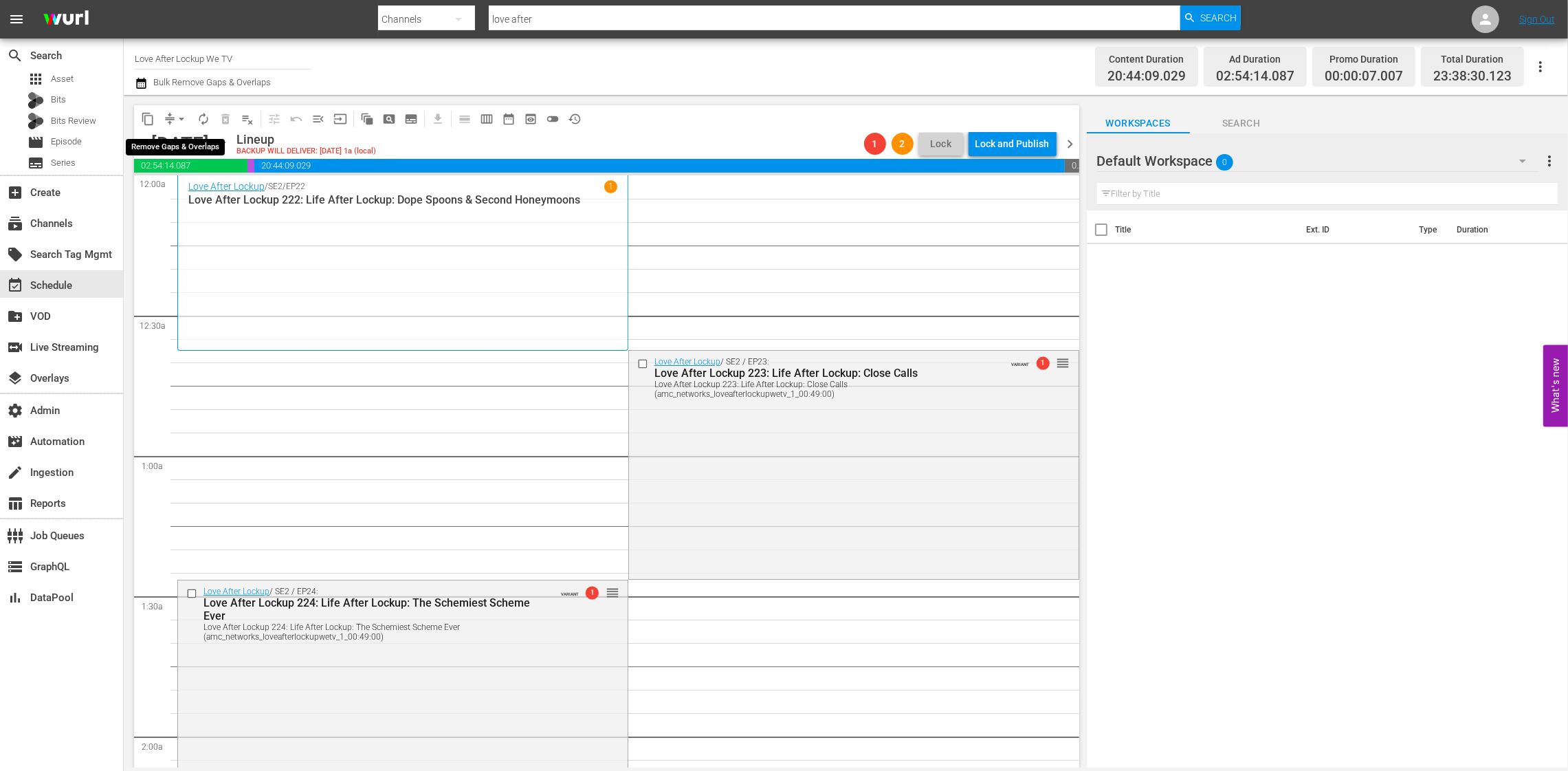
click at [183, 117] on span "arrow_drop_down" at bounding box center [182, 119] width 14 height 14
click at [212, 194] on li "Align to End of Previous Day" at bounding box center [182, 191] width 145 height 22
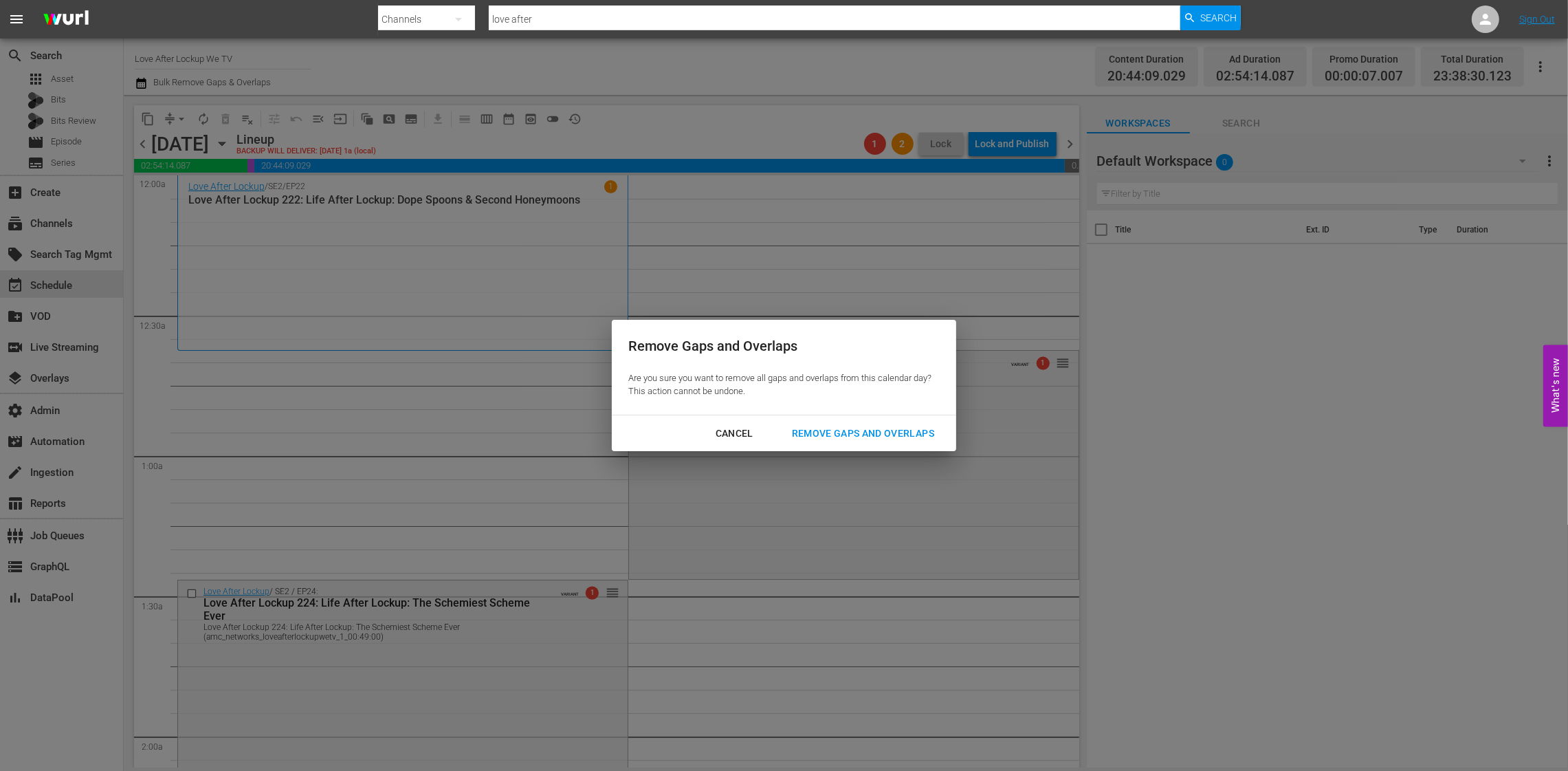
click at [804, 425] on div "Remove Gaps and Overlaps" at bounding box center [863, 434] width 165 height 17
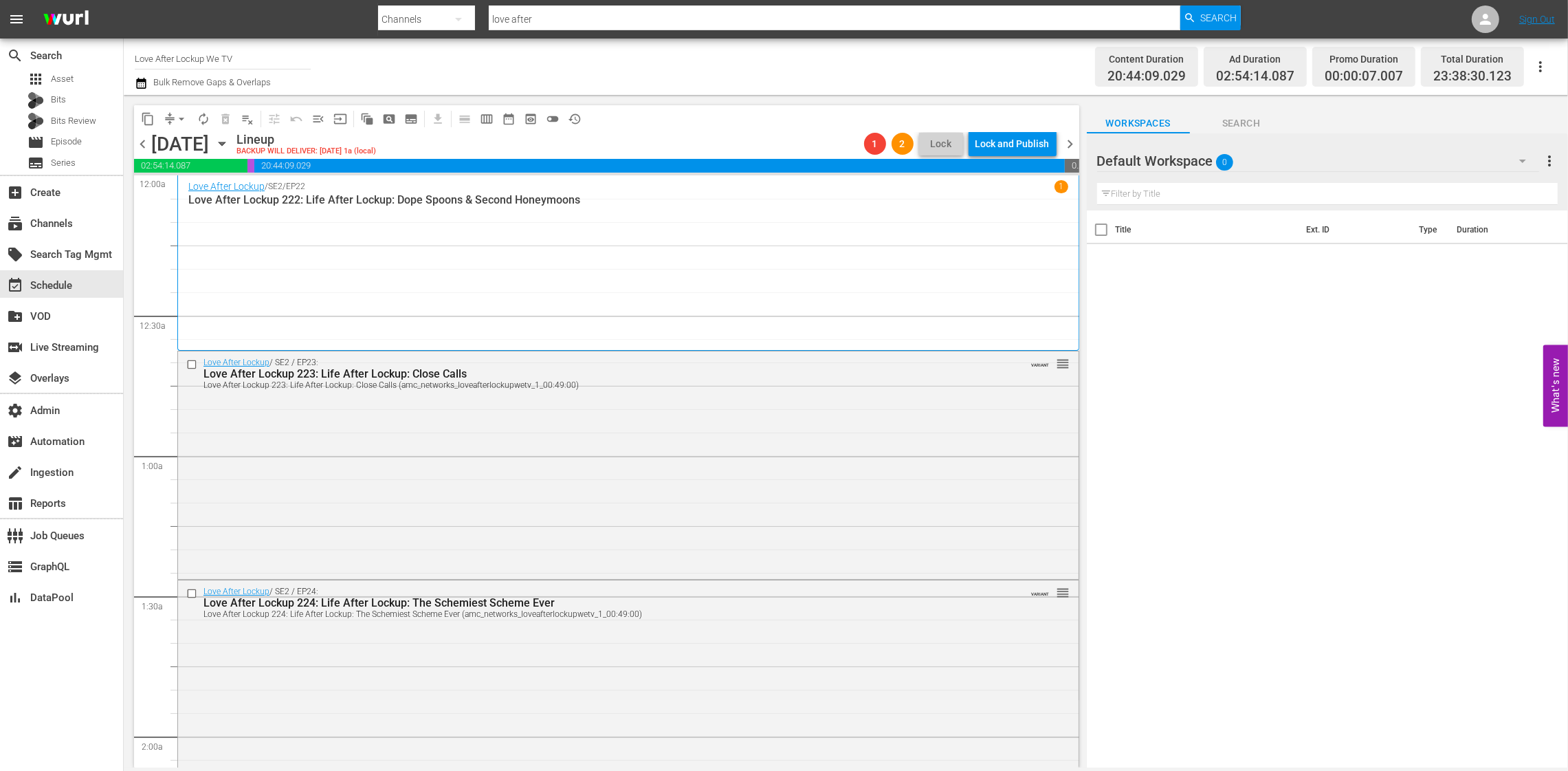
click at [1072, 144] on span "chevron_right" at bounding box center [1071, 144] width 17 height 17
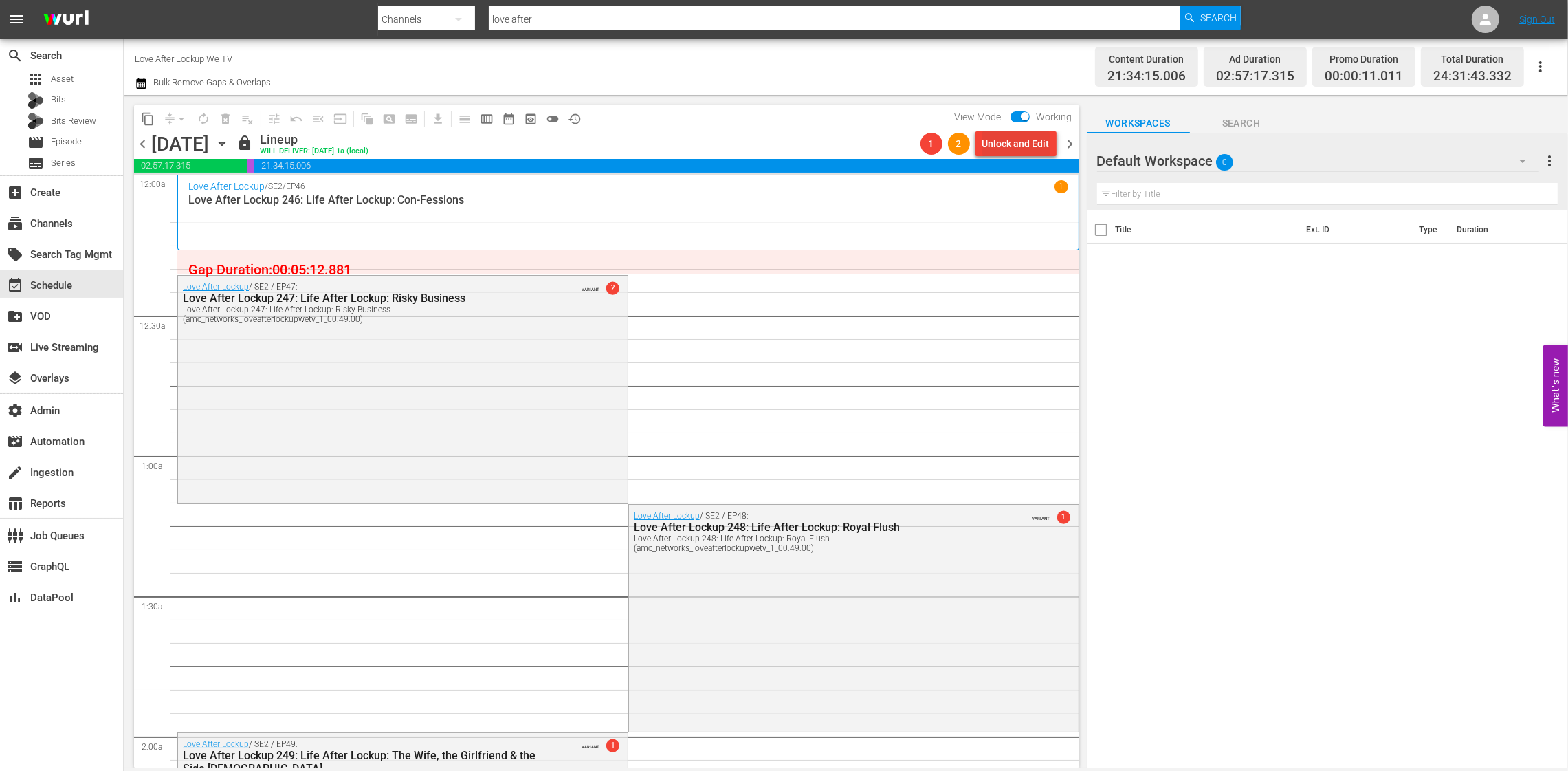
click at [1029, 142] on div "Unlock and Edit" at bounding box center [1016, 144] width 67 height 25
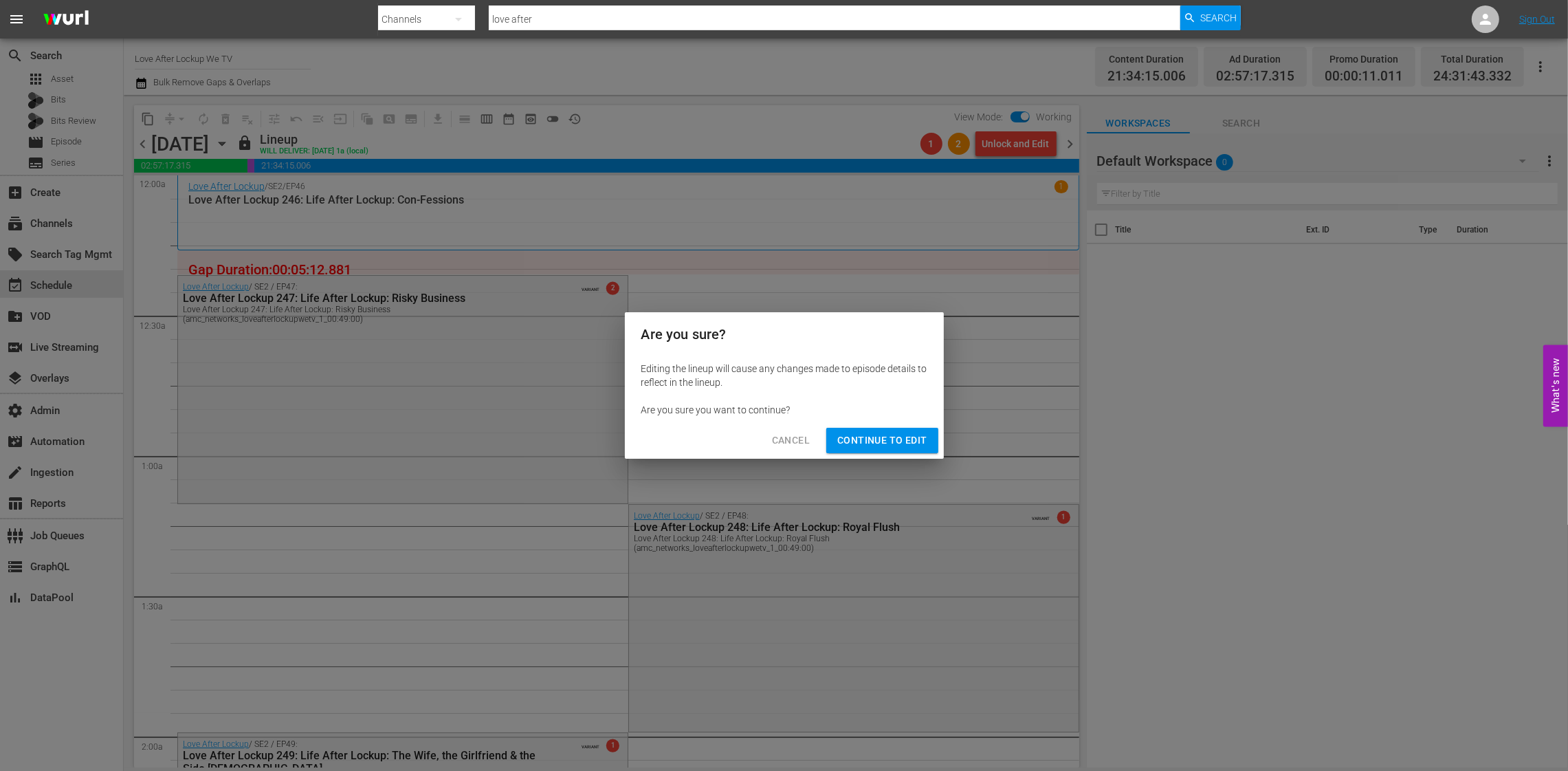
click at [862, 435] on span "Continue to Edit" at bounding box center [882, 440] width 90 height 17
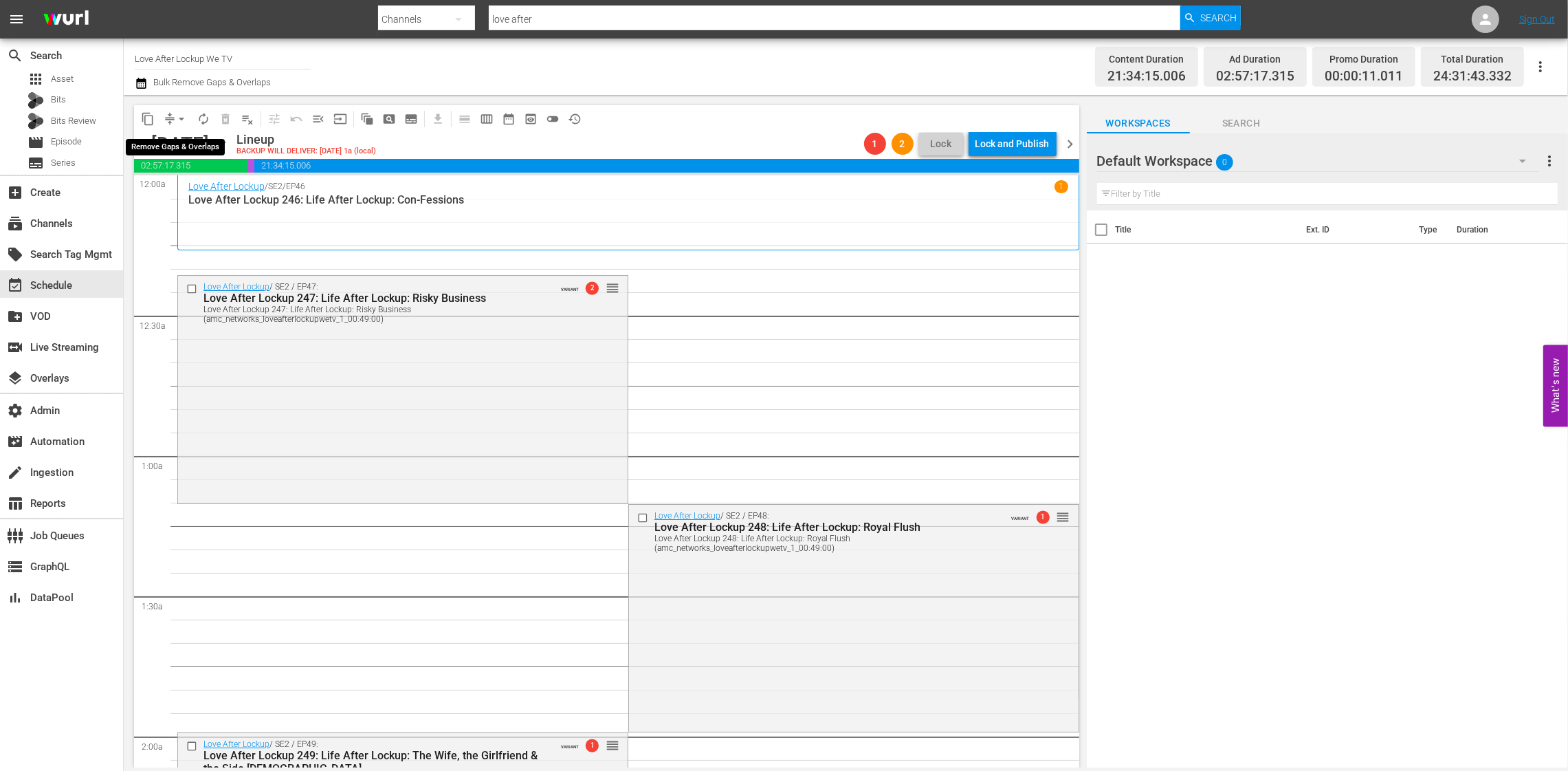
click at [182, 118] on span "arrow_drop_down" at bounding box center [182, 119] width 14 height 14
click at [213, 196] on li "Align to End of Previous Day" at bounding box center [182, 191] width 145 height 22
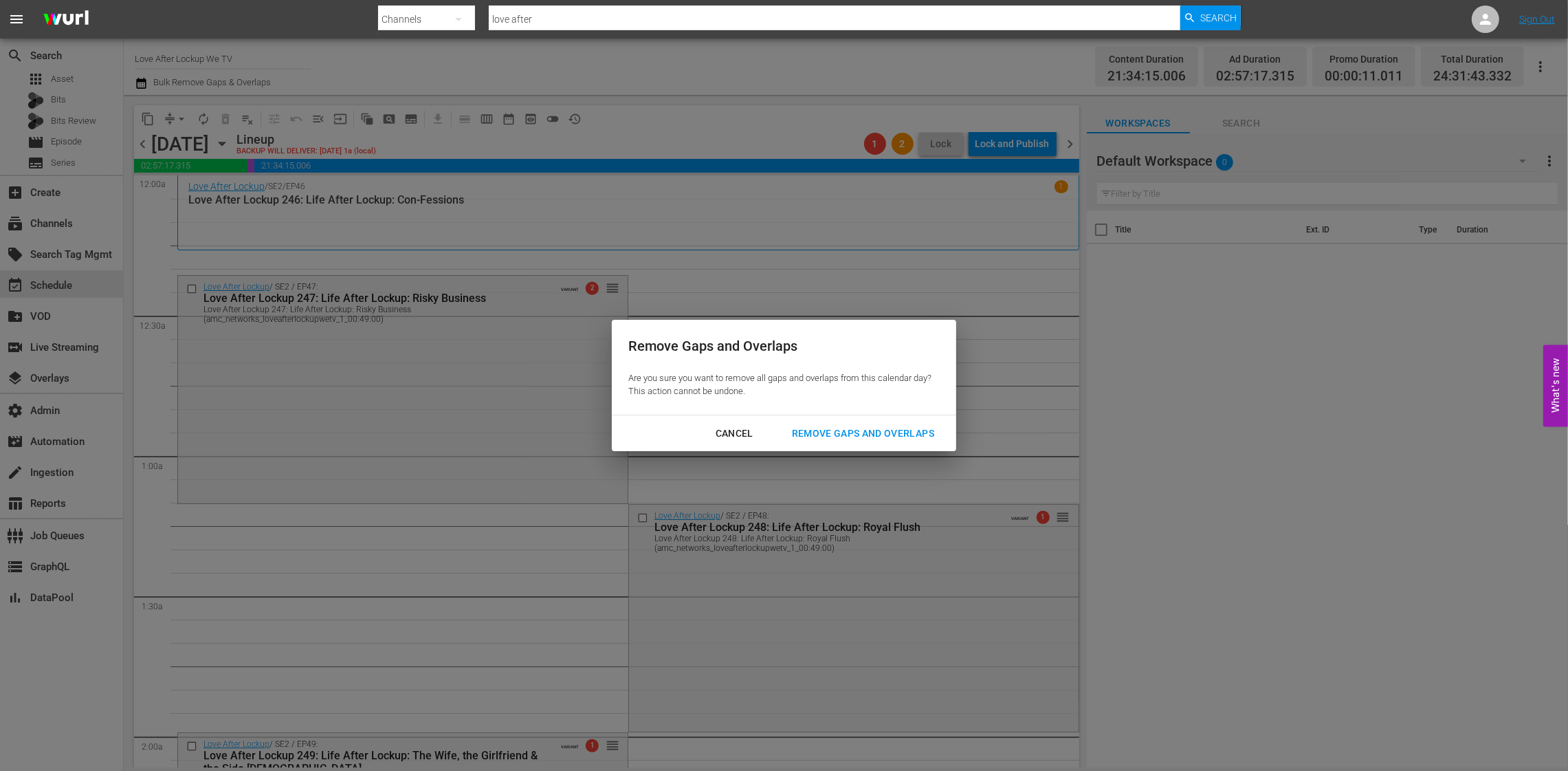
click at [809, 425] on div "Remove Gaps and Overlaps" at bounding box center [863, 434] width 165 height 17
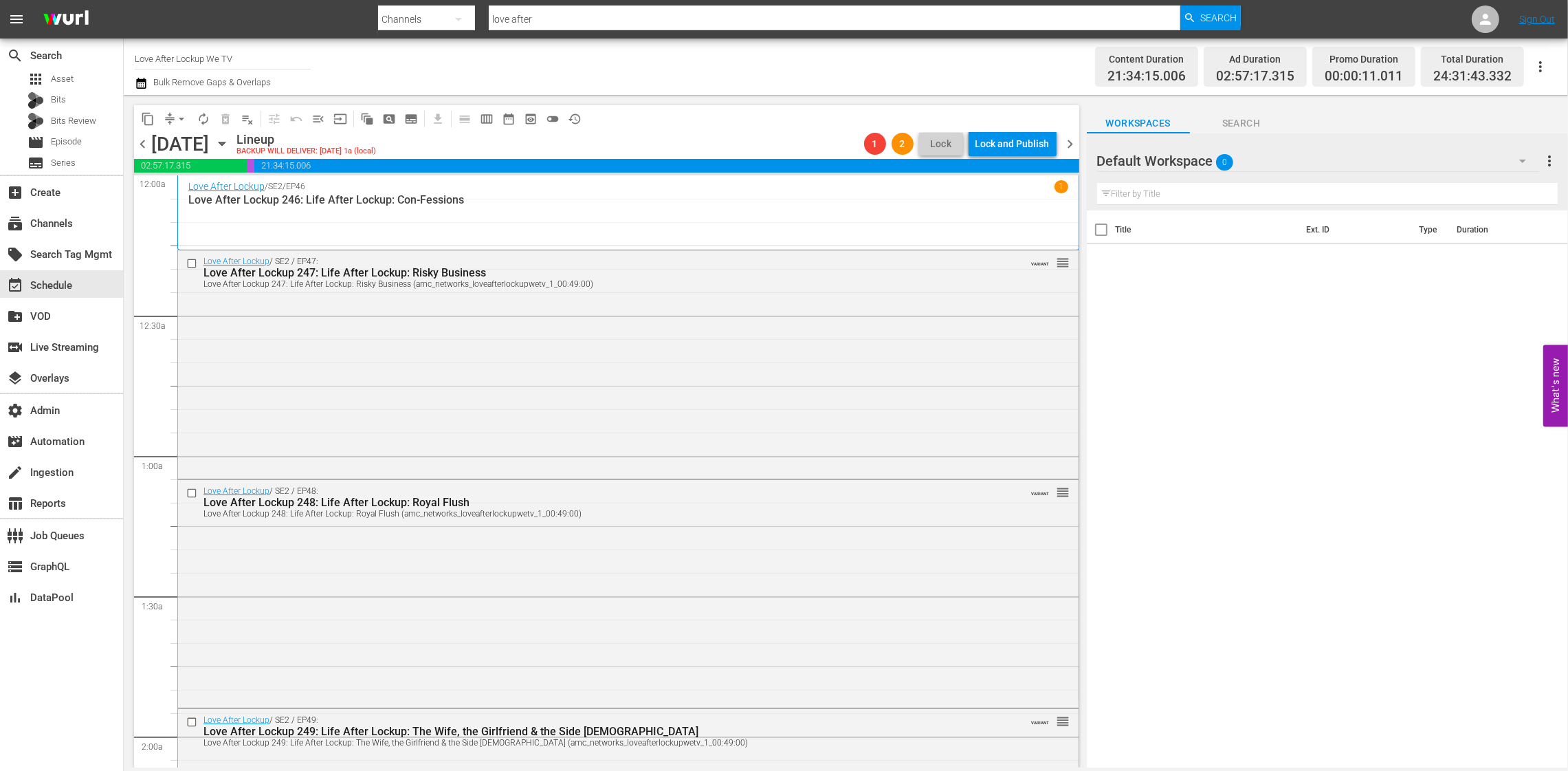
click at [137, 148] on span "chevron_left" at bounding box center [142, 144] width 17 height 17
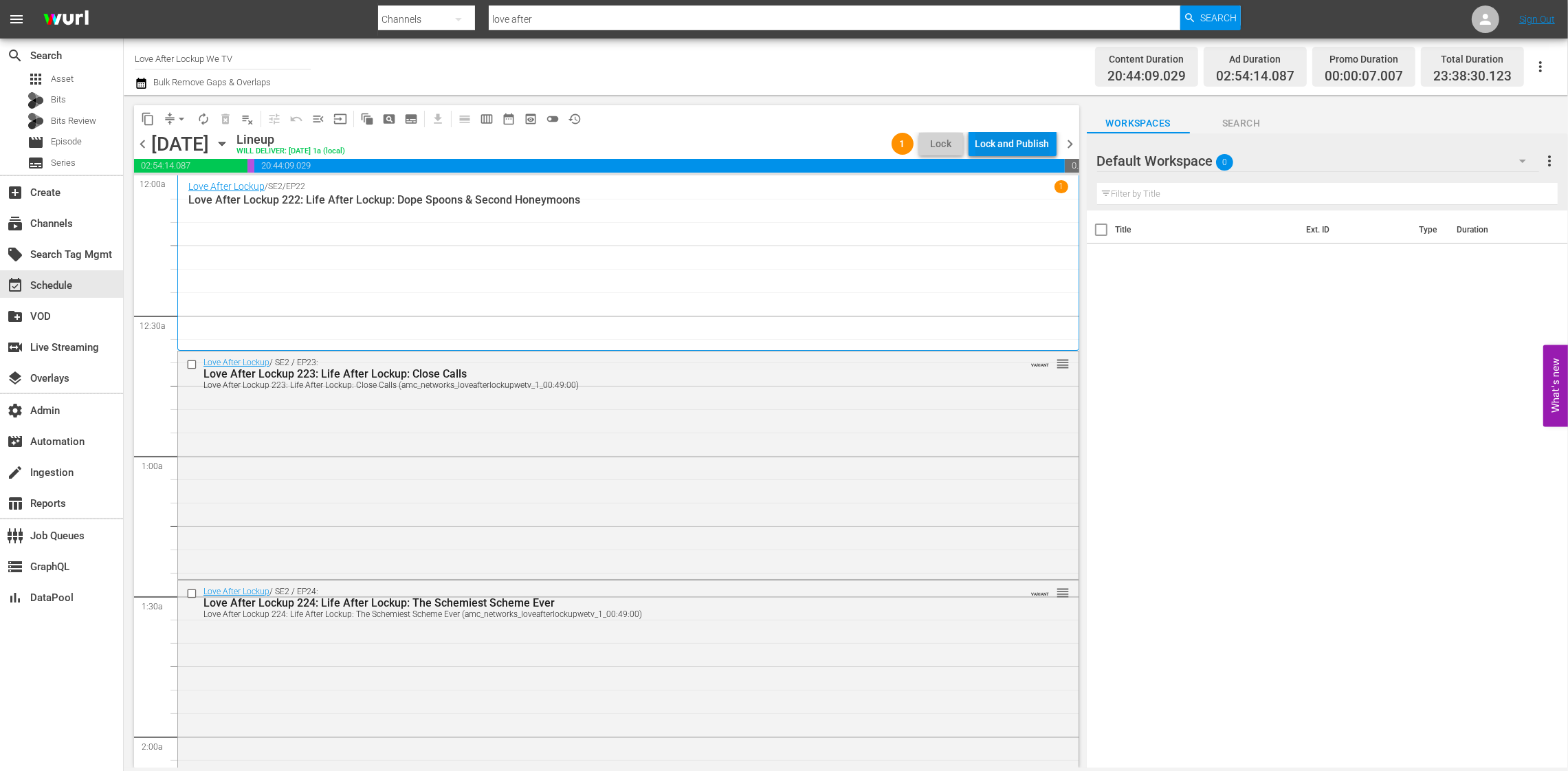
click at [1004, 148] on div "Lock and Publish" at bounding box center [1013, 144] width 74 height 25
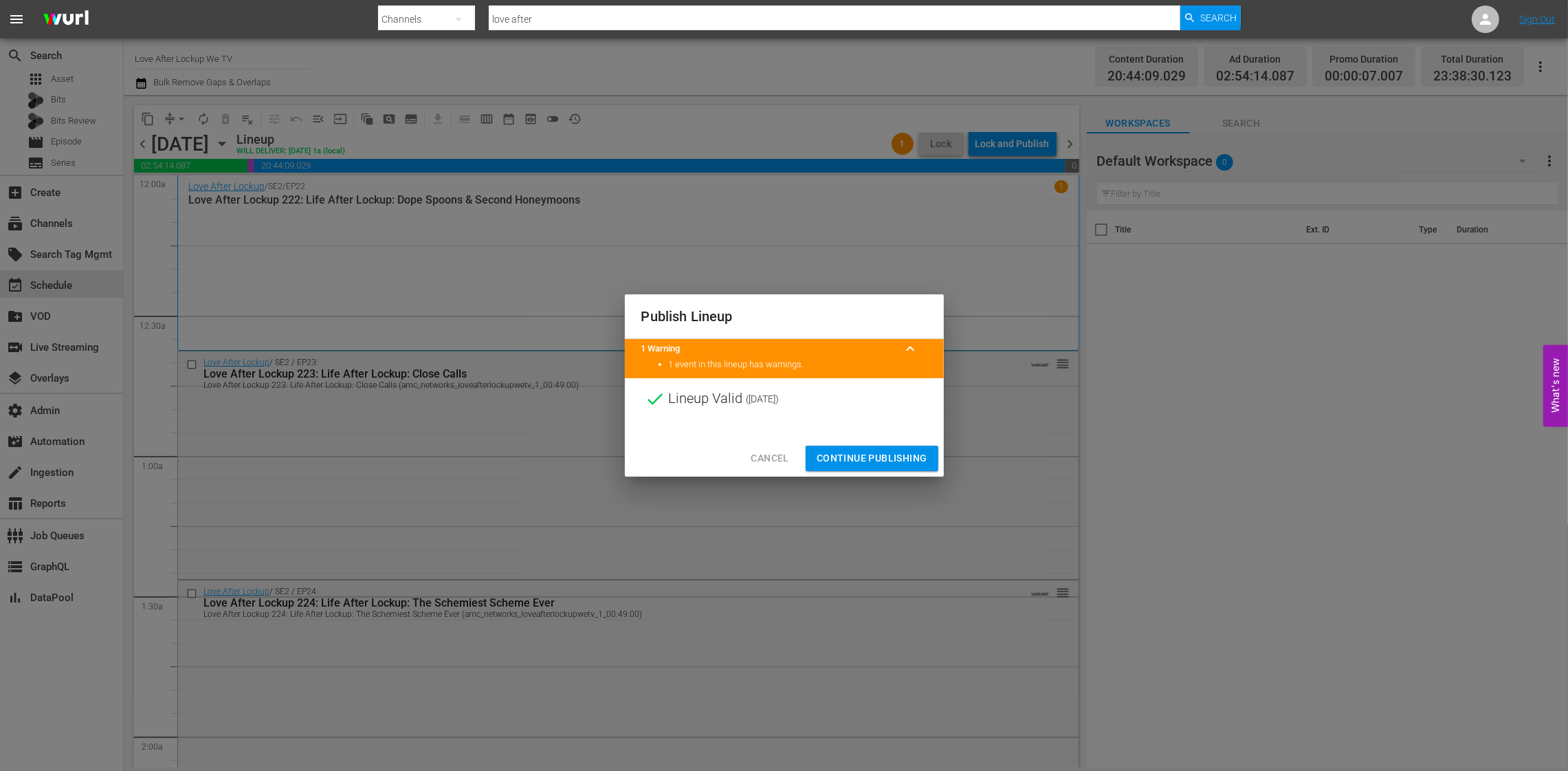
click at [868, 453] on span "Continue Publishing" at bounding box center [871, 459] width 111 height 17
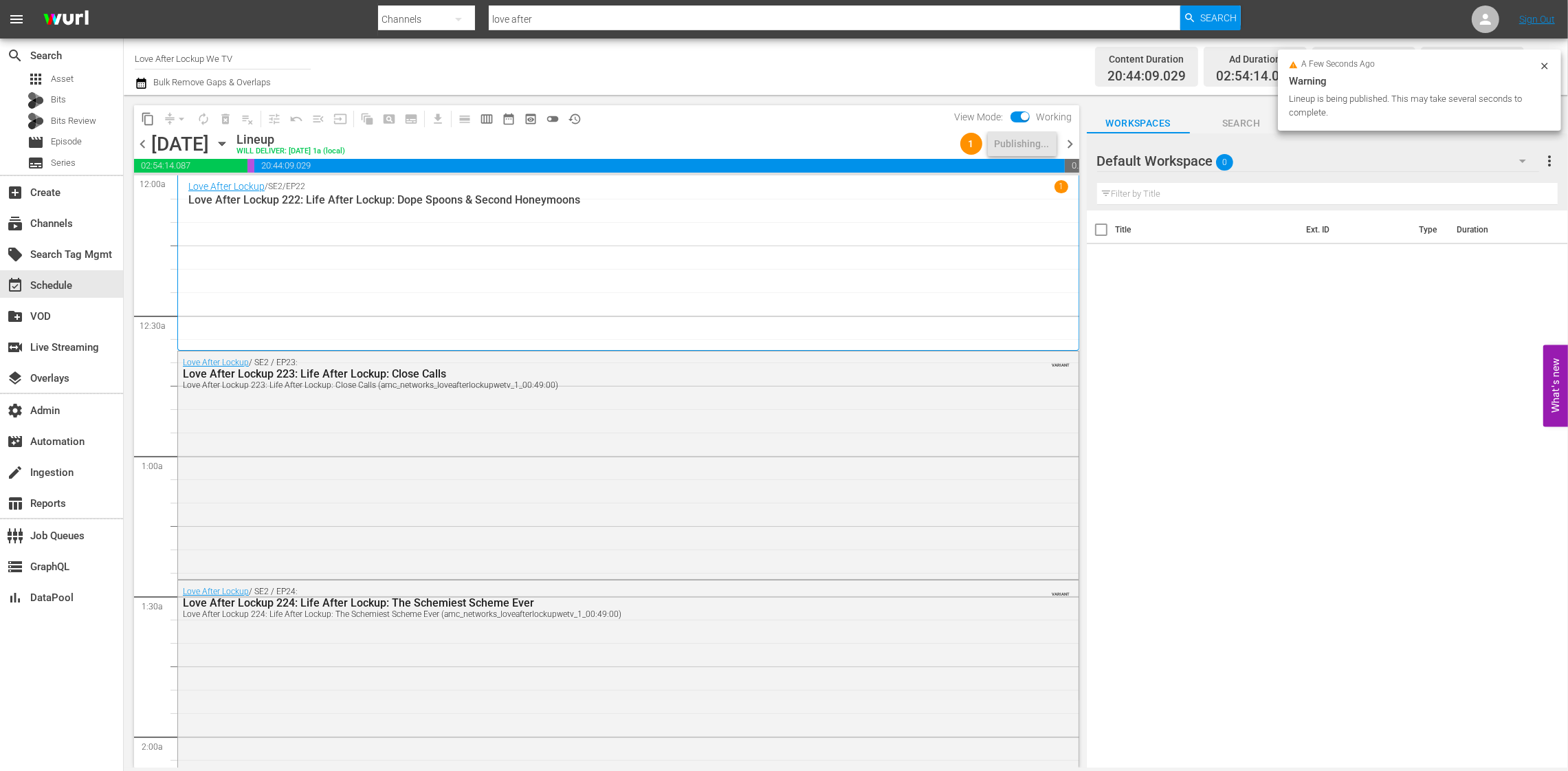
click at [1071, 142] on span "chevron_right" at bounding box center [1071, 144] width 17 height 17
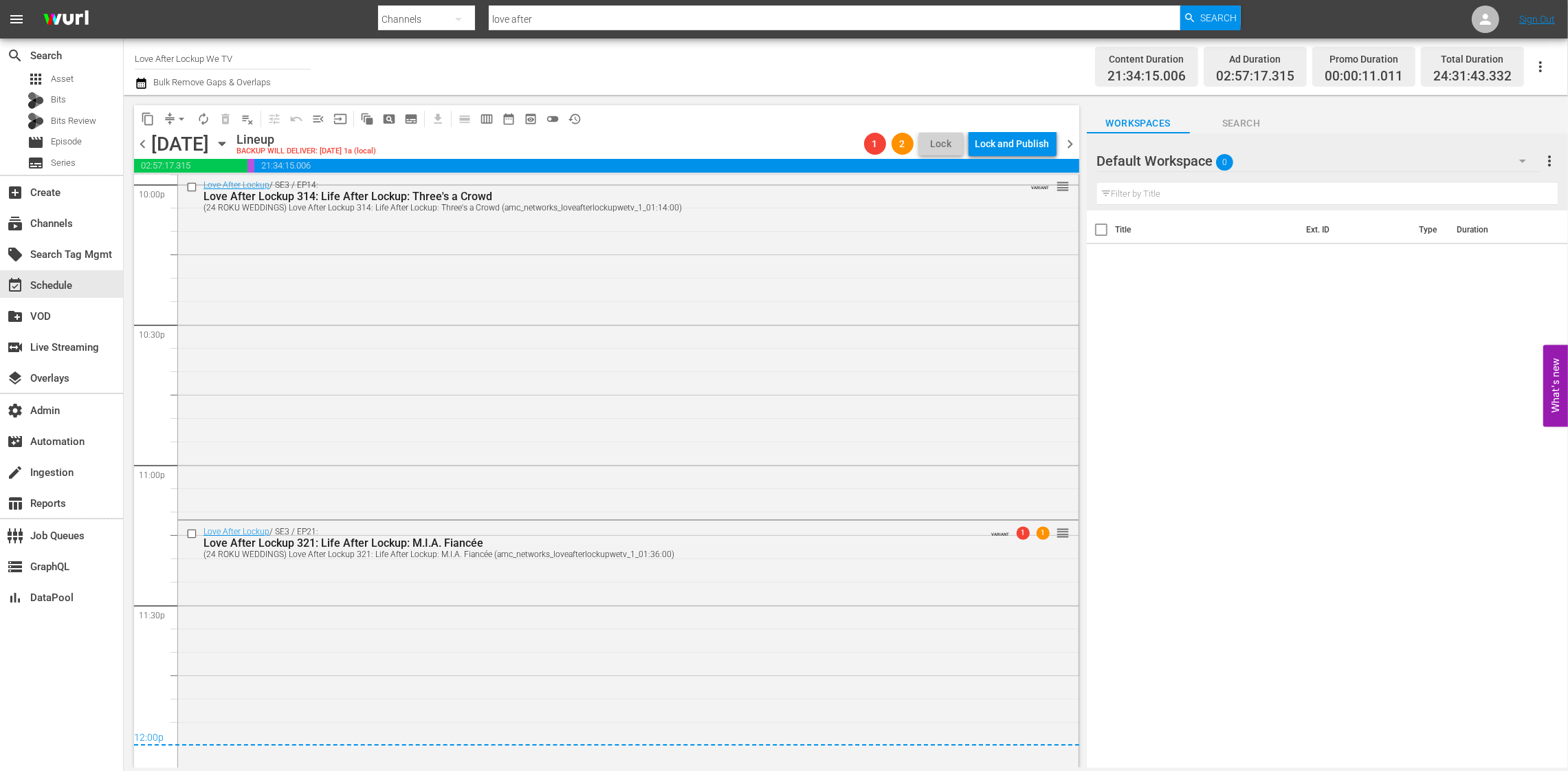
scroll to position [6364, 0]
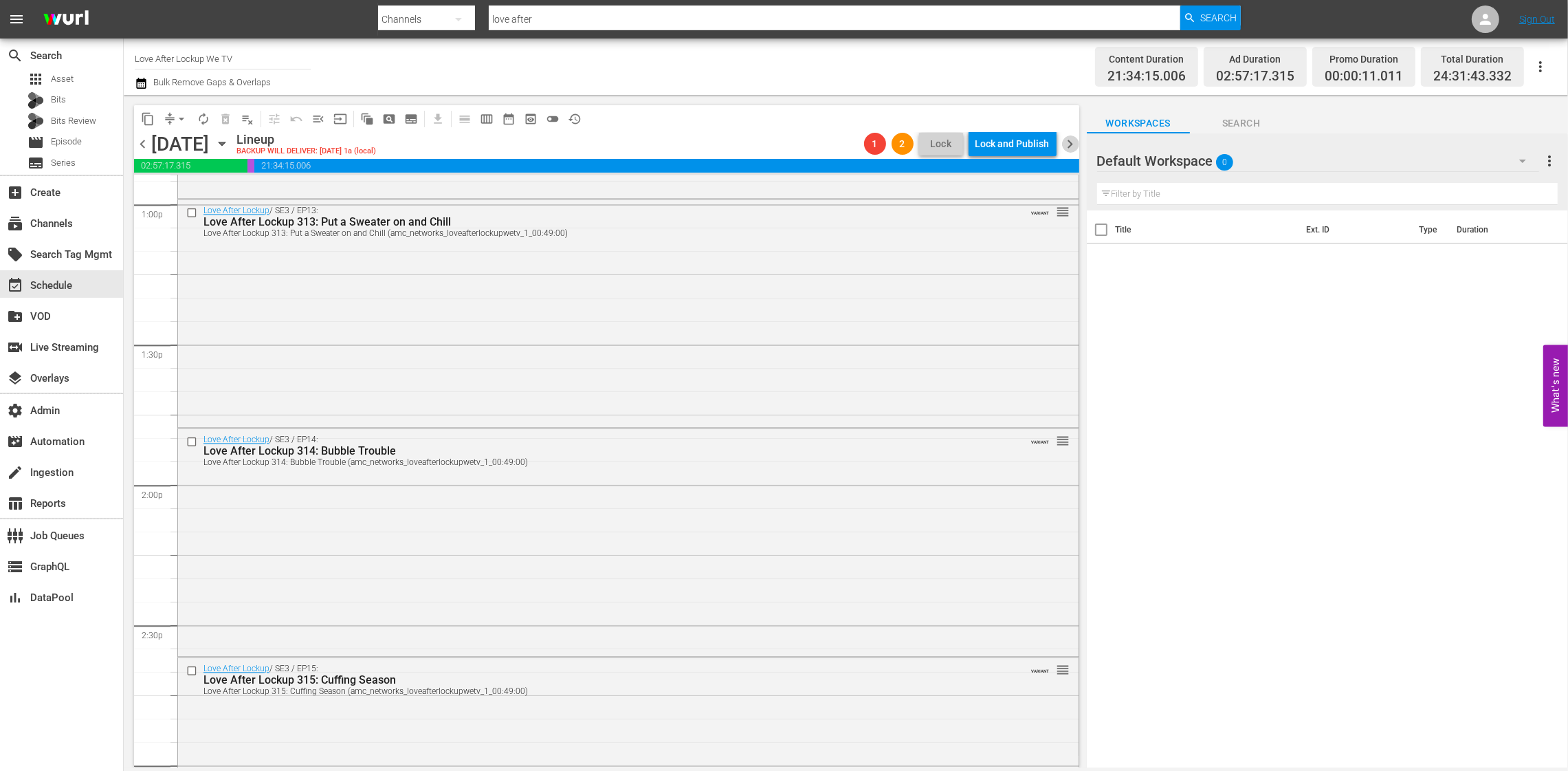
click at [1070, 145] on span "chevron_right" at bounding box center [1071, 144] width 17 height 17
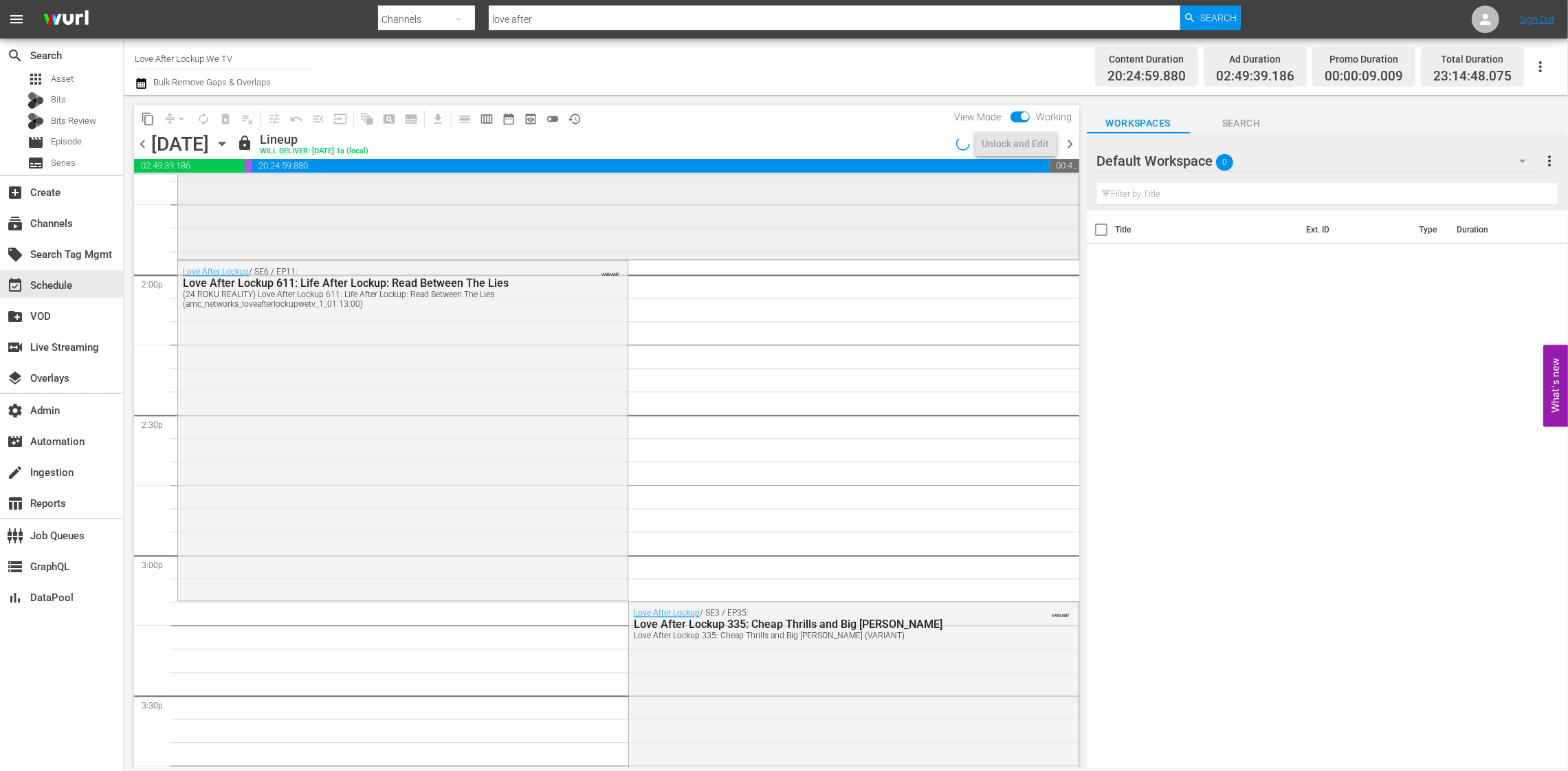
scroll to position [3618, 0]
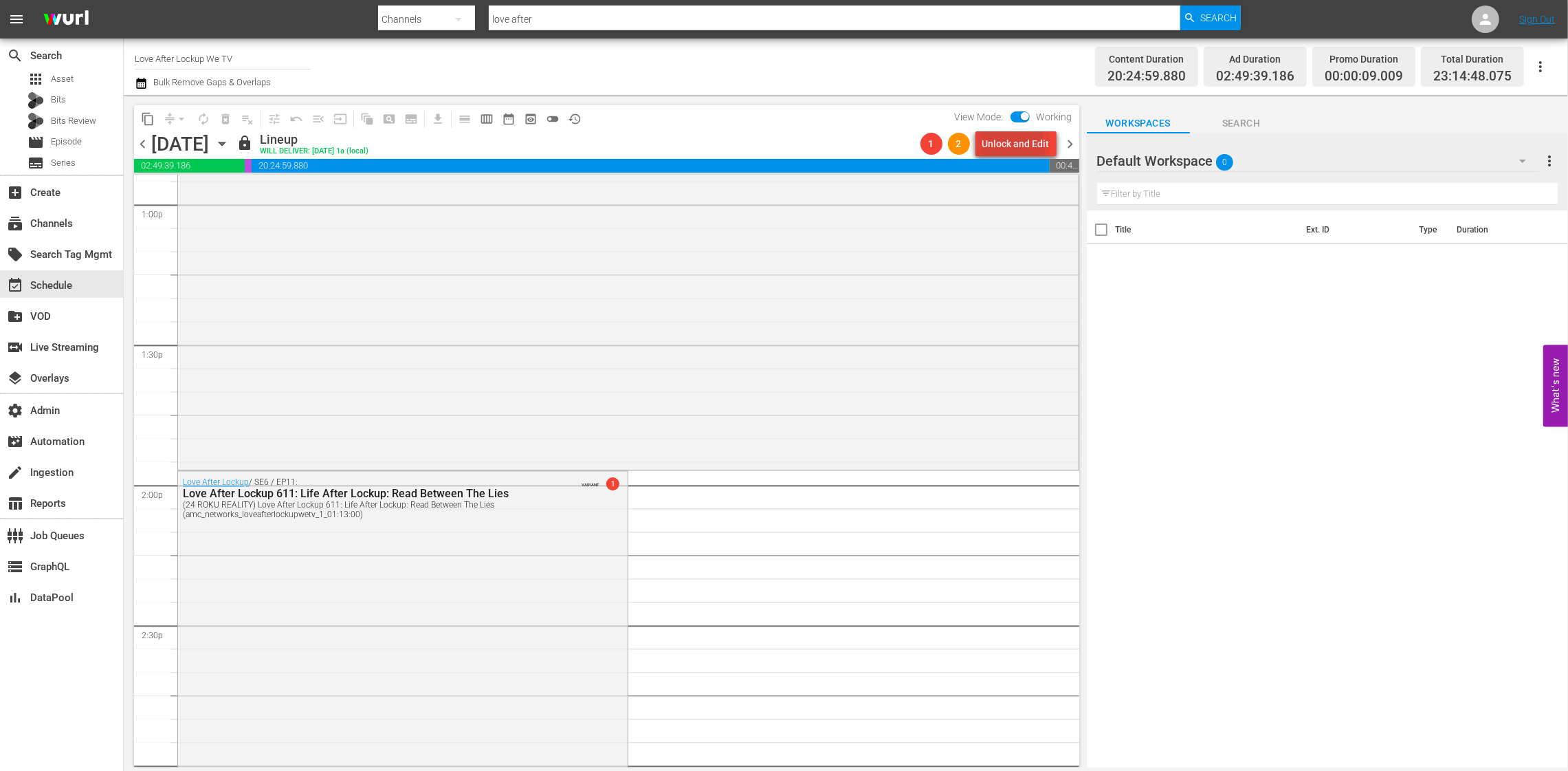
click at [1004, 148] on div "Unlock and Edit" at bounding box center [1016, 144] width 67 height 25
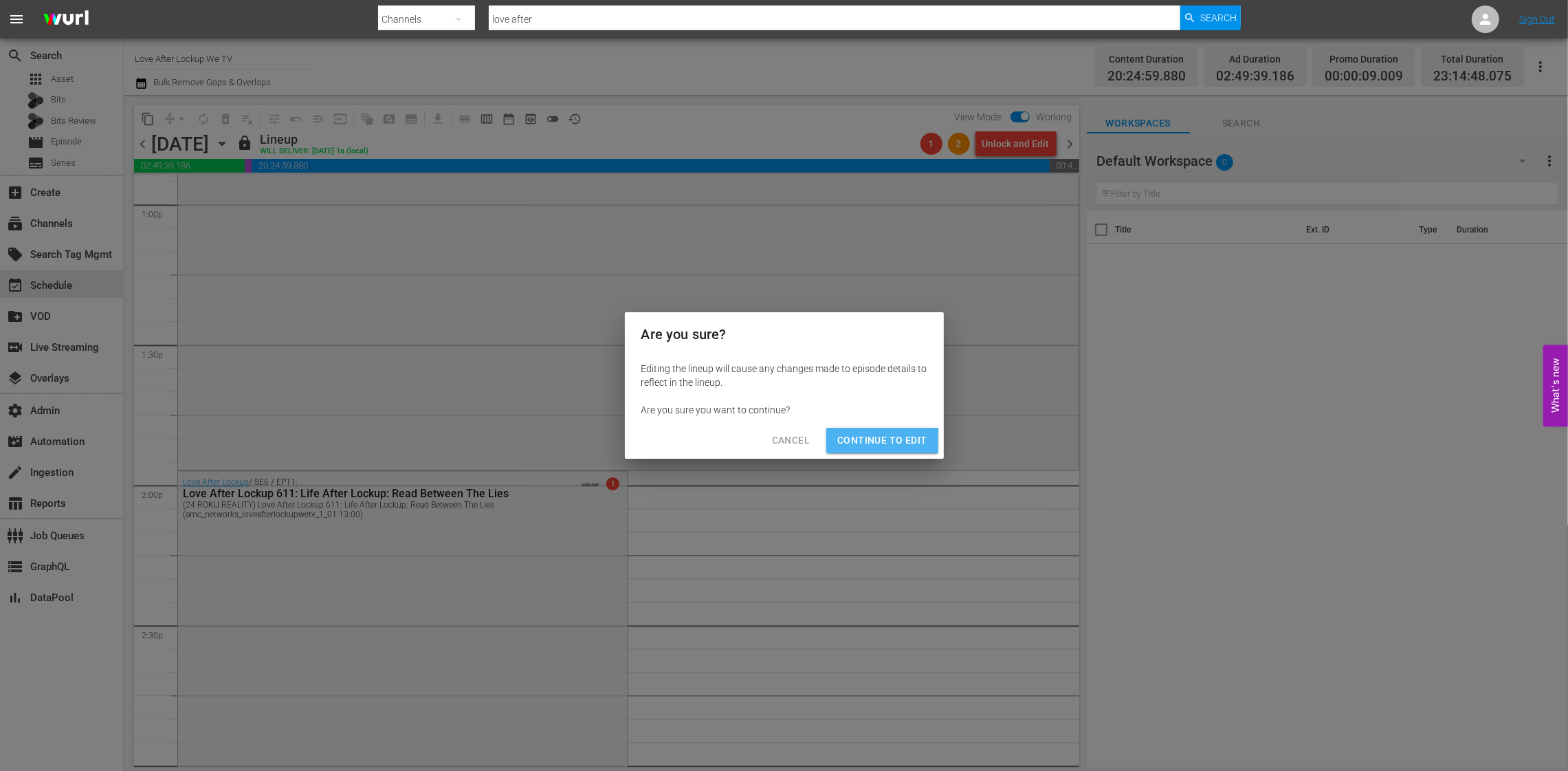
click at [881, 442] on span "Continue to Edit" at bounding box center [882, 440] width 90 height 17
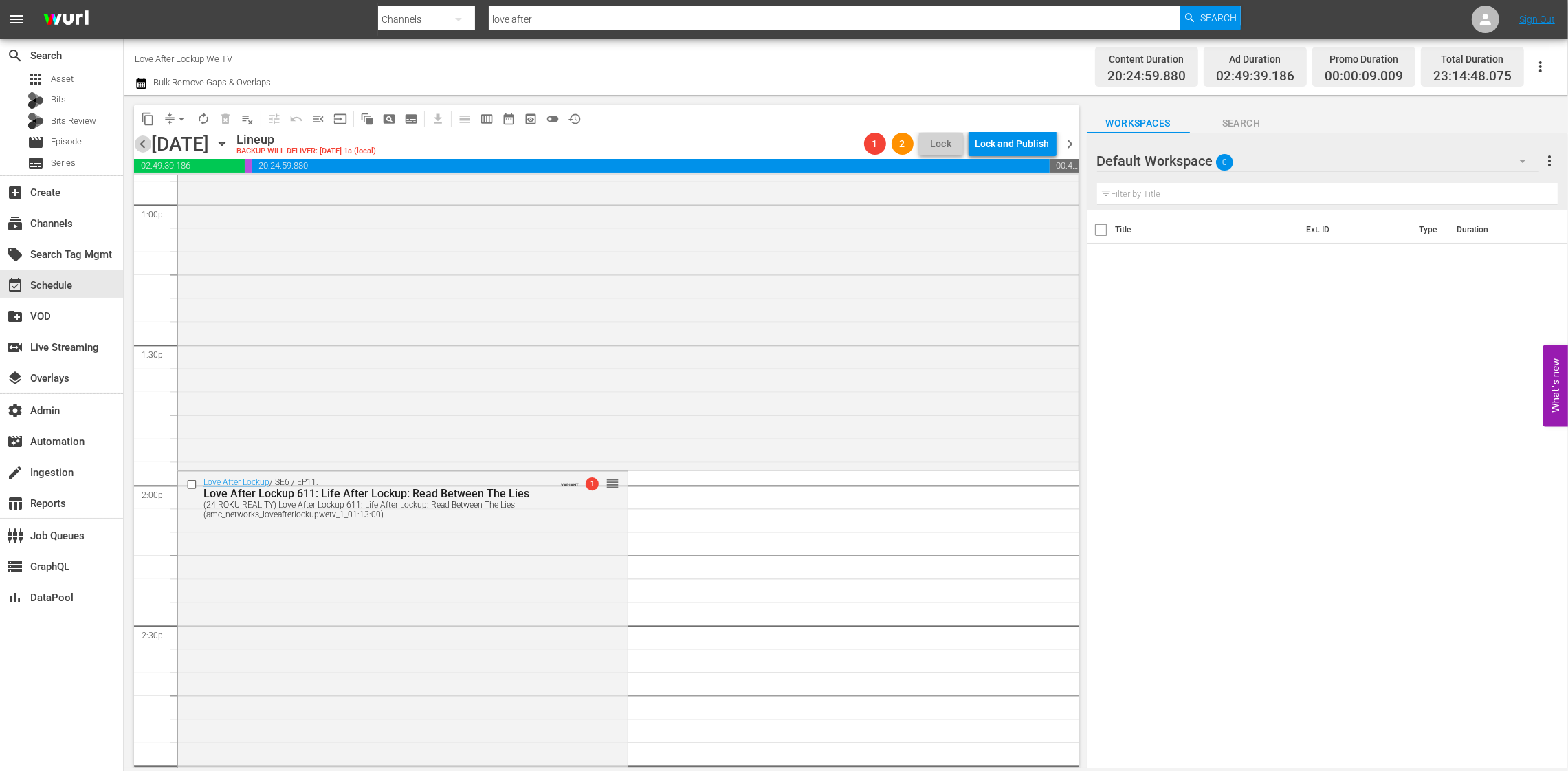
drag, startPoint x: 139, startPoint y: 141, endPoint x: 159, endPoint y: 148, distance: 21.2
click at [139, 141] on span "chevron_left" at bounding box center [142, 144] width 17 height 17
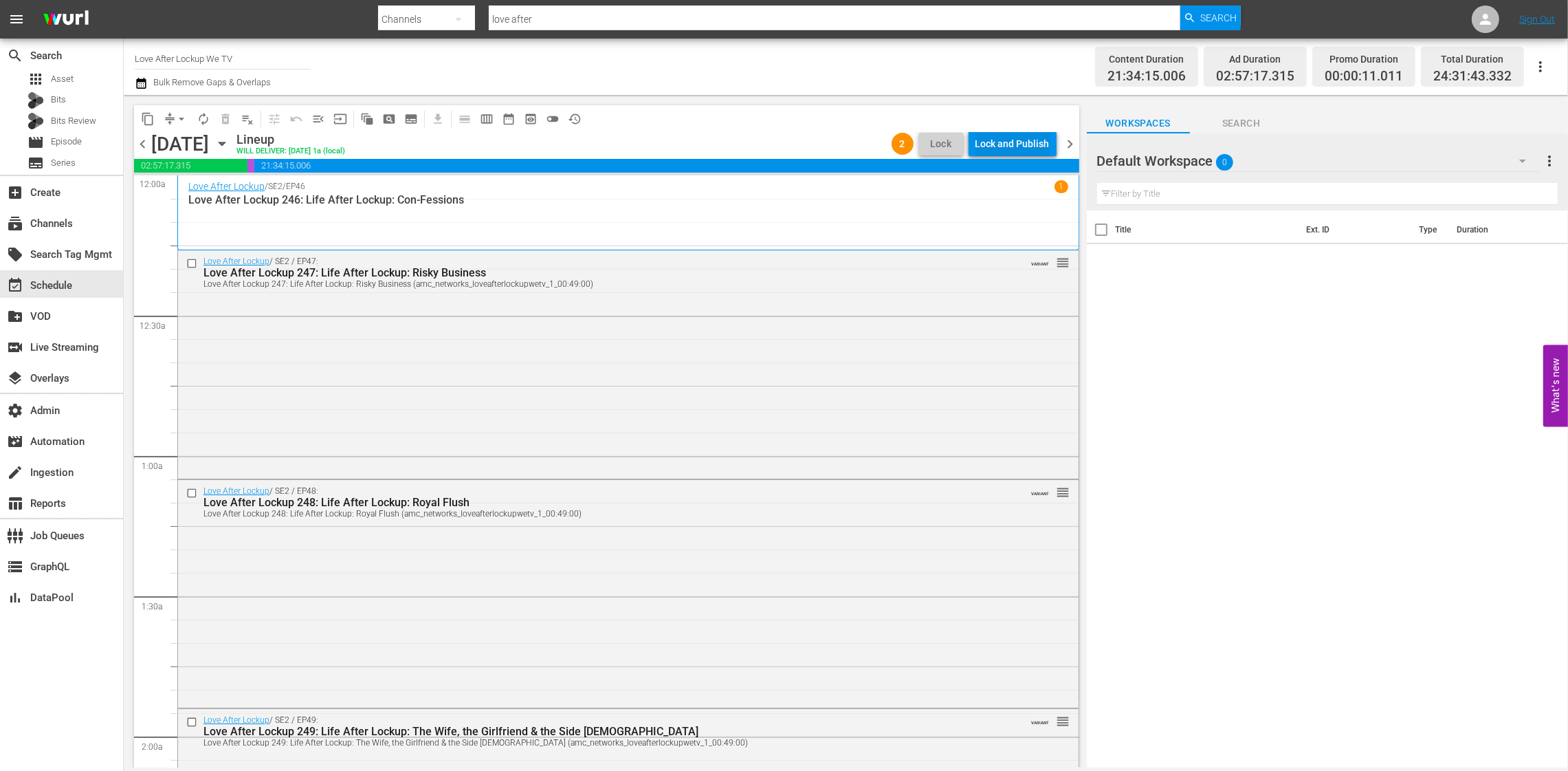
click at [996, 135] on div "Lock and Publish" at bounding box center [1013, 144] width 74 height 25
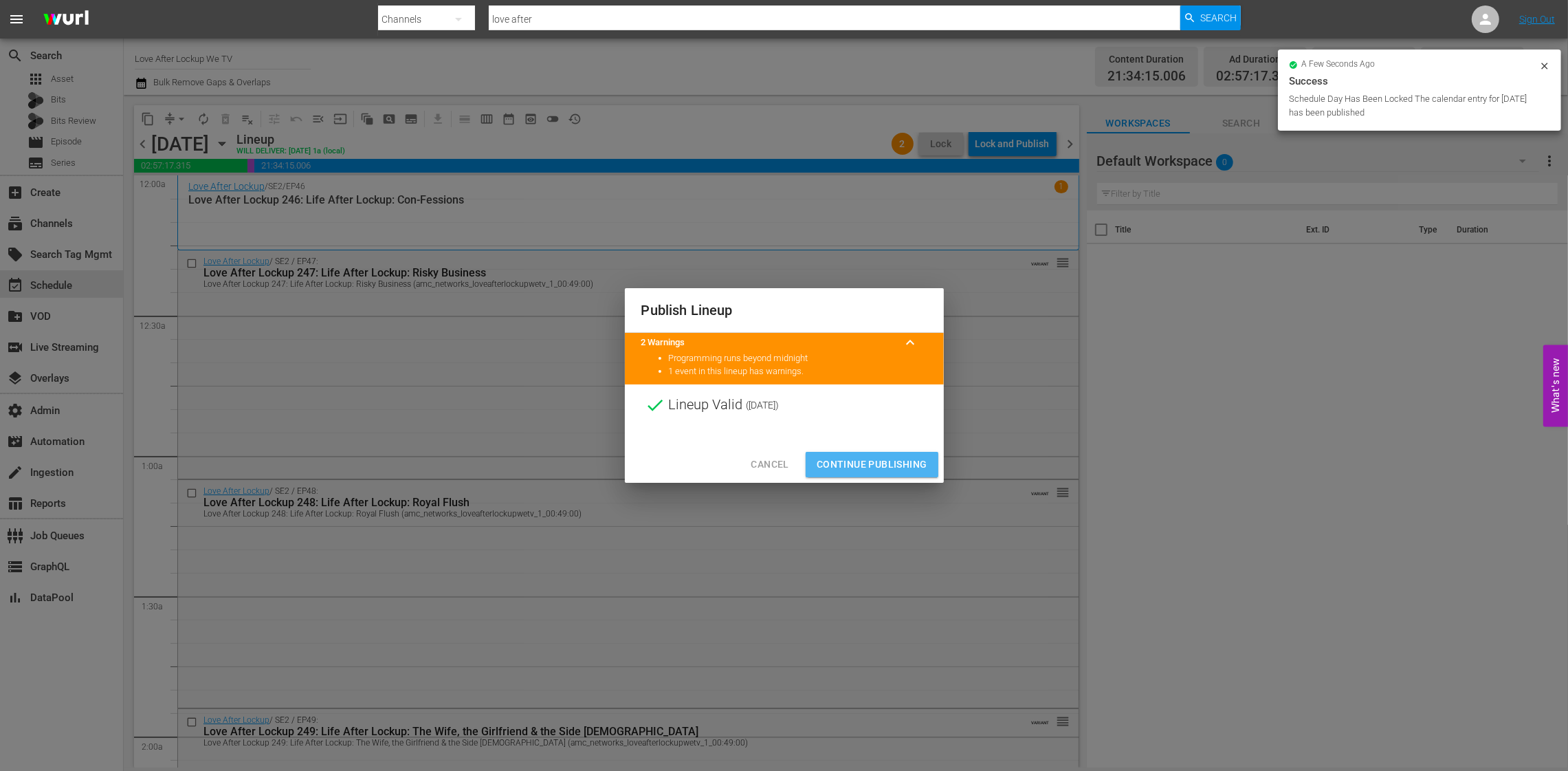
click at [874, 462] on span "Continue Publishing" at bounding box center [871, 465] width 111 height 17
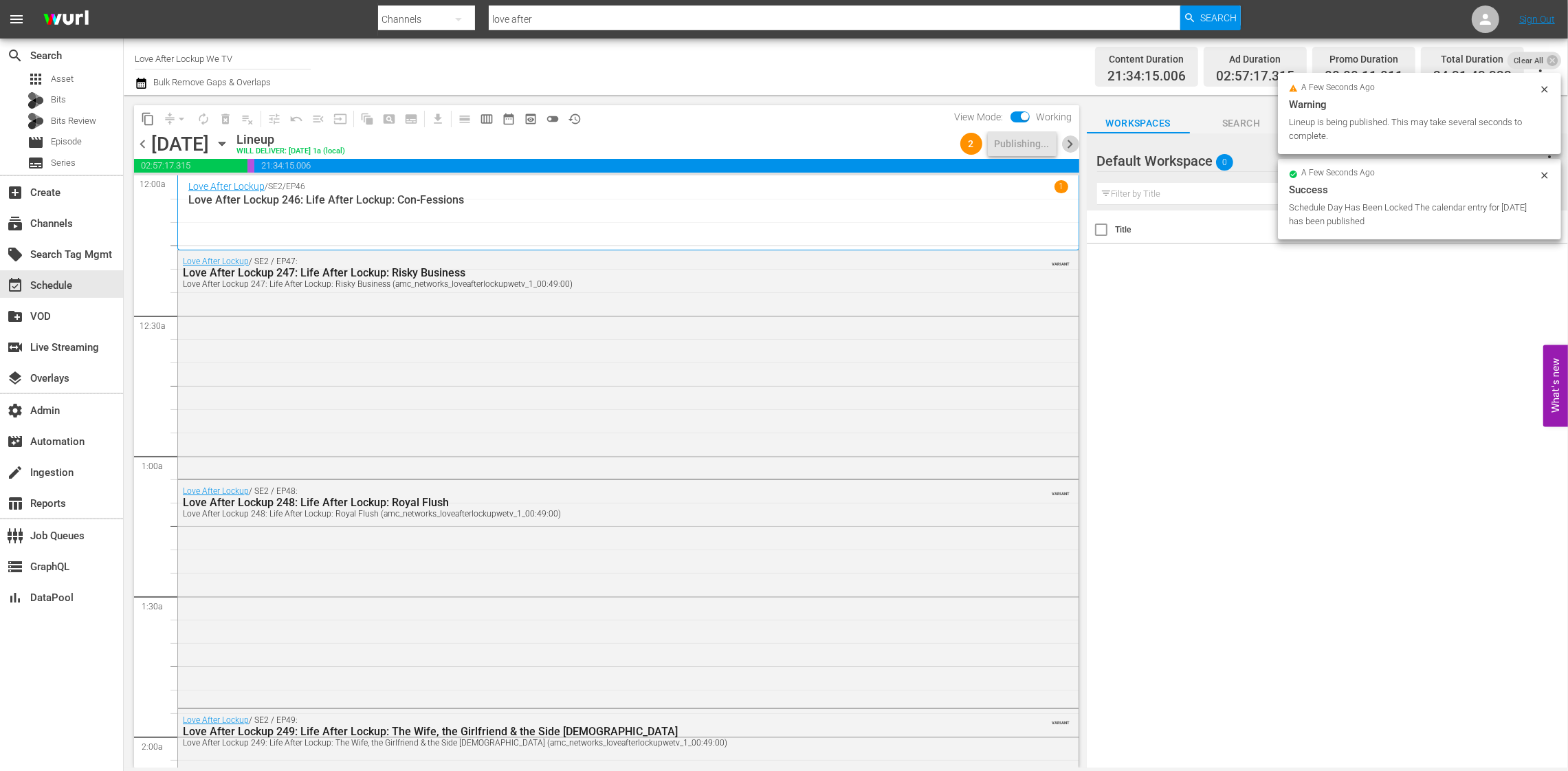
click at [1070, 145] on span "chevron_right" at bounding box center [1071, 144] width 17 height 17
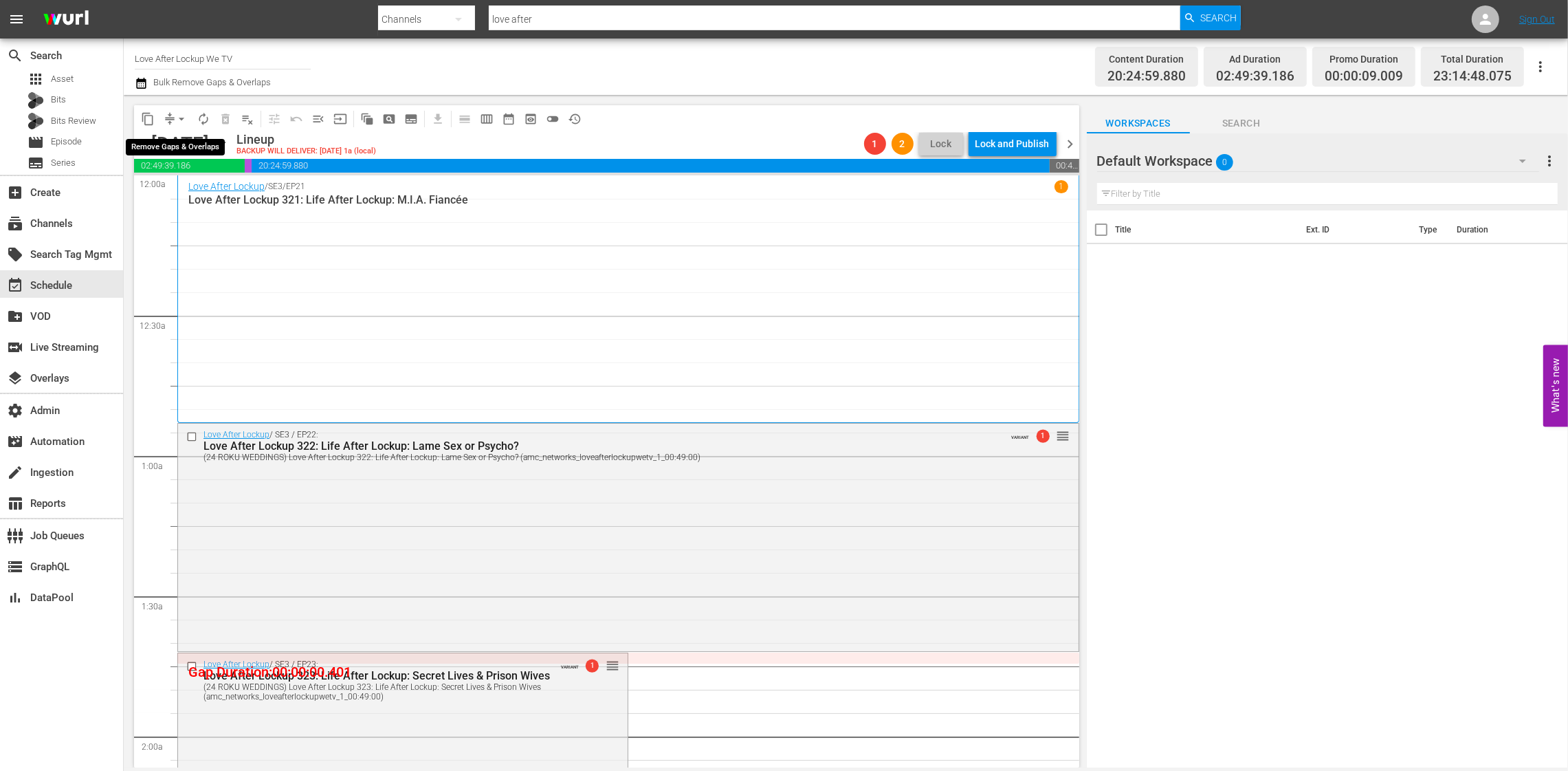
click at [182, 121] on span "arrow_drop_down" at bounding box center [182, 119] width 14 height 14
click at [220, 194] on li "Align to End of Previous Day" at bounding box center [182, 191] width 145 height 22
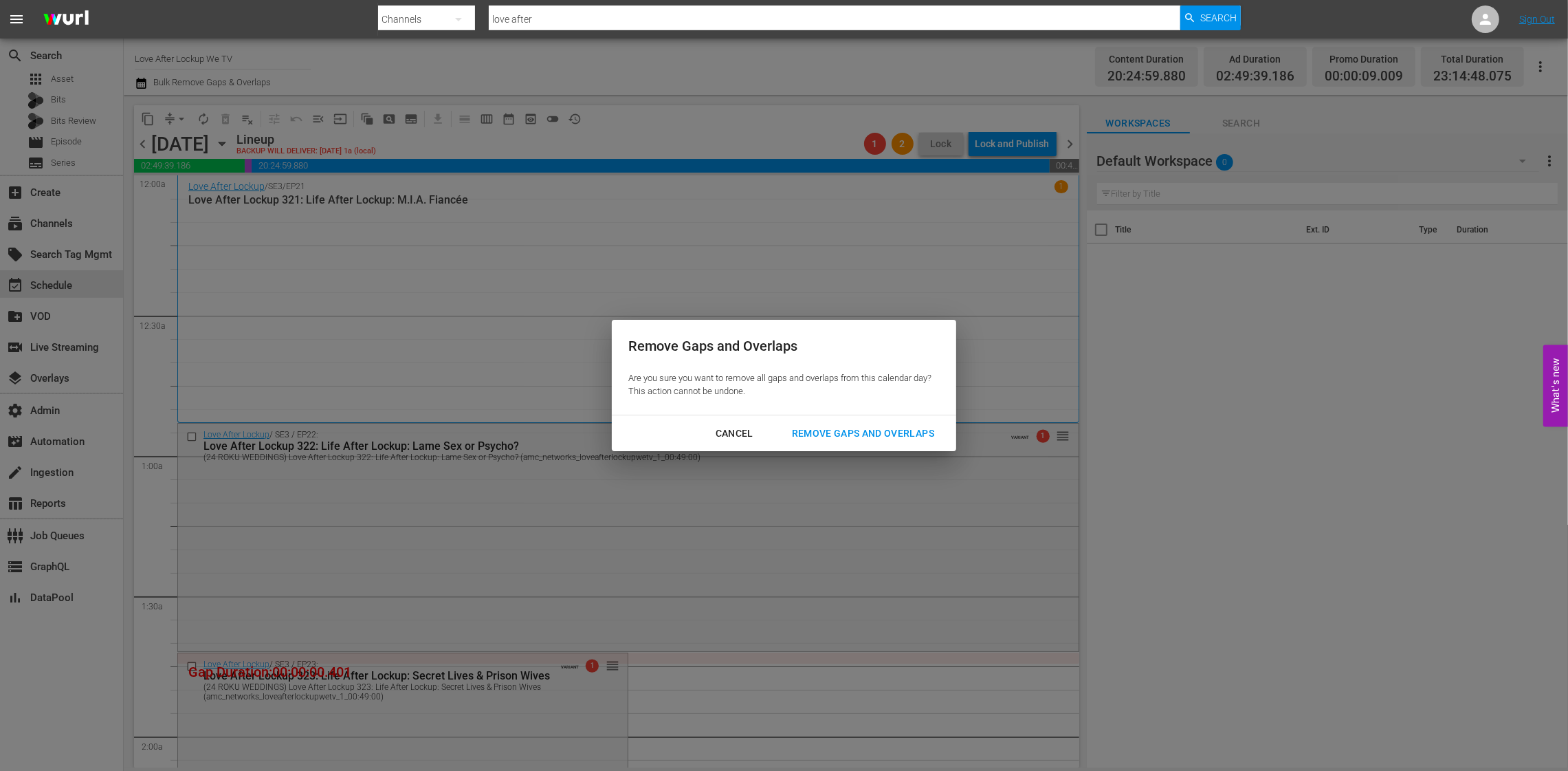
click at [862, 435] on div "Remove Gaps and Overlaps" at bounding box center [863, 434] width 165 height 17
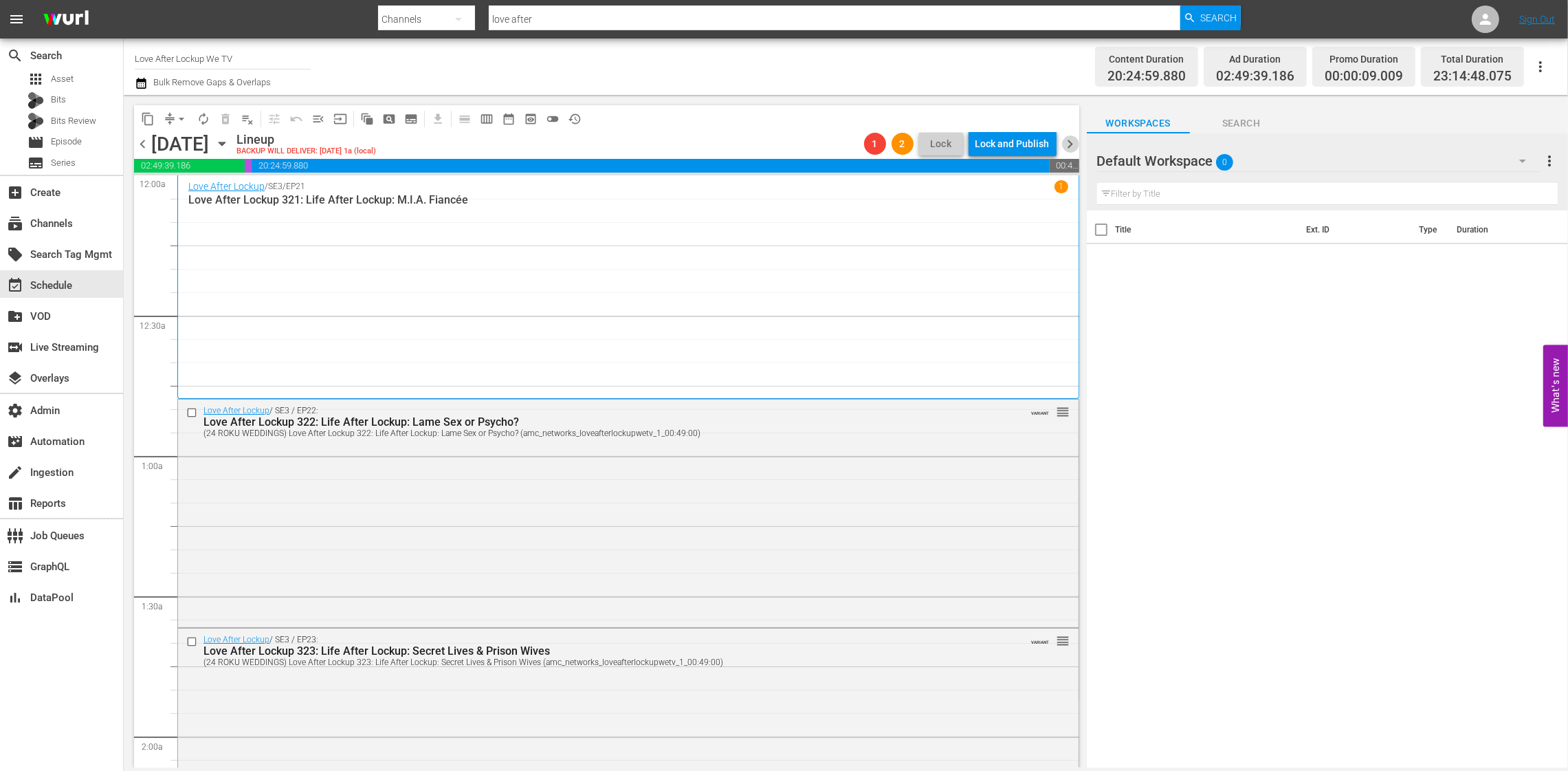
click at [1068, 146] on span "chevron_right" at bounding box center [1071, 144] width 17 height 17
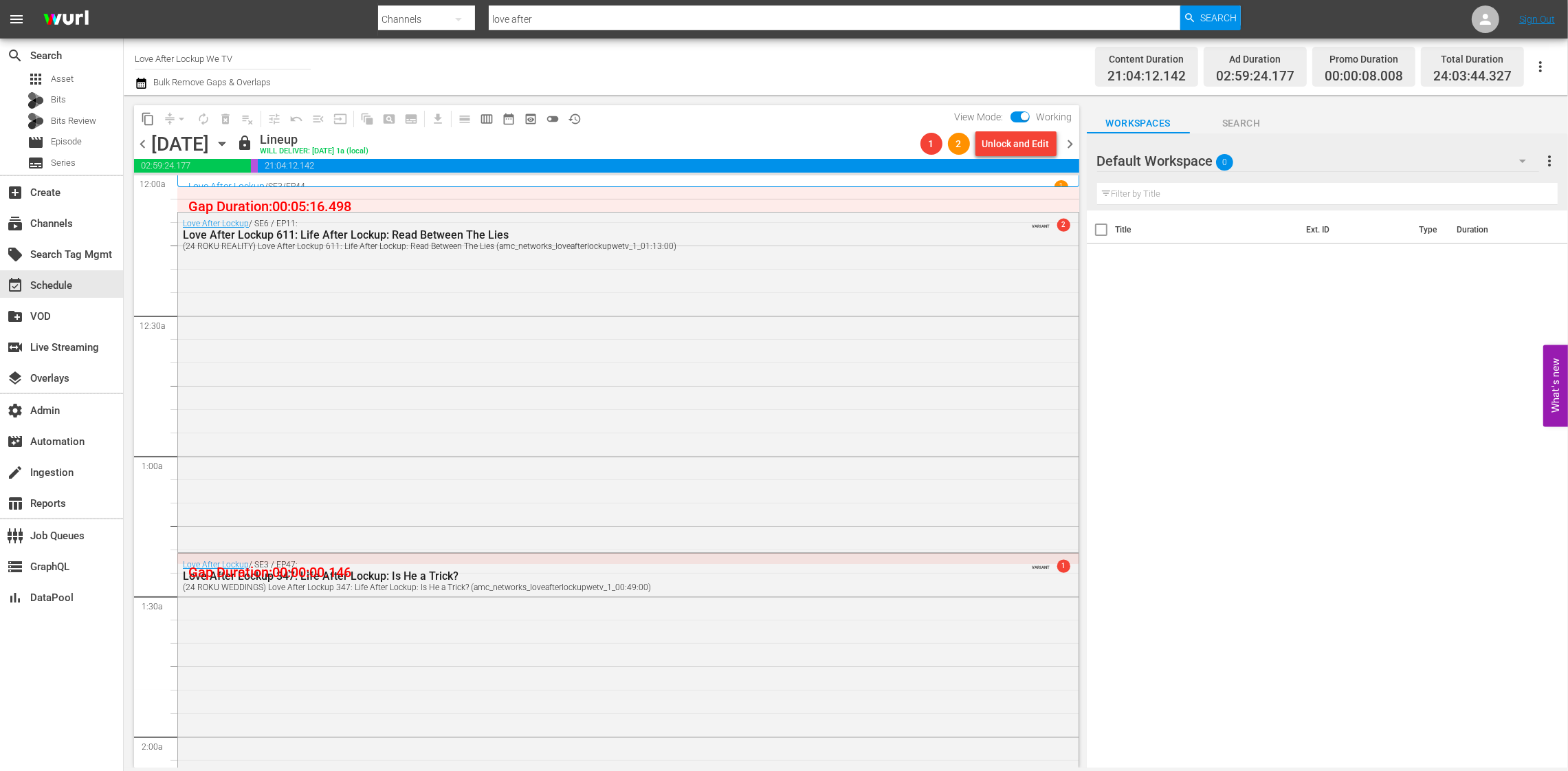
click at [141, 146] on span "chevron_left" at bounding box center [142, 144] width 17 height 17
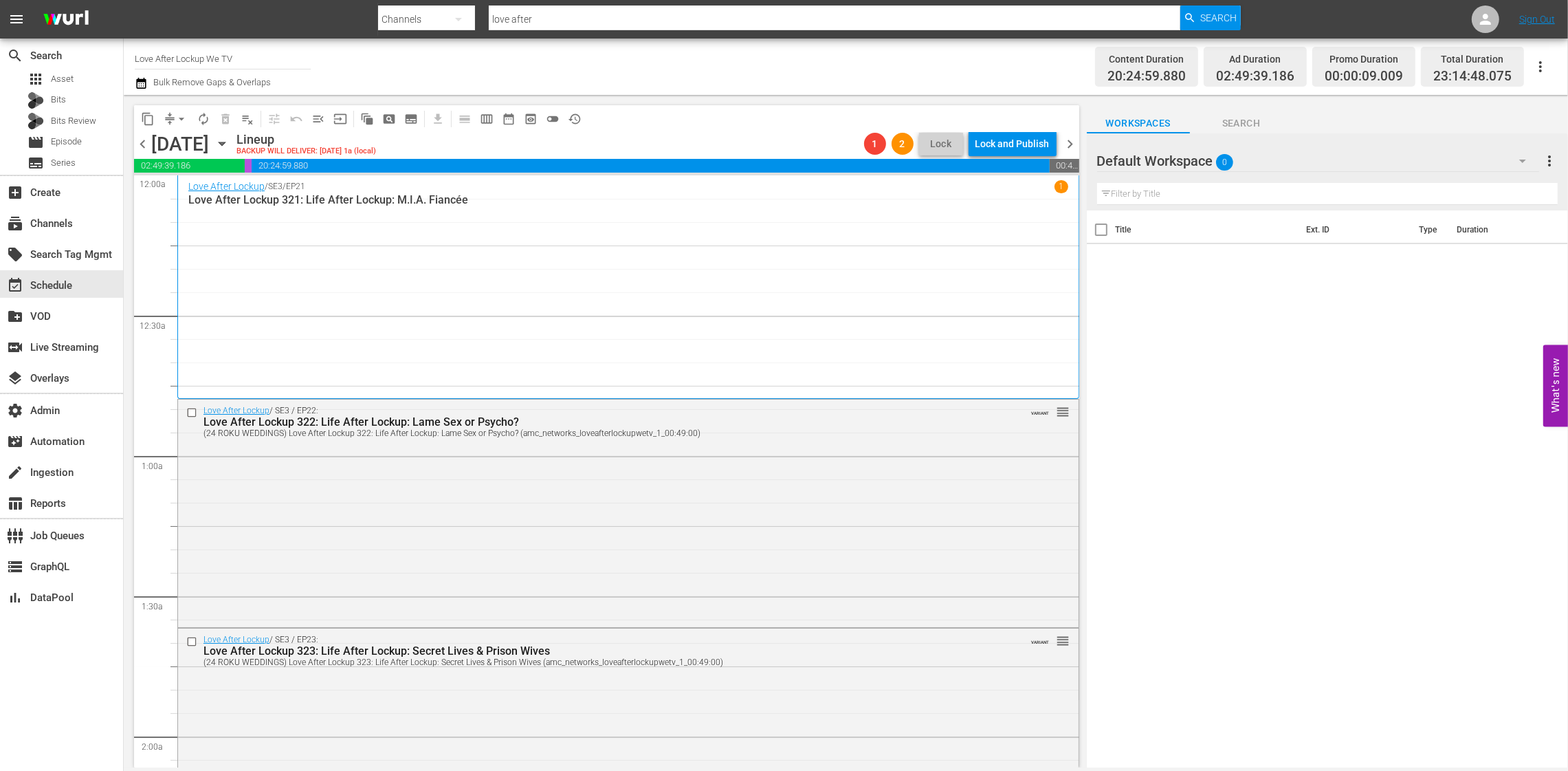
click at [141, 147] on span "chevron_left" at bounding box center [142, 144] width 17 height 17
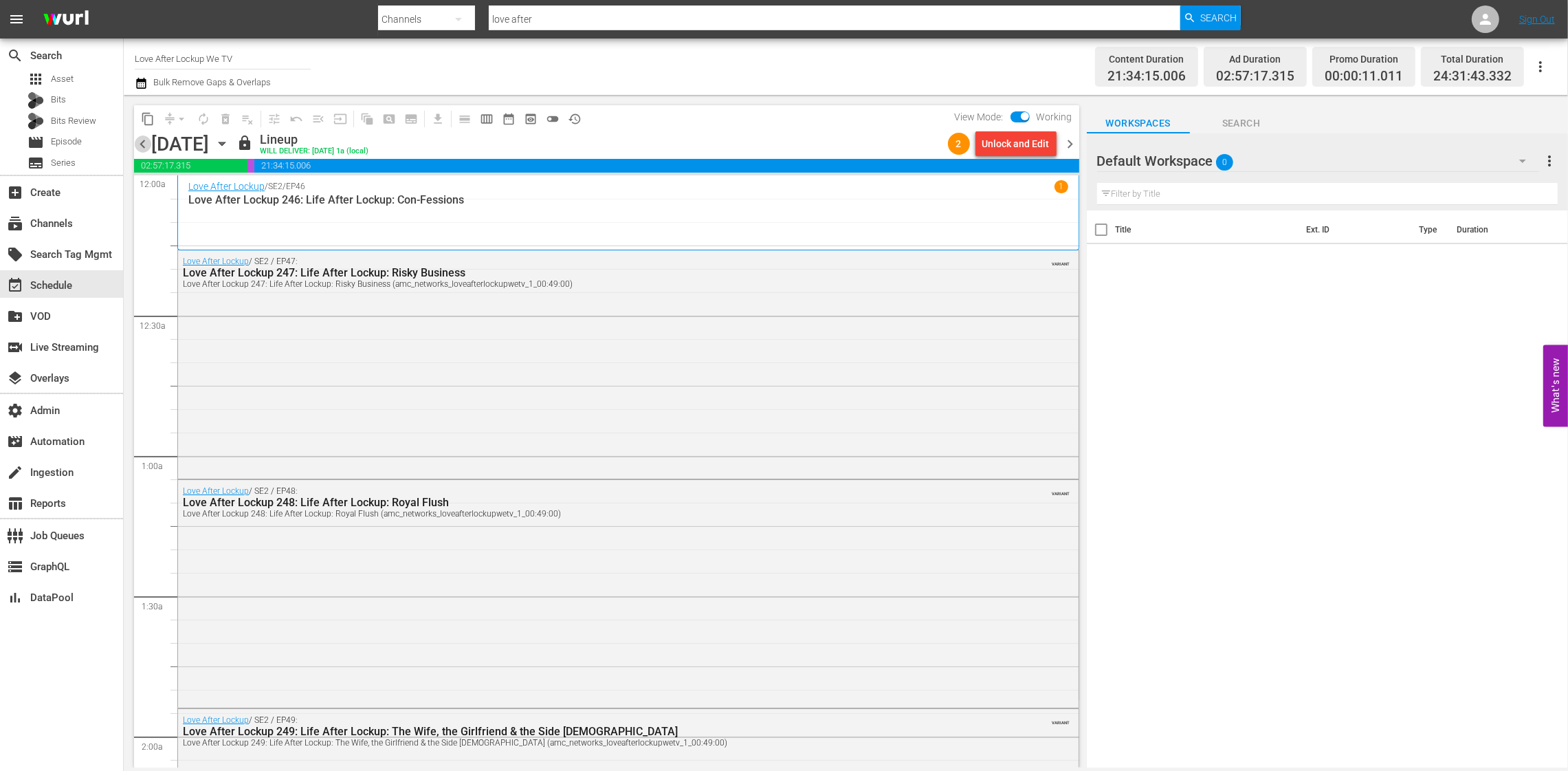
click at [141, 147] on span "chevron_left" at bounding box center [142, 144] width 17 height 17
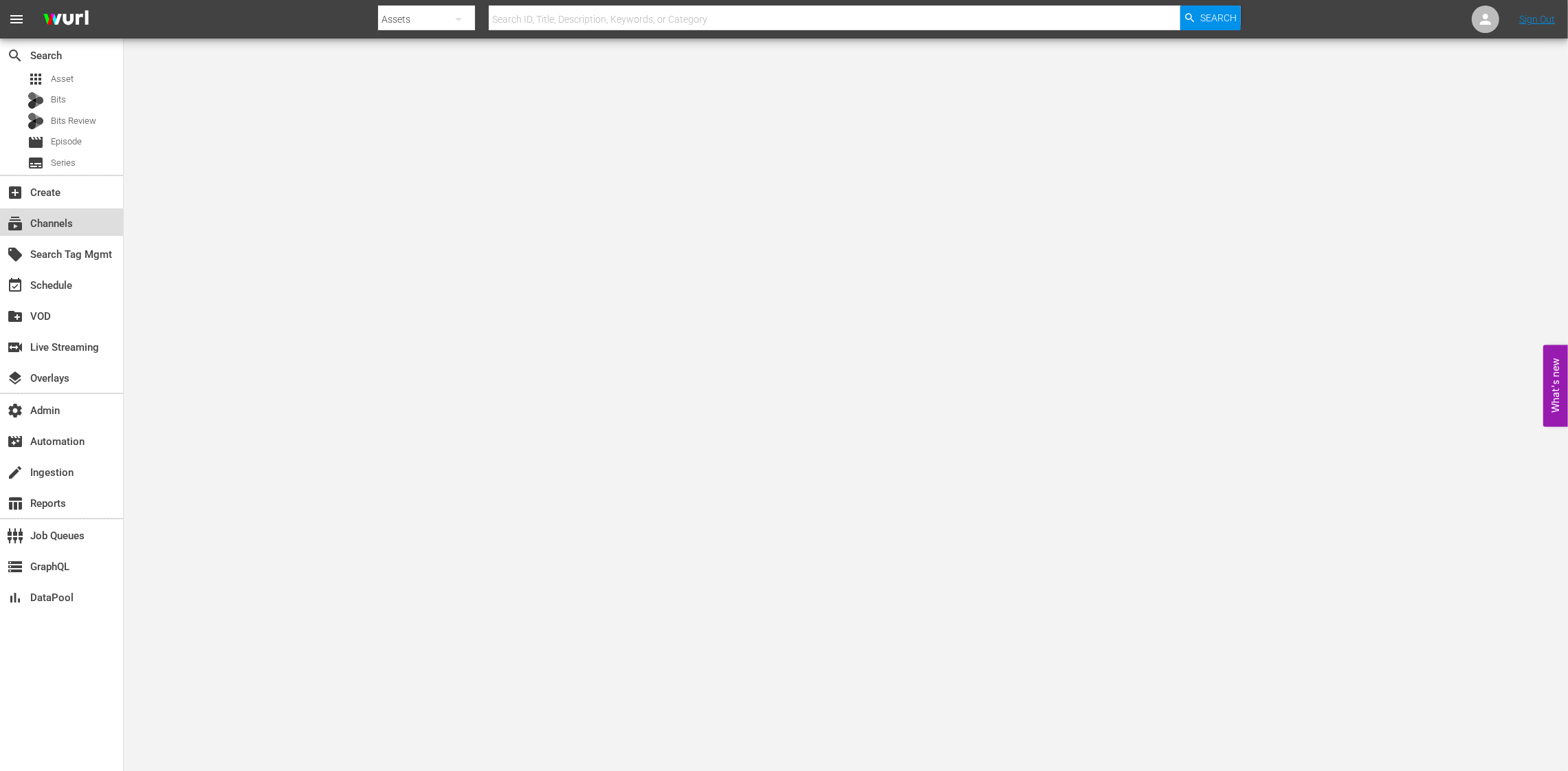
click at [88, 223] on div "subscriptions Channels" at bounding box center [61, 222] width 123 height 28
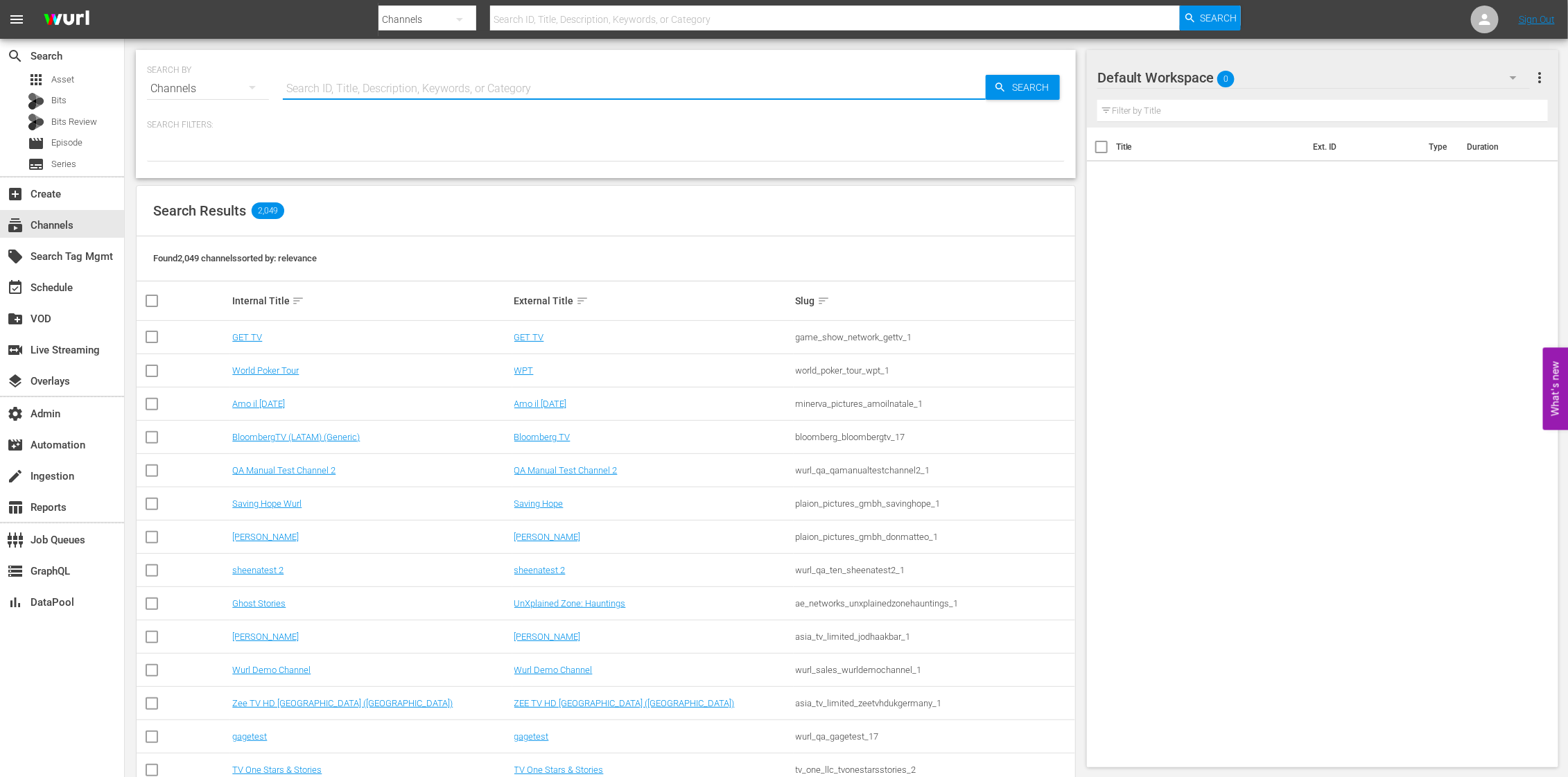
click at [454, 90] on input "text" at bounding box center [635, 88] width 703 height 34
type input "m"
type input "msg"
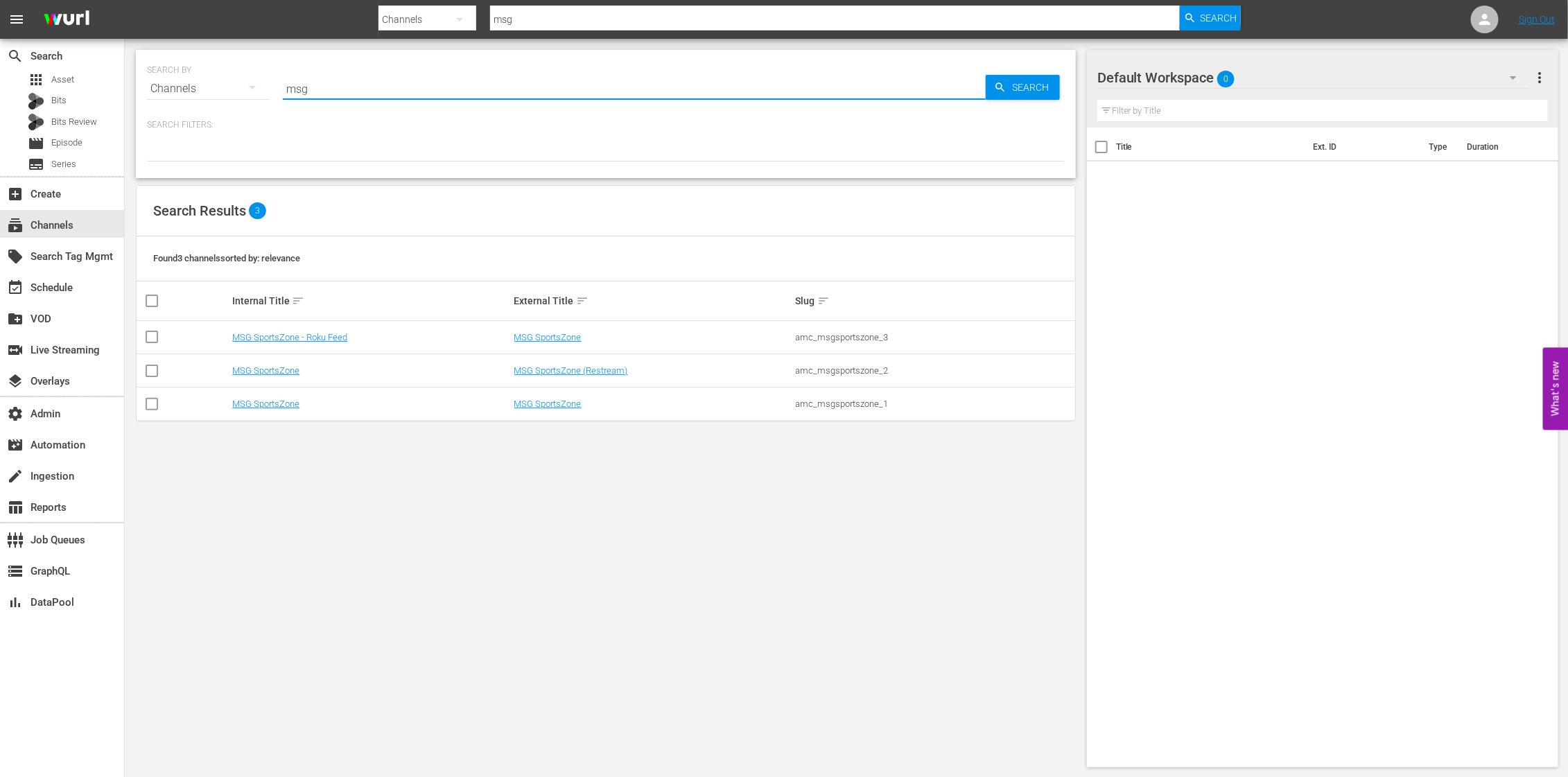
click at [572, 411] on td "MSG SportsZone" at bounding box center [653, 404] width 281 height 34
click at [559, 402] on link "MSG SportsZone" at bounding box center [548, 403] width 67 height 10
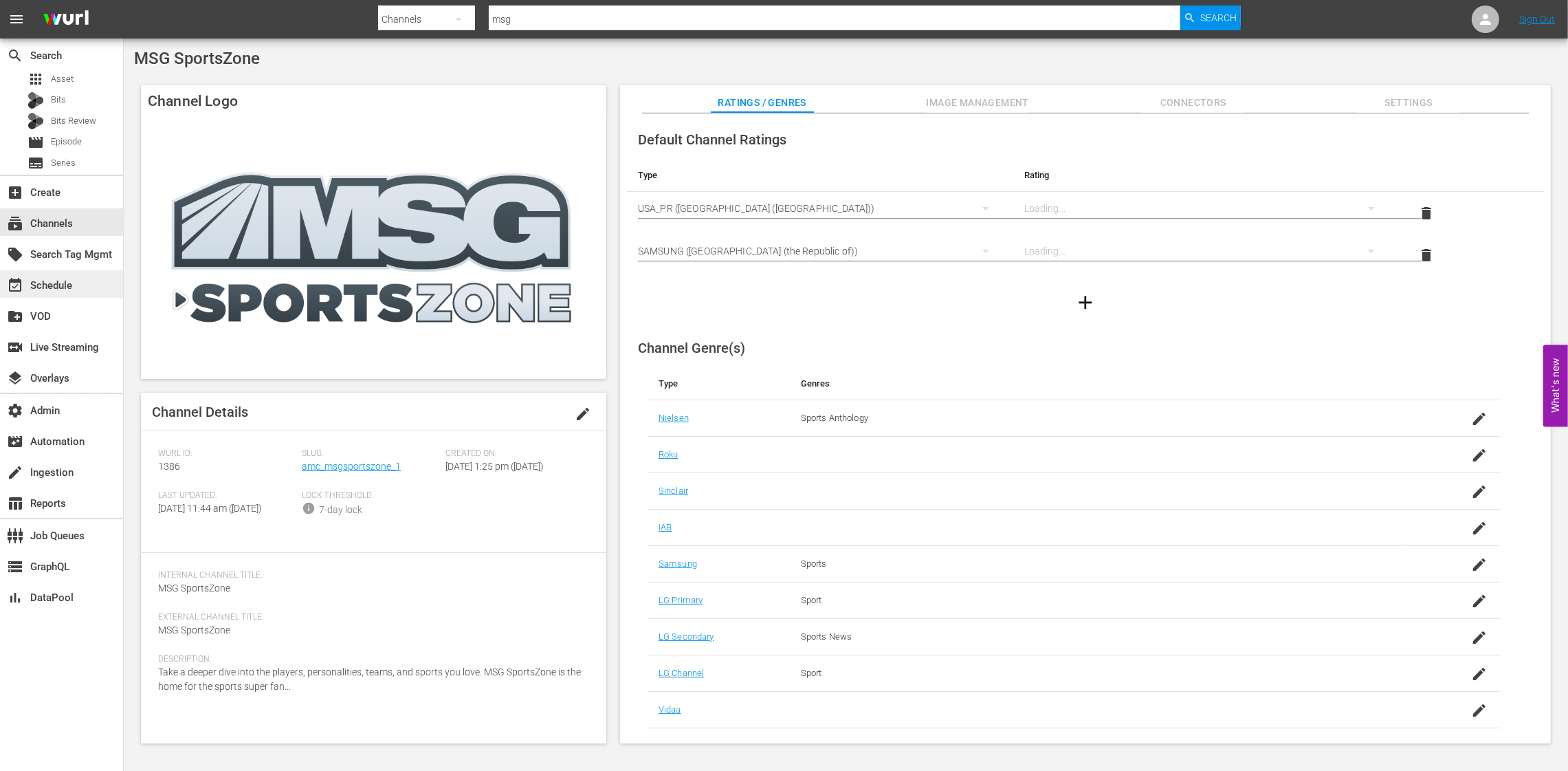
click at [59, 285] on div "event_available Schedule" at bounding box center [39, 283] width 77 height 12
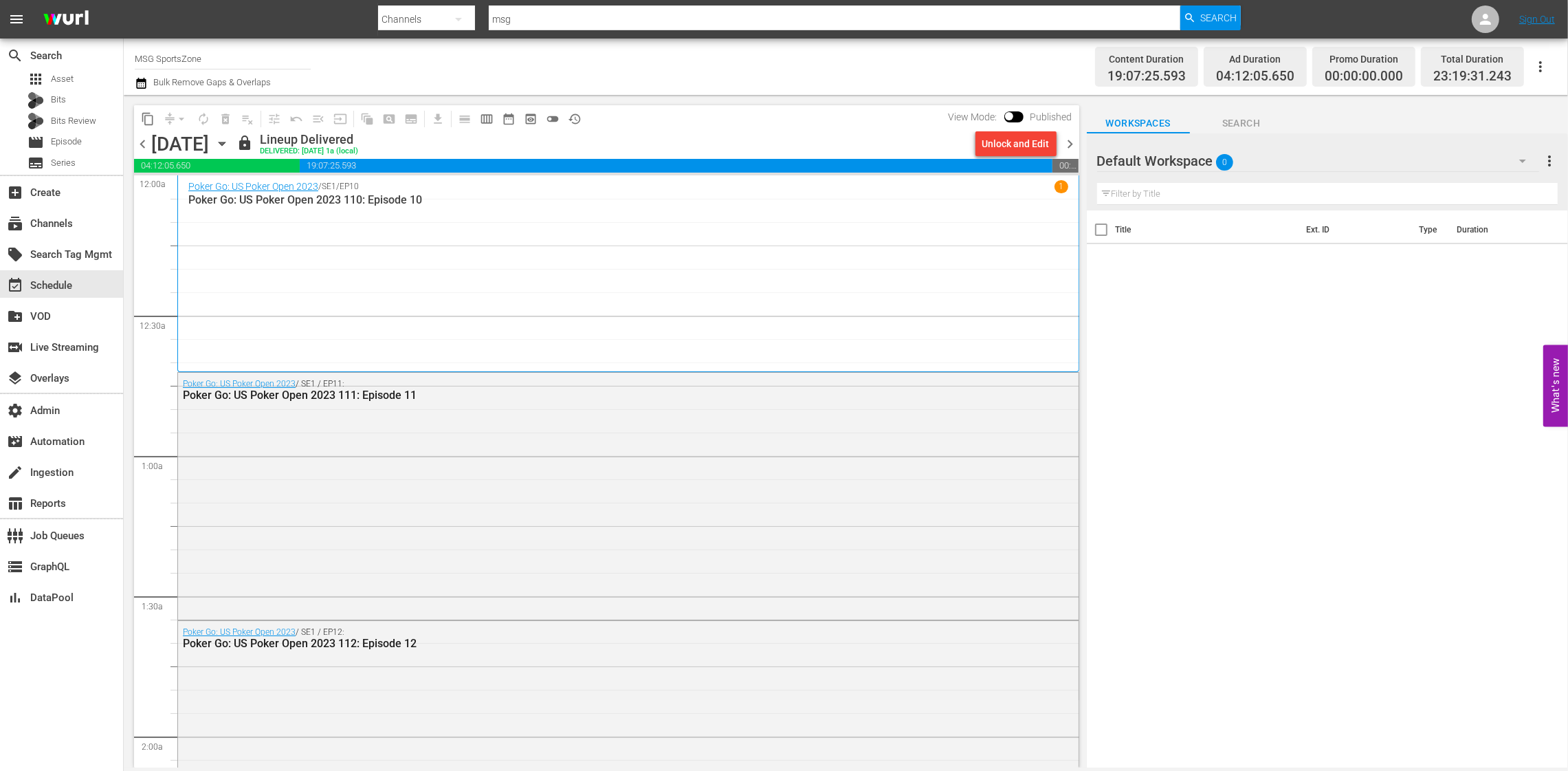
click at [1070, 146] on span "chevron_right" at bounding box center [1071, 144] width 17 height 17
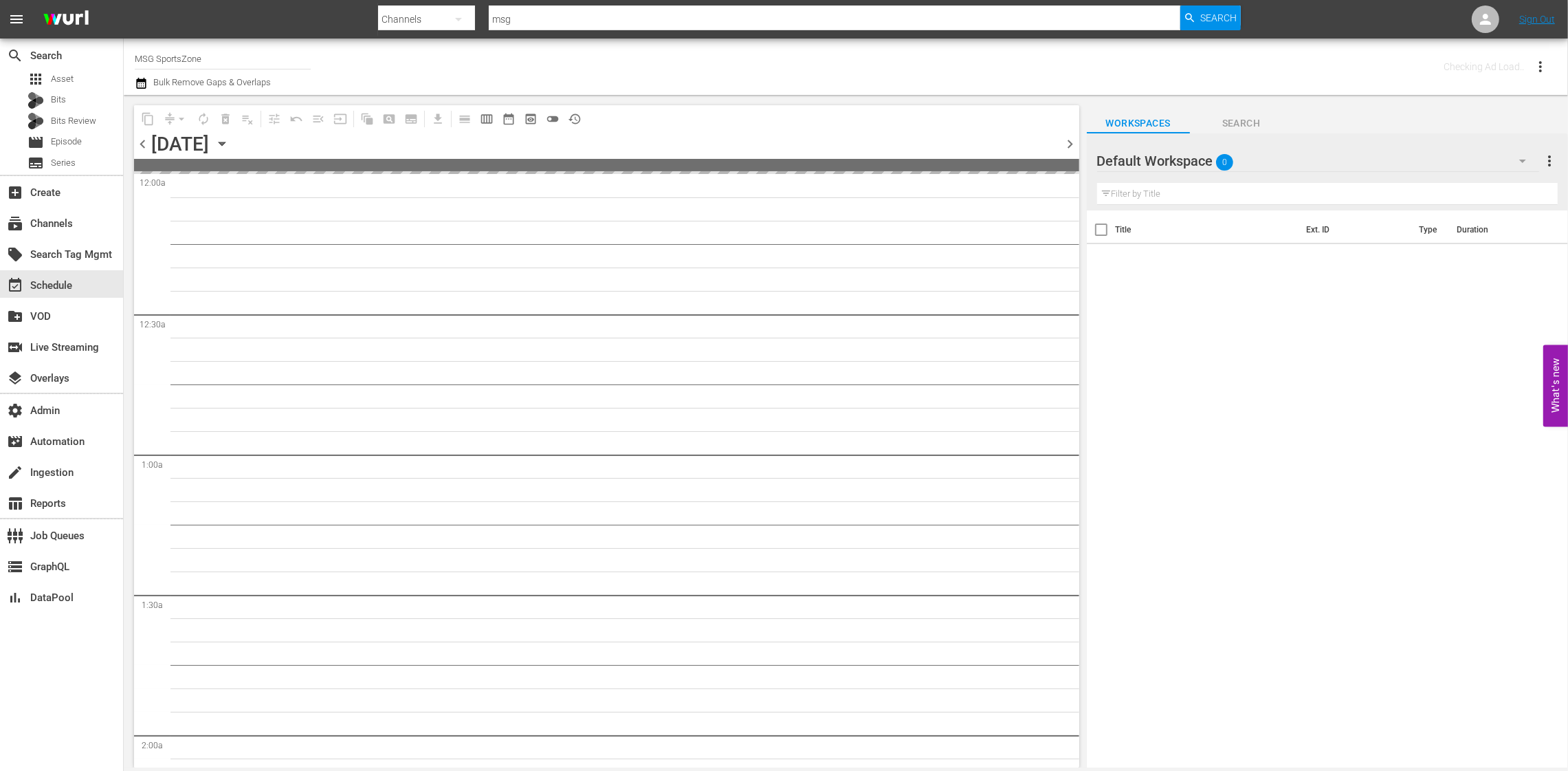
click at [1070, 146] on span "chevron_right" at bounding box center [1071, 144] width 17 height 17
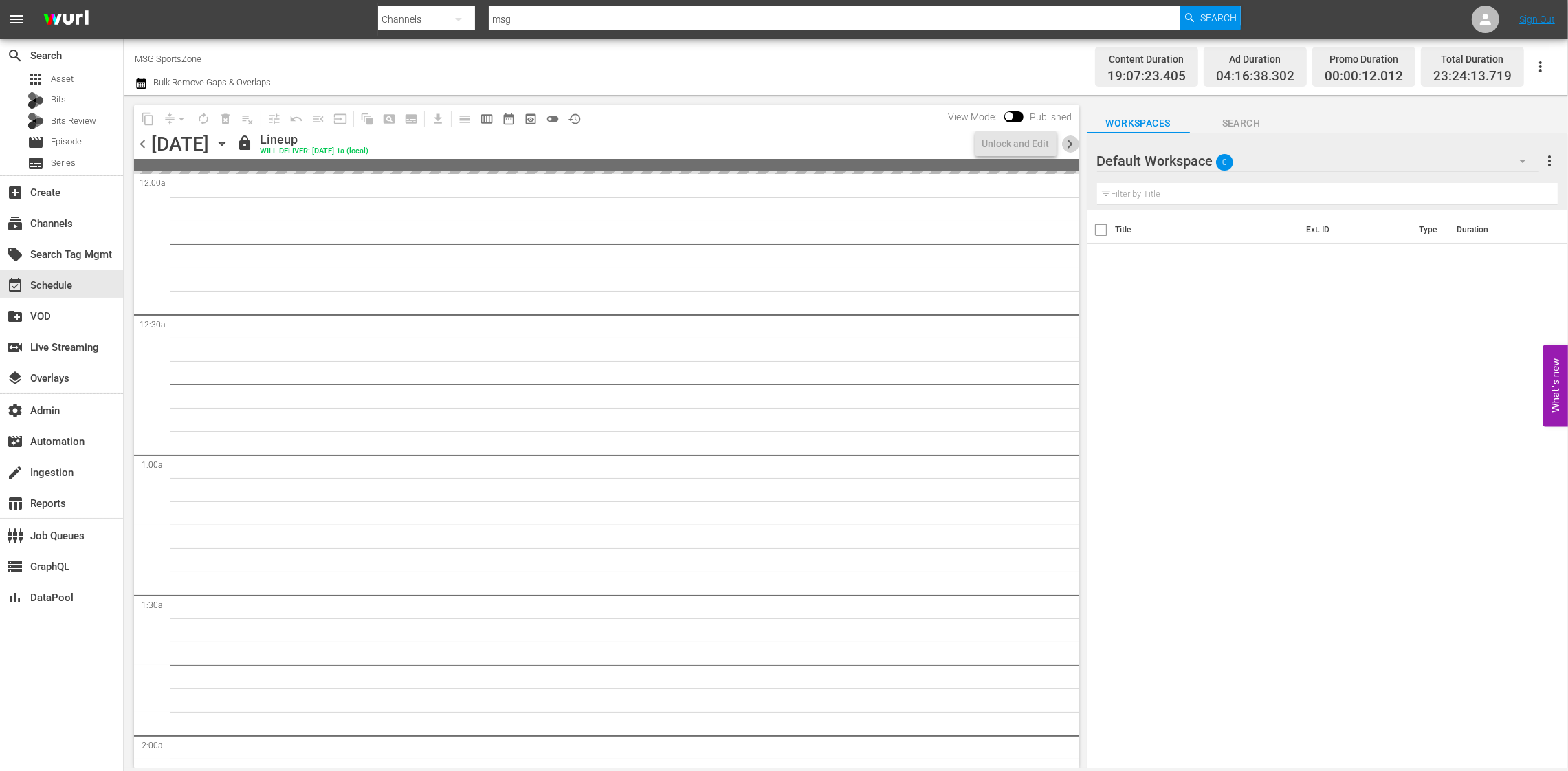
click at [1070, 145] on span "chevron_right" at bounding box center [1071, 144] width 17 height 17
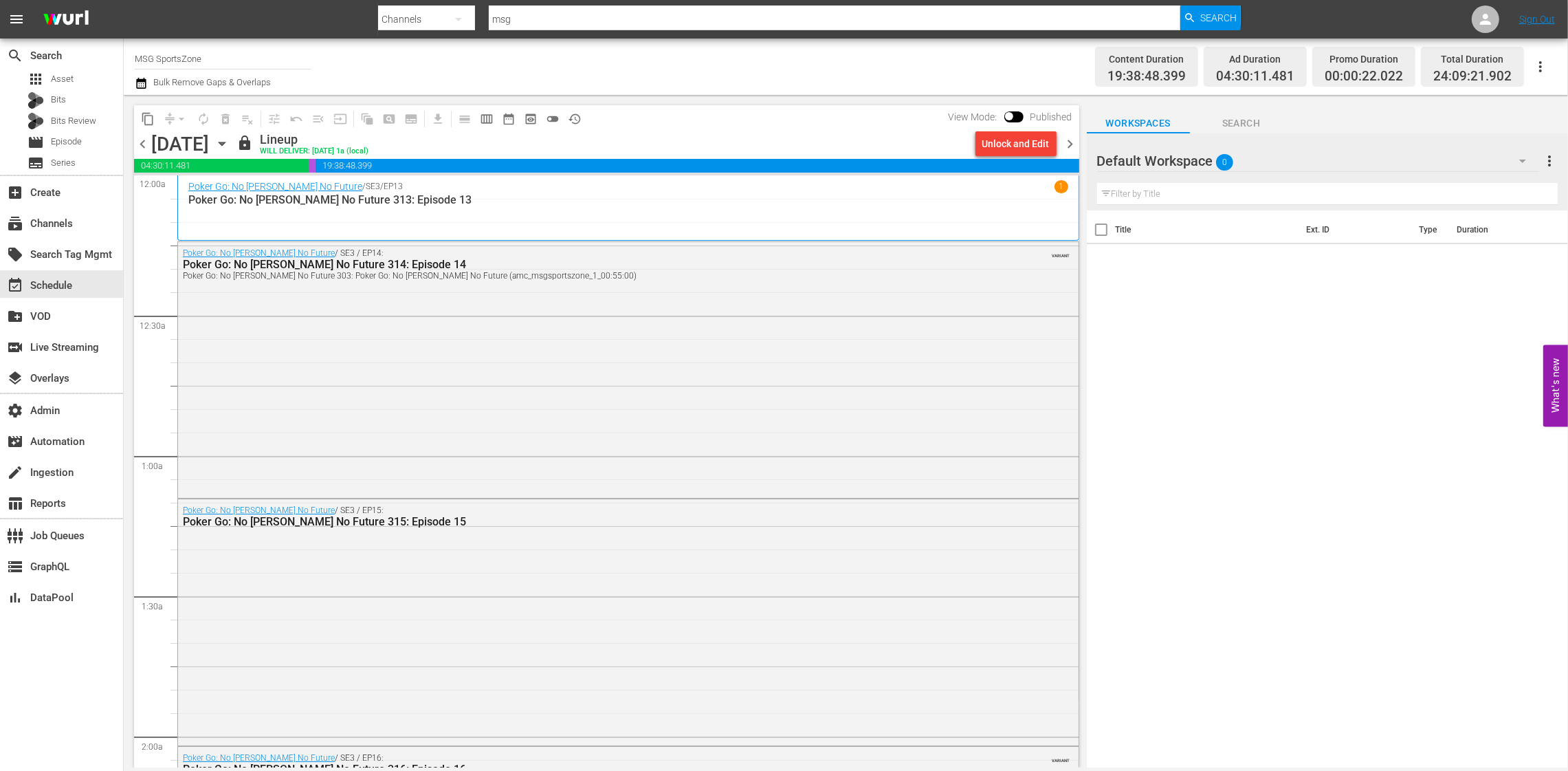
click at [1070, 144] on span "chevron_right" at bounding box center [1071, 144] width 17 height 17
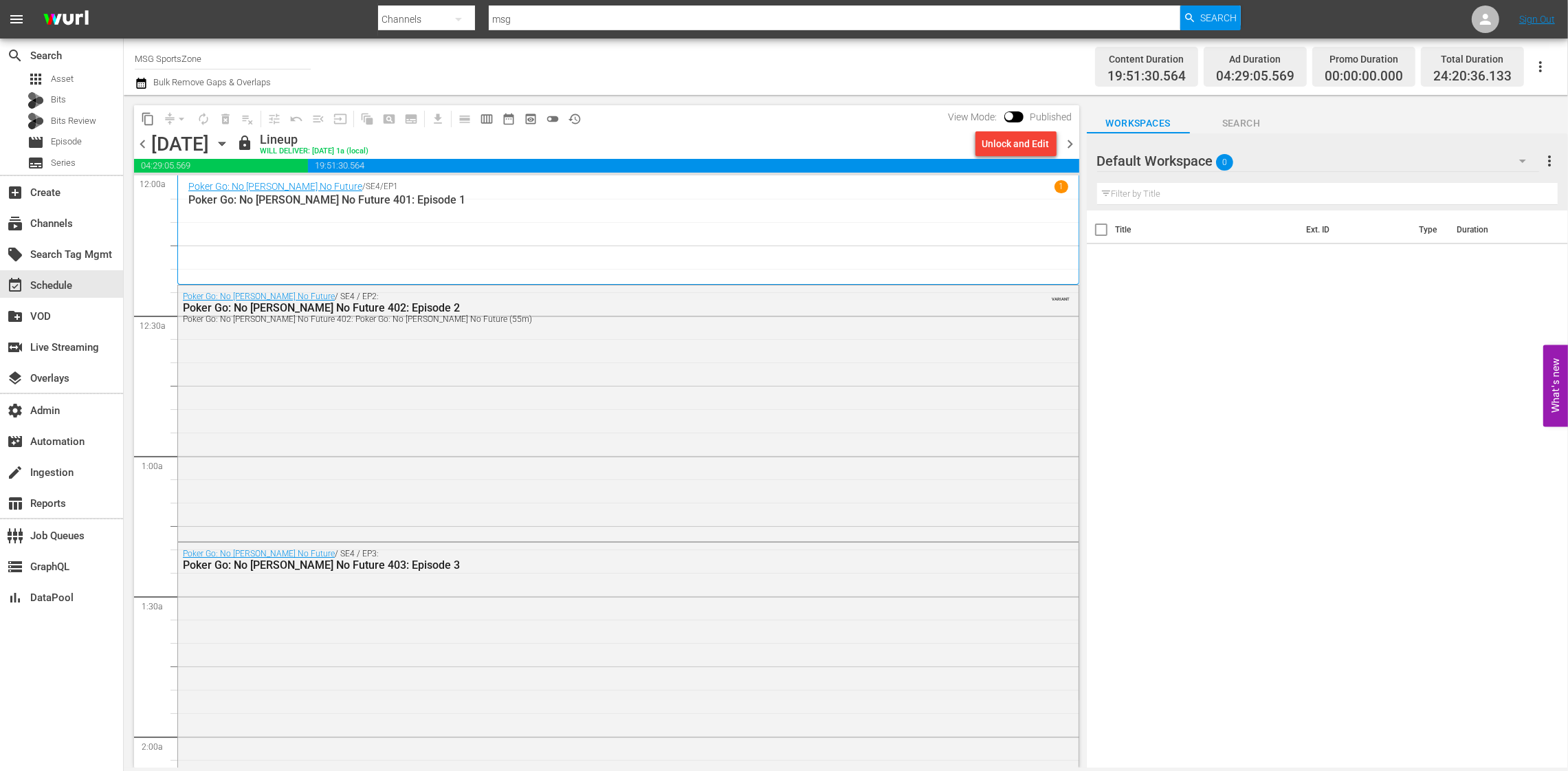
click at [1070, 144] on span "chevron_right" at bounding box center [1071, 144] width 17 height 17
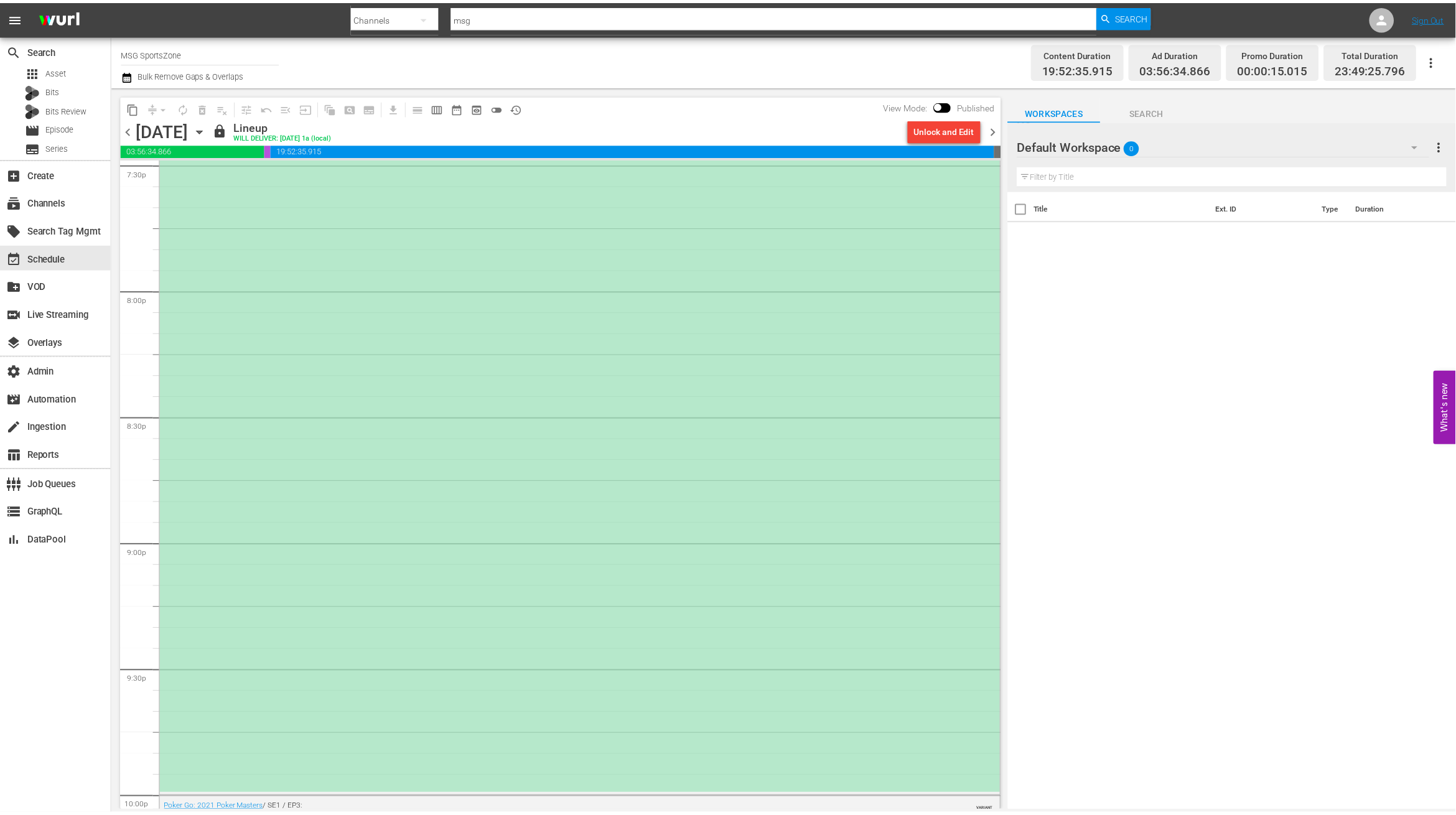
scroll to position [4414, 0]
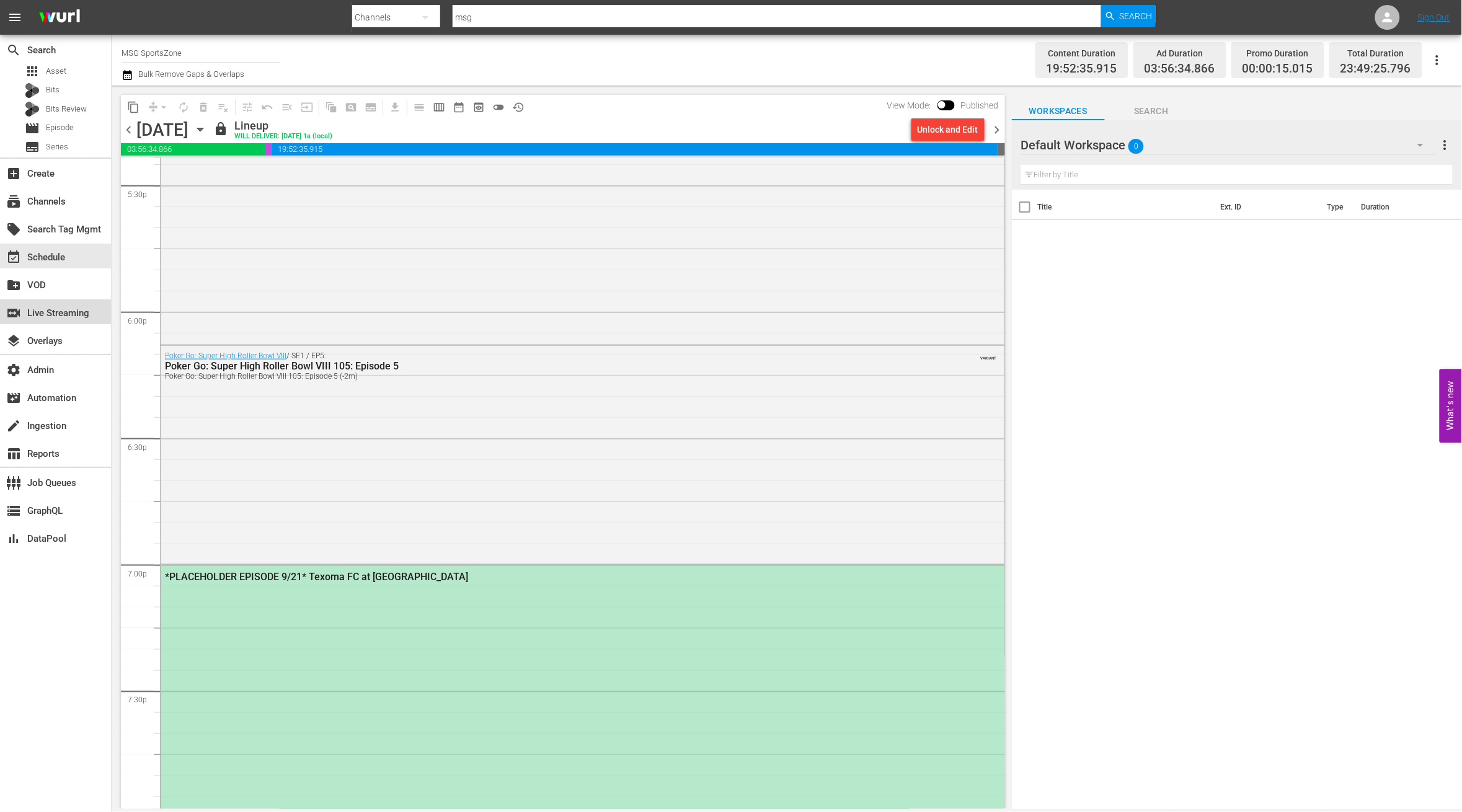
click at [62, 321] on div "switch_video Live Streaming" at bounding box center [55, 312] width 111 height 25
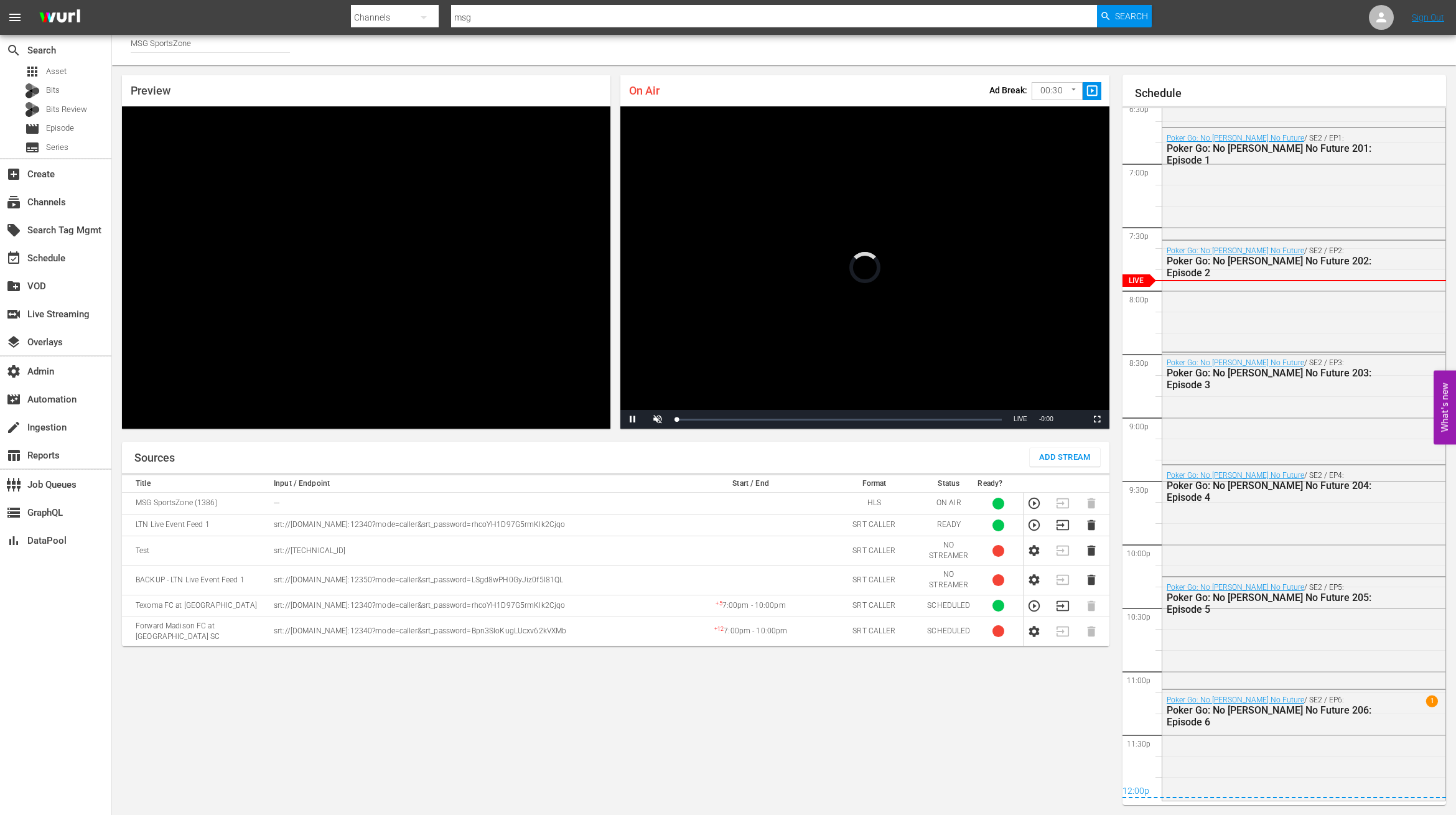
scroll to position [2355, 0]
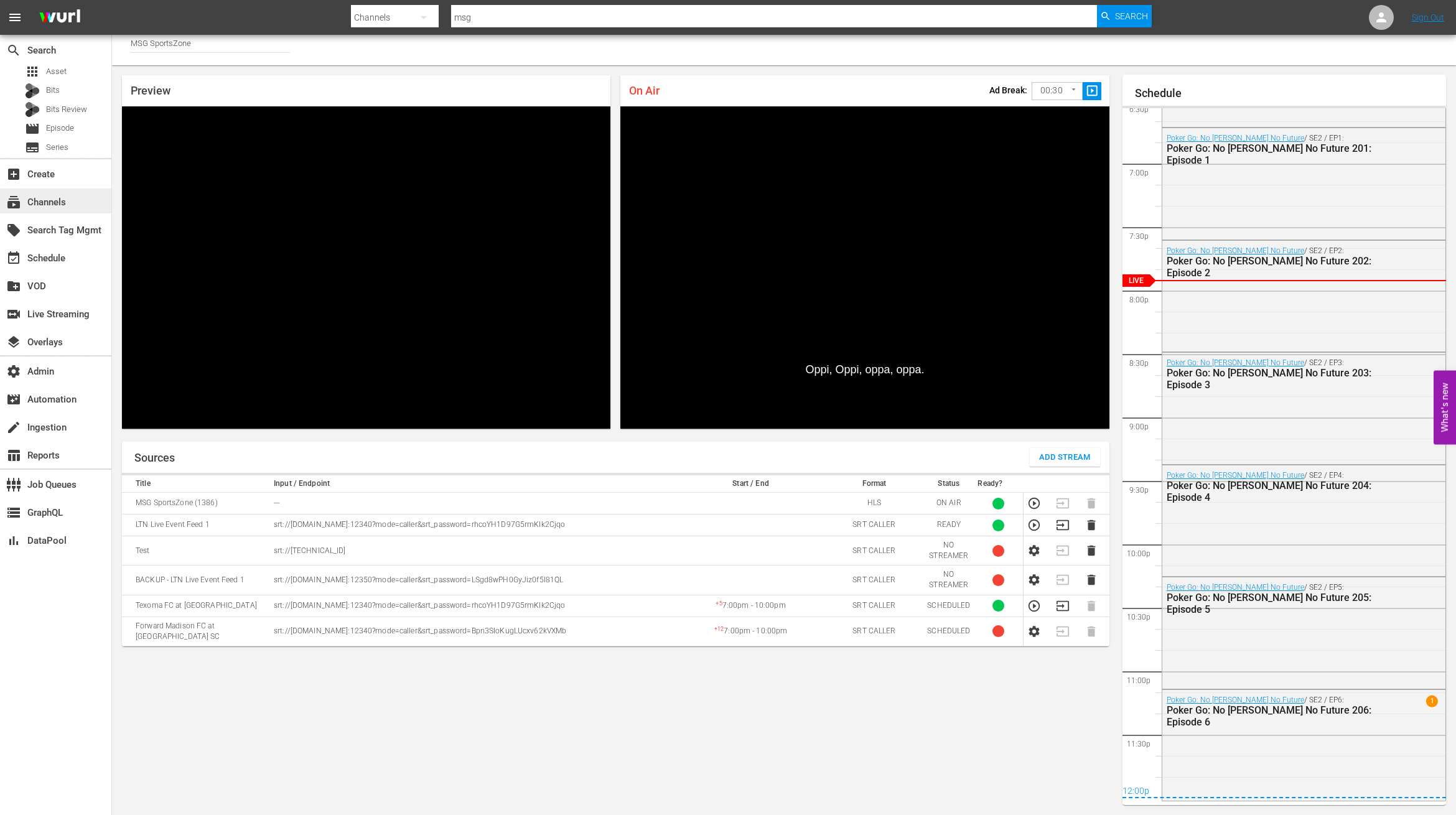
click at [76, 198] on div "subscriptions Channels" at bounding box center [55, 201] width 111 height 25
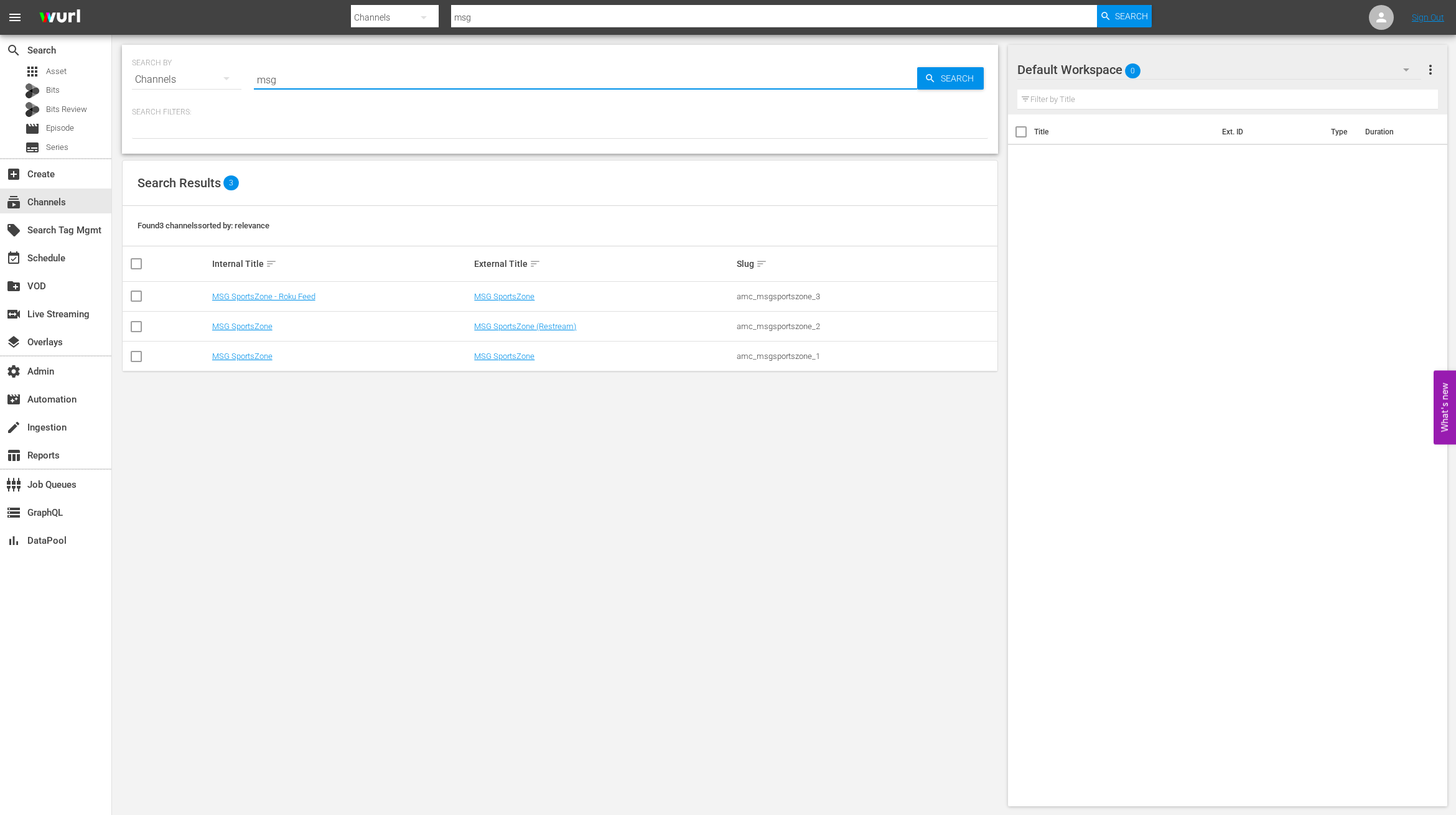
click at [330, 77] on input "msg" at bounding box center [586, 79] width 663 height 30
click at [330, 78] on input "msg" at bounding box center [586, 79] width 663 height 30
click at [330, 78] on input "msg" at bounding box center [586, 79] width 663 height 30
type input "m"
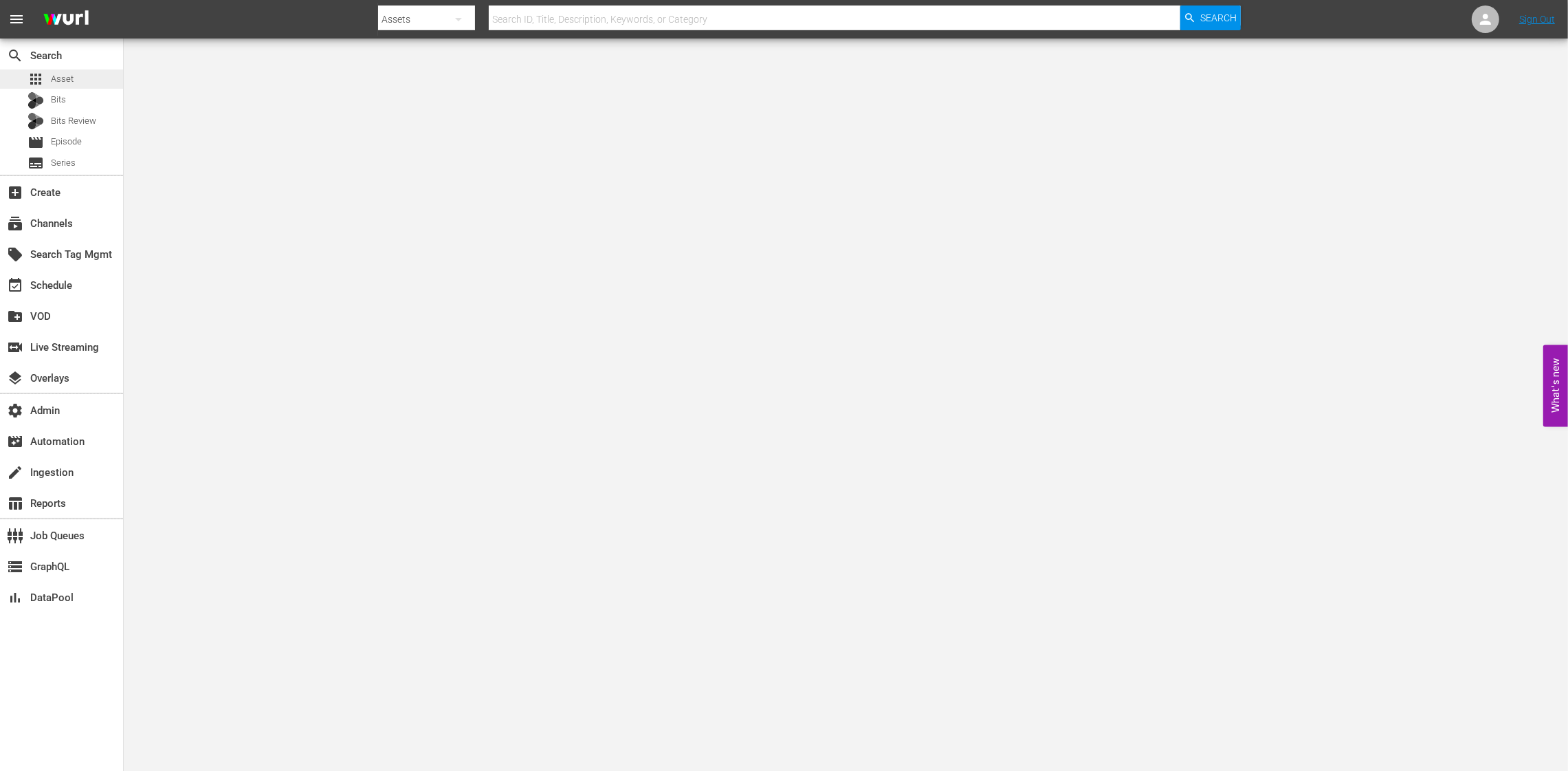
click at [77, 75] on div "apps Asset" at bounding box center [61, 79] width 123 height 19
